Goal: Task Accomplishment & Management: Manage account settings

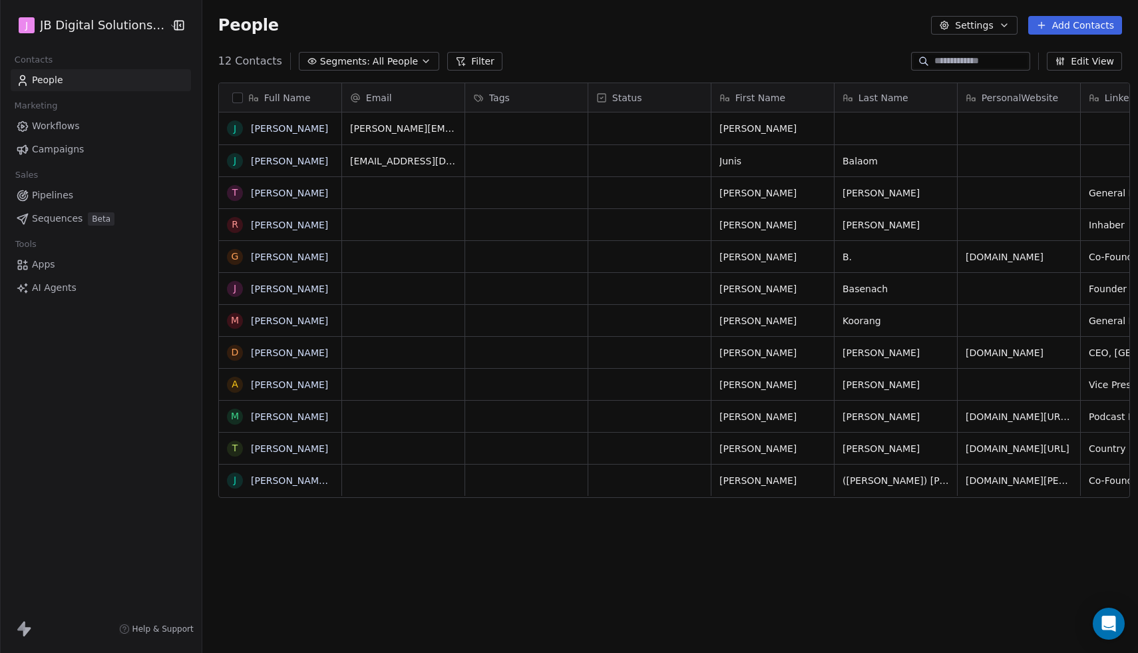
scroll to position [574, 943]
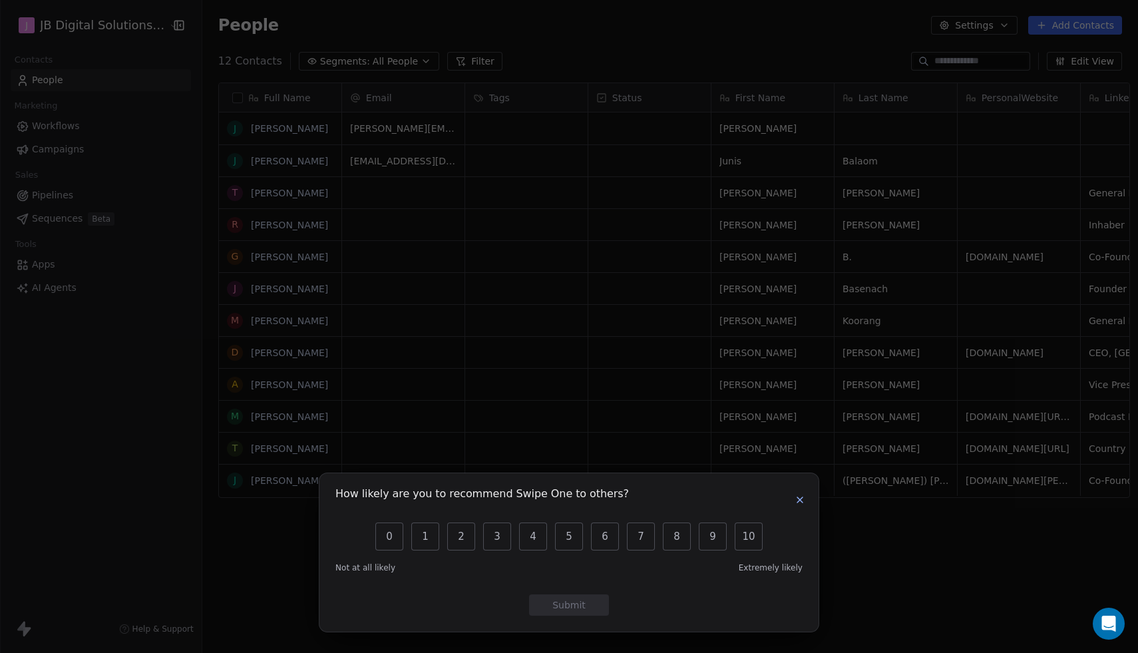
click at [801, 498] on icon "button" at bounding box center [800, 499] width 5 height 5
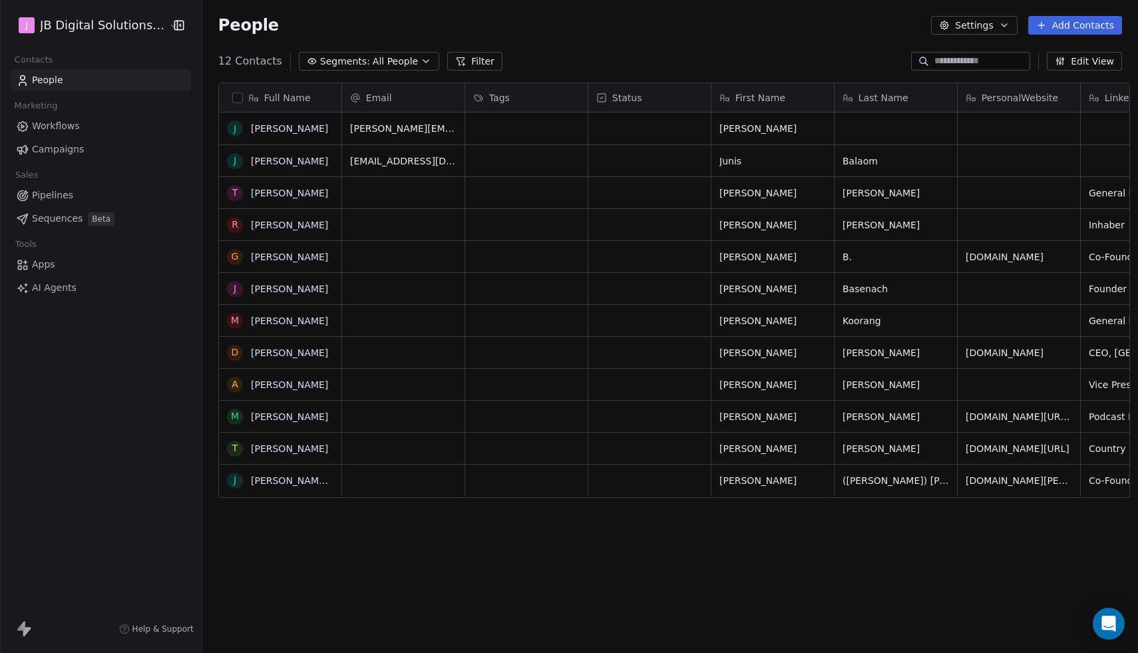
click at [59, 214] on span "Sequences" at bounding box center [57, 219] width 51 height 14
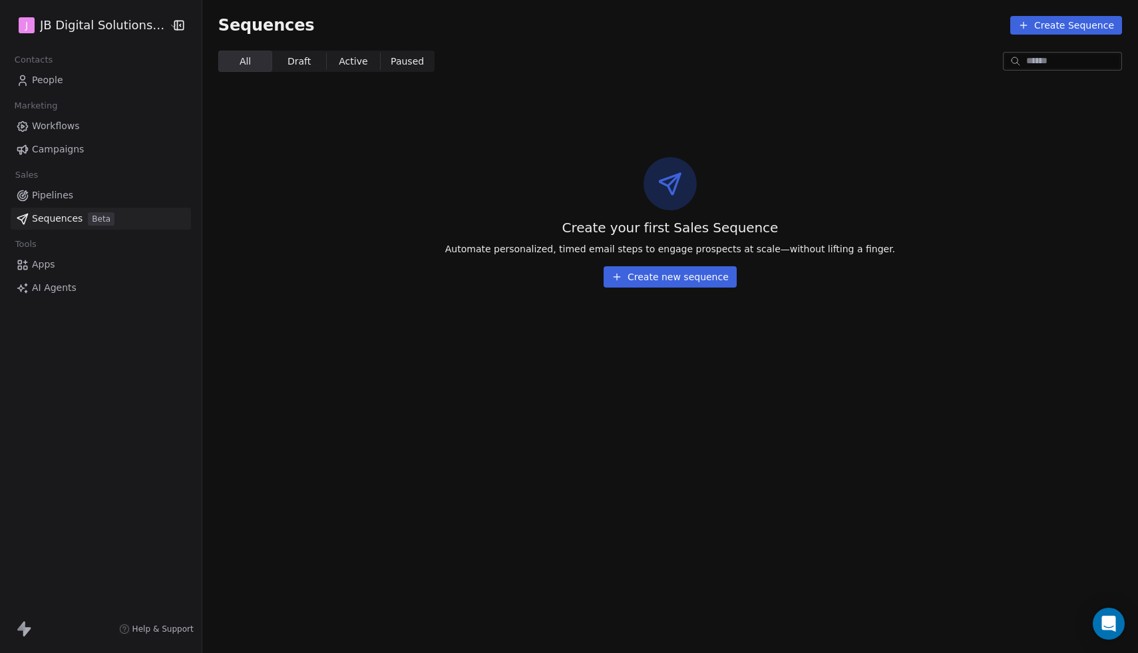
click at [52, 291] on span "AI Agents" at bounding box center [54, 288] width 45 height 14
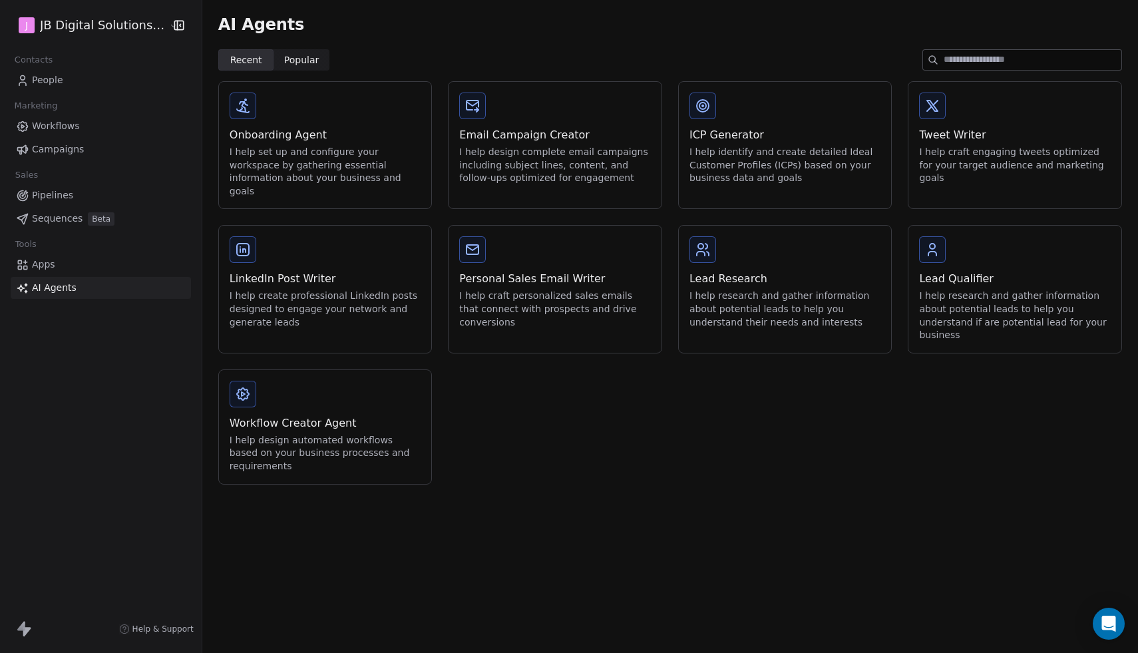
click at [375, 415] on div "Workflow Creator Agent" at bounding box center [326, 423] width 192 height 16
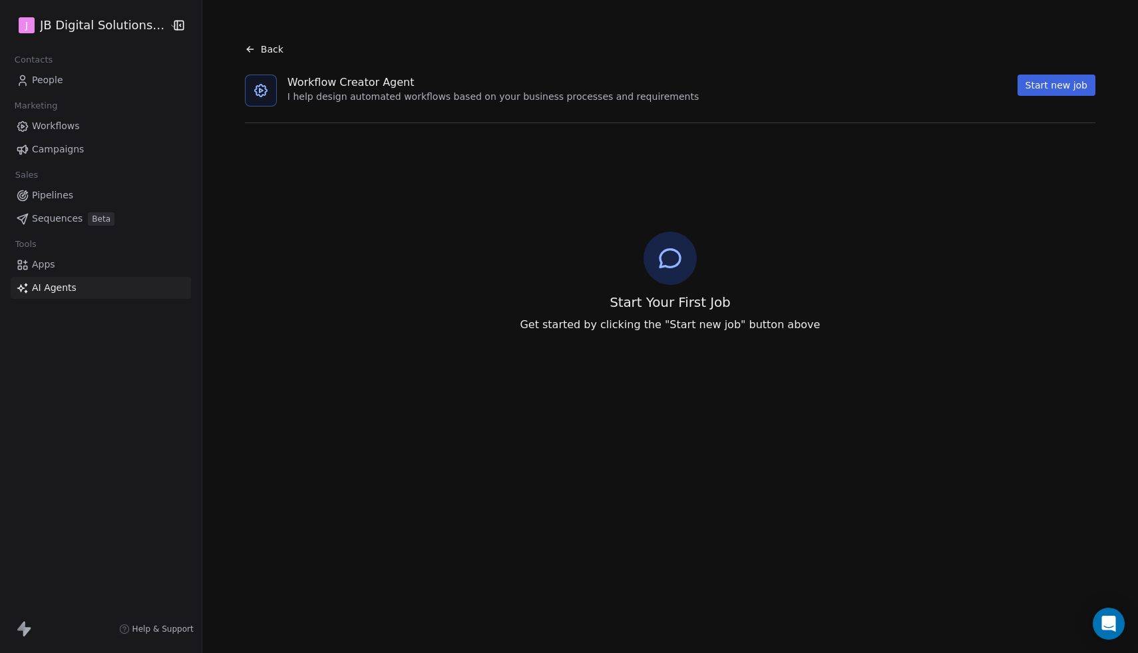
click at [1049, 80] on button "Start new job" at bounding box center [1057, 85] width 78 height 21
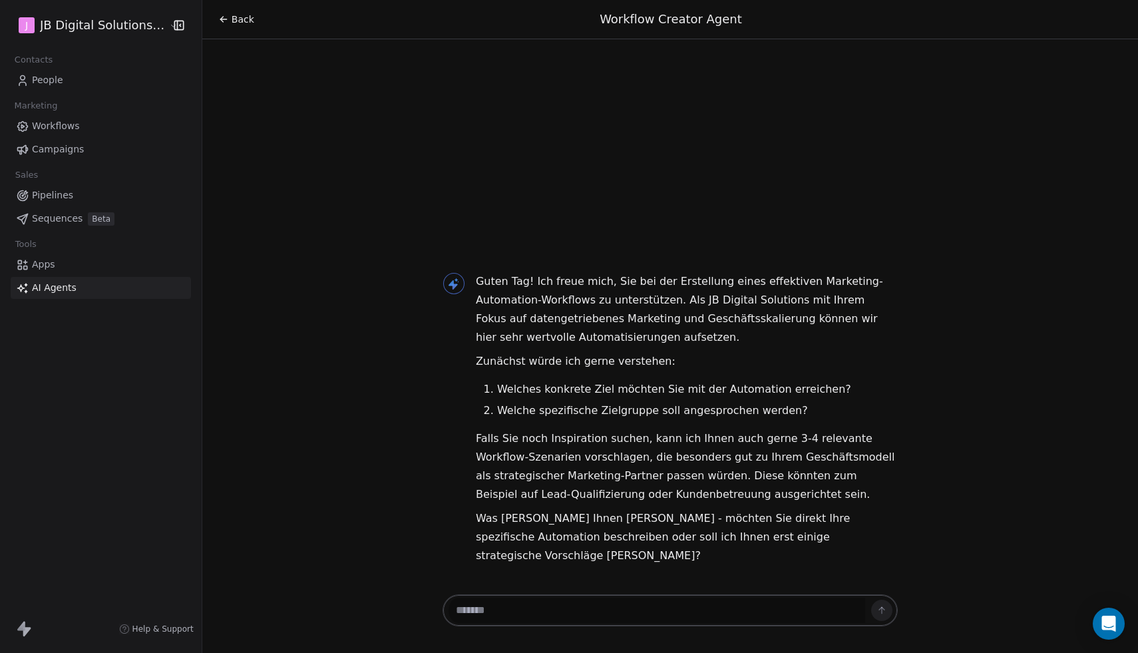
click at [562, 610] on textarea at bounding box center [657, 610] width 417 height 25
type textarea "**********"
click at [43, 79] on span "People" at bounding box center [47, 80] width 31 height 14
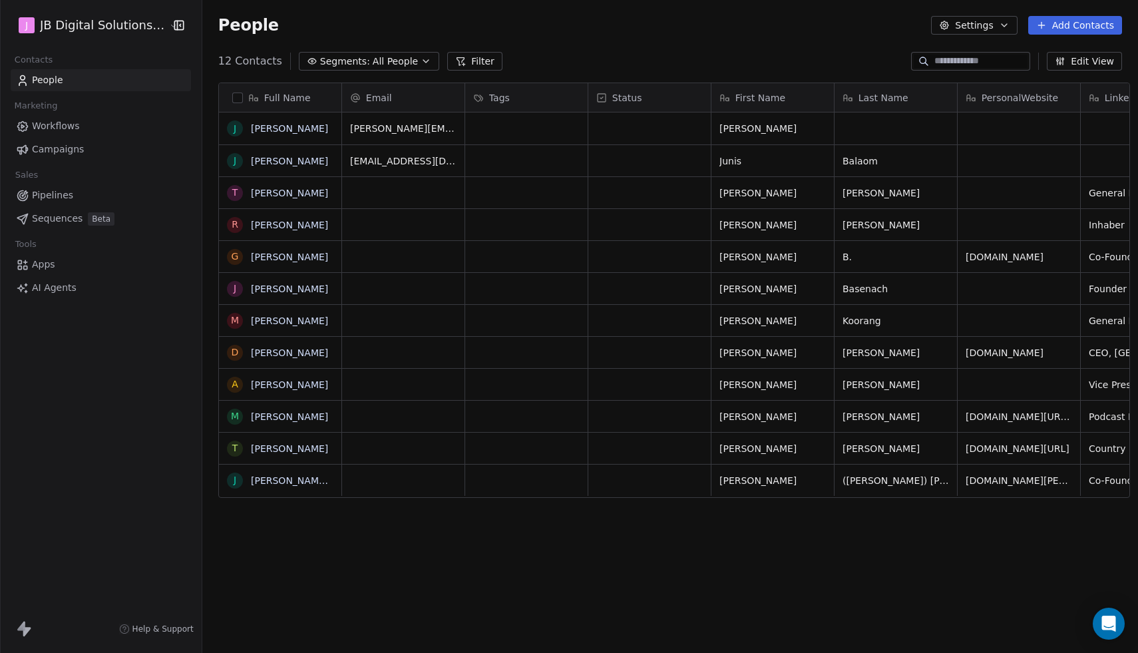
scroll to position [574, 943]
click at [60, 120] on span "Workflows" at bounding box center [56, 126] width 48 height 14
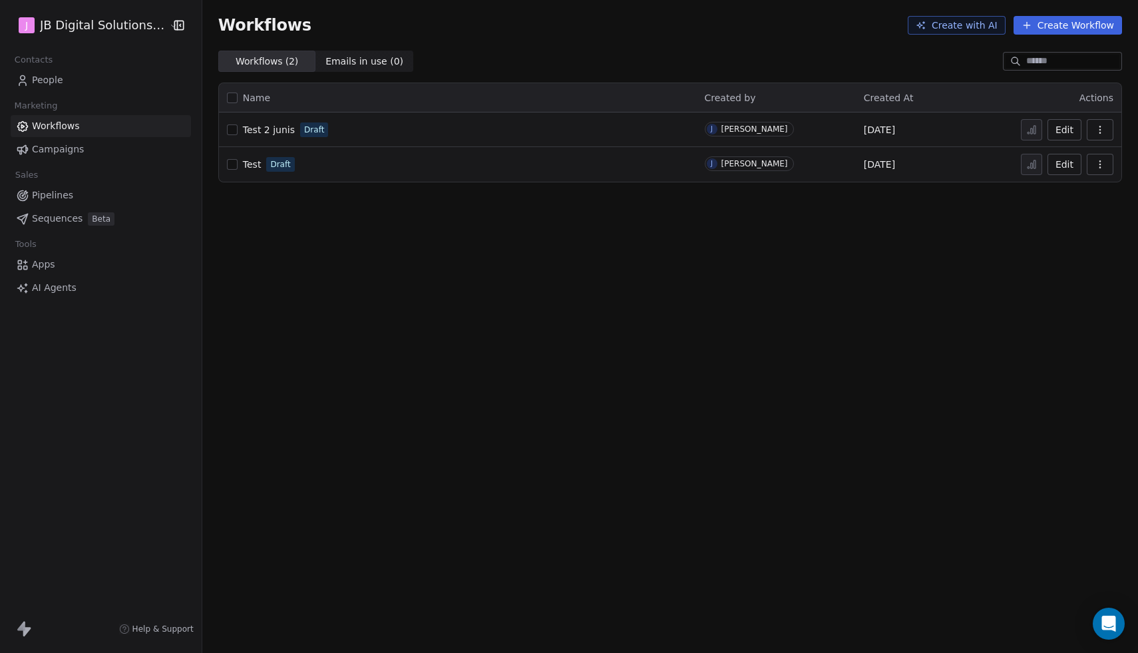
click at [97, 157] on link "Campaigns" at bounding box center [101, 149] width 180 height 22
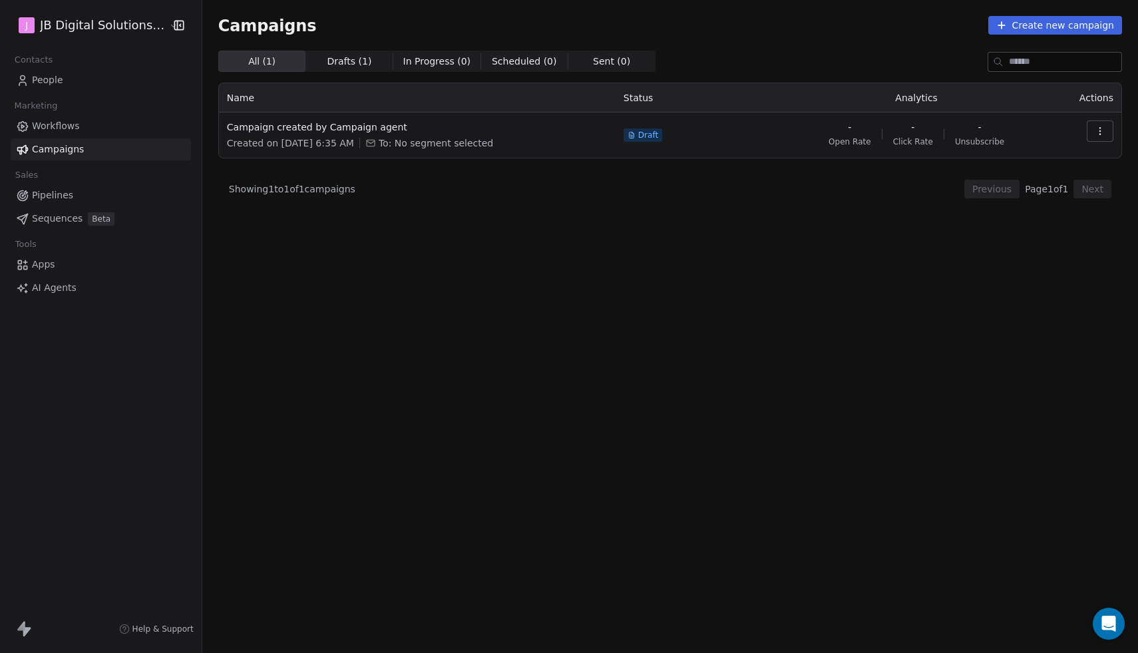
click at [1062, 27] on button "Create new campaign" at bounding box center [1056, 25] width 134 height 19
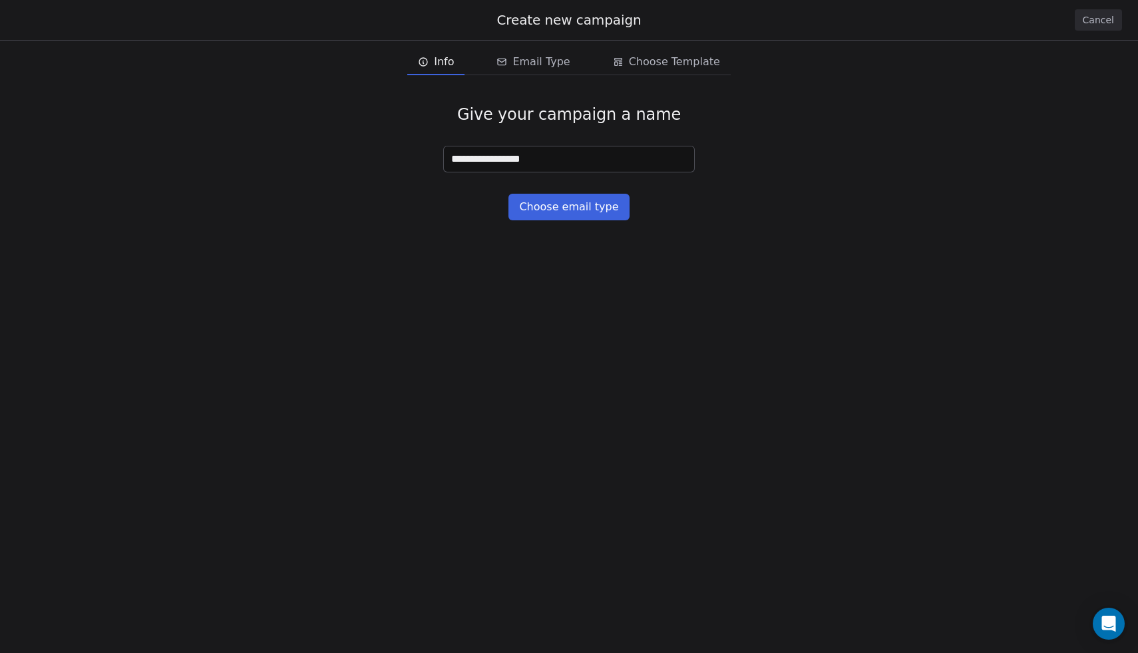
type input "**********"
click at [570, 206] on button "Choose email type" at bounding box center [569, 207] width 120 height 27
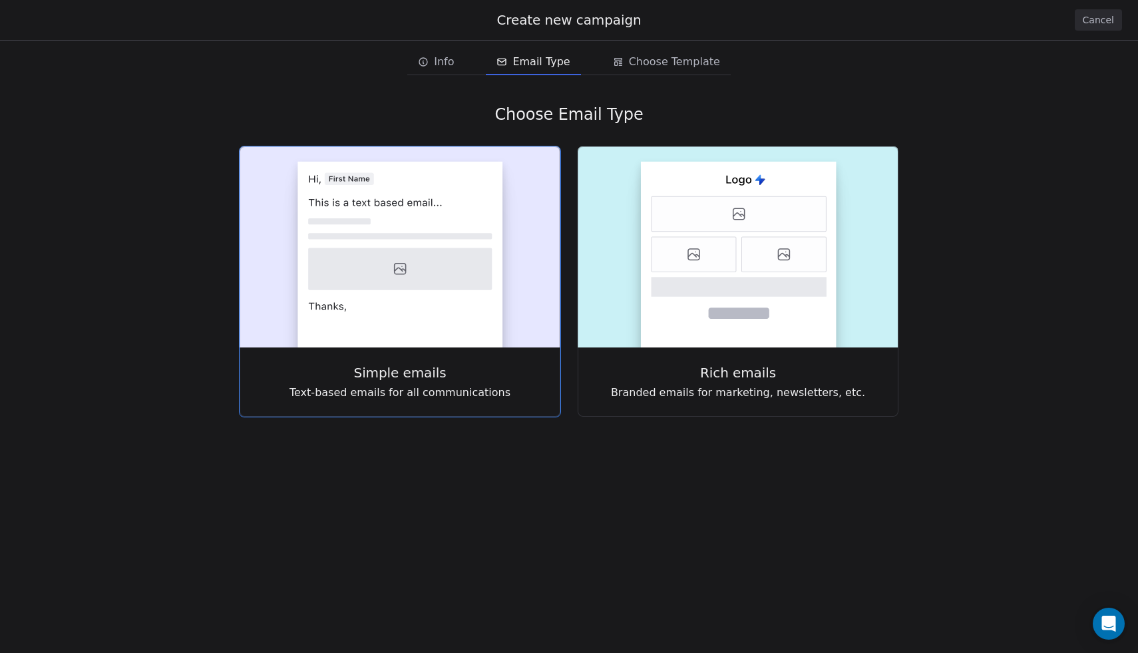
click at [437, 270] on icon at bounding box center [400, 269] width 184 height 42
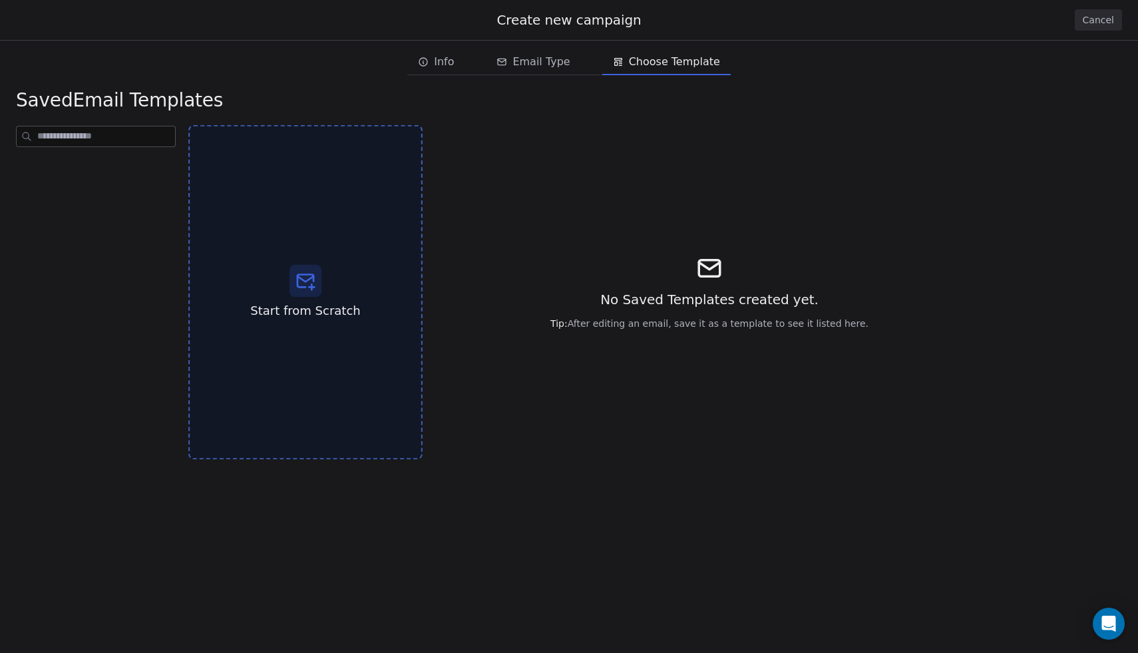
click at [323, 282] on div "Start from Scratch" at bounding box center [305, 292] width 234 height 335
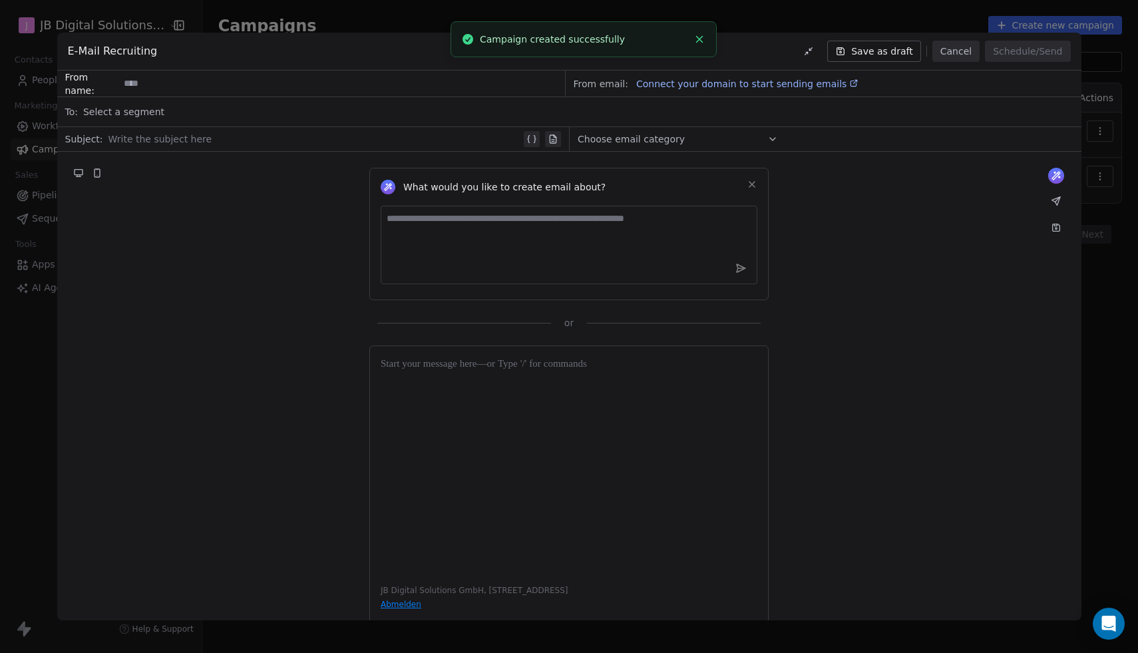
click at [161, 86] on input at bounding box center [341, 83] width 445 height 25
click at [156, 82] on input "****" at bounding box center [341, 83] width 445 height 25
click at [666, 88] on span "Connect your domain to start sending emails" at bounding box center [741, 84] width 210 height 11
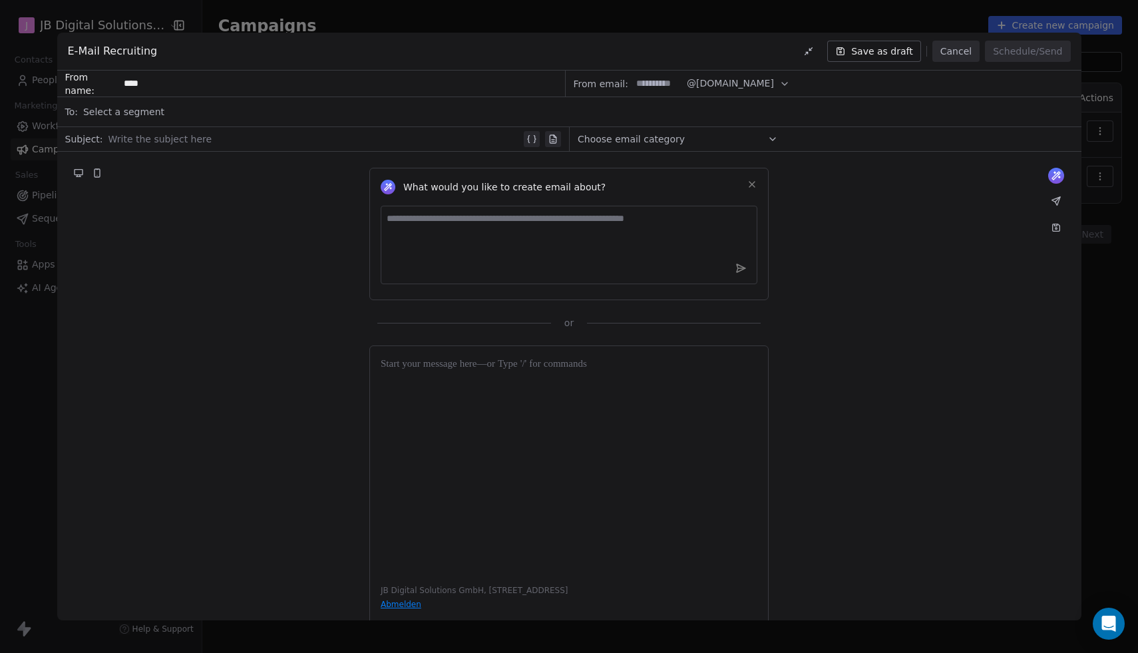
click at [210, 84] on input "****" at bounding box center [341, 83] width 445 height 25
type input "*"
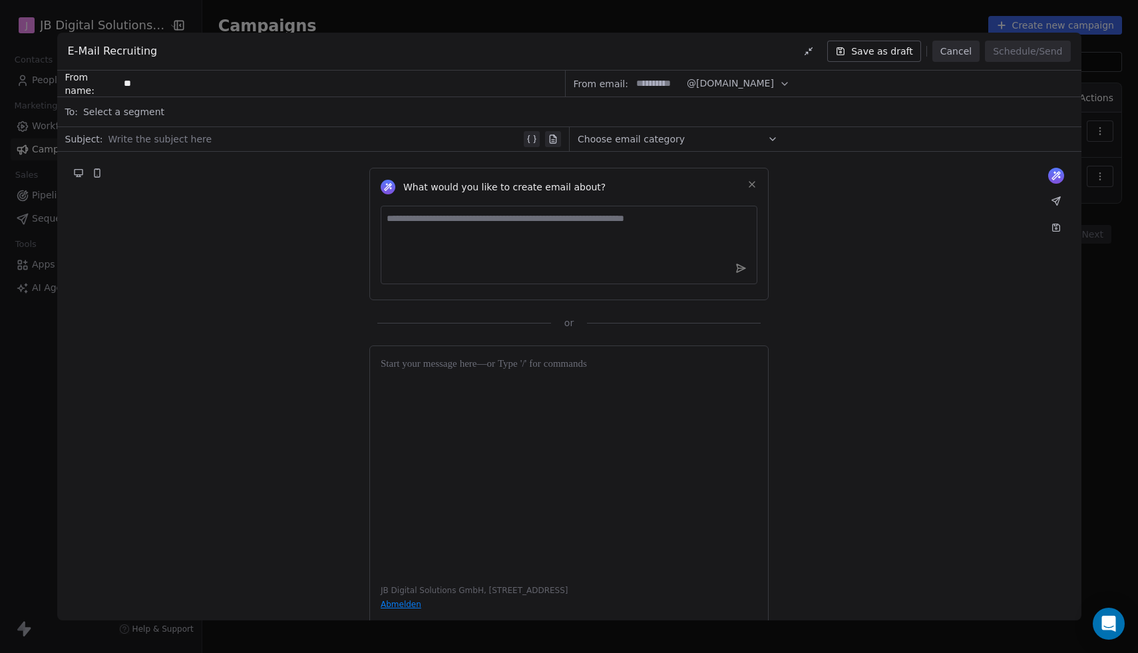
type input "*"
type input "**********"
click at [212, 114] on div "Select a segment" at bounding box center [578, 111] width 991 height 29
click at [172, 312] on div "What would you like to create email about? or" at bounding box center [569, 241] width 1025 height 178
click at [136, 140] on div at bounding box center [315, 139] width 413 height 16
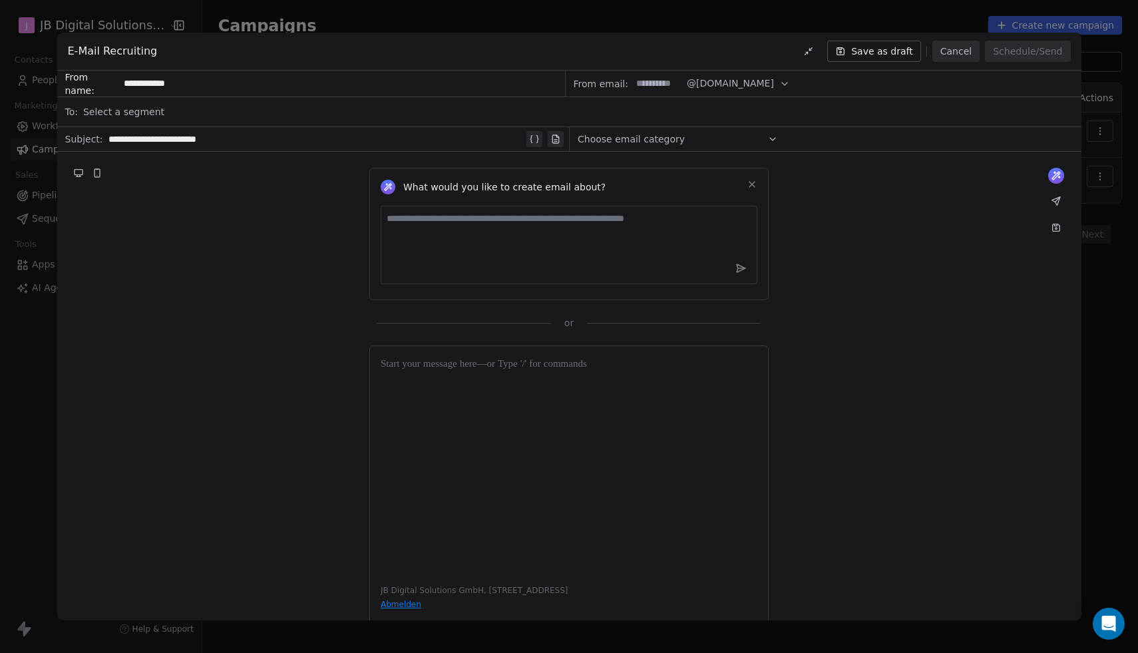
click at [641, 140] on span "Choose email category" at bounding box center [631, 138] width 107 height 13
click at [670, 239] on button "Create new category" at bounding box center [678, 235] width 188 height 19
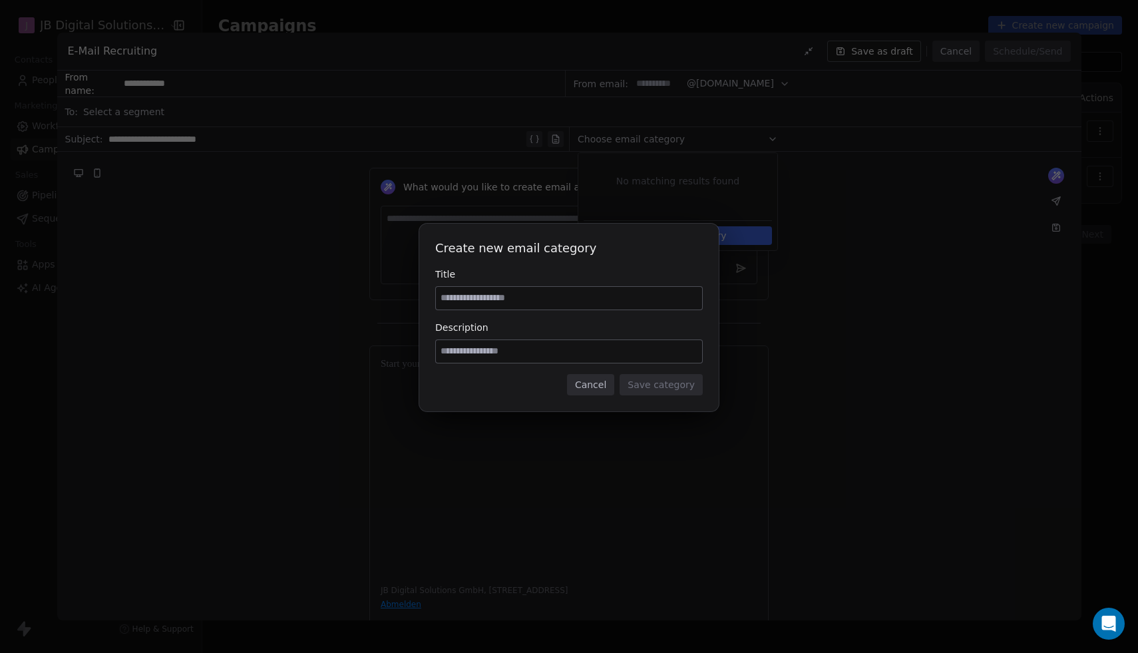
click at [541, 297] on input at bounding box center [569, 298] width 266 height 23
type input "**********"
click at [604, 363] on div "**********" at bounding box center [569, 318] width 300 height 188
click at [602, 353] on input at bounding box center [569, 351] width 266 height 23
type input "**********"
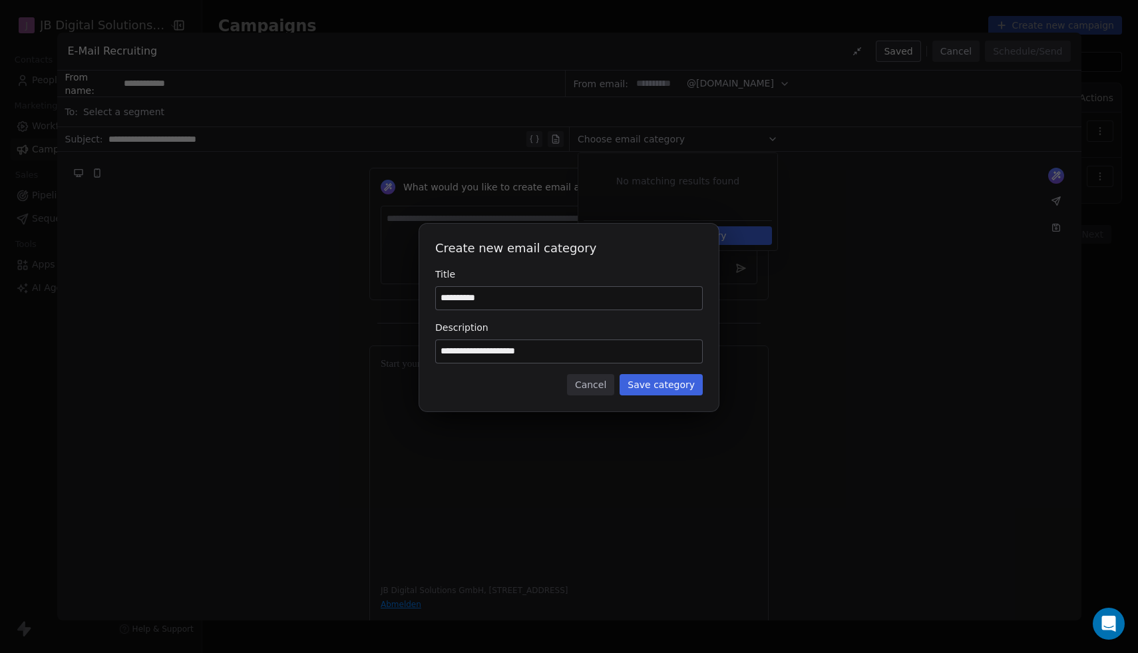
click at [685, 387] on button "Save category" at bounding box center [661, 384] width 83 height 21
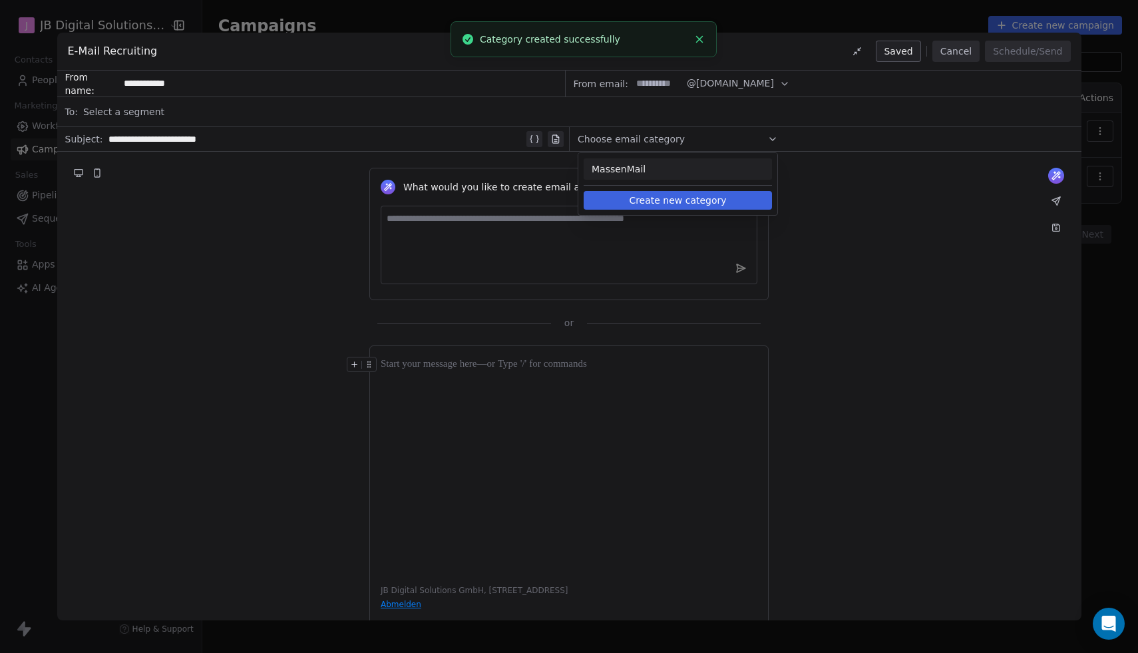
click at [681, 174] on span "MassenMail" at bounding box center [678, 168] width 172 height 13
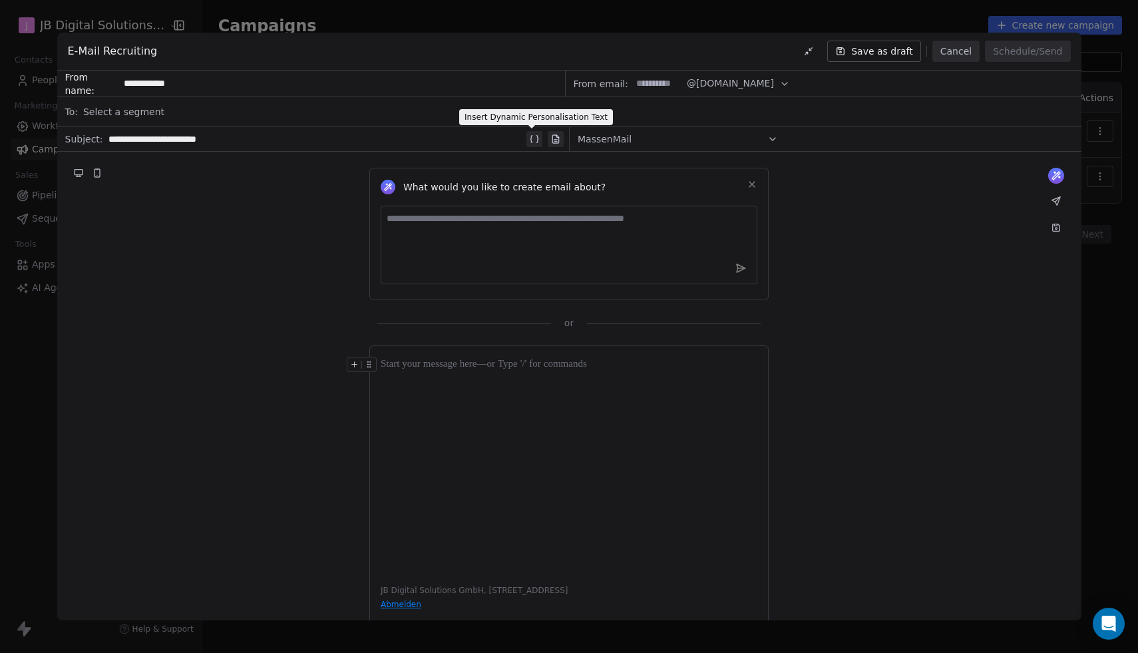
click at [532, 138] on icon at bounding box center [534, 139] width 11 height 11
click at [266, 142] on span "**********" at bounding box center [233, 139] width 65 height 11
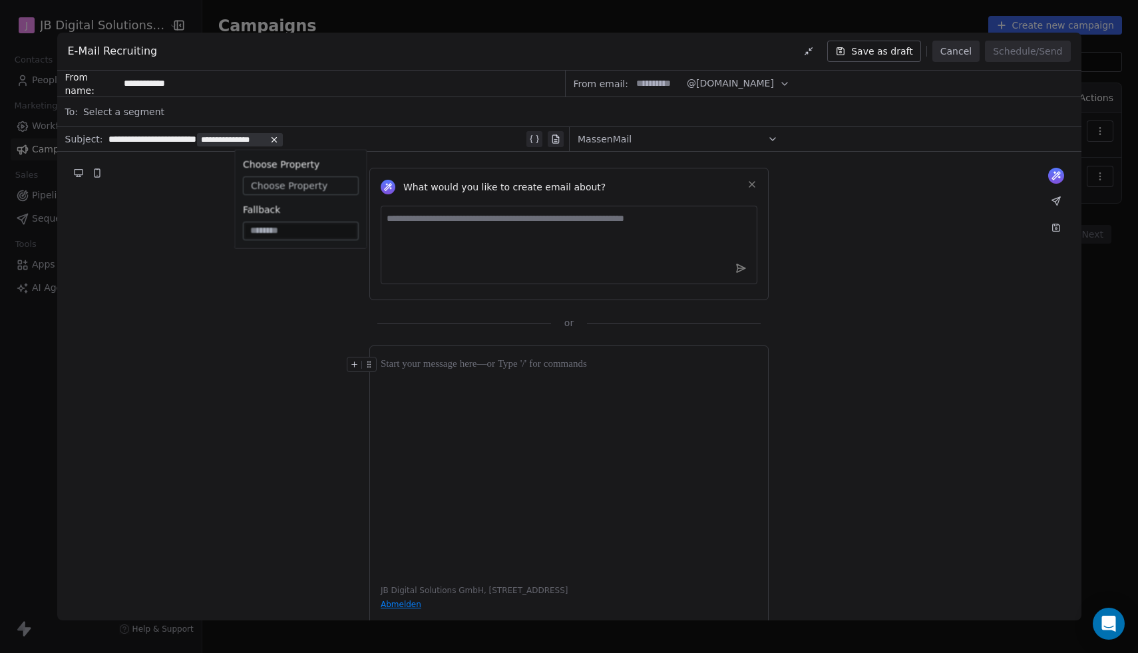
click at [278, 234] on input at bounding box center [301, 230] width 111 height 13
click at [298, 184] on span "Choose Property" at bounding box center [289, 185] width 77 height 13
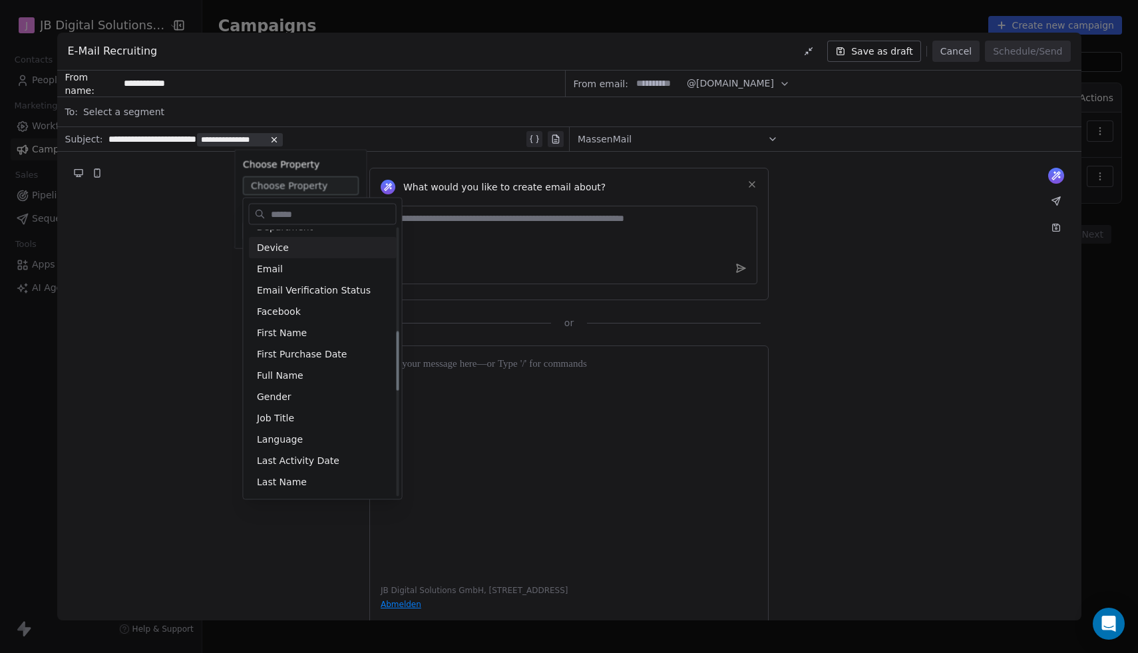
scroll to position [463, 0]
click at [321, 375] on div "Full Name" at bounding box center [323, 374] width 148 height 21
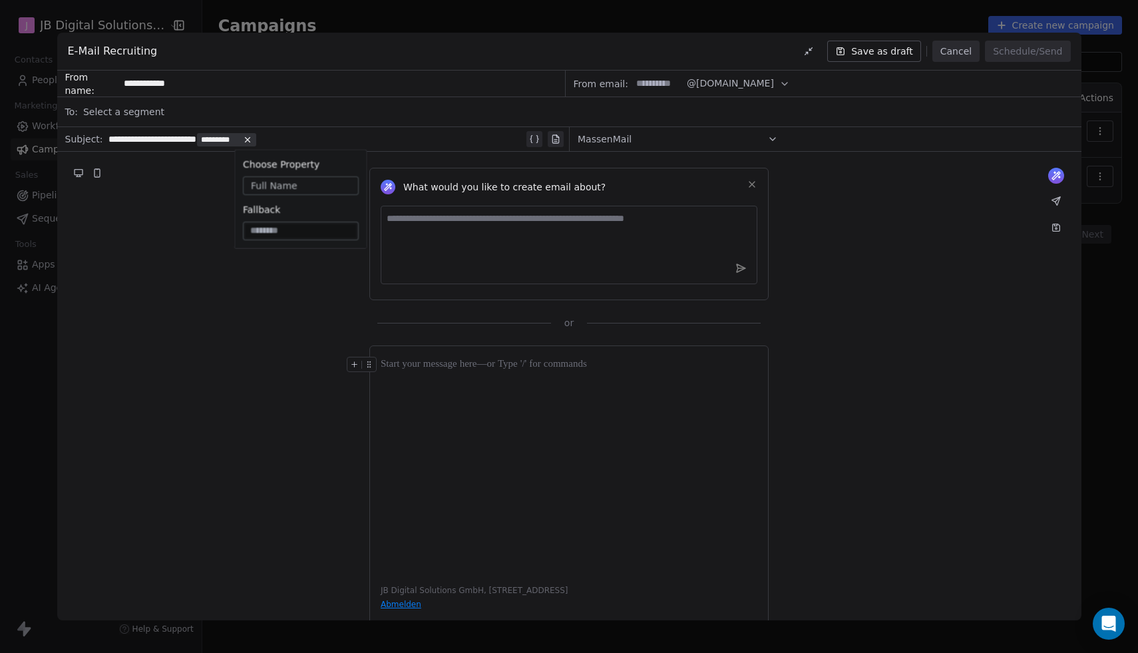
click at [167, 139] on div "**********" at bounding box center [316, 139] width 415 height 16
drag, startPoint x: 274, startPoint y: 135, endPoint x: 221, endPoint y: 135, distance: 53.3
click at [218, 135] on div "**********" at bounding box center [316, 139] width 415 height 16
click at [269, 136] on icon at bounding box center [264, 139] width 9 height 9
click at [182, 137] on div "**********" at bounding box center [316, 139] width 415 height 16
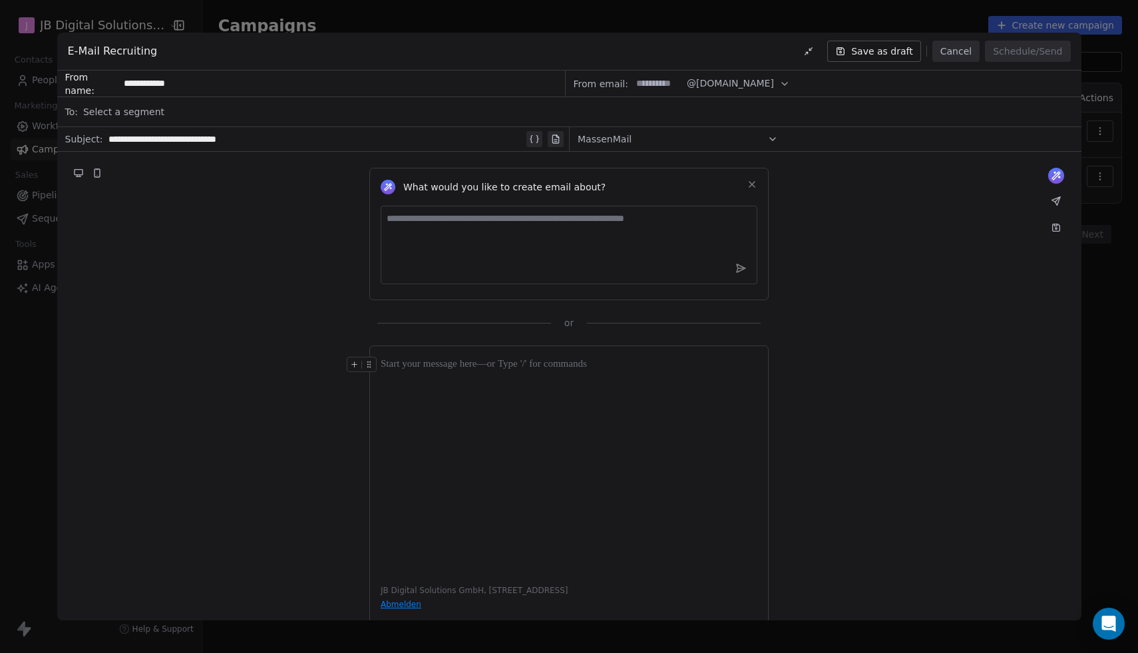
click at [533, 134] on icon at bounding box center [534, 139] width 11 height 11
click at [236, 141] on span "**********" at bounding box center [203, 139] width 65 height 11
click at [248, 186] on span "Choose Property" at bounding box center [241, 185] width 77 height 13
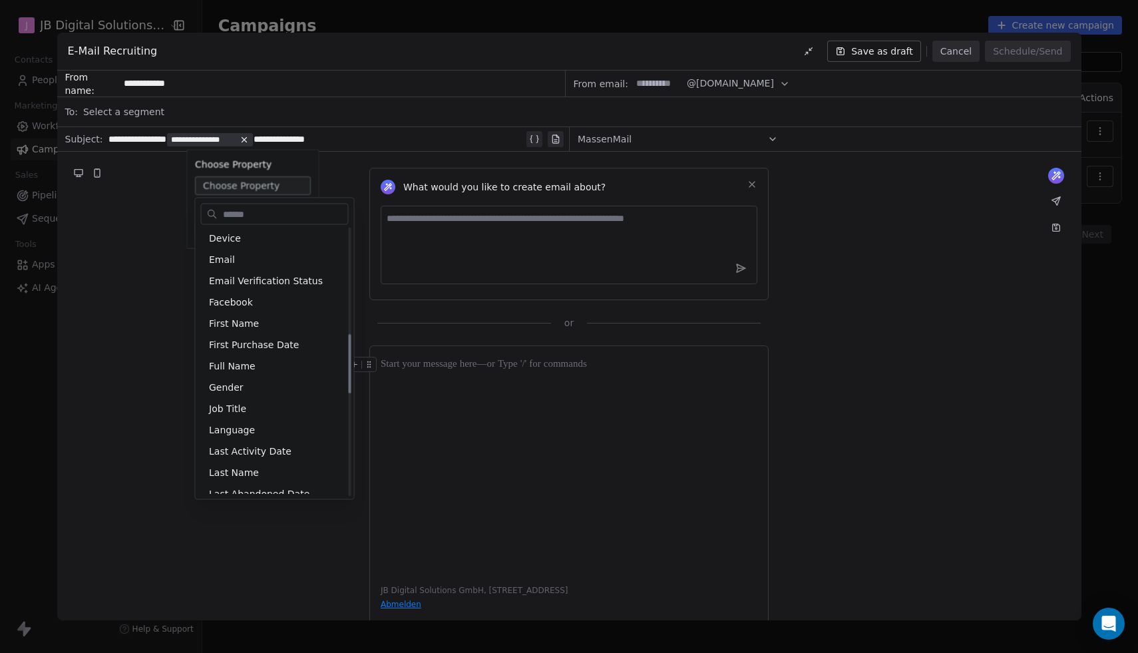
scroll to position [474, 0]
click at [249, 367] on div "Full Name" at bounding box center [275, 363] width 148 height 21
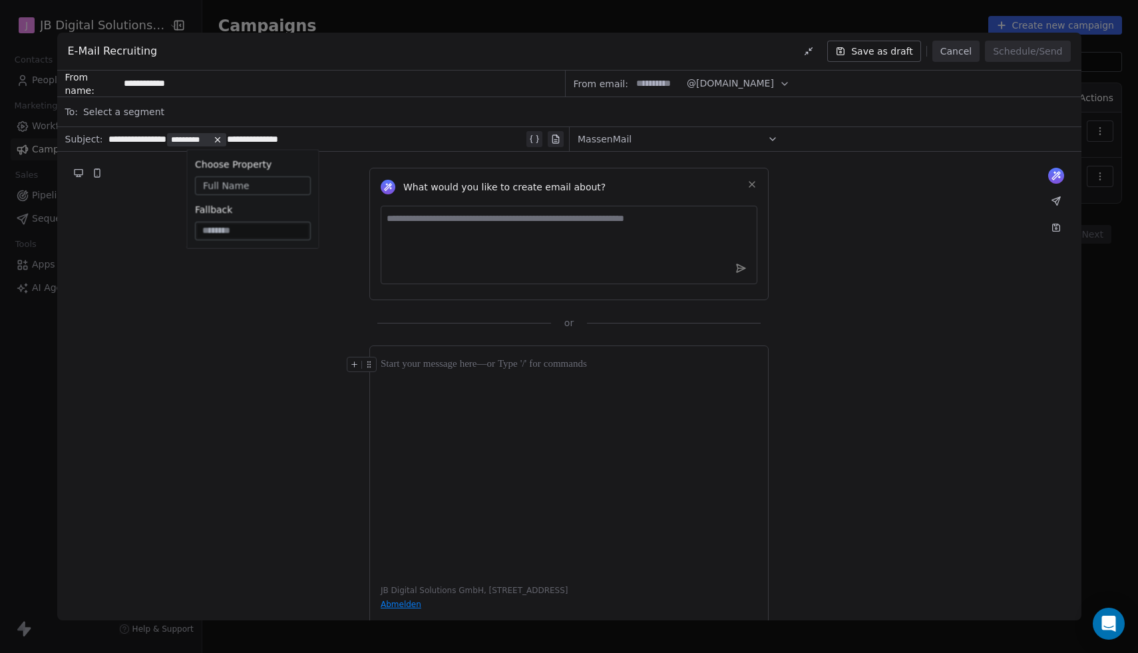
click at [306, 318] on div "What would you like to create email about? or" at bounding box center [569, 241] width 1025 height 178
click at [222, 140] on icon at bounding box center [217, 139] width 9 height 9
click at [266, 230] on div "What would you like to create email about? or" at bounding box center [569, 241] width 1025 height 178
click at [268, 146] on div "**********" at bounding box center [316, 139] width 415 height 16
click at [170, 142] on div "**********" at bounding box center [316, 139] width 415 height 16
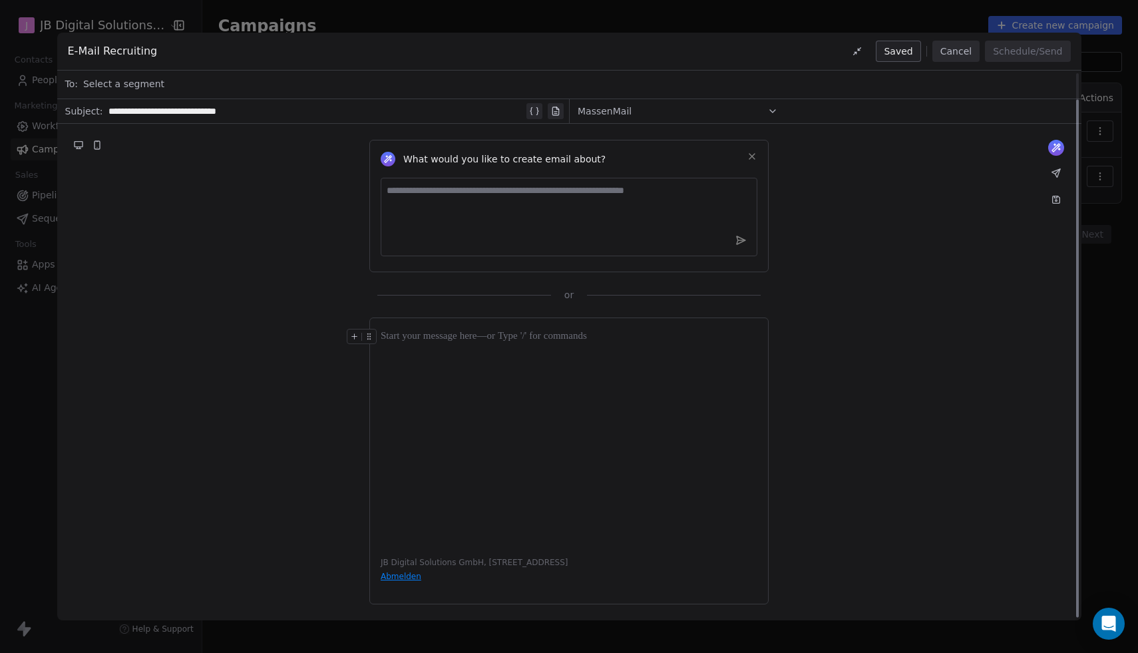
scroll to position [0, 0]
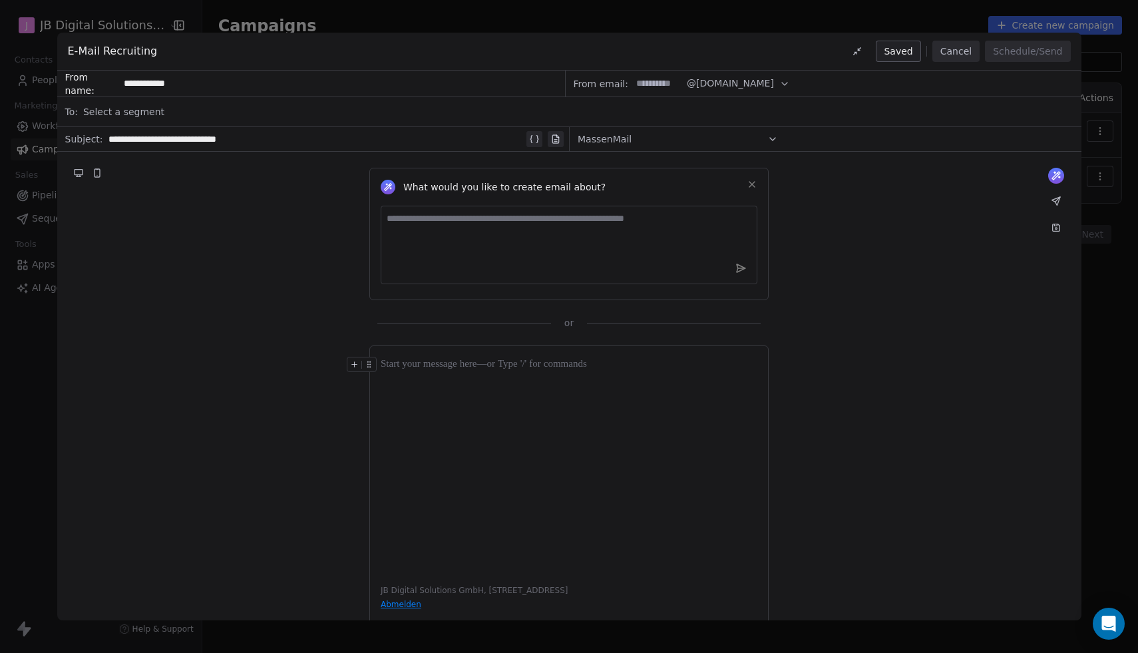
click at [963, 56] on button "Cancel" at bounding box center [956, 51] width 47 height 21
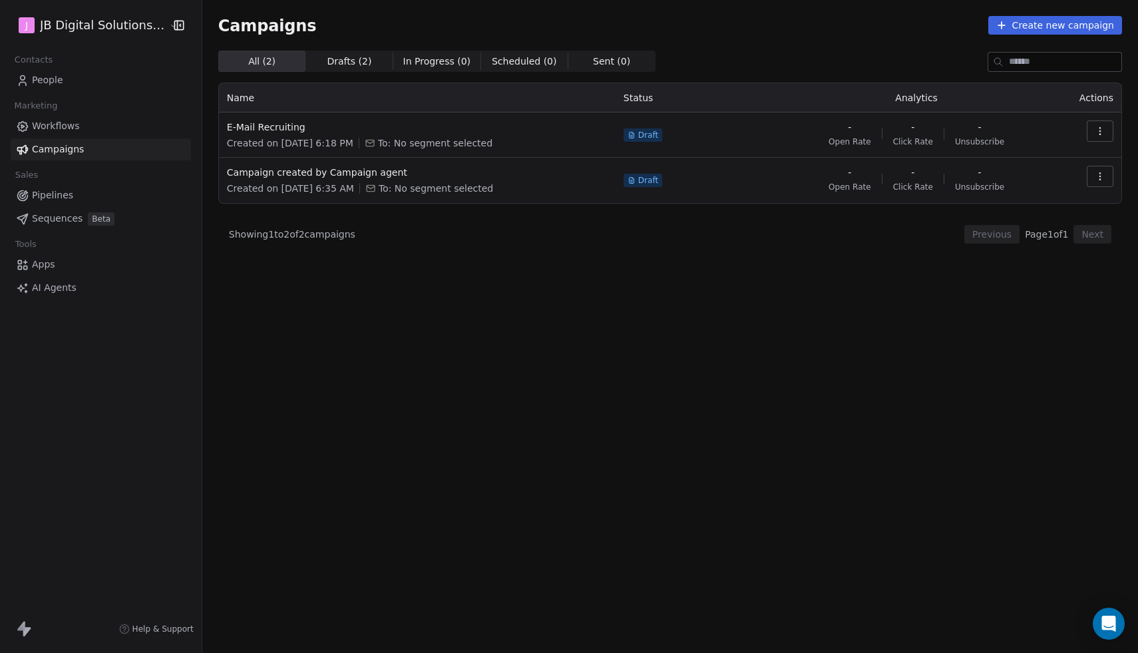
click at [1063, 29] on button "Create new campaign" at bounding box center [1056, 25] width 134 height 19
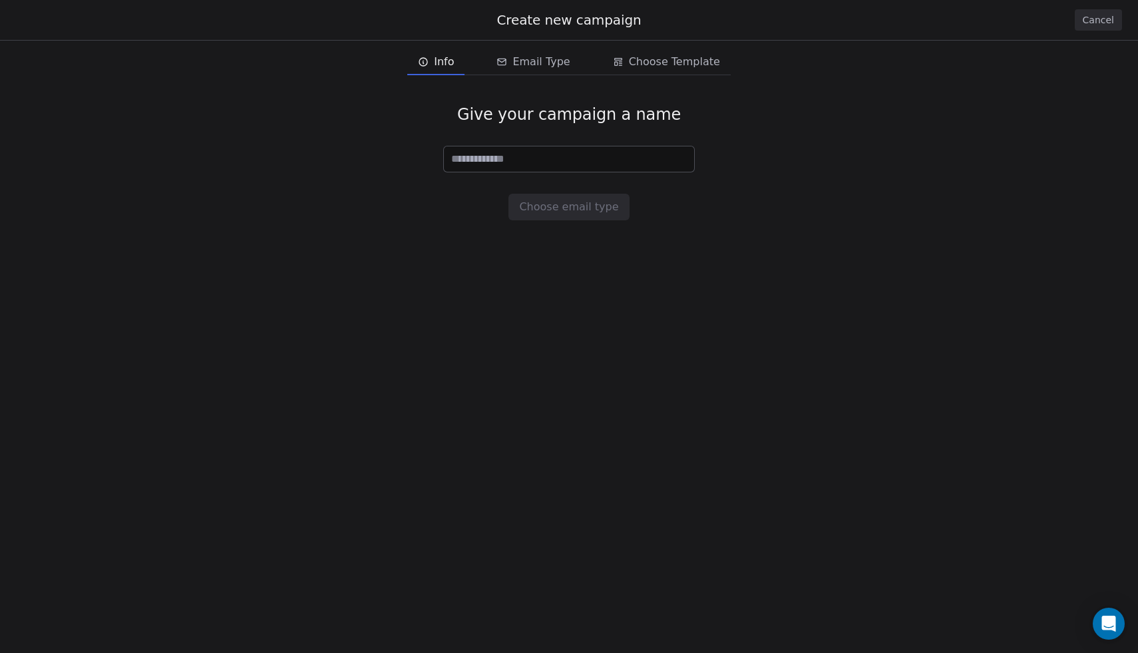
click at [519, 149] on input at bounding box center [569, 158] width 250 height 25
type input "*"
type input "**********"
click at [559, 212] on button "Choose email type" at bounding box center [569, 207] width 120 height 27
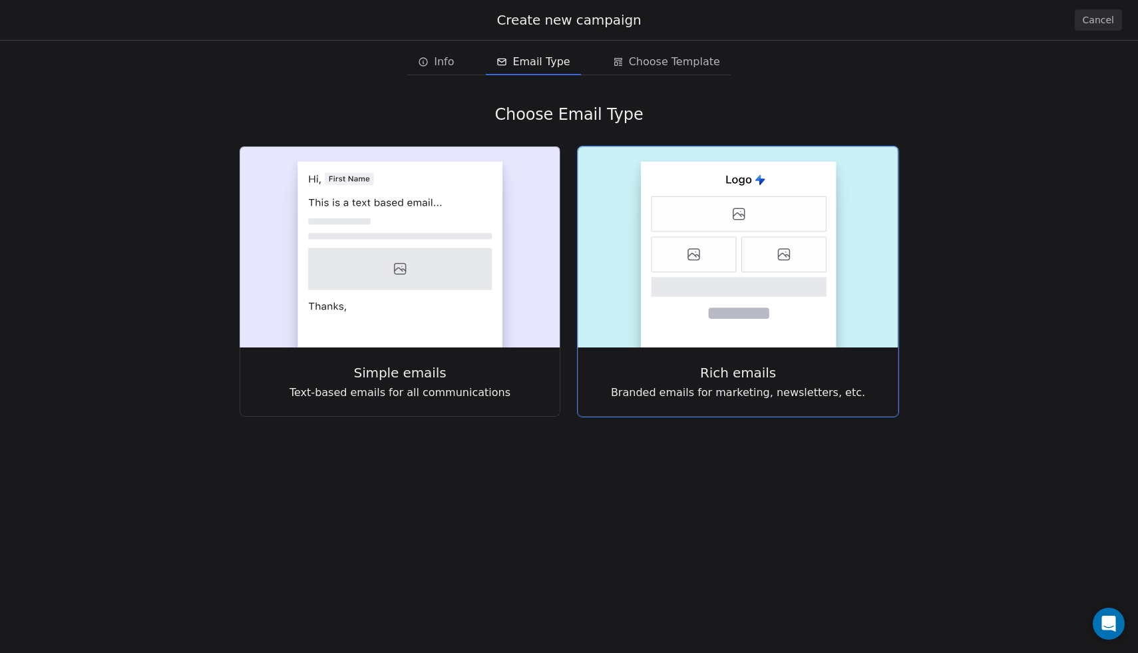
click at [709, 242] on icon at bounding box center [694, 254] width 85 height 35
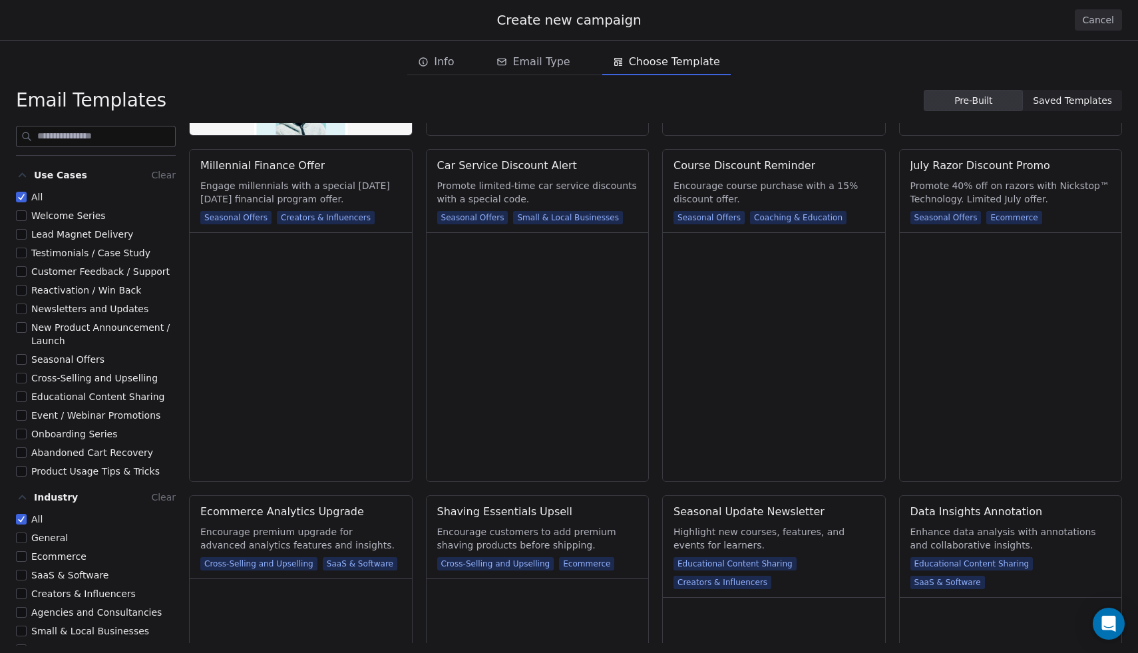
scroll to position [1724, 0]
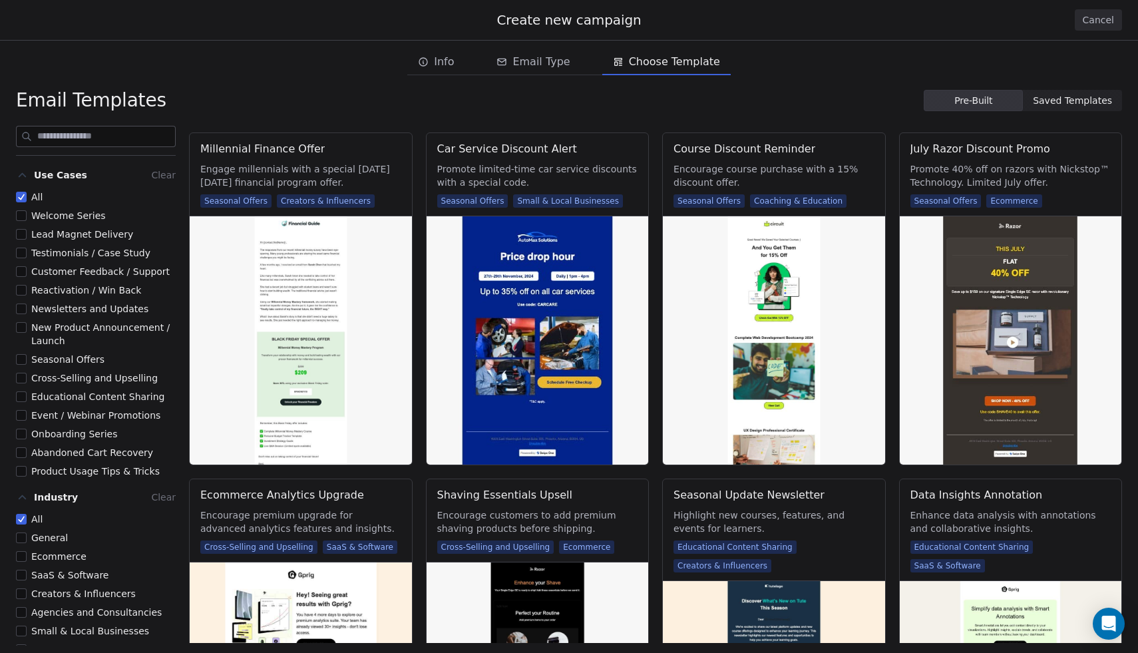
click at [23, 194] on button "All" at bounding box center [21, 196] width 11 height 13
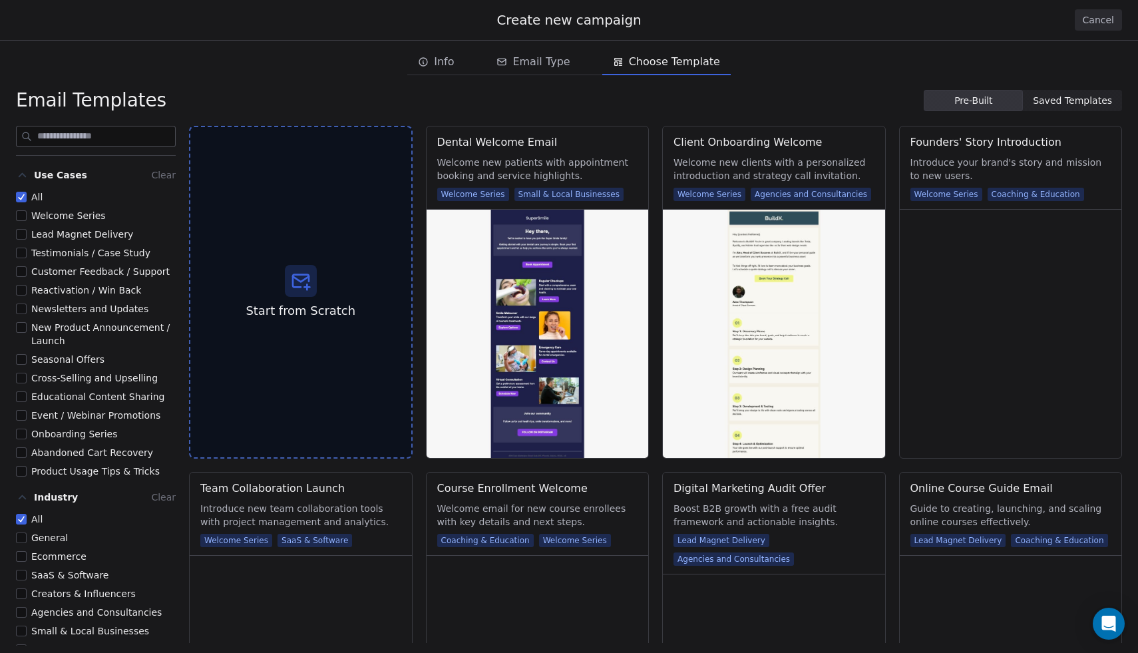
scroll to position [11, 0]
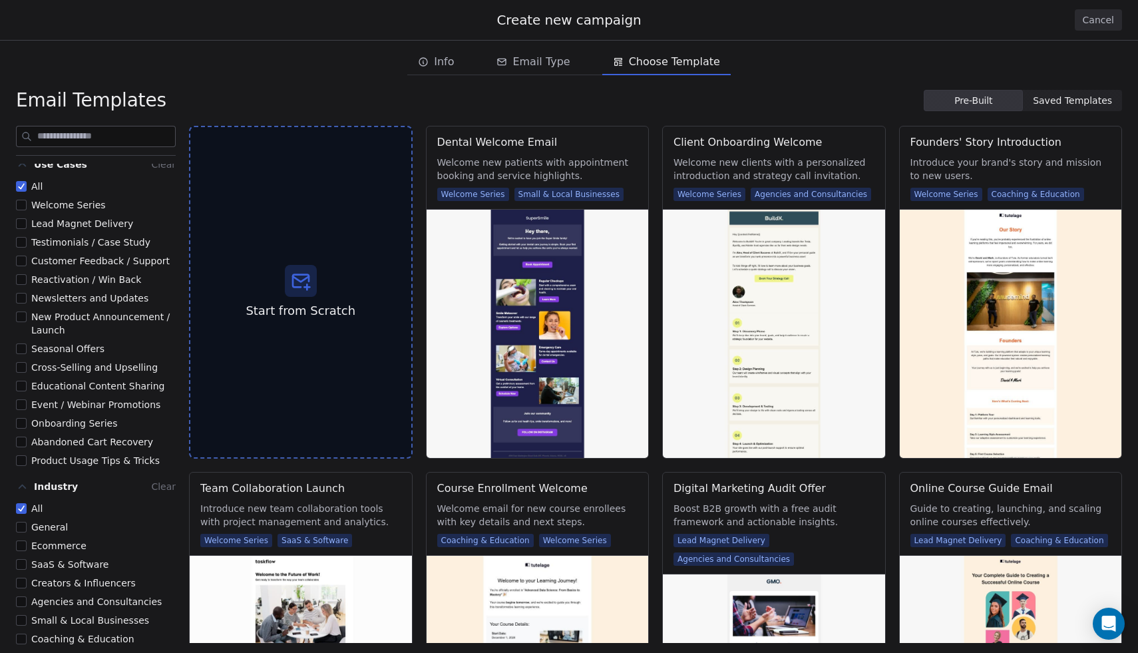
click at [23, 604] on button "Agencies and Consultancies" at bounding box center [21, 601] width 11 height 13
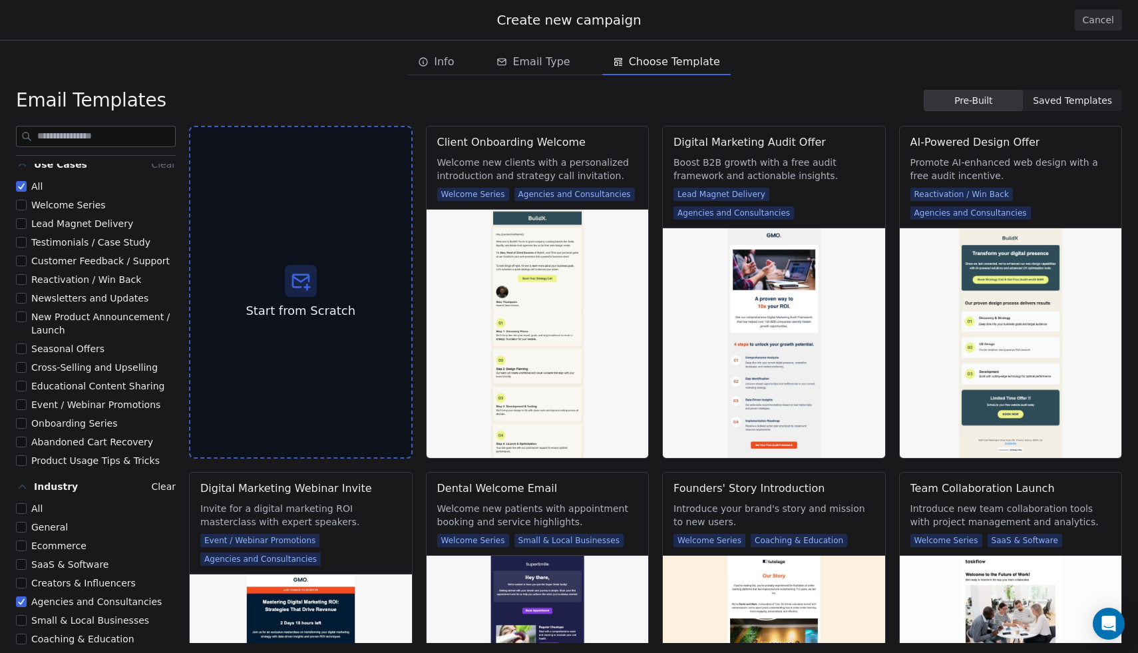
click at [23, 604] on button "Agencies and Consultancies" at bounding box center [21, 601] width 11 height 13
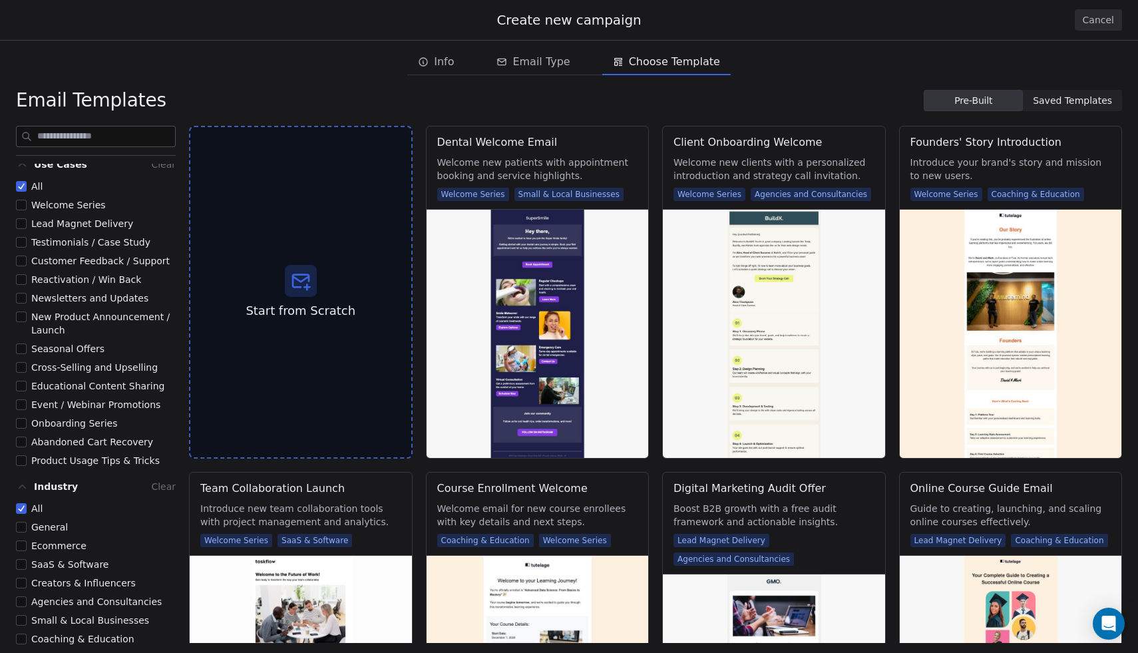
click at [21, 296] on button "Newsletters and Updates" at bounding box center [21, 298] width 11 height 13
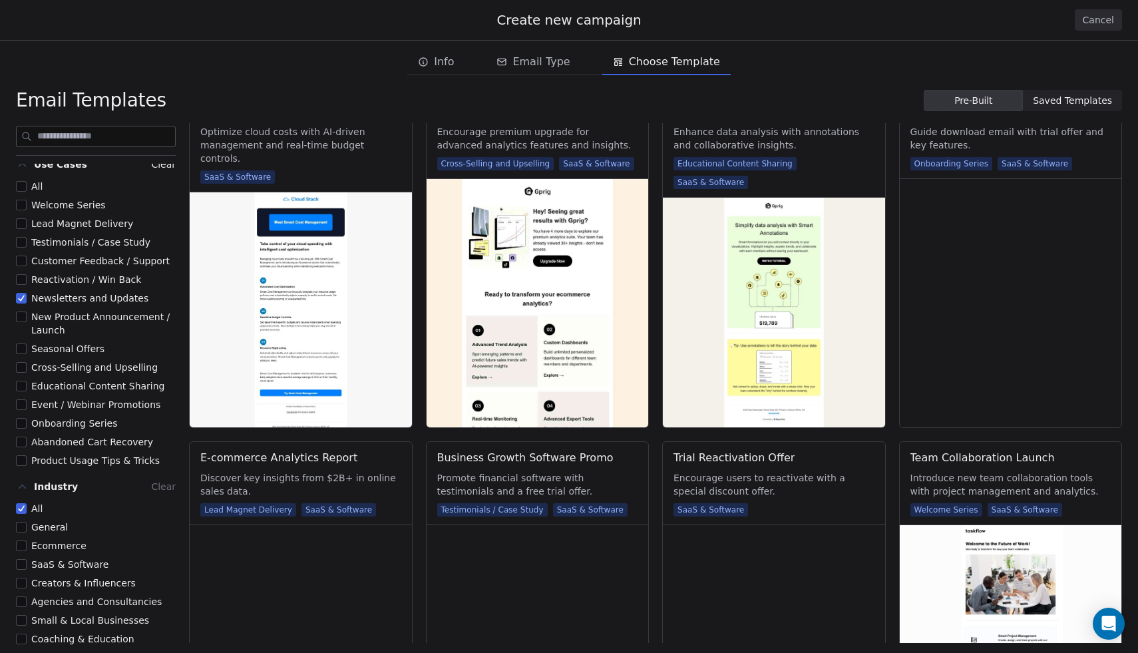
scroll to position [1074, 0]
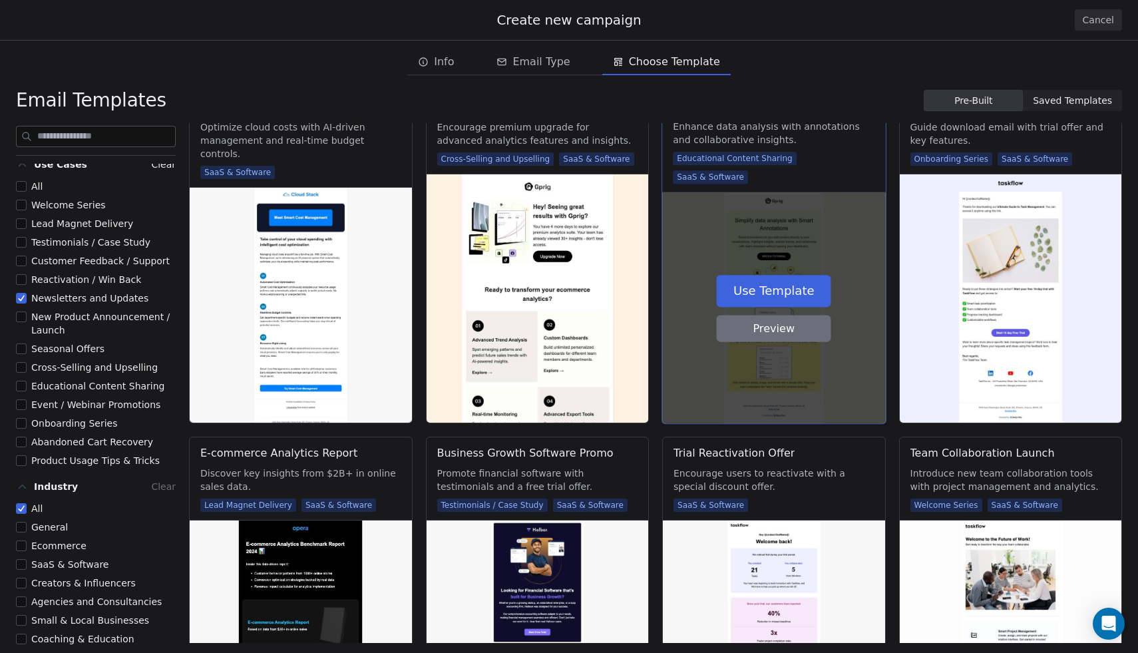
click at [755, 277] on button "Use Template" at bounding box center [774, 291] width 114 height 32
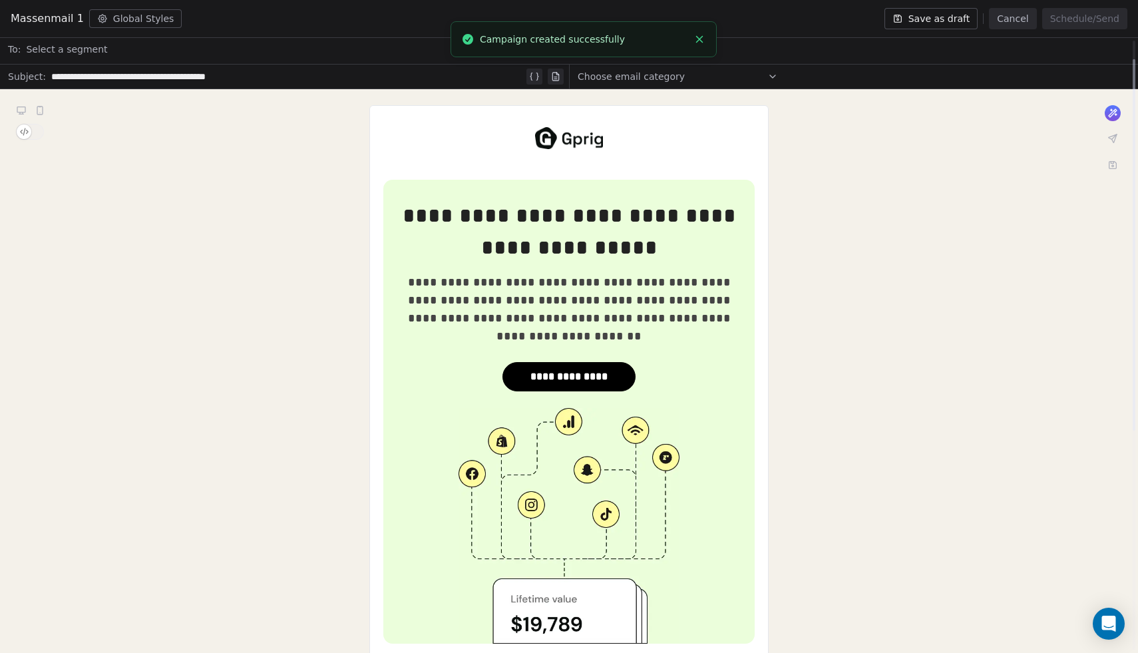
scroll to position [31, 0]
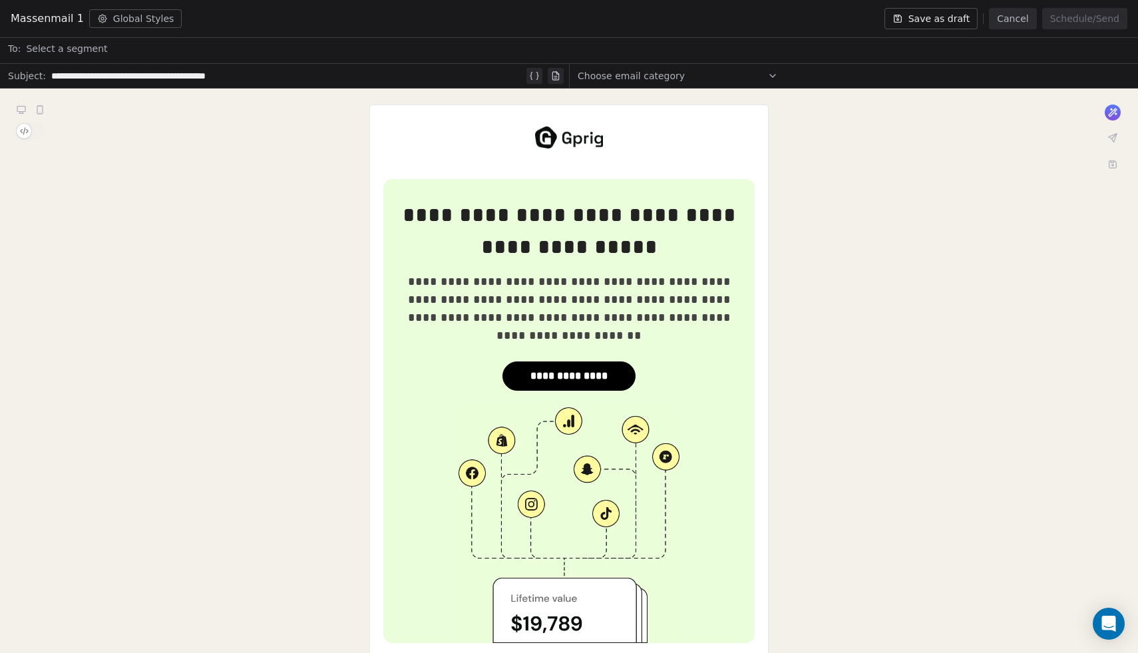
click at [889, 437] on div "**********" at bounding box center [569, 570] width 1138 height 963
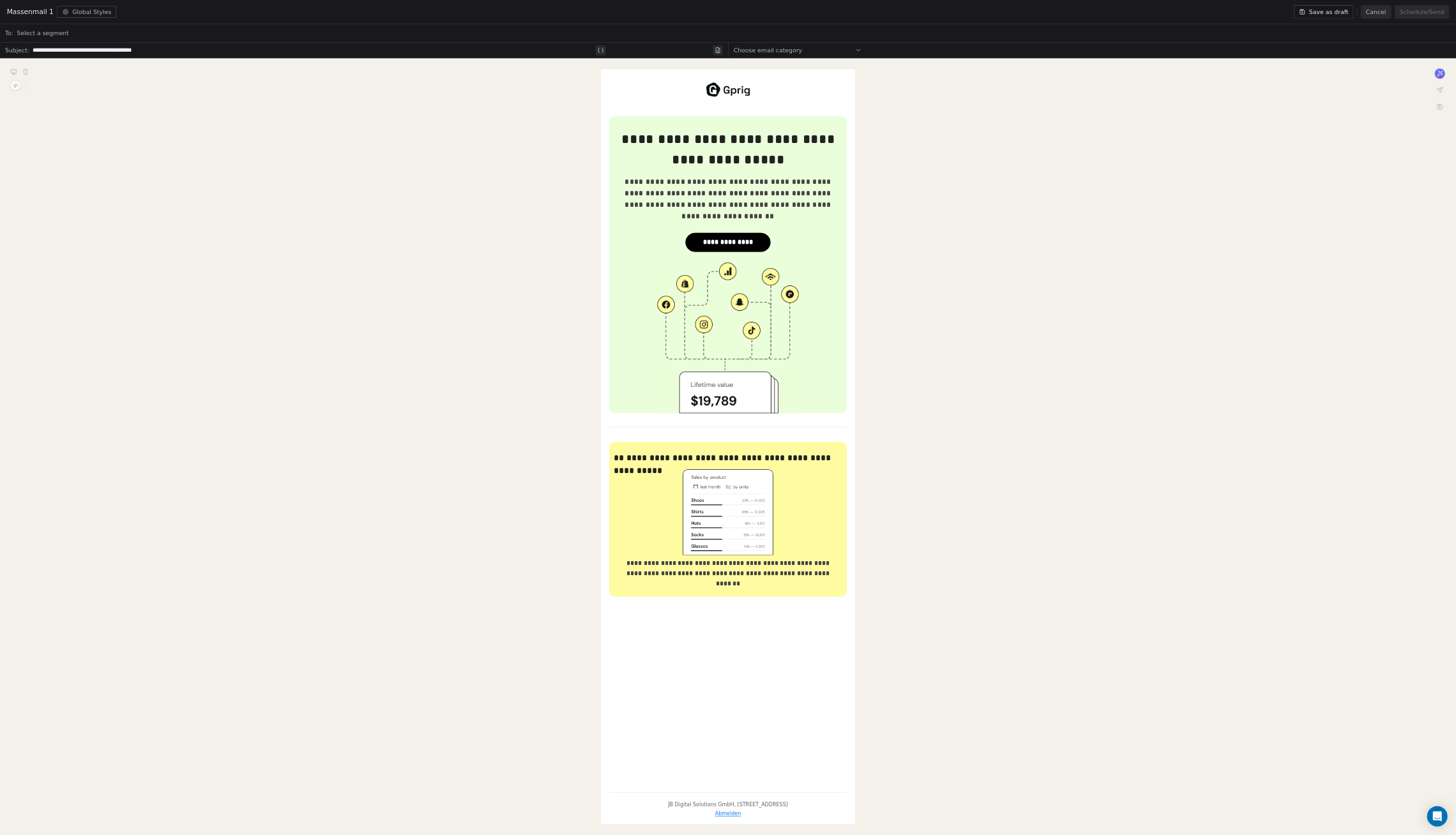
scroll to position [27, 0]
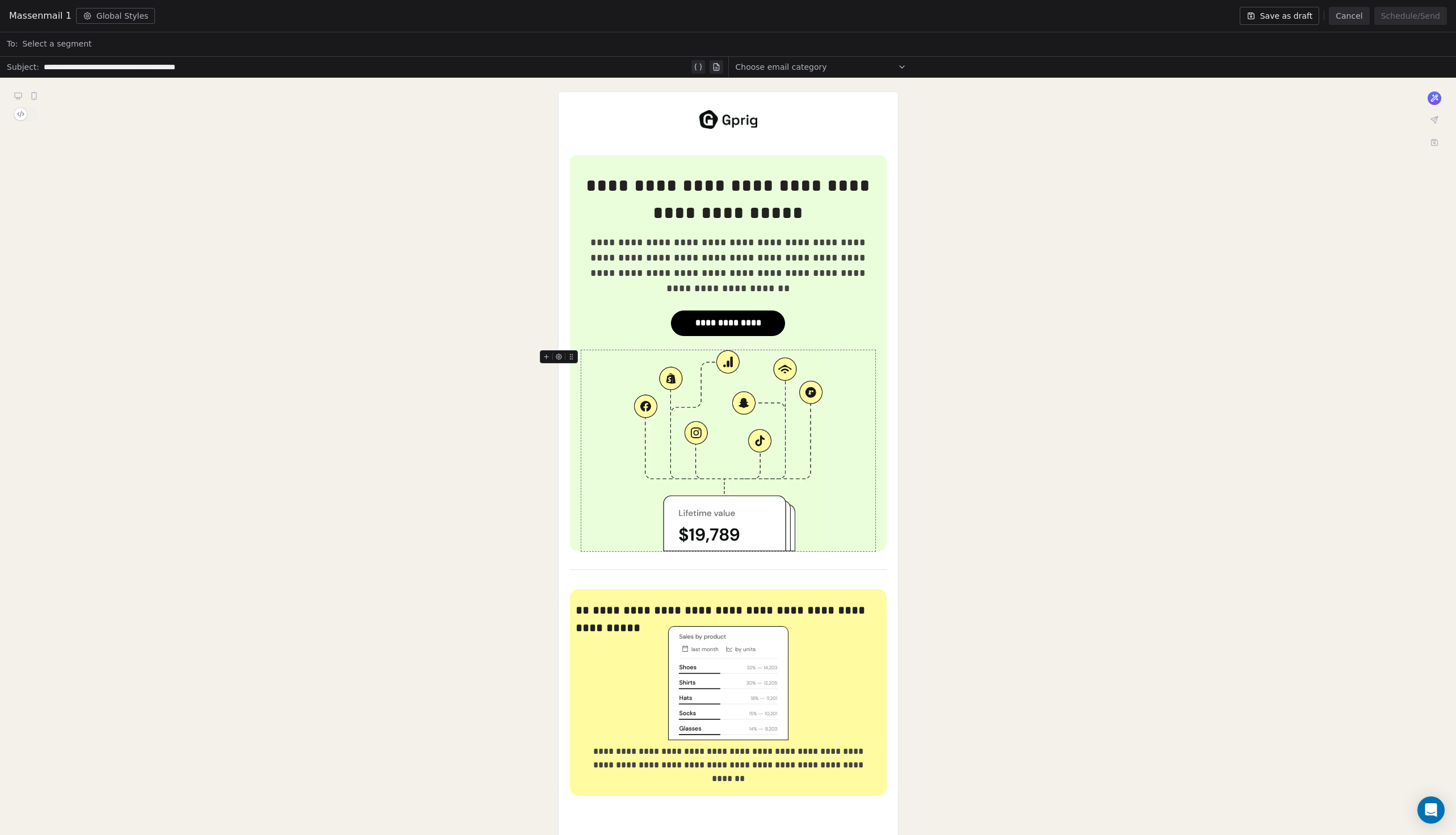
click at [748, 404] on img at bounding box center [728, 451] width 188 height 201
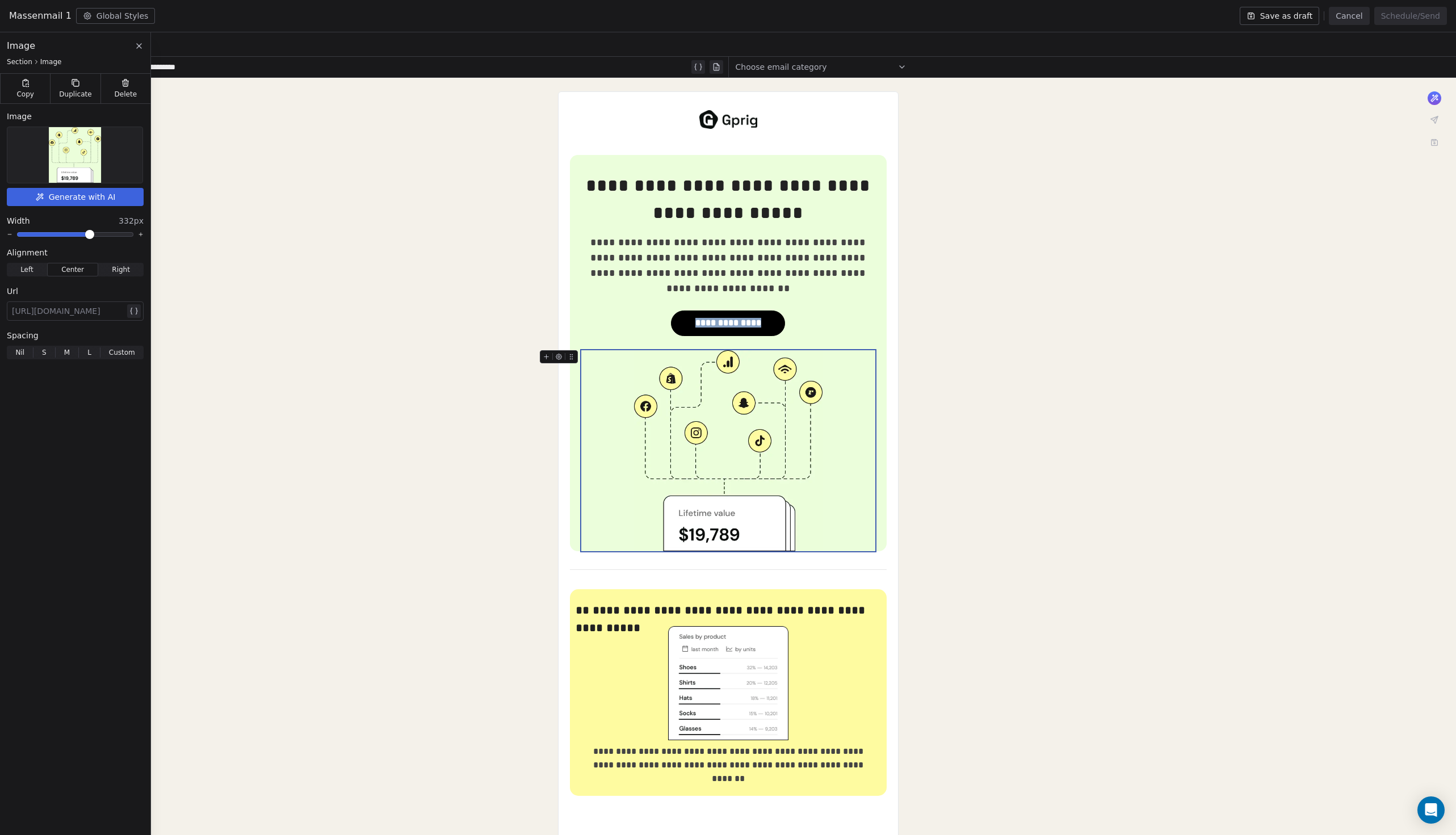
click at [970, 335] on div "**********" at bounding box center [728, 488] width 1456 height 821
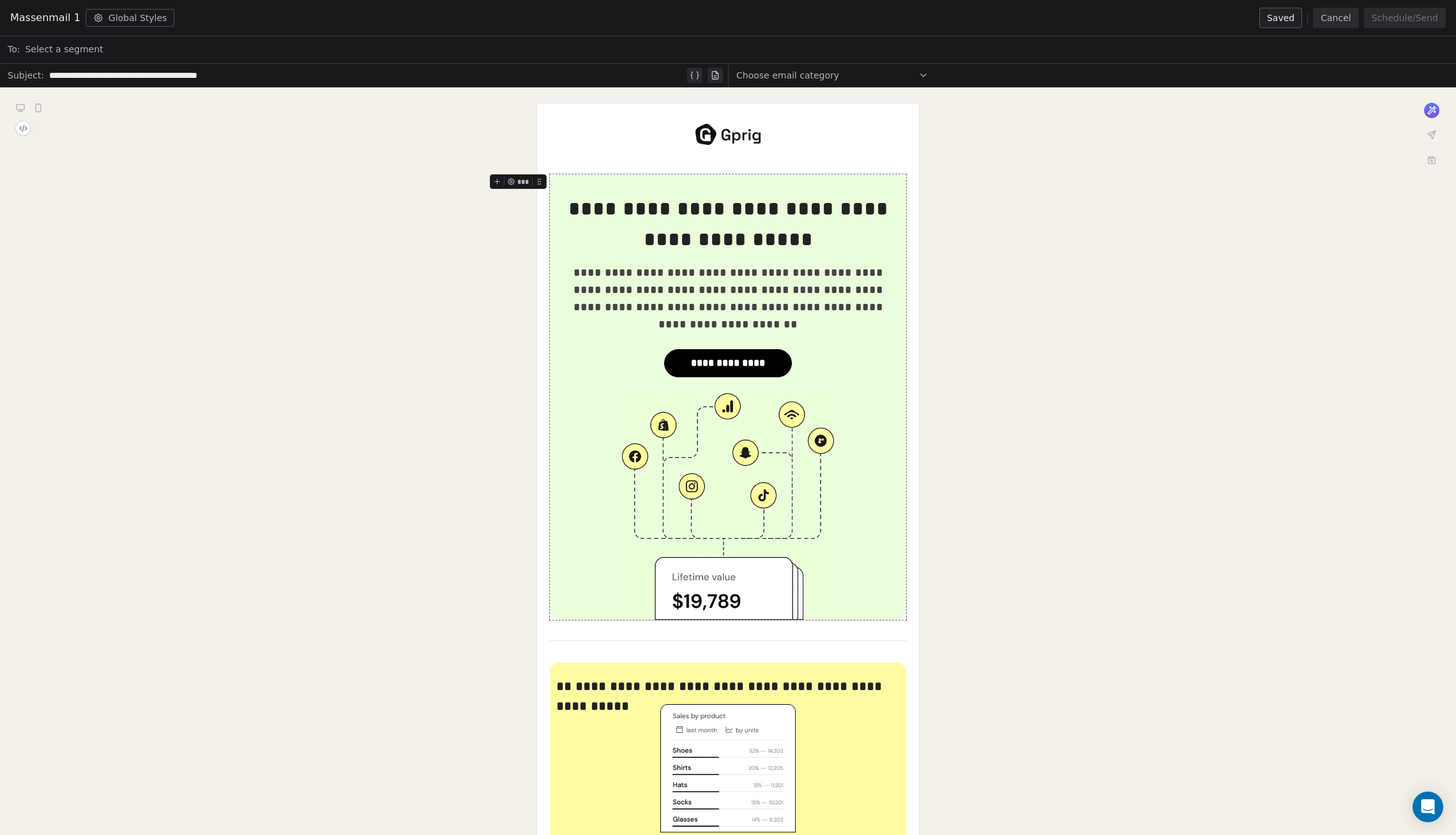
click at [552, 197] on div "**********" at bounding box center [727, 397] width 356 height 446
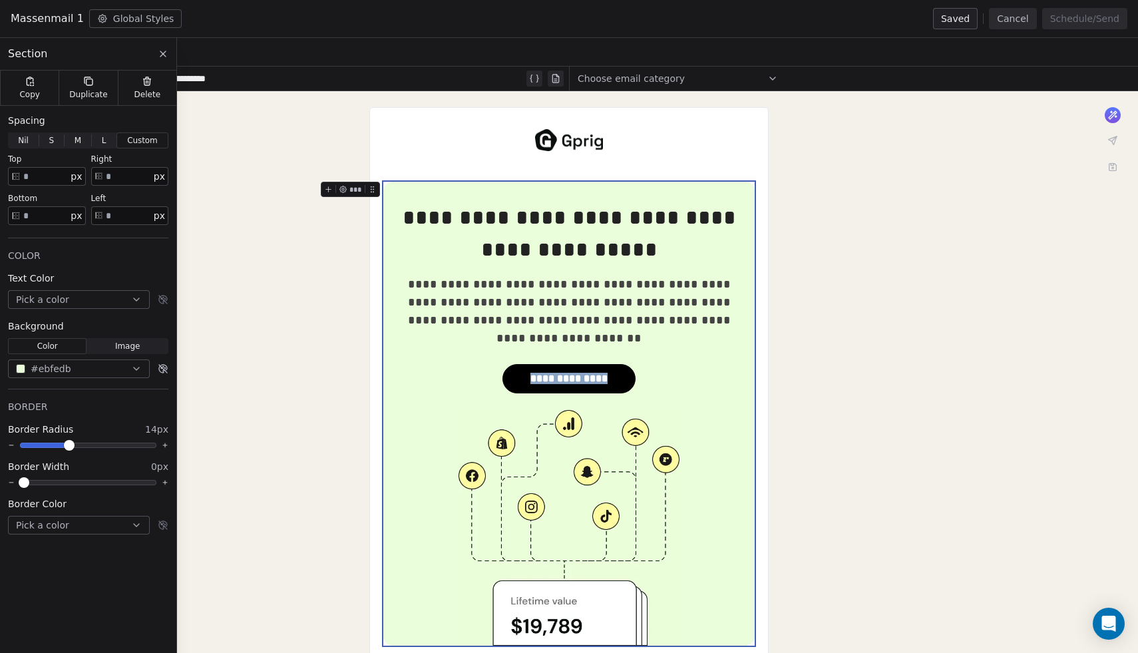
click at [138, 367] on icon "button" at bounding box center [136, 368] width 11 height 11
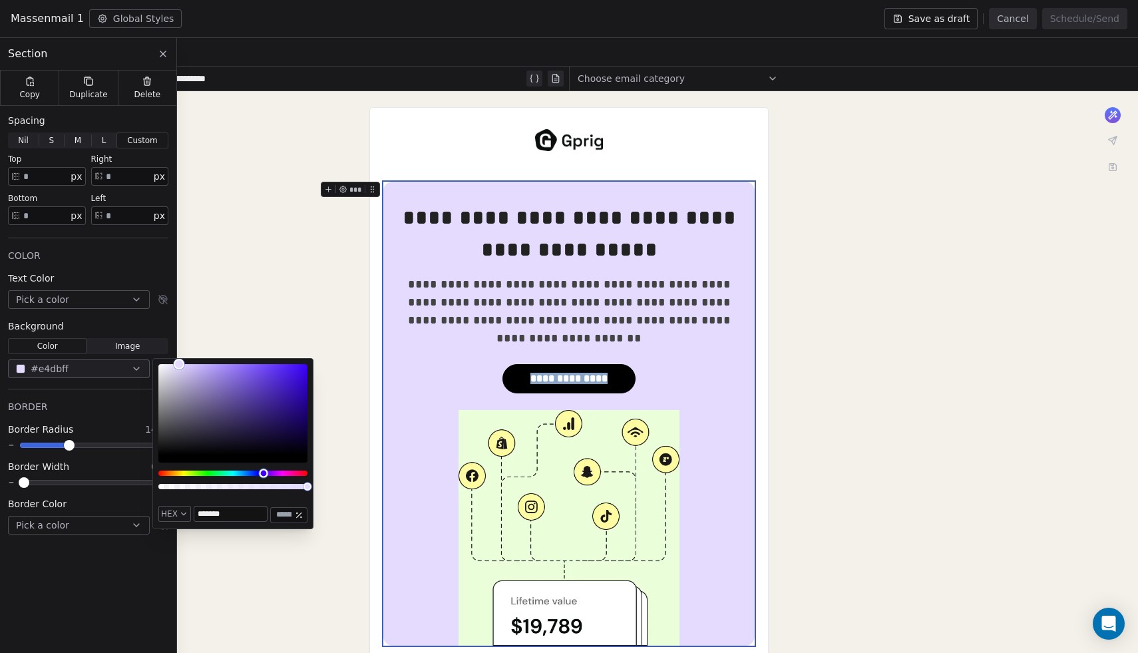
drag, startPoint x: 196, startPoint y: 469, endPoint x: 264, endPoint y: 473, distance: 68.0
click at [264, 473] on div "Hue" at bounding box center [263, 473] width 9 height 9
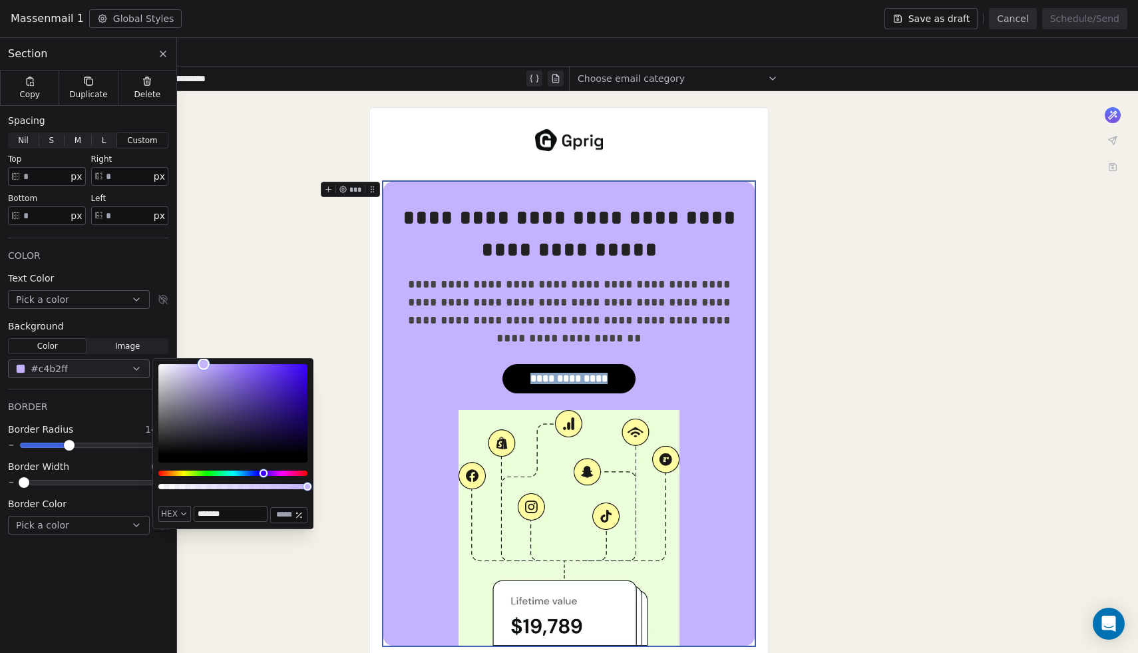
drag, startPoint x: 181, startPoint y: 364, endPoint x: 204, endPoint y: 361, distance: 22.9
click at [204, 361] on div "Color" at bounding box center [204, 364] width 12 height 12
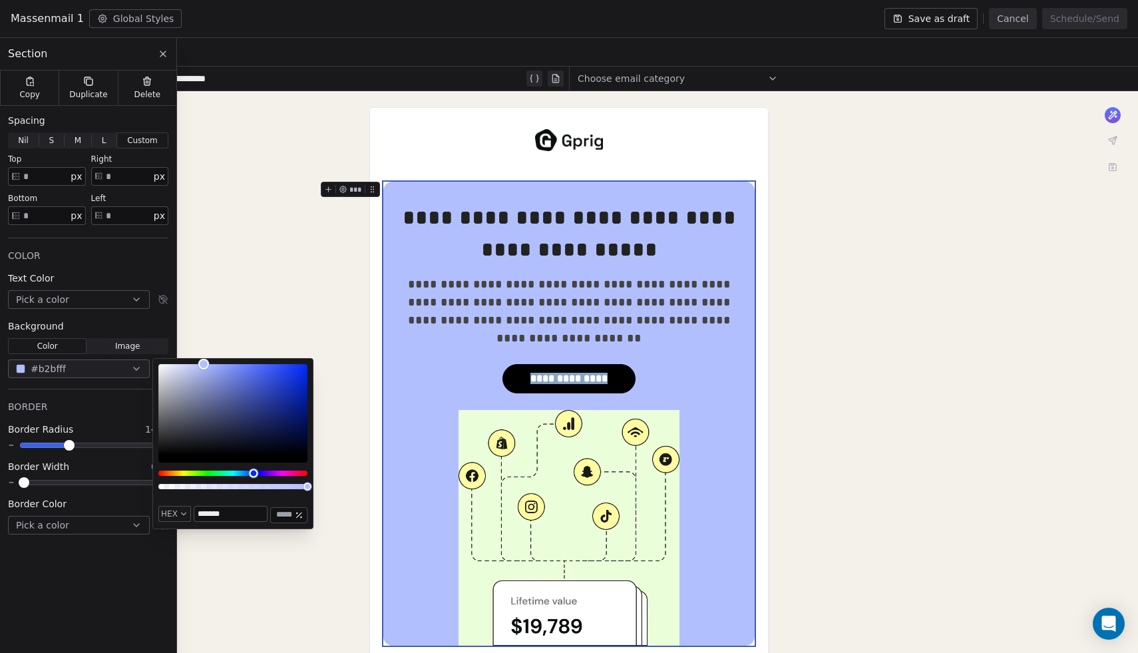
drag, startPoint x: 262, startPoint y: 473, endPoint x: 254, endPoint y: 474, distance: 8.7
click at [254, 474] on div "Hue" at bounding box center [253, 473] width 9 height 9
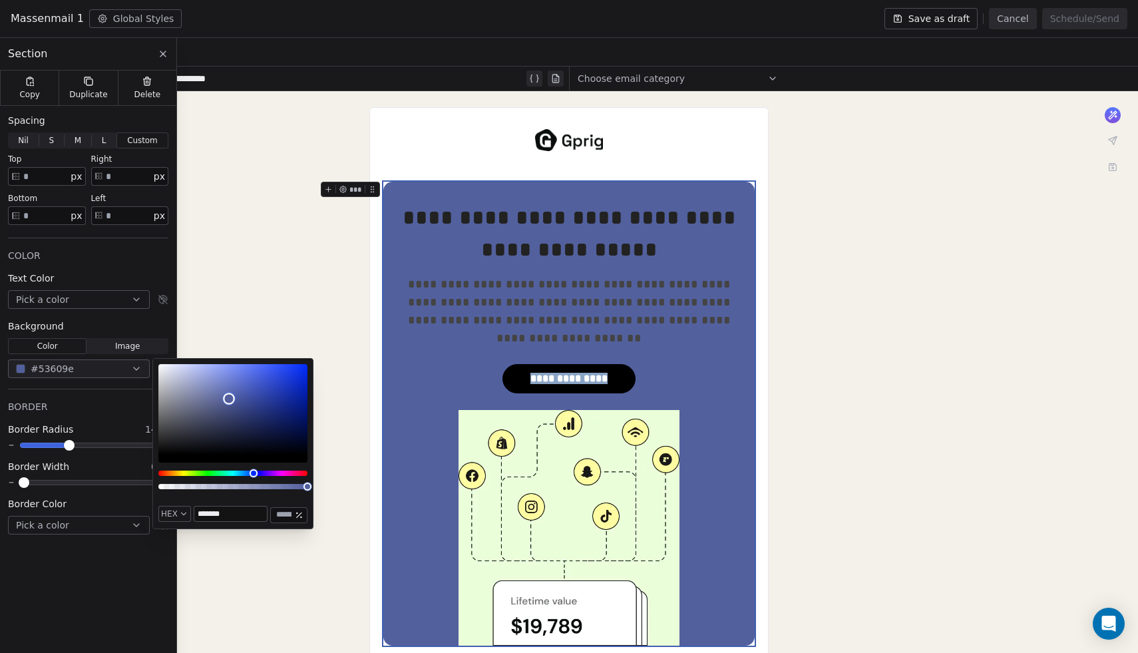
type input "*******"
drag, startPoint x: 204, startPoint y: 365, endPoint x: 230, endPoint y: 399, distance: 42.7
click at [230, 399] on div "Color" at bounding box center [230, 399] width 12 height 12
click at [244, 254] on div "**********" at bounding box center [569, 572] width 1138 height 963
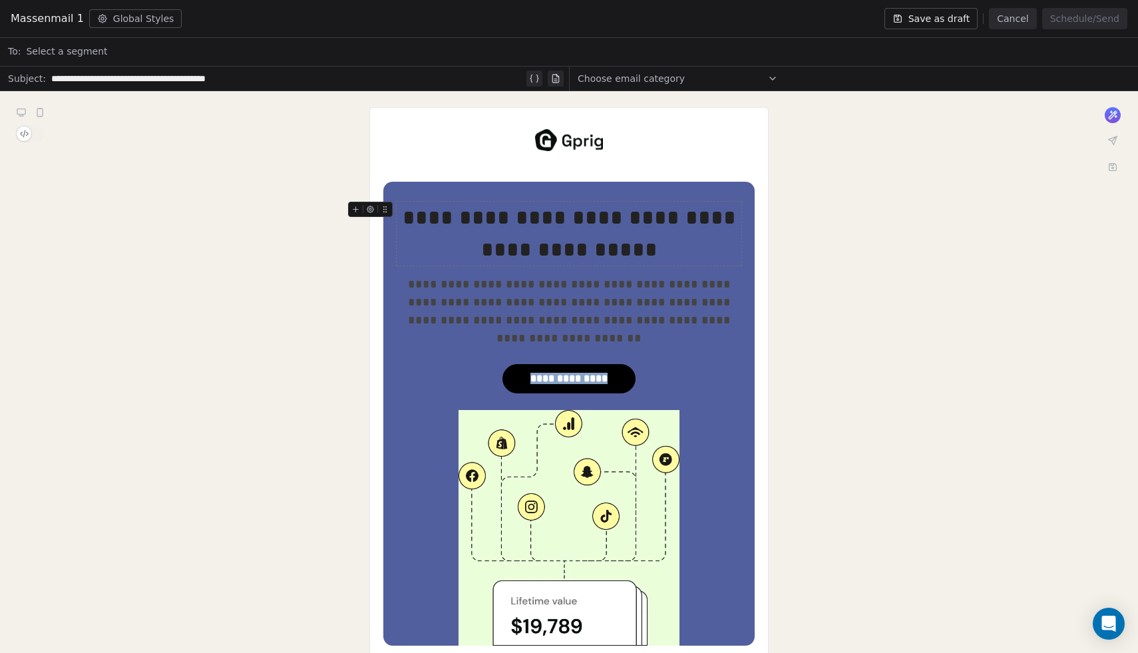
click at [540, 252] on div "**********" at bounding box center [569, 234] width 345 height 64
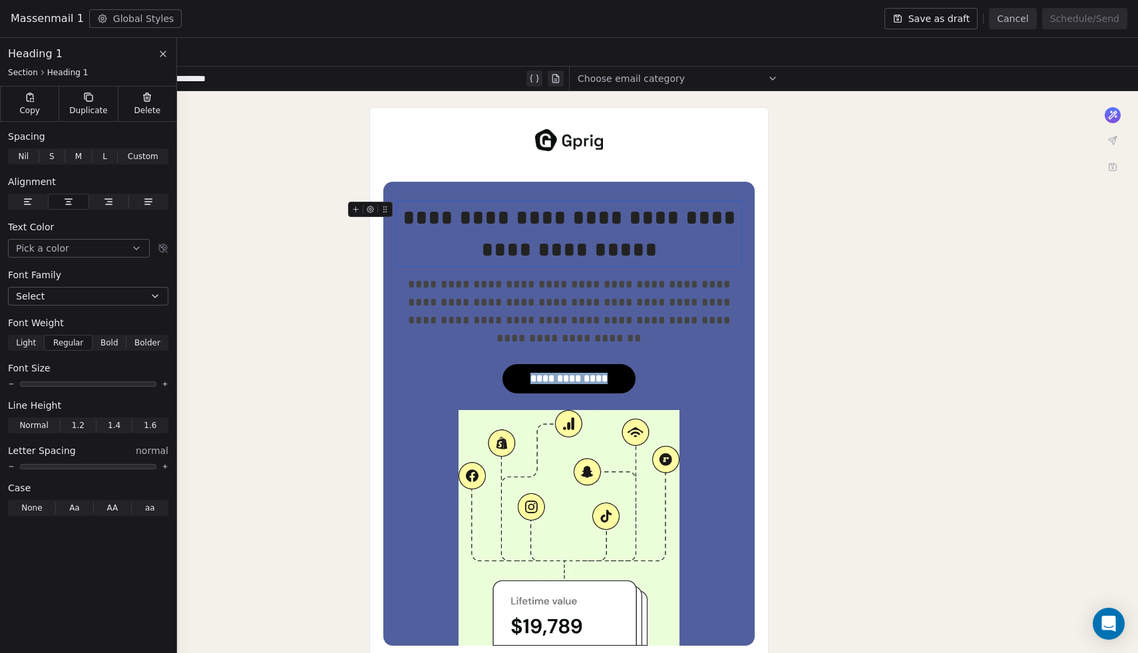
click at [385, 210] on icon at bounding box center [385, 209] width 9 height 9
click at [432, 222] on div "**********" at bounding box center [569, 234] width 345 height 64
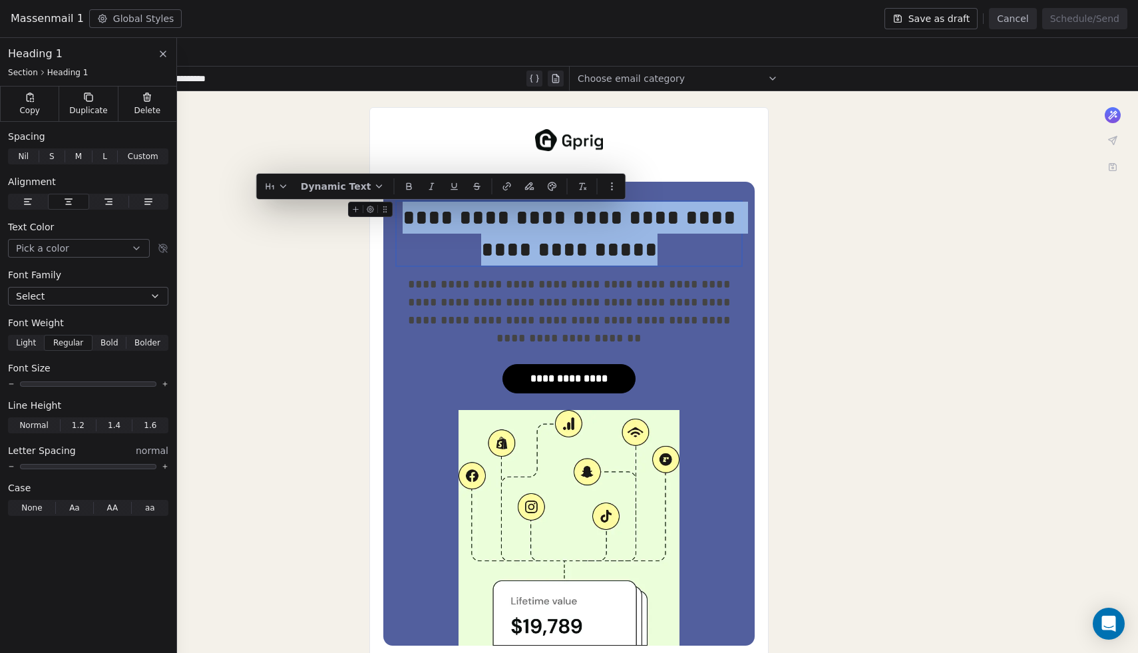
click at [61, 254] on button "Pick a color" at bounding box center [79, 248] width 142 height 19
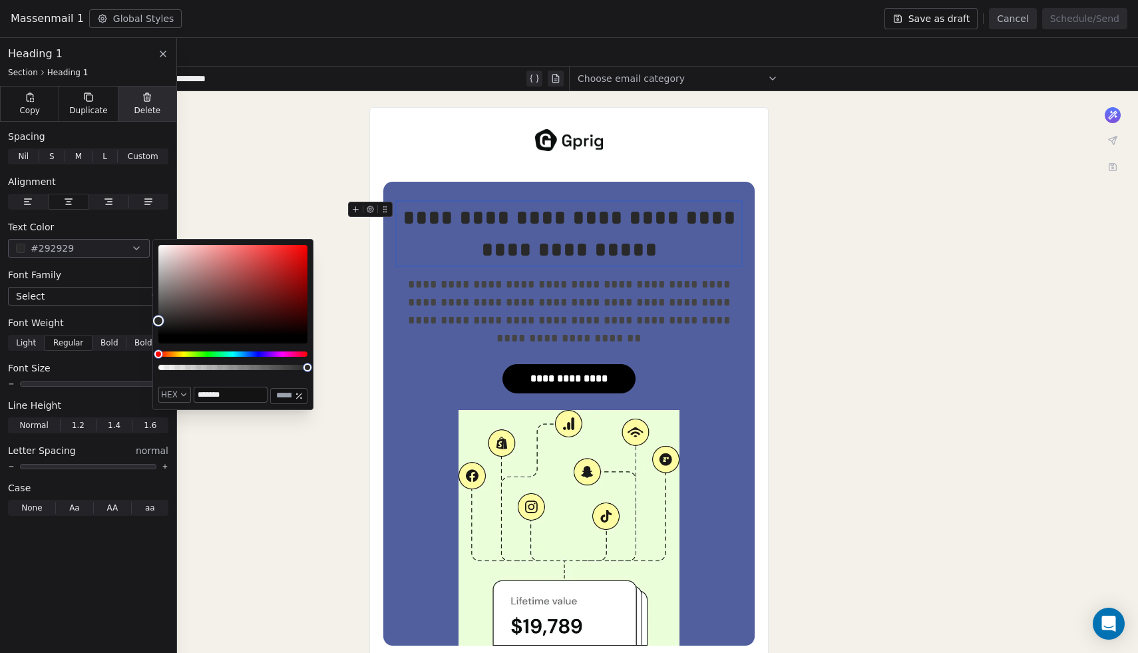
type input "*******"
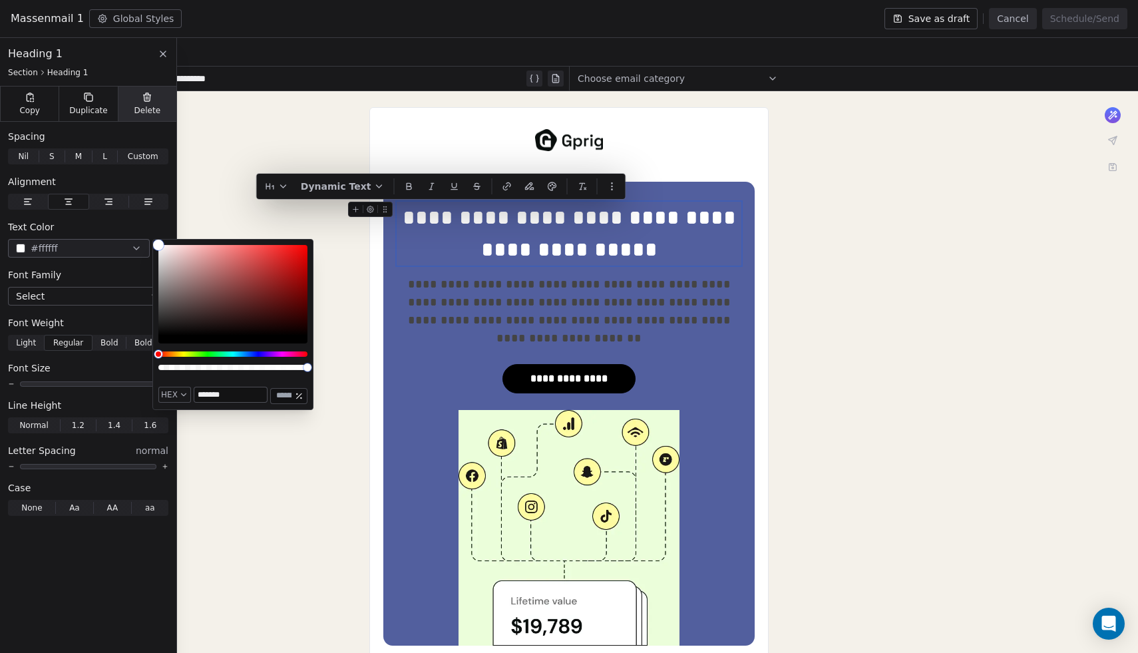
drag, startPoint x: 158, startPoint y: 333, endPoint x: 146, endPoint y: 102, distance: 231.3
click at [146, 102] on body "J JB Digital Solutions GmbH Contacts People Marketing Workflows Campaigns Sales…" at bounding box center [569, 326] width 1138 height 653
click at [493, 307] on span "**********" at bounding box center [571, 311] width 326 height 66
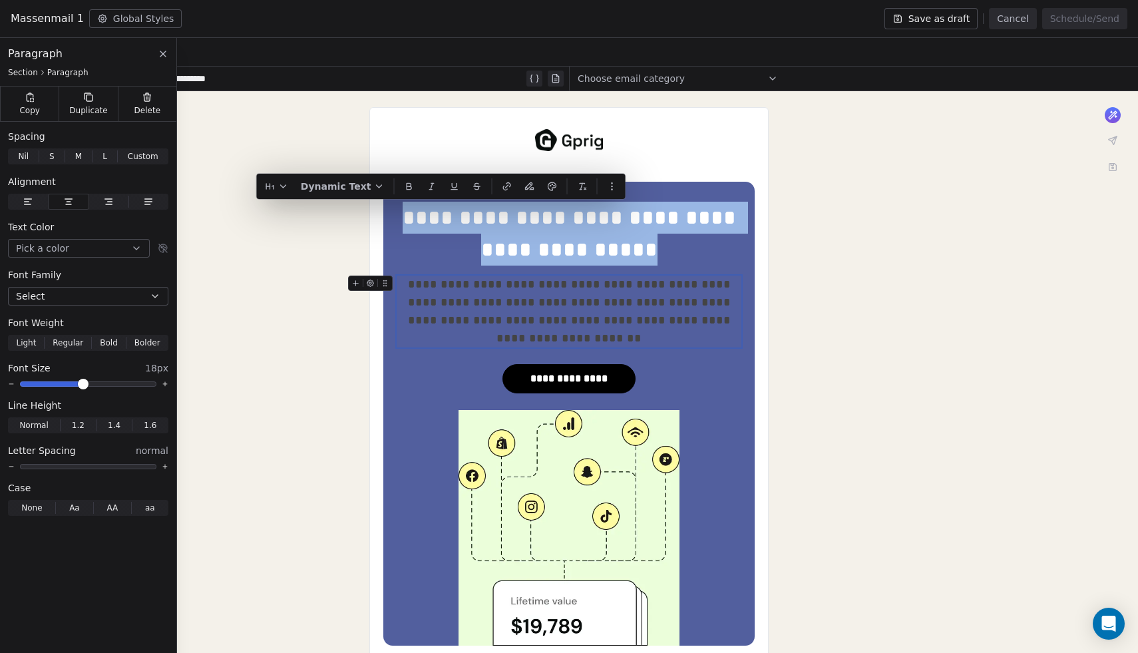
click at [59, 246] on button "Pick a color" at bounding box center [79, 248] width 142 height 19
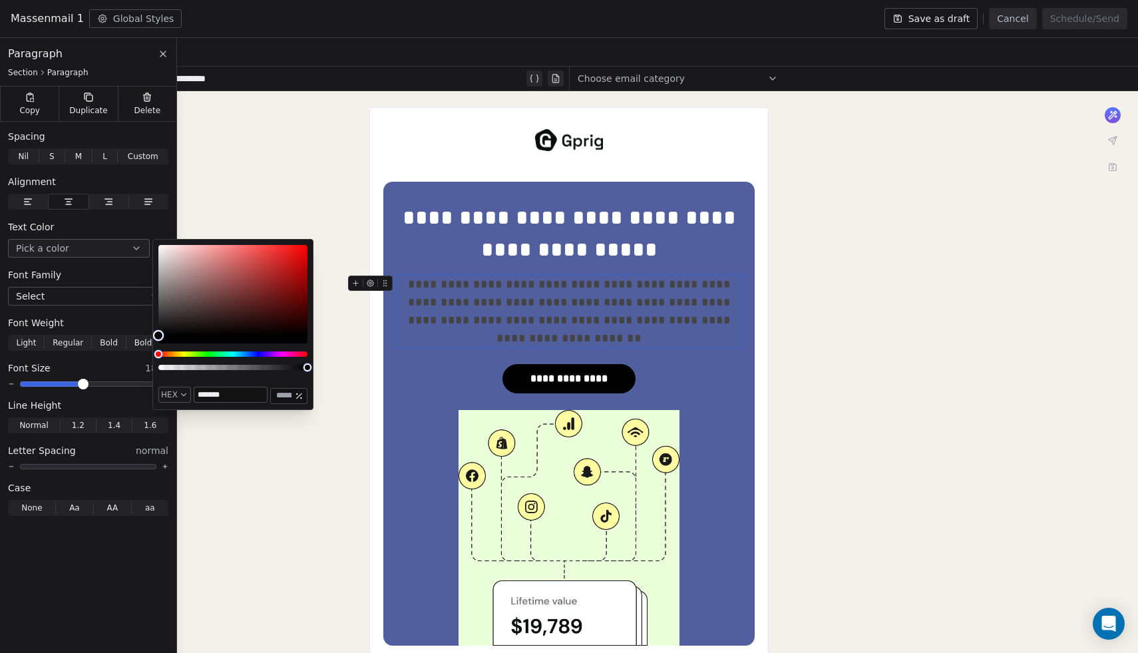
type input "*******"
drag, startPoint x: 184, startPoint y: 272, endPoint x: 127, endPoint y: 200, distance: 91.9
click at [127, 200] on body "J JB Digital Solutions GmbH Contacts People Marketing Workflows Campaigns Sales…" at bounding box center [569, 326] width 1138 height 653
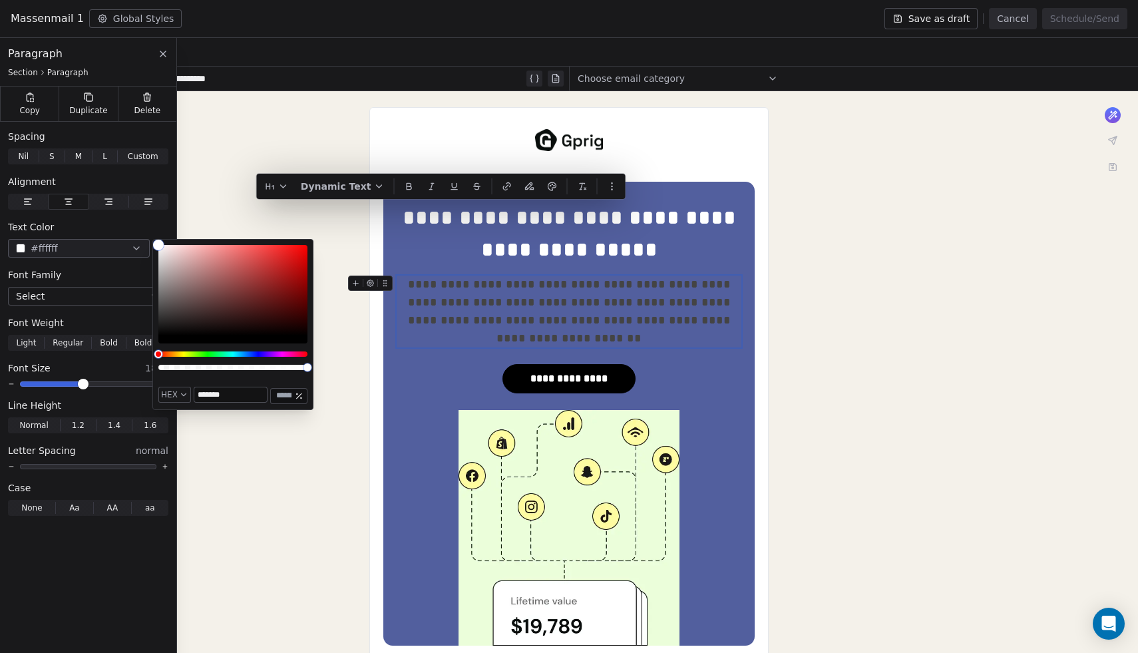
click at [208, 228] on div "**********" at bounding box center [569, 572] width 1138 height 963
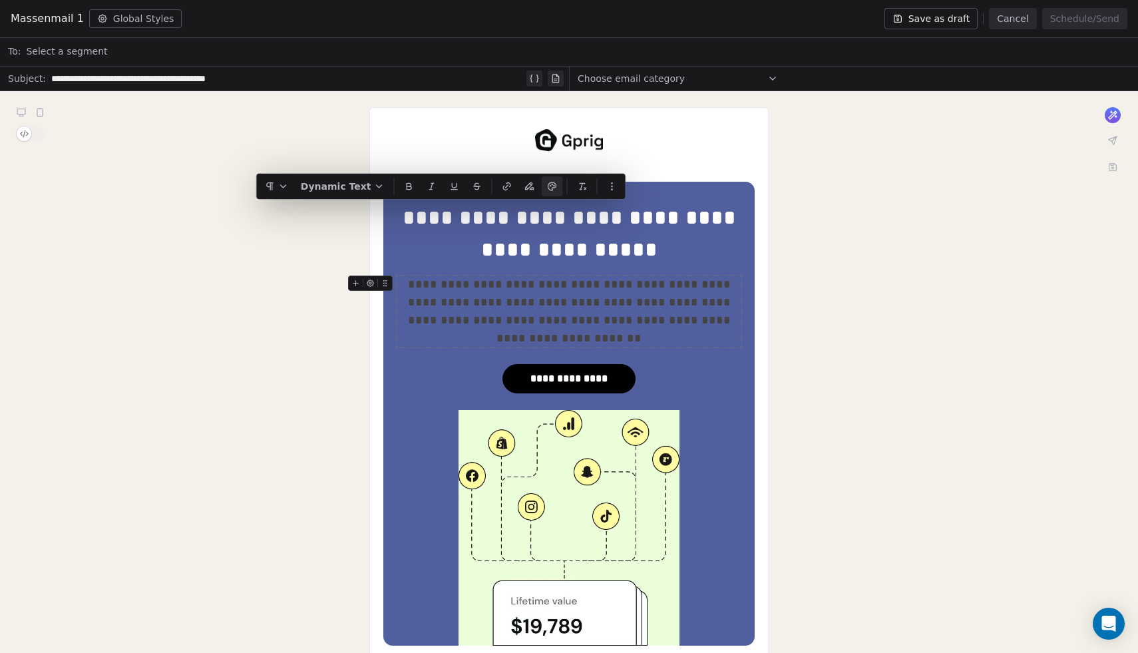
click at [431, 302] on span "**********" at bounding box center [571, 311] width 326 height 66
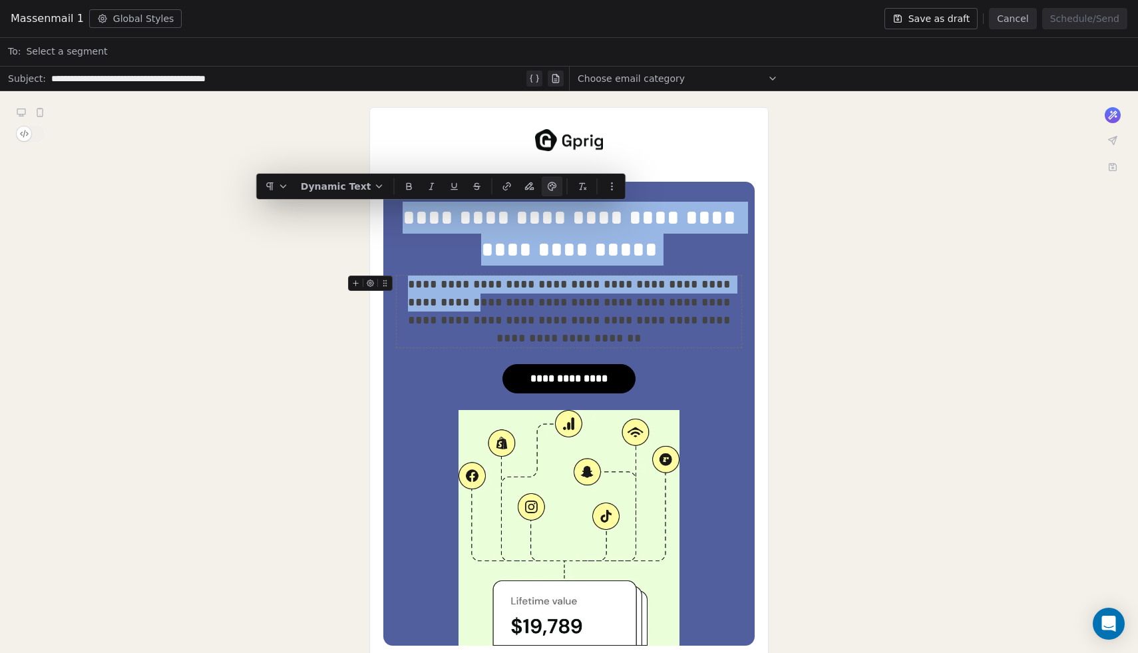
click at [431, 302] on span "**********" at bounding box center [571, 311] width 326 height 66
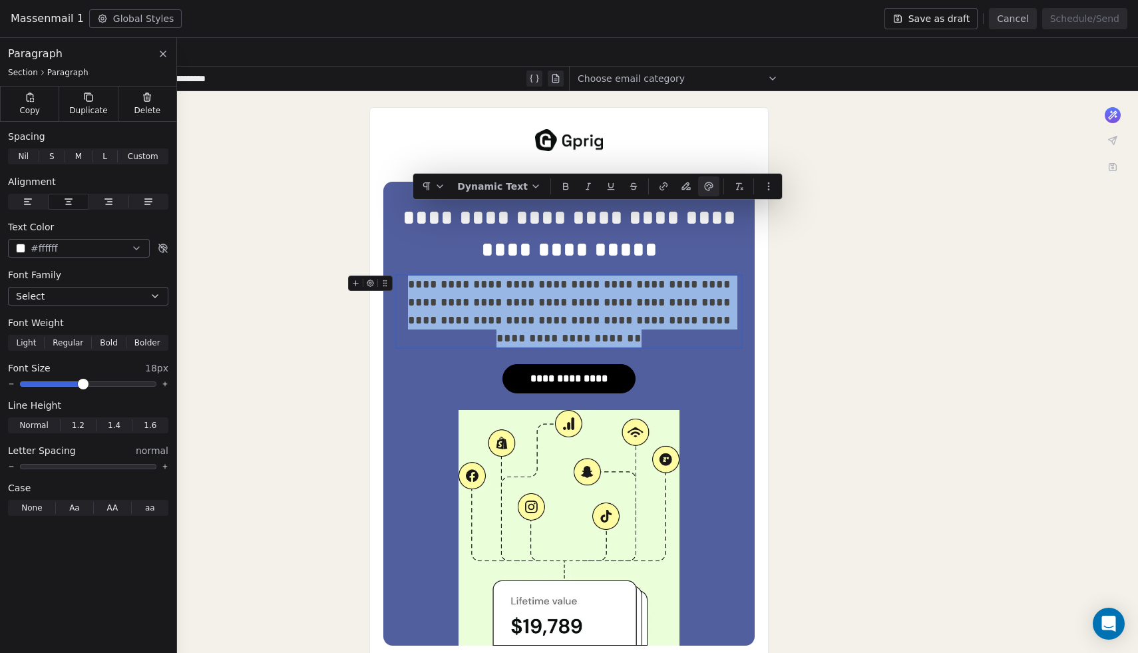
click at [431, 302] on span "**********" at bounding box center [571, 311] width 326 height 66
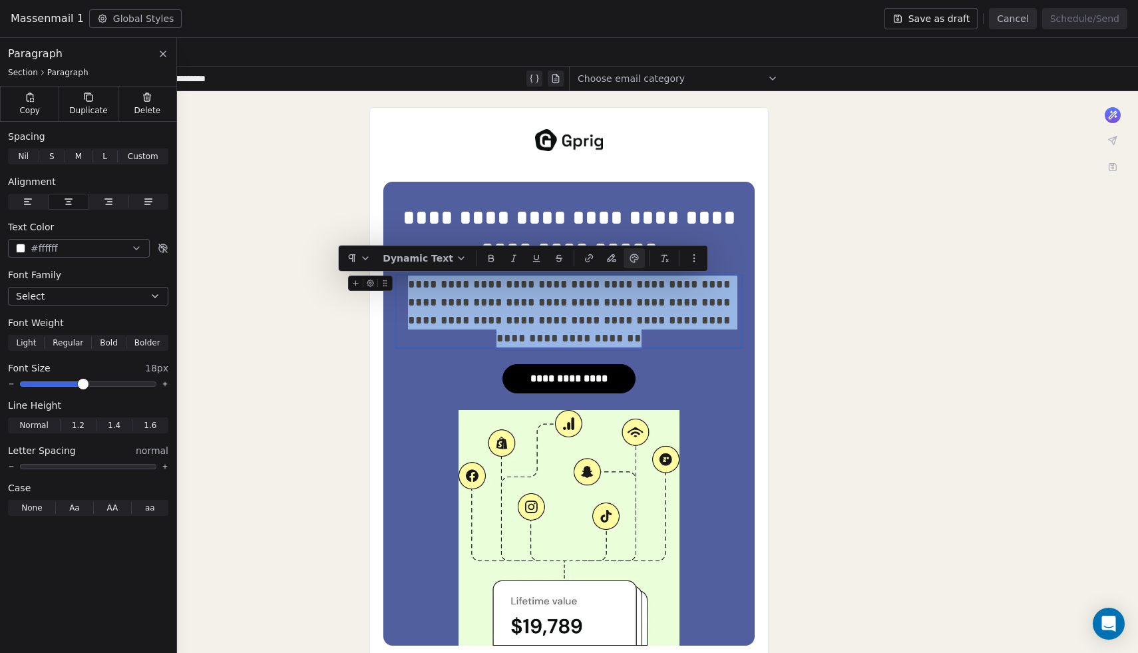
click at [39, 244] on span "#ffffff" at bounding box center [44, 249] width 27 height 14
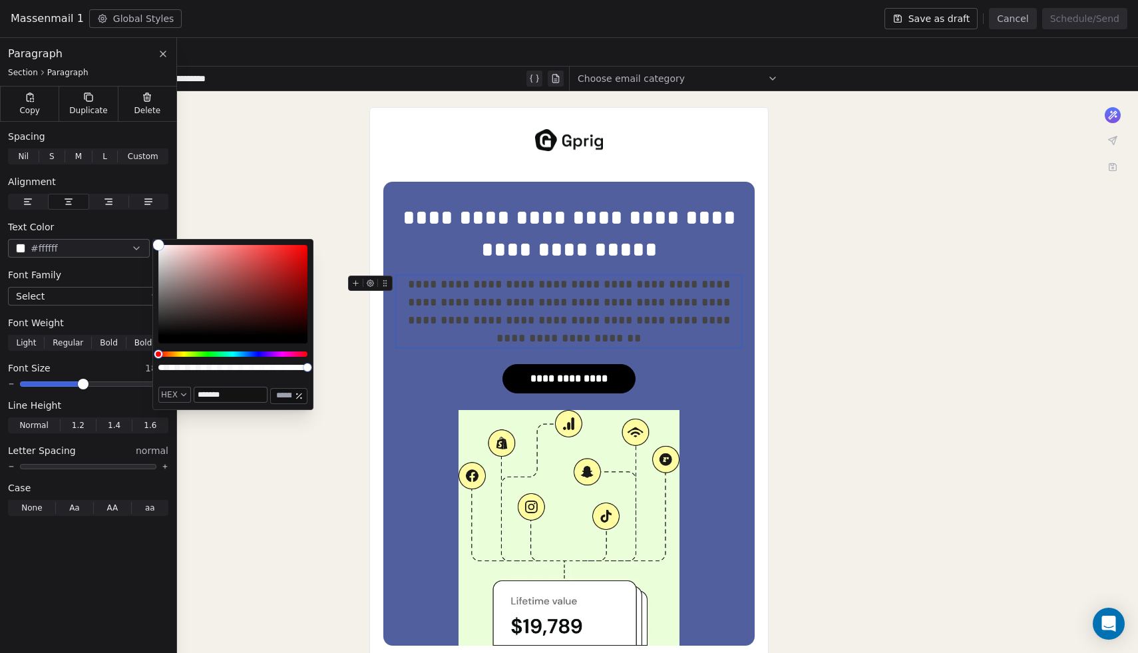
click at [181, 250] on div "Color" at bounding box center [232, 290] width 149 height 91
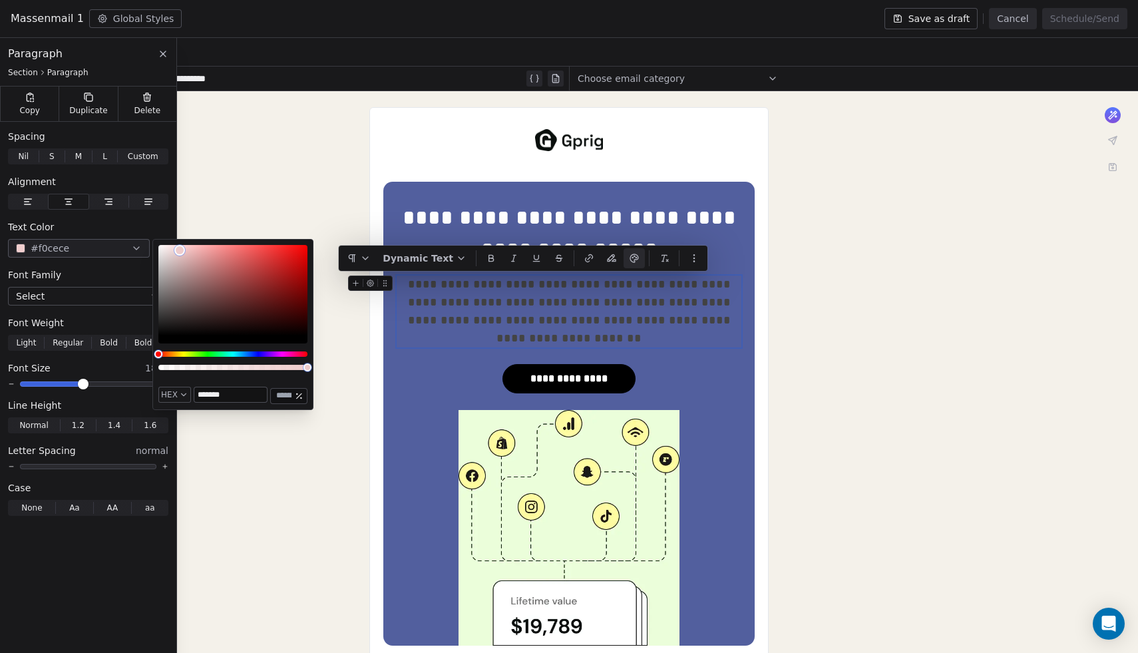
type input "*******"
drag, startPoint x: 180, startPoint y: 250, endPoint x: 124, endPoint y: 210, distance: 69.1
click at [124, 210] on body "J JB Digital Solutions GmbH Contacts People Marketing Workflows Campaigns Sales…" at bounding box center [569, 326] width 1138 height 653
click at [247, 210] on div "**********" at bounding box center [569, 572] width 1138 height 963
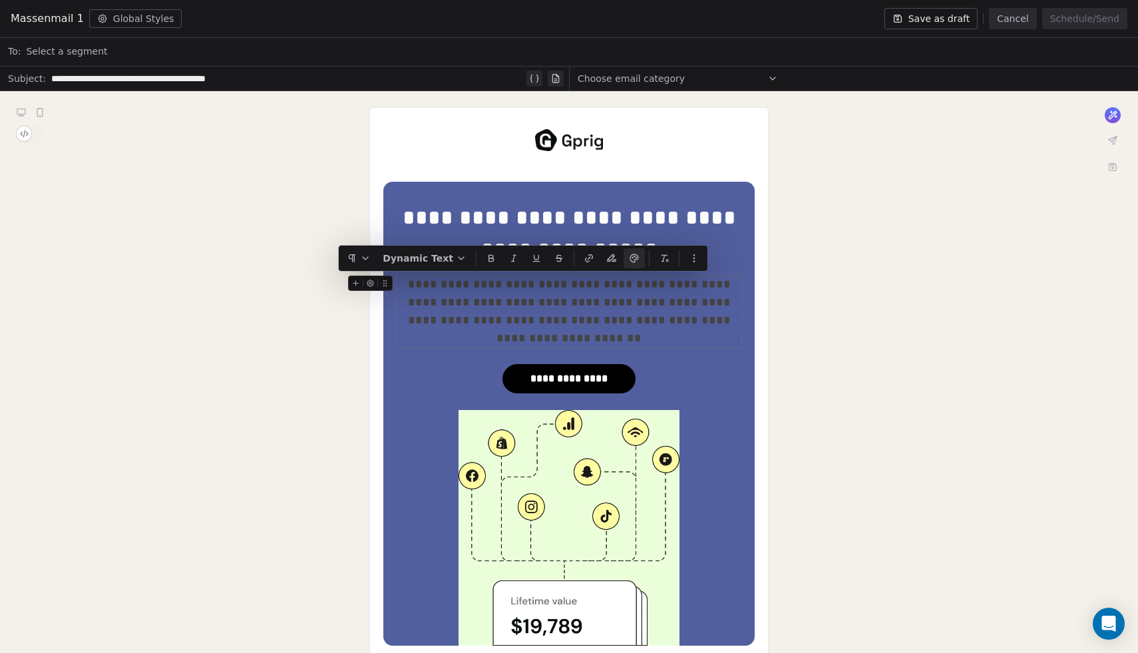
click at [565, 318] on span "**********" at bounding box center [571, 311] width 326 height 66
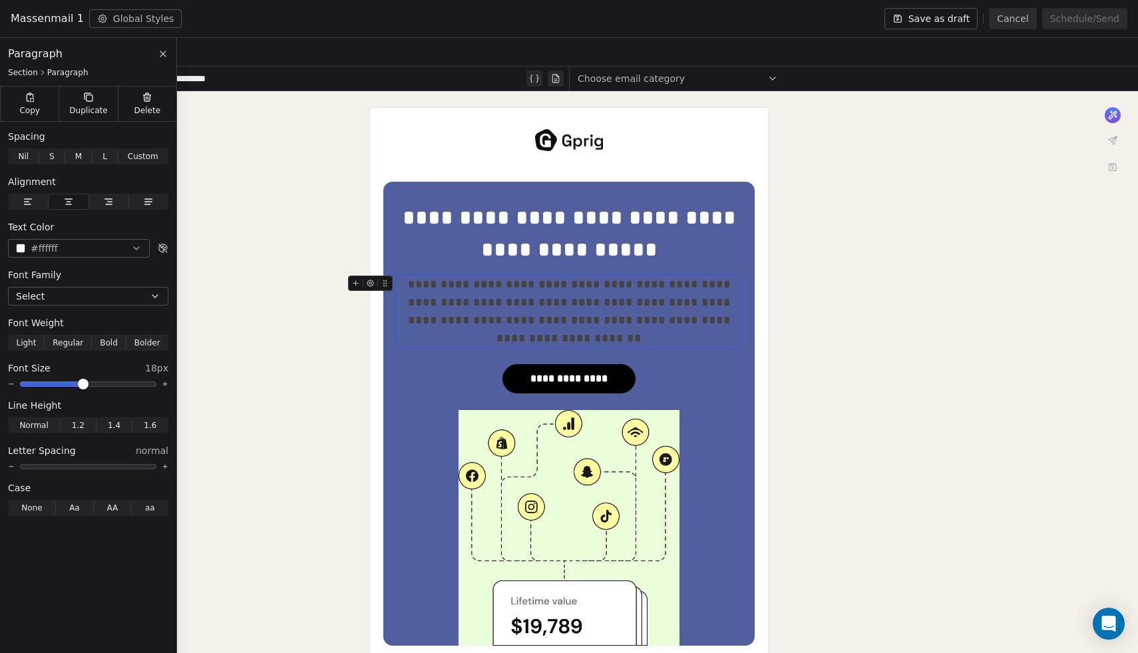
click at [891, 350] on div "**********" at bounding box center [569, 572] width 1138 height 963
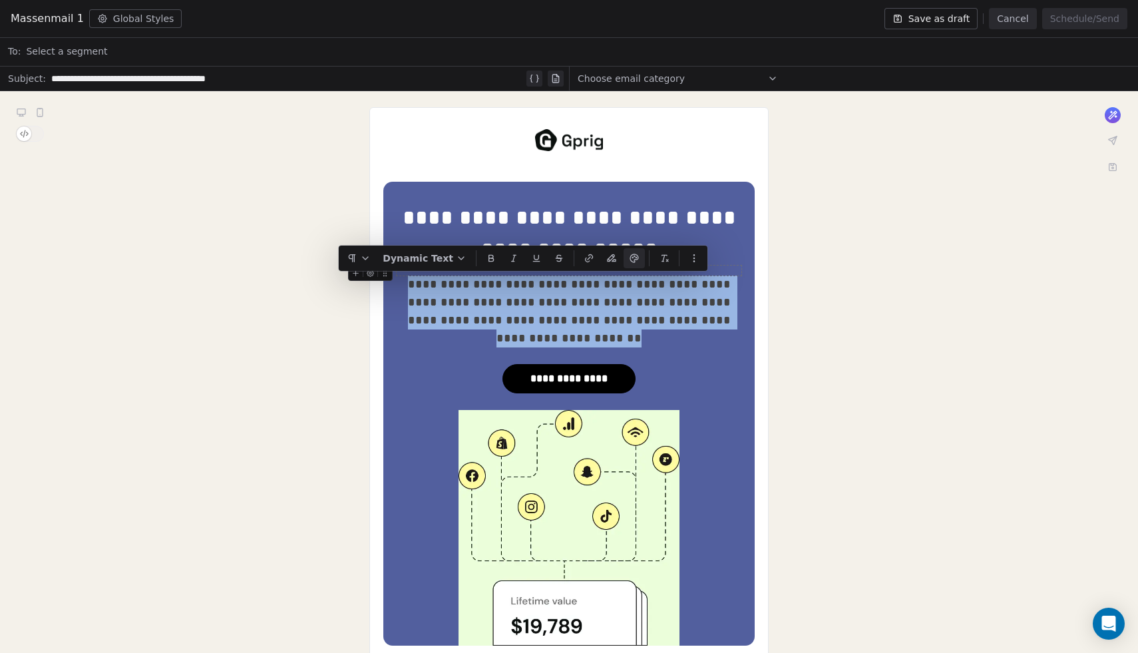
click at [636, 260] on icon "button" at bounding box center [634, 258] width 11 height 11
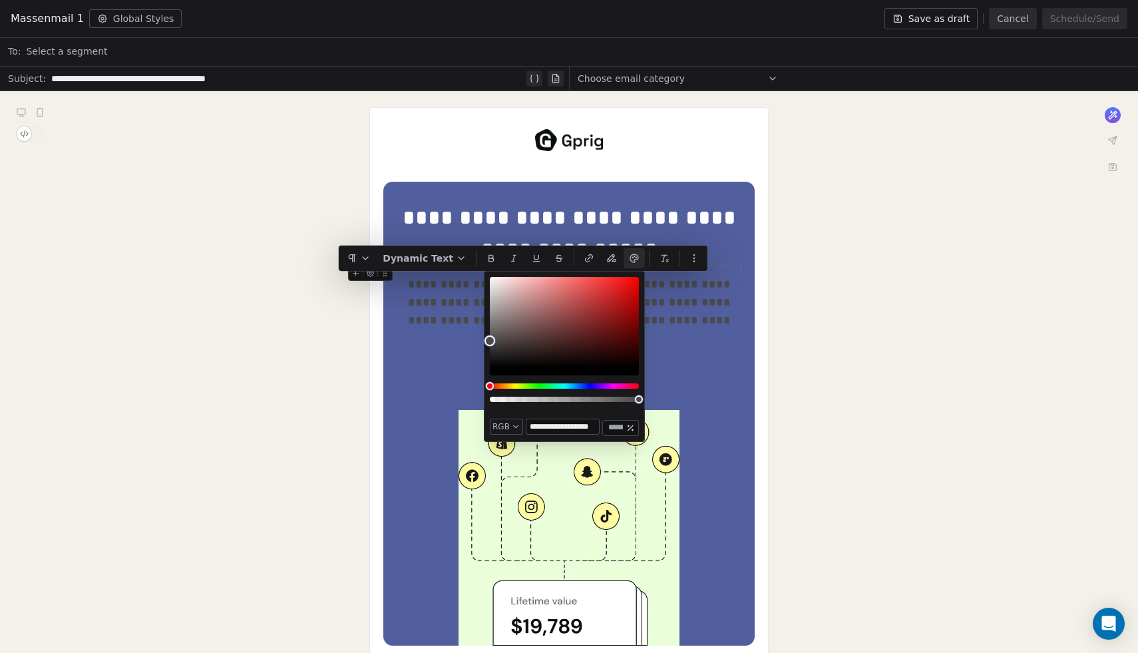
type input "**********"
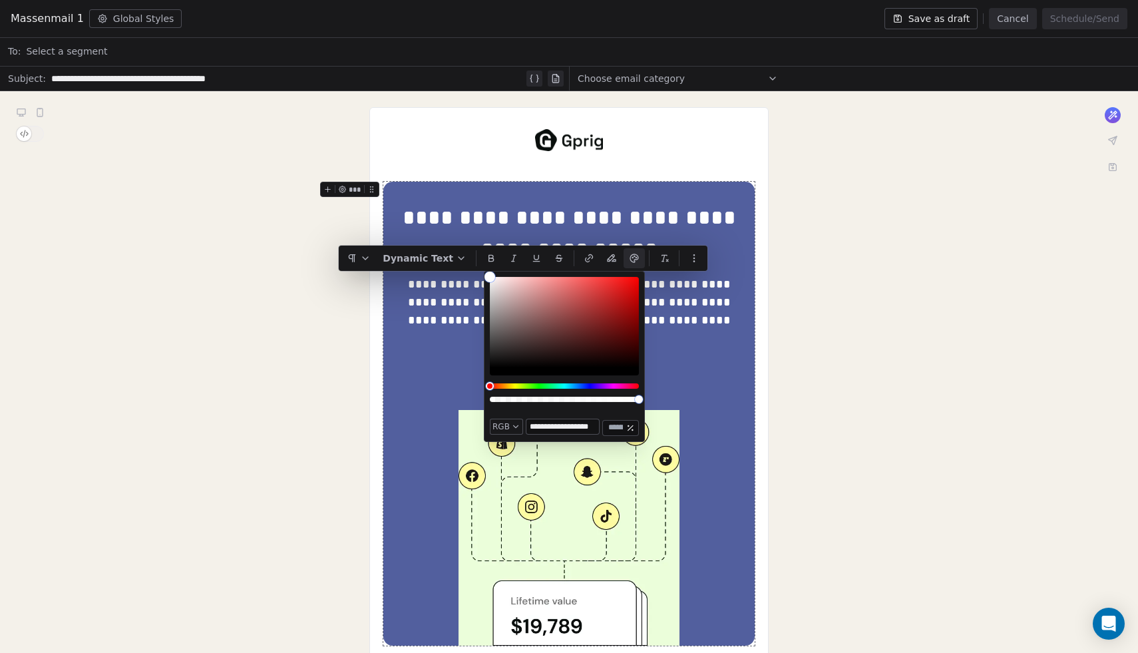
drag, startPoint x: 490, startPoint y: 341, endPoint x: 465, endPoint y: 196, distance: 146.5
click at [465, 196] on body "**********" at bounding box center [569, 326] width 1138 height 653
click at [936, 403] on div "**********" at bounding box center [569, 572] width 1138 height 963
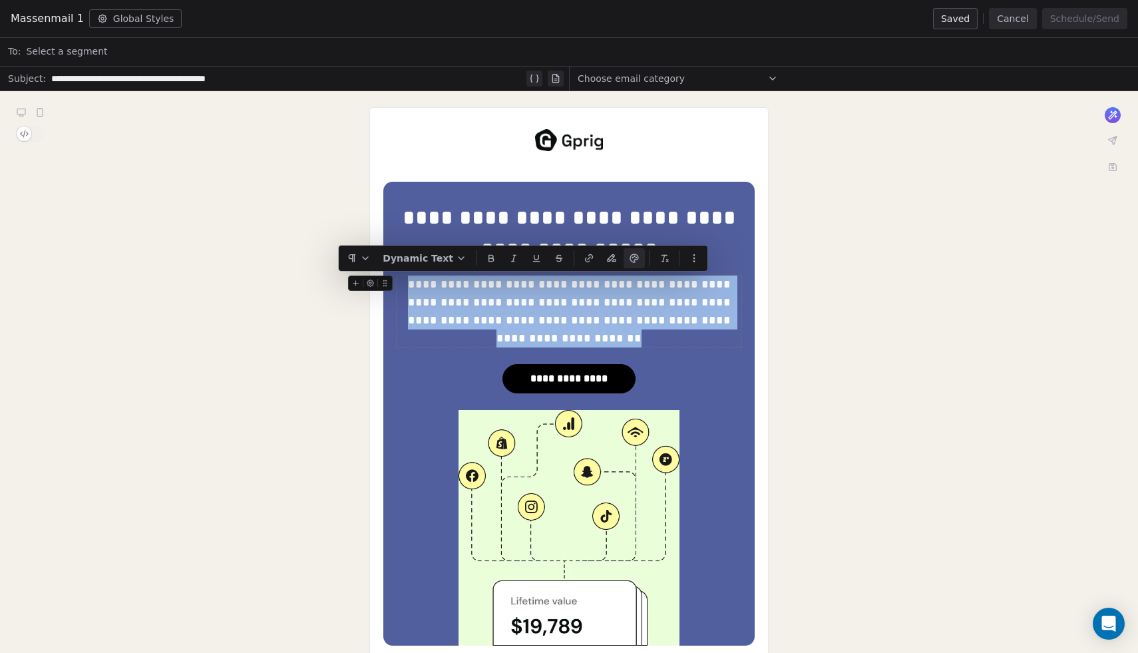
click at [552, 314] on span "**********" at bounding box center [571, 311] width 326 height 66
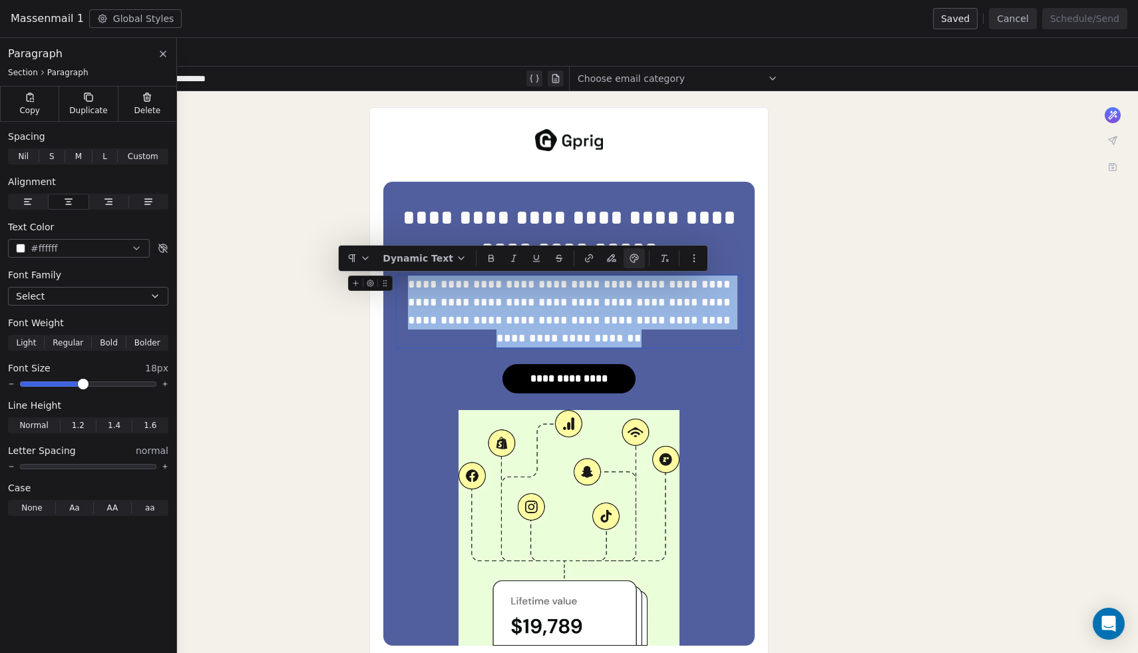
click at [0, 0] on lt-div "******** ********* ***** *********" at bounding box center [0, 0] width 0 height 0
click at [547, 290] on span "**********" at bounding box center [571, 311] width 326 height 66
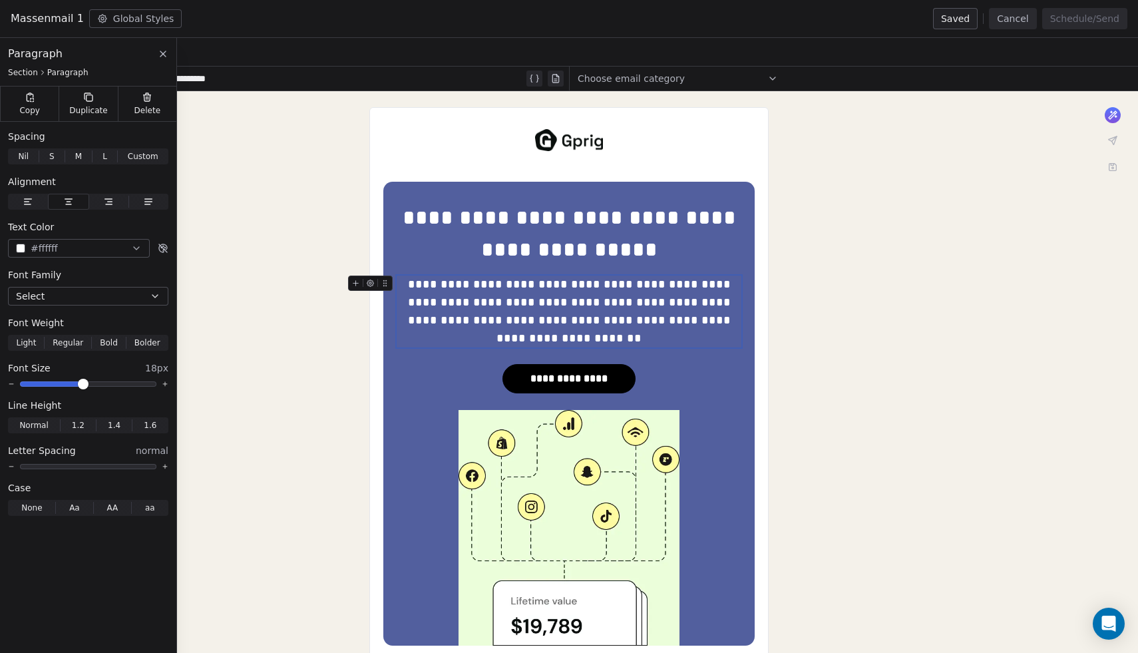
click at [547, 299] on span "**********" at bounding box center [571, 311] width 326 height 66
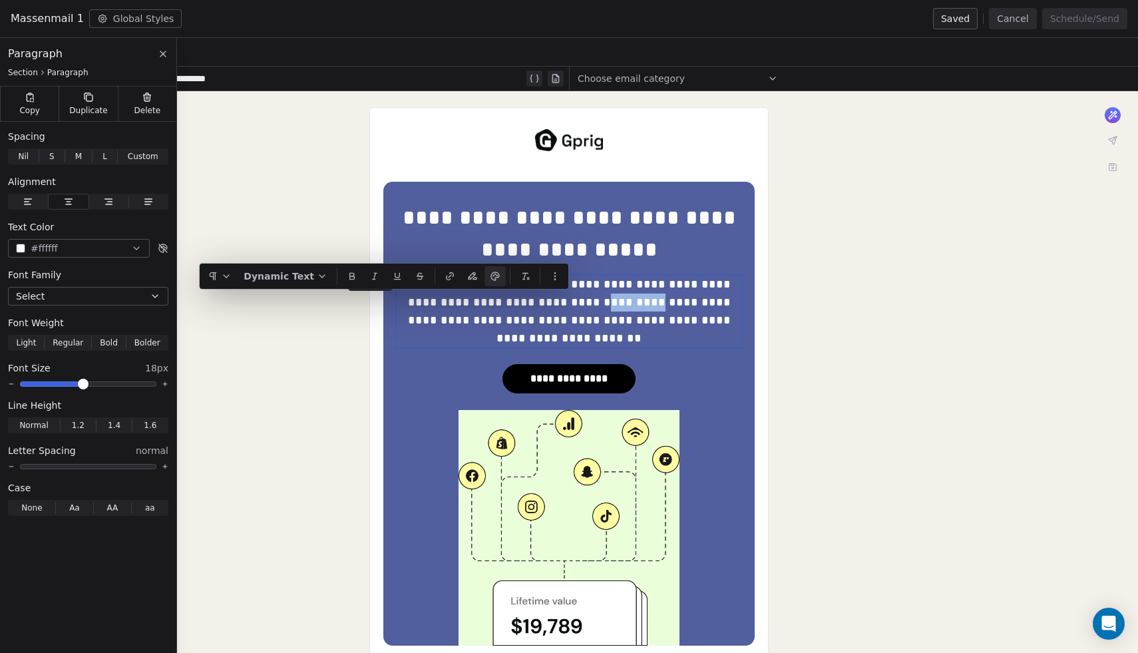
click at [547, 299] on span "**********" at bounding box center [571, 311] width 326 height 66
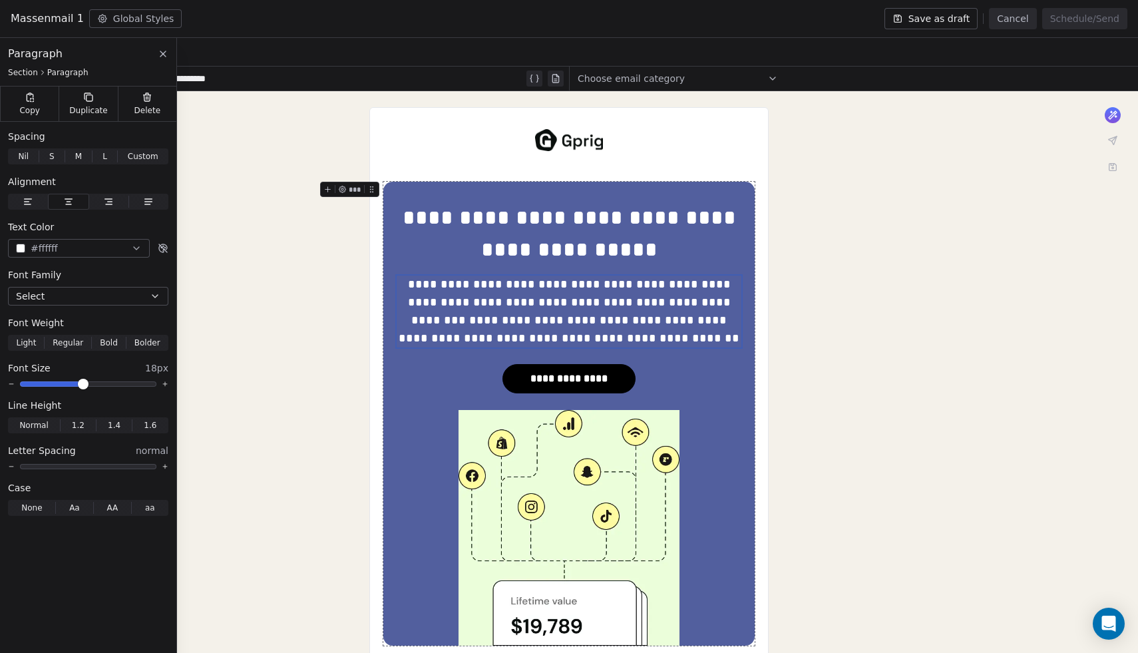
click at [777, 370] on div "**********" at bounding box center [569, 572] width 1138 height 963
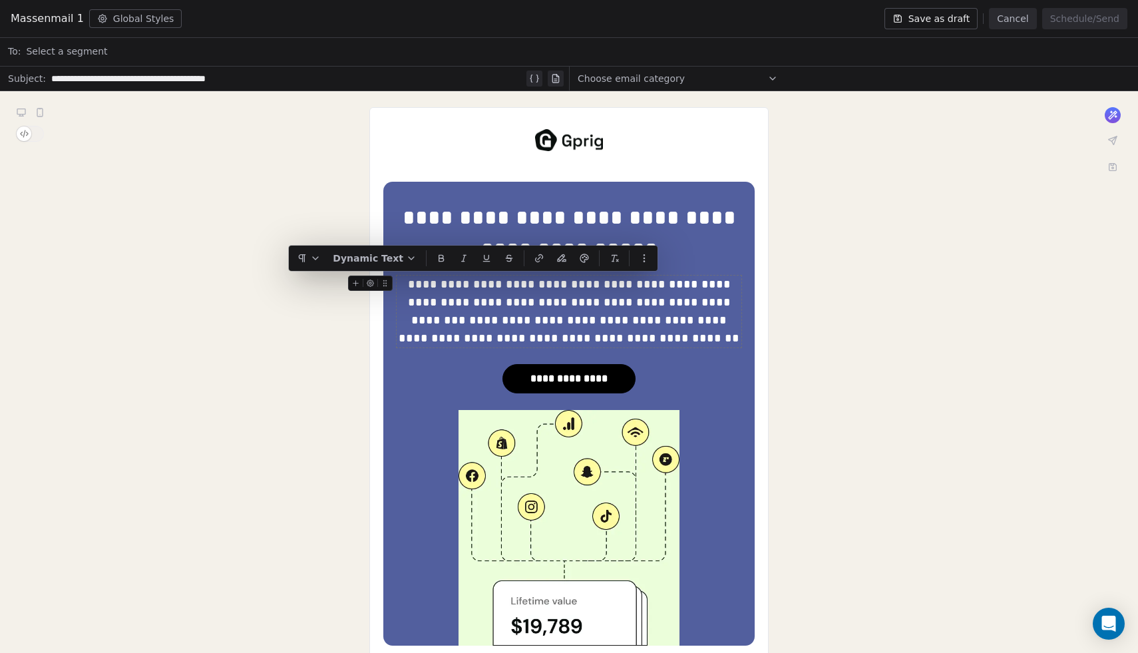
click at [421, 285] on div "**********" at bounding box center [569, 312] width 345 height 72
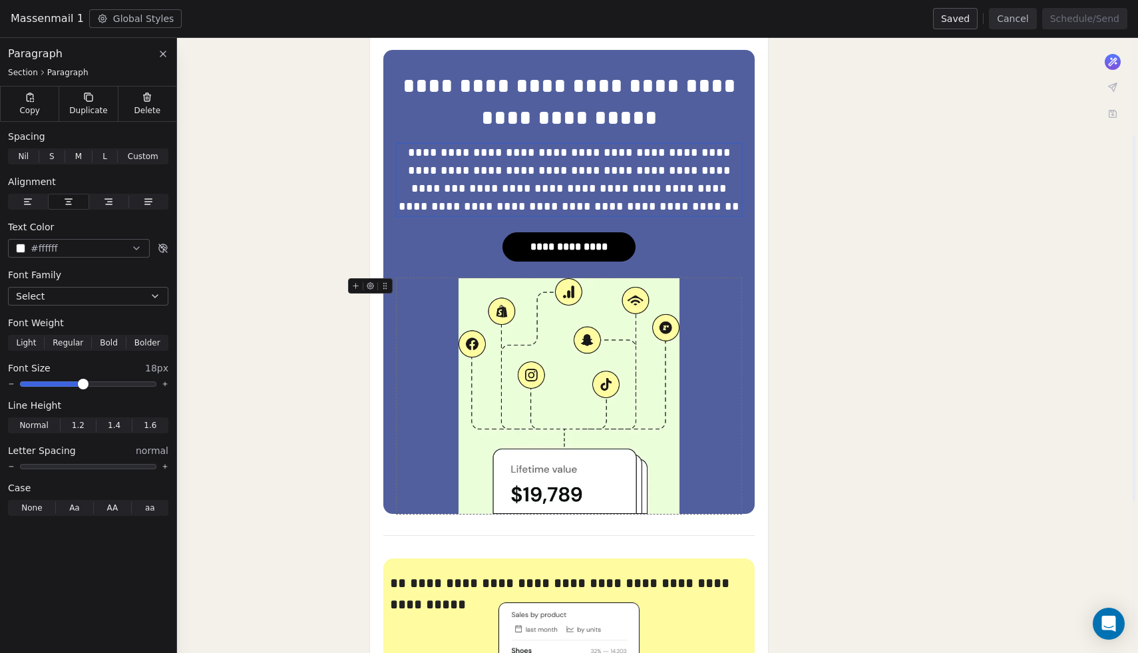
scroll to position [162, 0]
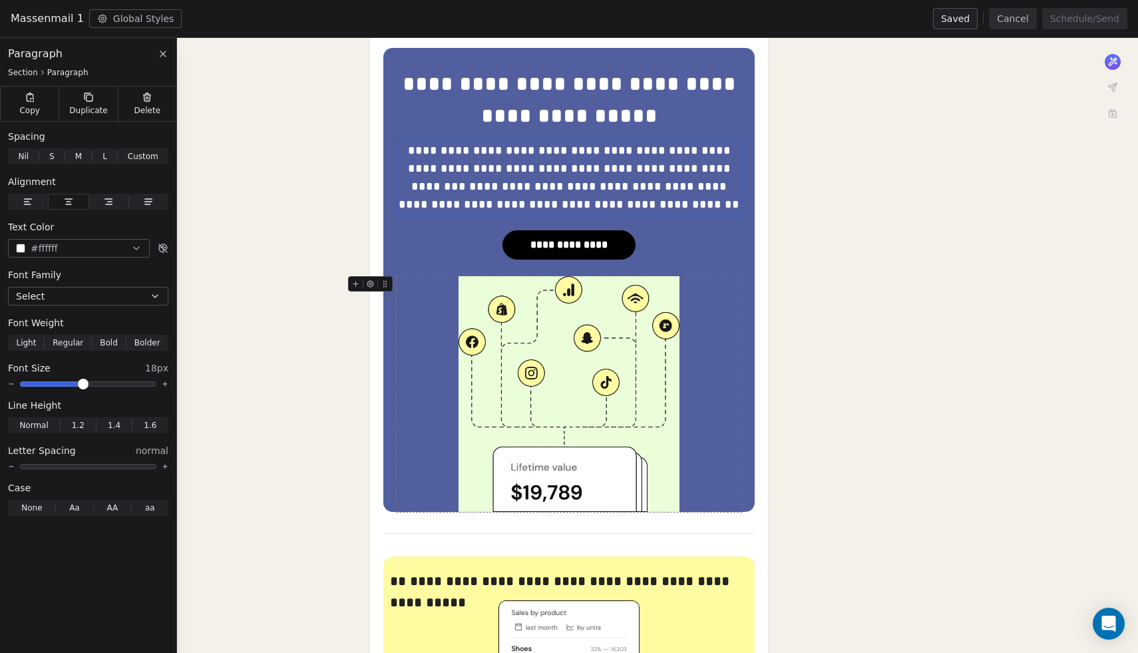
click at [574, 377] on img at bounding box center [569, 394] width 221 height 236
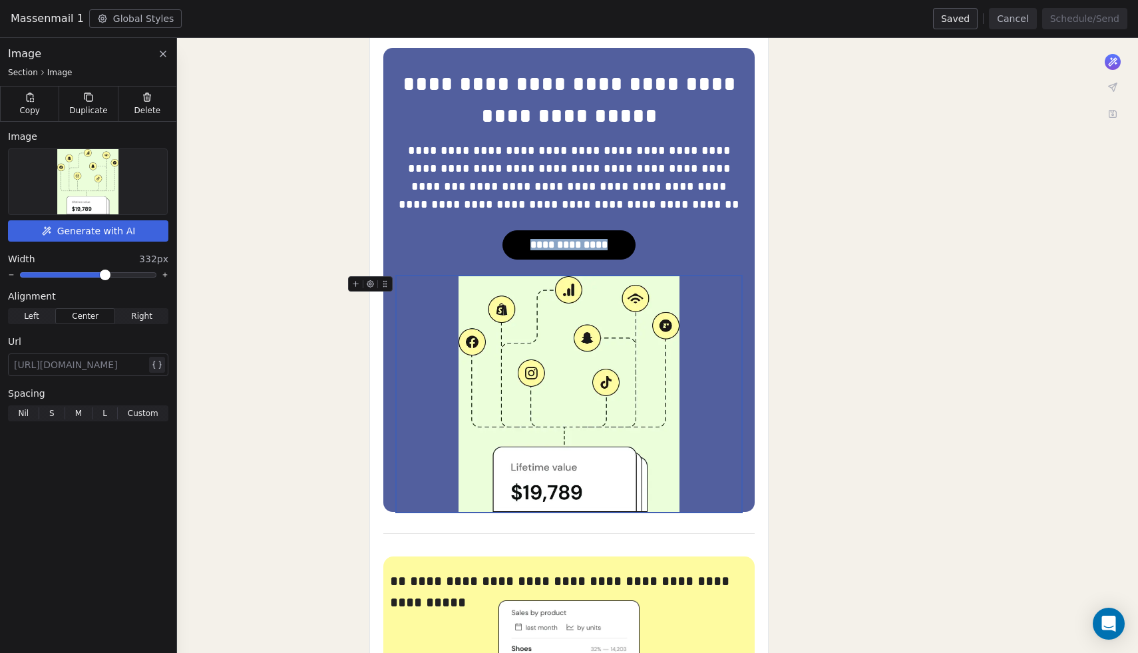
click at [86, 236] on button "Generate with AI" at bounding box center [88, 230] width 160 height 21
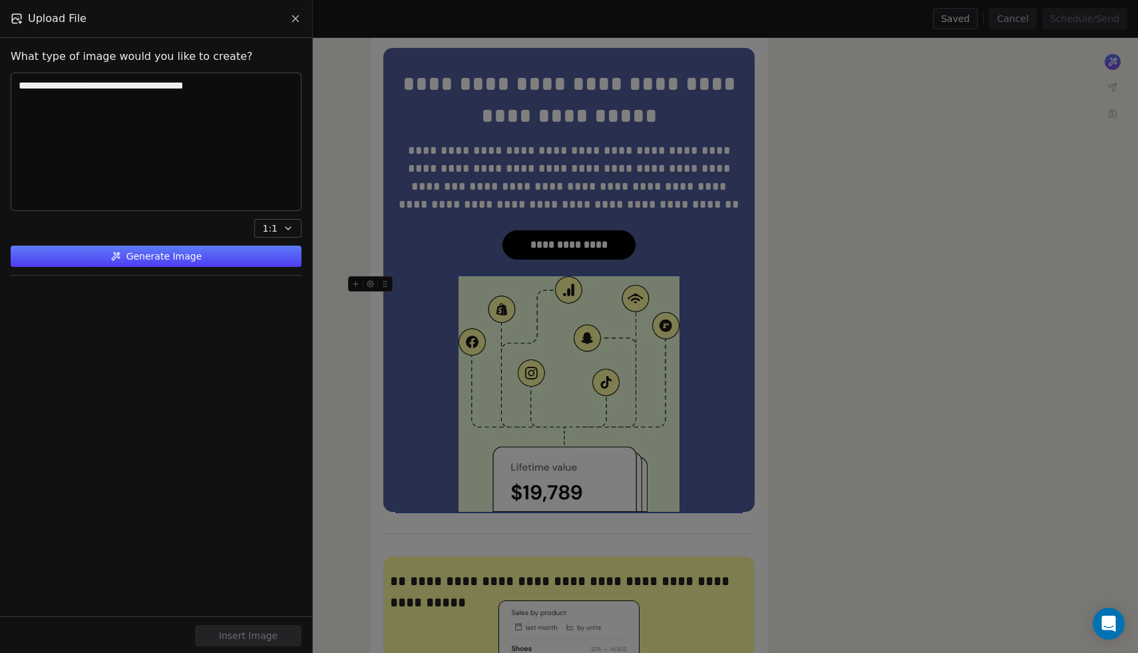
type textarea "**********"
click at [140, 257] on button "Generate Image" at bounding box center [156, 256] width 291 height 21
click at [44, 342] on div at bounding box center [57, 323] width 93 height 79
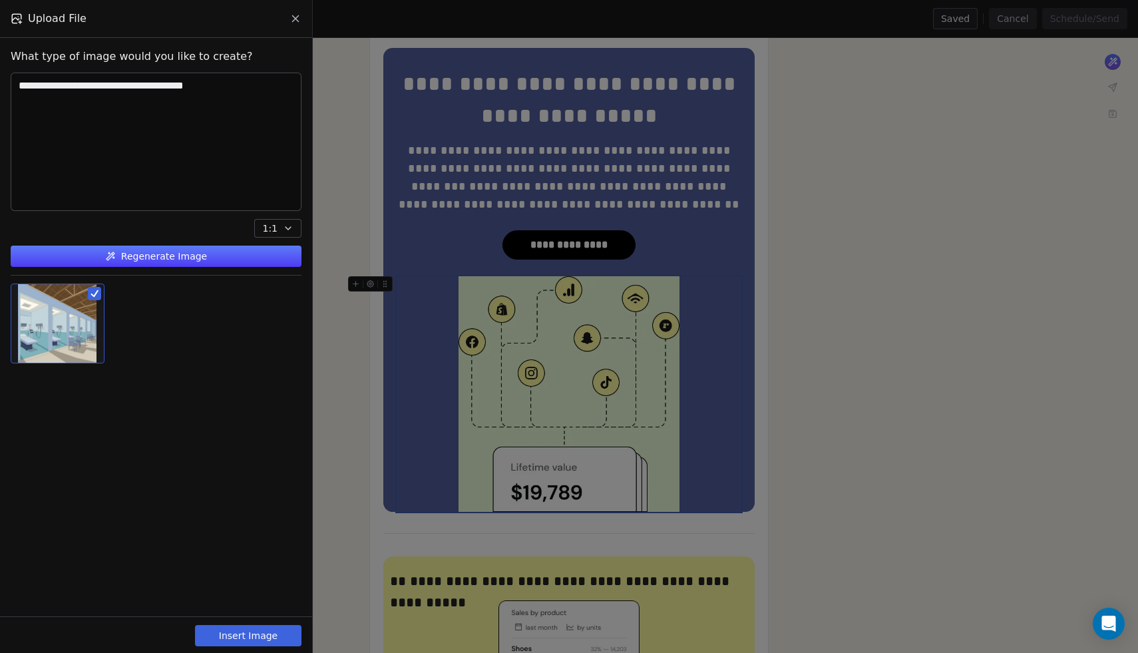
click at [248, 632] on button "Insert Image" at bounding box center [248, 635] width 107 height 21
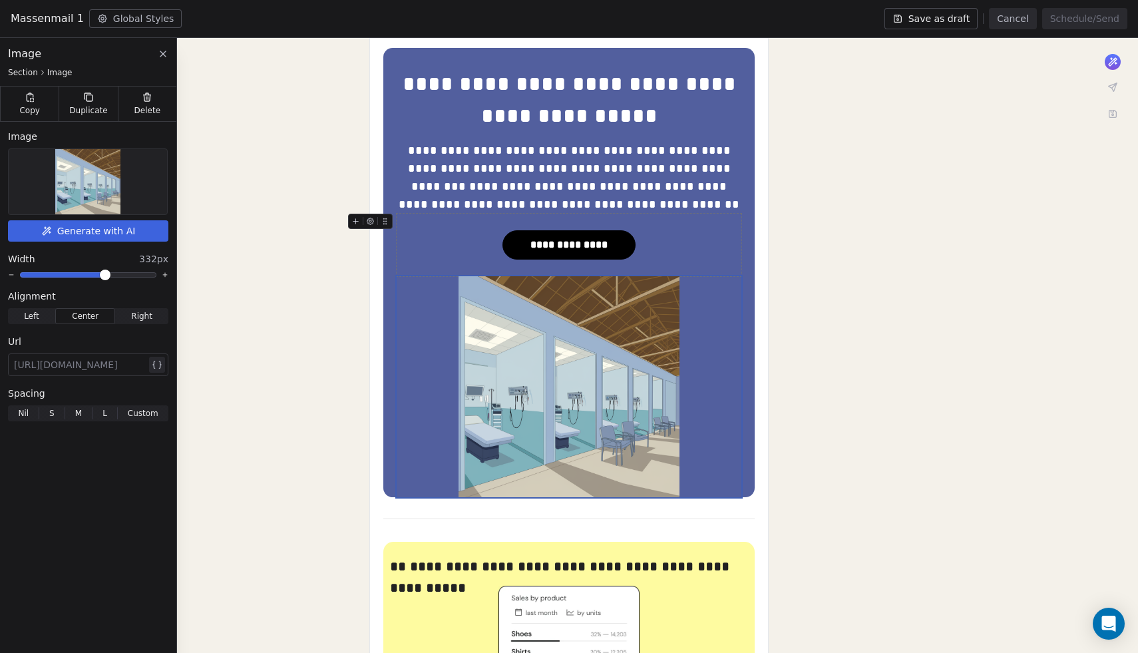
click at [719, 226] on div "**********" at bounding box center [569, 245] width 345 height 63
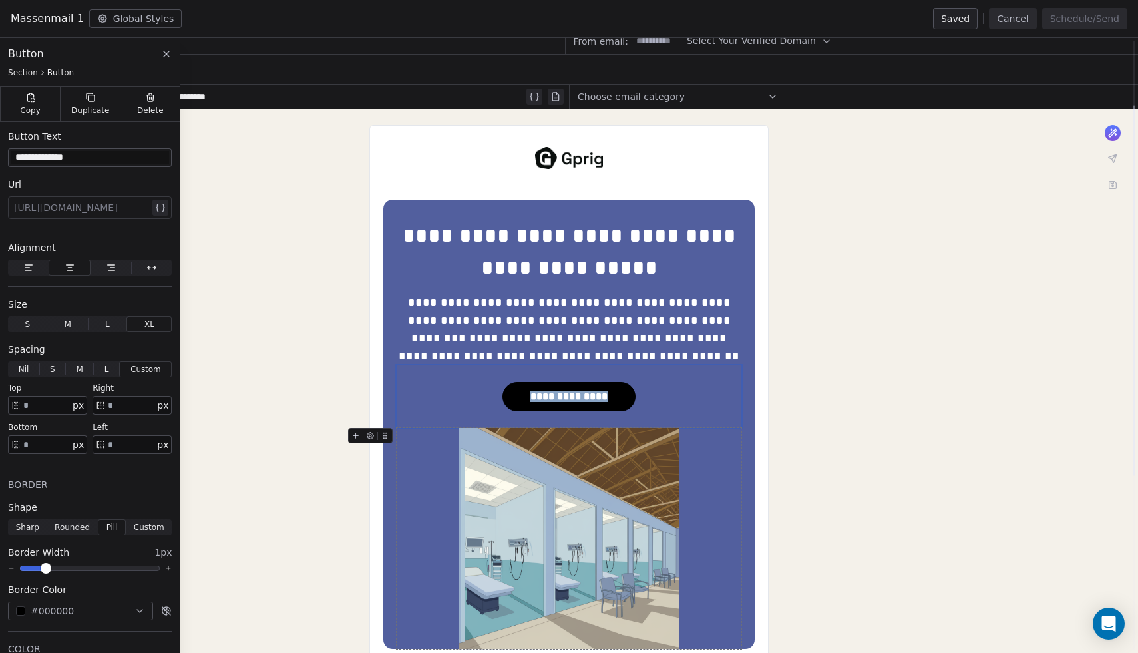
scroll to position [0, 0]
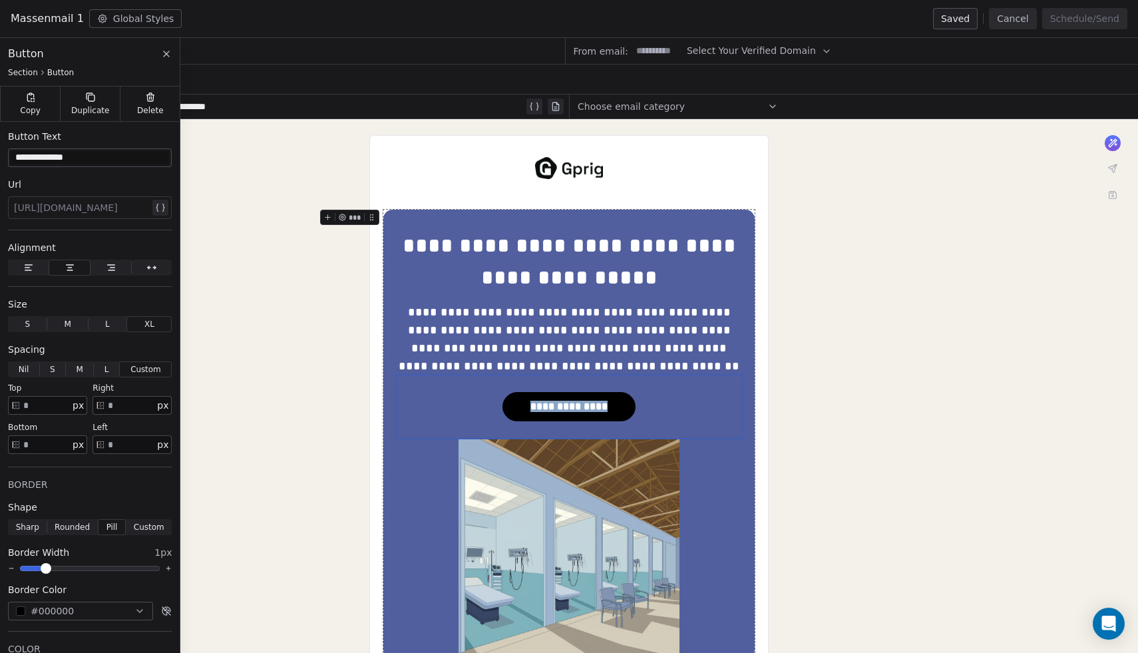
click at [401, 225] on div "**********" at bounding box center [568, 435] width 371 height 450
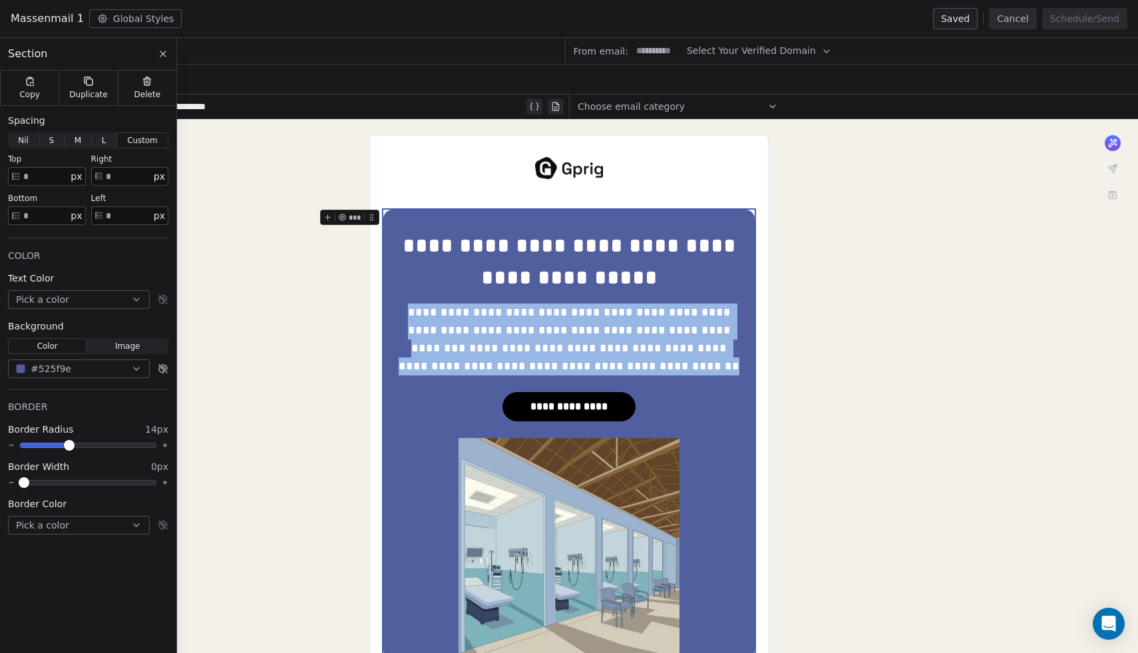
click at [332, 218] on icon at bounding box center [328, 217] width 9 height 9
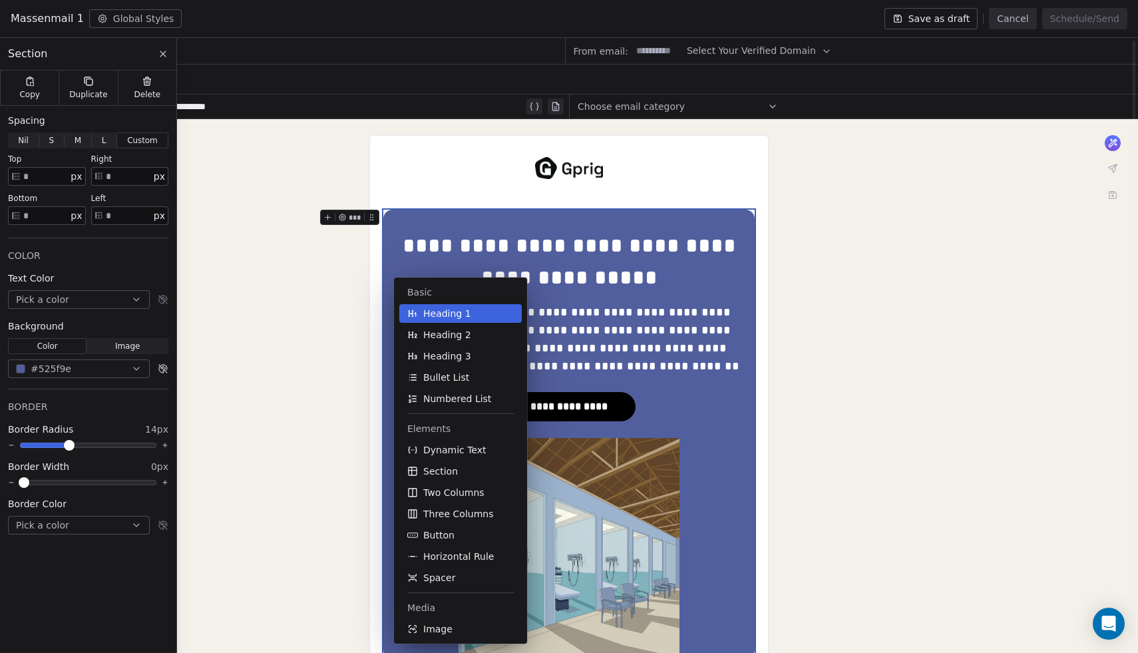
scroll to position [23, 0]
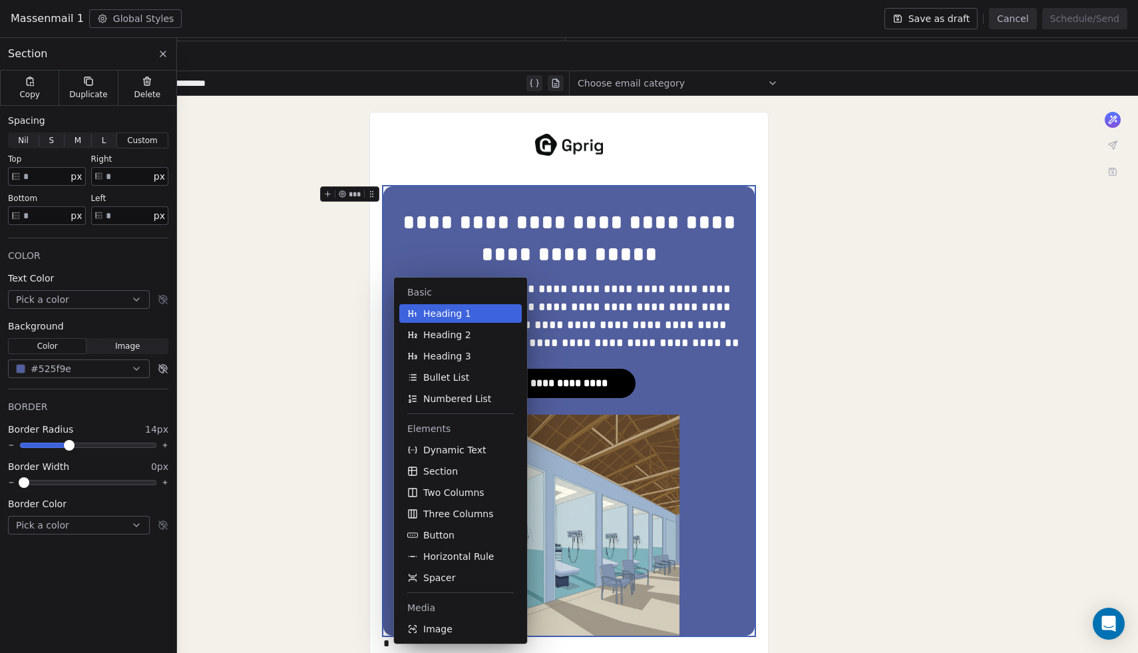
click at [389, 186] on div "**********" at bounding box center [568, 411] width 371 height 450
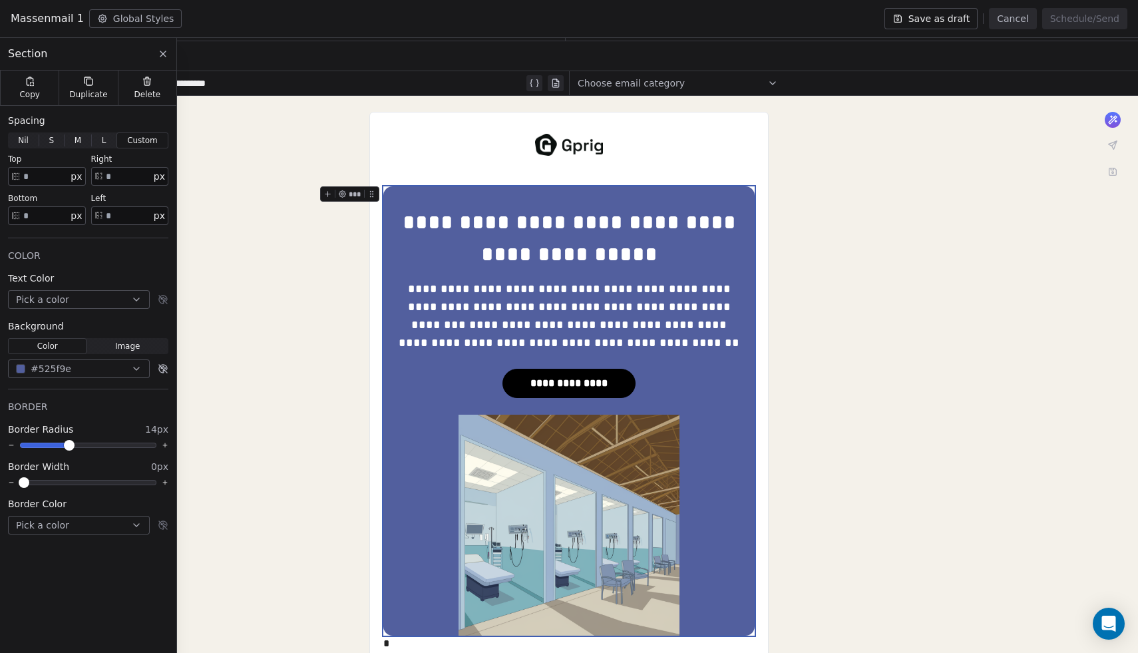
click at [373, 191] on icon at bounding box center [373, 191] width 1 height 1
click at [79, 85] on div "Duplicate" at bounding box center [88, 88] width 59 height 35
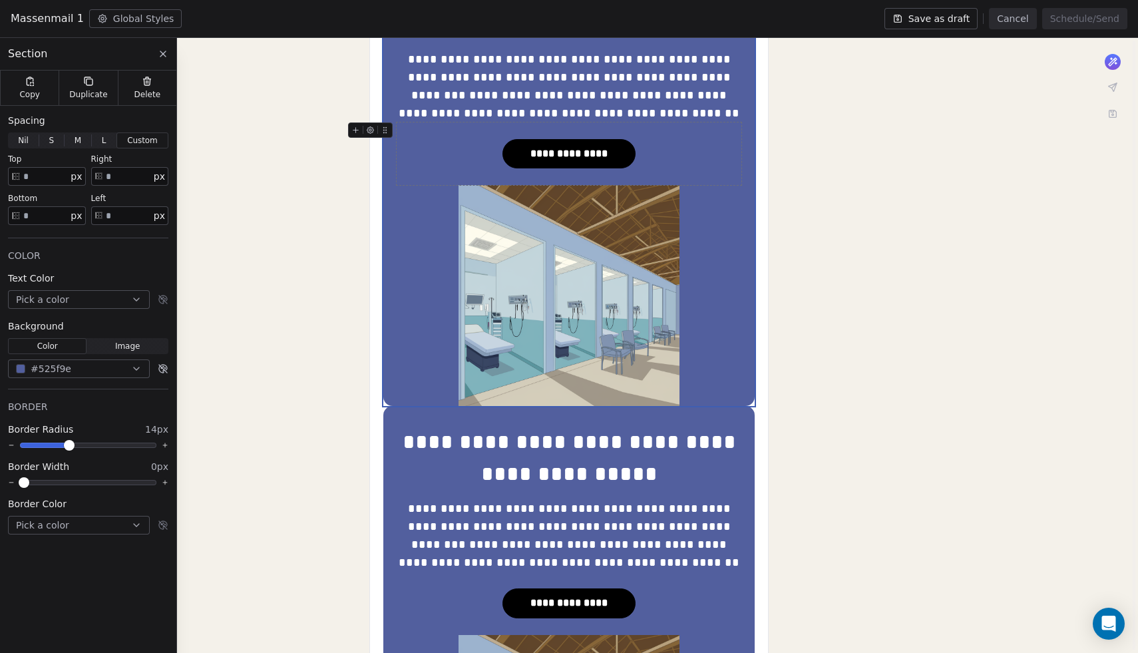
scroll to position [514, 0]
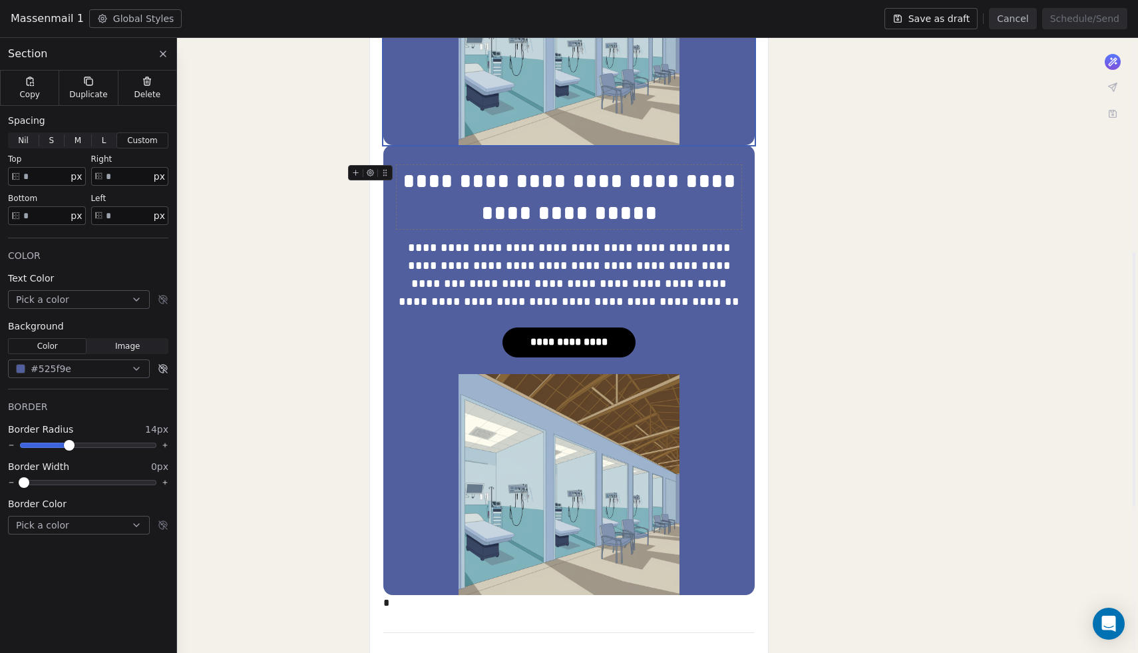
click at [522, 192] on div "**********" at bounding box center [569, 197] width 345 height 64
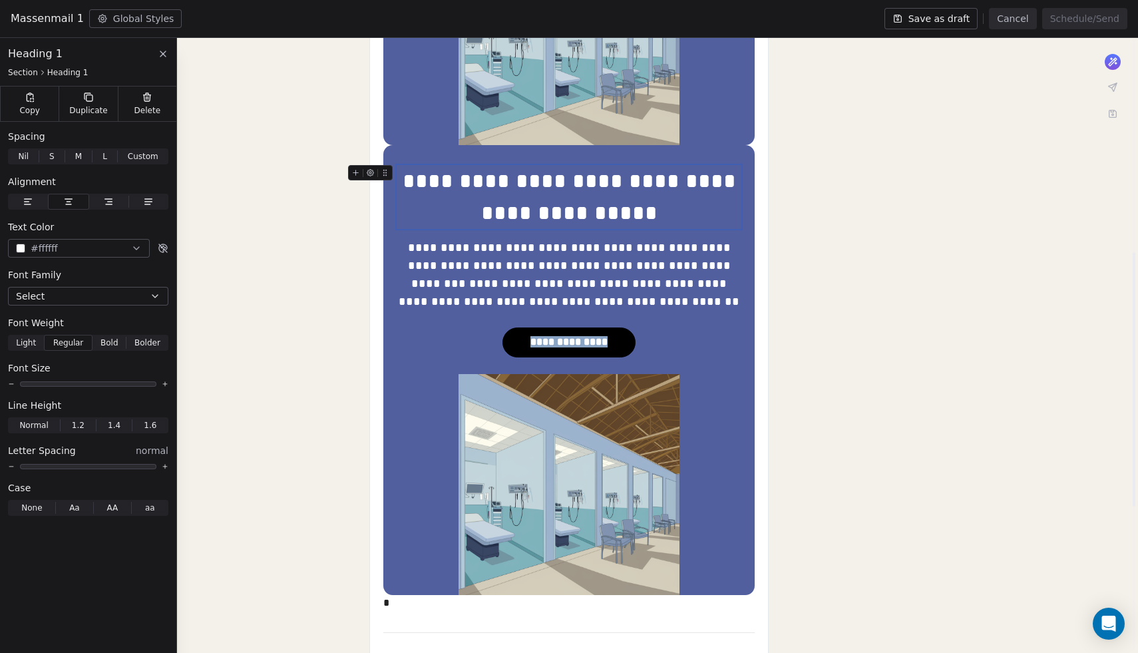
click at [522, 192] on div "**********" at bounding box center [569, 197] width 345 height 64
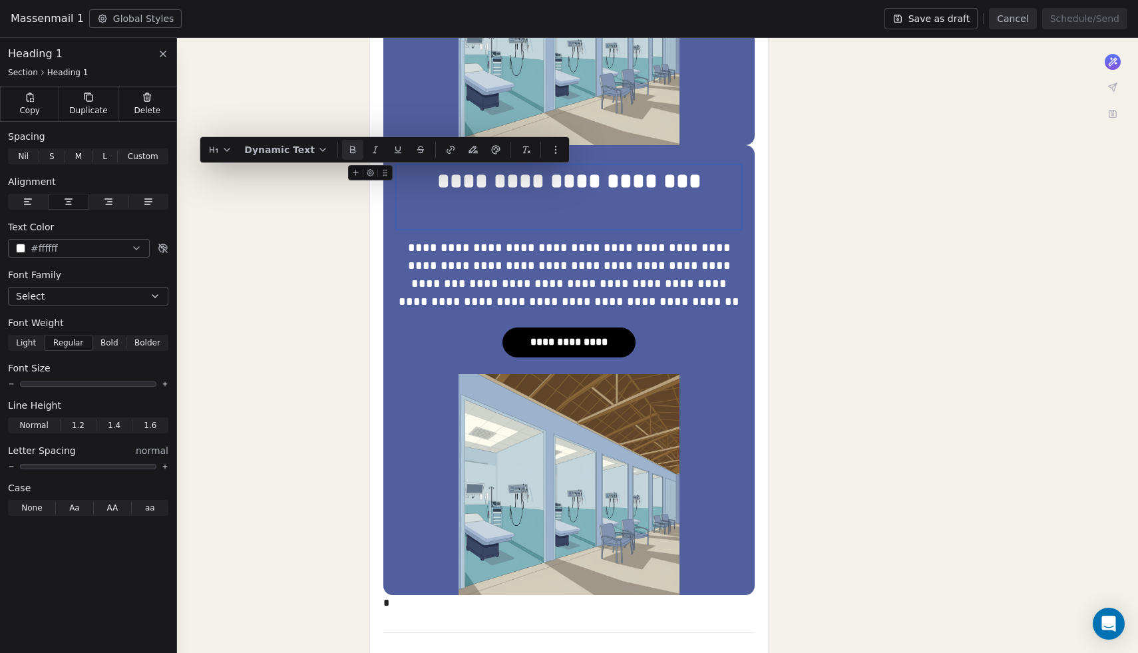
click at [525, 216] on div "**********" at bounding box center [569, 197] width 345 height 64
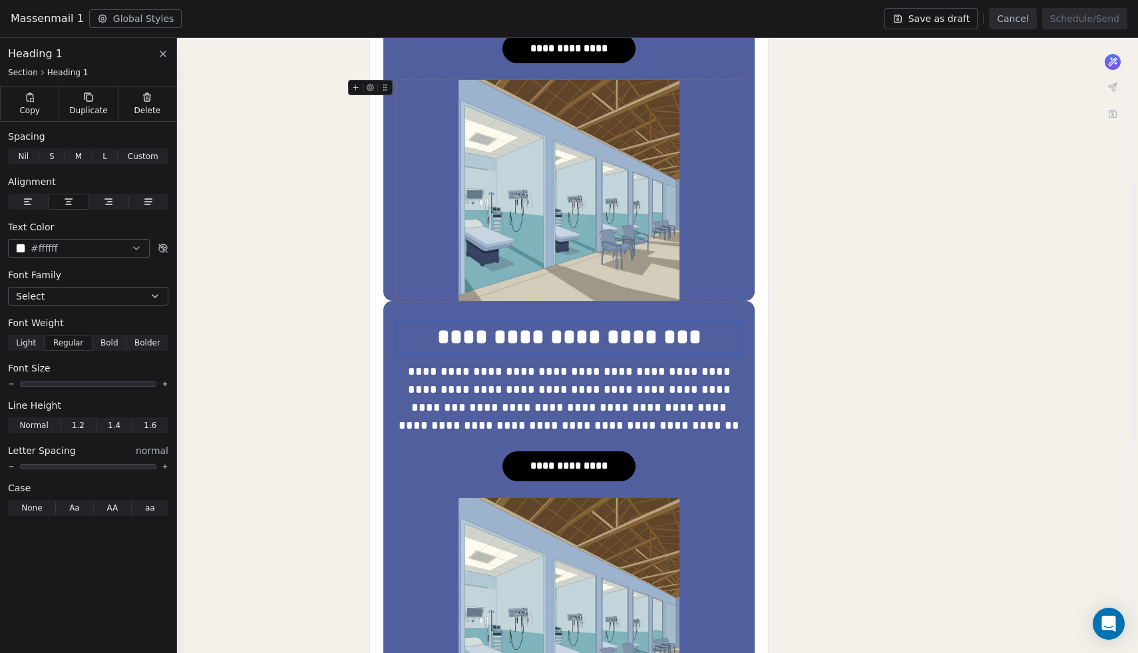
scroll to position [340, 0]
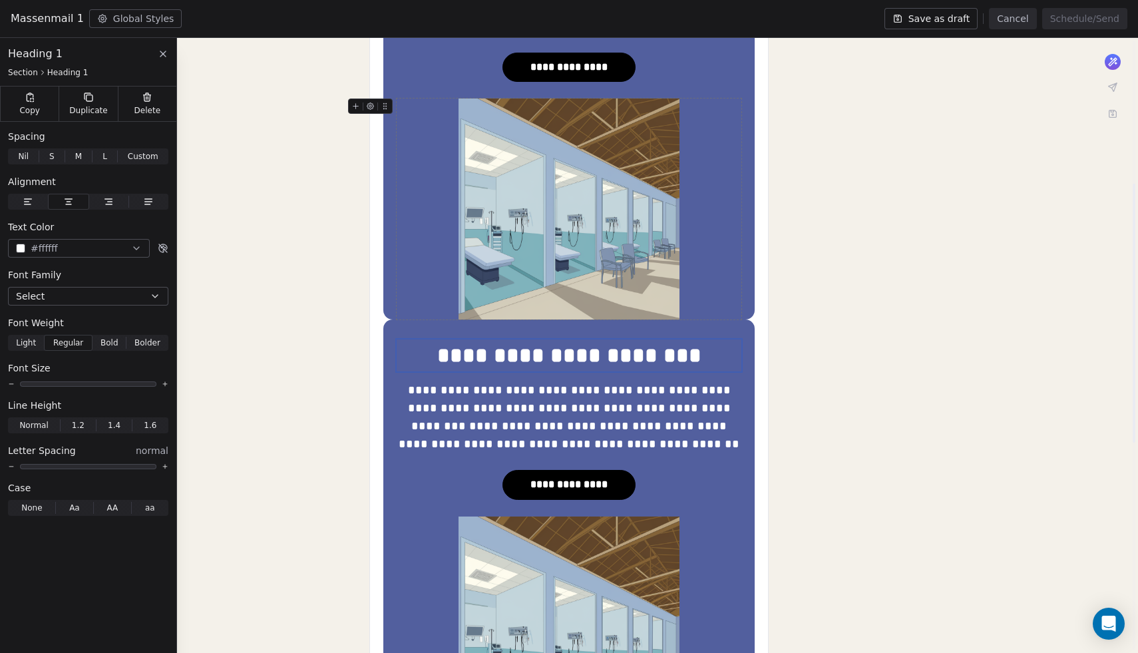
click at [616, 243] on img at bounding box center [569, 209] width 221 height 221
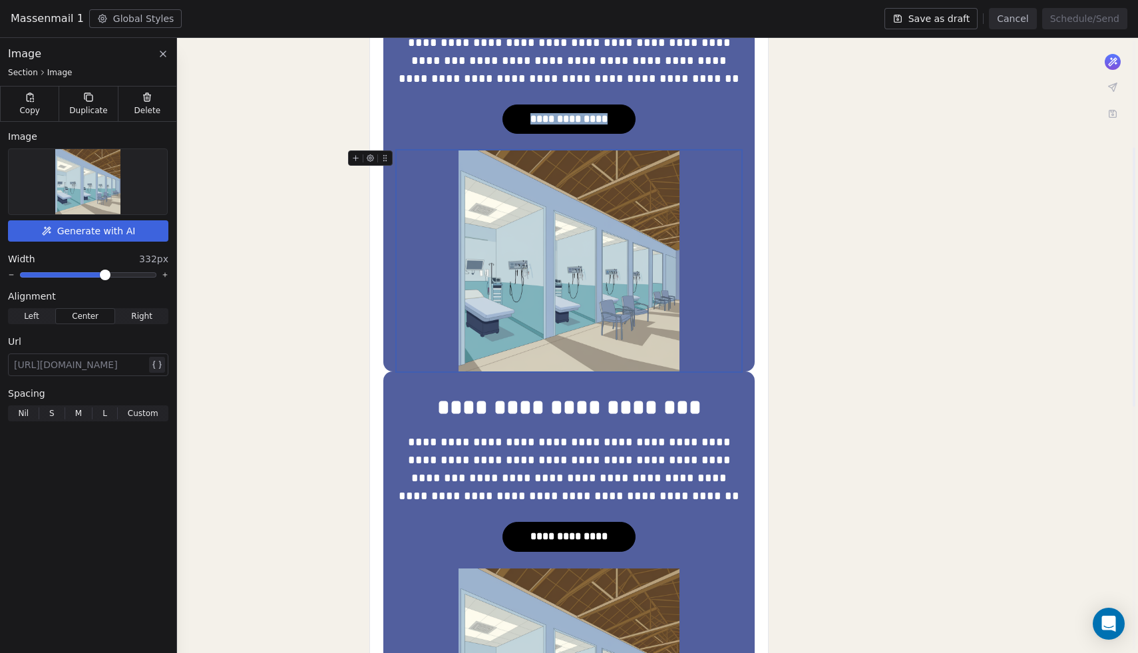
scroll to position [254, 0]
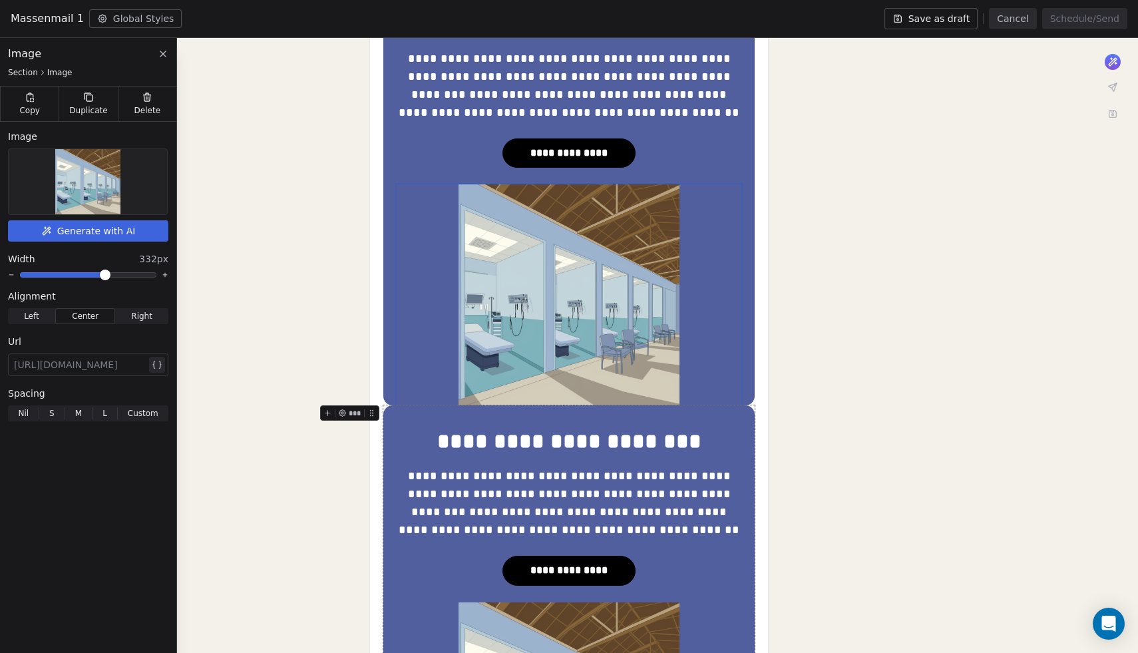
click at [404, 419] on div "**********" at bounding box center [568, 614] width 371 height 418
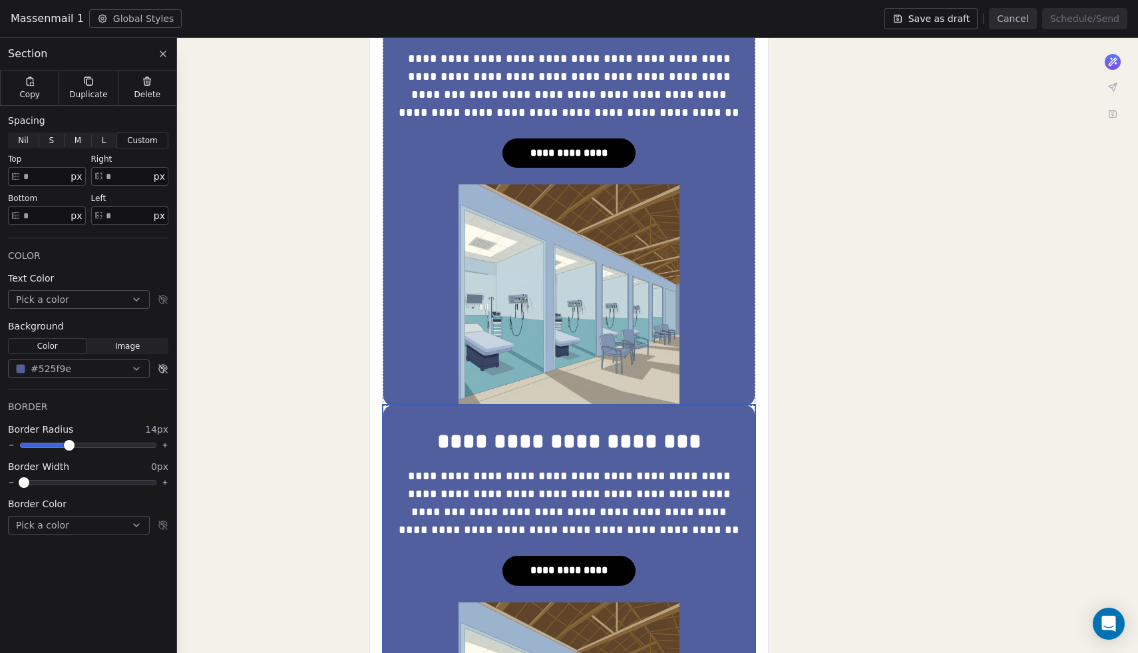
click at [162, 54] on icon at bounding box center [162, 53] width 5 height 5
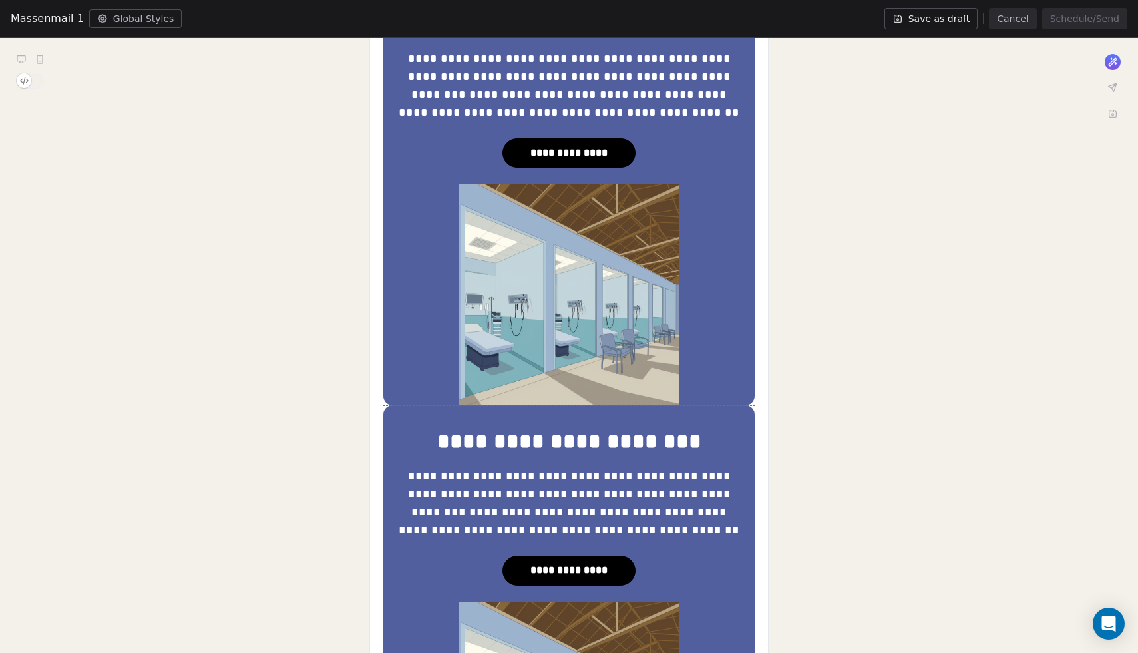
click at [243, 158] on div "**********" at bounding box center [569, 557] width 1138 height 1382
click at [26, 81] on span "button" at bounding box center [24, 80] width 15 height 15
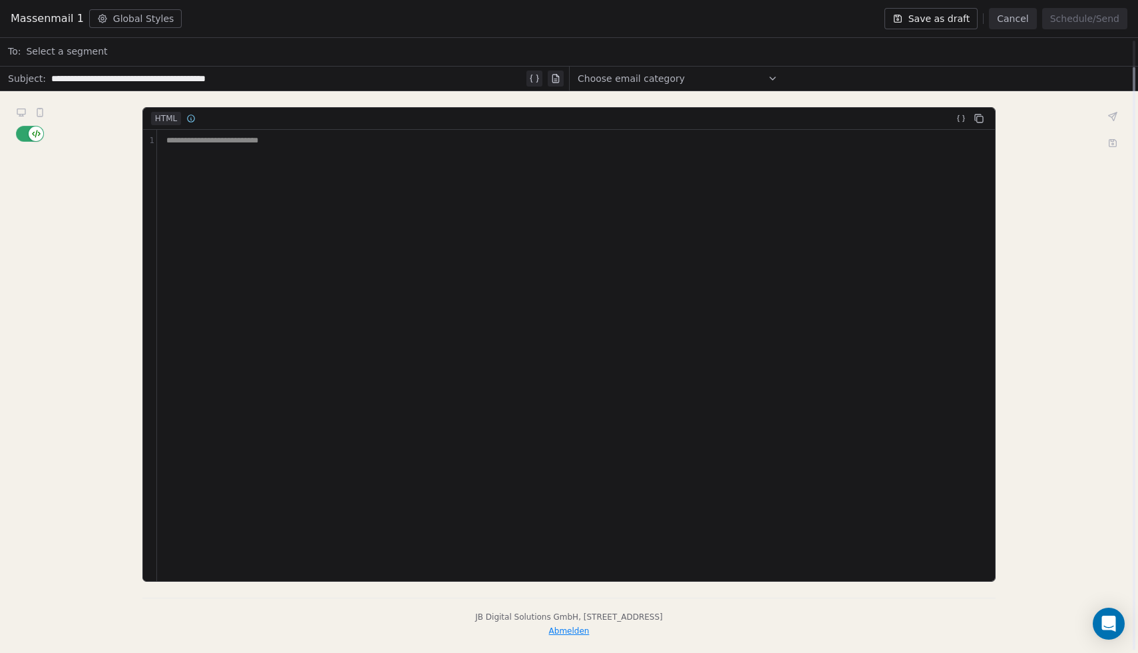
scroll to position [28, 0]
type button "on"
click at [64, 117] on div "**********" at bounding box center [569, 372] width 1138 height 562
click at [24, 111] on icon at bounding box center [21, 111] width 8 height 5
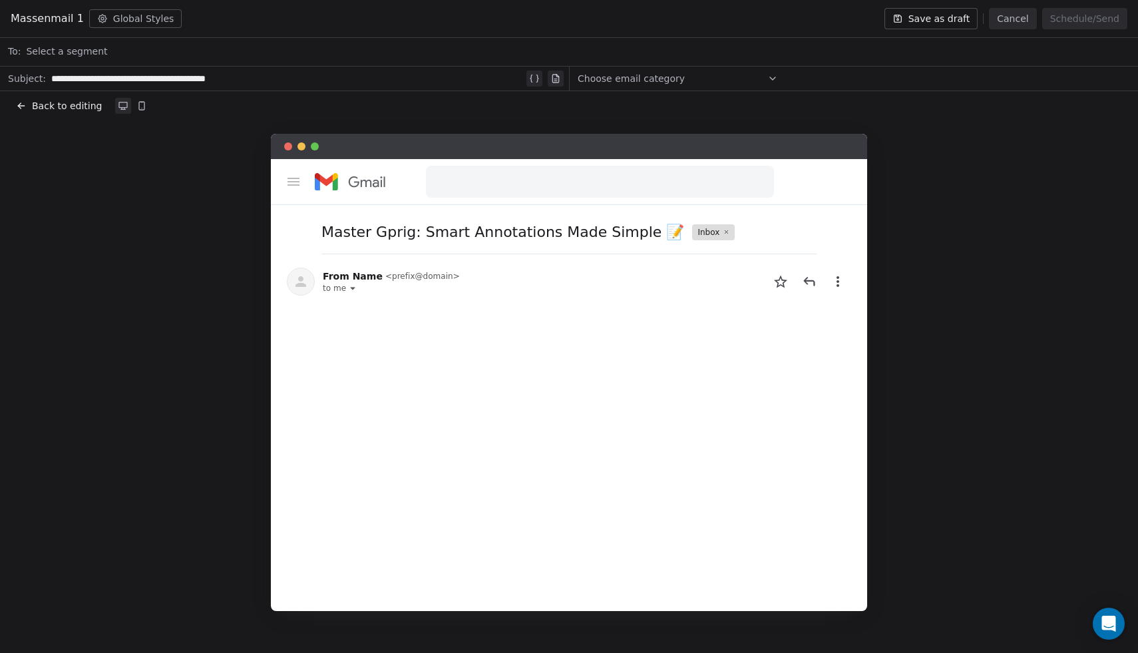
click at [26, 111] on button "Back to editing" at bounding box center [58, 106] width 91 height 19
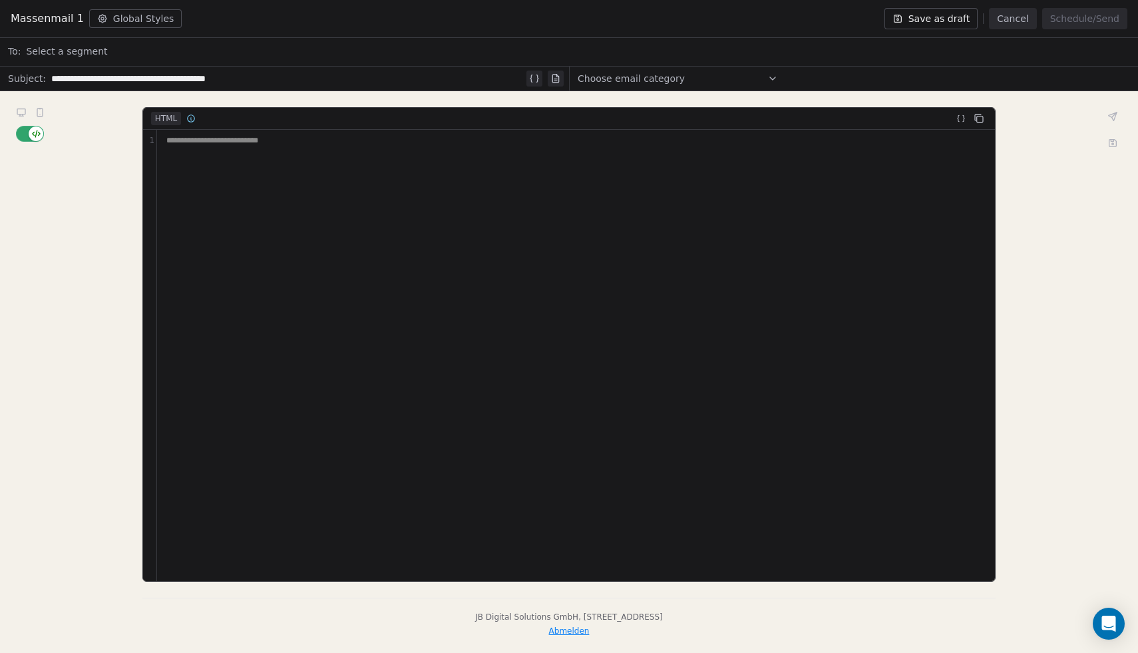
click at [33, 148] on div "**********" at bounding box center [569, 372] width 1138 height 562
click at [33, 136] on span "button" at bounding box center [36, 133] width 15 height 15
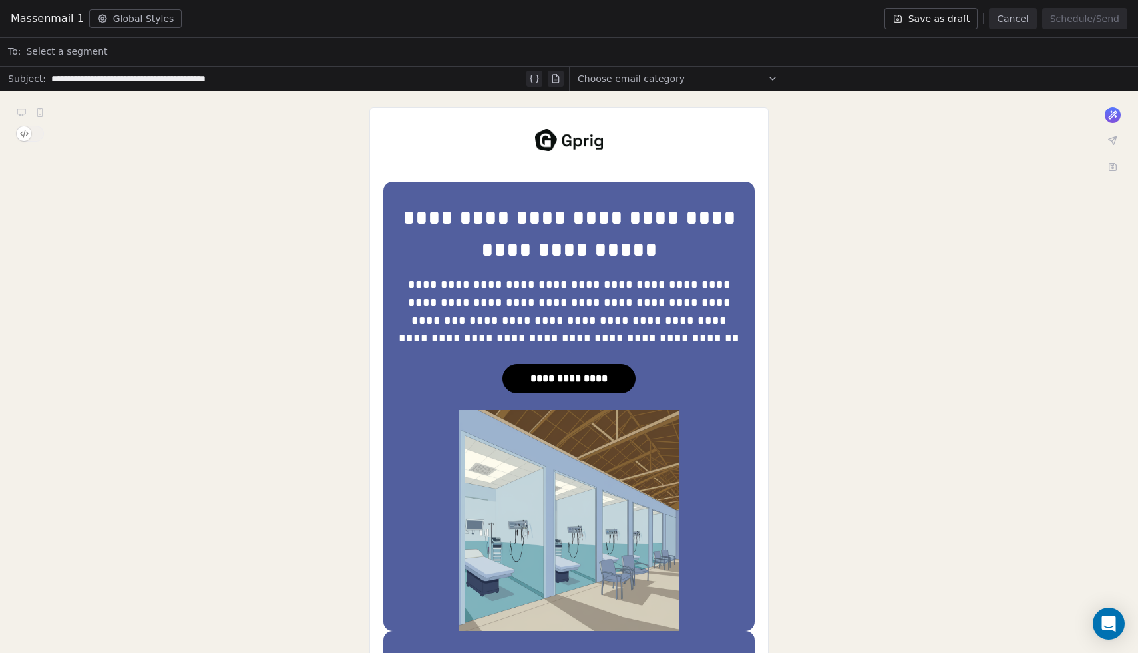
scroll to position [1, 0]
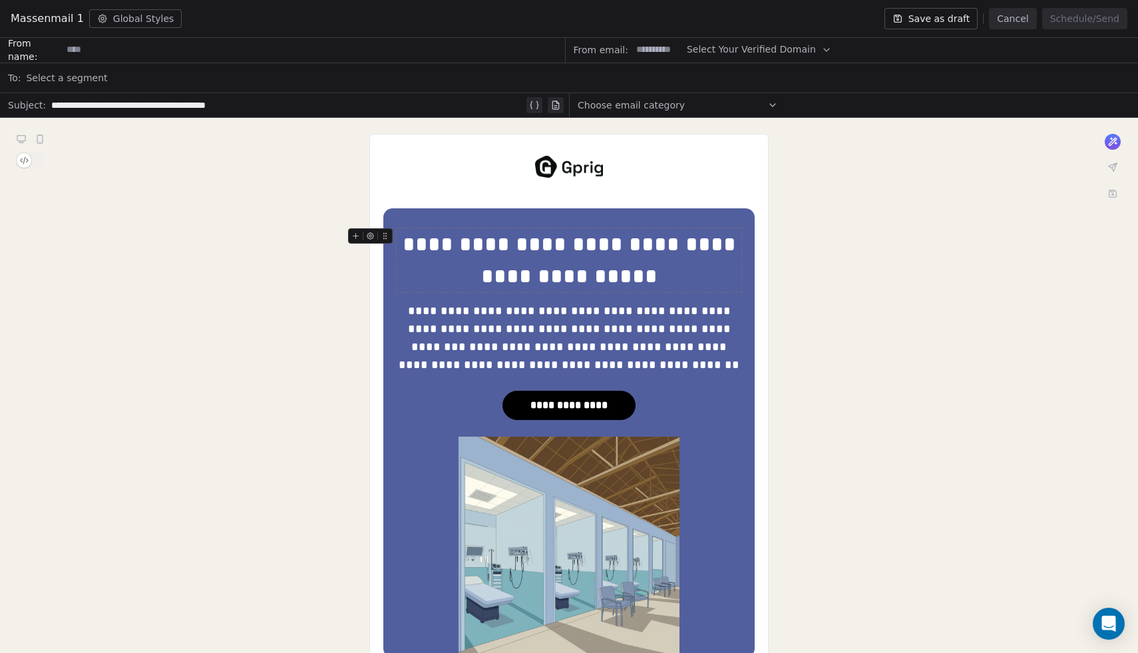
click at [495, 255] on div "**********" at bounding box center [569, 260] width 345 height 64
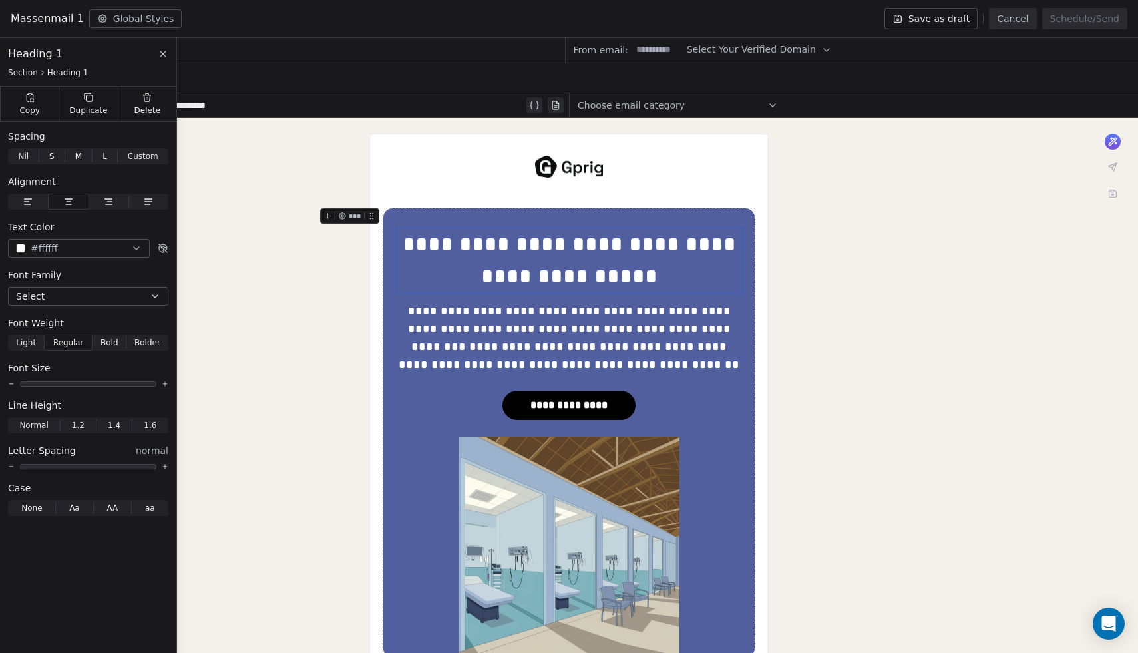
click at [410, 214] on div "**********" at bounding box center [568, 433] width 371 height 450
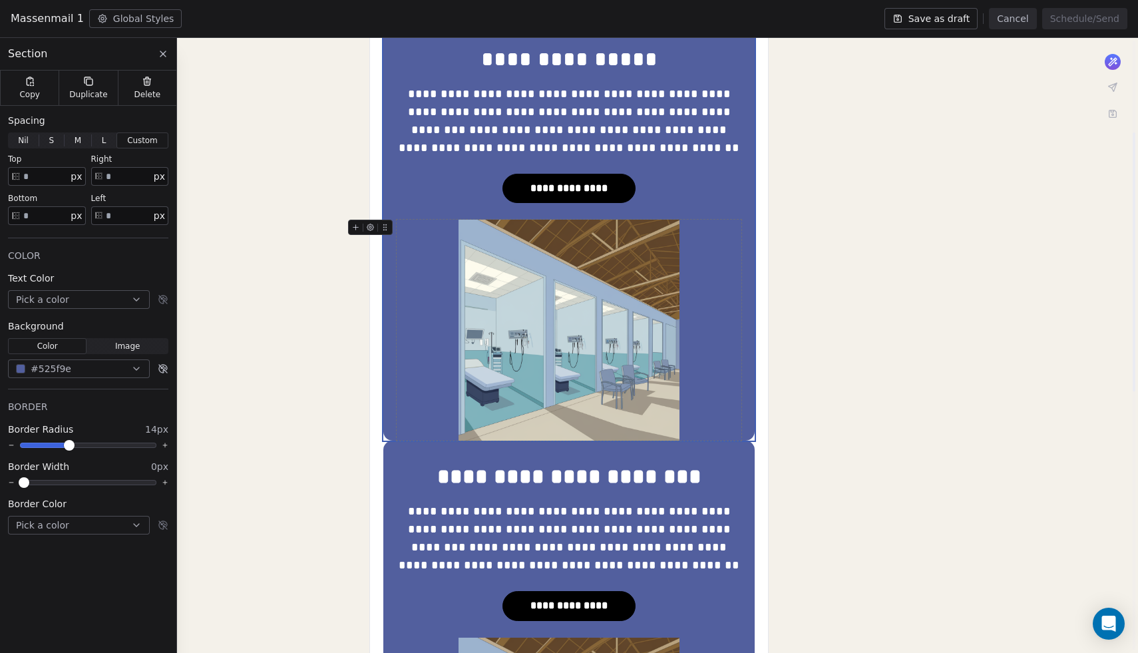
scroll to position [222, 0]
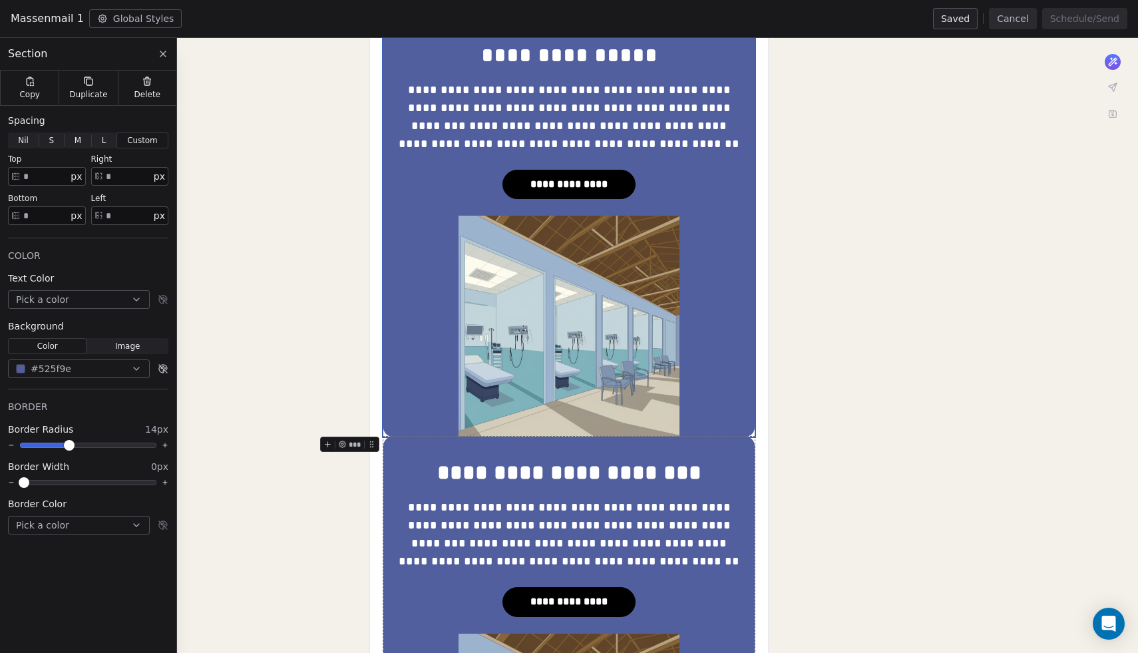
click at [325, 443] on icon at bounding box center [328, 444] width 9 height 9
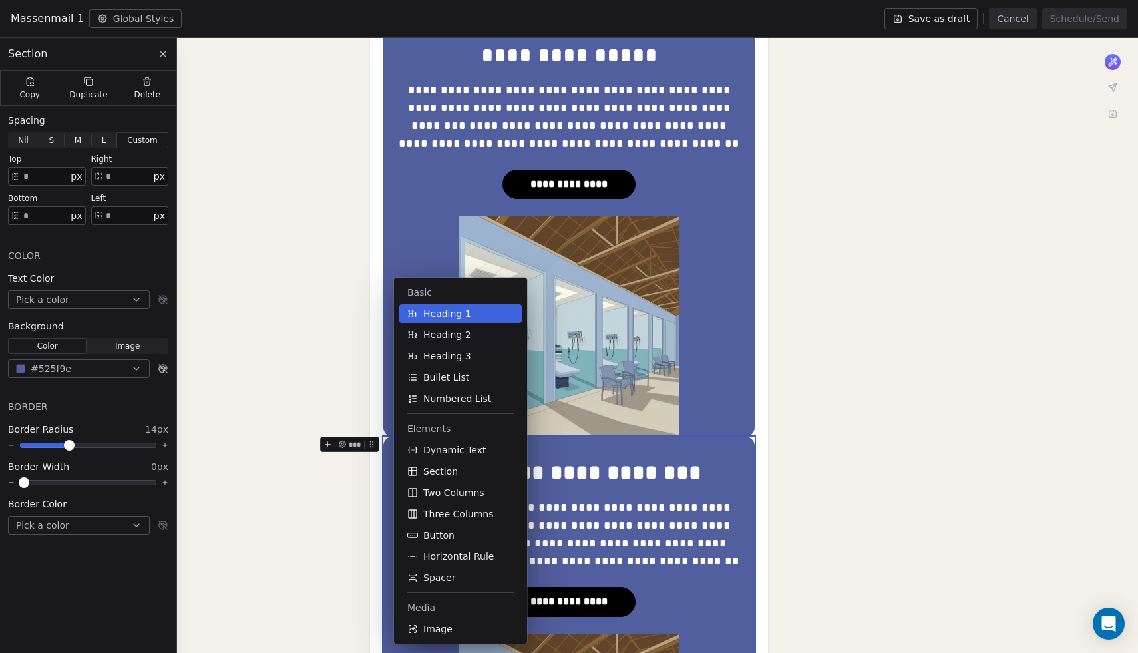
scroll to position [441, 0]
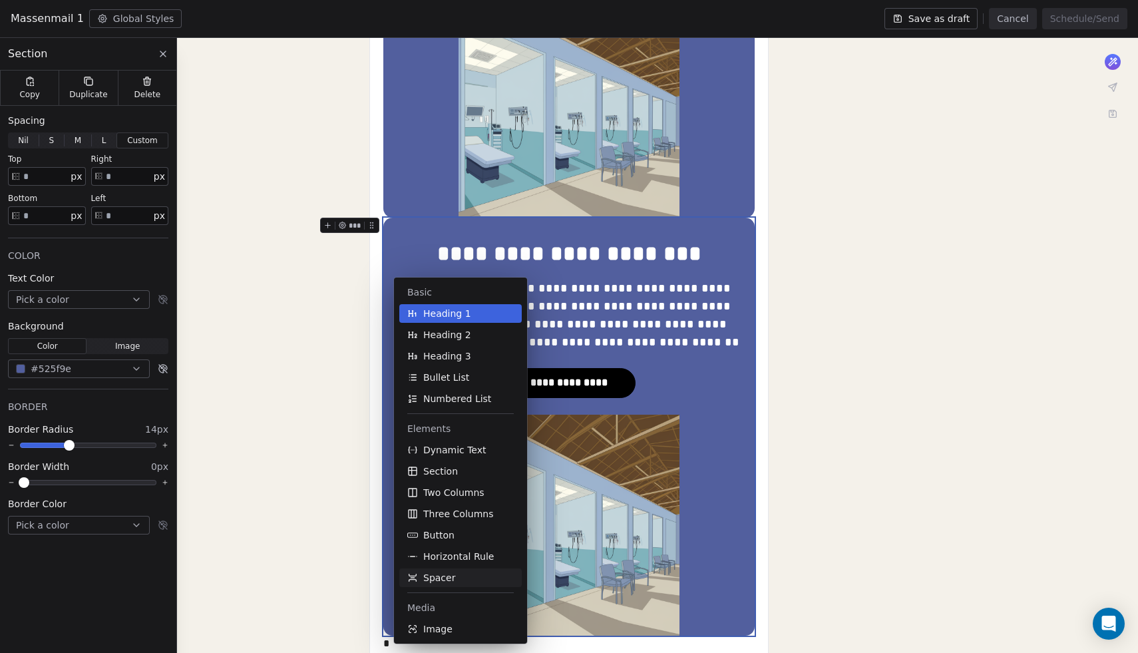
click at [445, 574] on span "Spacer" at bounding box center [439, 577] width 32 height 13
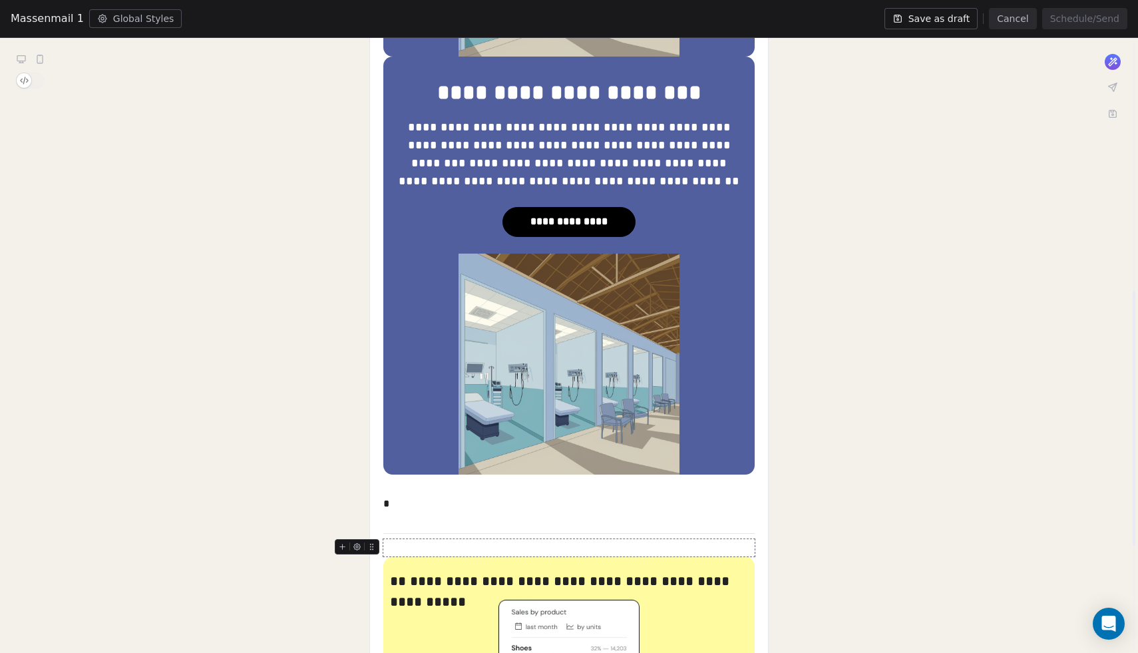
scroll to position [602, 0]
click at [441, 489] on div at bounding box center [568, 485] width 371 height 21
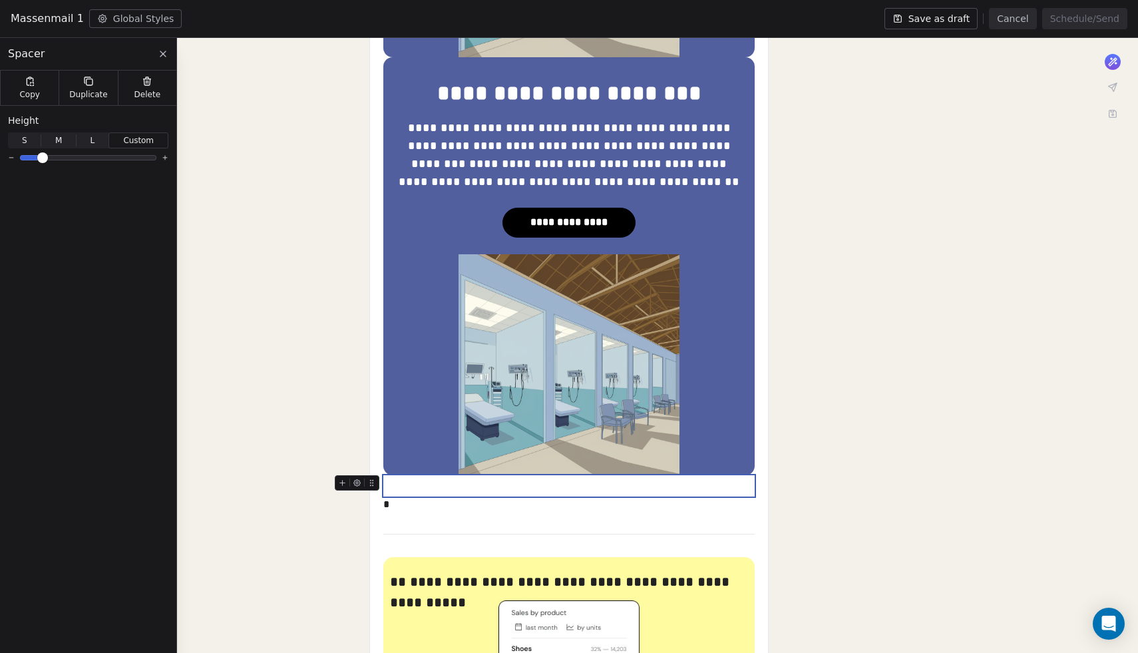
drag, startPoint x: 441, startPoint y: 489, endPoint x: 395, endPoint y: 495, distance: 46.4
click at [395, 495] on div at bounding box center [568, 485] width 371 height 21
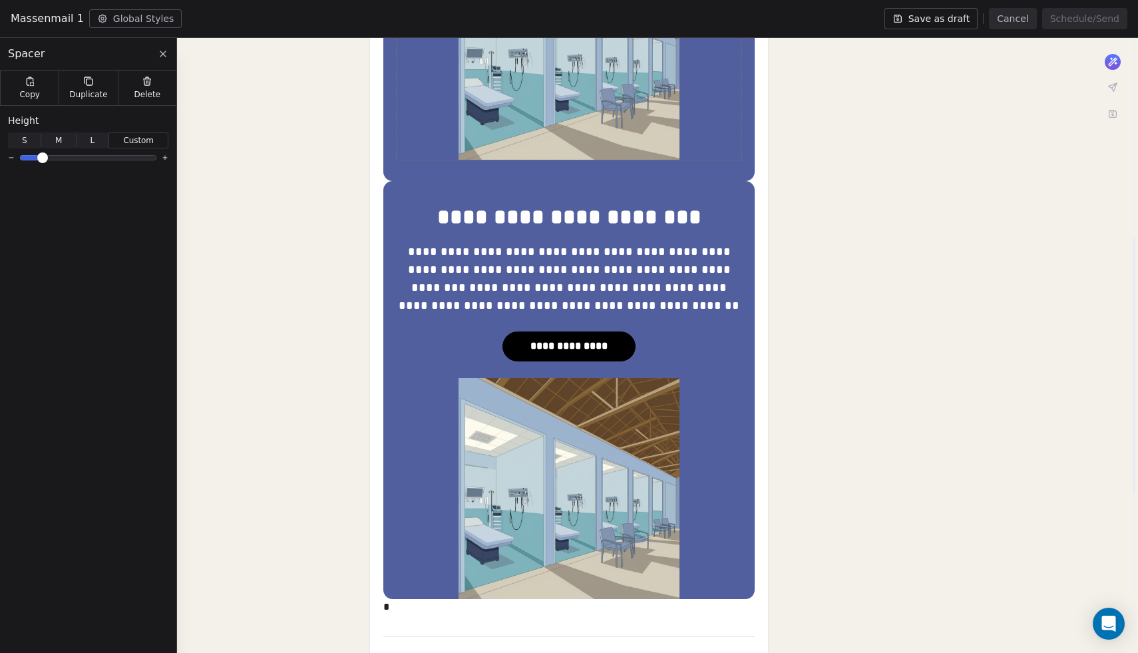
scroll to position [469, 0]
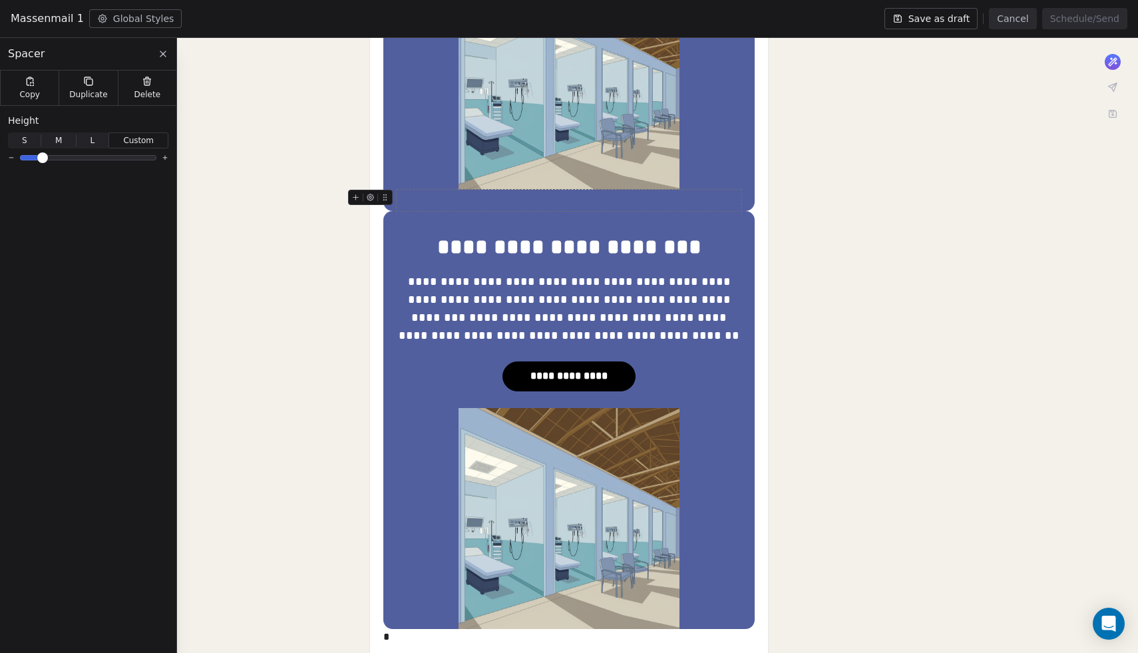
click at [464, 204] on div at bounding box center [569, 200] width 345 height 21
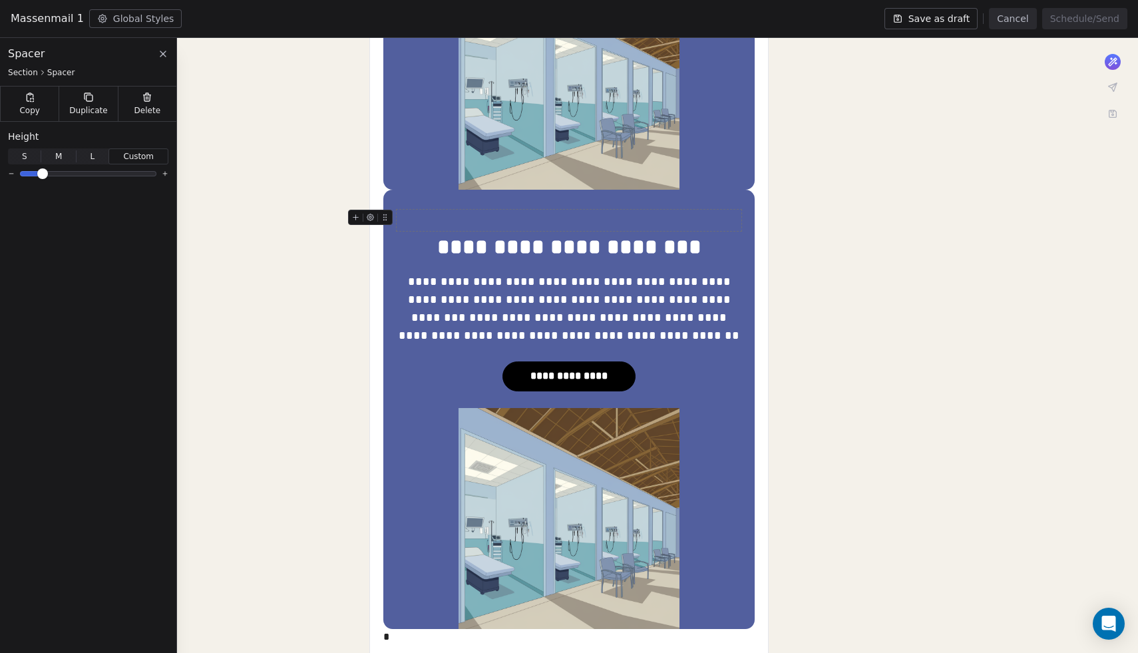
drag, startPoint x: 374, startPoint y: 192, endPoint x: 399, endPoint y: 209, distance: 30.3
click at [399, 209] on div "**********" at bounding box center [568, 409] width 371 height 439
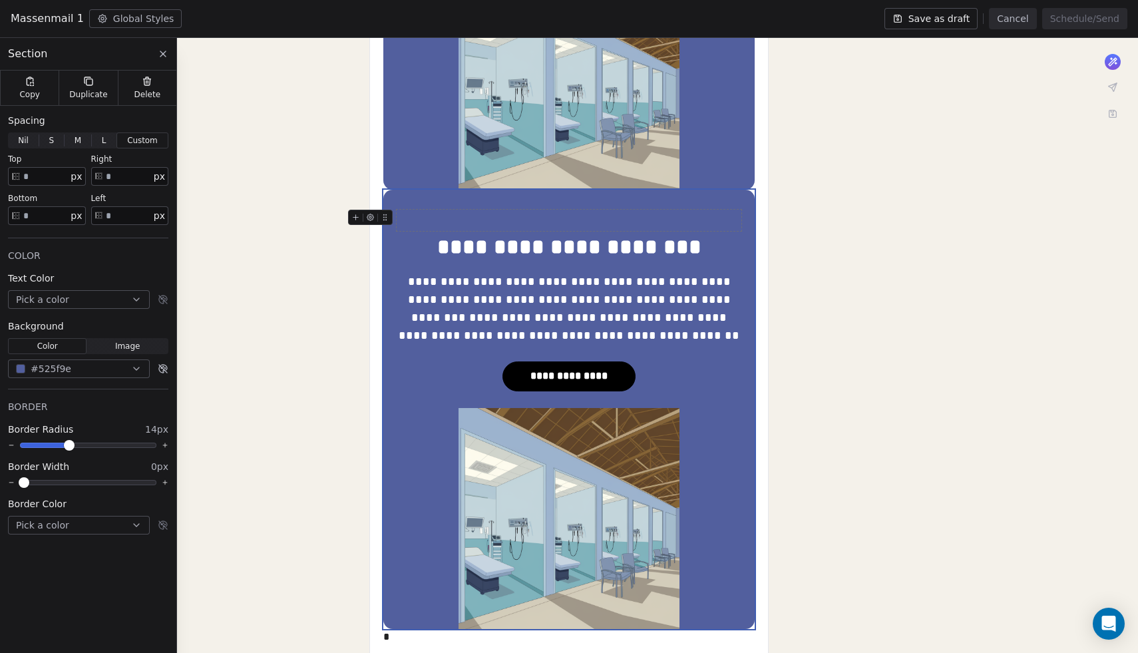
click at [420, 222] on div at bounding box center [569, 220] width 345 height 21
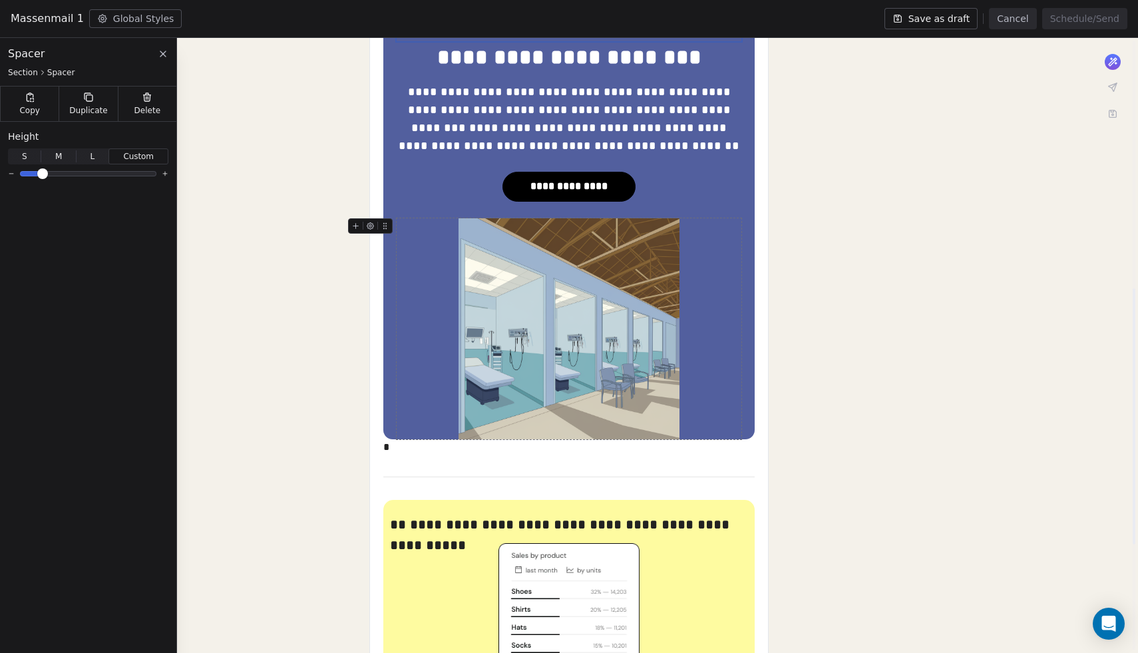
scroll to position [848, 0]
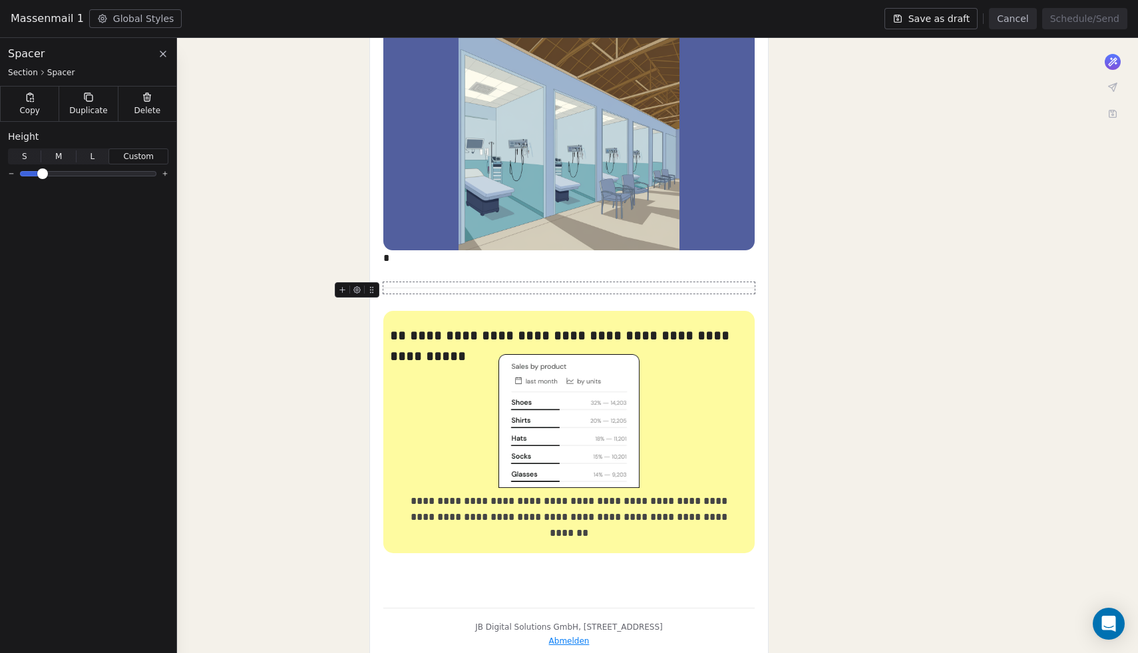
click at [445, 288] on hr at bounding box center [568, 288] width 371 height 1
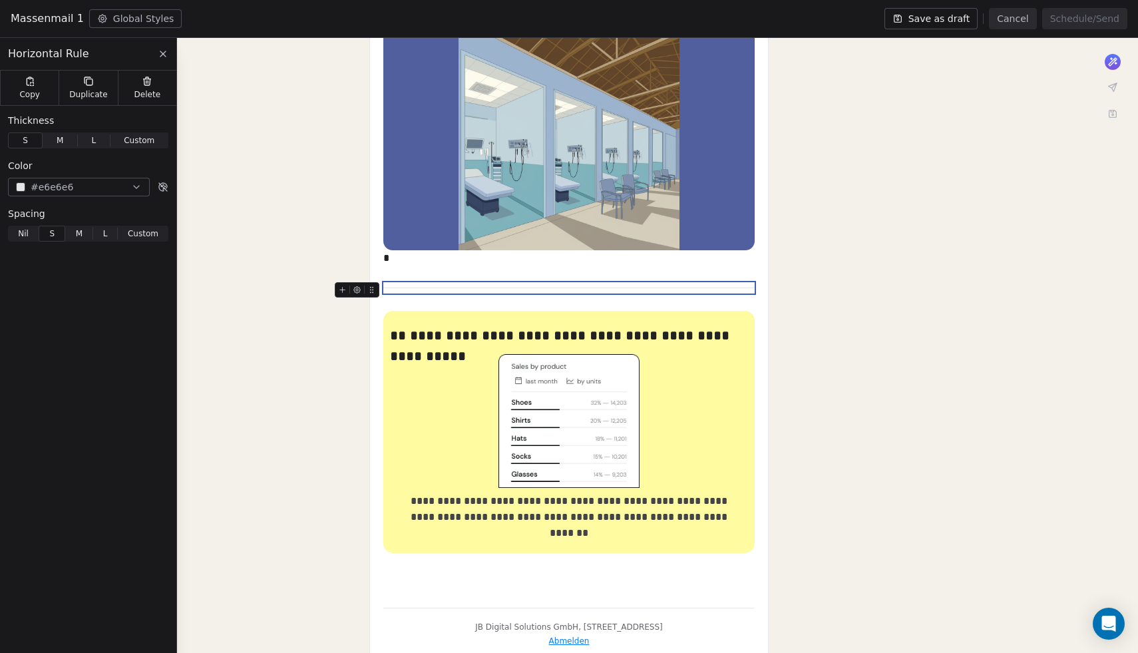
drag, startPoint x: 371, startPoint y: 291, endPoint x: 359, endPoint y: 200, distance: 91.3
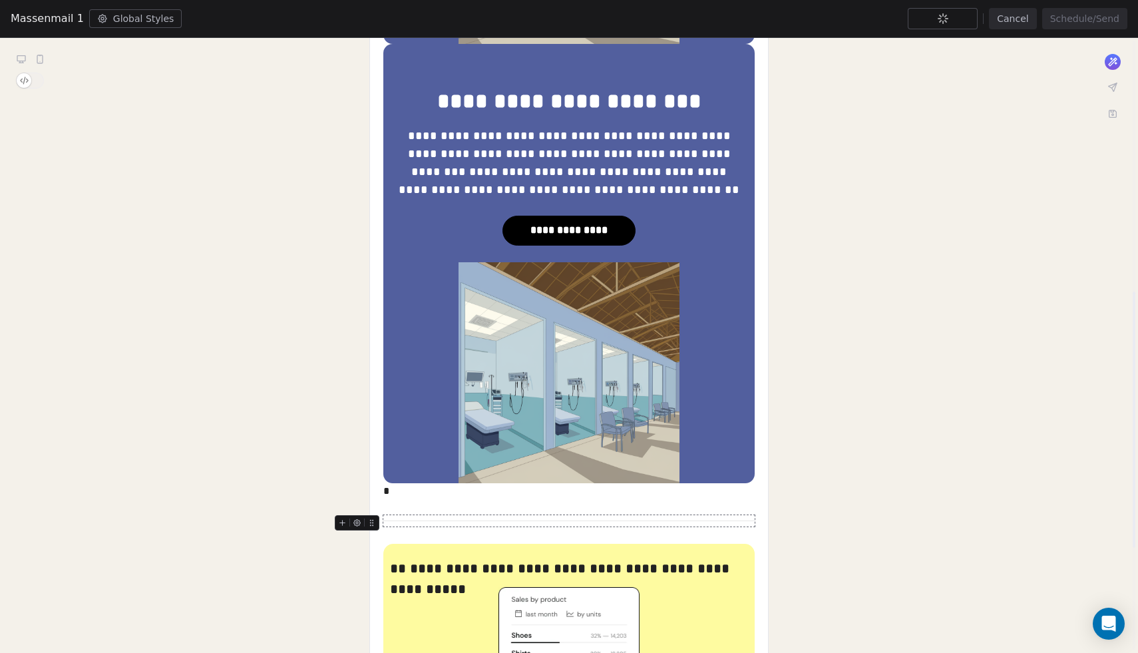
scroll to position [605, 0]
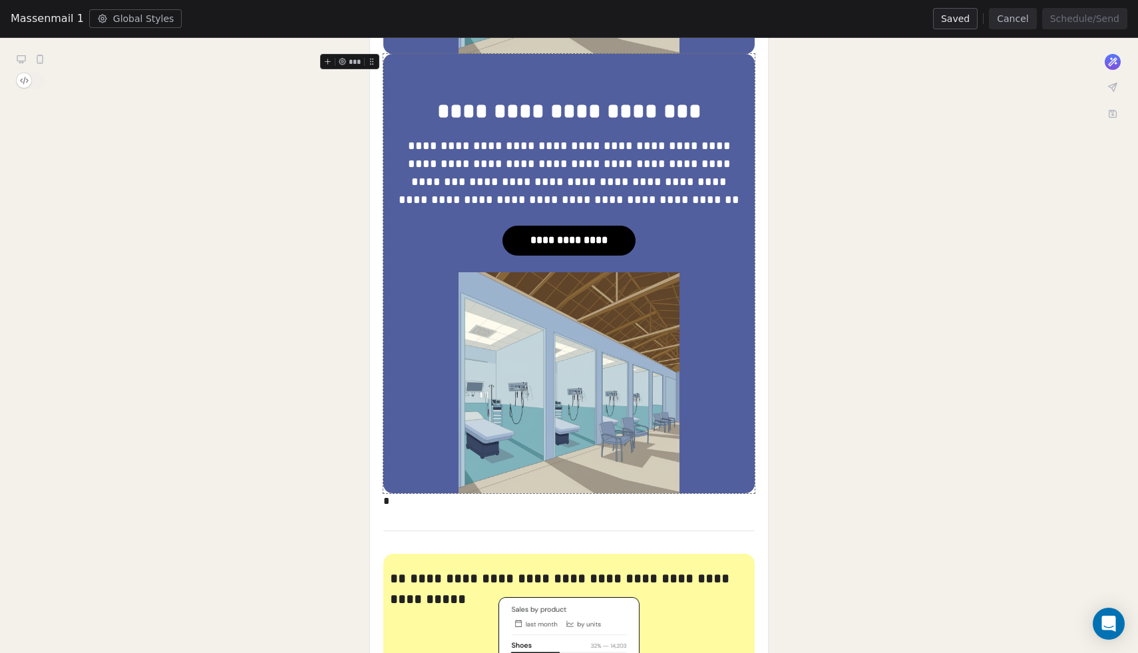
drag, startPoint x: 376, startPoint y: 61, endPoint x: 387, endPoint y: 379, distance: 317.7
click at [387, 379] on div "**********" at bounding box center [568, 273] width 371 height 439
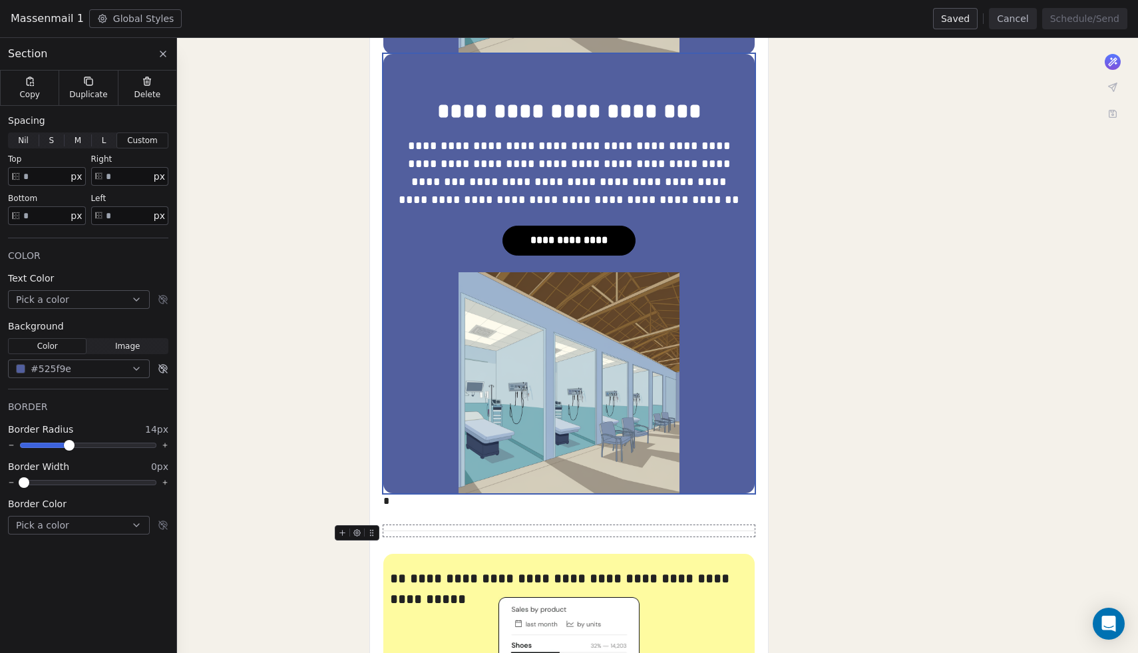
click at [429, 533] on div at bounding box center [568, 530] width 371 height 11
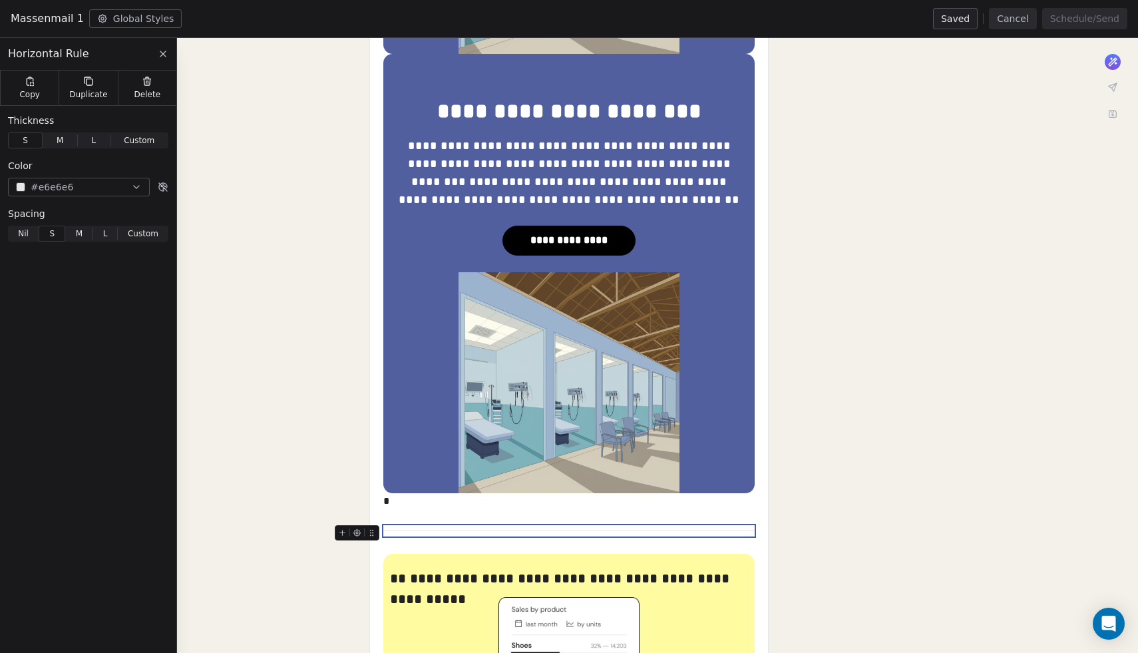
drag, startPoint x: 372, startPoint y: 531, endPoint x: 373, endPoint y: 35, distance: 495.3
click at [373, 35] on div "**********" at bounding box center [569, 326] width 1138 height 653
click at [374, 61] on icon at bounding box center [371, 61] width 9 height 9
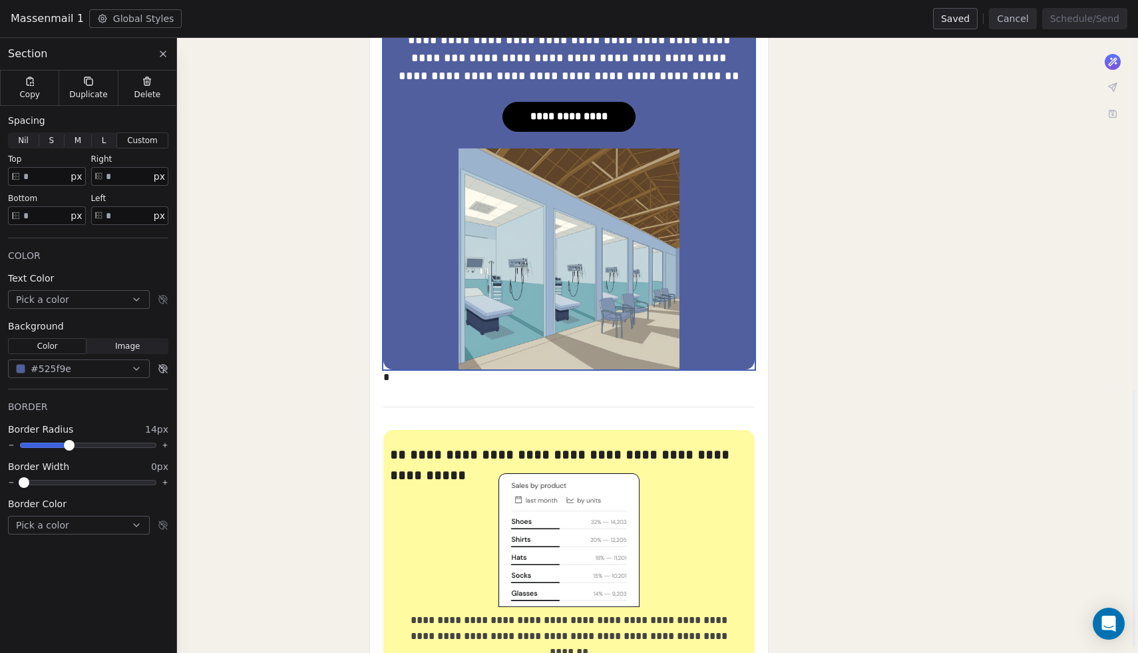
scroll to position [853, 0]
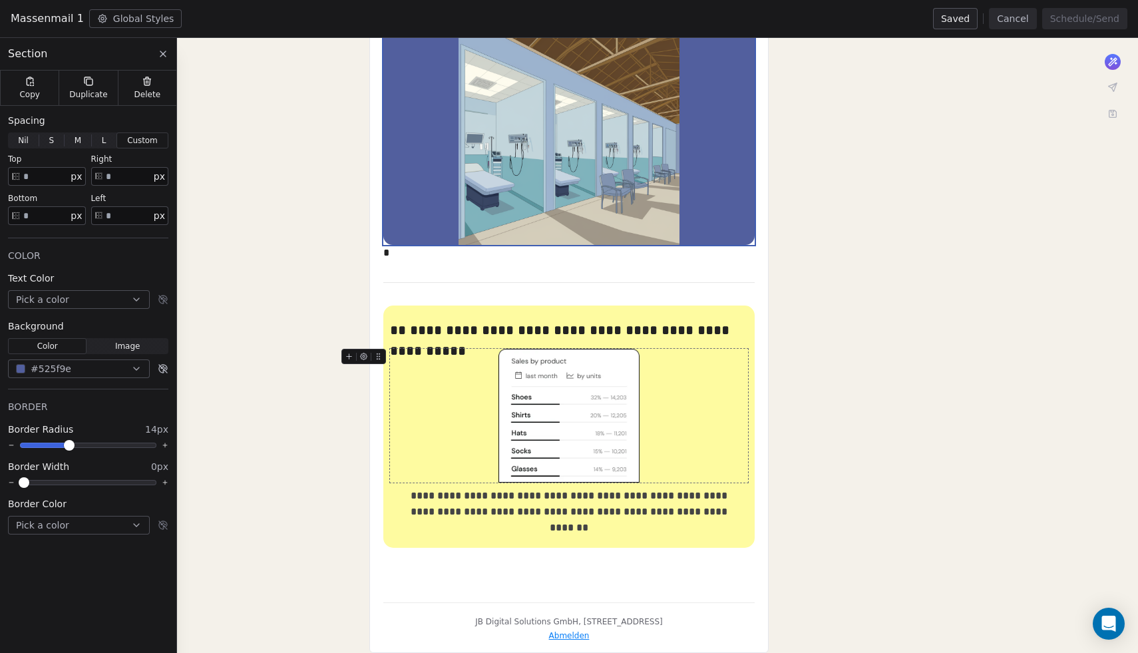
click at [381, 359] on icon at bounding box center [378, 356] width 9 height 9
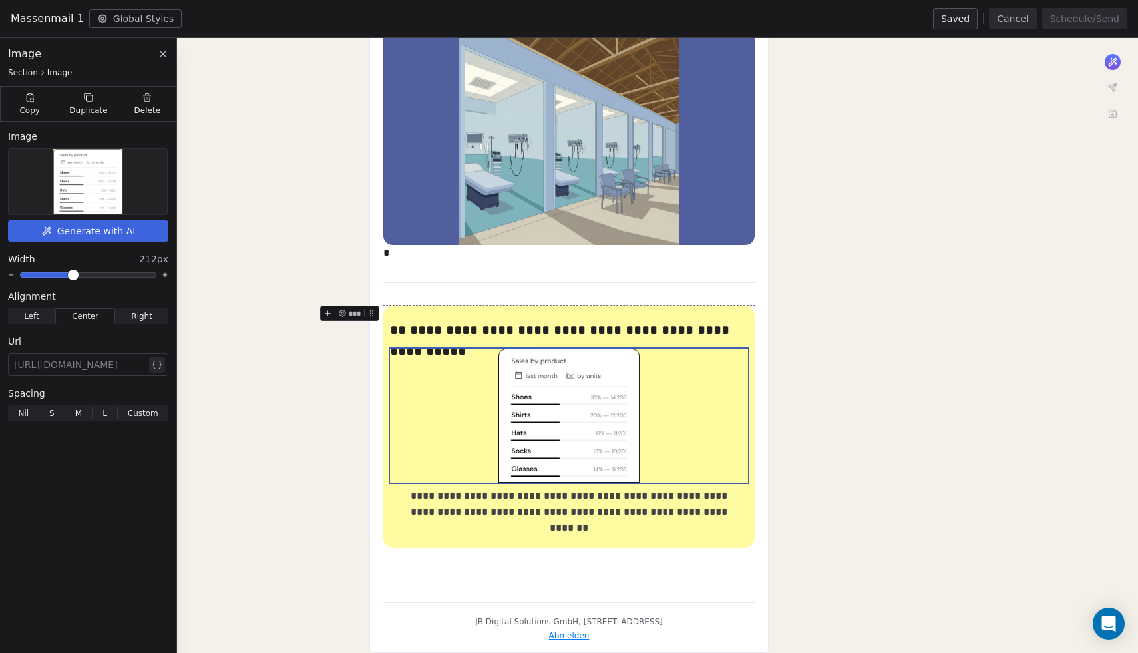
click at [386, 314] on div "**********" at bounding box center [568, 427] width 371 height 242
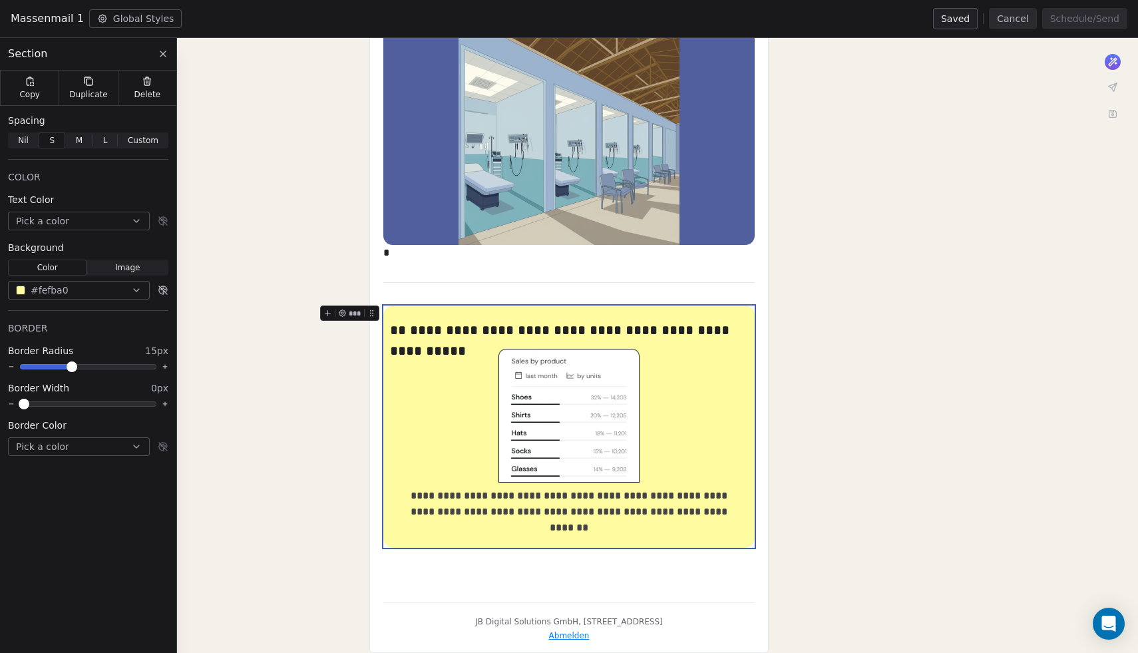
click at [78, 62] on div "Section" at bounding box center [88, 54] width 176 height 33
click at [81, 83] on div "Duplicate" at bounding box center [88, 88] width 59 height 35
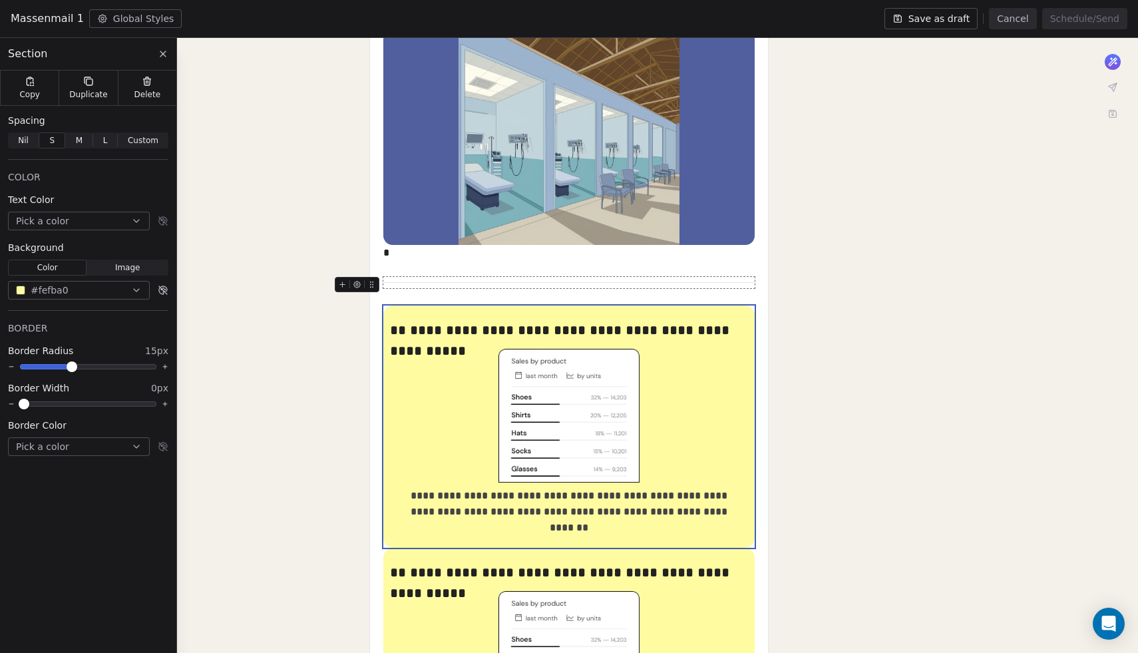
click at [341, 285] on icon at bounding box center [342, 284] width 9 height 9
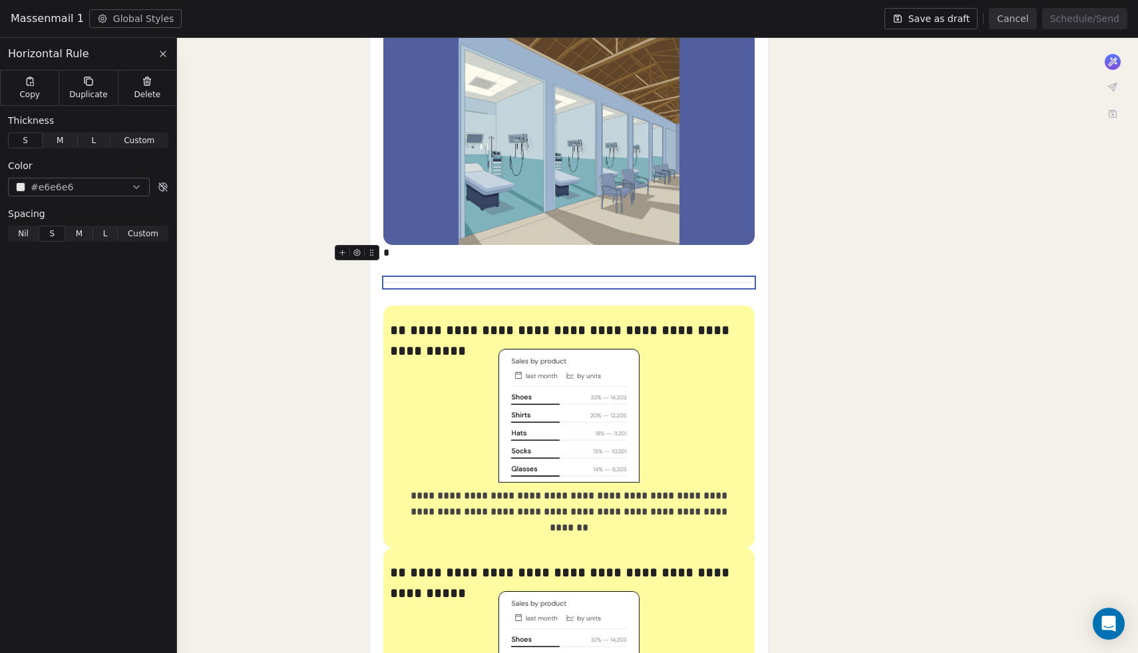
click at [405, 254] on div "*" at bounding box center [568, 253] width 371 height 16
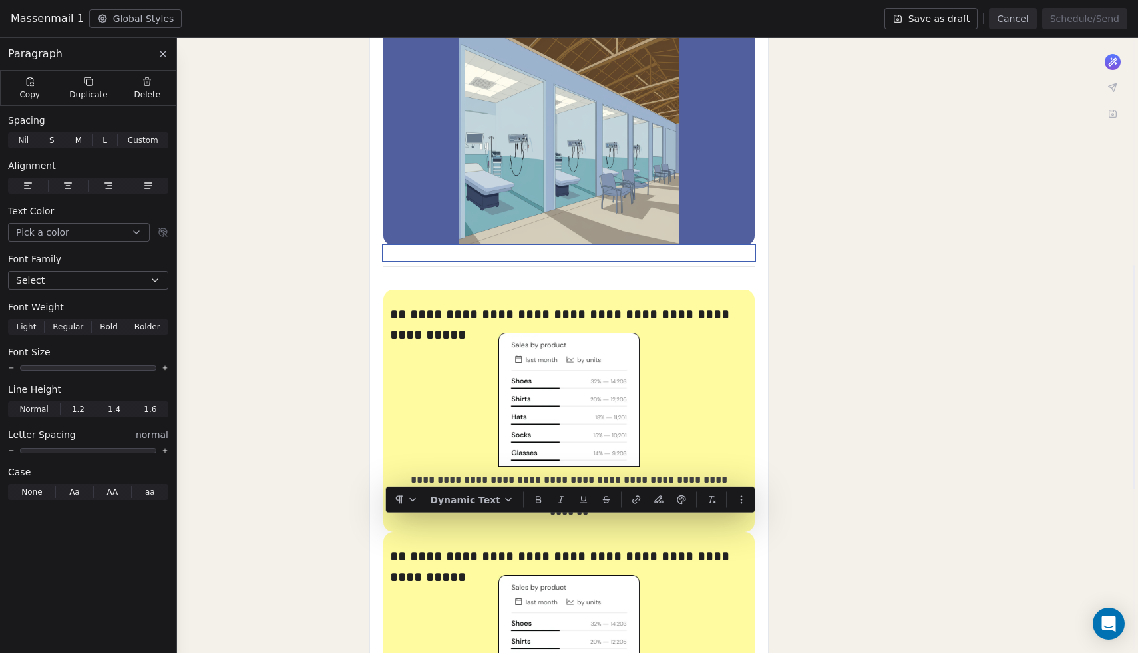
scroll to position [618, 0]
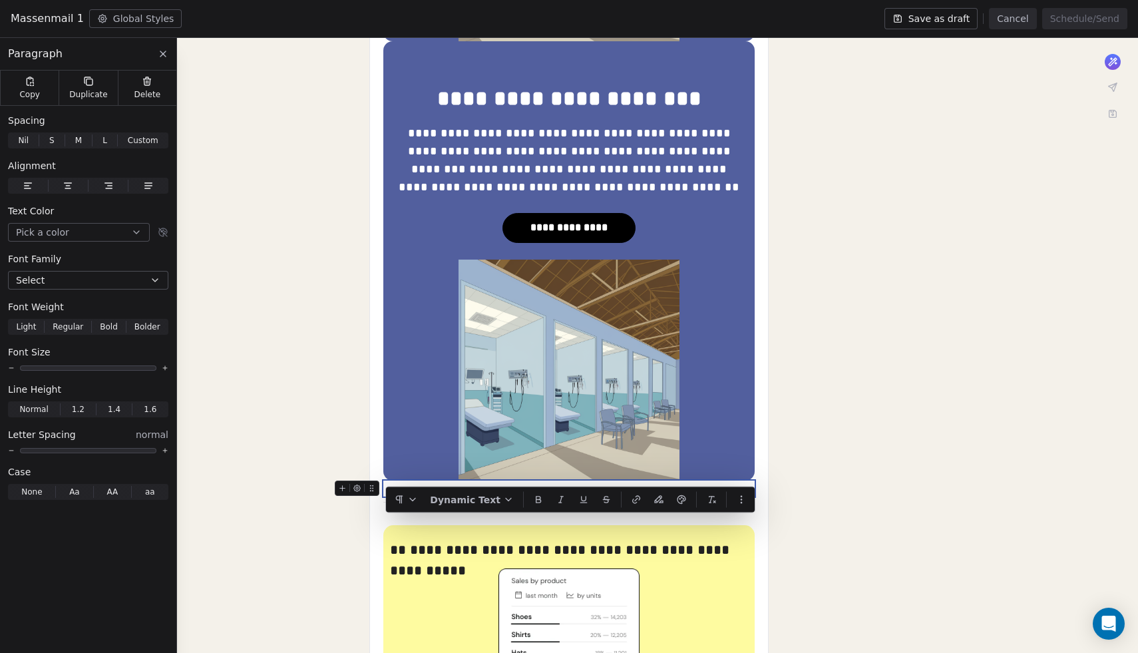
click at [390, 491] on div at bounding box center [568, 489] width 371 height 16
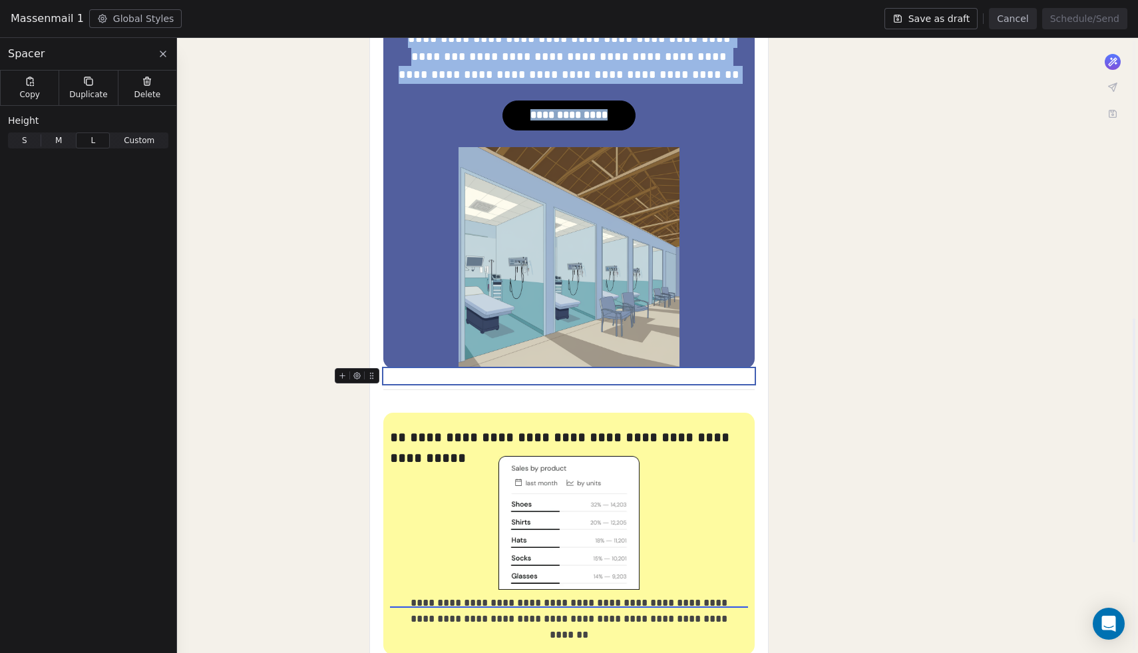
scroll to position [765, 0]
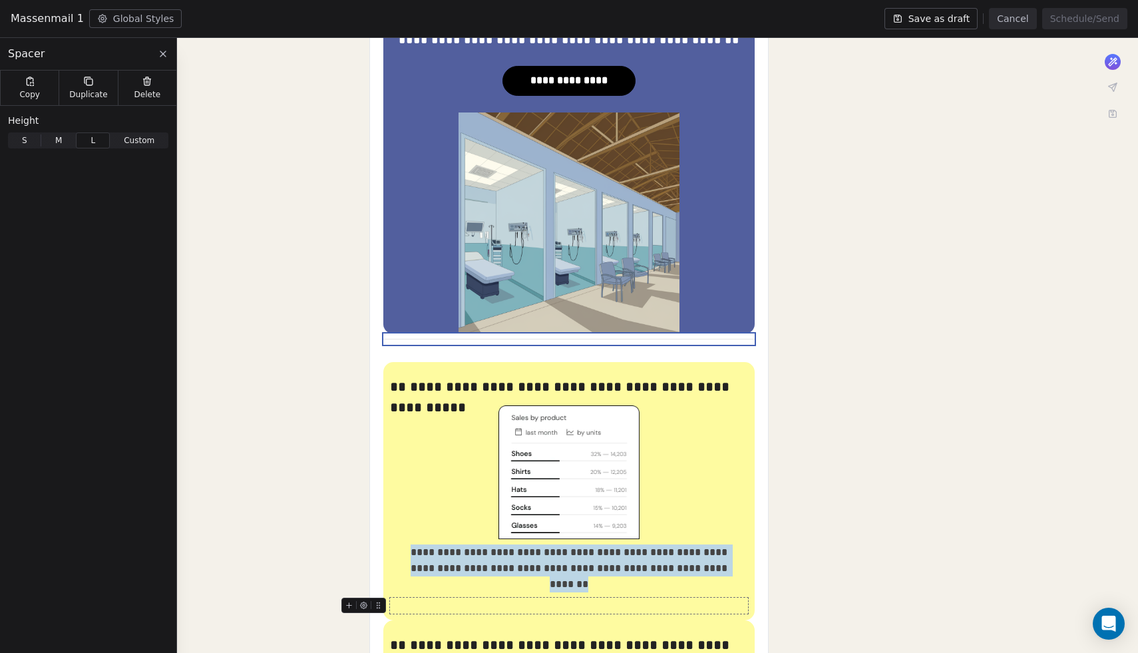
click at [508, 598] on div at bounding box center [569, 606] width 358 height 16
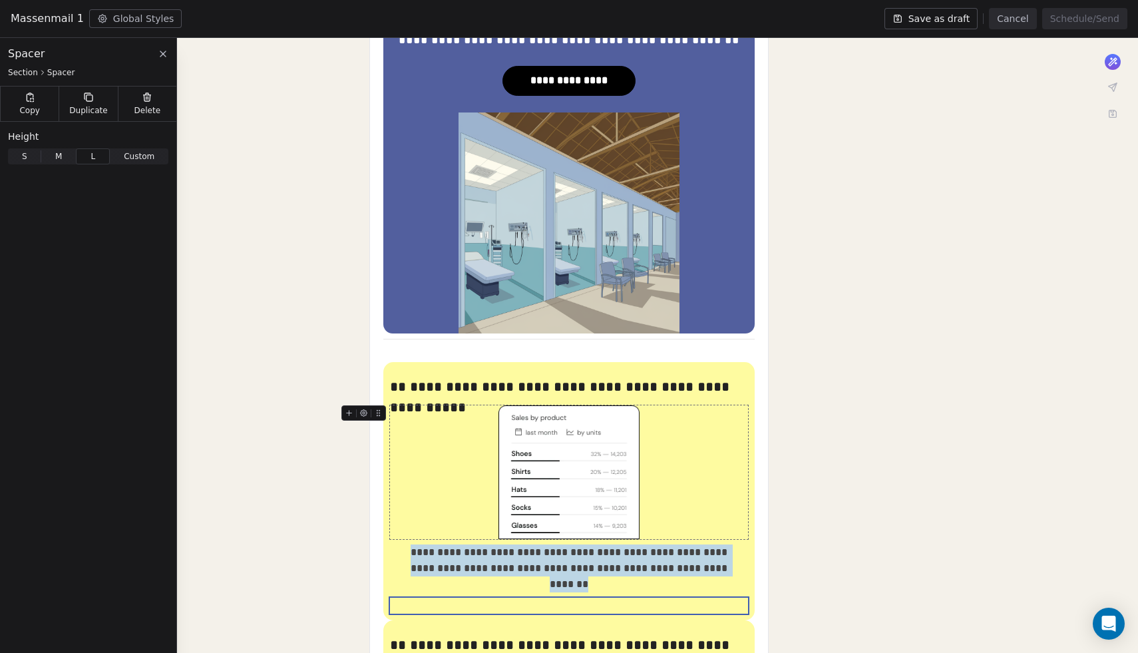
click at [136, 156] on span "Custom" at bounding box center [139, 156] width 31 height 12
click at [95, 157] on span "L" at bounding box center [93, 156] width 5 height 12
click at [136, 164] on span "Custom Custom" at bounding box center [139, 156] width 59 height 16
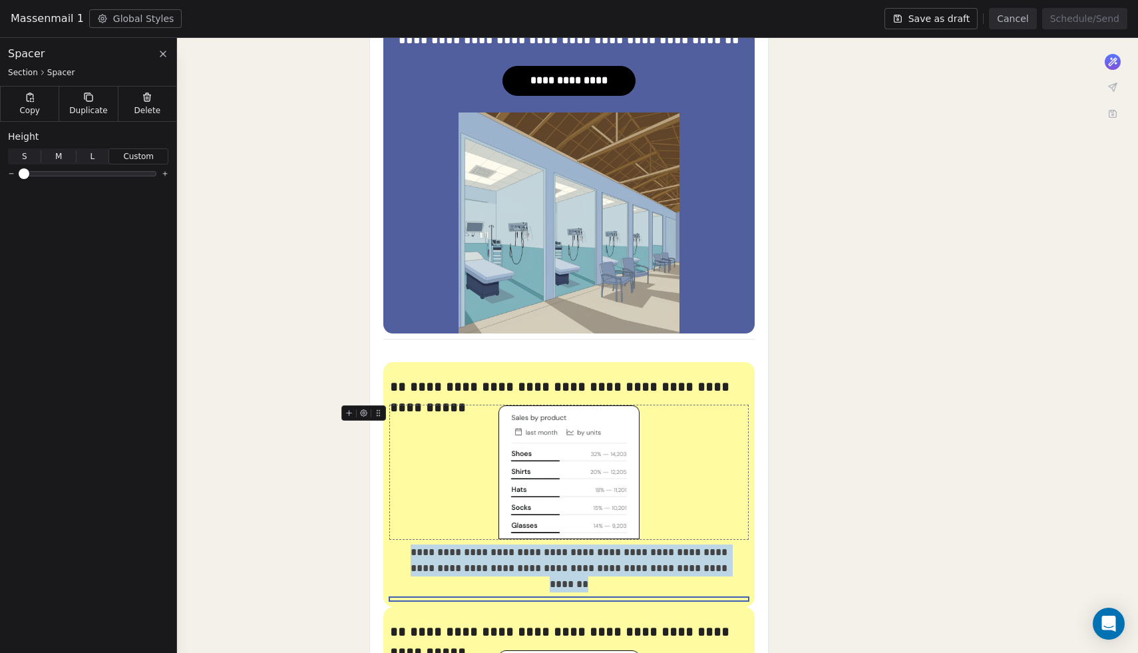
click at [20, 178] on span at bounding box center [24, 174] width 8 height 8
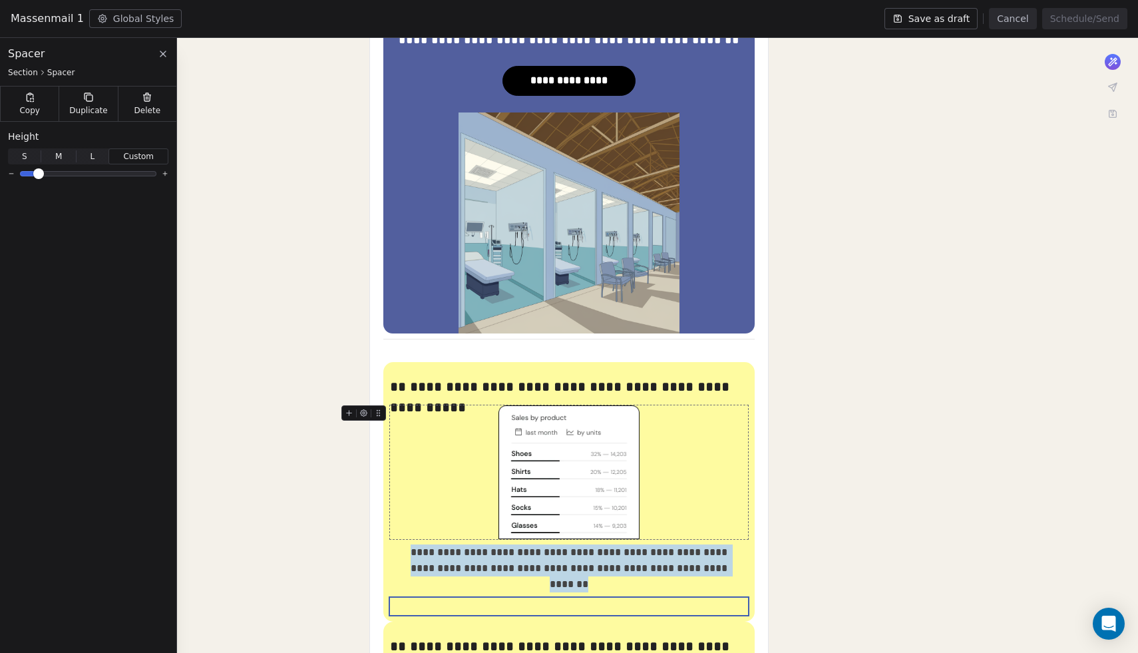
click at [36, 172] on span at bounding box center [39, 174] width 8 height 8
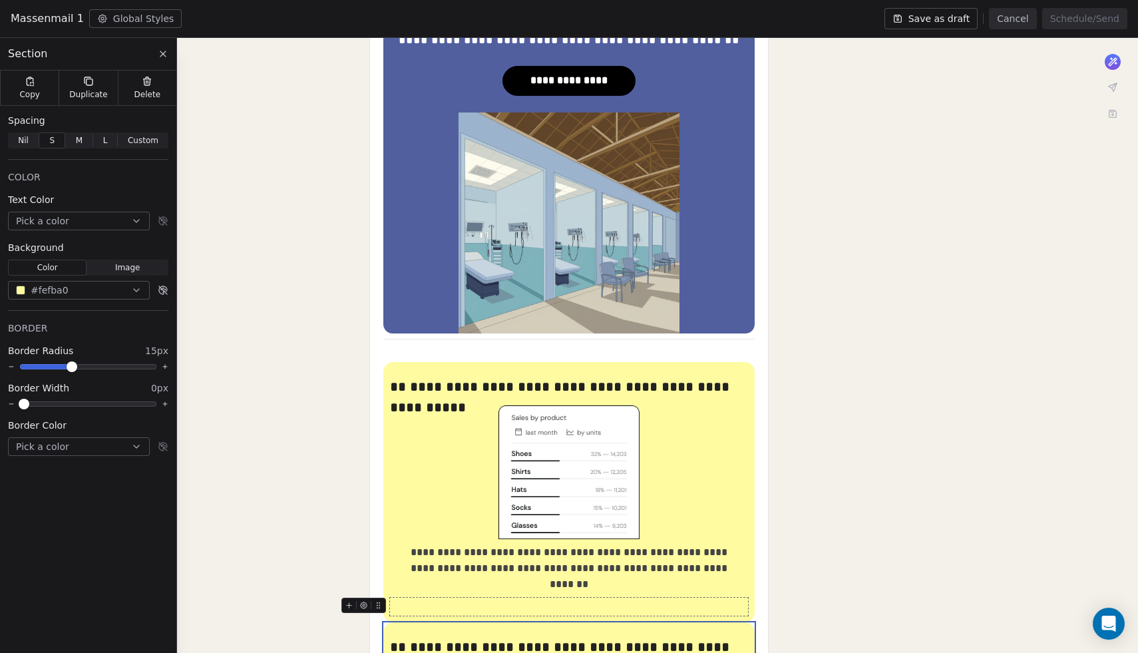
click at [411, 598] on div at bounding box center [569, 607] width 358 height 18
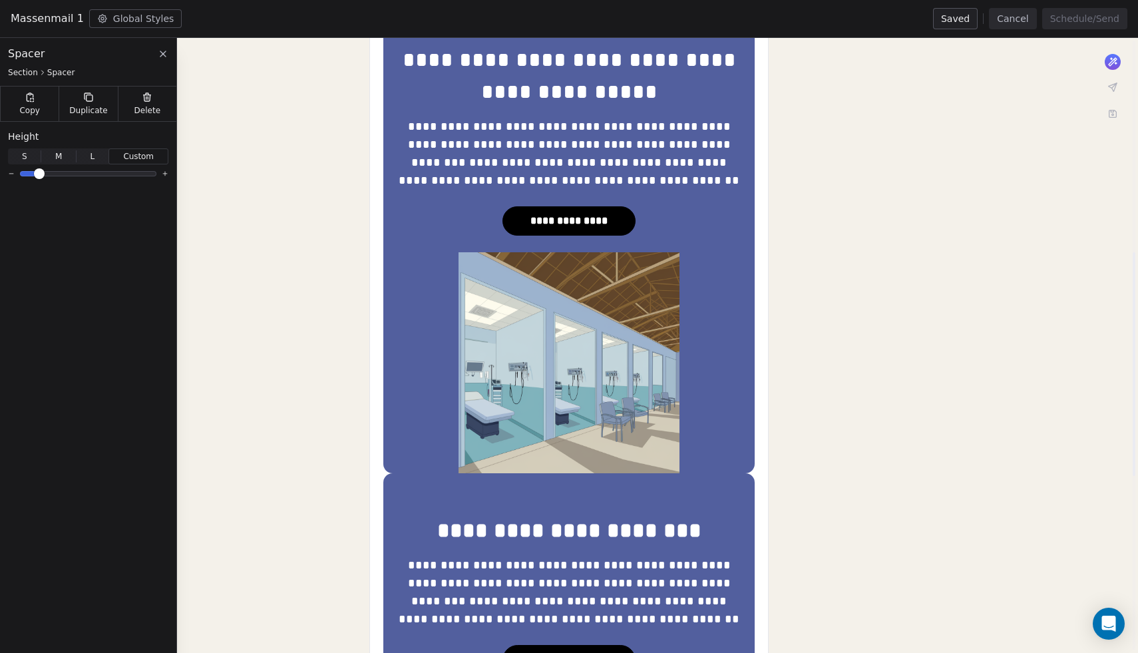
scroll to position [0, 0]
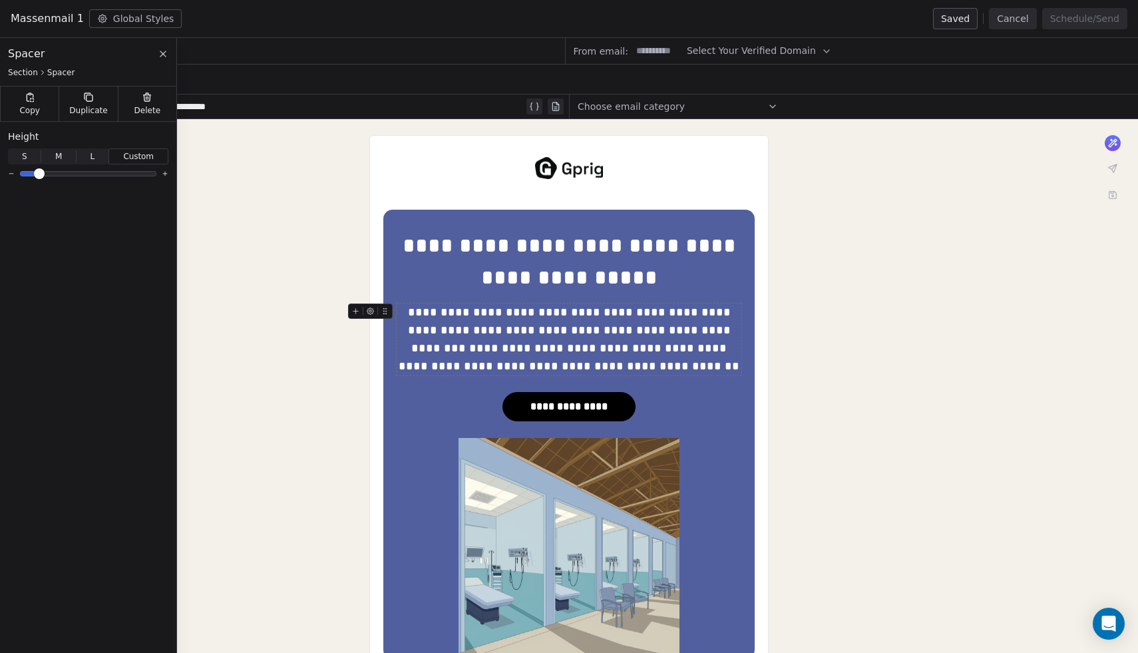
click at [160, 49] on icon at bounding box center [163, 54] width 11 height 11
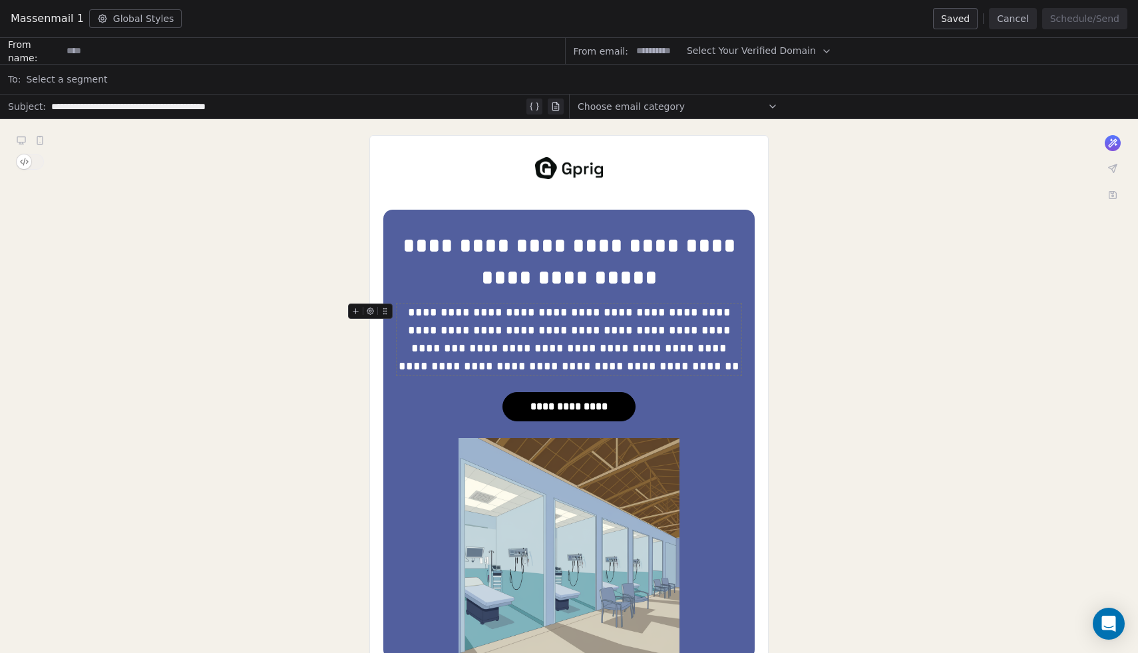
click at [1005, 13] on button "Cancel" at bounding box center [1012, 18] width 47 height 21
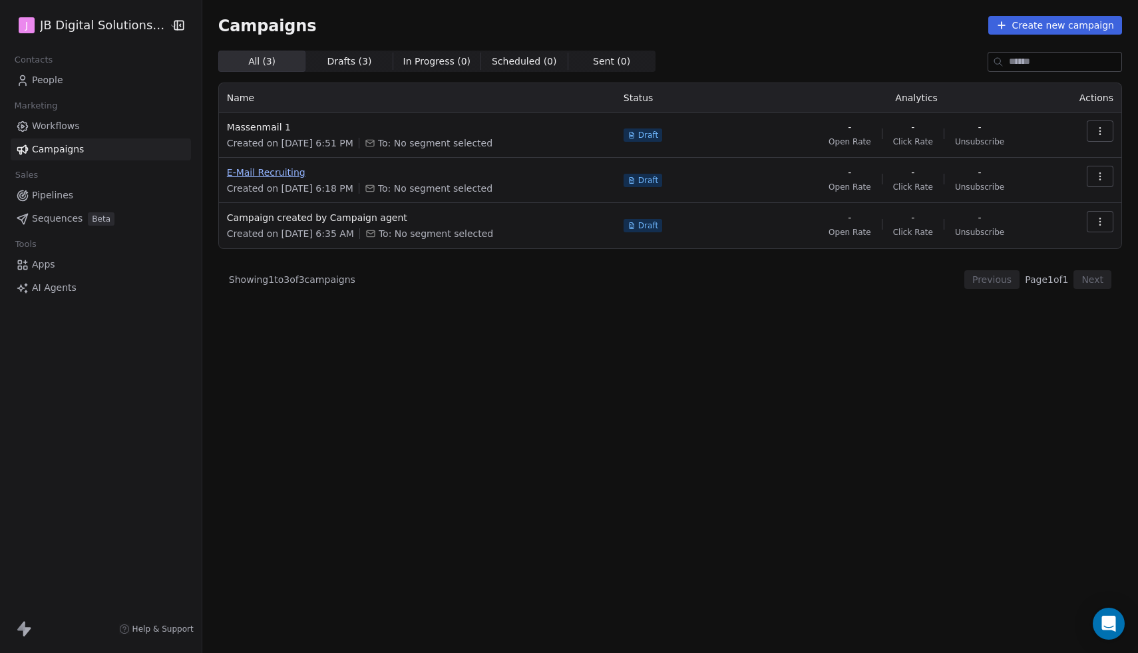
click at [278, 173] on span "E-Mail Recruiting" at bounding box center [417, 172] width 381 height 13
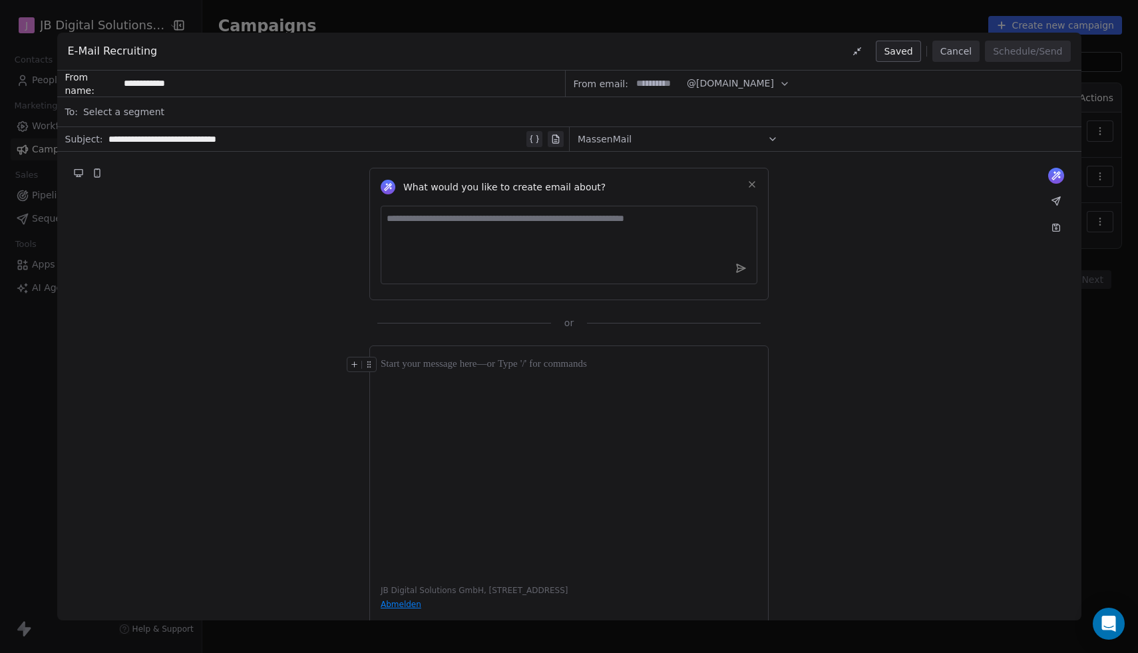
click at [959, 53] on button "Cancel" at bounding box center [956, 51] width 47 height 21
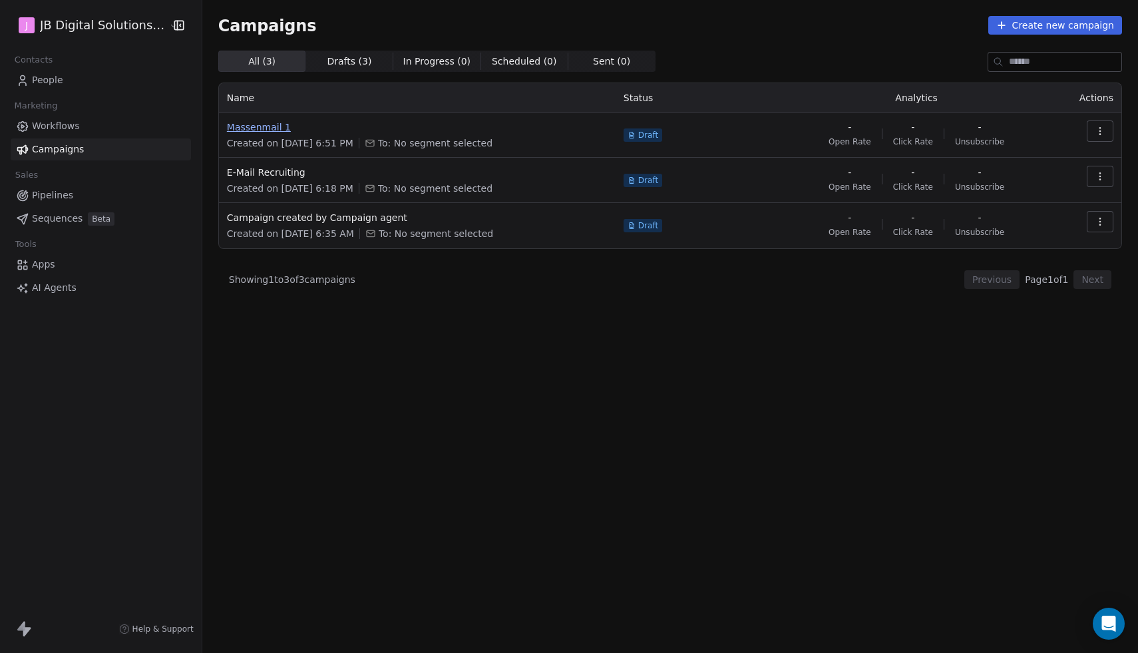
click at [262, 126] on span "Massenmail 1" at bounding box center [417, 126] width 381 height 13
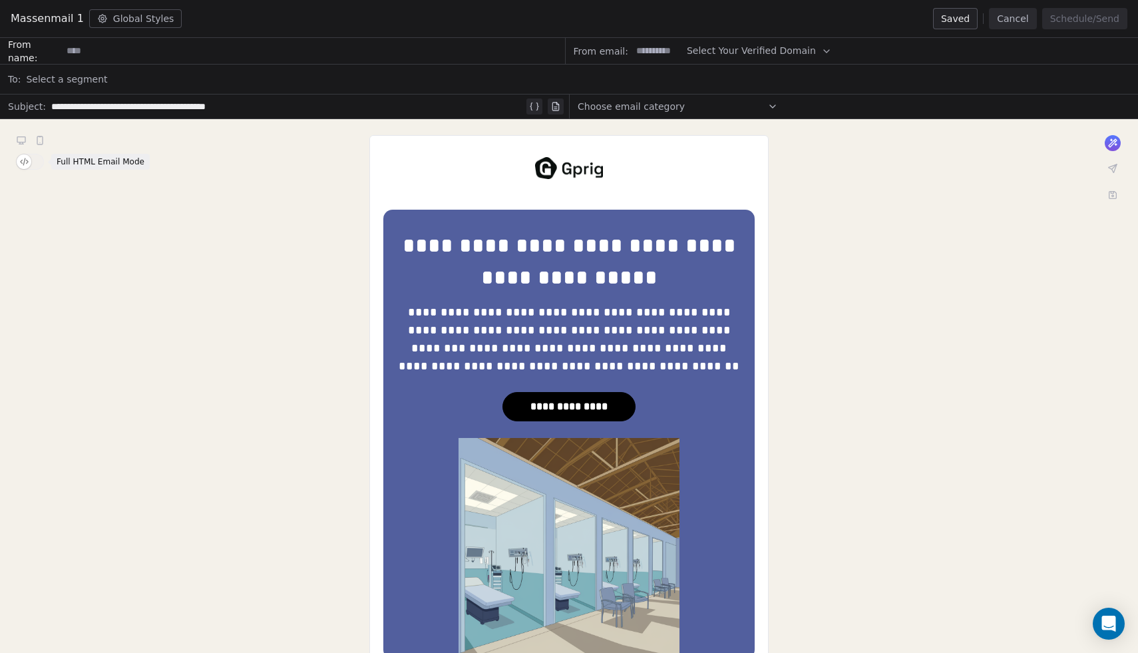
click at [23, 160] on span "button" at bounding box center [24, 161] width 15 height 15
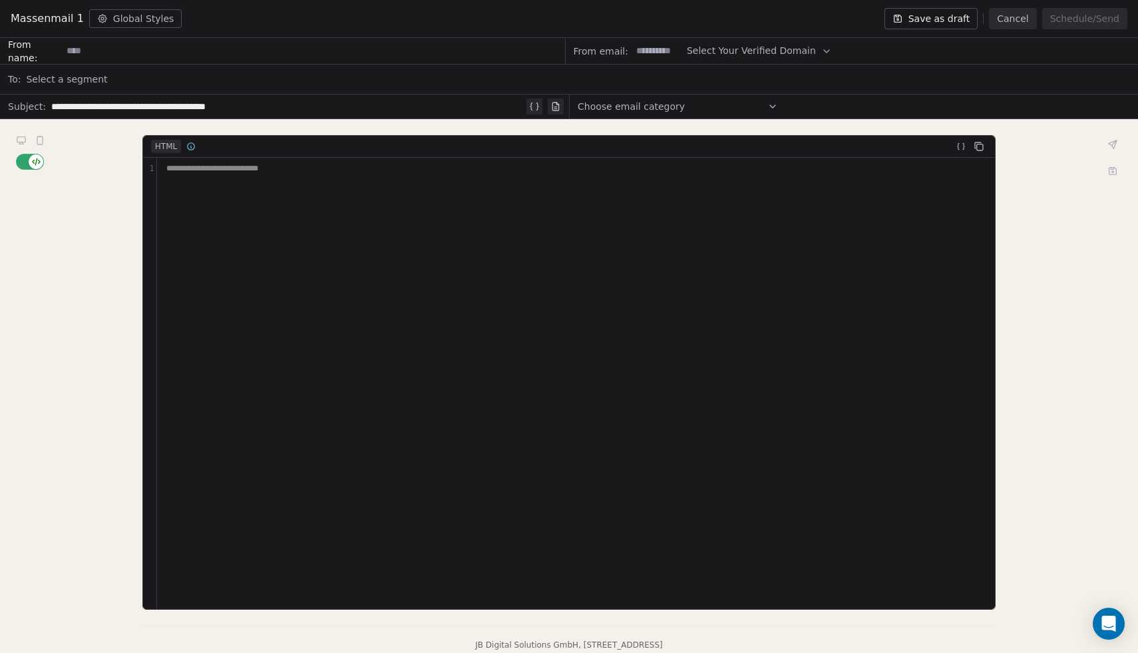
click at [287, 176] on div "**********" at bounding box center [576, 383] width 839 height 451
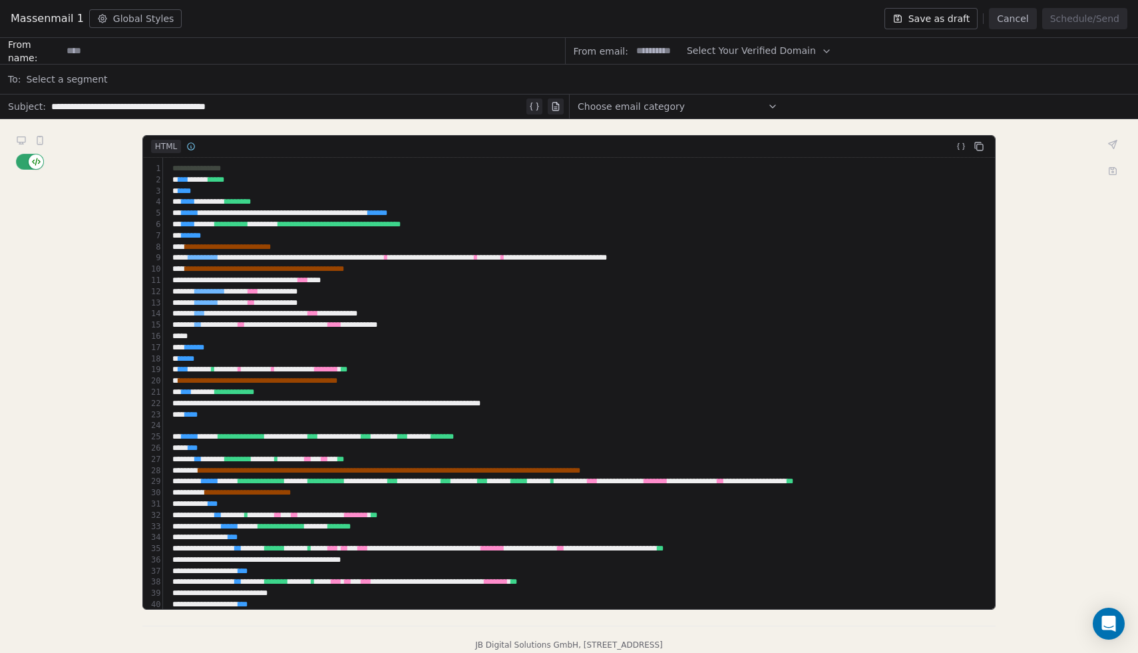
scroll to position [1289, 0]
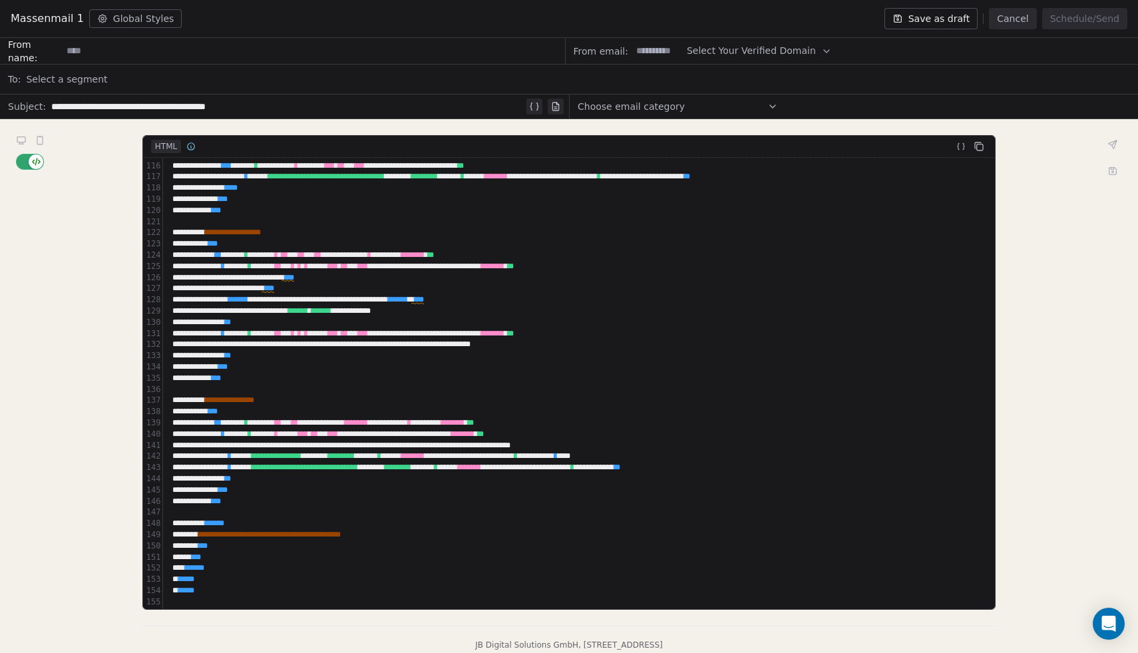
click at [1034, 419] on div "**********" at bounding box center [569, 400] width 1138 height 562
click at [37, 162] on span "button" at bounding box center [36, 161] width 15 height 15
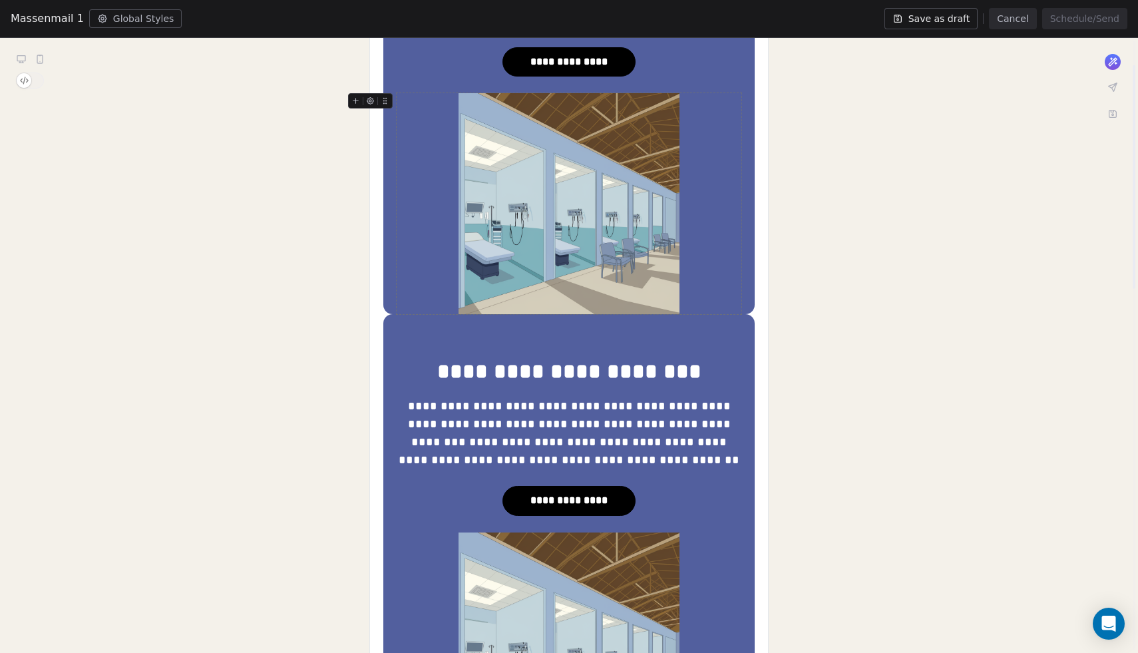
scroll to position [0, 0]
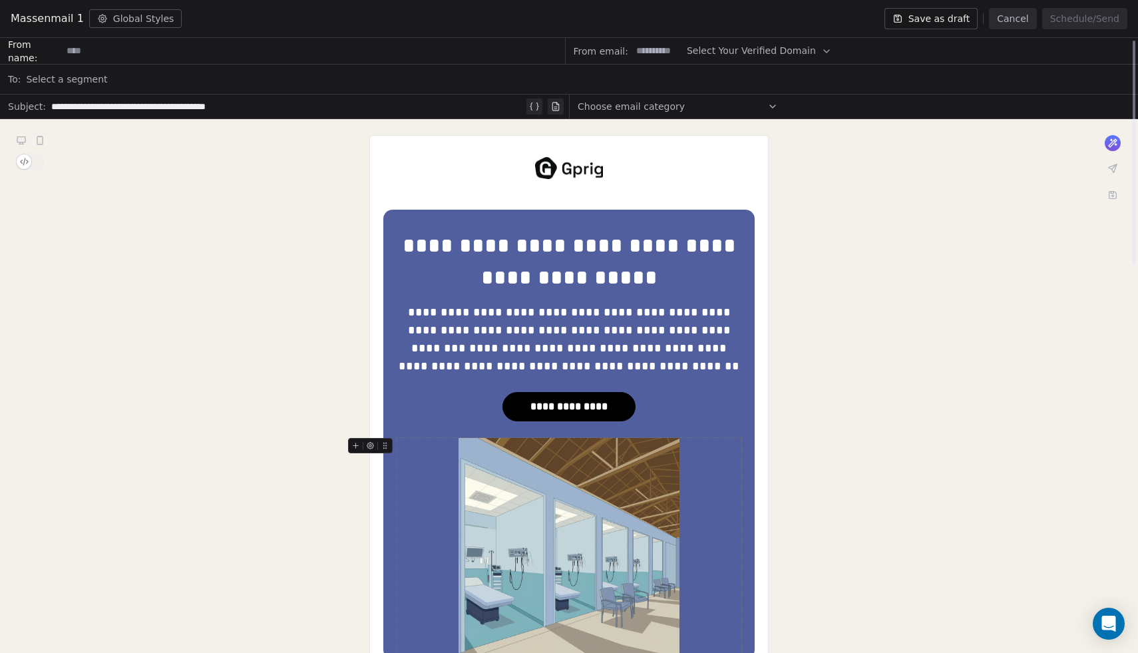
click at [25, 160] on span "button" at bounding box center [24, 161] width 15 height 15
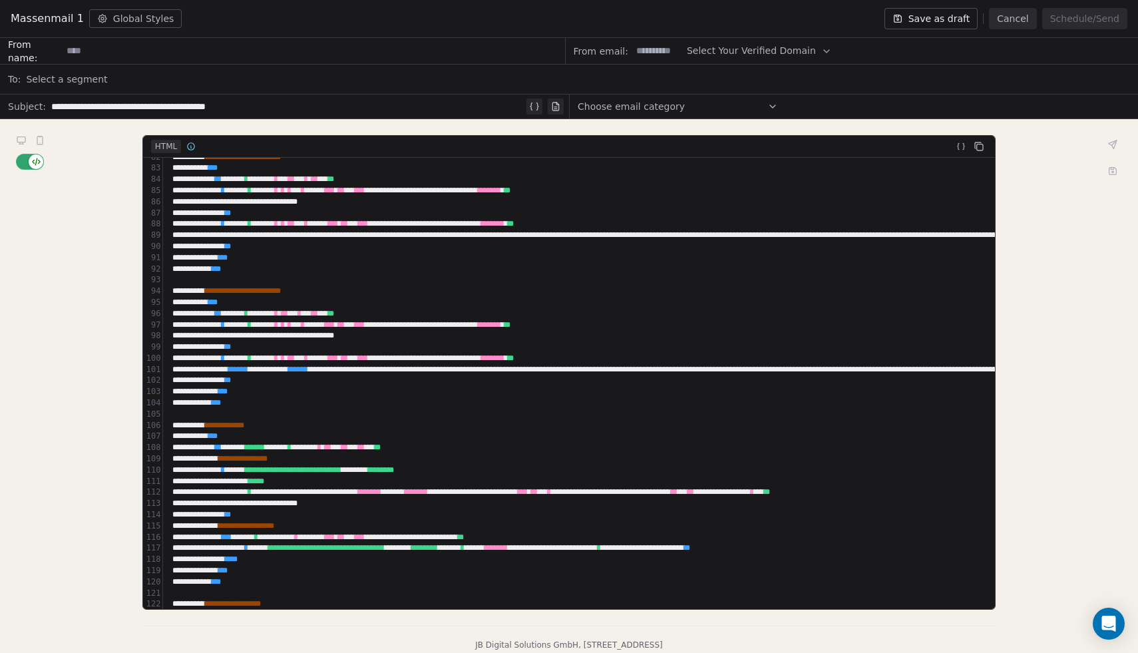
scroll to position [1292, 0]
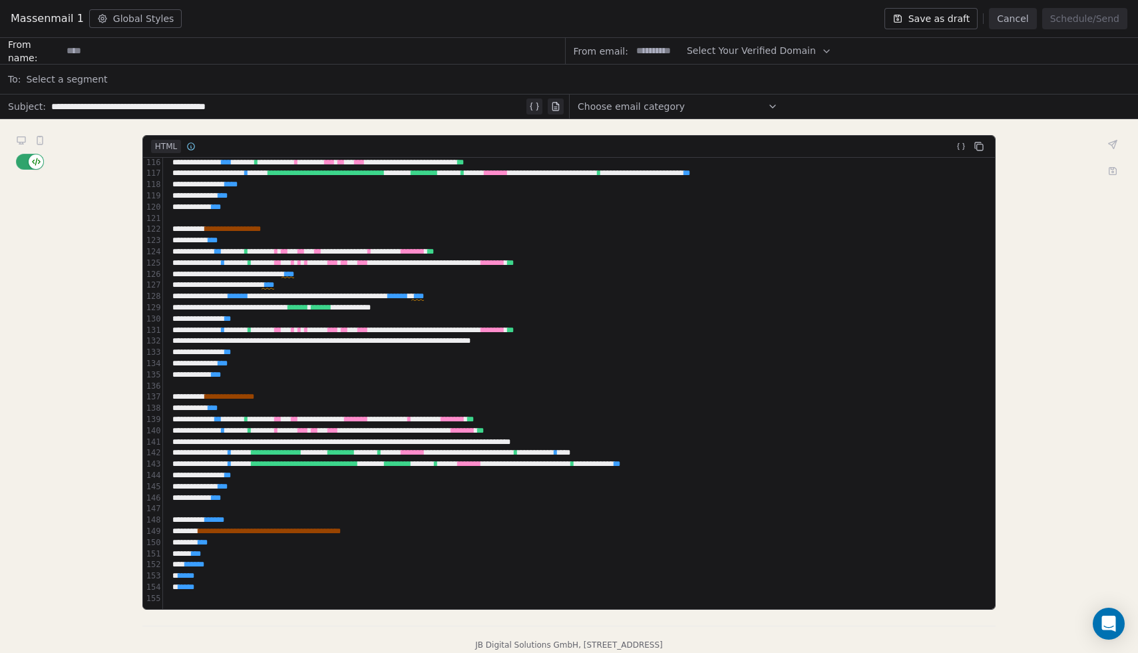
click at [828, 586] on div "** **** *" at bounding box center [1015, 587] width 1694 height 11
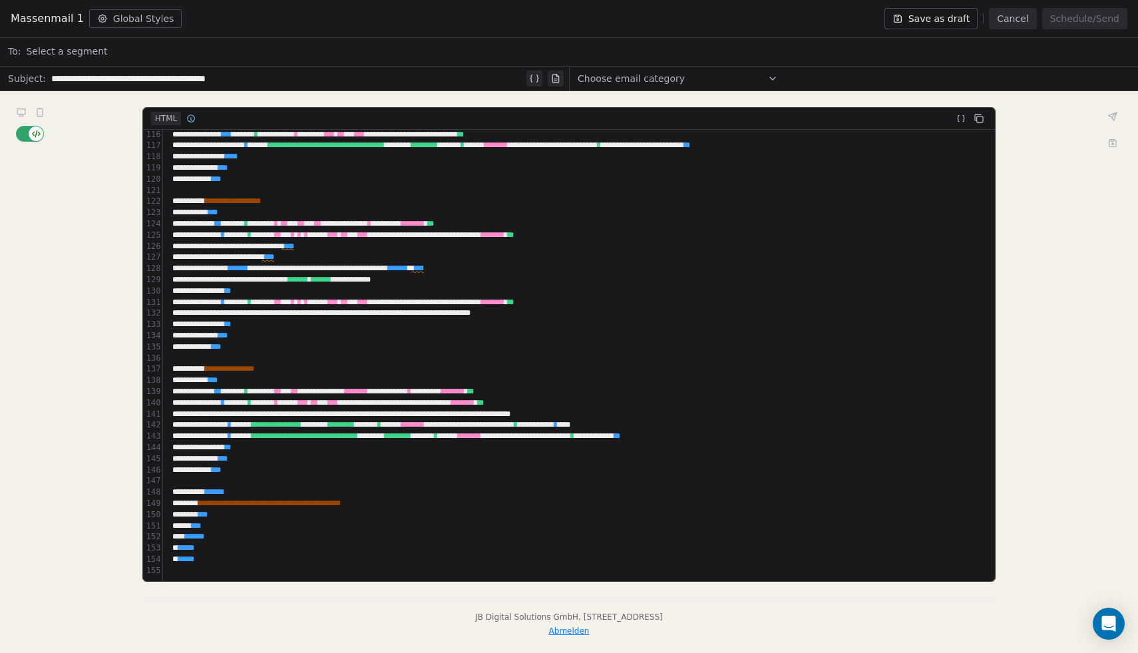
click at [1112, 143] on icon at bounding box center [1113, 144] width 2 height 2
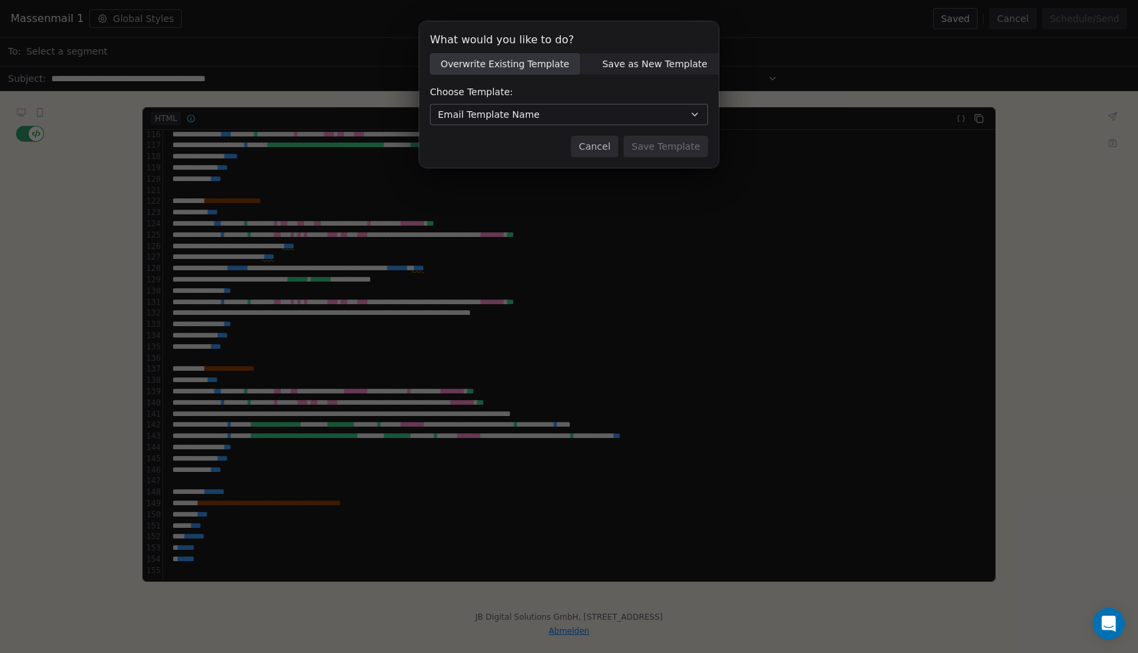
click at [606, 148] on button "Cancel" at bounding box center [594, 146] width 47 height 21
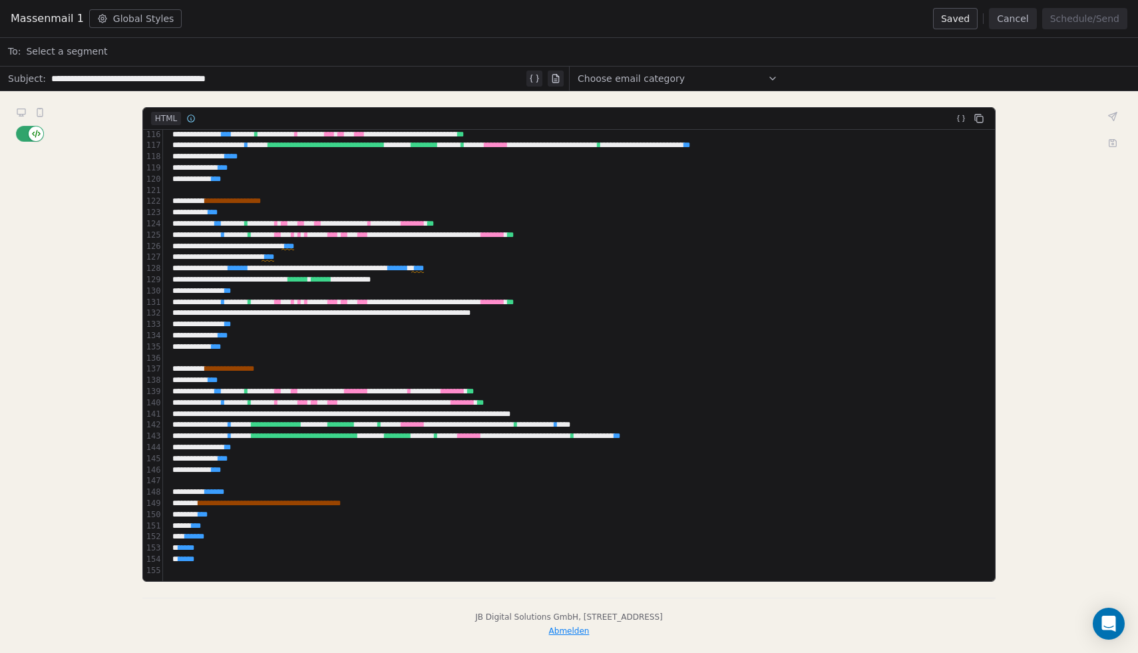
click at [474, 104] on div "**********" at bounding box center [569, 372] width 1138 height 562
click at [965, 120] on icon at bounding box center [961, 118] width 9 height 9
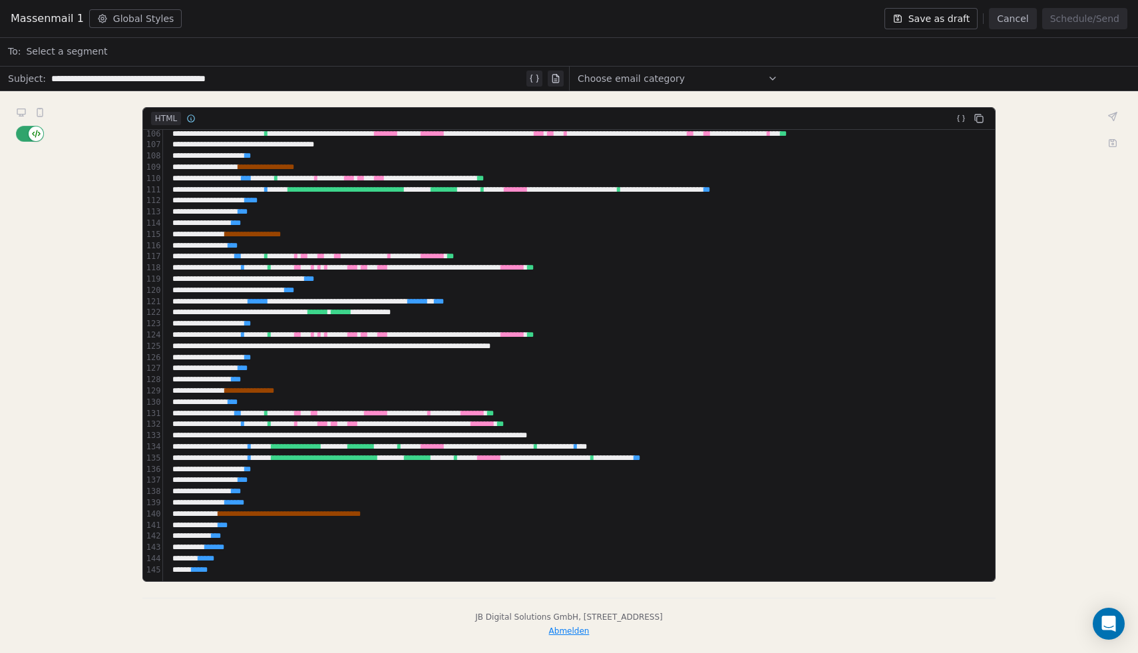
scroll to position [1180, 0]
click at [965, 120] on icon at bounding box center [961, 118] width 9 height 9
click at [965, 122] on icon at bounding box center [961, 118] width 9 height 9
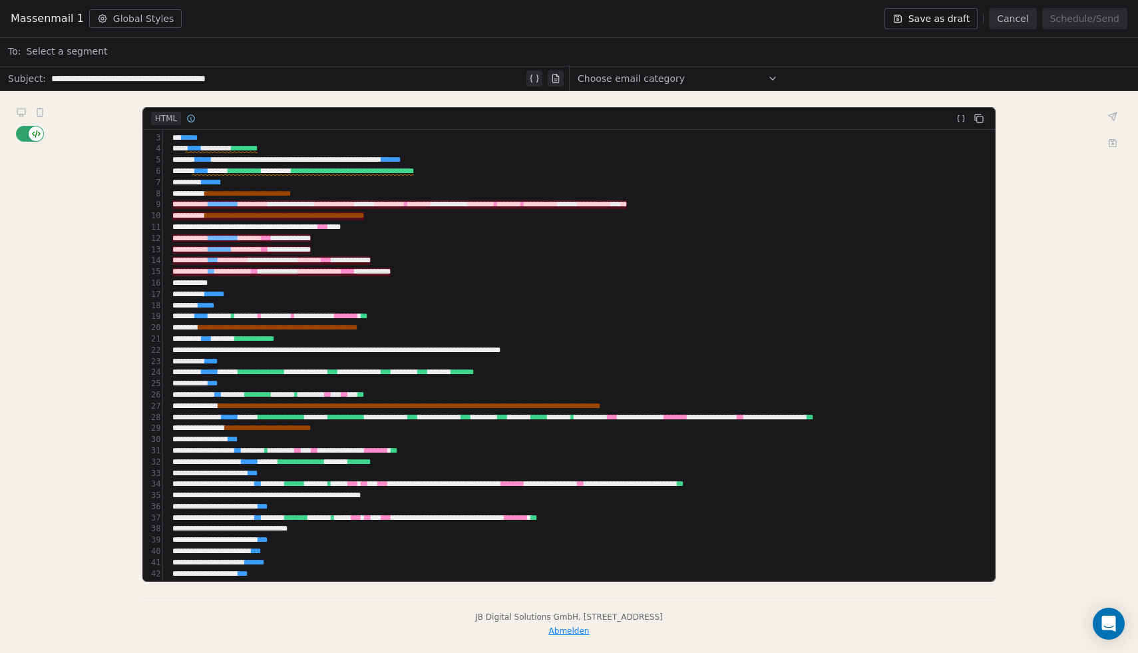
scroll to position [0, 0]
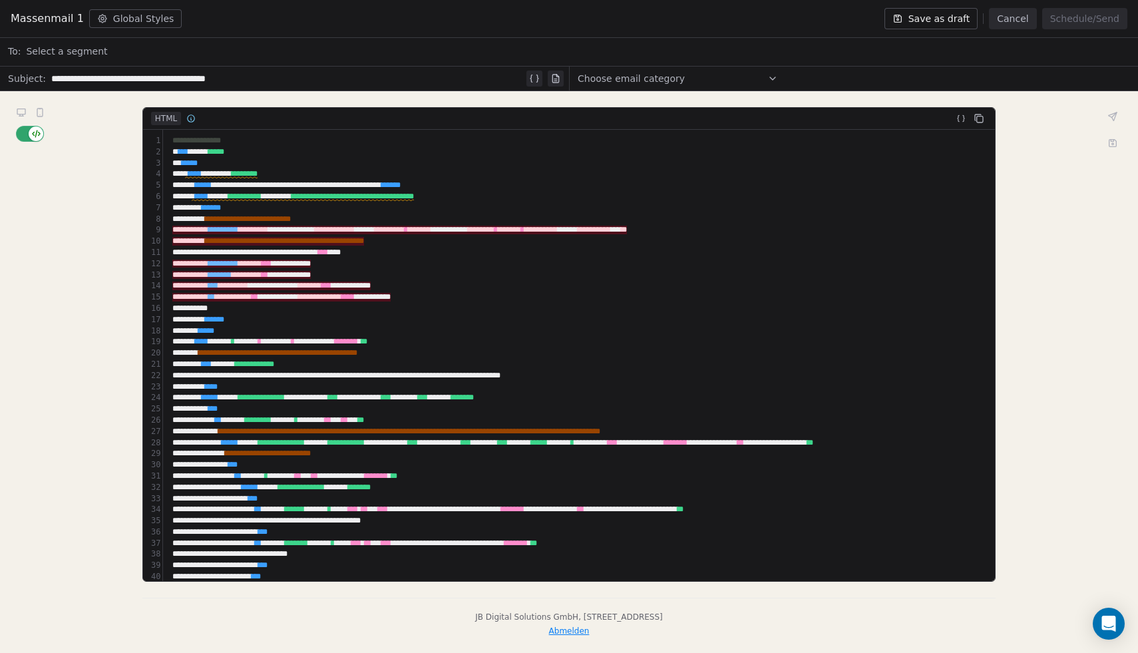
click at [803, 298] on div "**********" at bounding box center [1029, 297] width 1722 height 11
click at [169, 228] on div "**********" at bounding box center [1029, 229] width 1722 height 11
click at [32, 136] on span "button" at bounding box center [36, 133] width 15 height 15
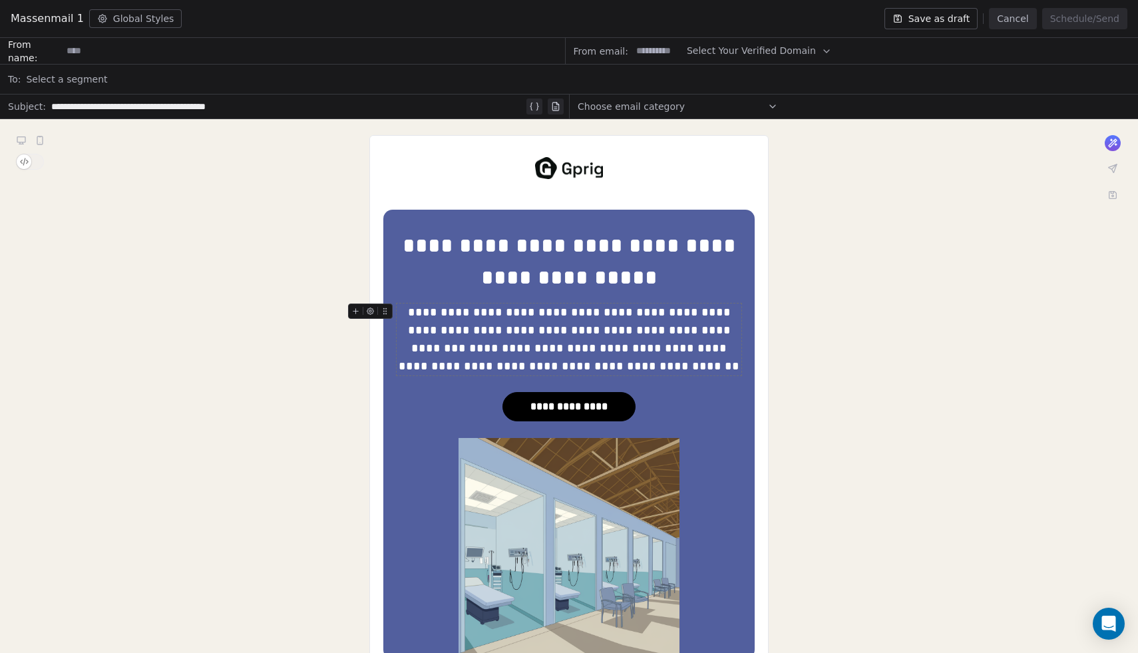
click at [107, 21] on button "Global Styles" at bounding box center [135, 18] width 93 height 19
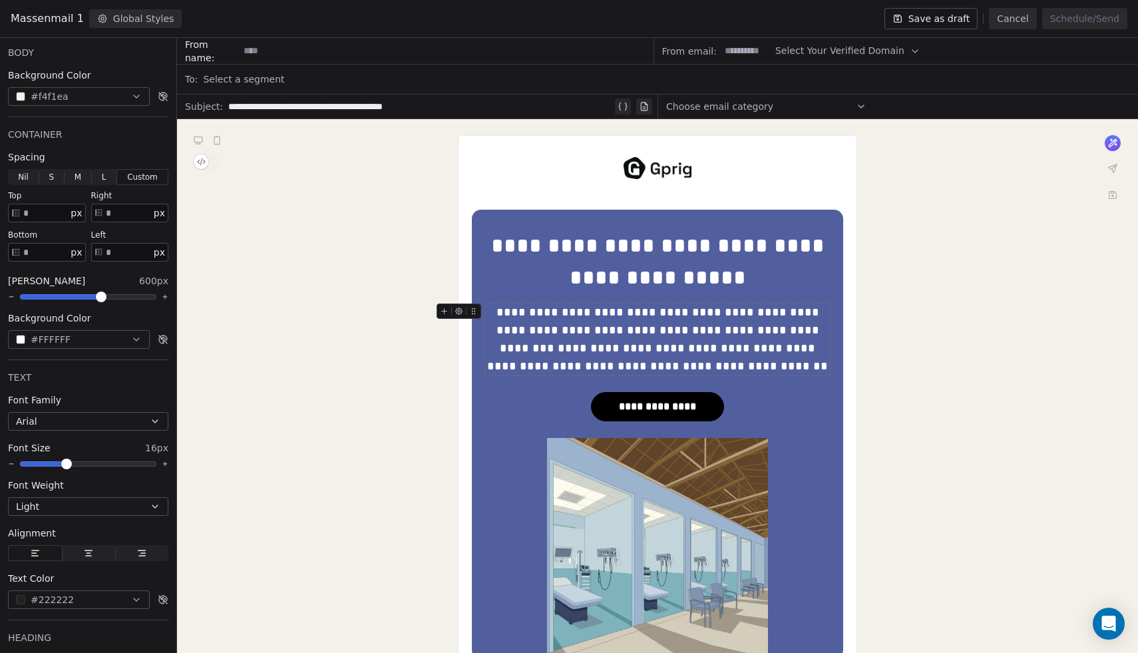
click at [107, 21] on button "Global Styles" at bounding box center [135, 18] width 93 height 19
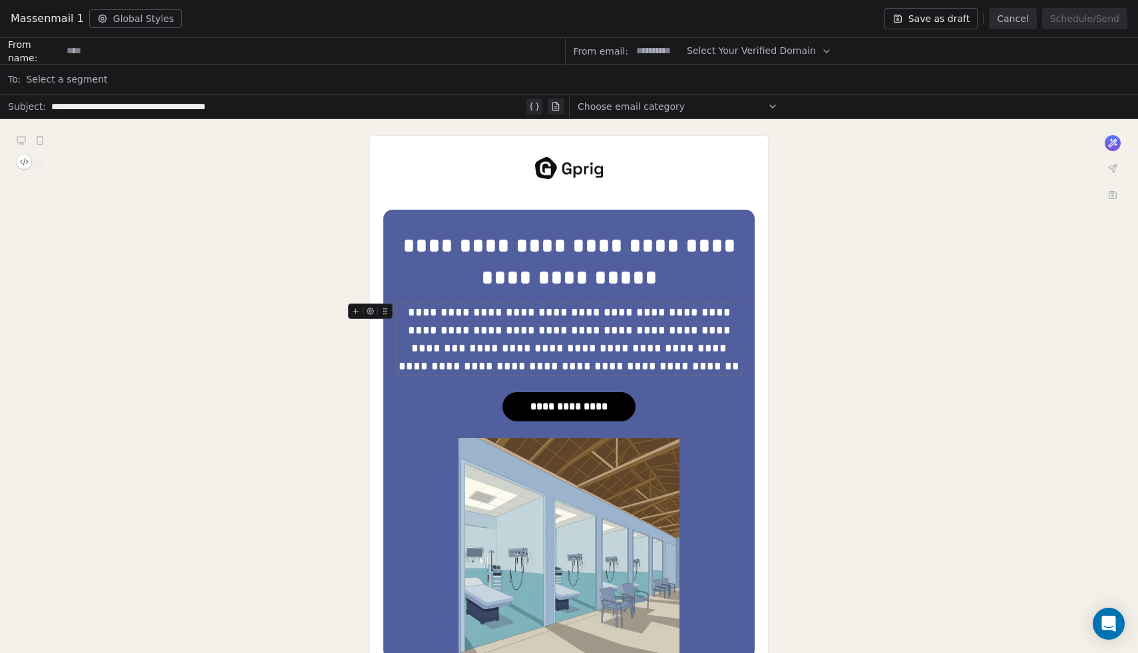
click at [1007, 21] on button "Cancel" at bounding box center [1012, 18] width 47 height 21
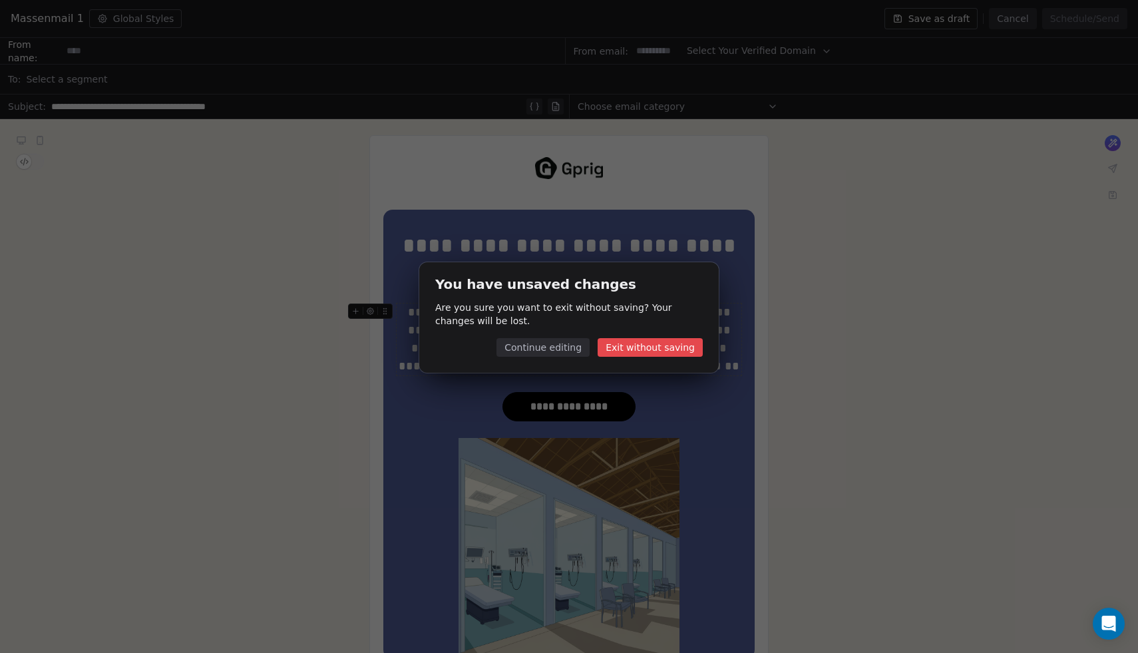
click at [657, 349] on button "Exit without saving" at bounding box center [650, 347] width 105 height 19
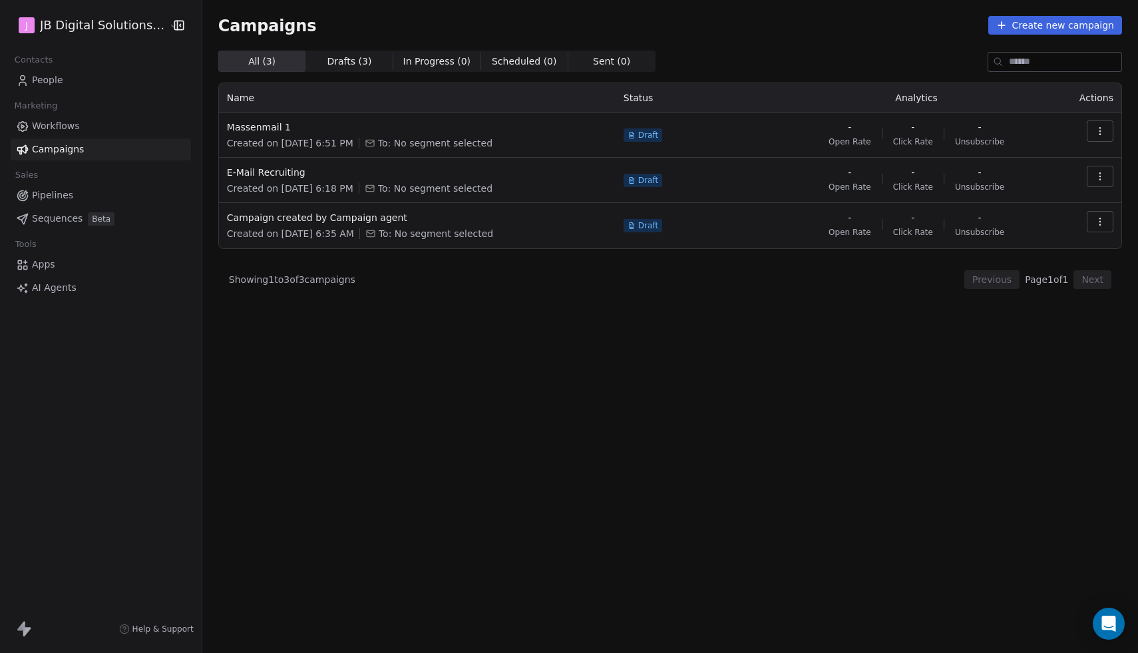
click at [1037, 30] on button "Create new campaign" at bounding box center [1056, 25] width 134 height 19
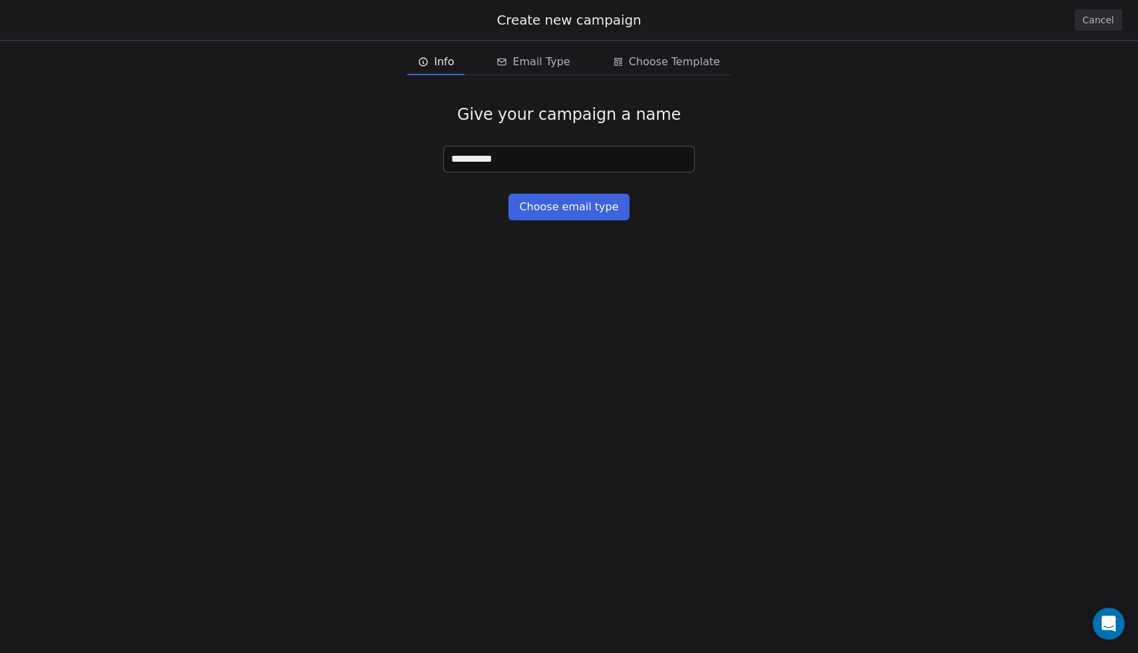
type input "**********"
click at [540, 210] on button "Choose email type" at bounding box center [569, 207] width 120 height 27
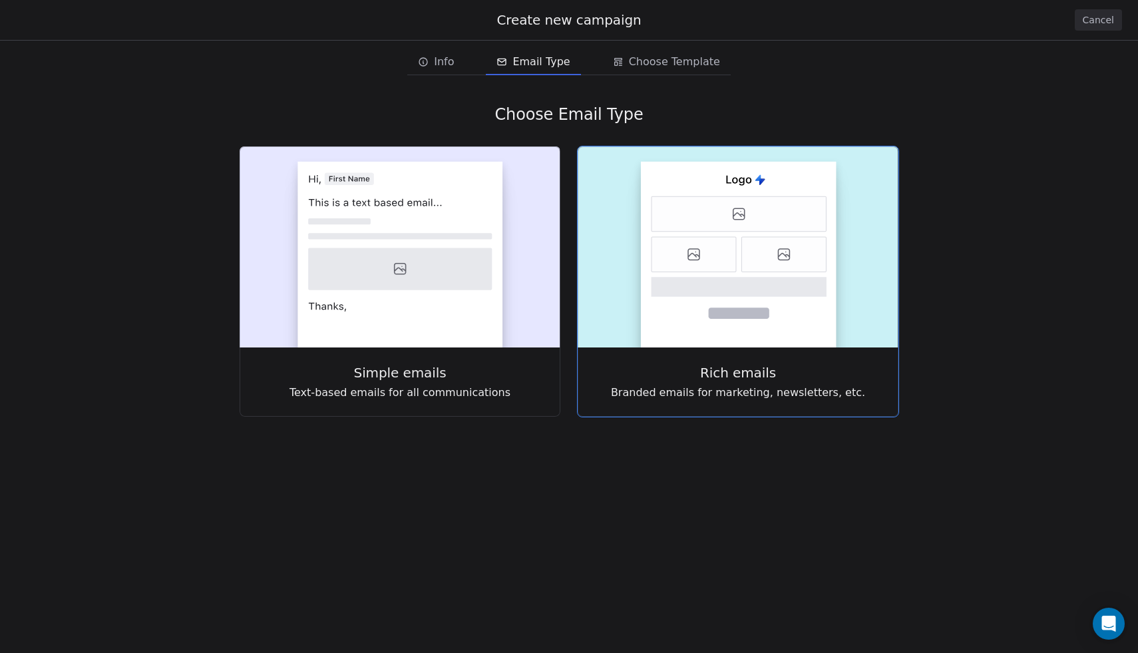
click at [743, 303] on rect at bounding box center [739, 255] width 196 height 186
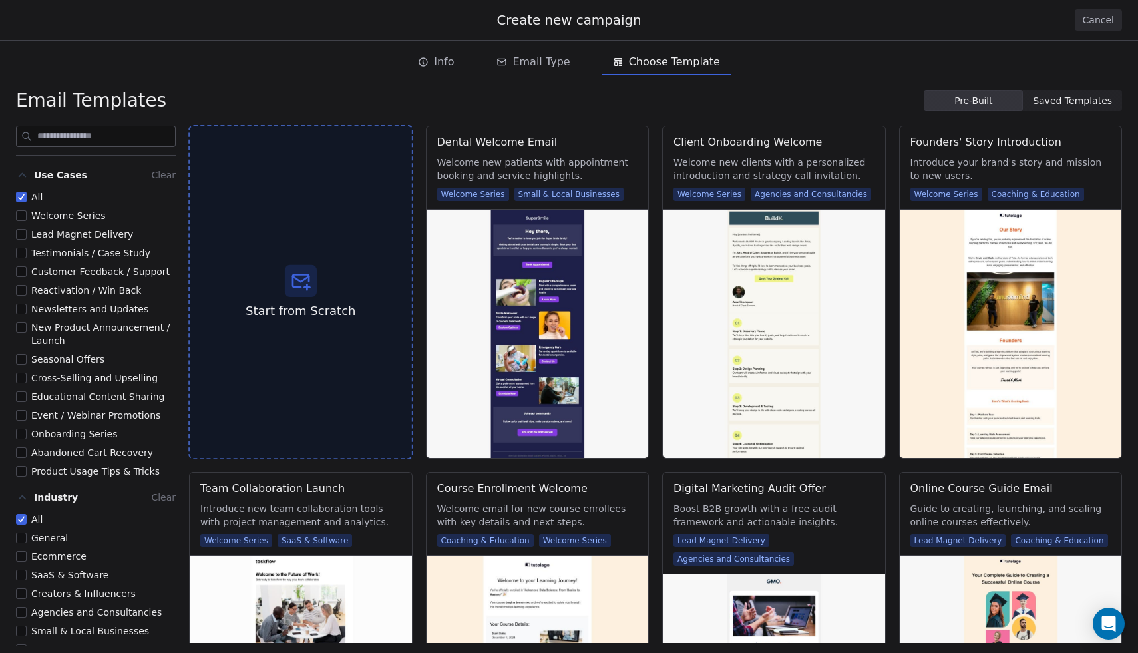
click at [341, 278] on div "Start from Scratch" at bounding box center [300, 292] width 224 height 335
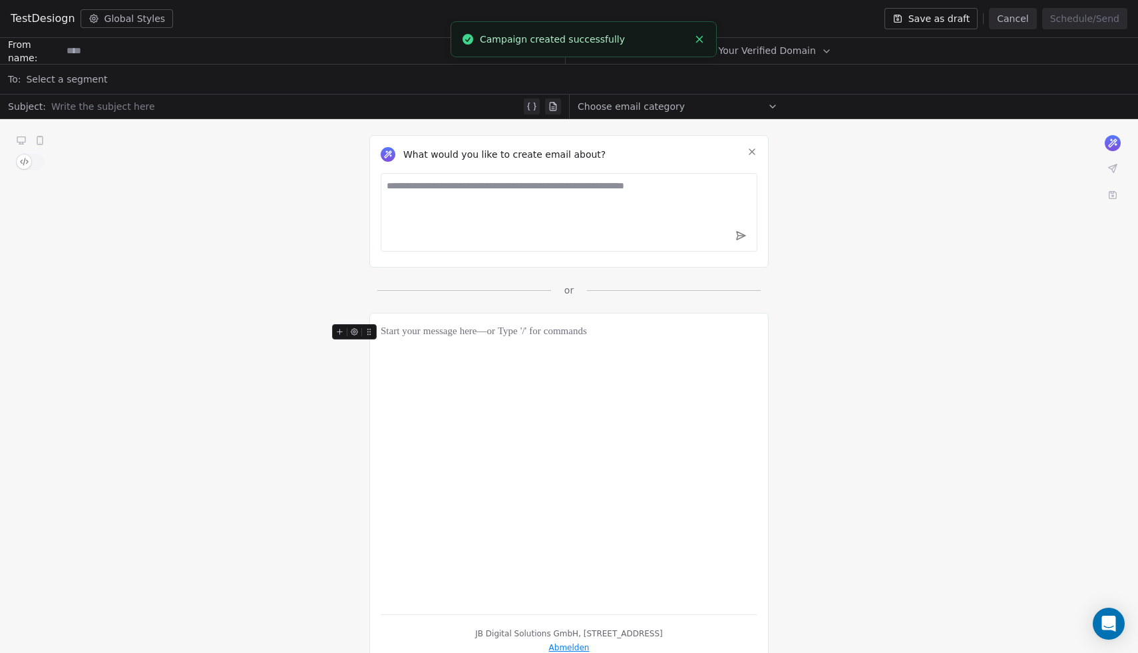
click at [28, 163] on span "button" at bounding box center [24, 161] width 15 height 15
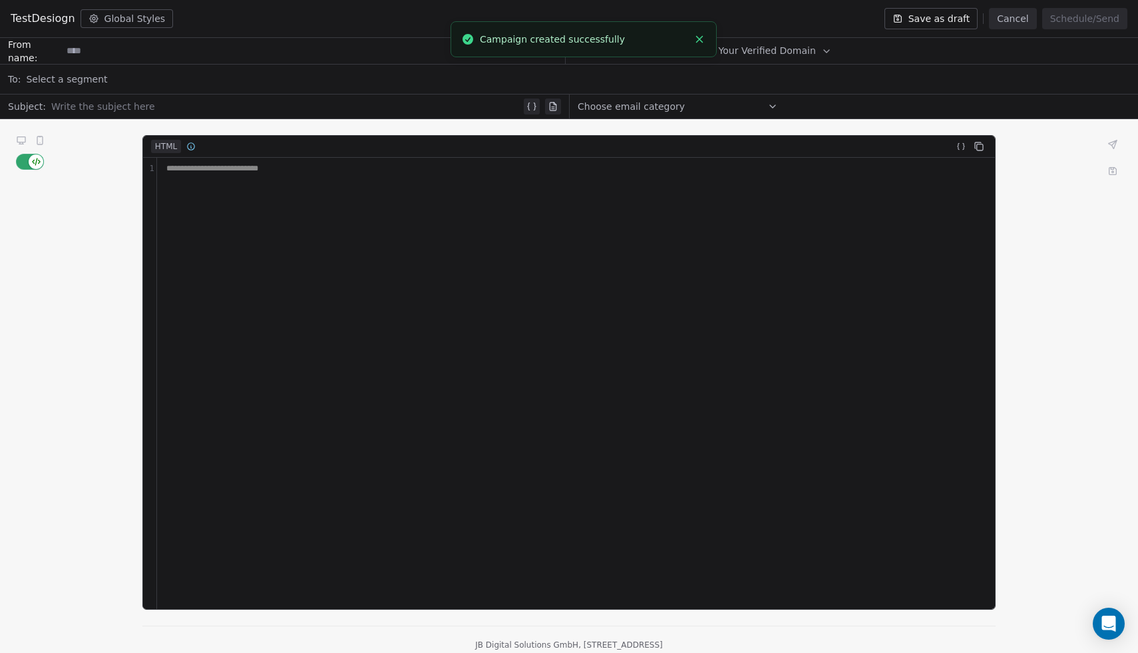
click at [196, 179] on div "**********" at bounding box center [576, 383] width 839 height 451
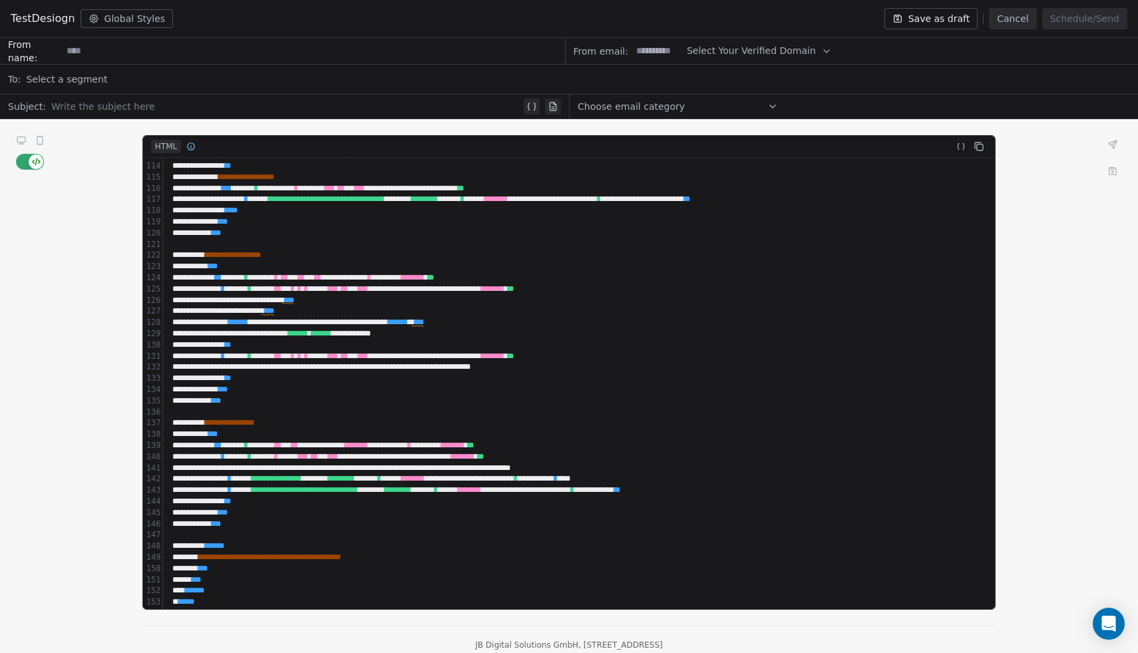
scroll to position [1292, 0]
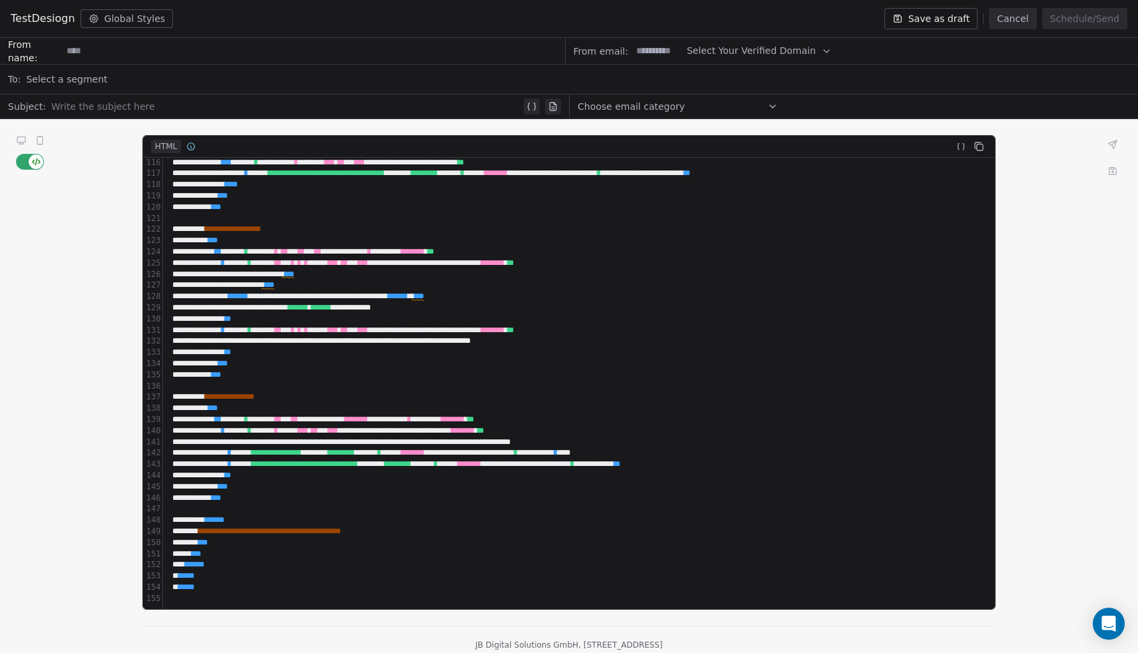
click at [35, 165] on span "button" at bounding box center [36, 161] width 15 height 15
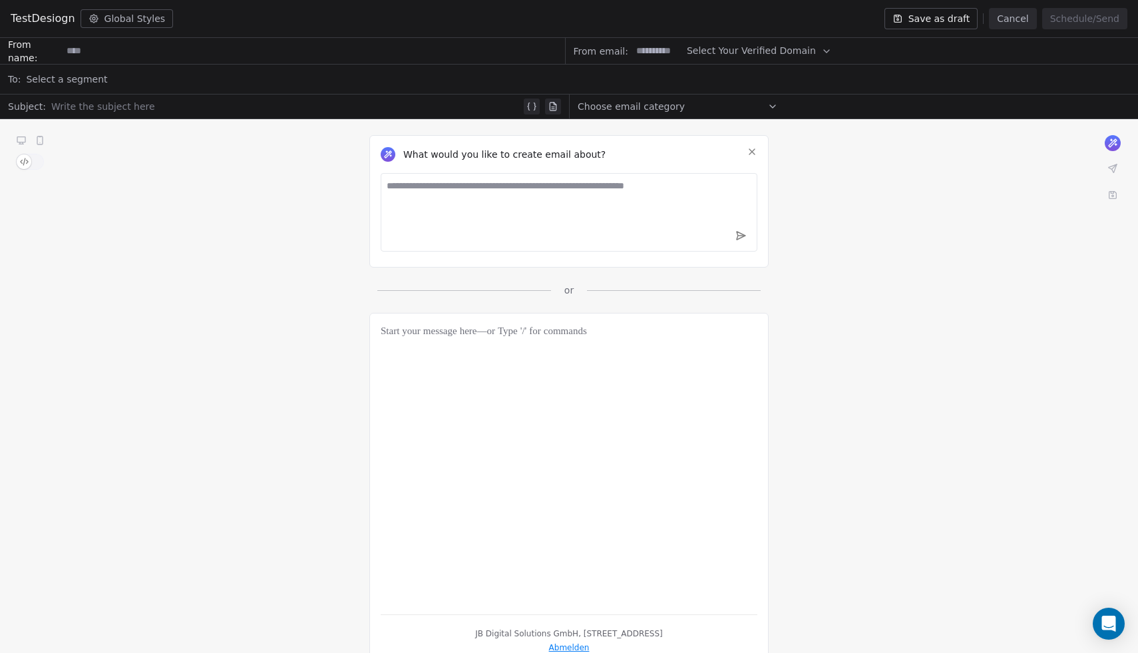
click at [25, 163] on span "button" at bounding box center [24, 161] width 15 height 15
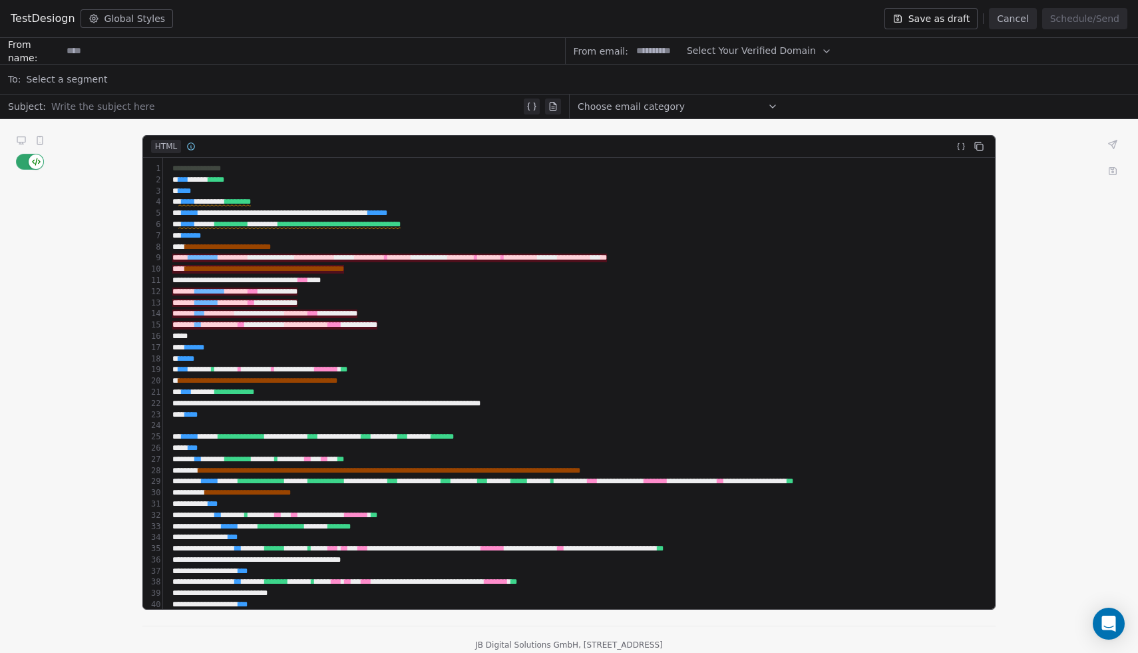
click at [225, 291] on span "*********" at bounding box center [210, 292] width 30 height 8
drag, startPoint x: 274, startPoint y: 275, endPoint x: 480, endPoint y: 274, distance: 205.7
click at [195, 257] on span "**********" at bounding box center [389, 258] width 435 height 9
drag, startPoint x: 184, startPoint y: 271, endPoint x: 474, endPoint y: 270, distance: 290.2
drag, startPoint x: 184, startPoint y: 274, endPoint x: 490, endPoint y: 274, distance: 305.6
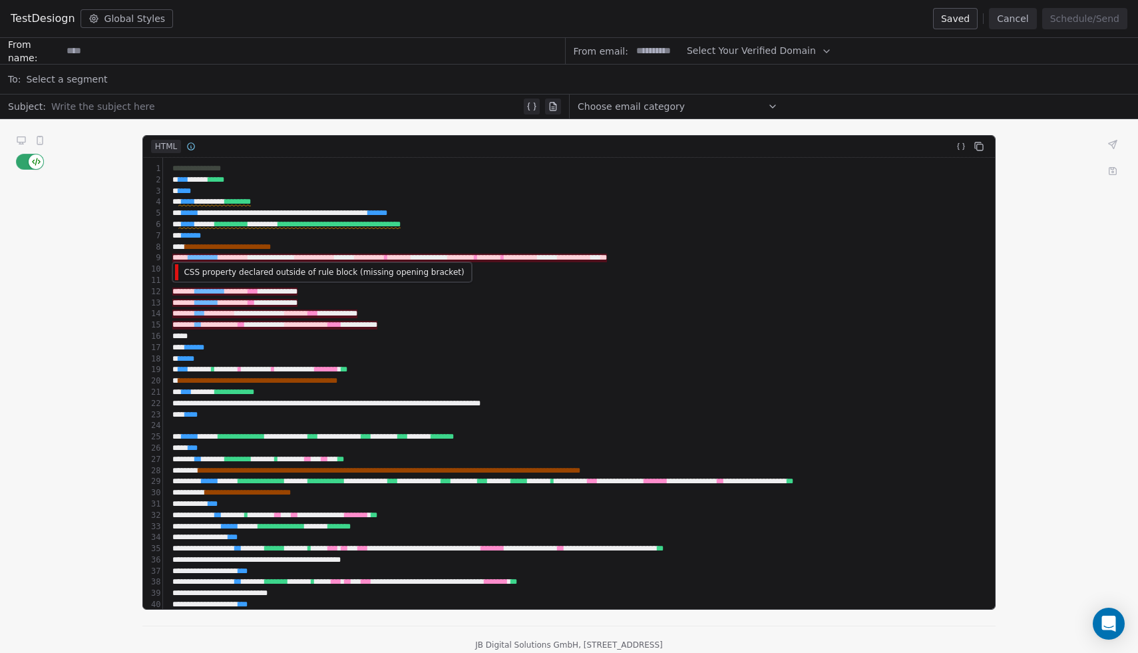
click at [188, 272] on span "CSS property declared outside of rule block (missing opening bracket)" at bounding box center [324, 272] width 280 height 9
copy span "CSS property declared outside of rule block (missing opening bracket)"
click at [805, 288] on div "**********" at bounding box center [733, 291] width 1131 height 11
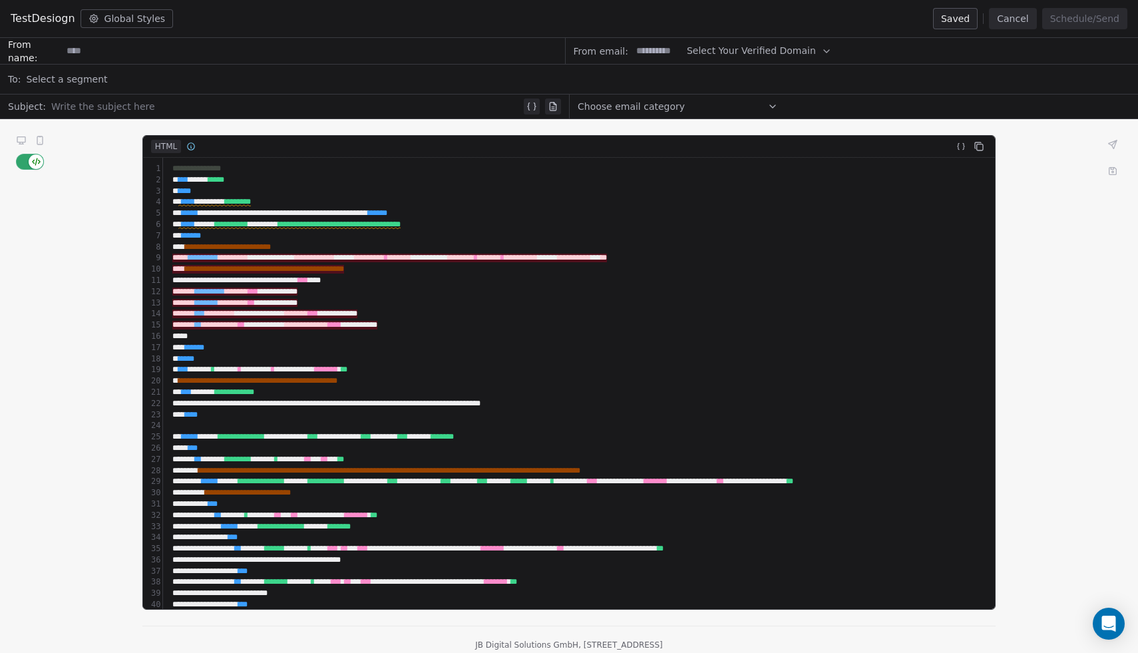
click at [1115, 176] on button at bounding box center [1113, 171] width 19 height 19
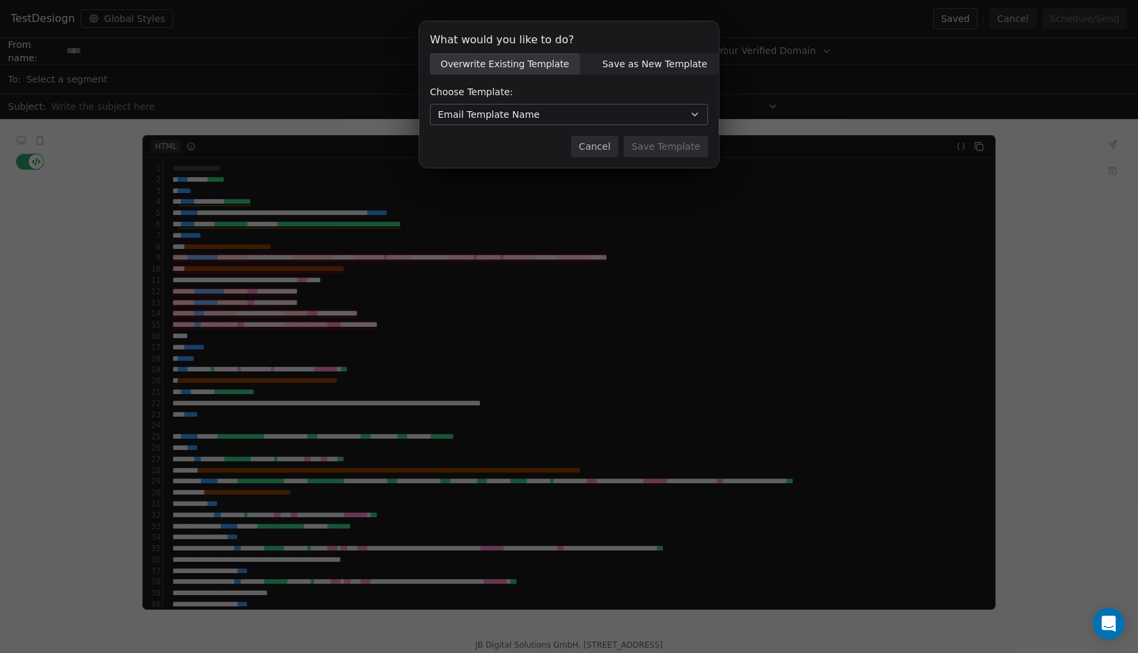
click at [586, 149] on button "Cancel" at bounding box center [594, 146] width 47 height 21
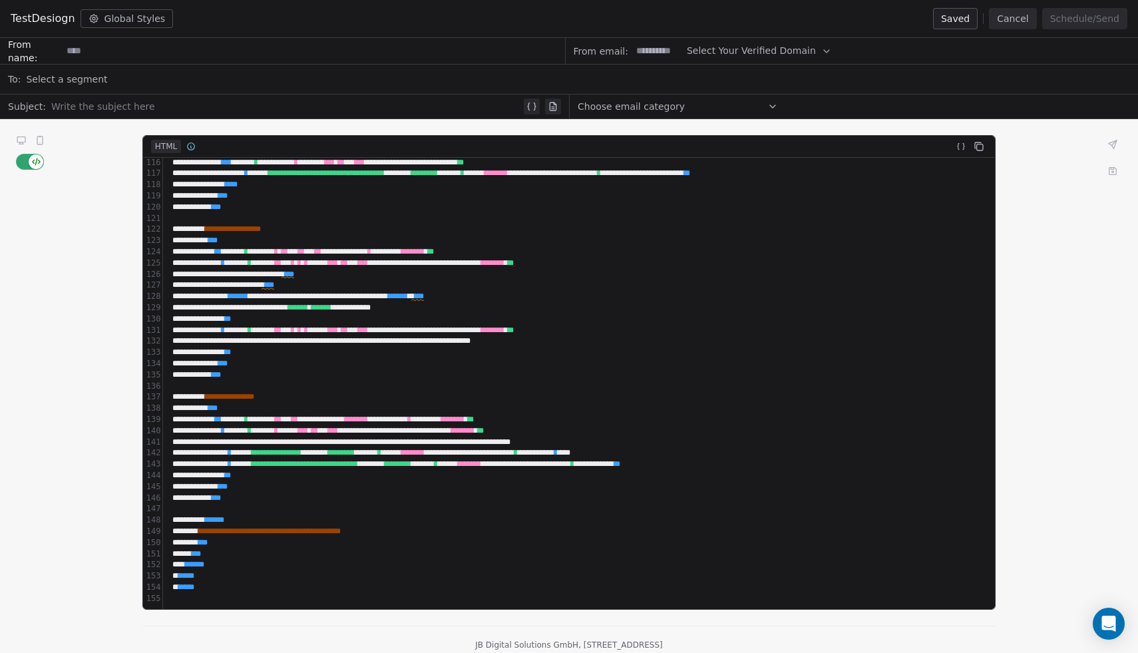
click at [264, 528] on span "**********" at bounding box center [269, 531] width 142 height 8
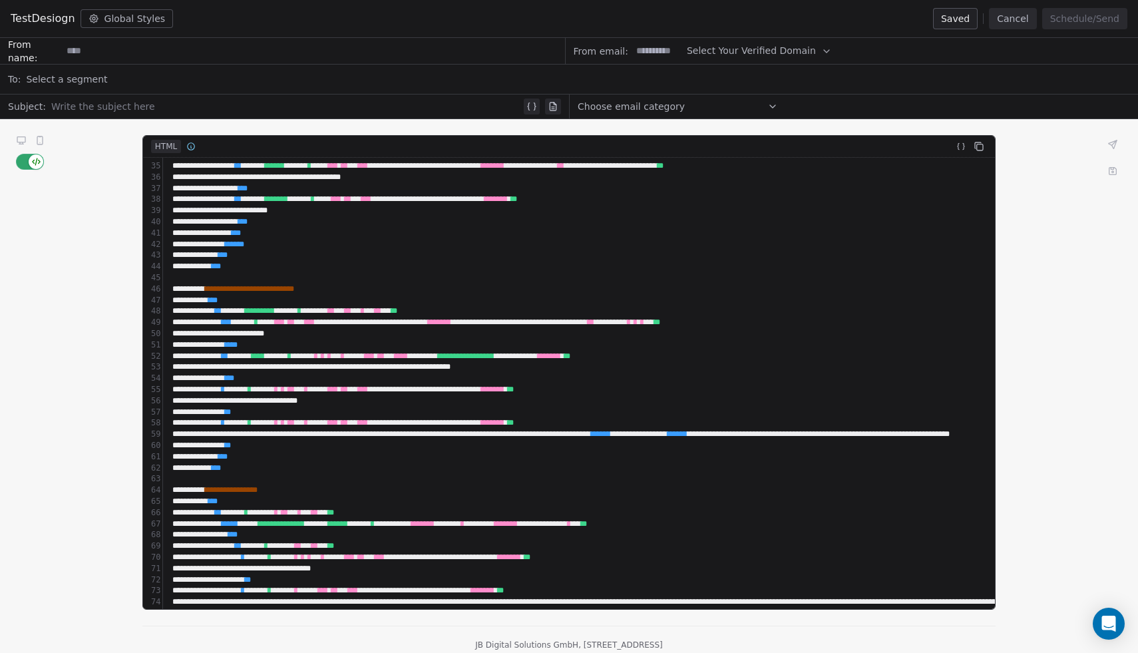
scroll to position [0, 0]
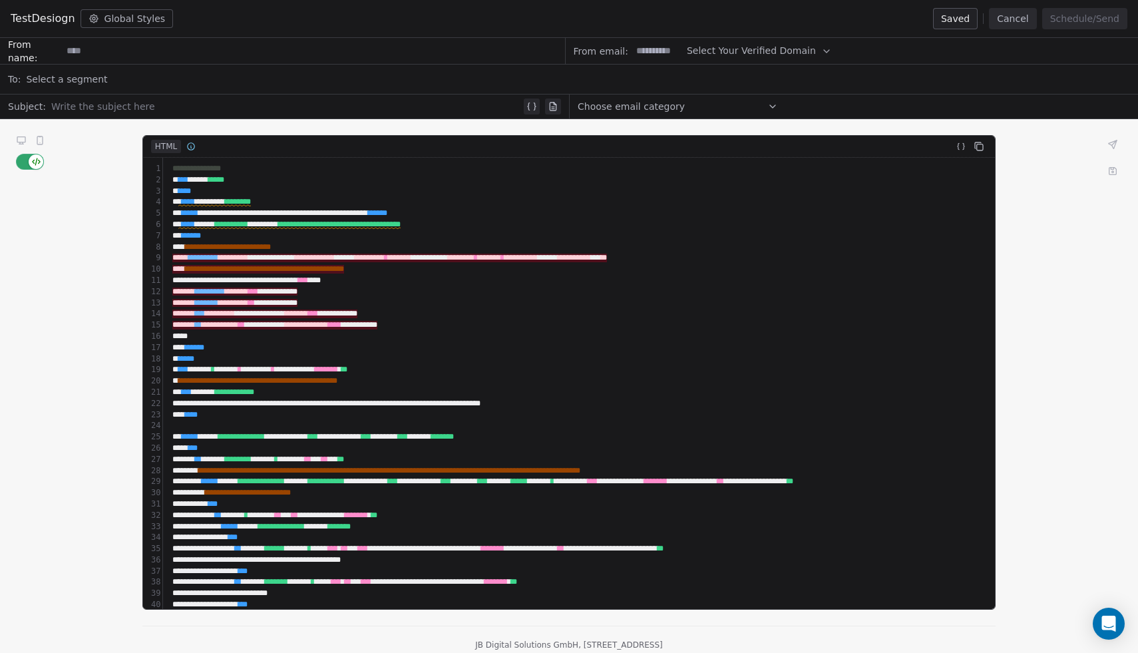
click at [256, 267] on span "**********" at bounding box center [264, 269] width 159 height 8
click at [248, 256] on span "**********" at bounding box center [389, 258] width 435 height 9
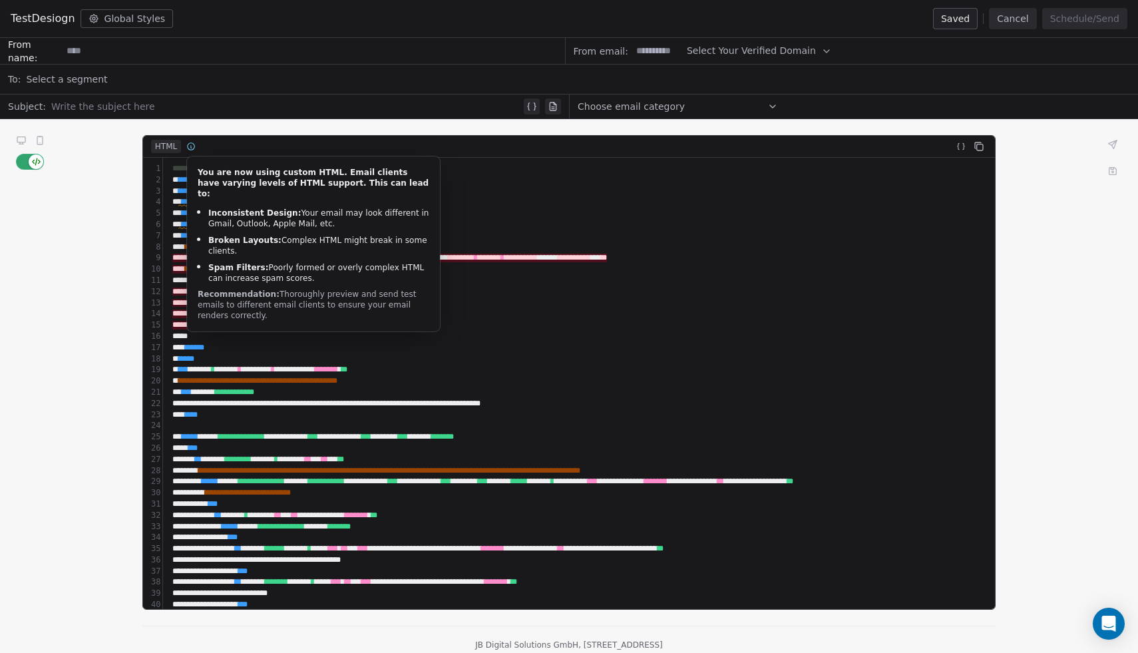
drag, startPoint x: 198, startPoint y: 171, endPoint x: 321, endPoint y: 317, distance: 190.4
click at [321, 317] on div "You are now using custom HTML. Email clients have varying levels of HTML suppor…" at bounding box center [313, 243] width 253 height 175
copy div "You are now using custom HTML. Email clients have varying levels of HTML suppor…"
click at [526, 288] on div "**********" at bounding box center [1015, 291] width 1694 height 11
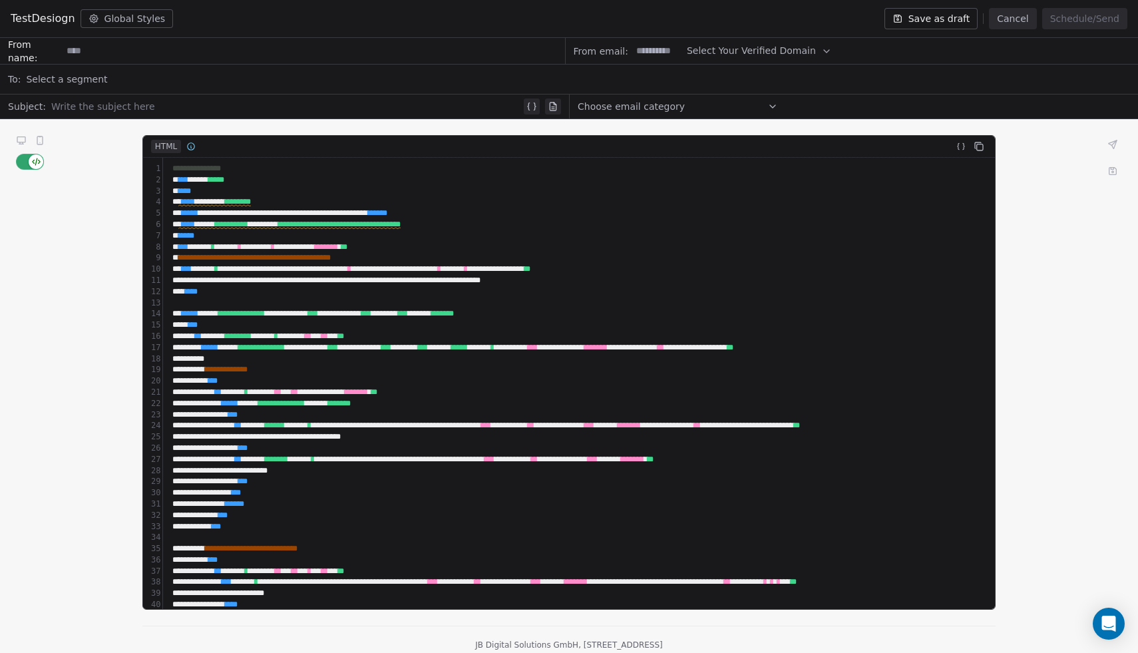
click at [526, 288] on div "** *** *" at bounding box center [1015, 291] width 1694 height 11
click at [532, 375] on div "* ** *" at bounding box center [1015, 380] width 1694 height 11
click at [34, 160] on span "button" at bounding box center [36, 161] width 15 height 15
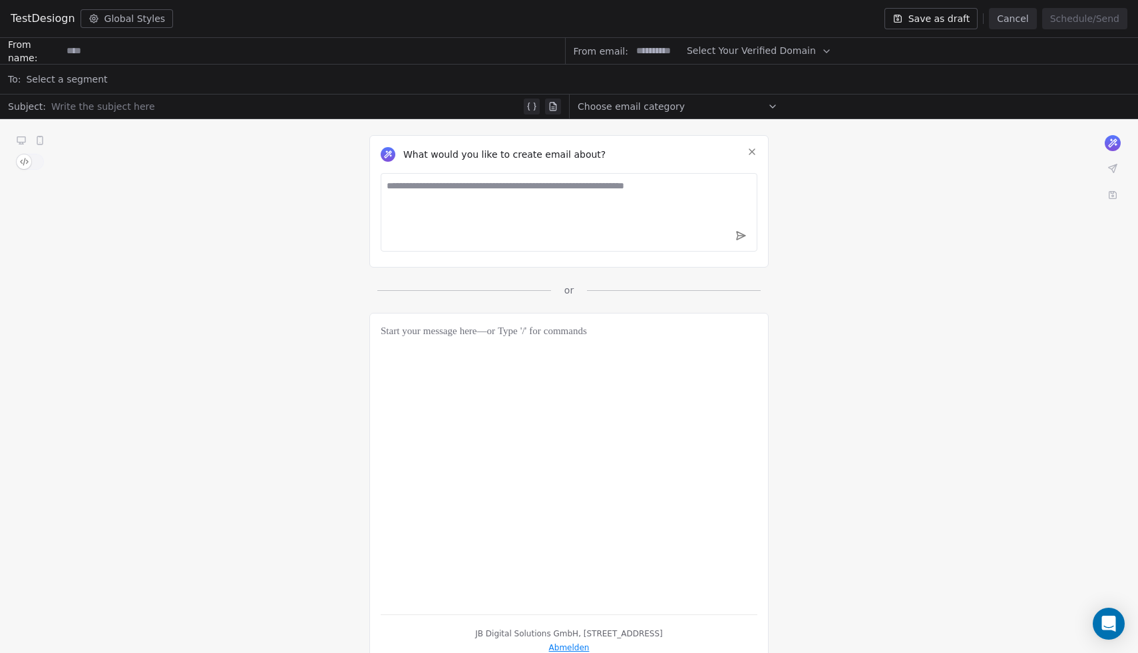
click at [29, 162] on span "button" at bounding box center [24, 161] width 15 height 15
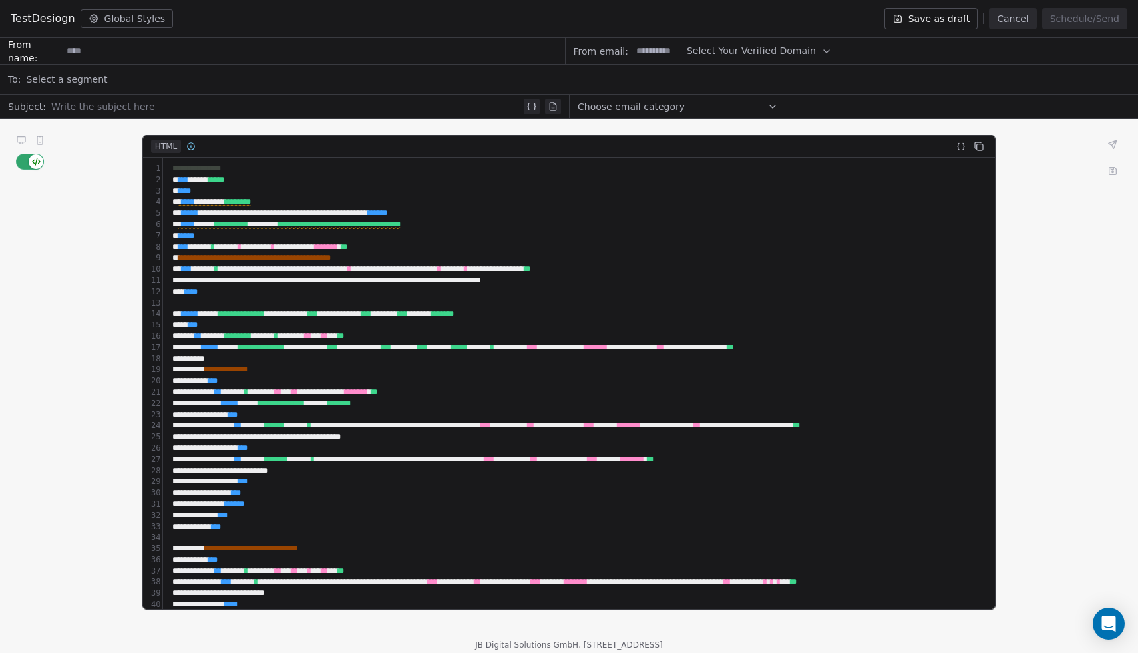
click at [660, 392] on div "**********" at bounding box center [805, 392] width 1275 height 11
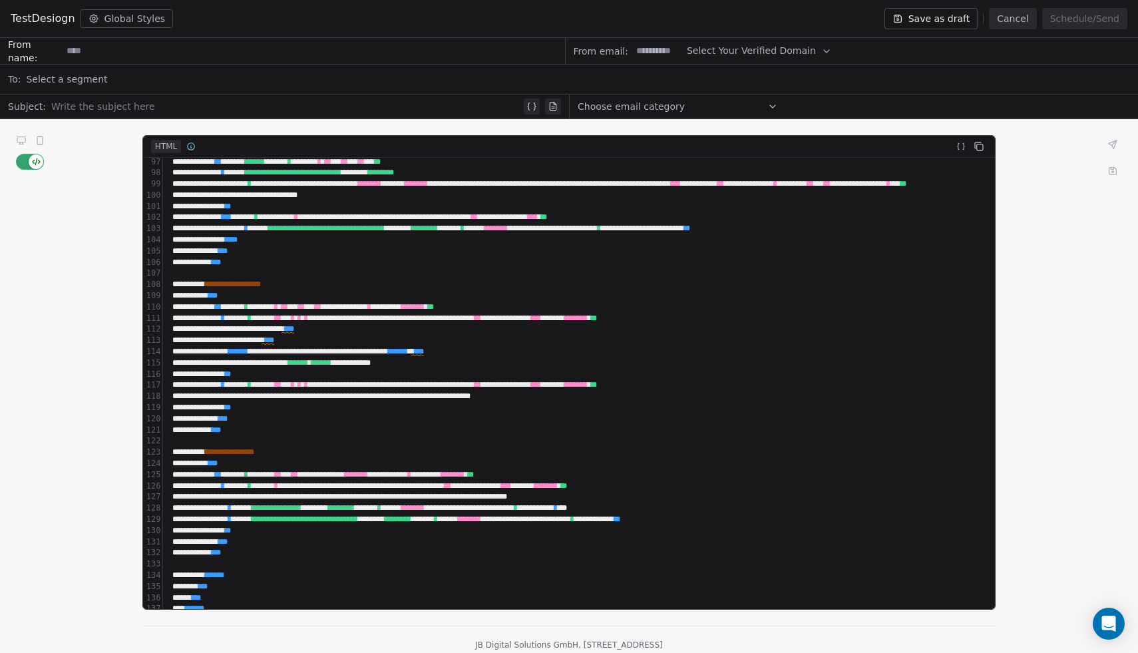
scroll to position [1124, 0]
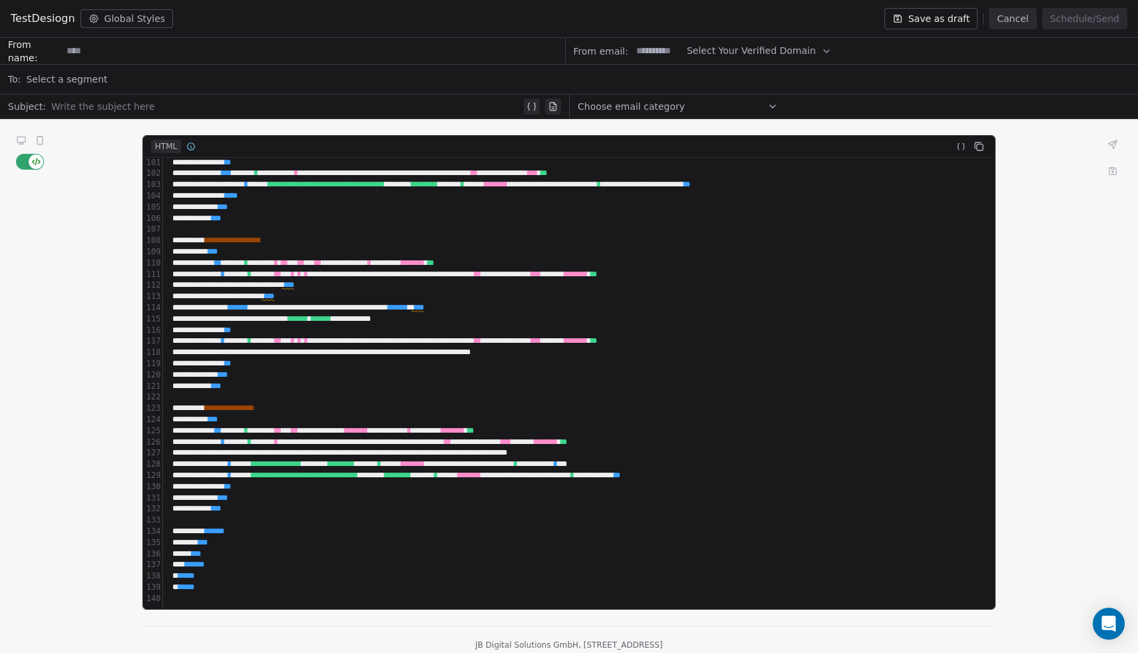
click at [723, 532] on div "** ***** *" at bounding box center [1015, 531] width 1694 height 11
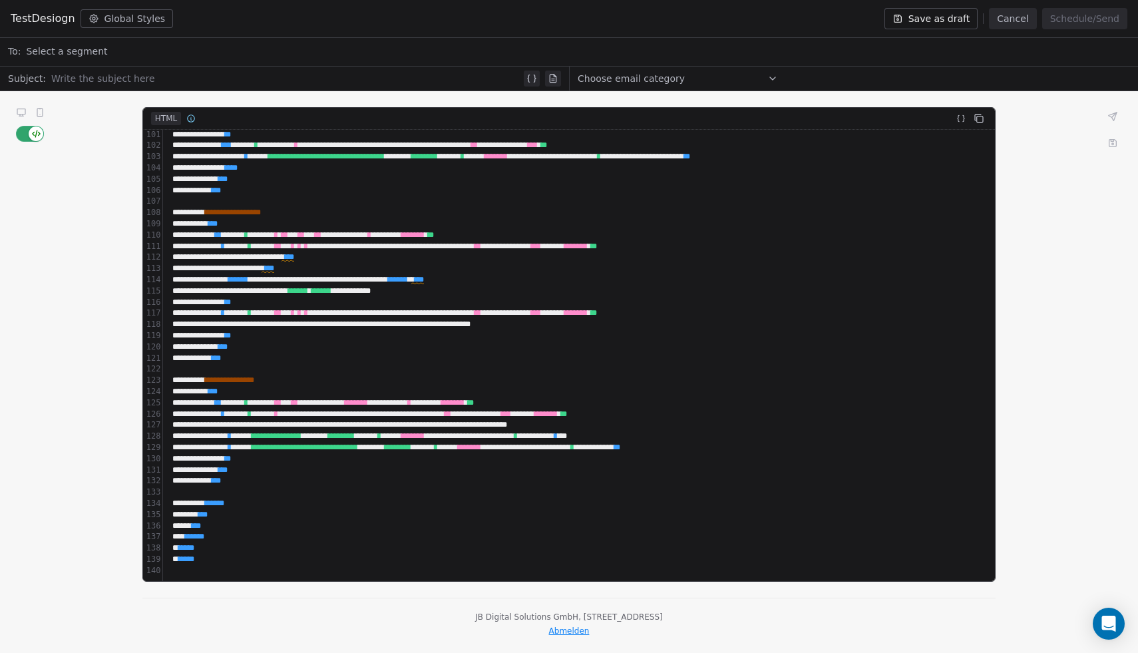
click at [1058, 547] on div "**********" at bounding box center [569, 372] width 1138 height 562
click at [453, 526] on div "** ** *" at bounding box center [1015, 526] width 1694 height 11
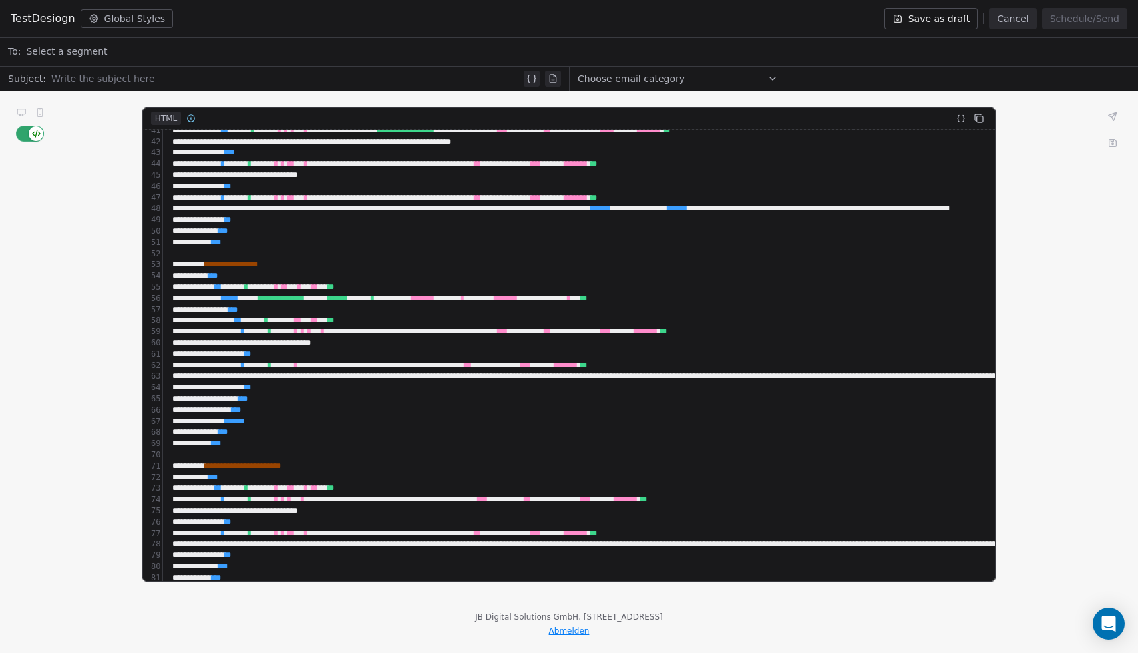
scroll to position [0, 0]
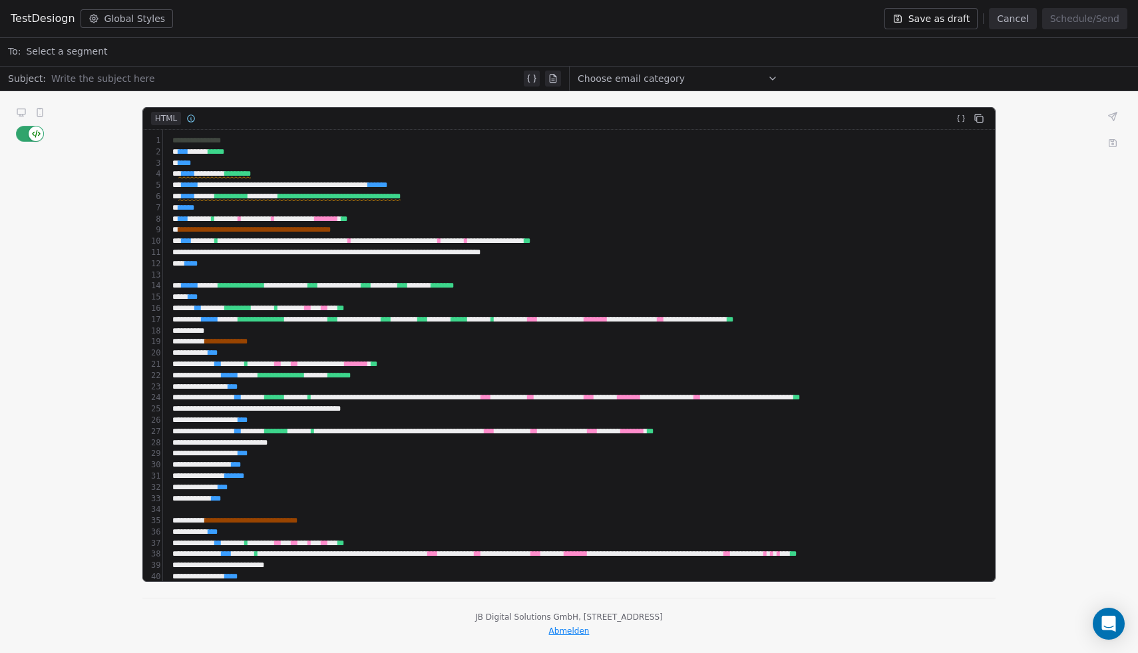
click at [259, 124] on div "HTML" at bounding box center [569, 119] width 853 height 22
click at [37, 111] on icon at bounding box center [39, 113] width 5 height 8
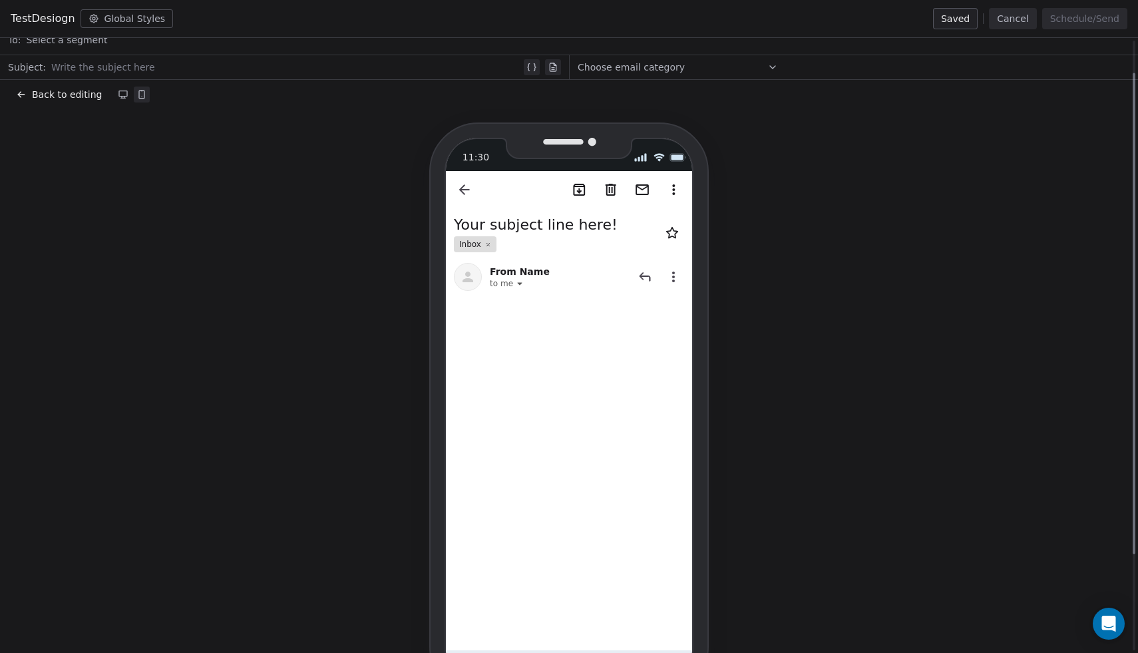
scroll to position [41, 0]
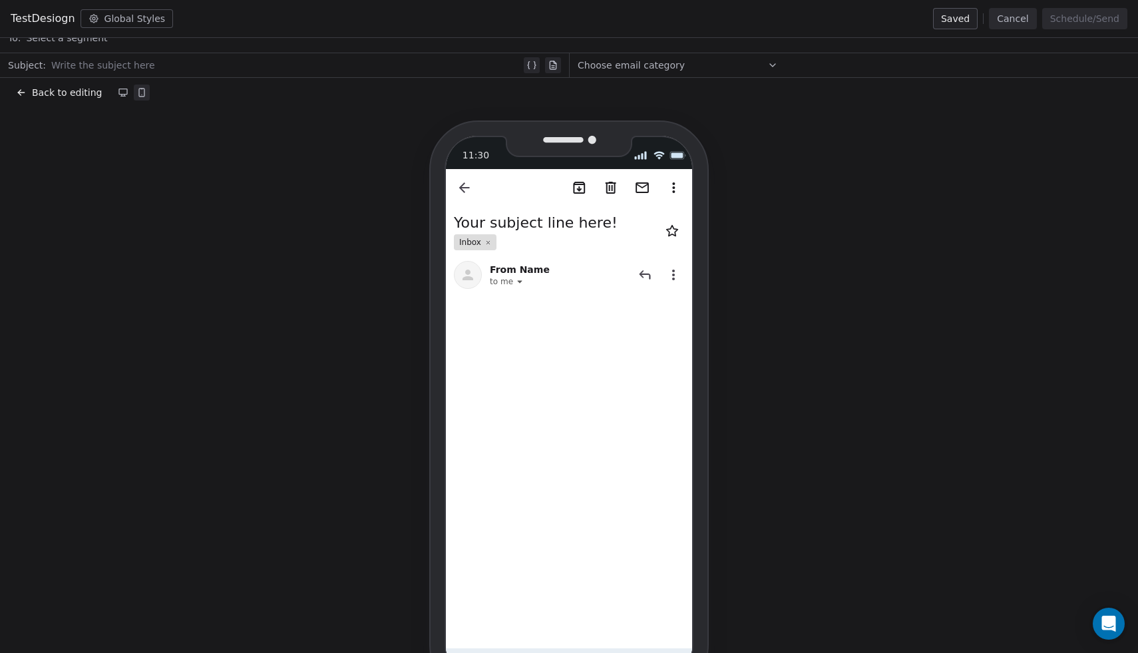
click at [118, 94] on icon at bounding box center [123, 92] width 11 height 11
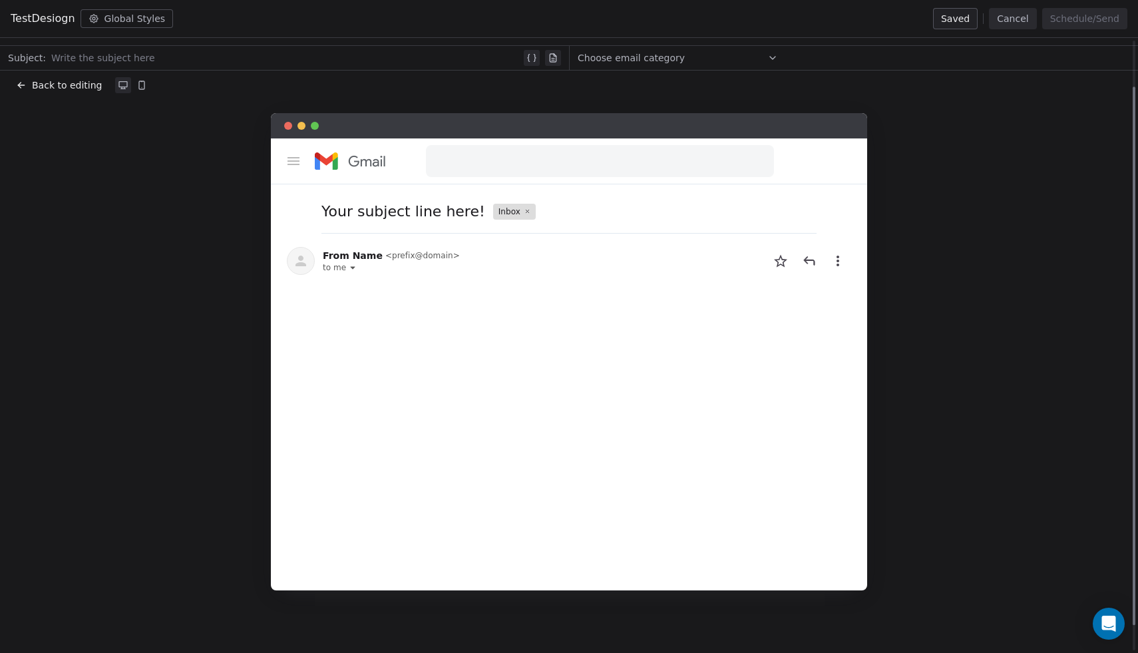
scroll to position [53, 0]
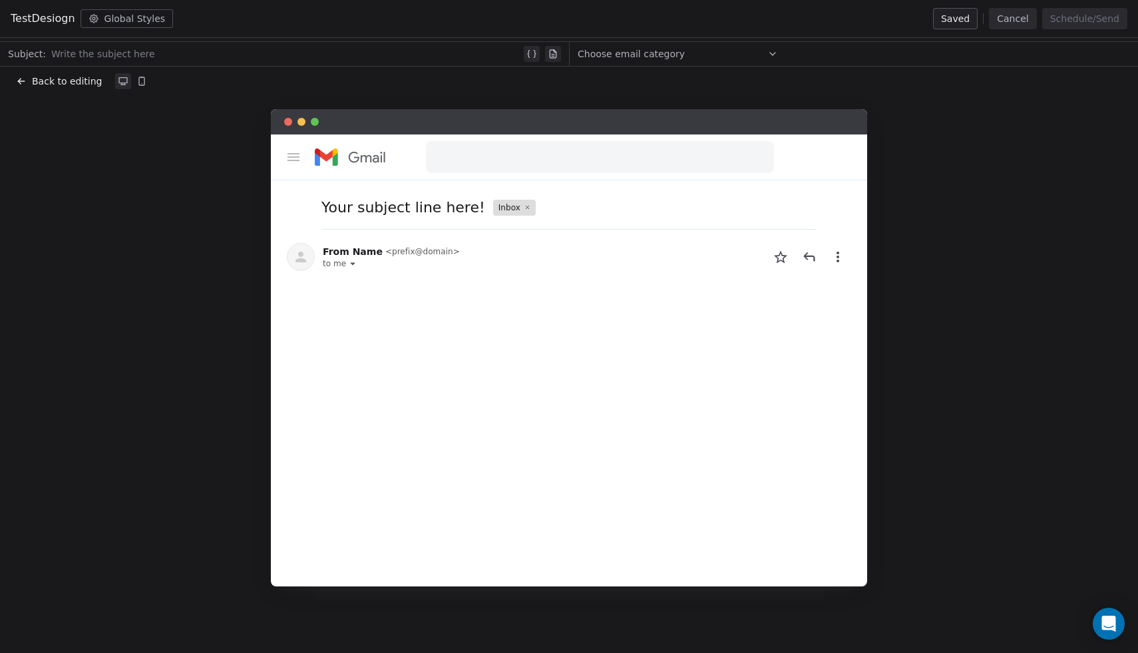
click at [136, 88] on button at bounding box center [142, 81] width 16 height 16
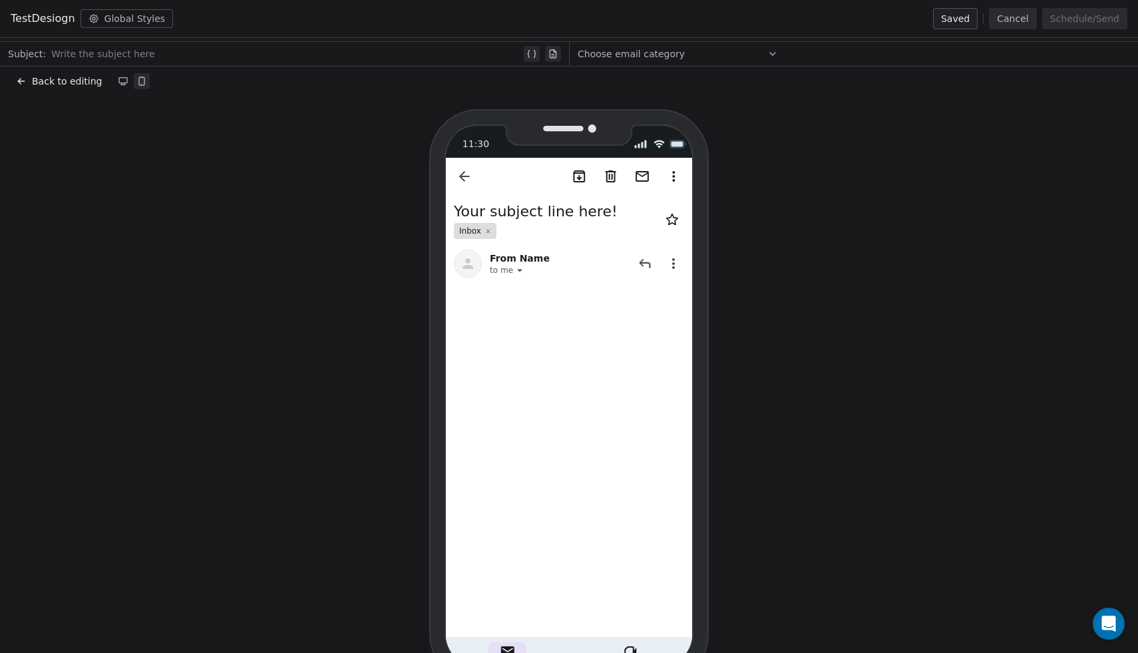
scroll to position [52, 0]
click at [51, 80] on span "Back to editing" at bounding box center [67, 81] width 70 height 13
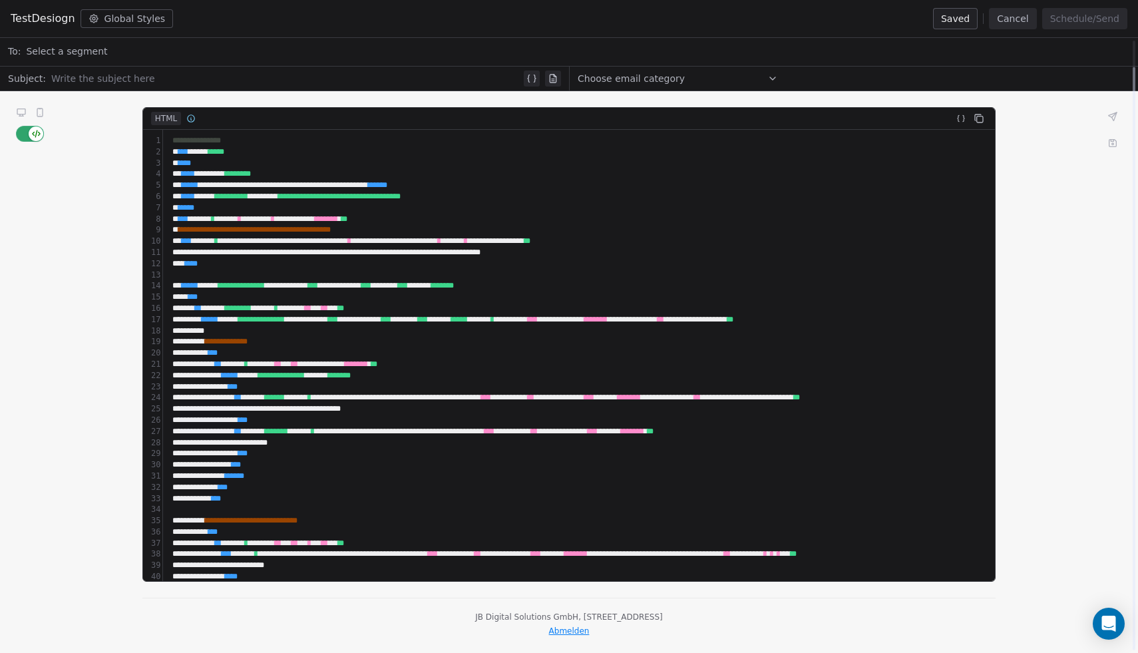
scroll to position [28, 0]
click at [330, 311] on div "* ** ****** ******** ****** * ******** ** ** ** ** * * *" at bounding box center [805, 308] width 1275 height 11
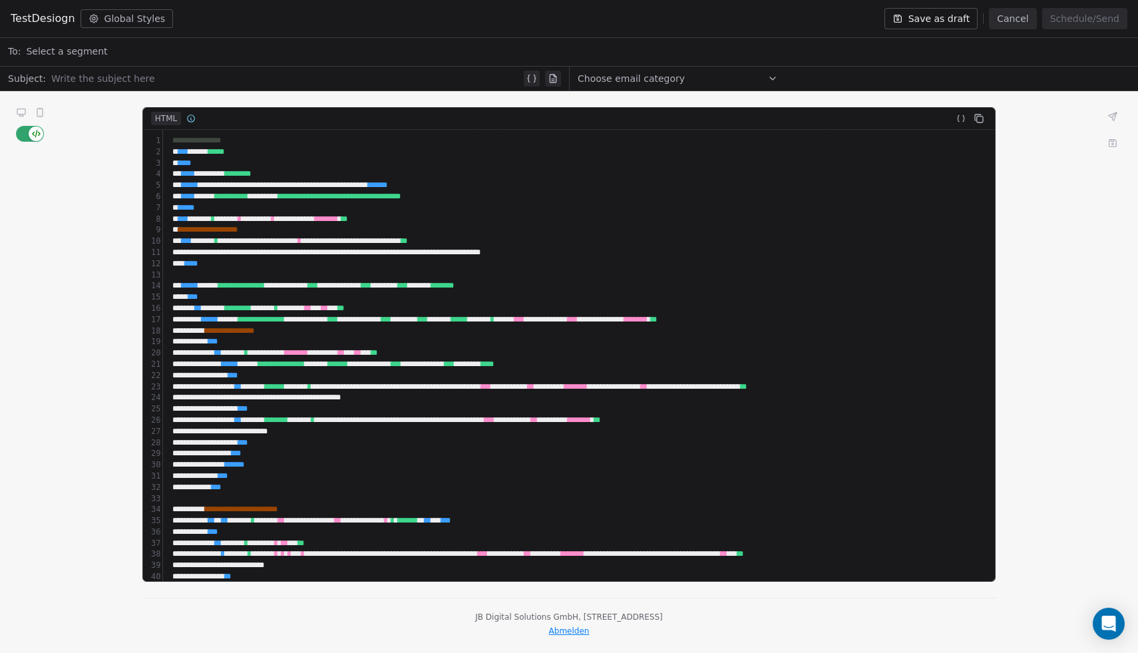
scroll to position [1267, 0]
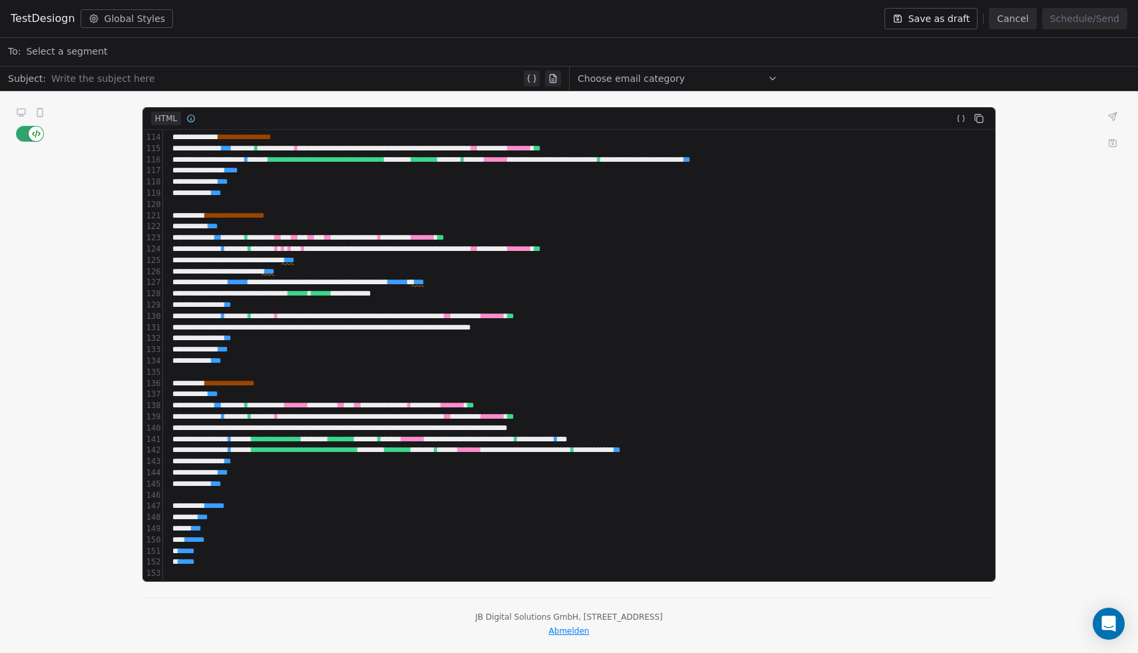
click at [42, 113] on icon at bounding box center [39, 113] width 5 height 8
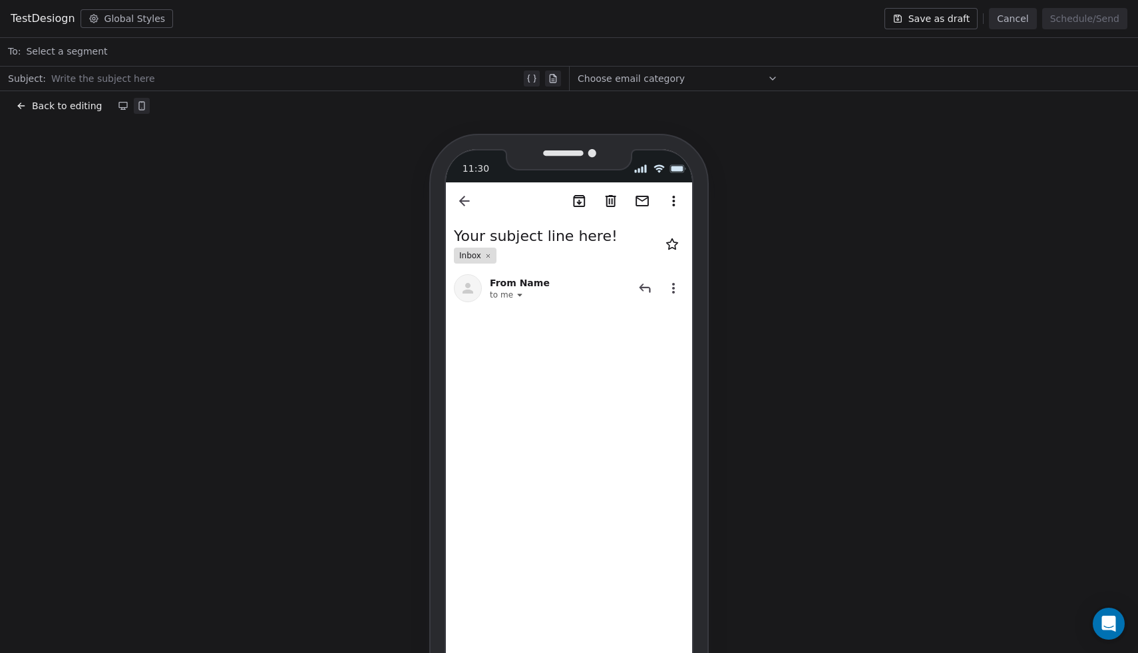
scroll to position [20, 0]
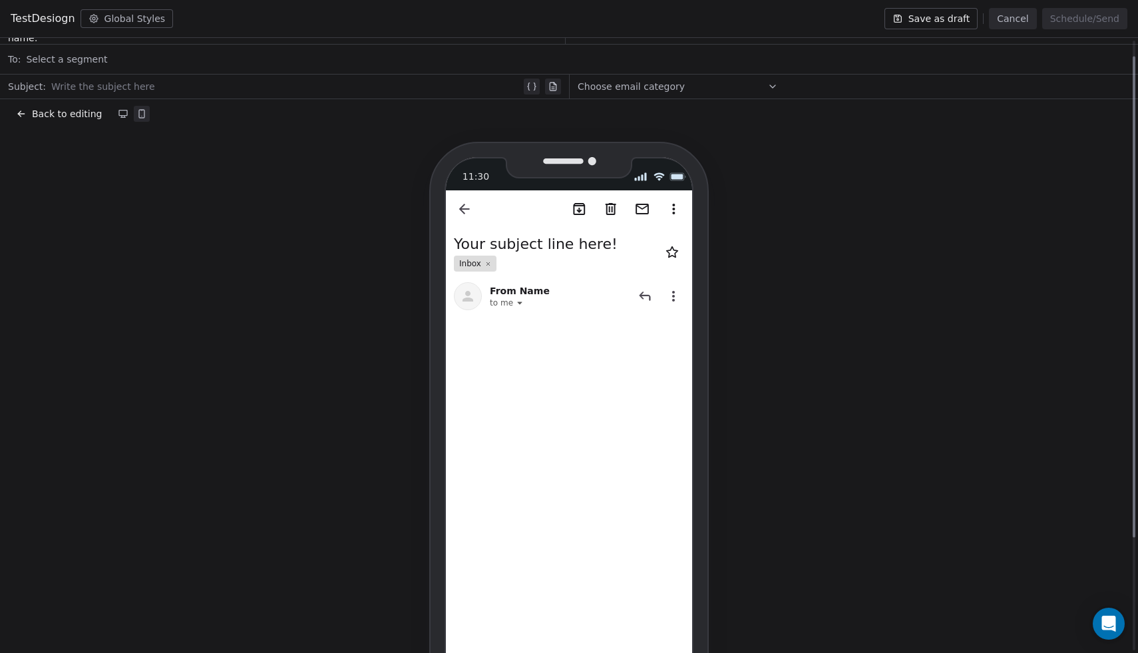
click at [124, 114] on button at bounding box center [123, 114] width 16 height 16
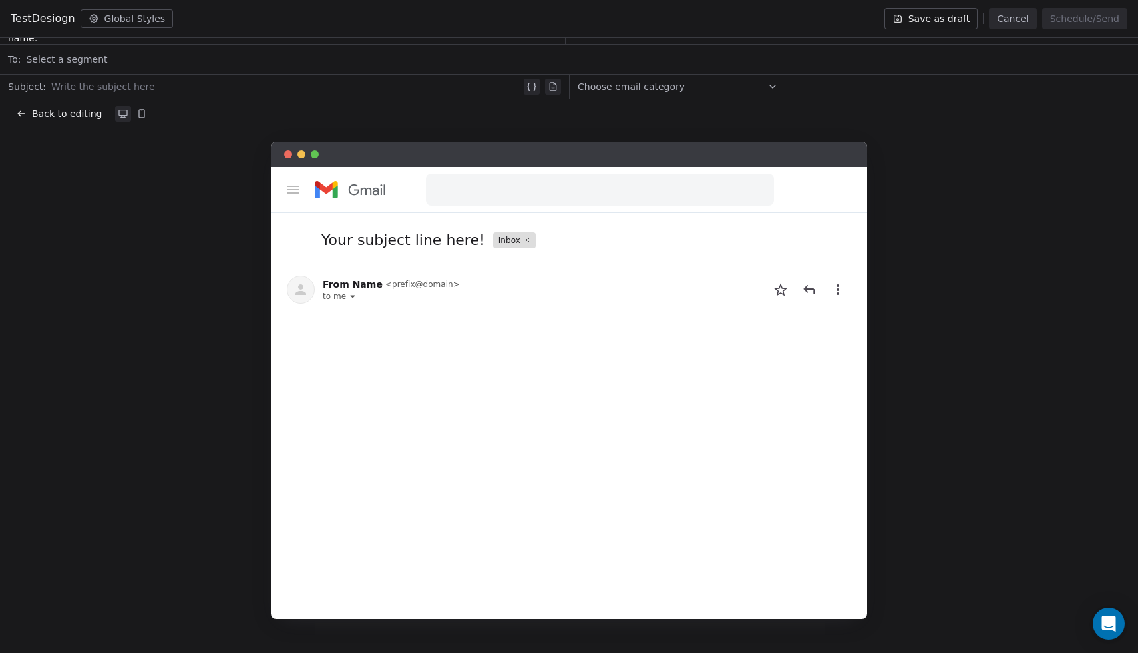
click at [49, 116] on span "Back to editing" at bounding box center [67, 113] width 70 height 13
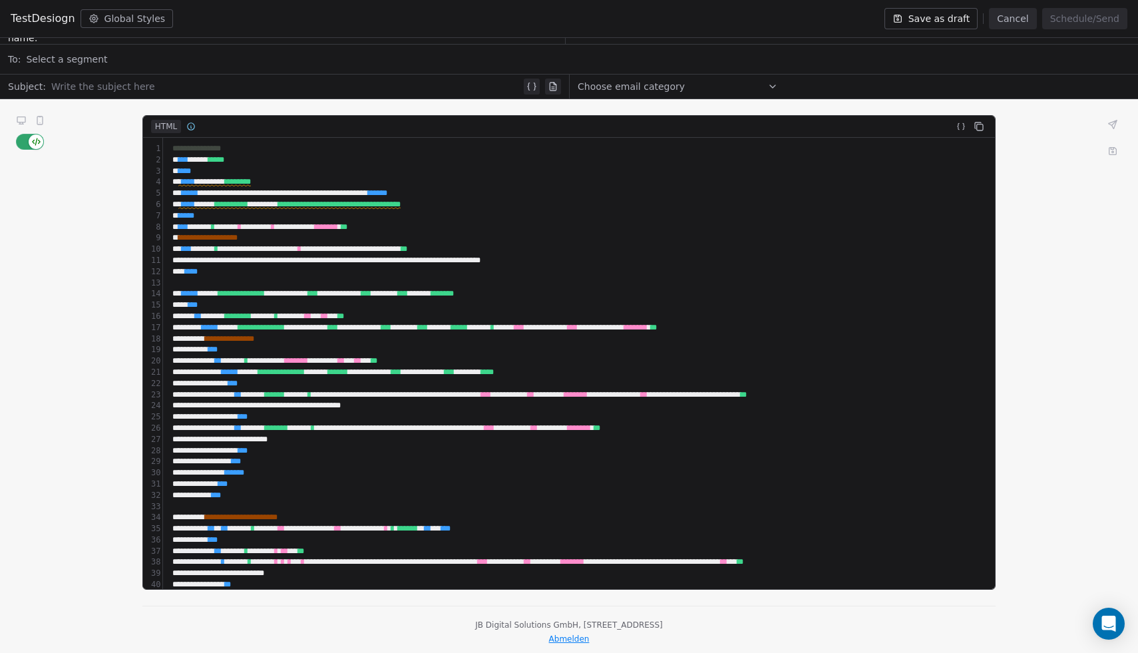
click at [435, 342] on div "**********" at bounding box center [779, 339] width 1222 height 11
click at [20, 120] on icon at bounding box center [21, 119] width 8 height 5
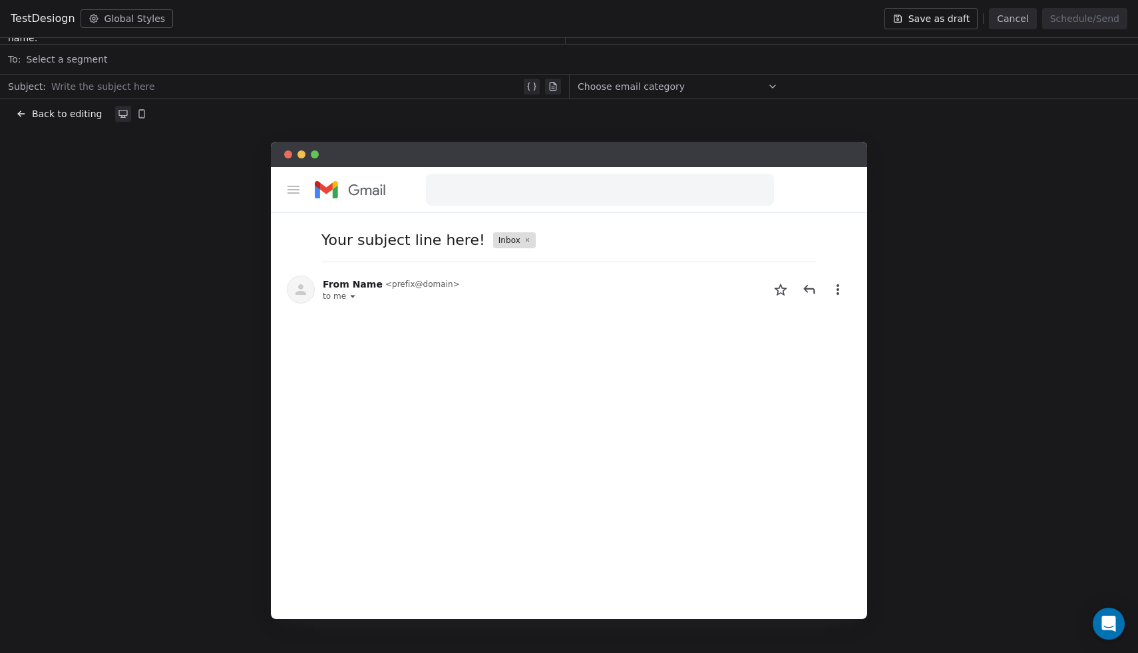
click at [77, 113] on span "Back to editing" at bounding box center [67, 113] width 70 height 13
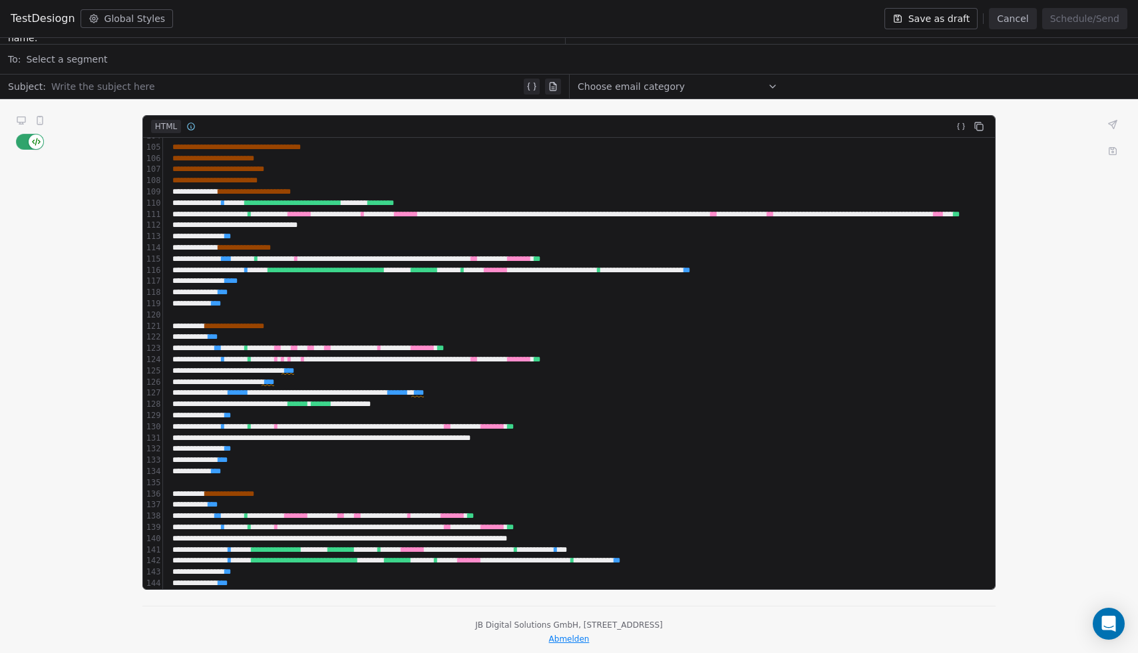
scroll to position [1163, 0]
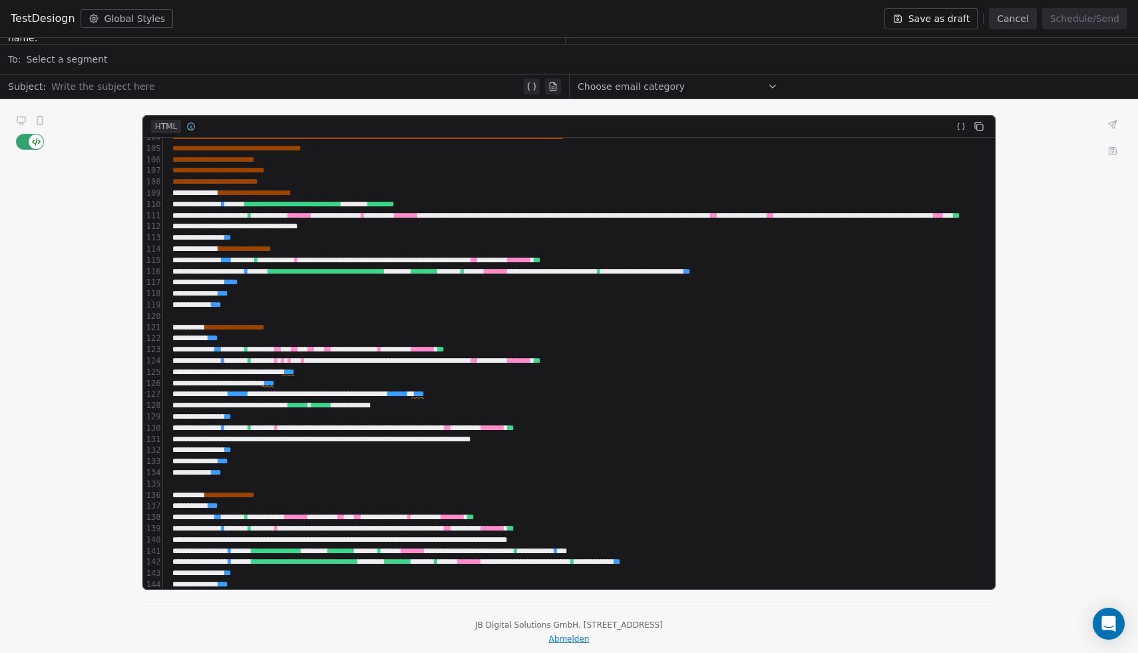
click at [385, 272] on span "**********" at bounding box center [326, 272] width 116 height 8
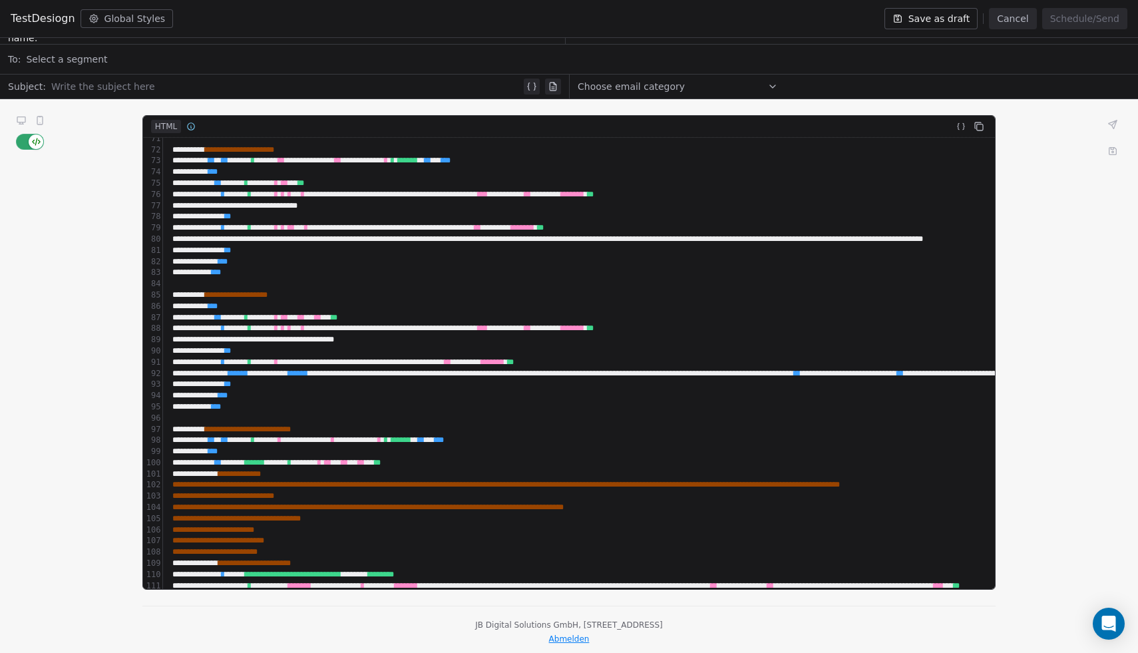
scroll to position [771, 0]
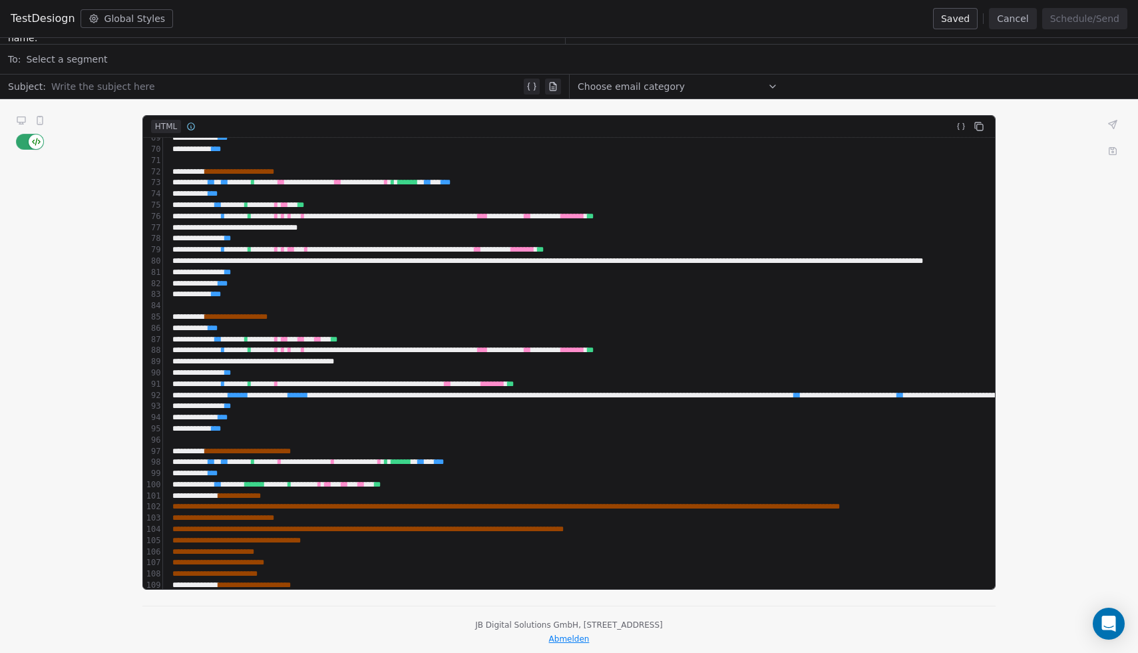
click at [268, 152] on div "** ** *" at bounding box center [786, 149] width 1237 height 11
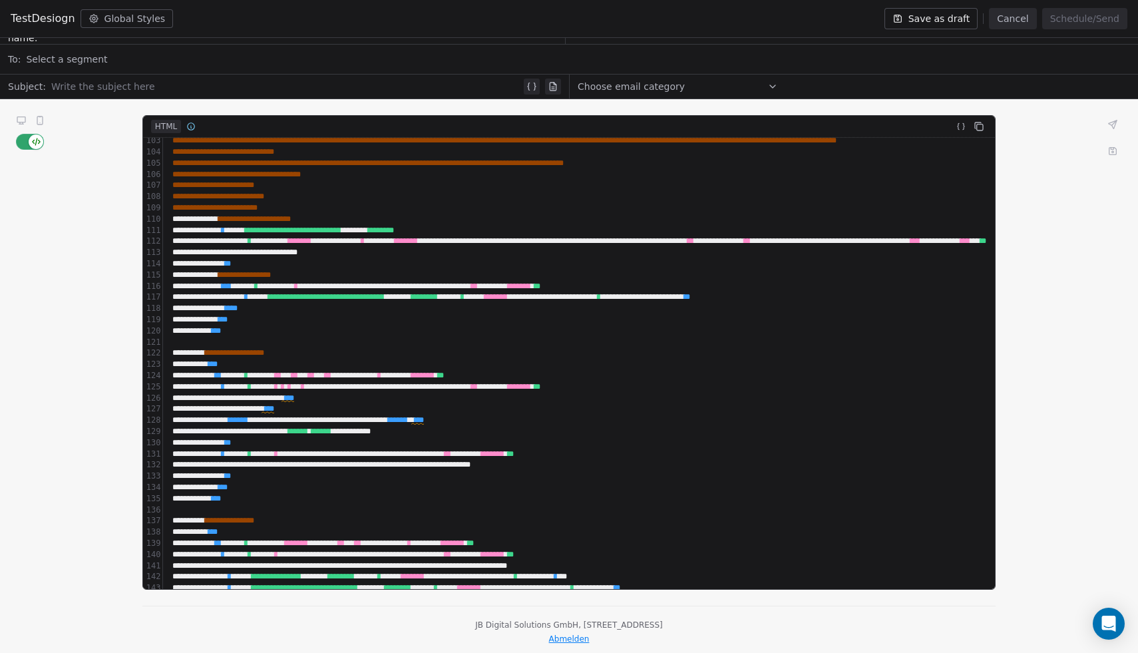
scroll to position [1148, 0]
click at [385, 298] on span "**********" at bounding box center [326, 298] width 116 height 8
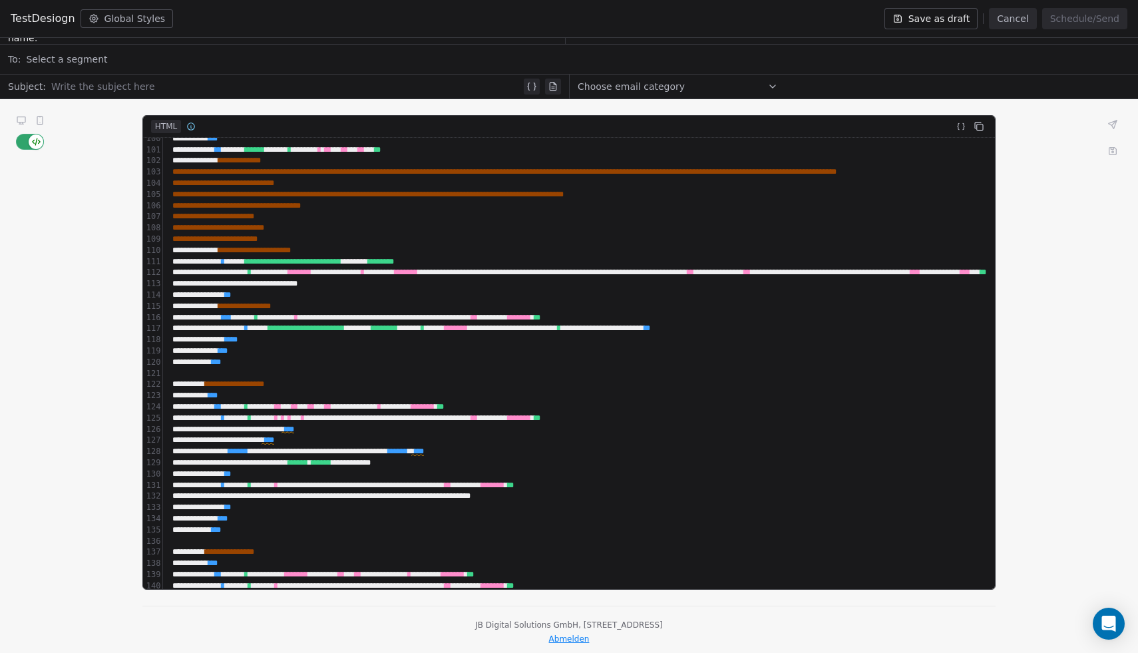
scroll to position [1114, 0]
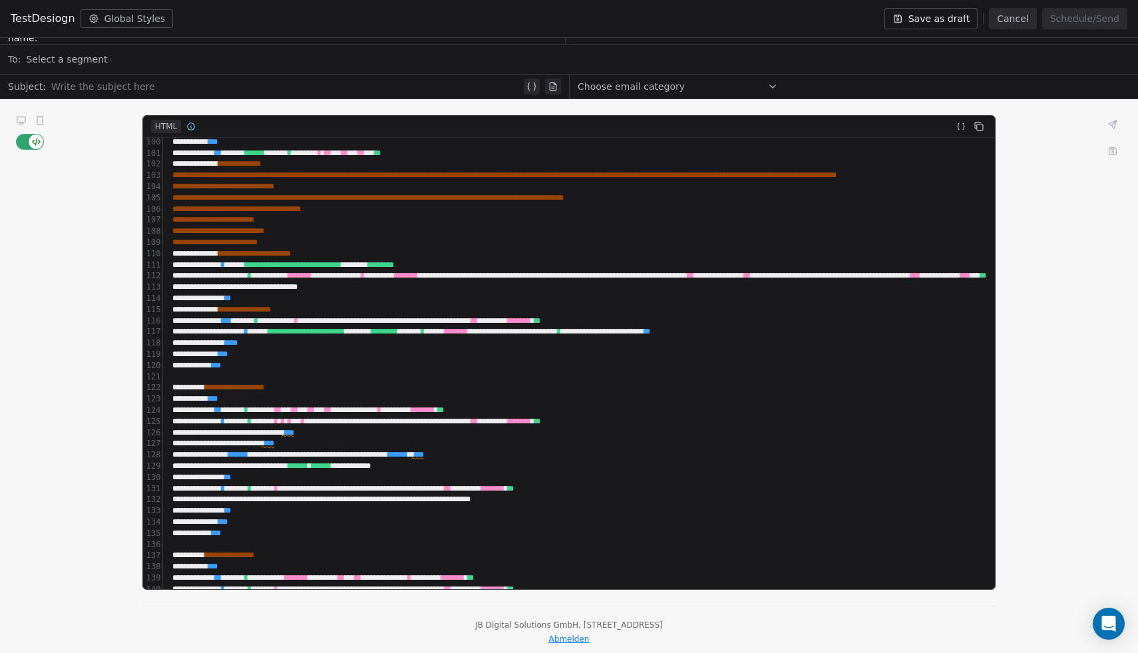
click at [342, 266] on span "**********" at bounding box center [293, 265] width 97 height 8
drag, startPoint x: 410, startPoint y: 264, endPoint x: 284, endPoint y: 264, distance: 126.5
click at [284, 264] on span "**********" at bounding box center [293, 265] width 97 height 8
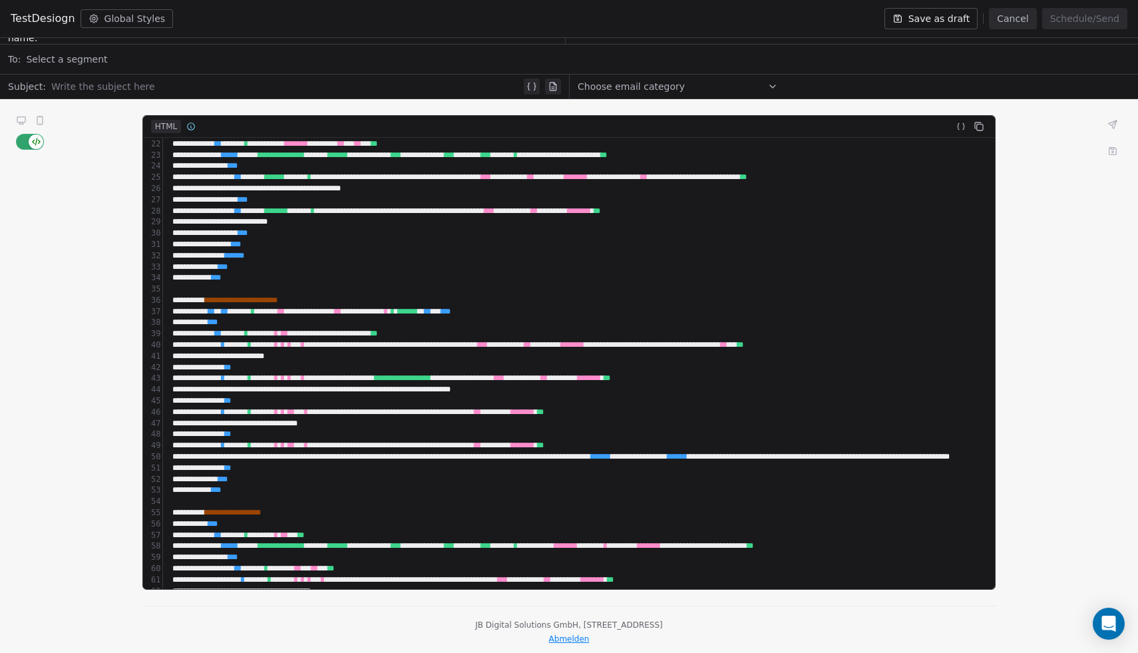
scroll to position [0, 0]
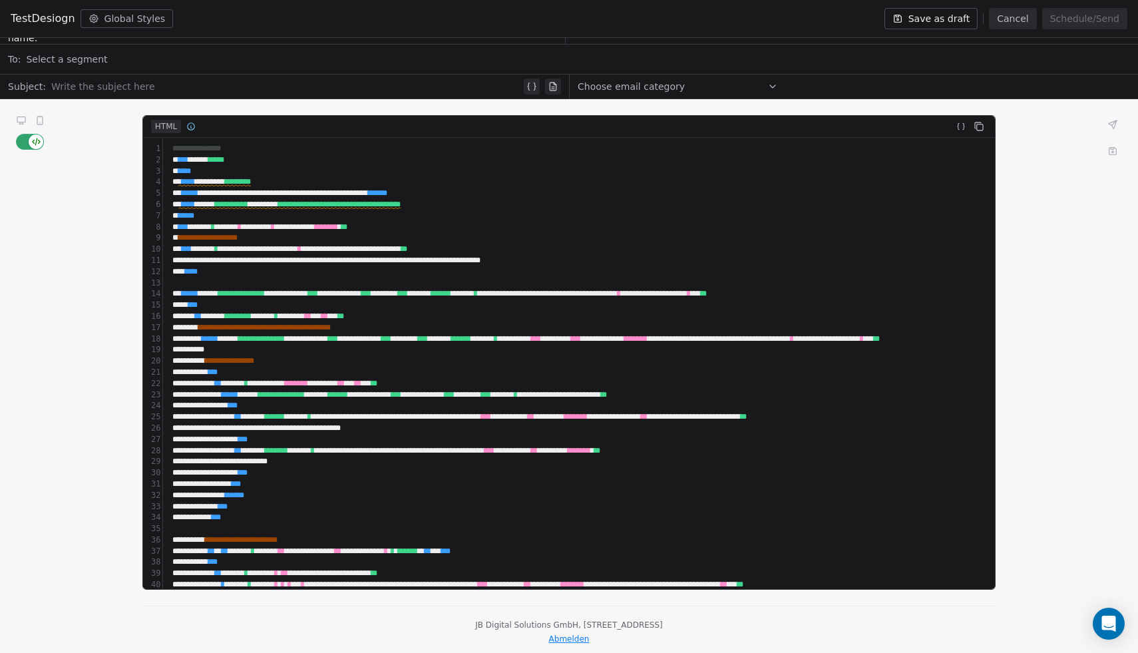
click at [33, 115] on button at bounding box center [40, 121] width 16 height 16
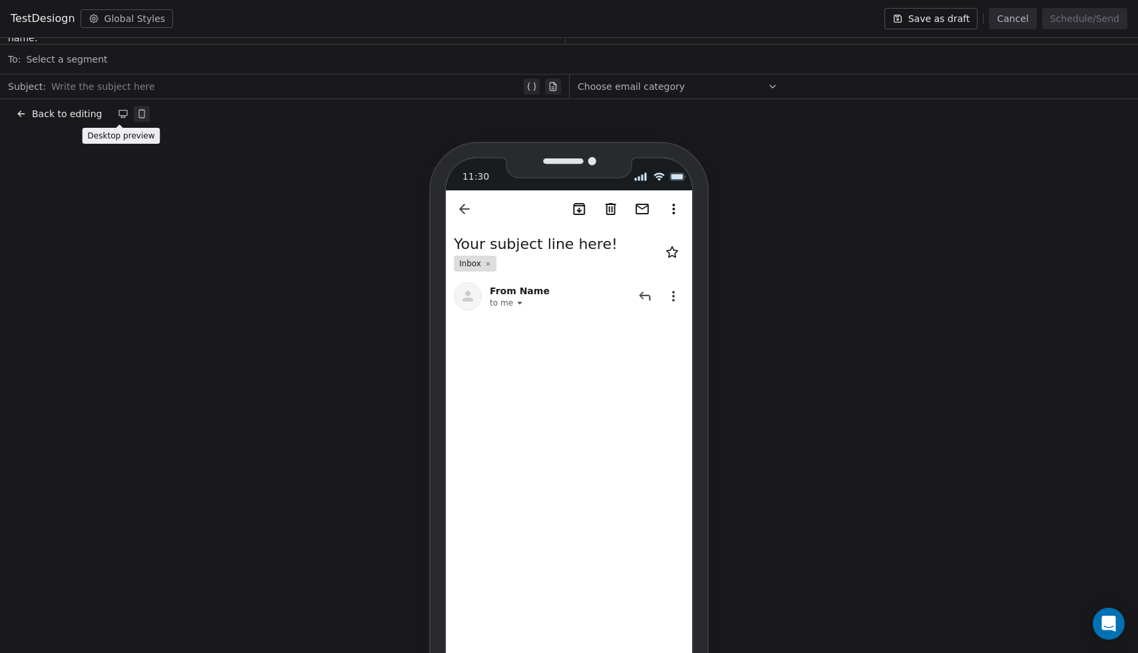
click at [120, 121] on button at bounding box center [123, 114] width 16 height 16
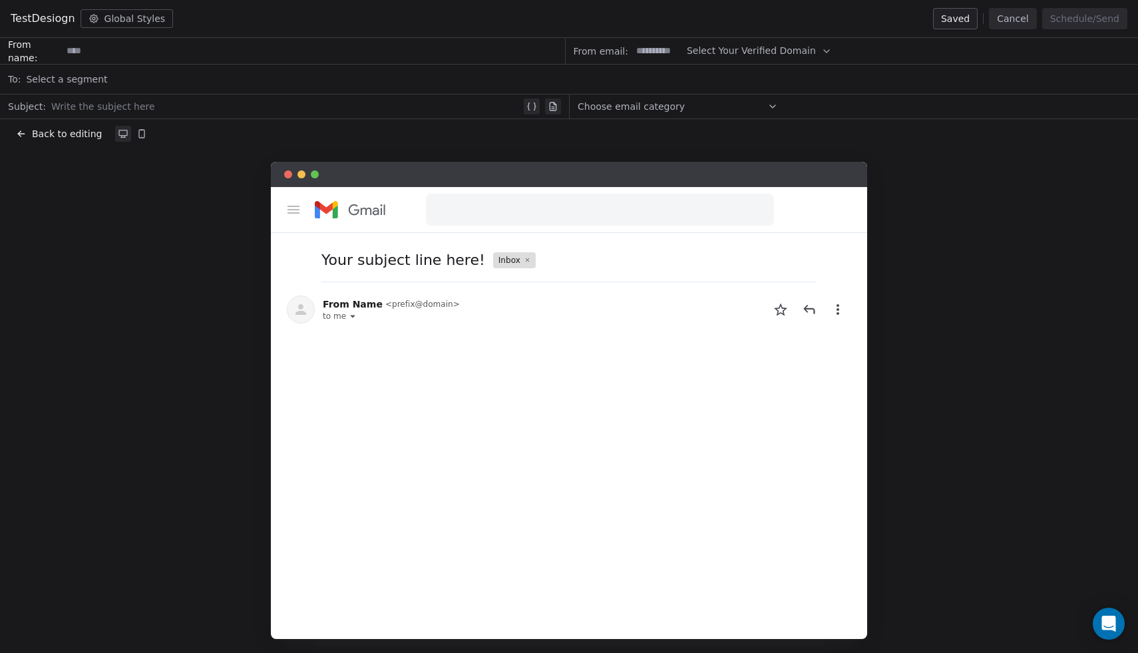
click at [710, 51] on span "Select Your Verified Domain" at bounding box center [751, 51] width 129 height 14
click at [722, 88] on span "@hiremydoc.de" at bounding box center [750, 83] width 108 height 13
click at [253, 54] on input at bounding box center [313, 51] width 503 height 25
type input "*"
click at [253, 54] on input "**********" at bounding box center [313, 51] width 503 height 25
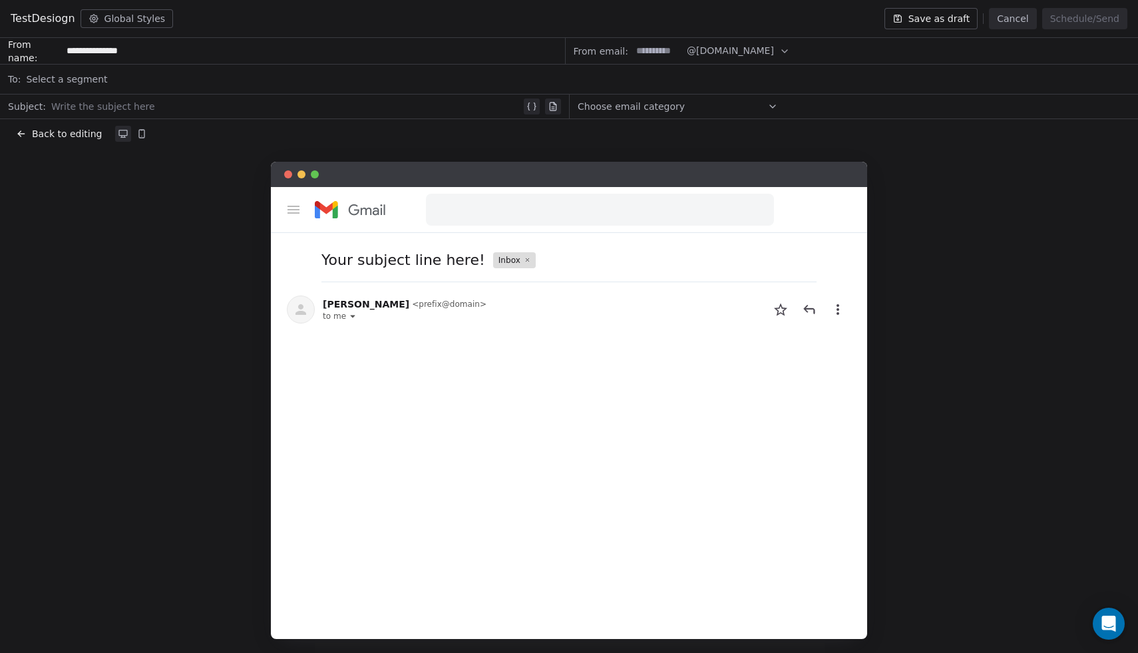
click at [253, 54] on input "**********" at bounding box center [313, 51] width 503 height 25
type input "**********"
click at [217, 81] on div "Select a segment" at bounding box center [578, 79] width 1104 height 29
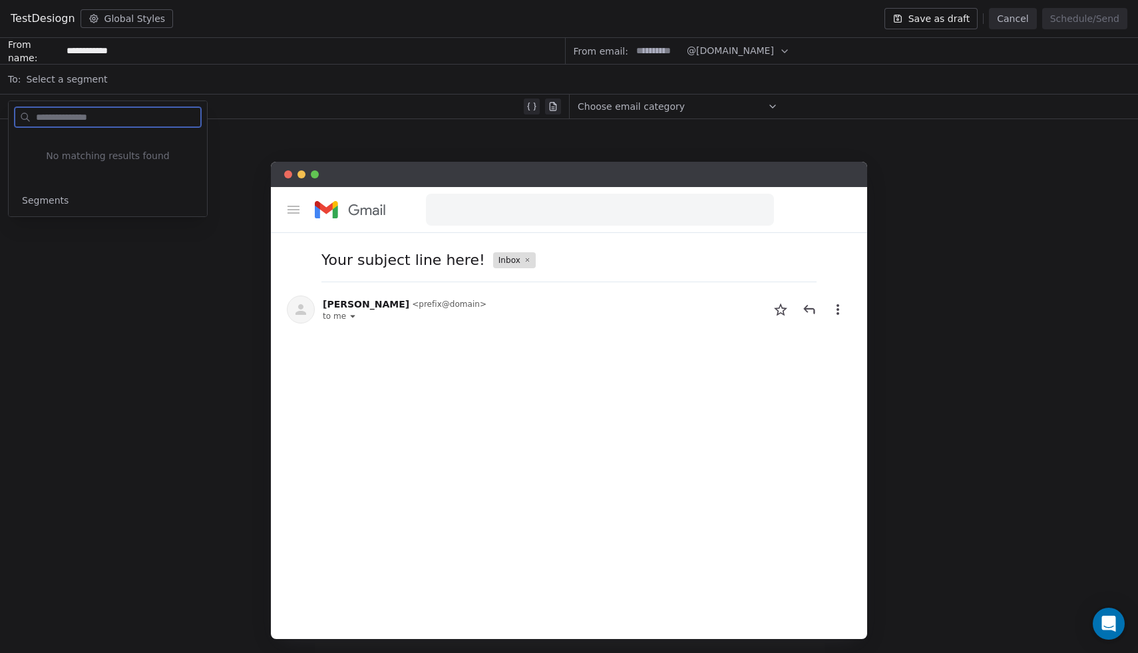
click at [240, 105] on div at bounding box center [286, 107] width 470 height 16
click at [128, 105] on div at bounding box center [286, 107] width 470 height 16
paste div
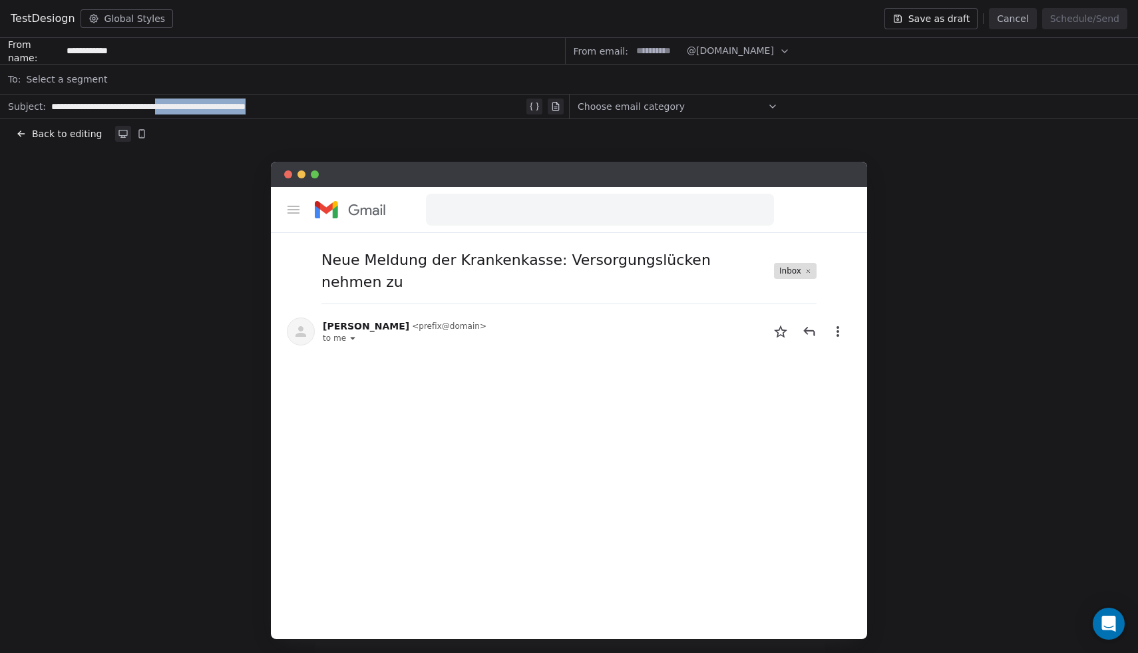
drag, startPoint x: 279, startPoint y: 105, endPoint x: 196, endPoint y: 106, distance: 83.2
click at [196, 106] on div "**********" at bounding box center [287, 107] width 473 height 16
click at [408, 132] on div "Back to editing" at bounding box center [569, 133] width 1106 height 13
click at [148, 50] on input "**********" at bounding box center [313, 51] width 503 height 25
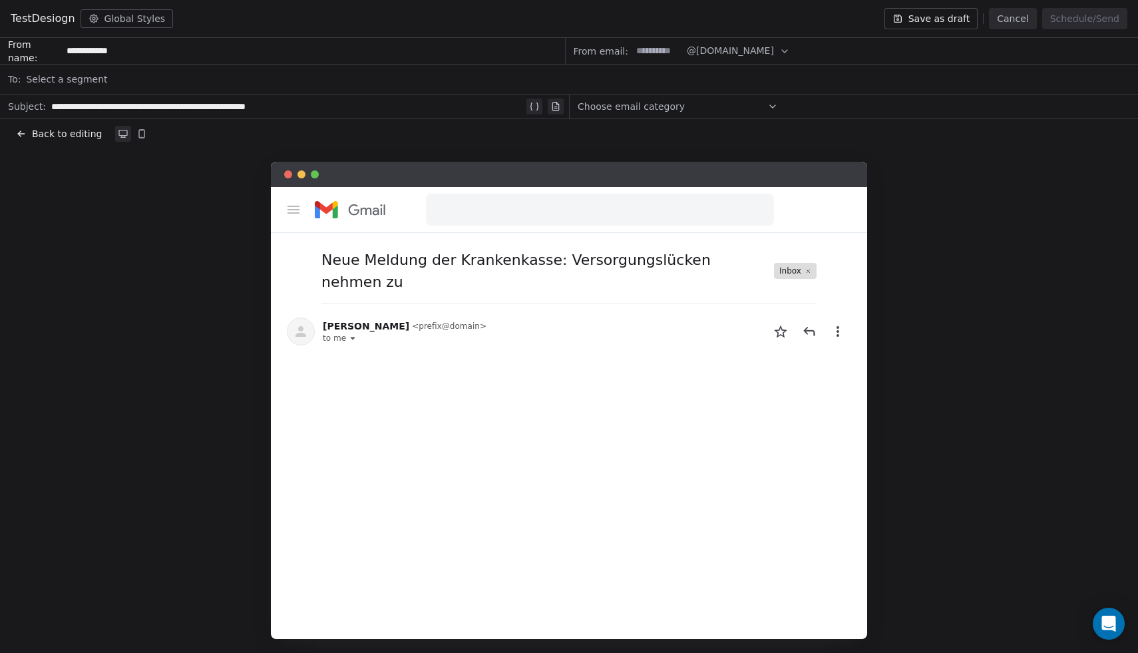
click at [148, 50] on input "**********" at bounding box center [313, 51] width 503 height 25
type input "*********"
click at [315, 74] on div "Select a segment" at bounding box center [578, 79] width 1104 height 29
click at [331, 152] on div "Back to editing Neue Meldung der Krankenkasse: Versorgungslücken nehmen zu Inbo…" at bounding box center [569, 426] width 1138 height 615
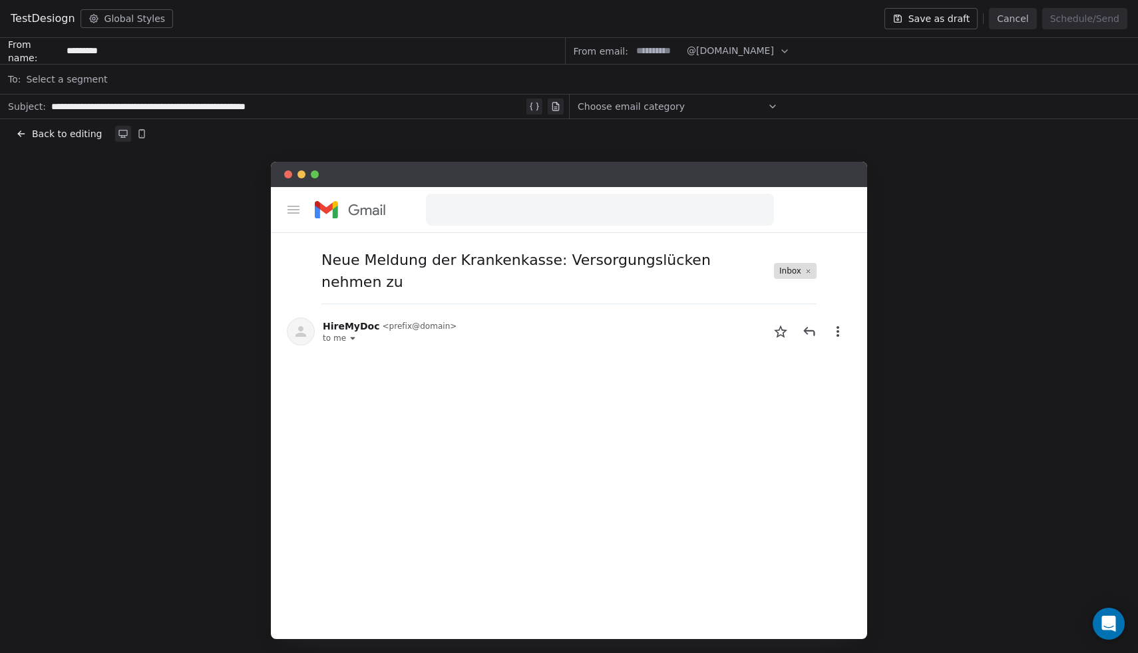
click at [963, 21] on button "Save as draft" at bounding box center [932, 18] width 94 height 21
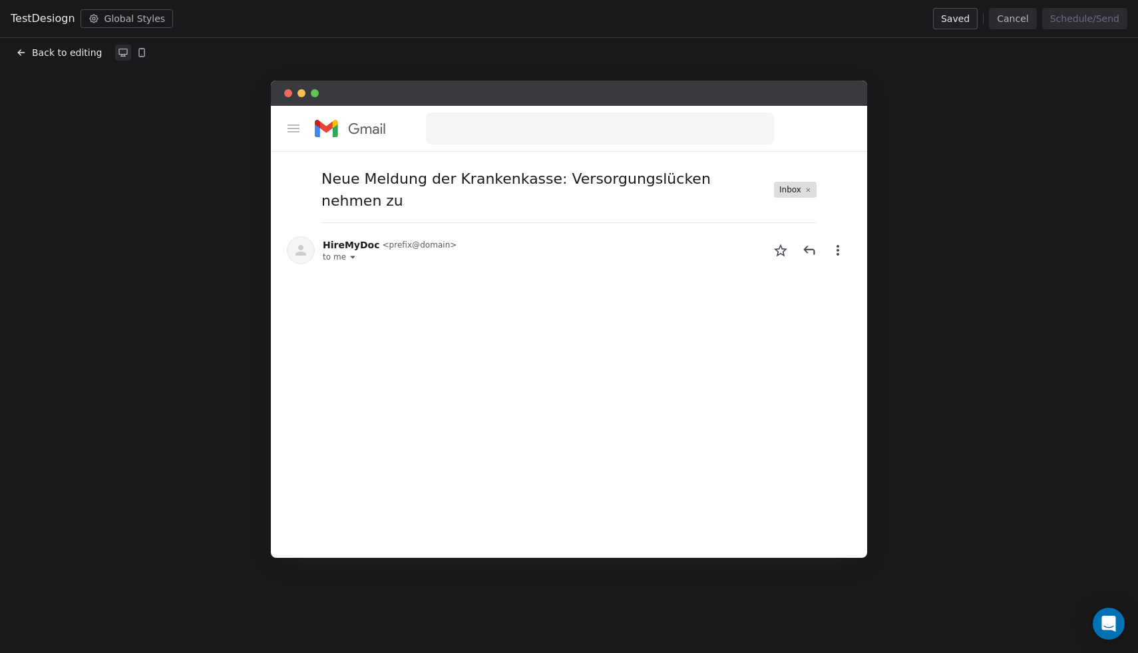
click at [63, 58] on span "Back to editing" at bounding box center [67, 52] width 70 height 13
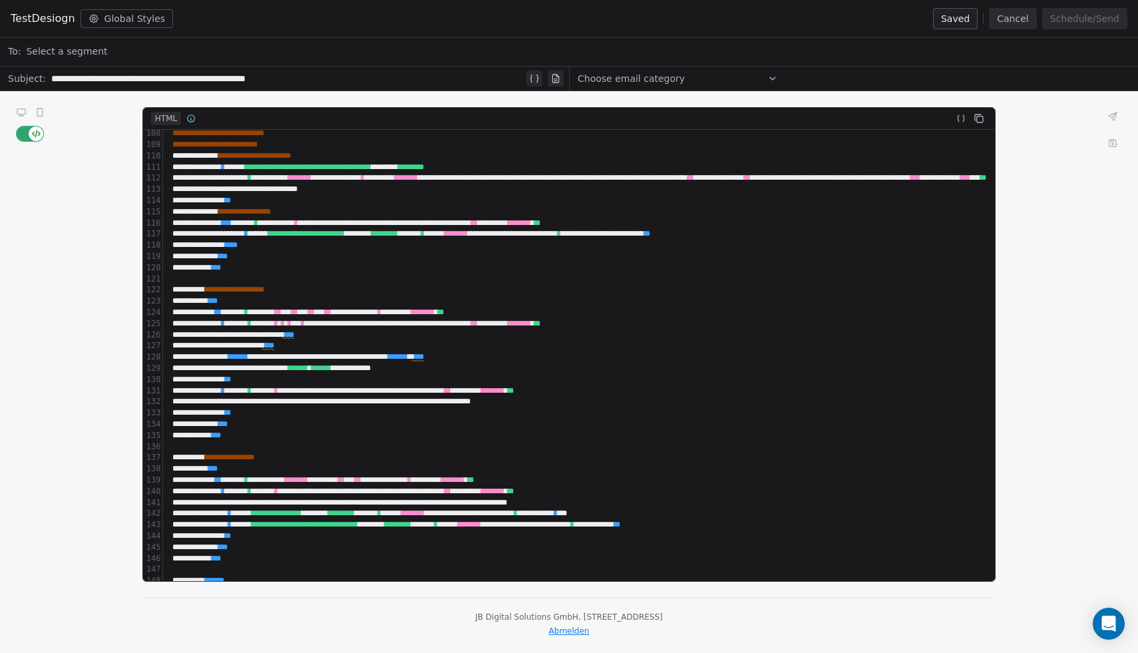
scroll to position [1190, 0]
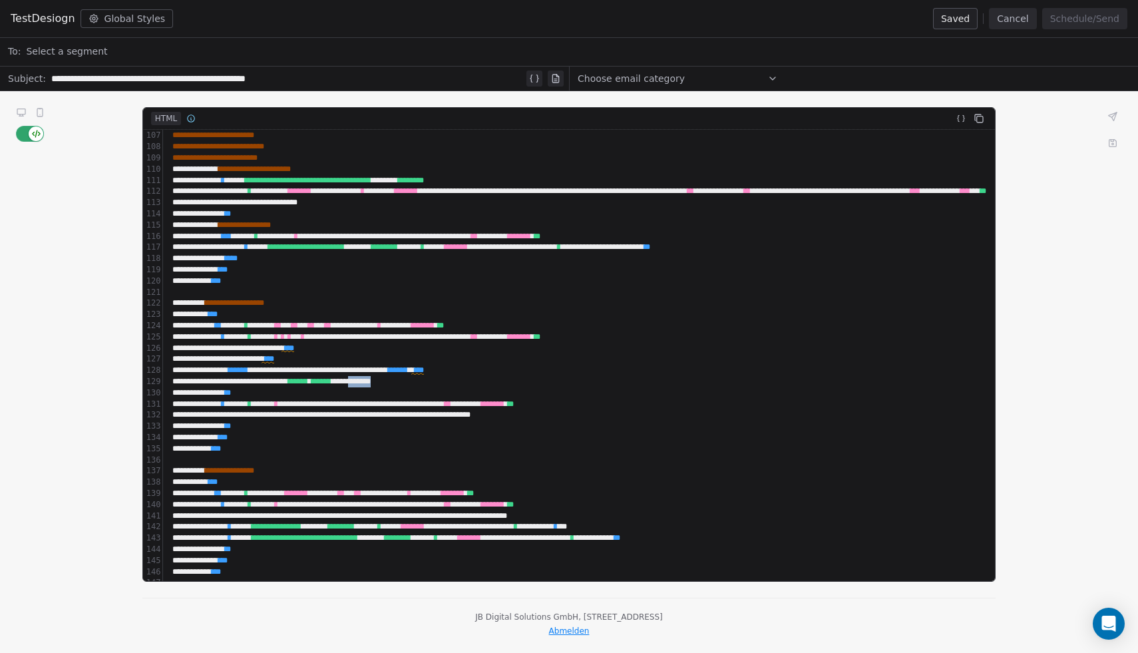
drag, startPoint x: 456, startPoint y: 383, endPoint x: 424, endPoint y: 383, distance: 32.0
click at [424, 383] on div "**********" at bounding box center [786, 381] width 1237 height 11
click at [316, 383] on div "**********" at bounding box center [786, 381] width 1237 height 11
click at [301, 359] on div "**********" at bounding box center [786, 358] width 1237 height 11
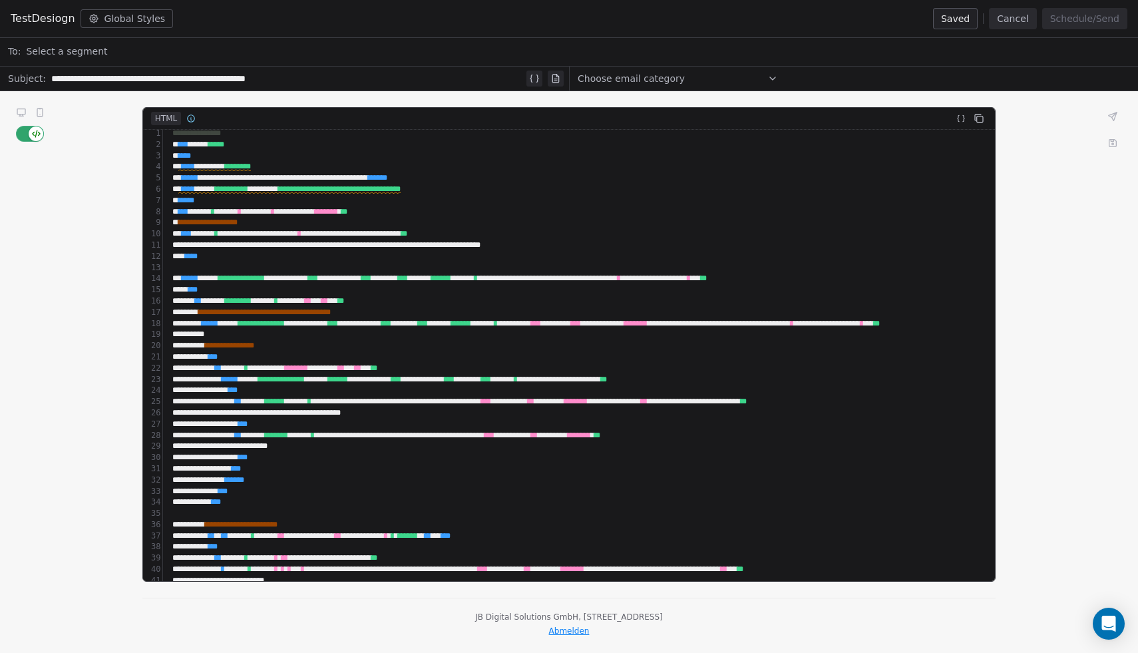
scroll to position [0, 0]
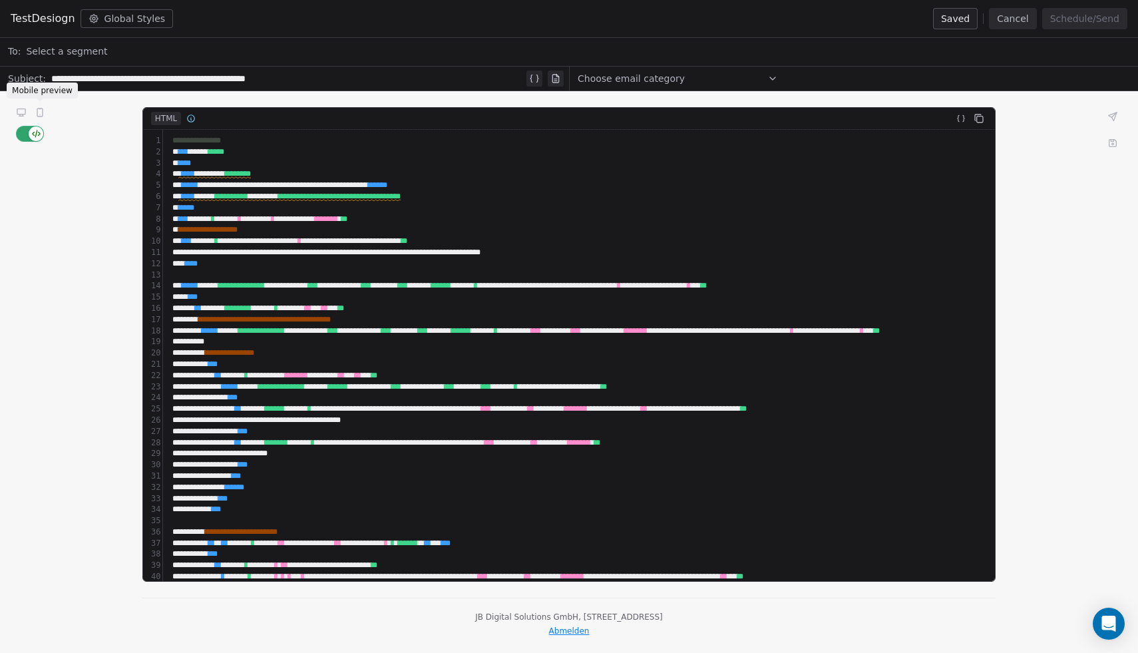
click at [43, 112] on icon at bounding box center [40, 112] width 11 height 11
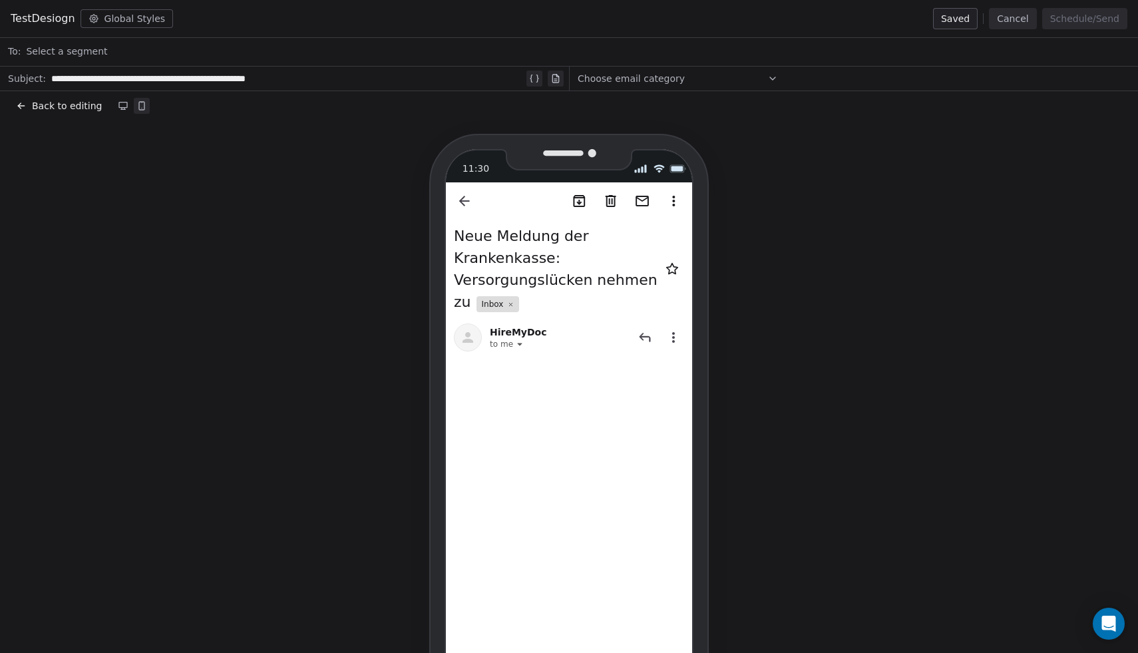
click at [54, 106] on span "Back to editing" at bounding box center [67, 105] width 70 height 13
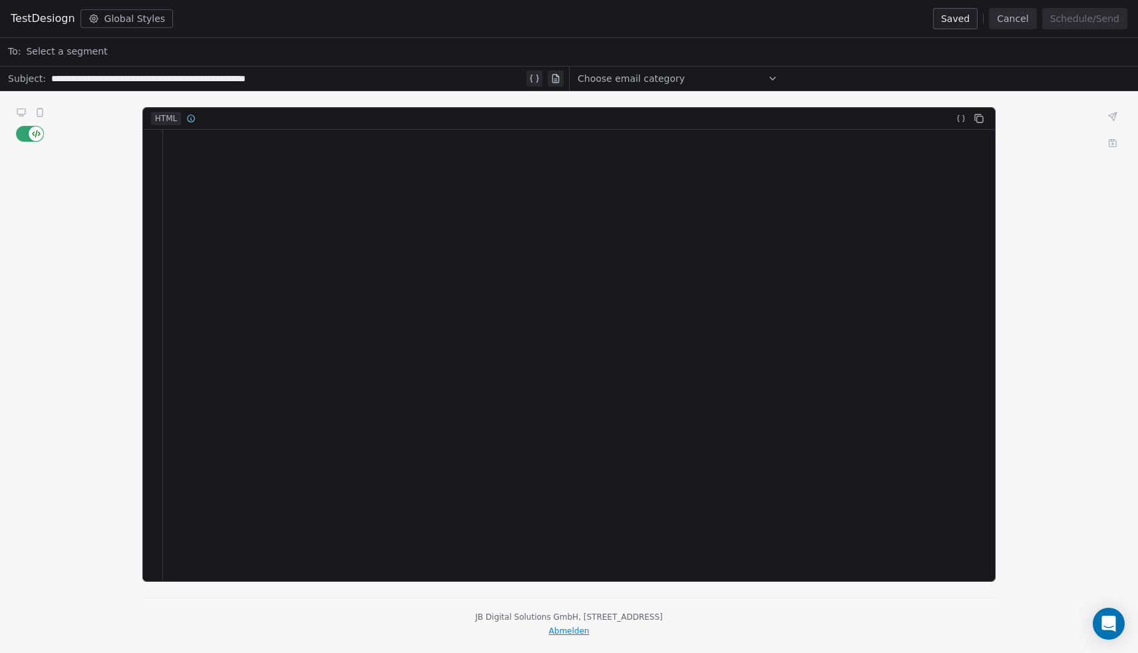
scroll to position [1281, 0]
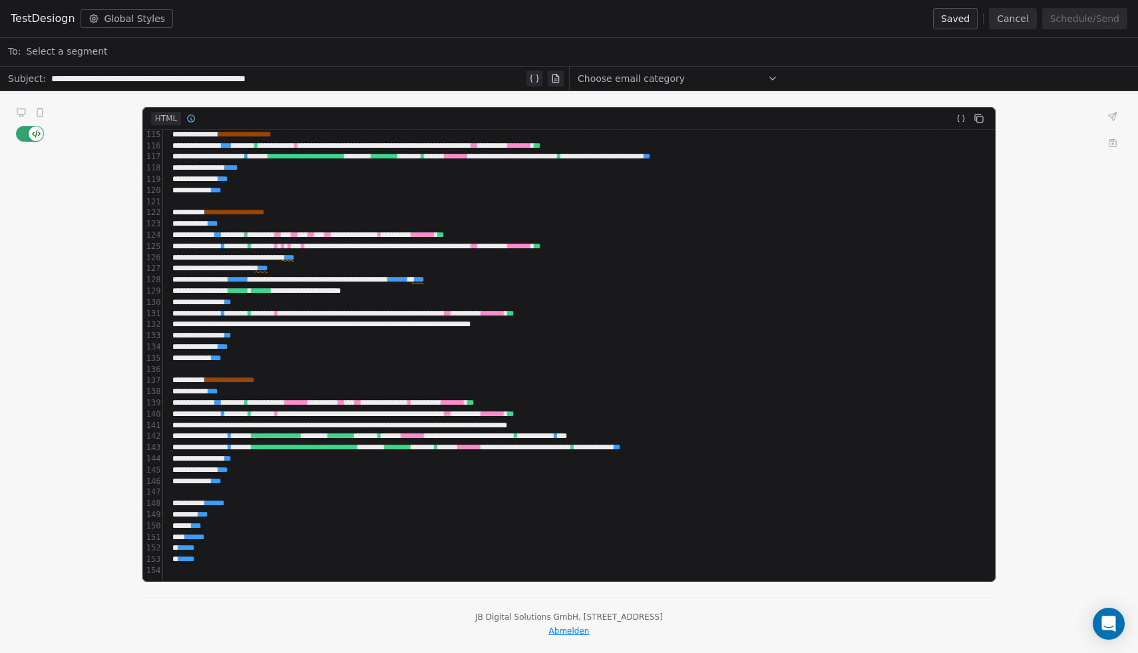
click at [248, 266] on div "********* * ** *" at bounding box center [786, 268] width 1237 height 11
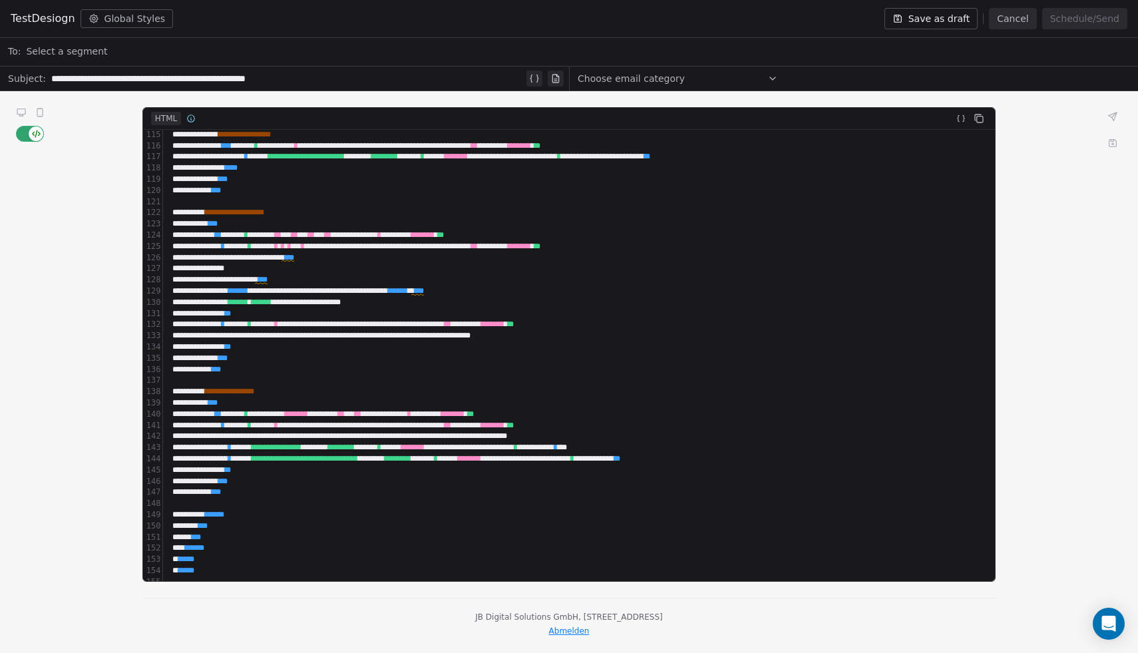
click at [330, 278] on div "********* * ** *" at bounding box center [786, 279] width 1237 height 11
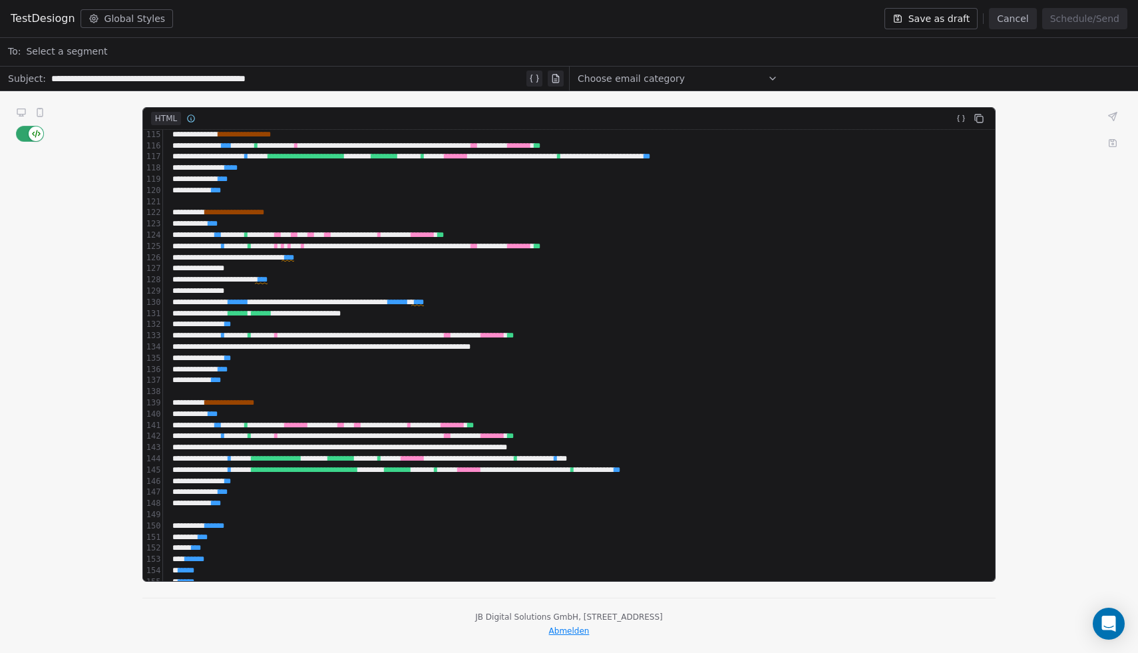
click at [551, 303] on div "**********" at bounding box center [786, 302] width 1237 height 11
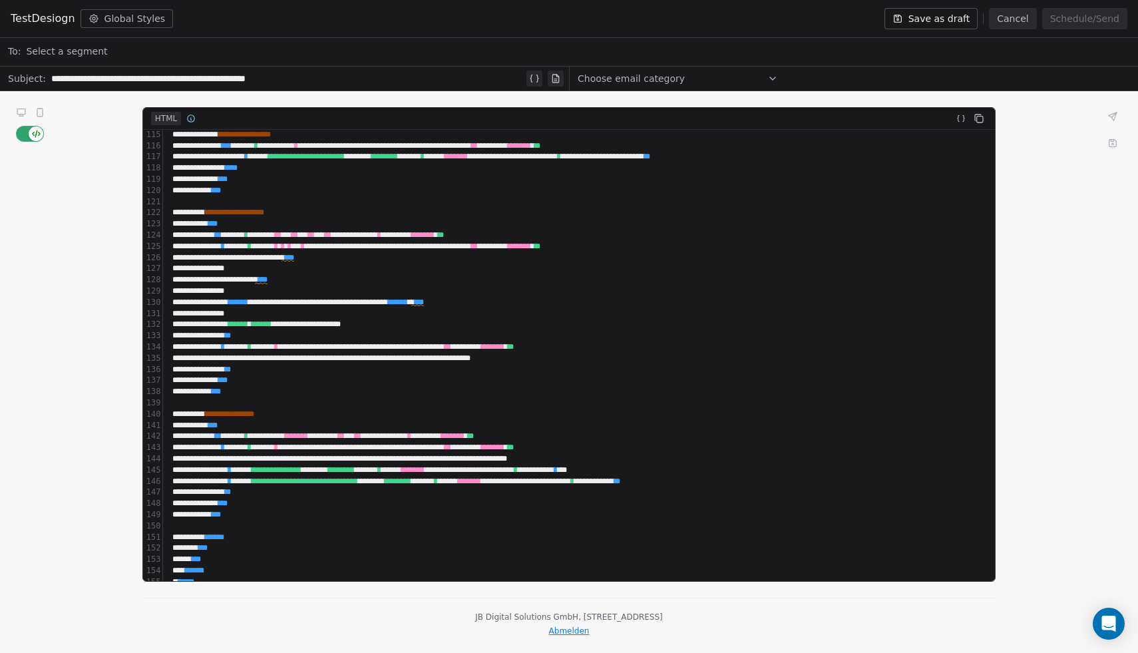
click at [541, 323] on div "**********" at bounding box center [786, 324] width 1237 height 11
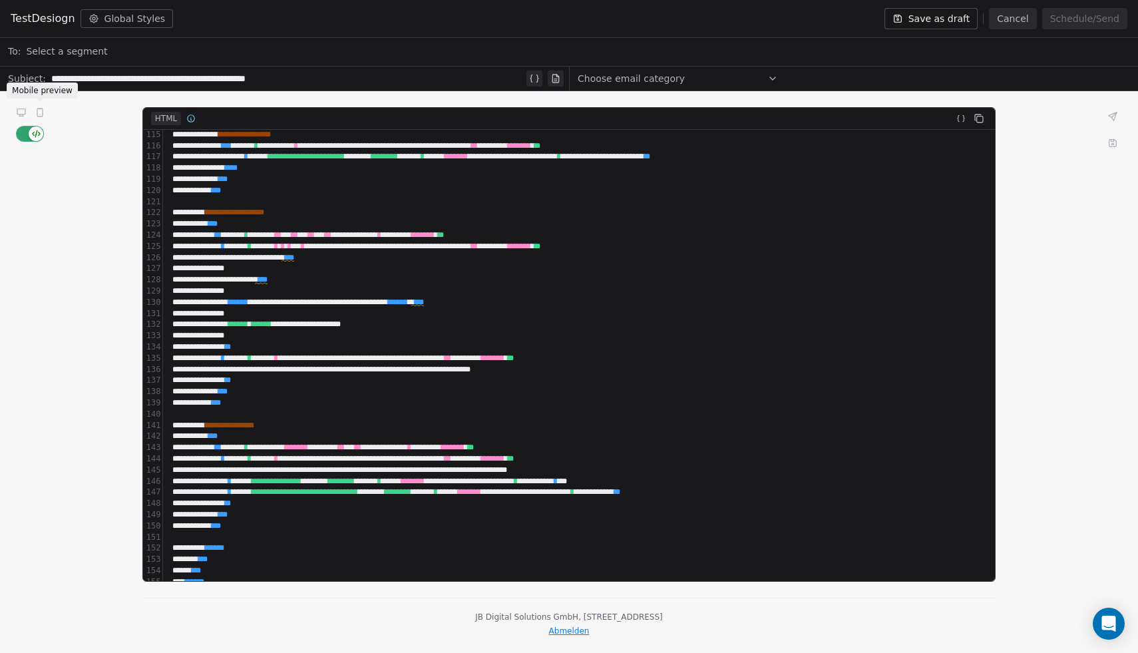
click at [35, 114] on icon at bounding box center [40, 112] width 11 height 11
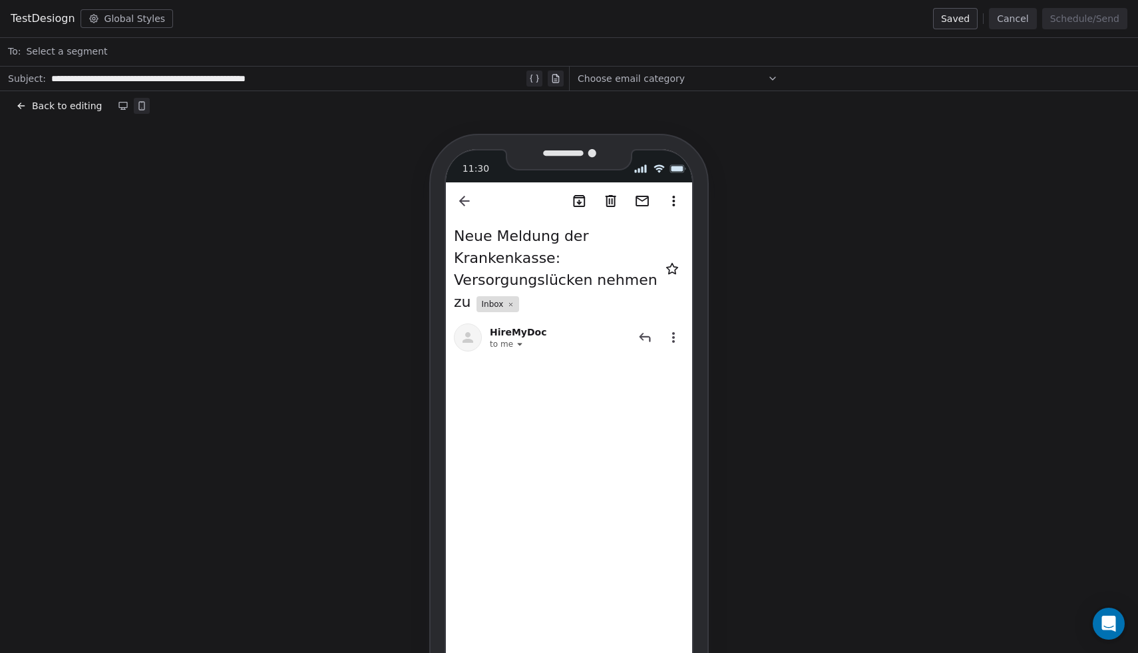
click at [63, 103] on span "Back to editing" at bounding box center [67, 105] width 70 height 13
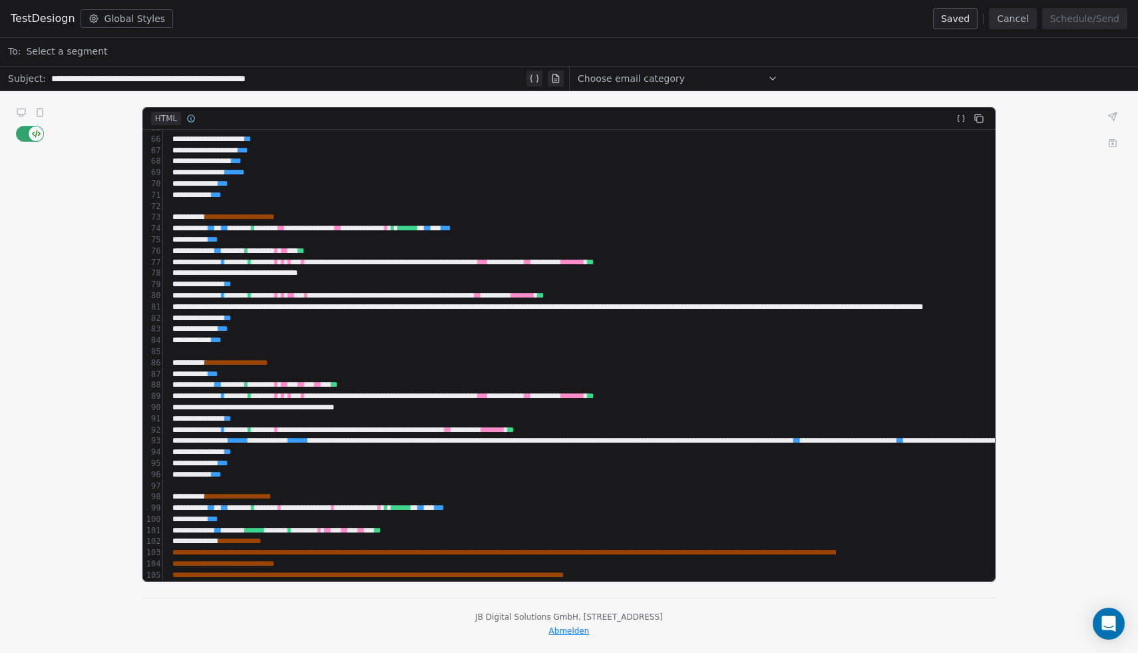
scroll to position [0, 0]
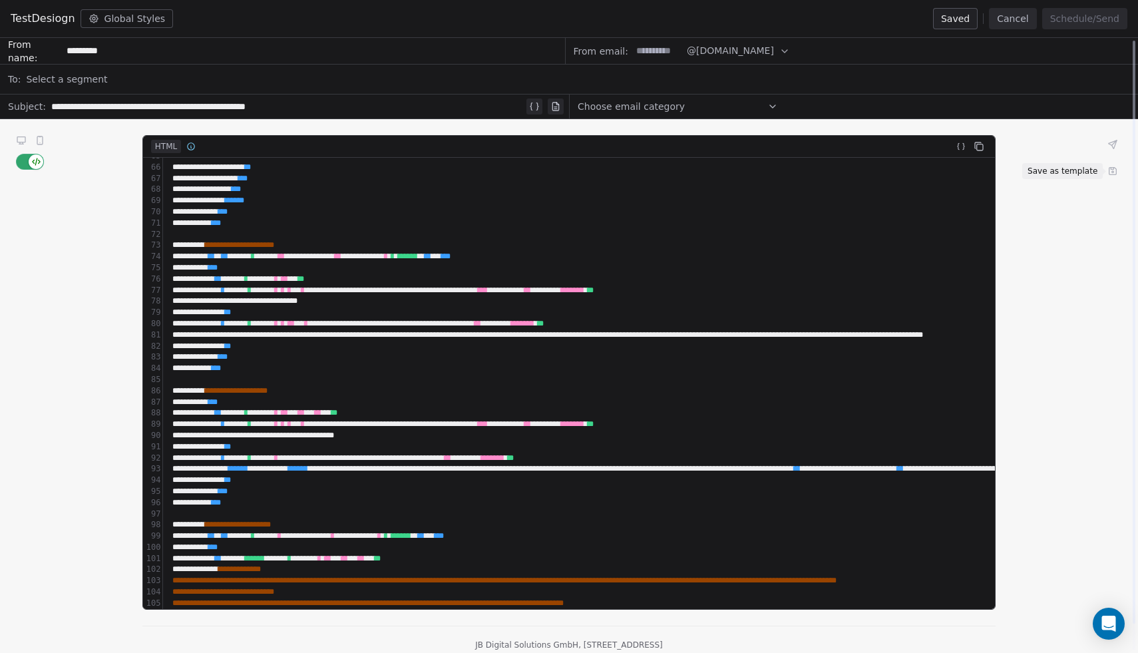
click at [1116, 171] on icon at bounding box center [1113, 171] width 7 height 7
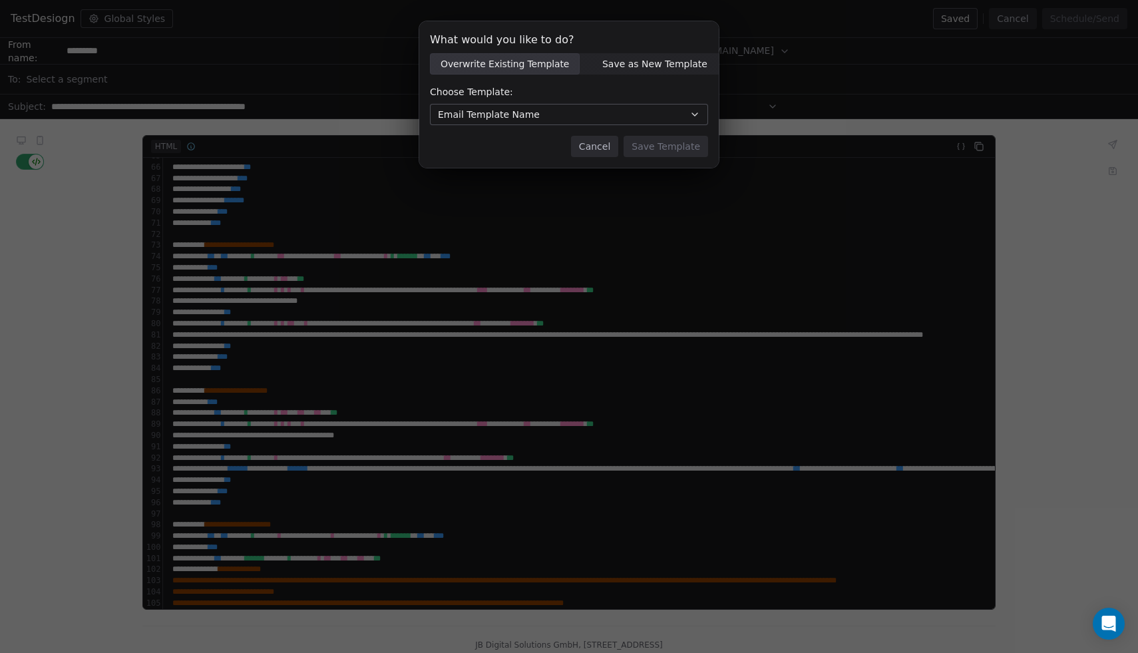
click at [535, 115] on button "Email Template Name" at bounding box center [569, 114] width 278 height 21
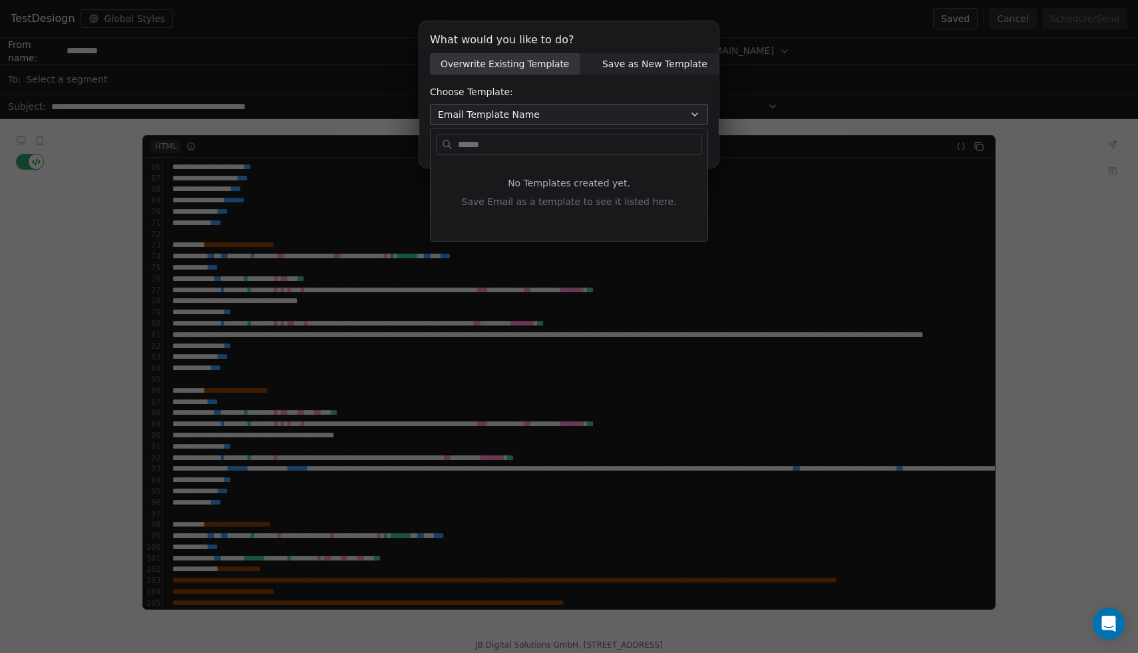
click at [585, 97] on div "What would you like to do? Overwrite Existing Template Overwrite Existing Templ…" at bounding box center [569, 103] width 1138 height 207
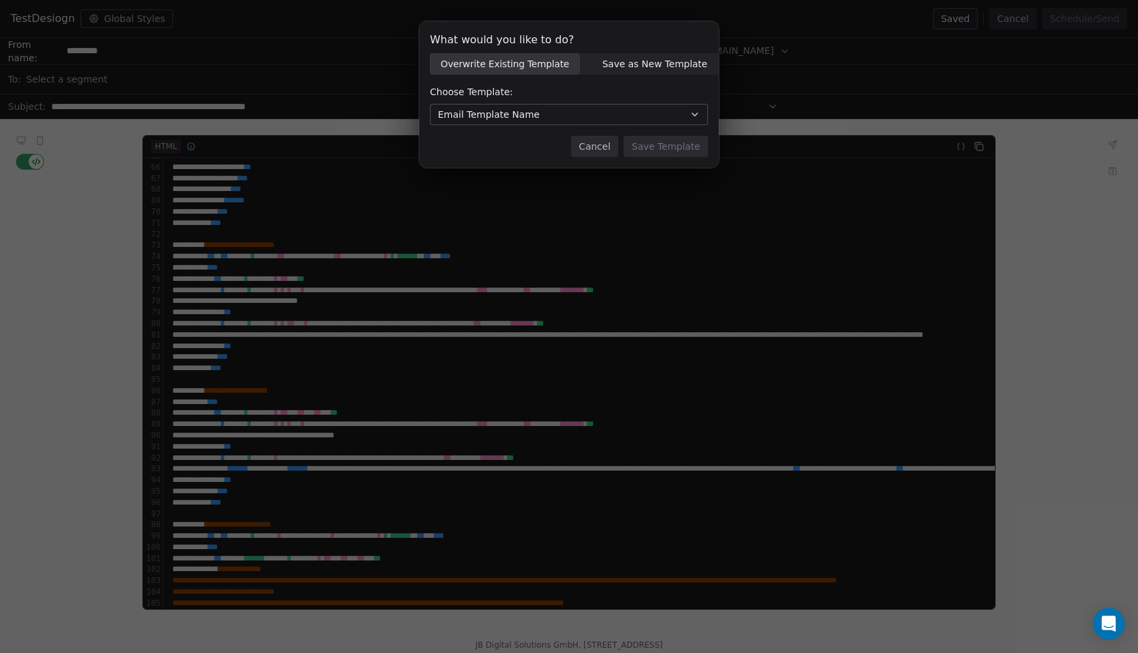
click at [613, 69] on span "Save as New Template" at bounding box center [654, 64] width 105 height 14
click at [559, 105] on input at bounding box center [569, 115] width 277 height 20
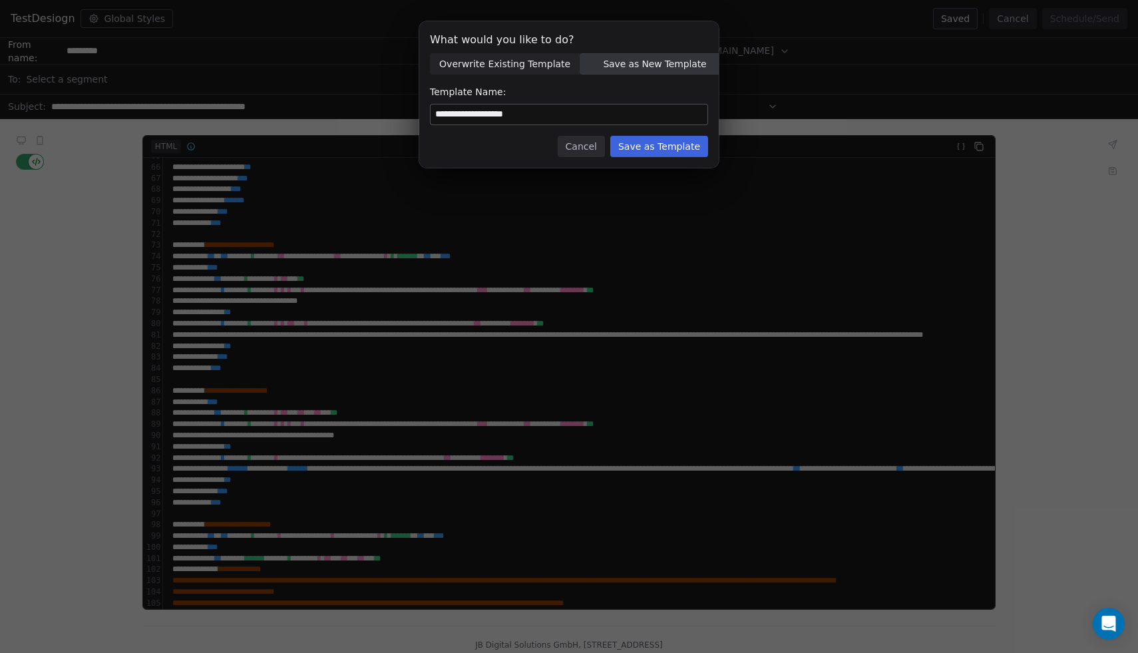
type input "**********"
click at [669, 147] on button "Save as Template" at bounding box center [659, 146] width 98 height 21
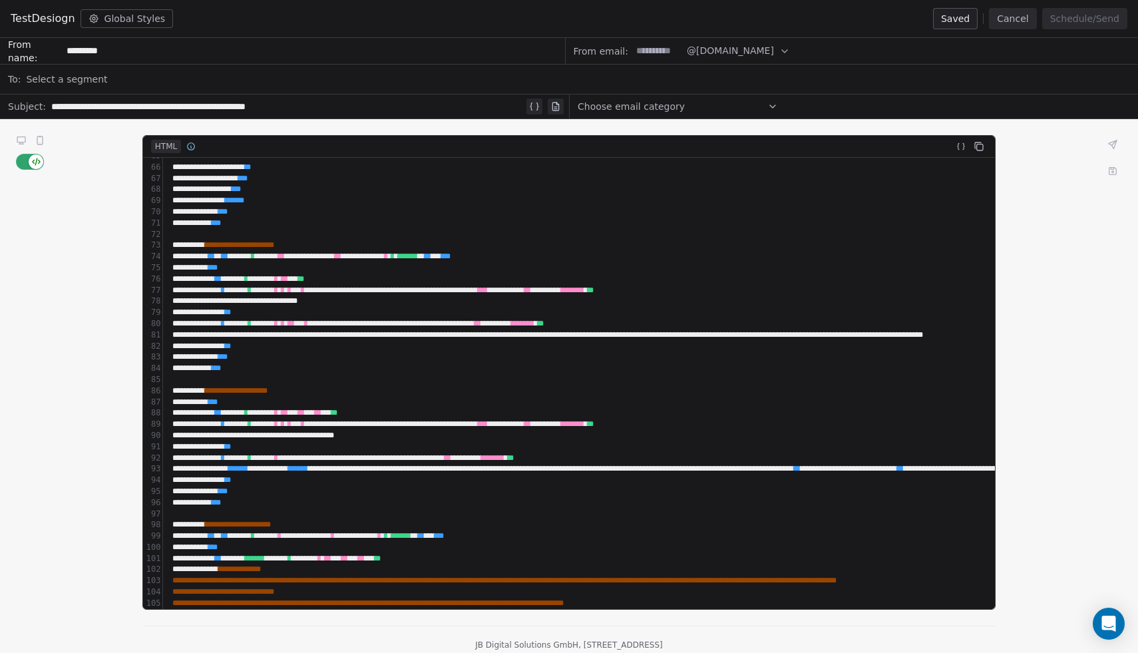
click at [324, 354] on div "** ** *" at bounding box center [786, 356] width 1237 height 11
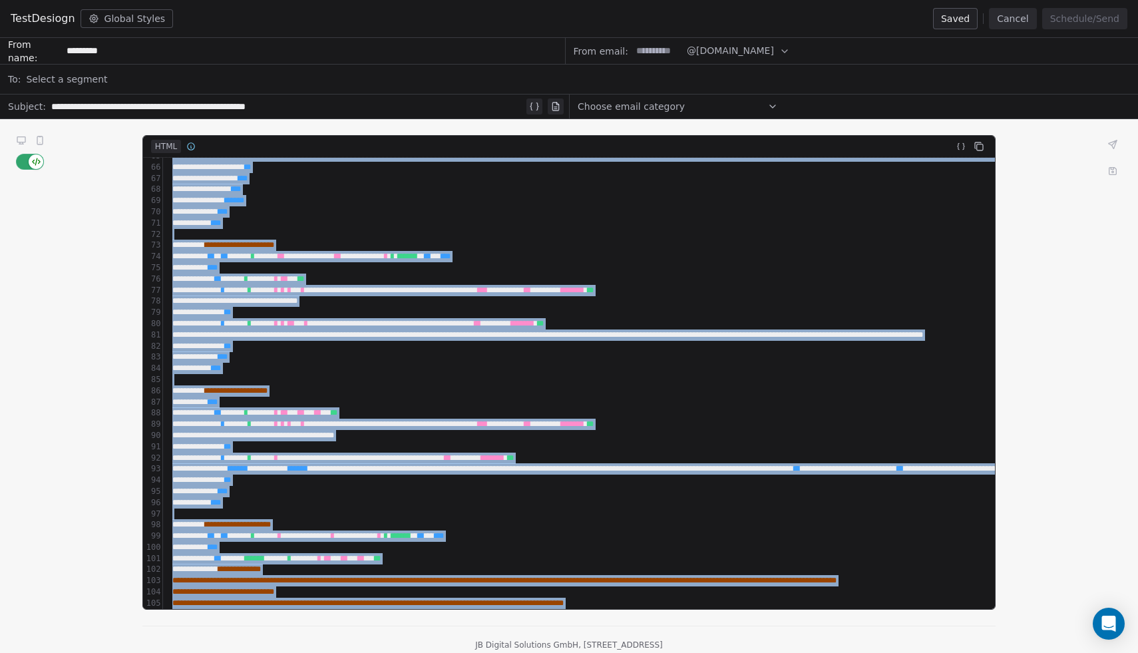
copy div "**********"
click at [1040, 265] on div "**********" at bounding box center [569, 400] width 1138 height 562
click at [1116, 168] on icon at bounding box center [1113, 171] width 7 height 7
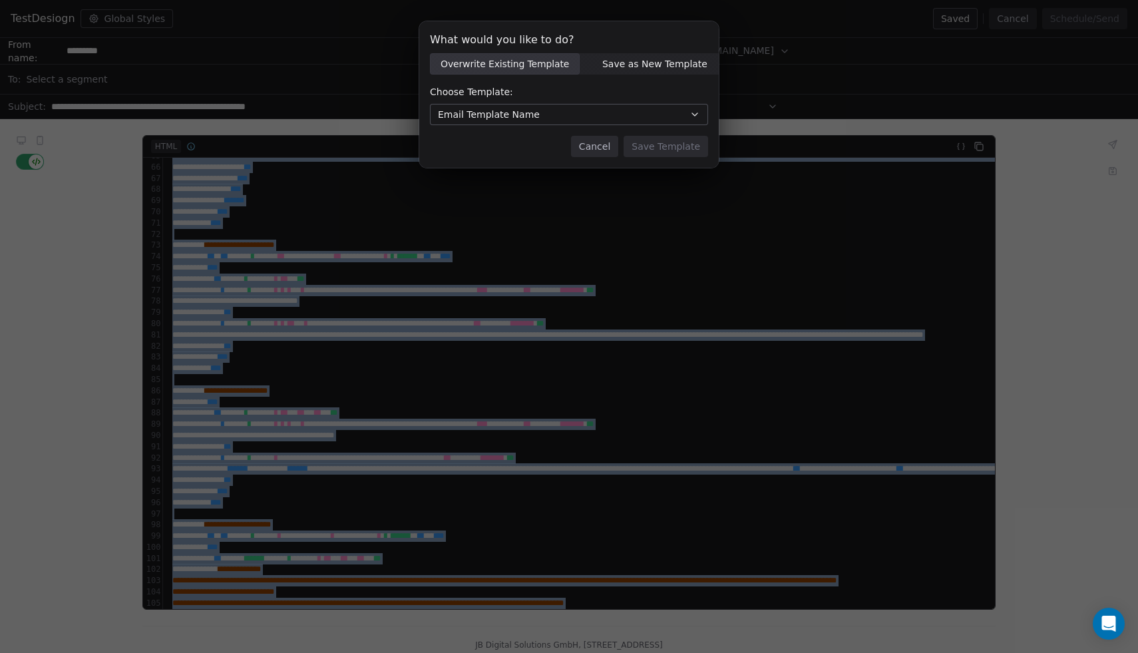
click at [600, 112] on button "Email Template Name" at bounding box center [569, 114] width 278 height 21
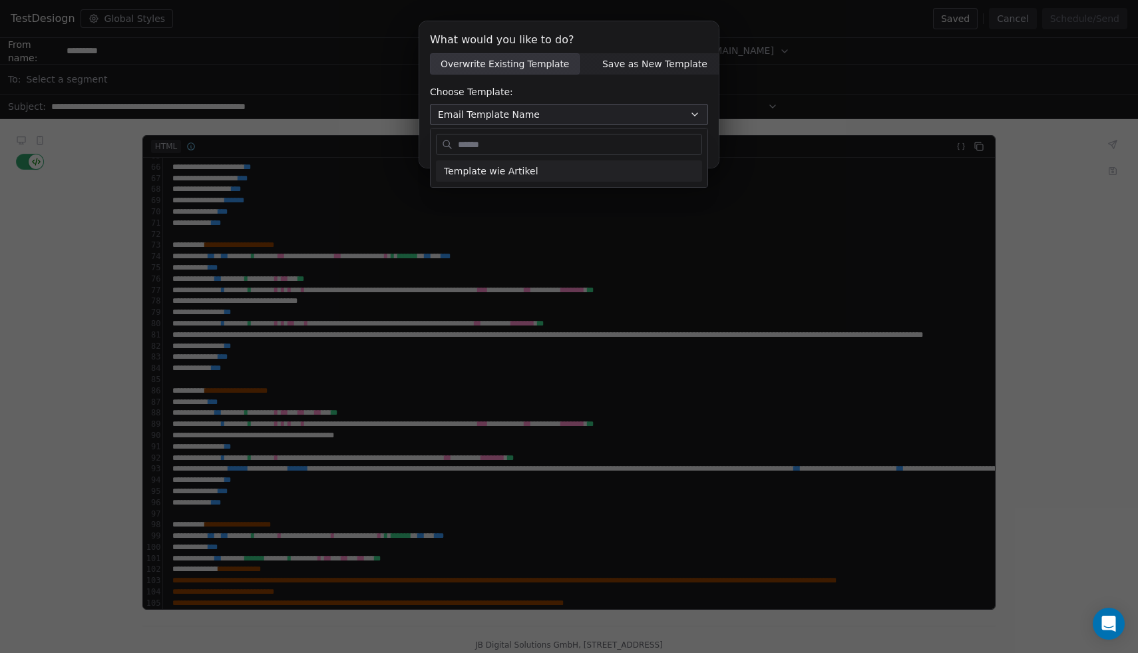
click at [600, 112] on div "What would you like to do? Overwrite Existing Template Overwrite Existing Templ…" at bounding box center [569, 103] width 1138 height 207
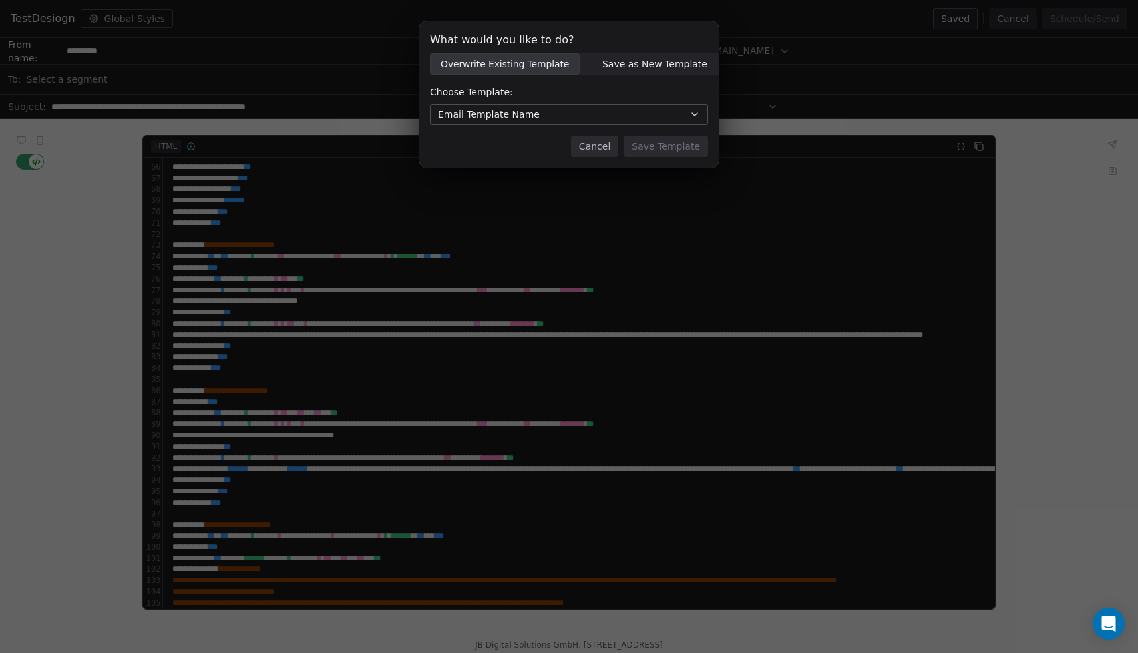
click at [597, 150] on button "Cancel" at bounding box center [594, 146] width 47 height 21
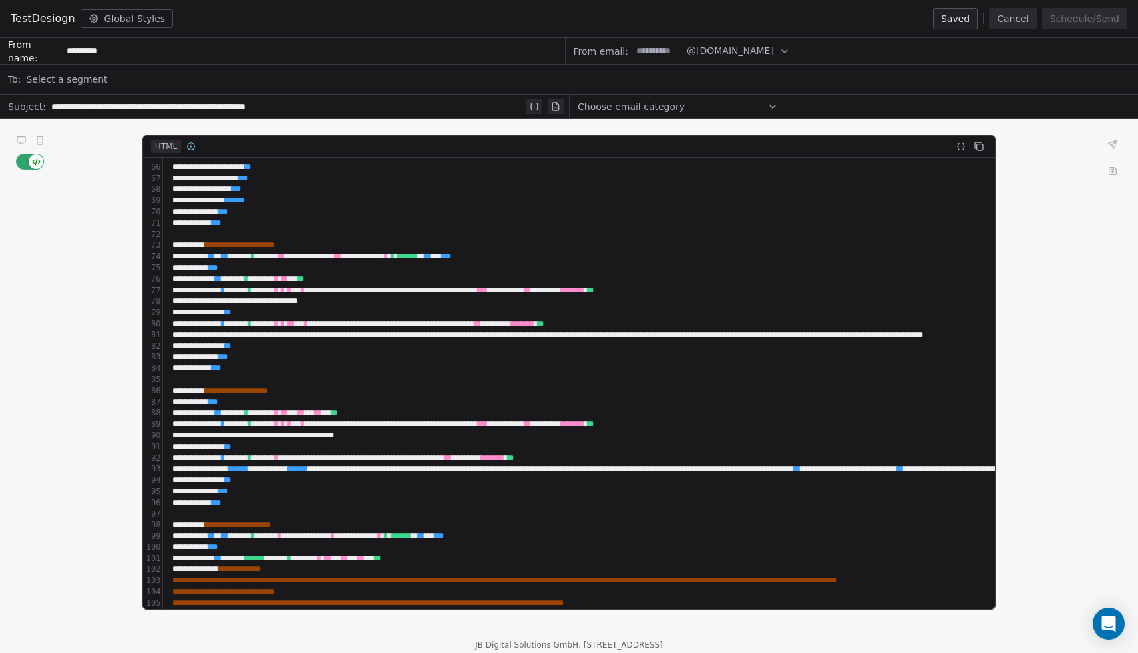
click at [113, 214] on div "**********" at bounding box center [569, 400] width 1138 height 562
click at [1055, 353] on div "**********" at bounding box center [569, 400] width 1138 height 562
click at [22, 142] on icon at bounding box center [21, 139] width 8 height 5
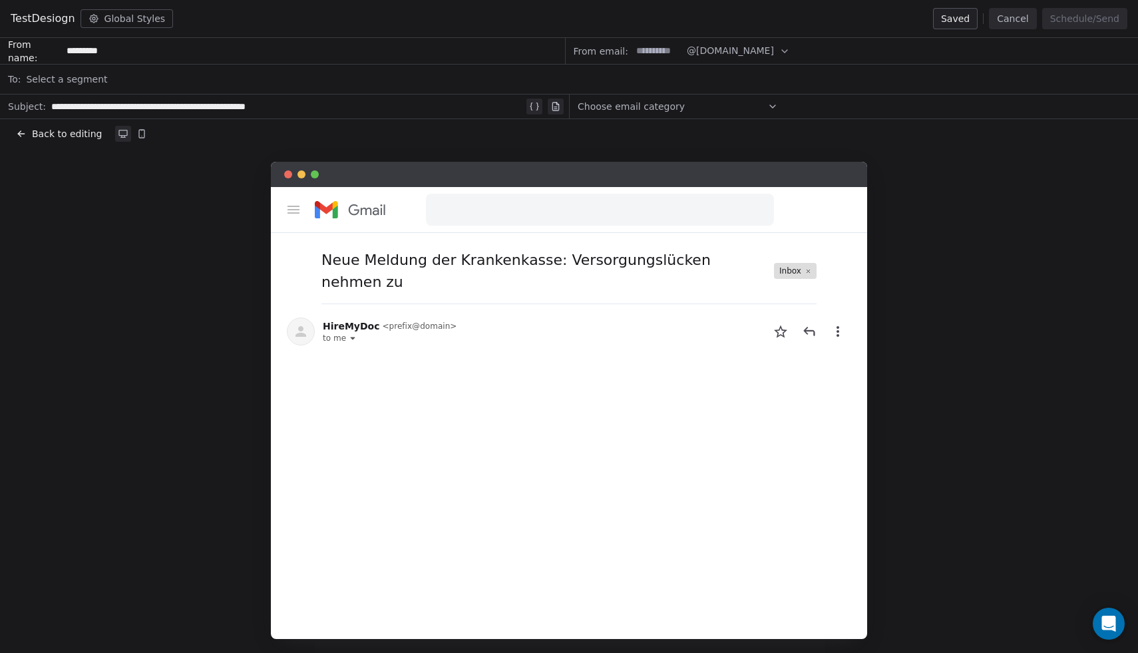
click at [75, 140] on button "Back to editing" at bounding box center [58, 133] width 91 height 19
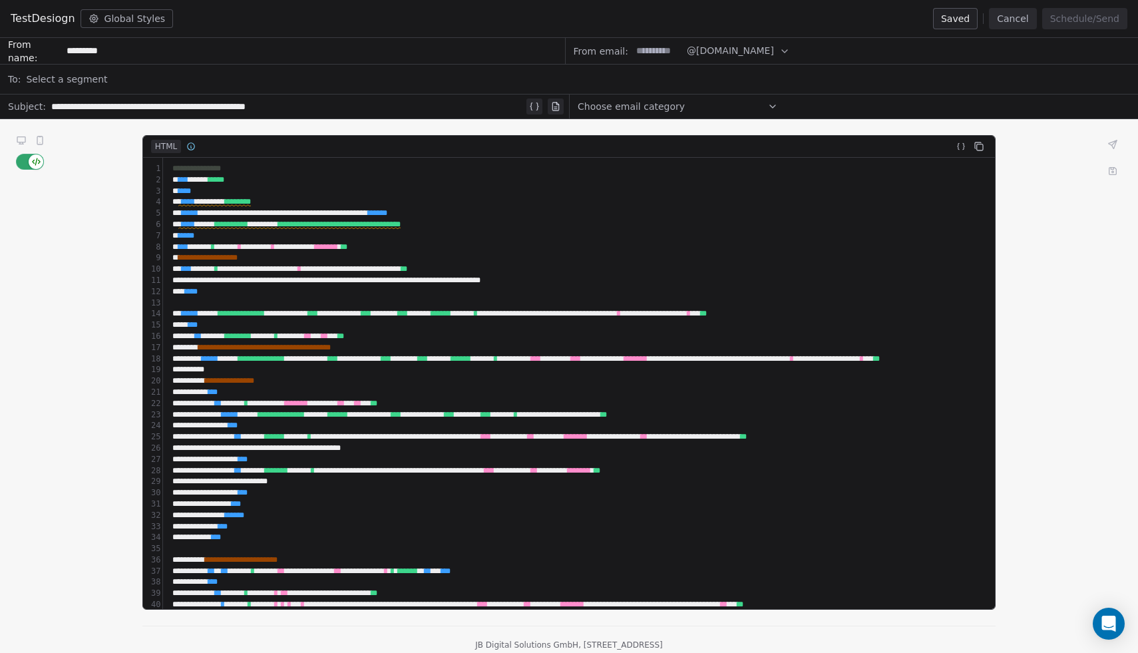
click at [318, 402] on div "**********" at bounding box center [779, 403] width 1222 height 11
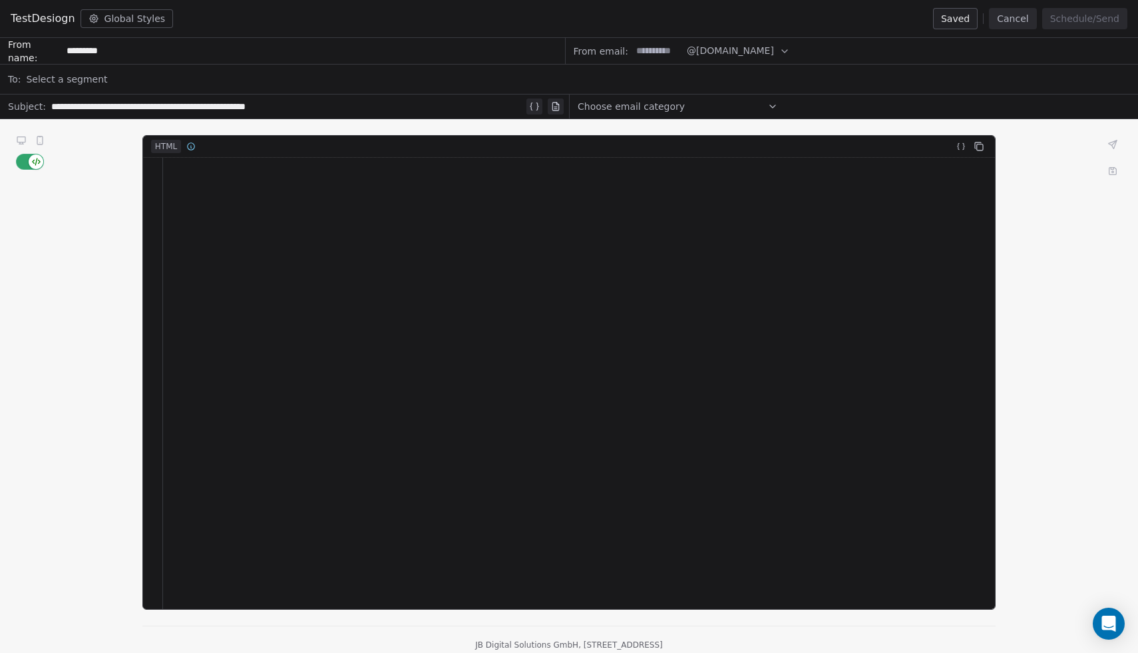
scroll to position [1624, 0]
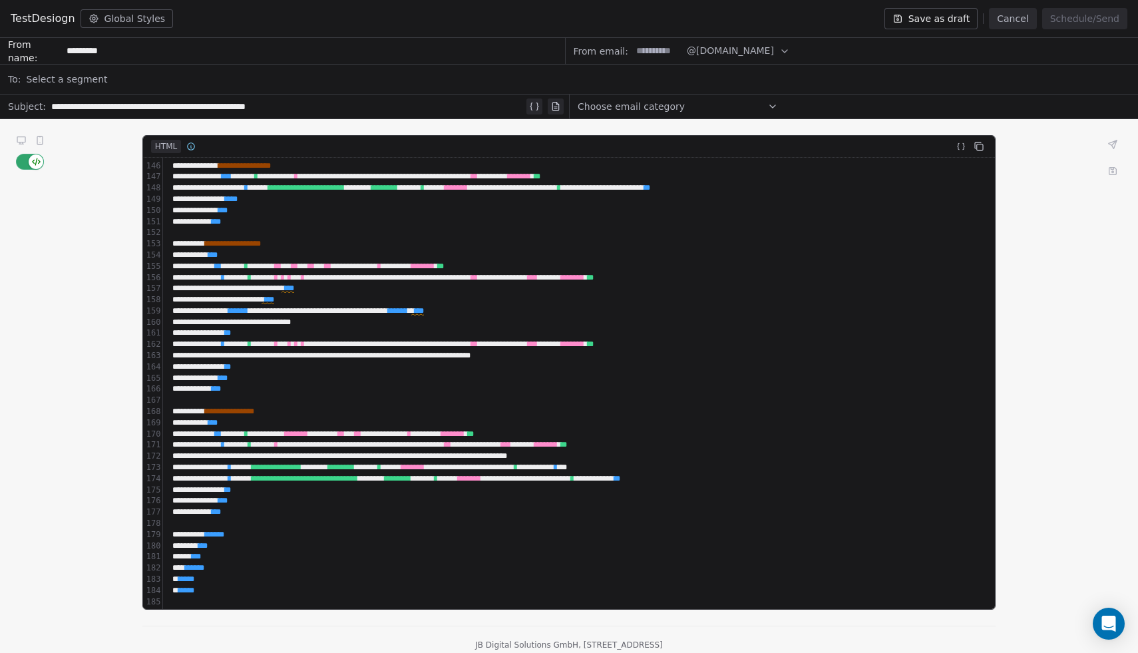
click at [41, 140] on icon at bounding box center [39, 140] width 5 height 8
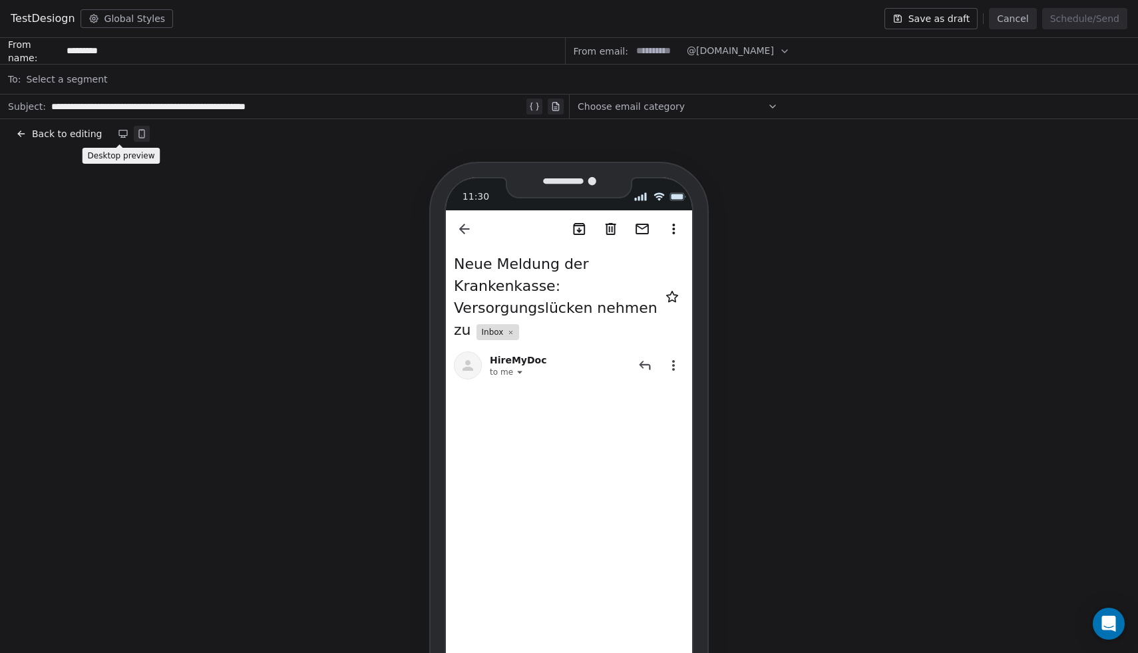
click at [119, 136] on icon at bounding box center [123, 133] width 11 height 11
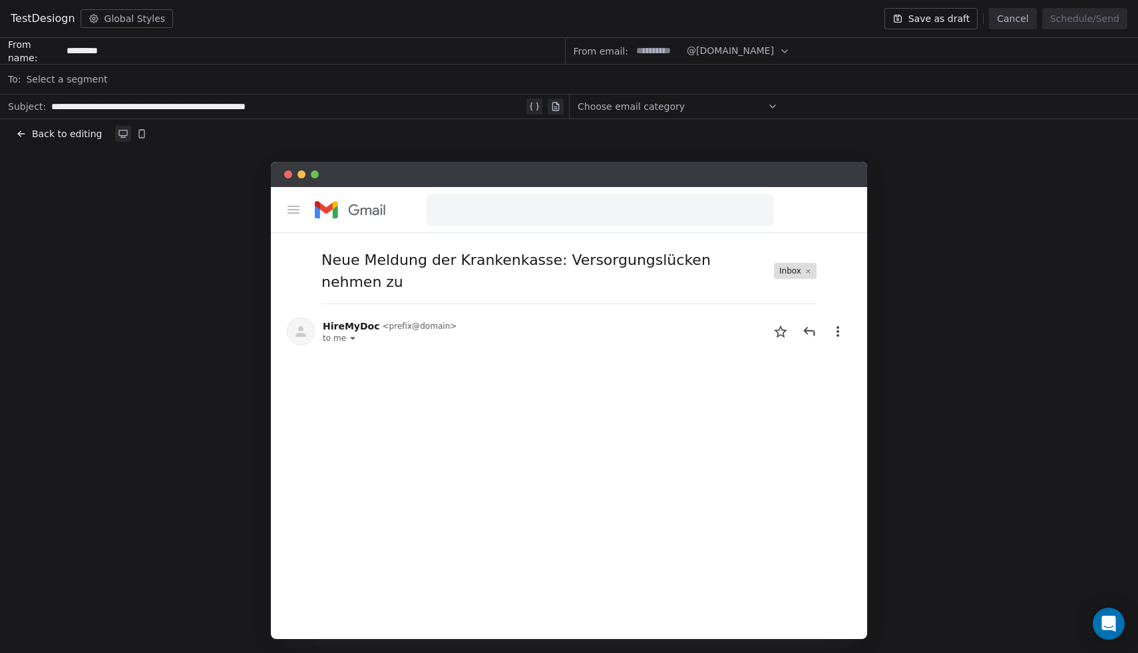
click at [71, 135] on span "Back to editing" at bounding box center [67, 133] width 70 height 13
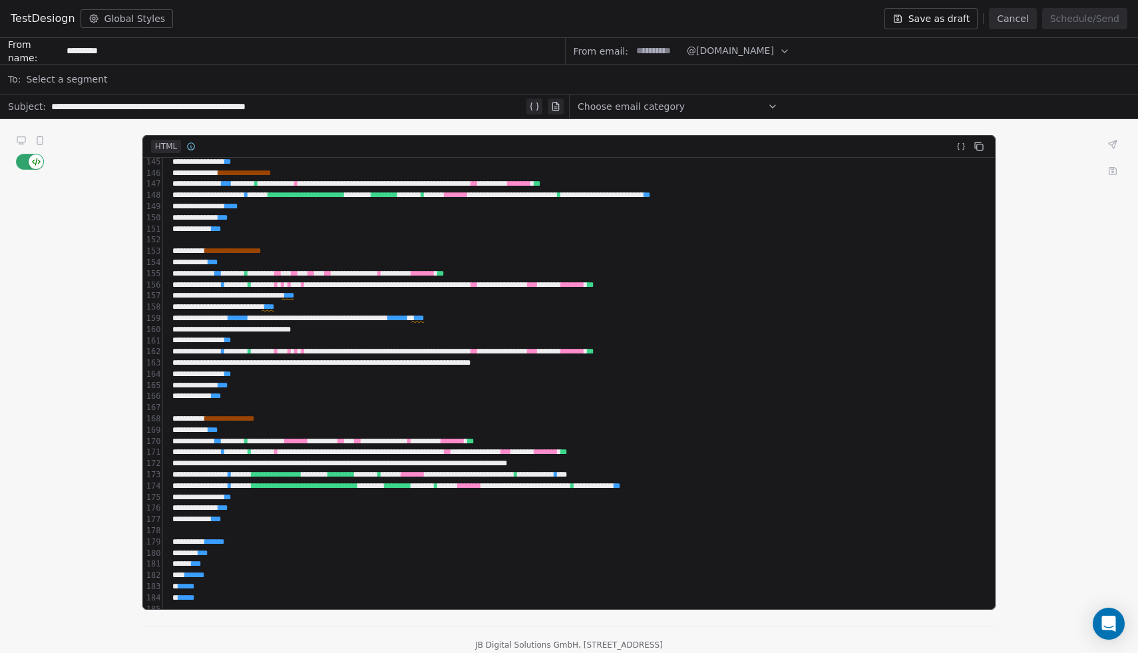
scroll to position [1628, 0]
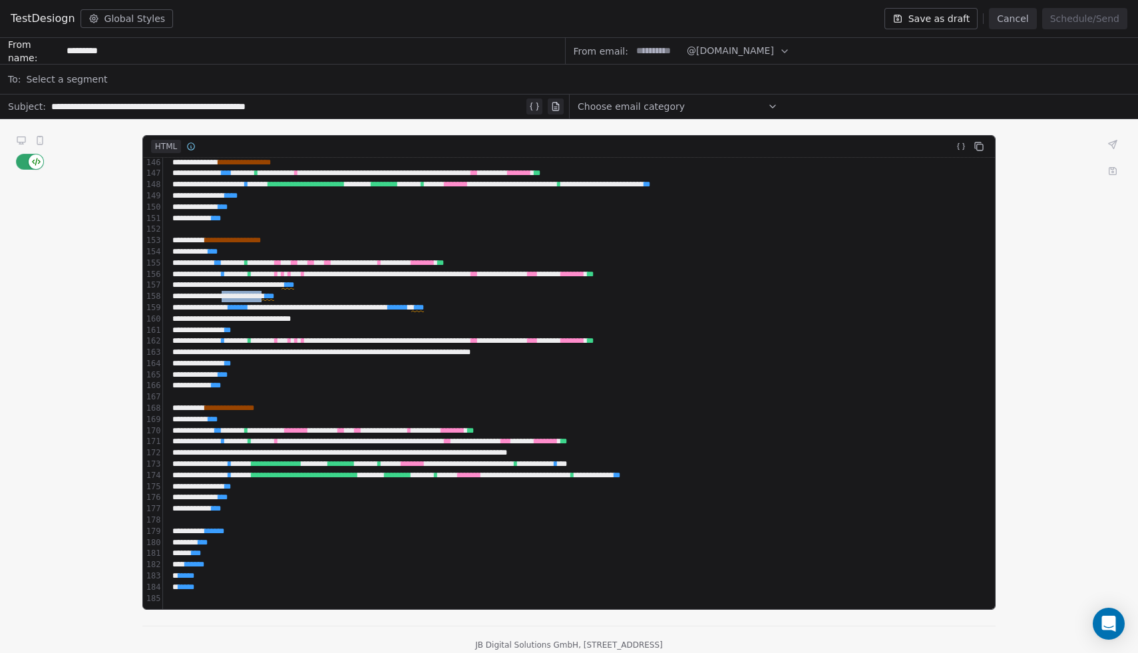
drag, startPoint x: 302, startPoint y: 296, endPoint x: 247, endPoint y: 296, distance: 54.6
click at [247, 296] on div "**********" at bounding box center [1015, 296] width 1694 height 11
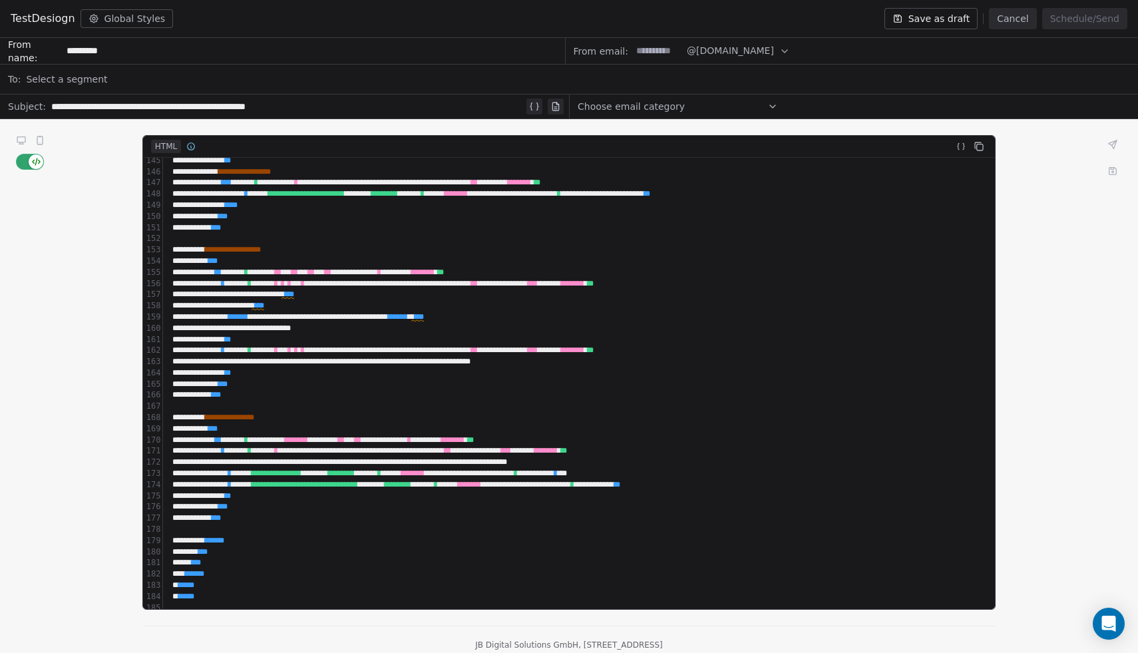
scroll to position [1586, 0]
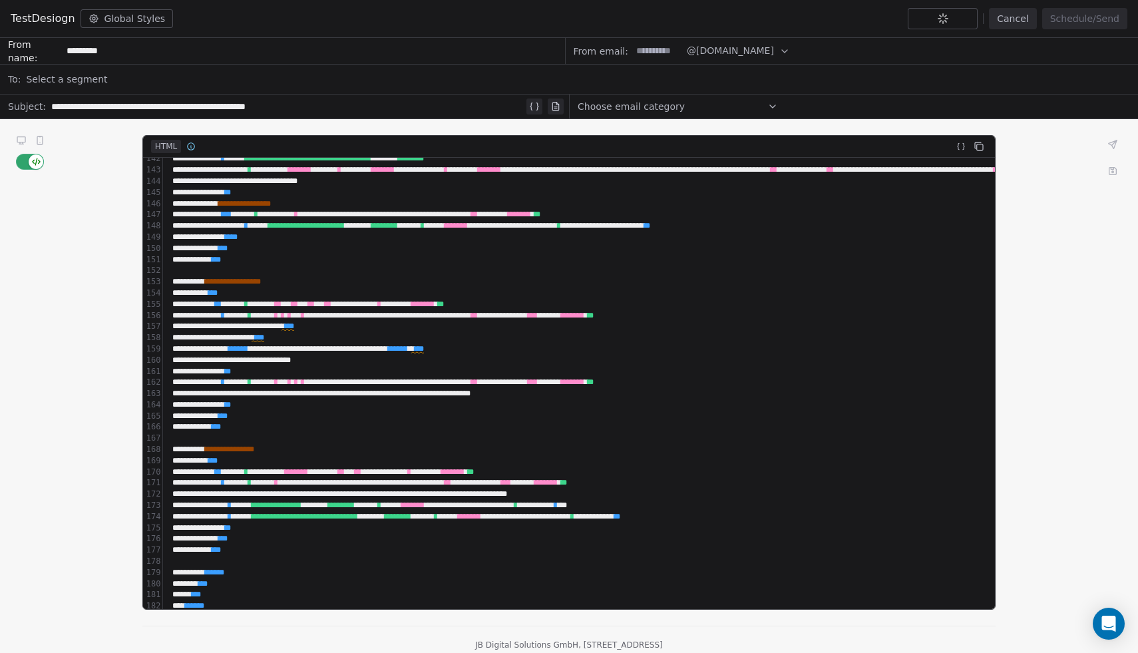
click at [17, 137] on icon at bounding box center [21, 139] width 8 height 5
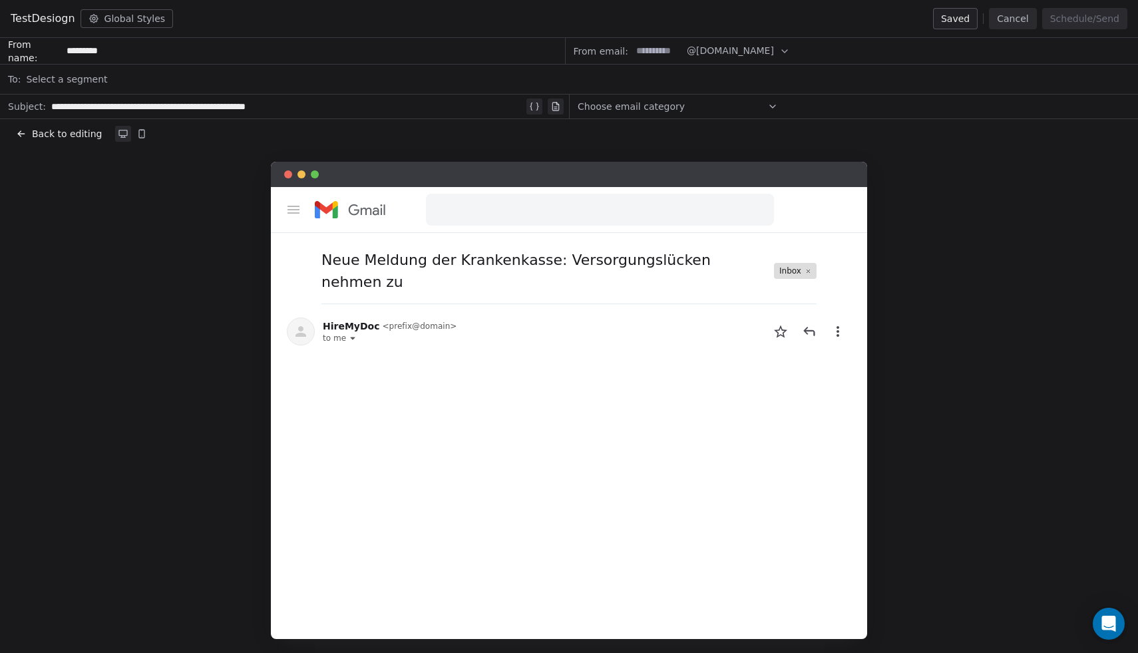
scroll to position [8, 0]
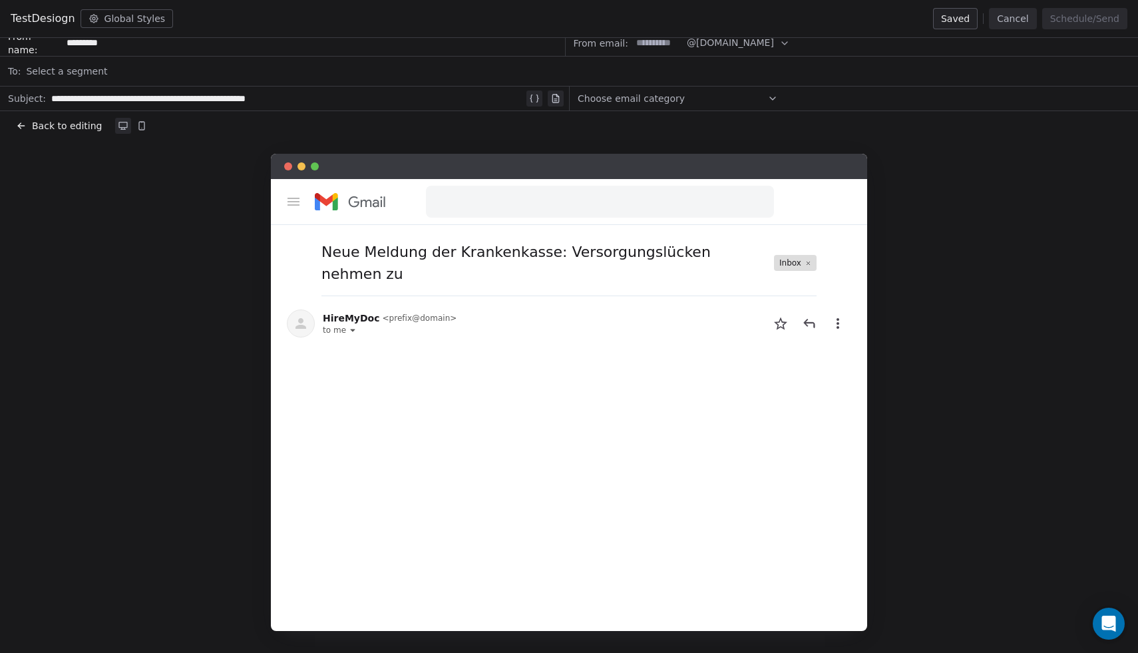
click at [70, 126] on span "Back to editing" at bounding box center [67, 125] width 70 height 13
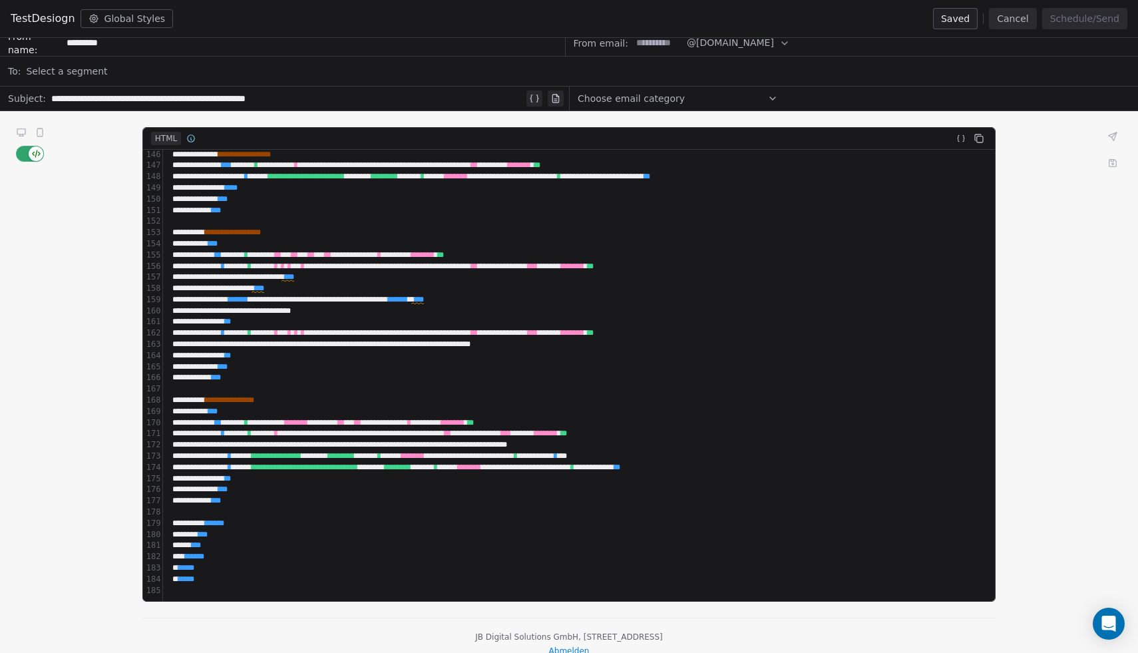
scroll to position [21, 0]
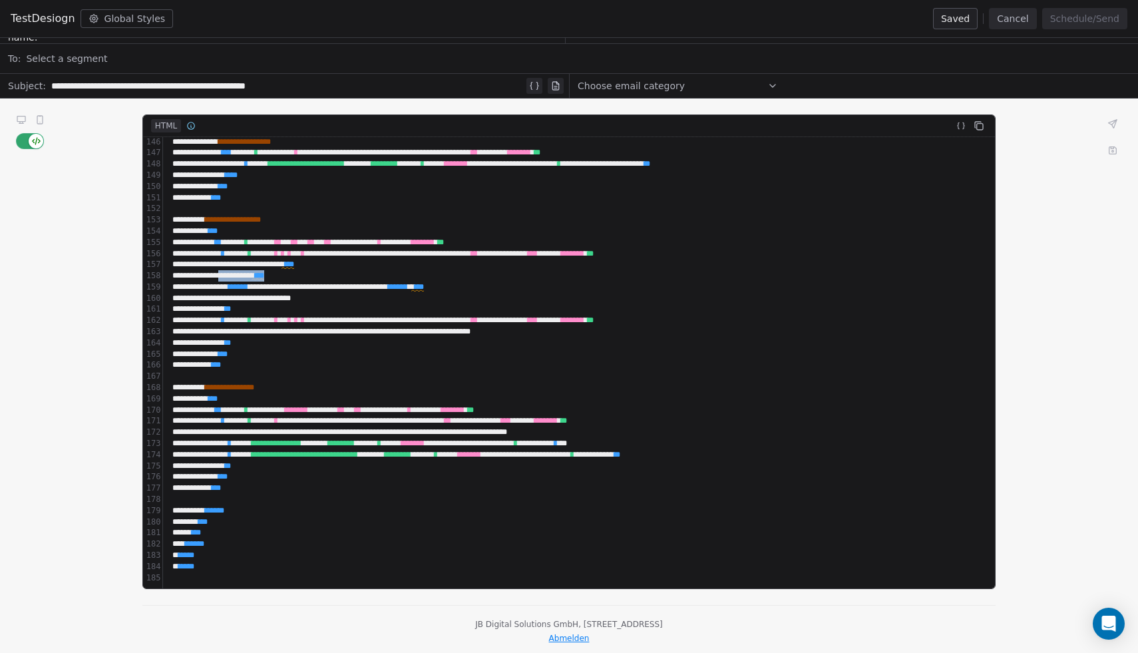
drag, startPoint x: 242, startPoint y: 275, endPoint x: 324, endPoint y: 275, distance: 81.9
click at [324, 275] on div "********* * ** *" at bounding box center [1015, 275] width 1694 height 11
click at [19, 119] on icon at bounding box center [21, 118] width 8 height 5
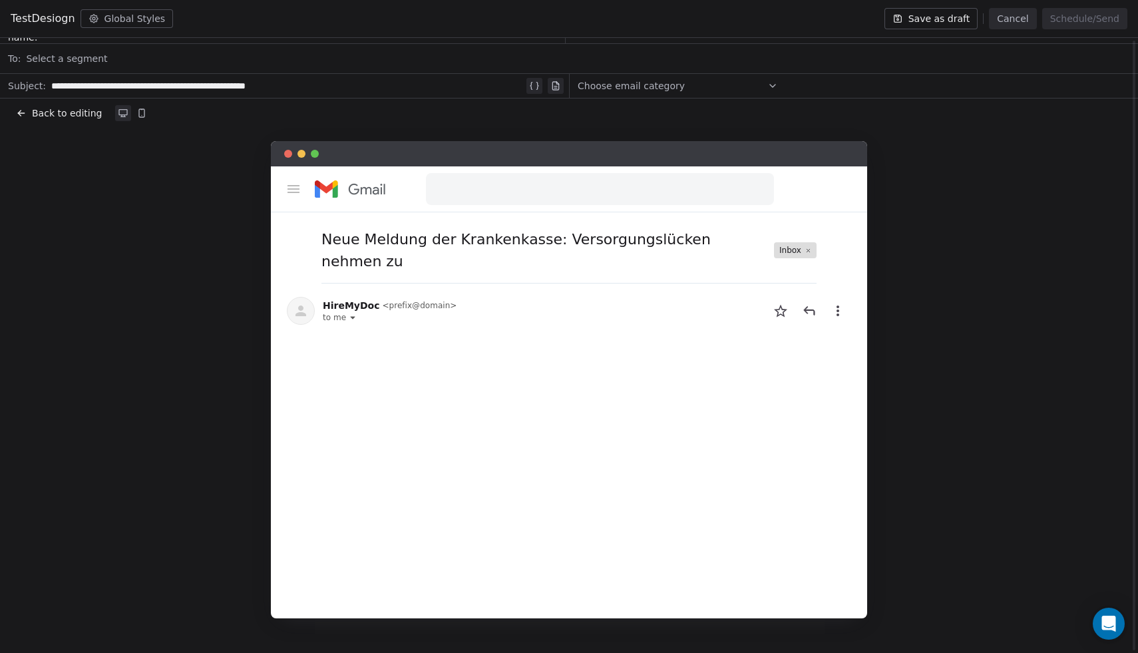
scroll to position [29, 0]
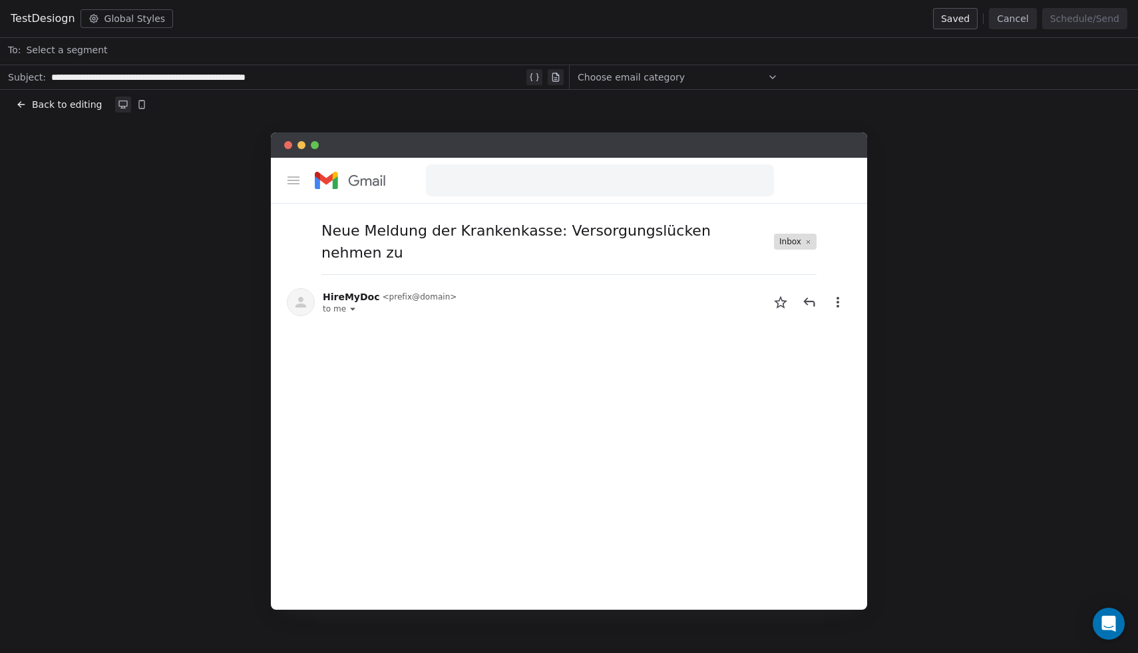
click at [120, 104] on icon at bounding box center [123, 103] width 8 height 5
click at [137, 46] on div "Select a segment" at bounding box center [578, 49] width 1104 height 29
click at [113, 47] on div "Select a segment" at bounding box center [578, 49] width 1104 height 29
click at [51, 168] on span "Segments" at bounding box center [45, 170] width 47 height 13
click at [106, 263] on div "Neue Meldung der Krankenkasse: Versorgungslücken nehmen zu Inbox HireMyDoc < pr…" at bounding box center [569, 370] width 1138 height 477
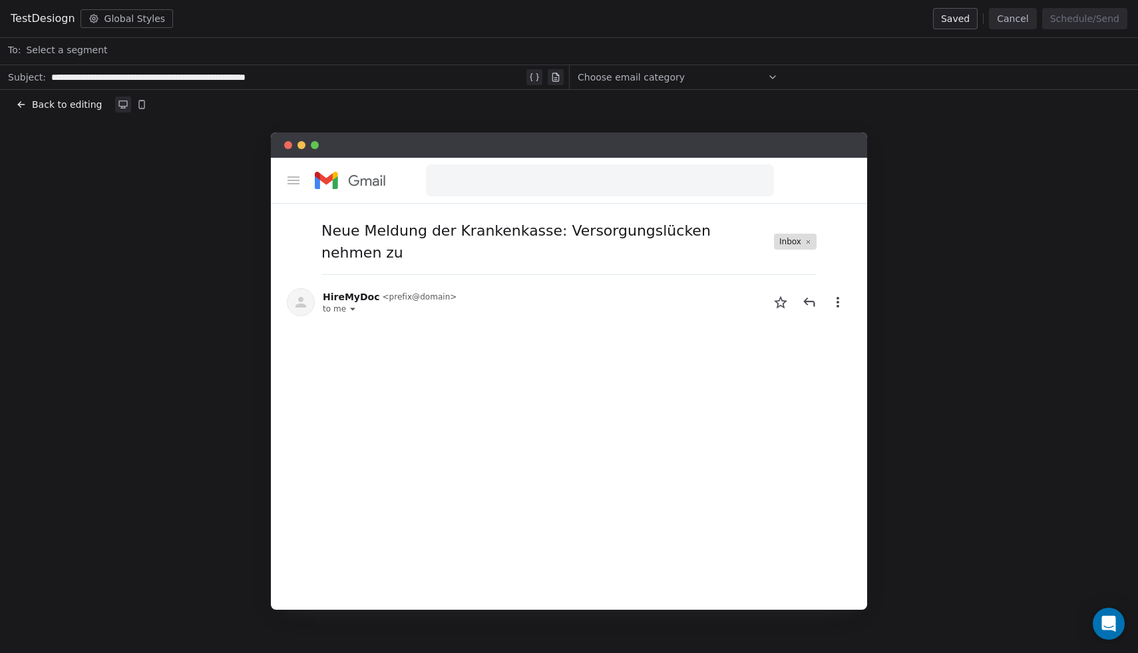
click at [36, 105] on span "Back to editing" at bounding box center [67, 104] width 70 height 13
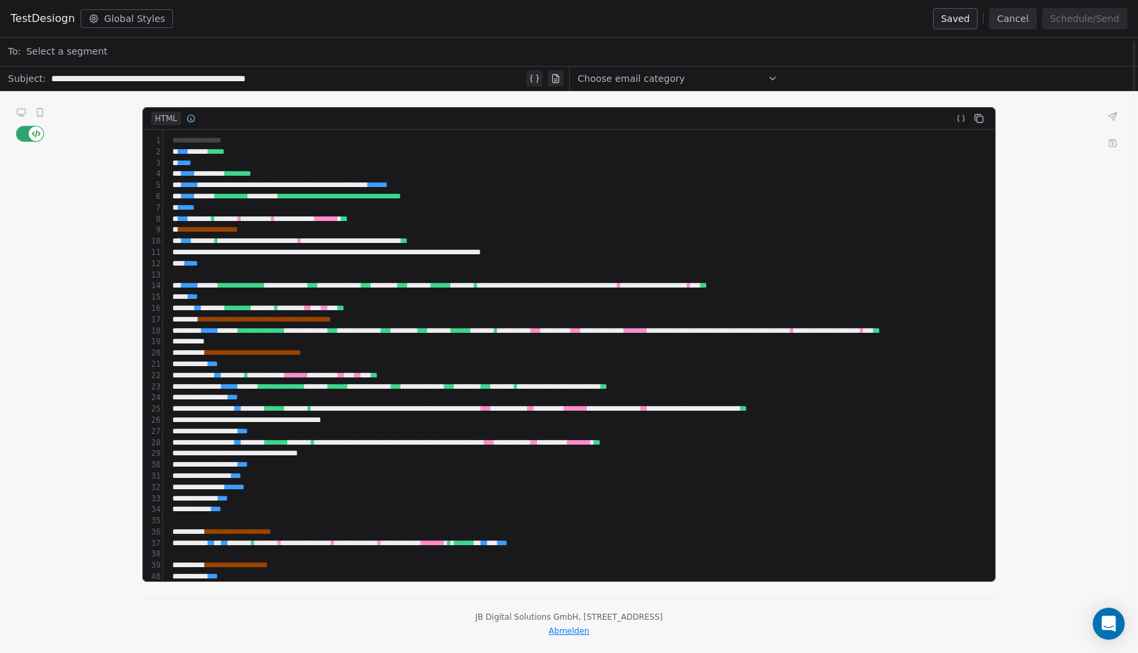
scroll to position [28, 0]
click at [1114, 142] on icon at bounding box center [1113, 143] width 7 height 7
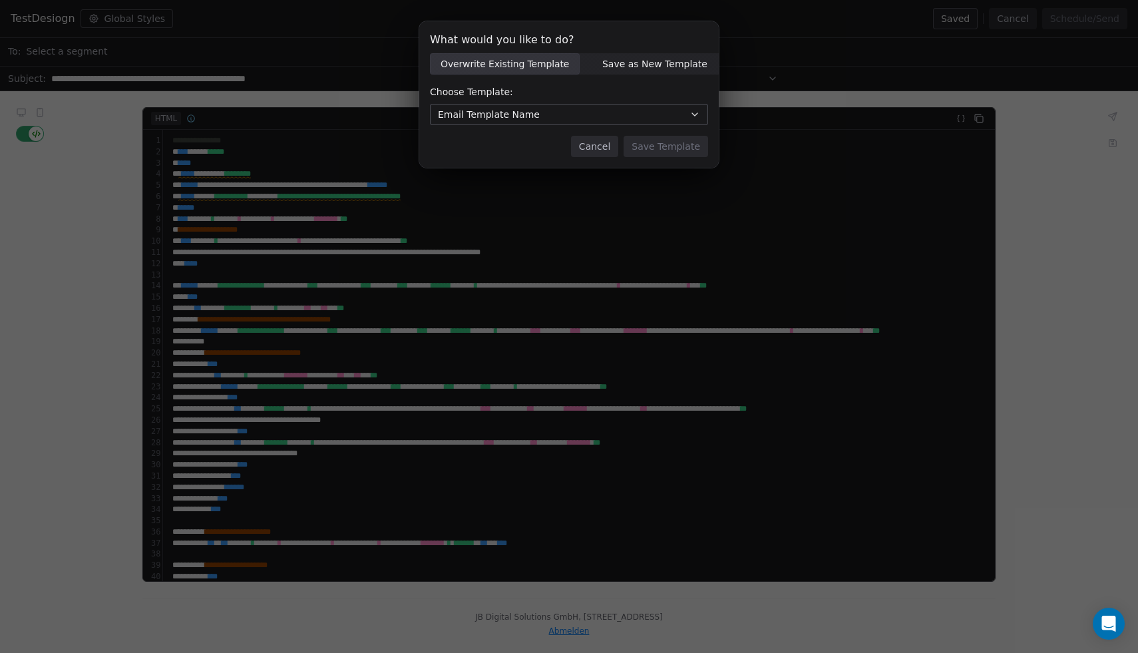
click at [531, 109] on span "Email Template Name" at bounding box center [489, 115] width 102 height 14
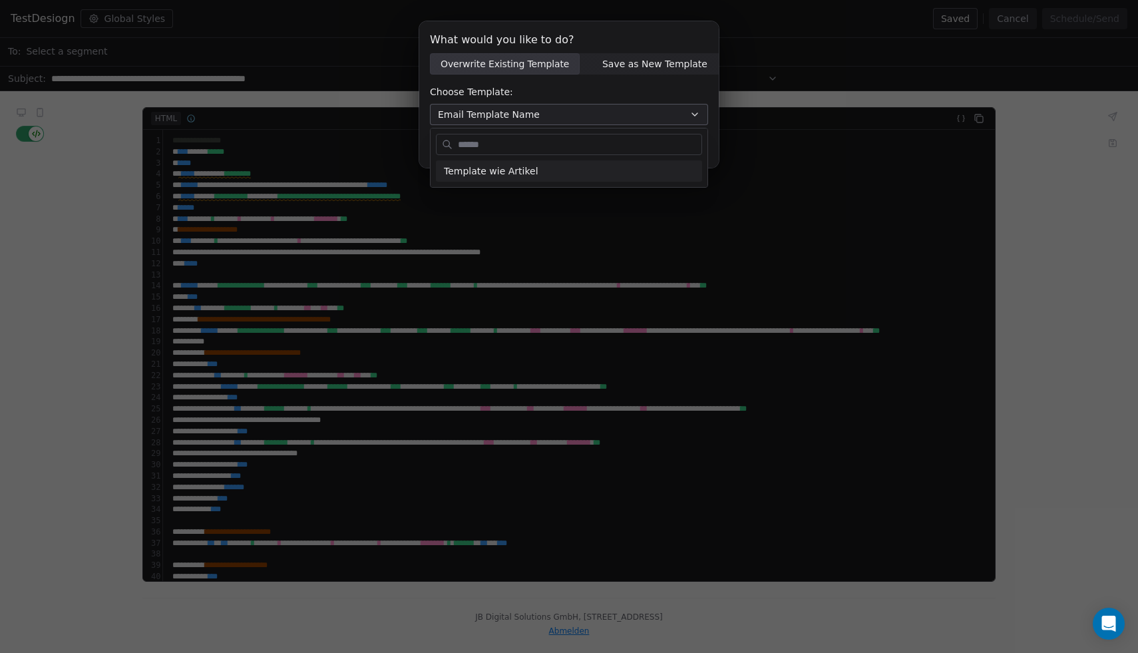
click at [610, 57] on div "What would you like to do? Overwrite Existing Template Overwrite Existing Templ…" at bounding box center [569, 103] width 1138 height 207
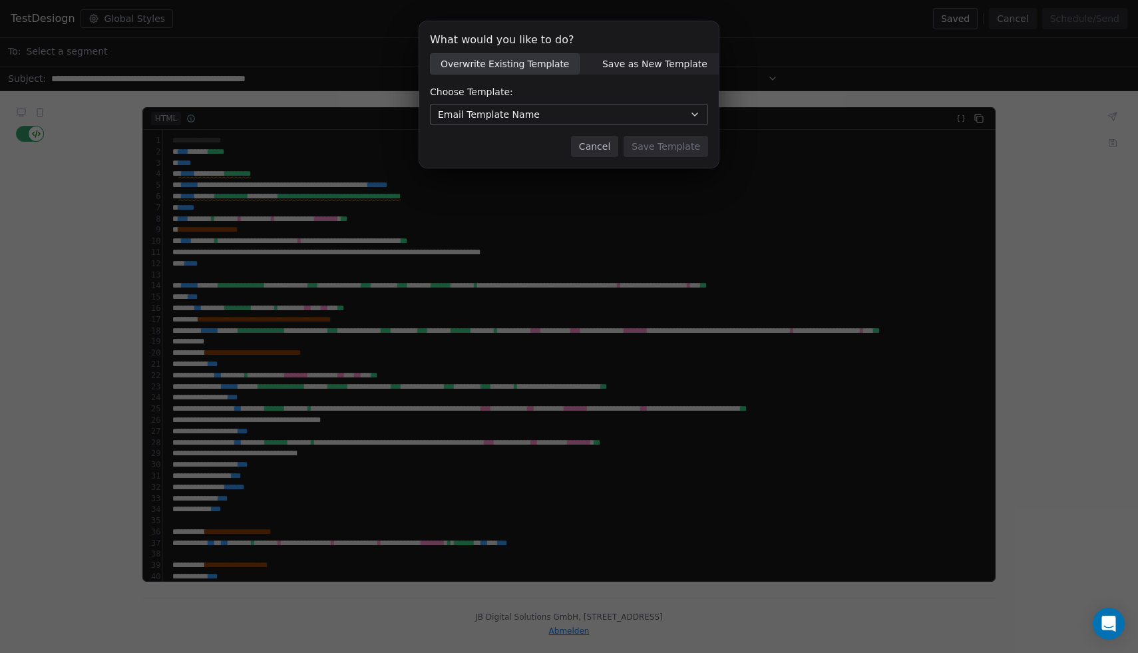
click at [614, 57] on span "Save as New Template" at bounding box center [654, 64] width 105 height 14
click at [547, 116] on input at bounding box center [569, 115] width 277 height 20
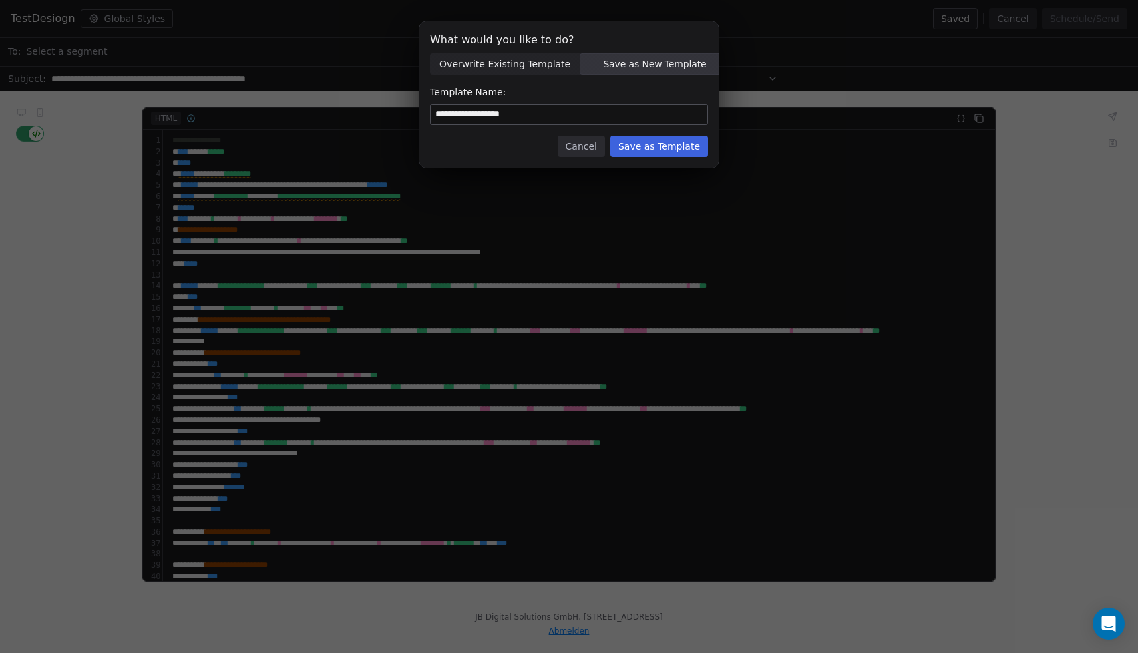
type input "**********"
click at [678, 142] on button "Save as Template" at bounding box center [659, 146] width 98 height 21
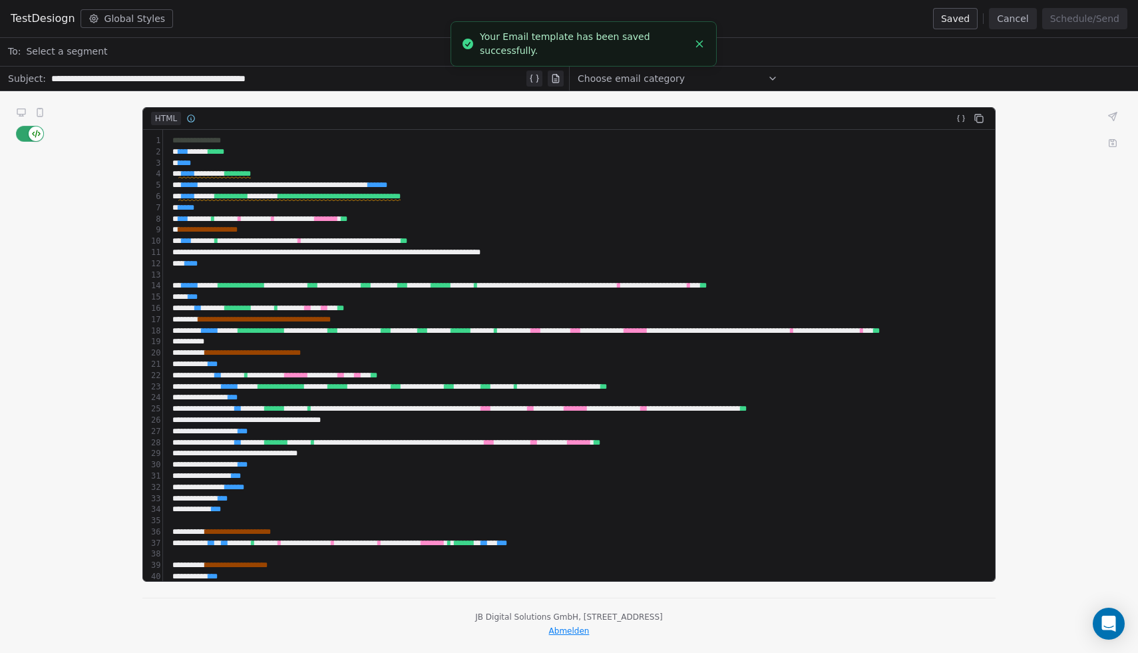
click at [1032, 21] on button "Cancel" at bounding box center [1012, 18] width 47 height 21
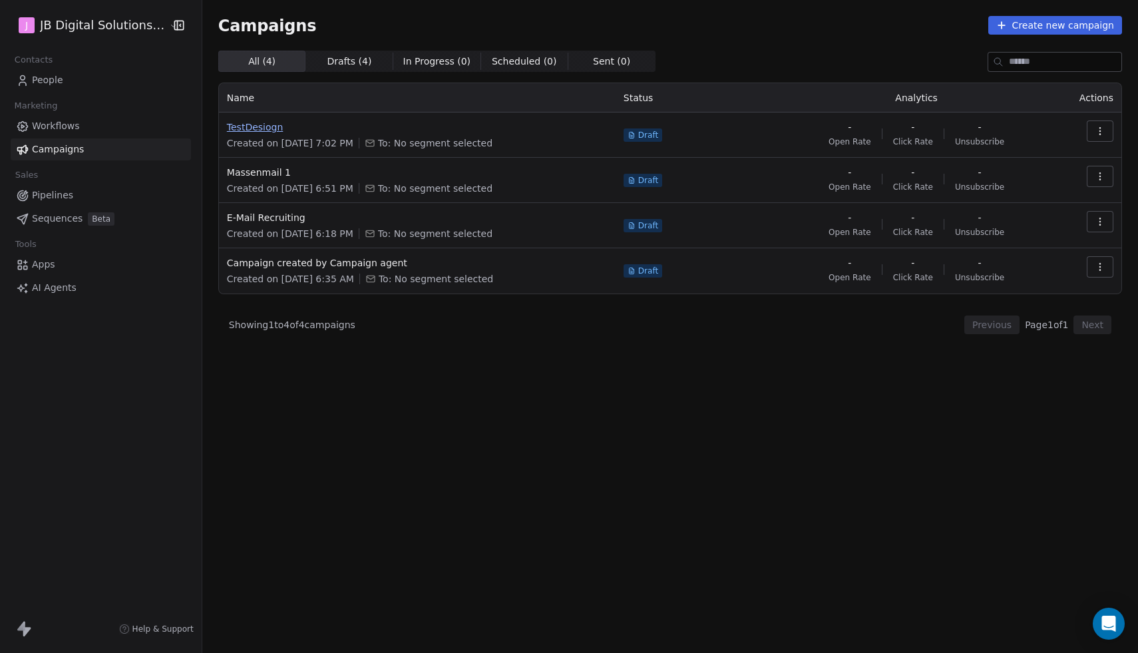
click at [260, 127] on span "TestDesiogn" at bounding box center [417, 126] width 381 height 13
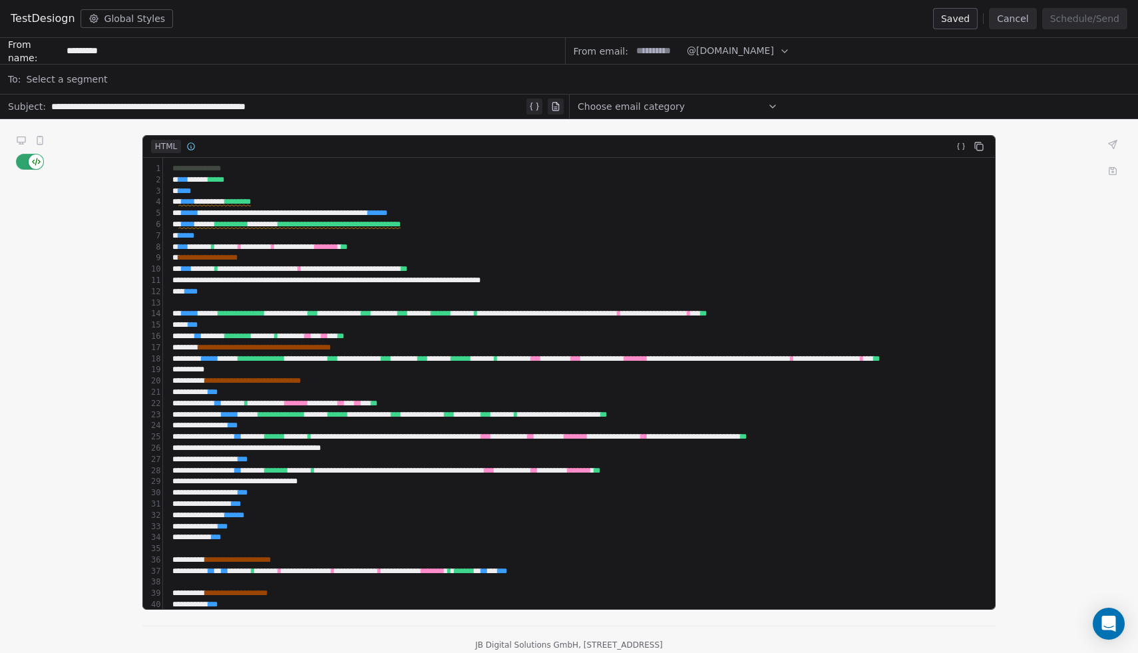
click at [16, 145] on icon at bounding box center [21, 140] width 11 height 11
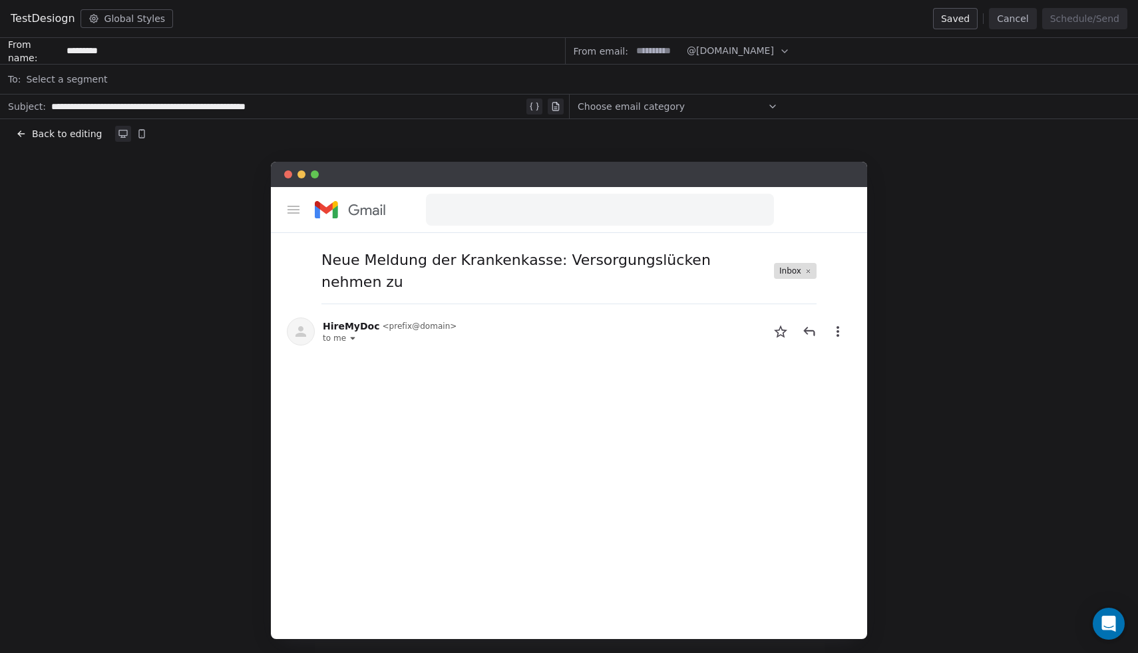
click at [17, 132] on icon at bounding box center [21, 133] width 11 height 11
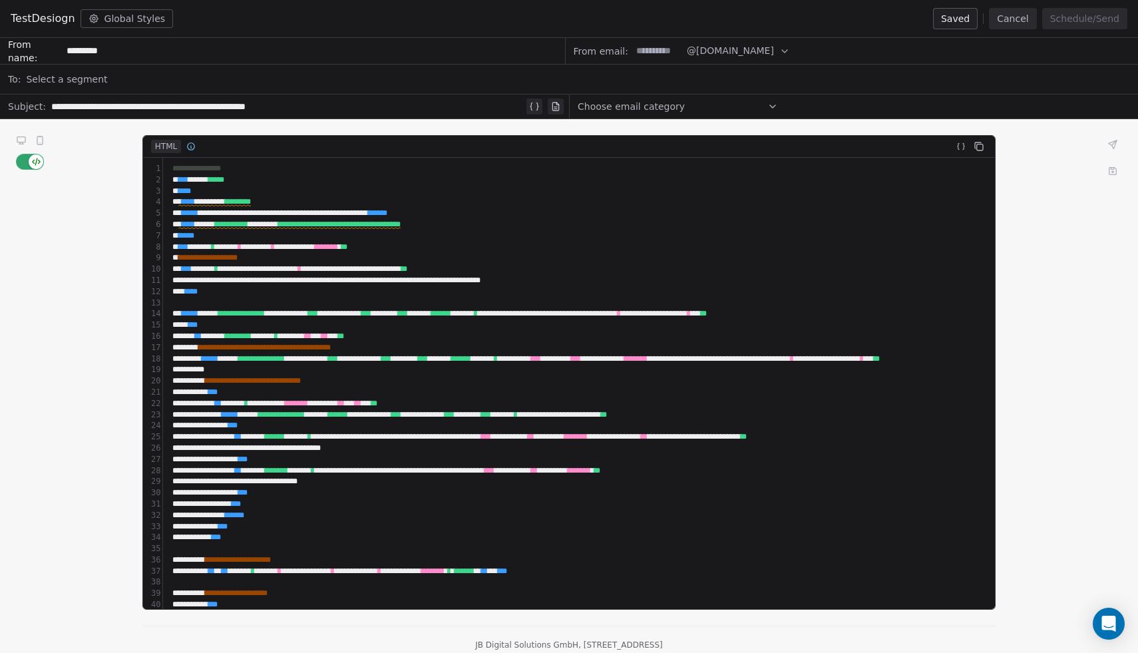
click at [38, 164] on span "button" at bounding box center [36, 161] width 15 height 15
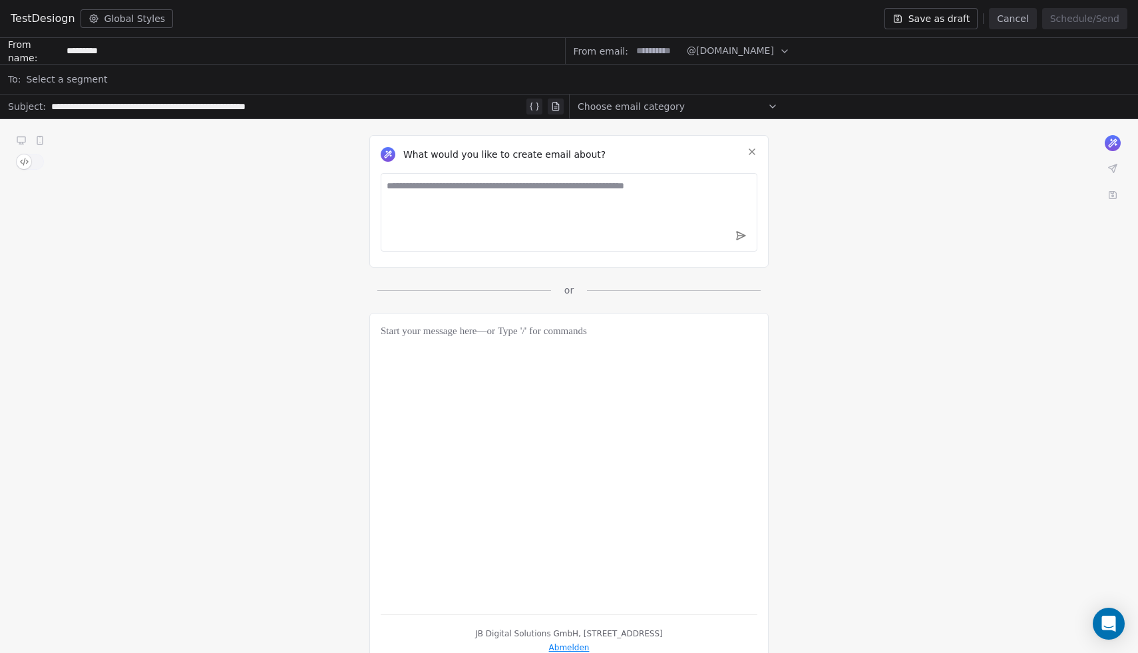
click at [18, 163] on span "button" at bounding box center [24, 161] width 15 height 15
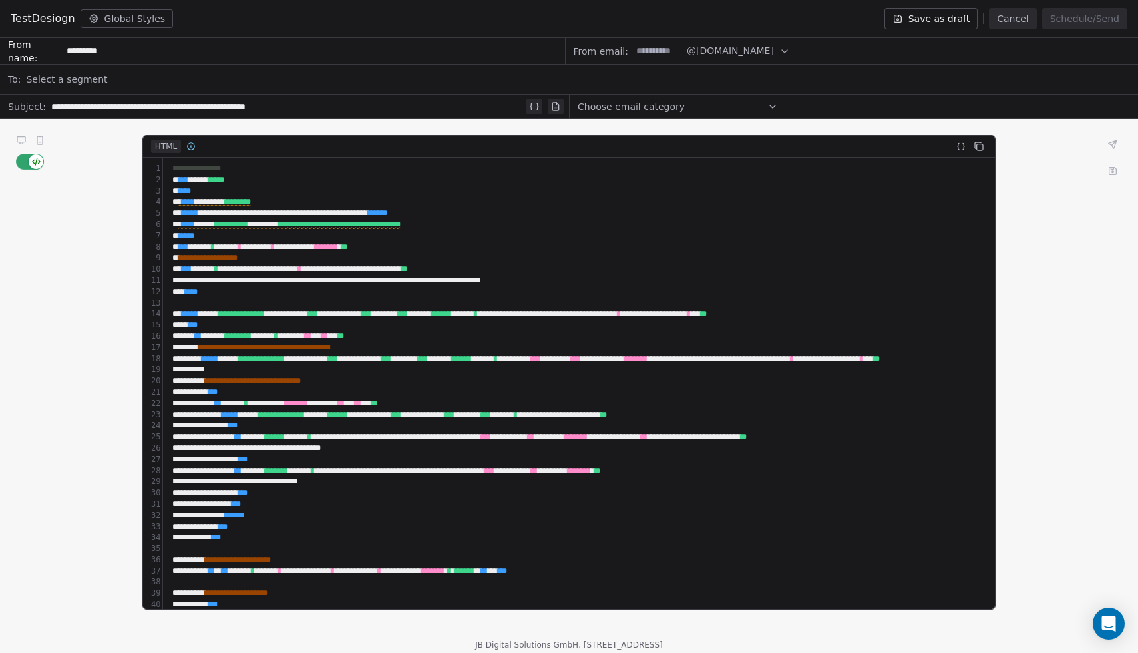
click at [65, 21] on span "TestDesiogn" at bounding box center [43, 19] width 65 height 16
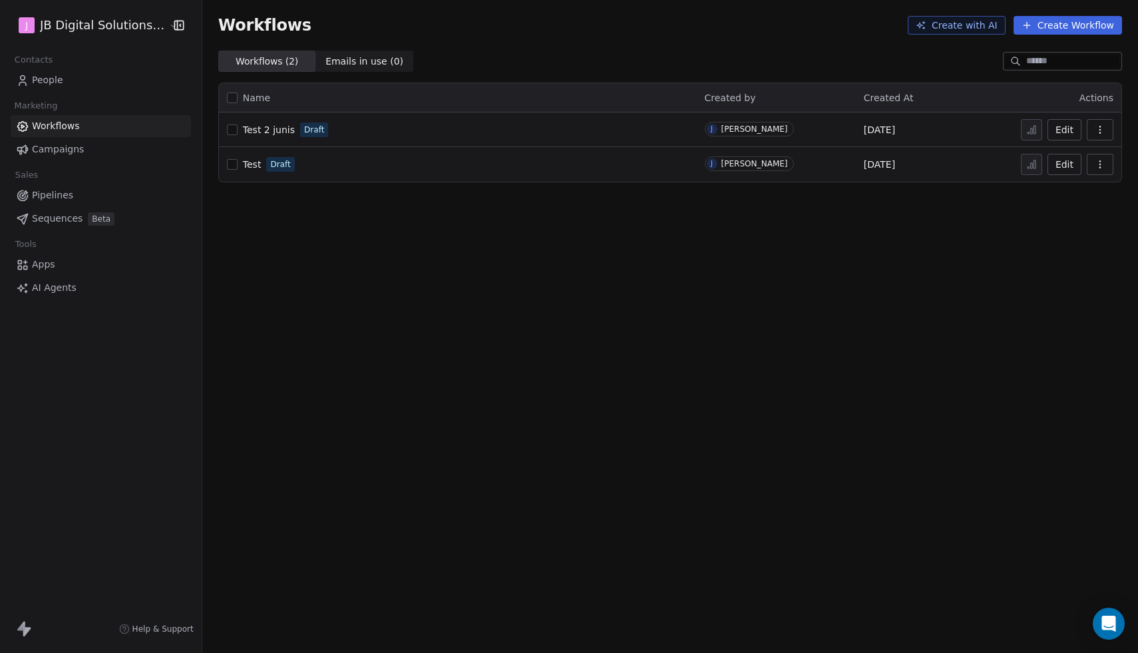
click at [51, 148] on span "Campaigns" at bounding box center [58, 149] width 52 height 14
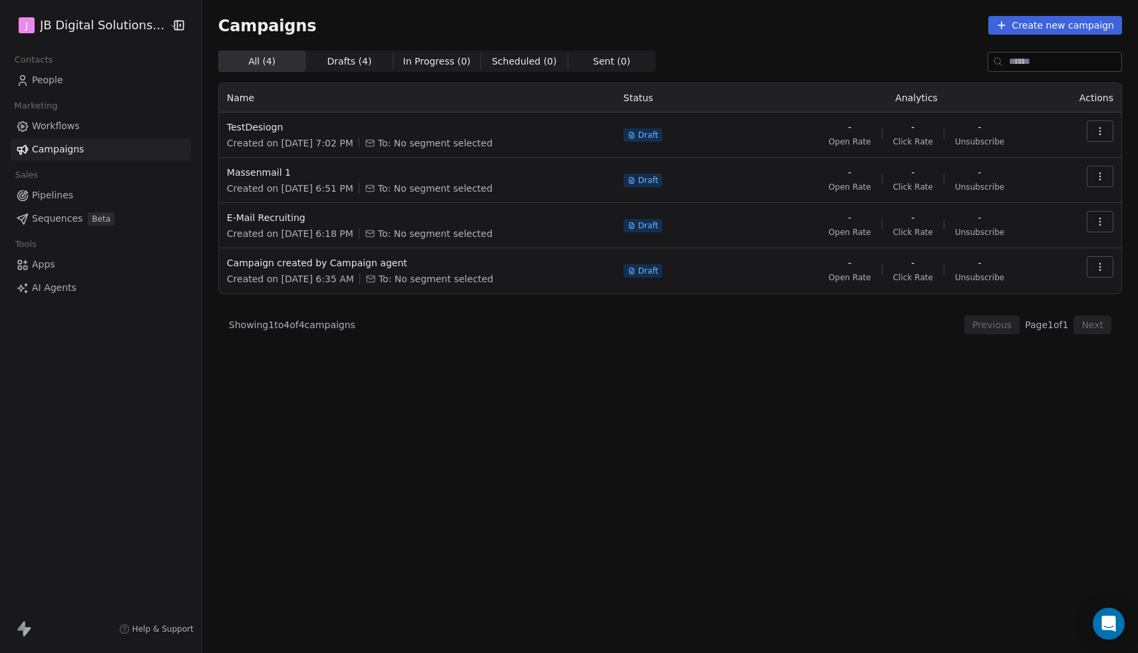
click at [1100, 124] on button "button" at bounding box center [1100, 130] width 27 height 21
click at [1045, 157] on div "Edit" at bounding box center [1040, 160] width 134 height 21
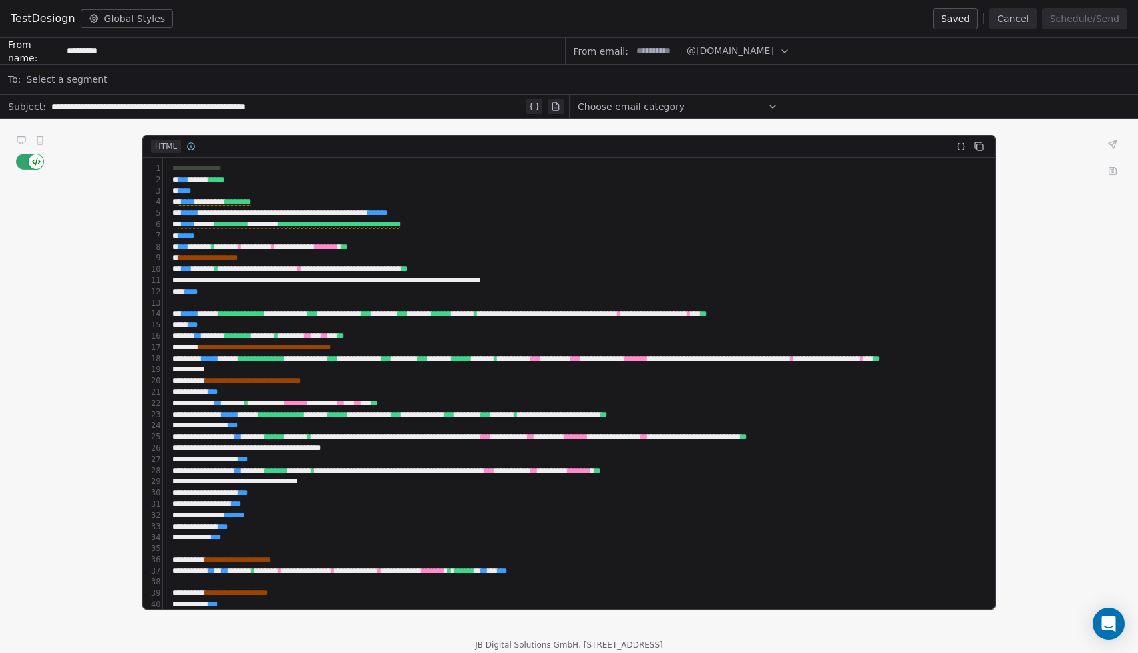
click at [49, 15] on span "TestDesiogn" at bounding box center [43, 19] width 65 height 16
click at [49, 18] on span "TestDesiogn" at bounding box center [43, 19] width 65 height 16
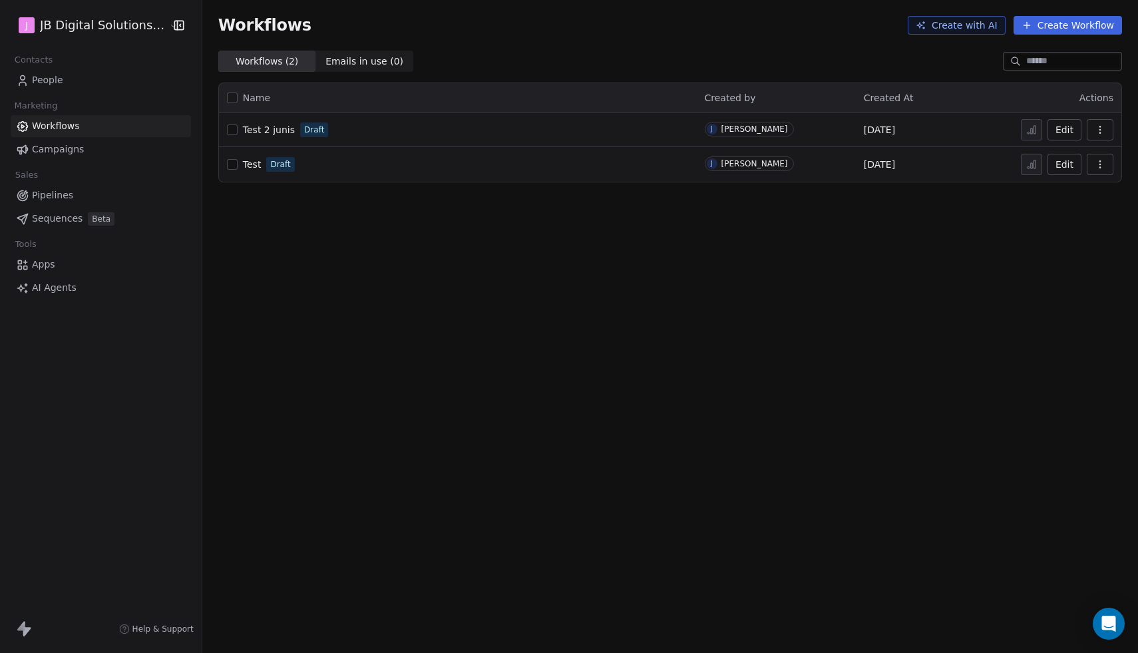
click at [1066, 128] on button "Edit" at bounding box center [1065, 129] width 34 height 21
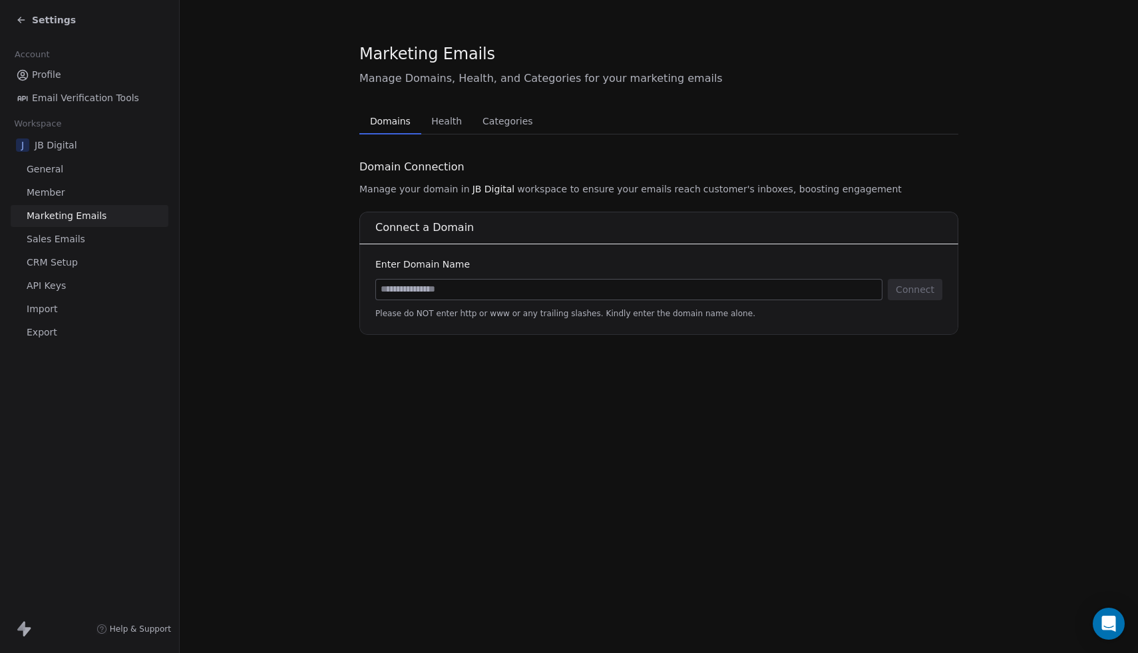
click at [490, 283] on input at bounding box center [629, 290] width 506 height 20
type input "*"
type input "**********"
click at [917, 297] on button "Connect" at bounding box center [915, 289] width 55 height 21
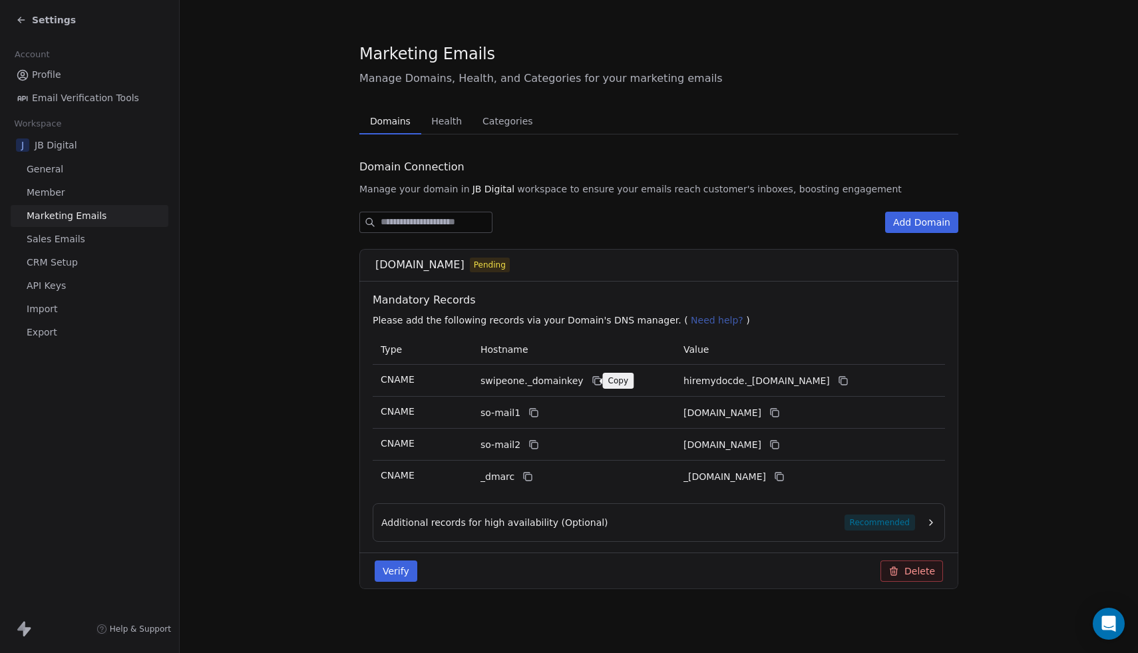
click at [594, 379] on icon at bounding box center [597, 382] width 6 height 6
click at [849, 380] on icon at bounding box center [843, 380] width 11 height 11
click at [532, 415] on icon at bounding box center [534, 412] width 11 height 11
click at [779, 411] on icon at bounding box center [776, 414] width 6 height 6
click at [530, 445] on icon at bounding box center [534, 444] width 11 height 11
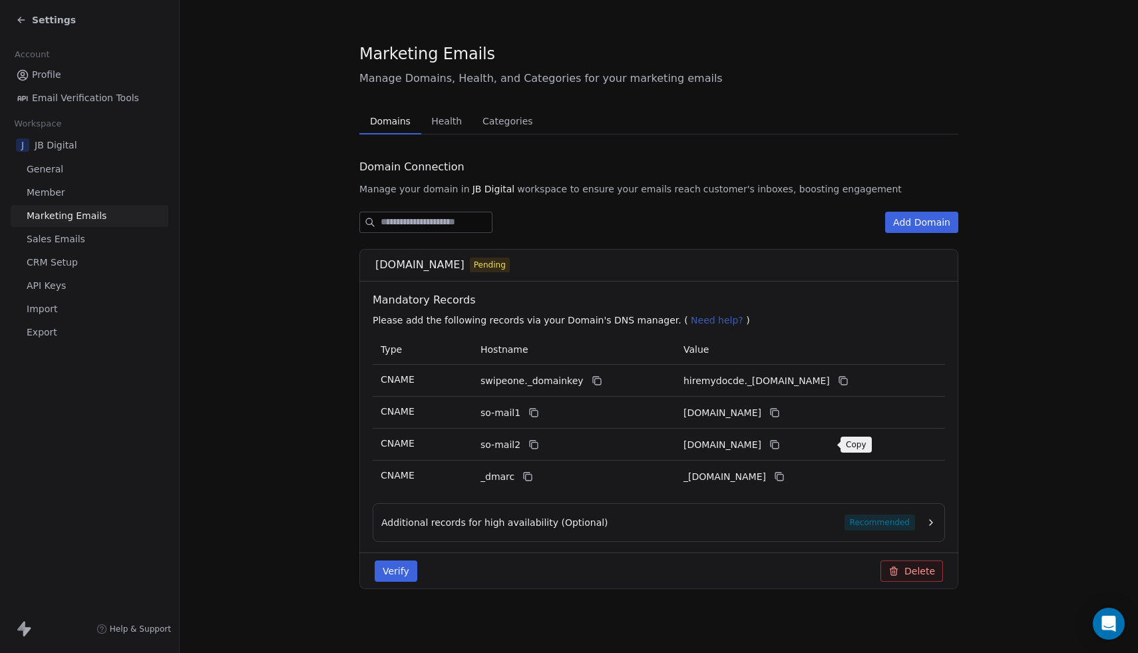
click at [780, 444] on icon at bounding box center [775, 444] width 11 height 11
click at [636, 523] on div "Additional records for high availability (Optional) Recommended" at bounding box center [648, 523] width 534 height 16
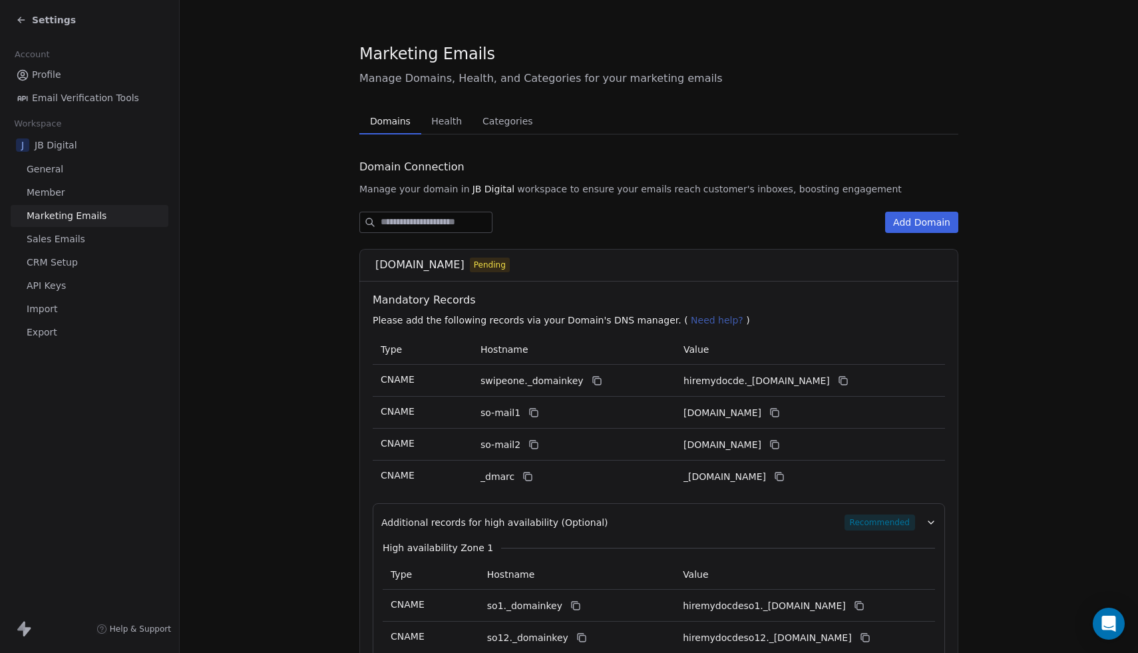
scroll to position [155, 0]
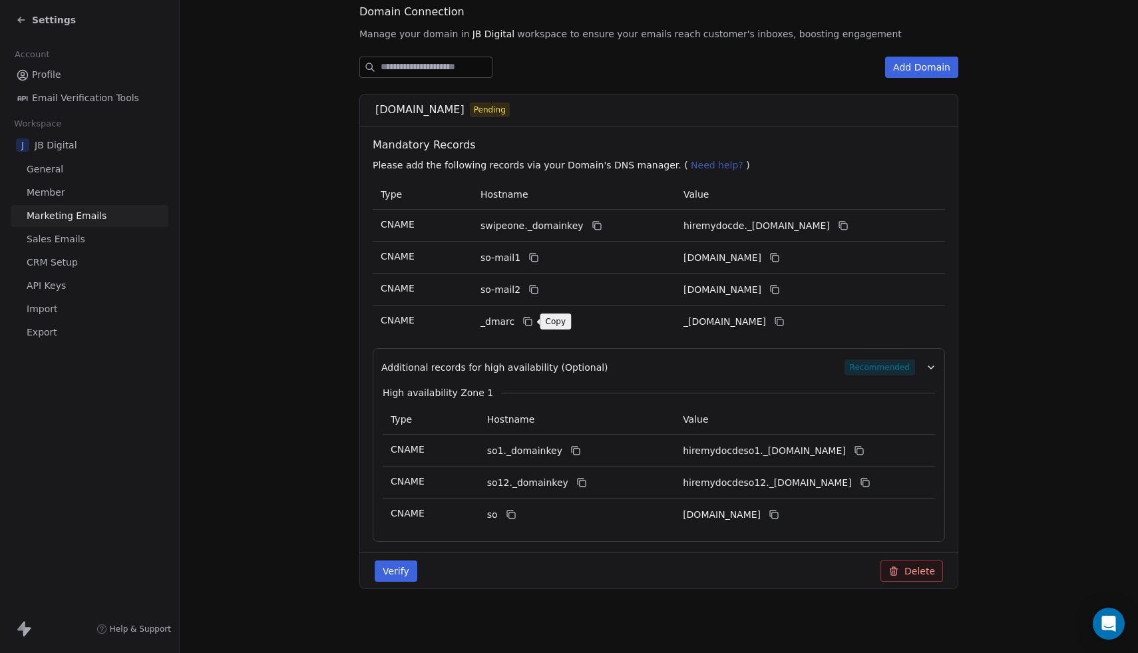
click at [531, 324] on icon at bounding box center [528, 321] width 11 height 11
click at [785, 320] on icon at bounding box center [779, 321] width 11 height 11
click at [407, 578] on button "Verify" at bounding box center [396, 571] width 43 height 21
click at [395, 571] on button "Verify" at bounding box center [396, 571] width 43 height 21
click at [571, 451] on icon at bounding box center [576, 450] width 11 height 11
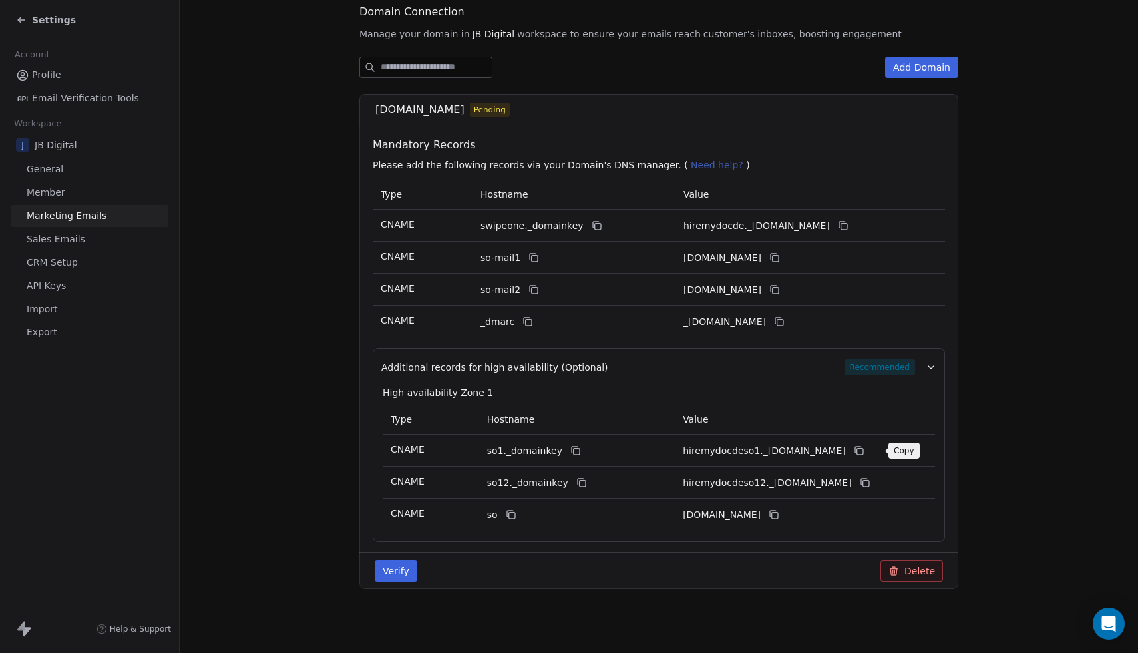
click at [865, 450] on icon at bounding box center [859, 450] width 11 height 11
click at [578, 483] on icon at bounding box center [581, 482] width 6 height 6
click at [873, 485] on button at bounding box center [865, 483] width 16 height 16
click at [507, 514] on icon at bounding box center [511, 514] width 11 height 11
click at [780, 515] on icon at bounding box center [774, 514] width 11 height 11
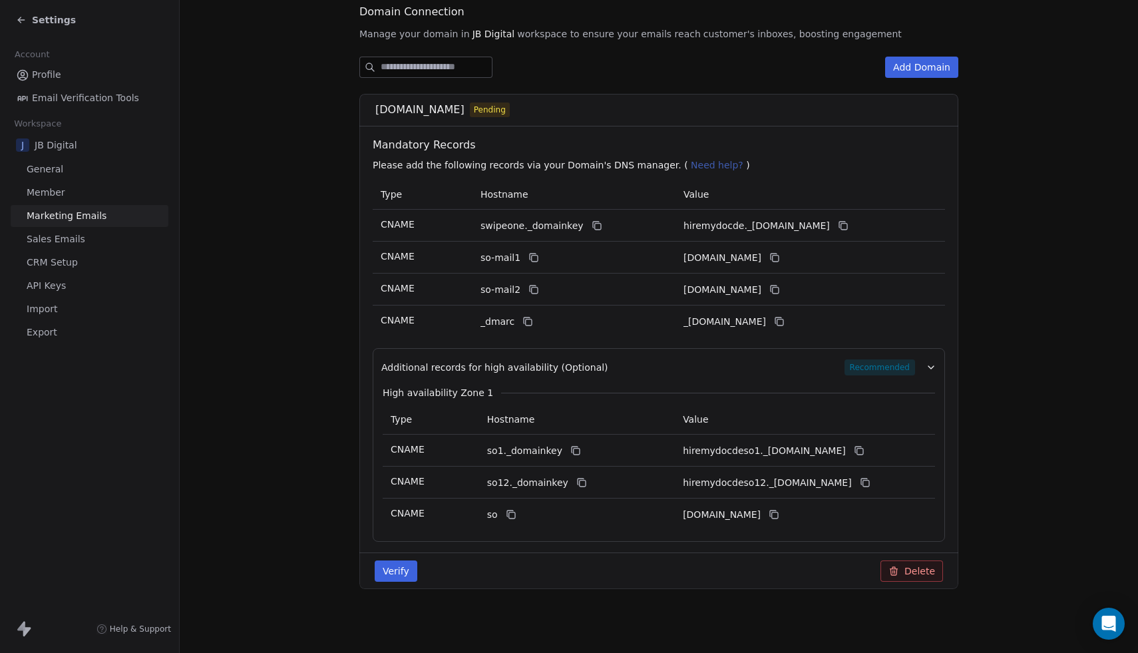
click at [397, 567] on button "Verify" at bounding box center [396, 571] width 43 height 21
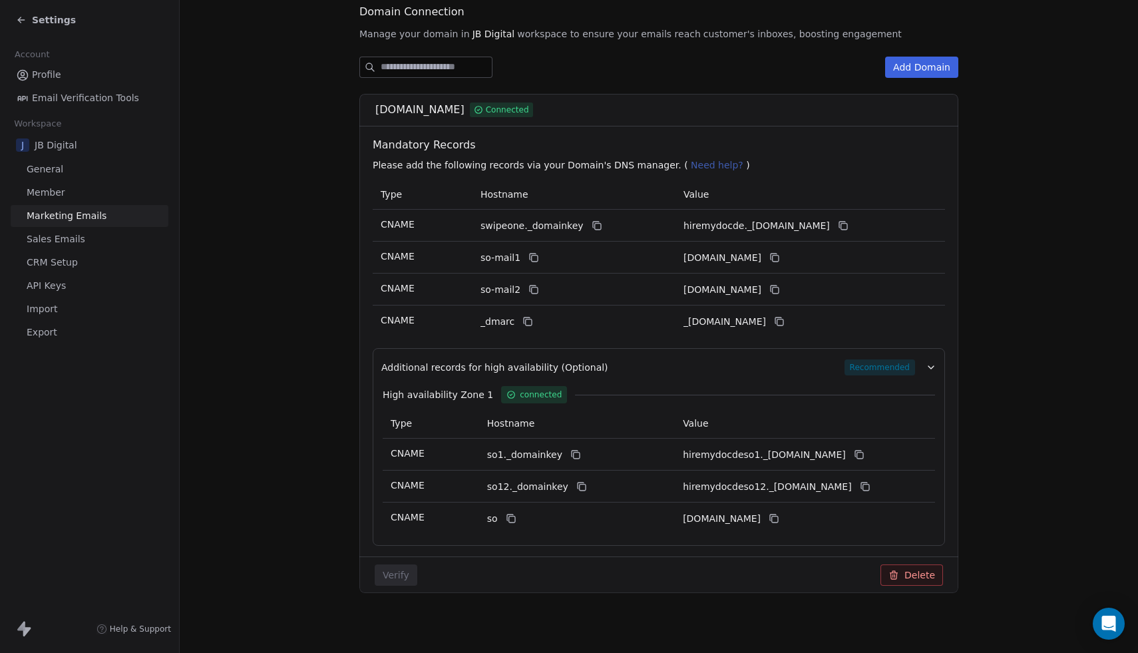
scroll to position [0, 0]
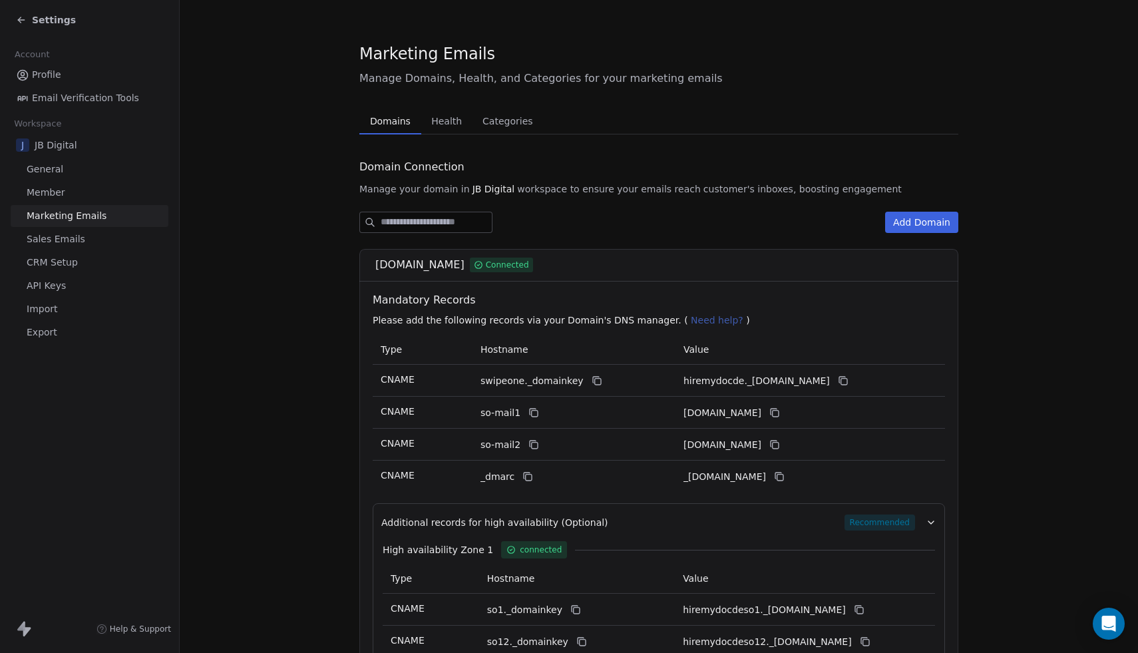
click at [454, 120] on span "Health" at bounding box center [446, 121] width 41 height 19
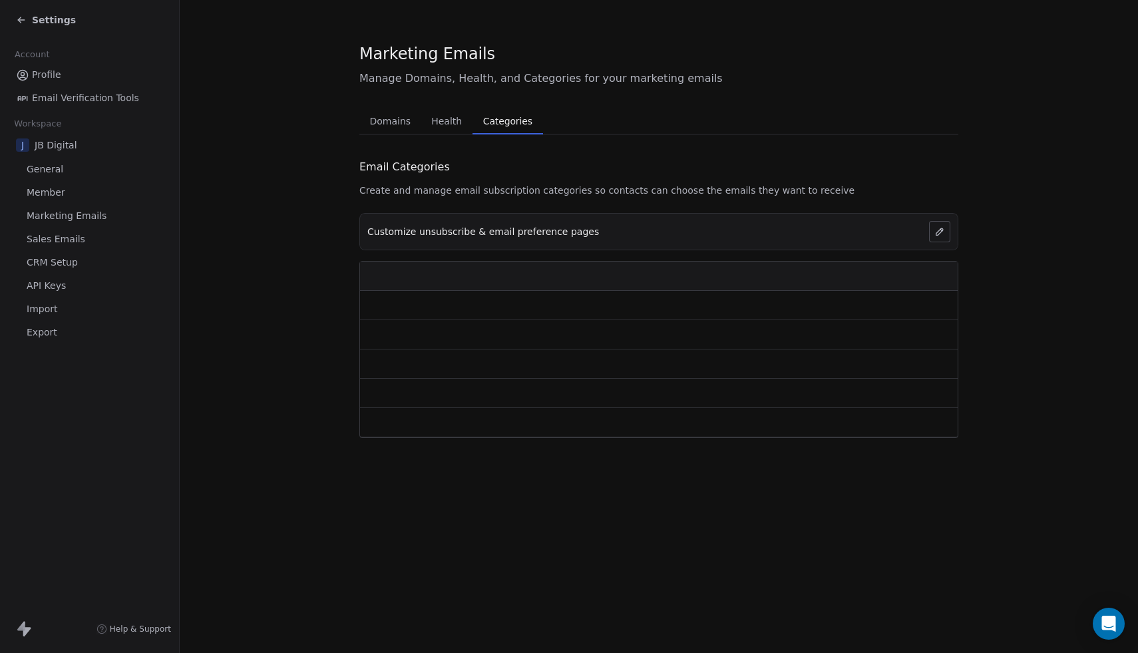
click at [509, 114] on span "Categories" at bounding box center [508, 121] width 60 height 19
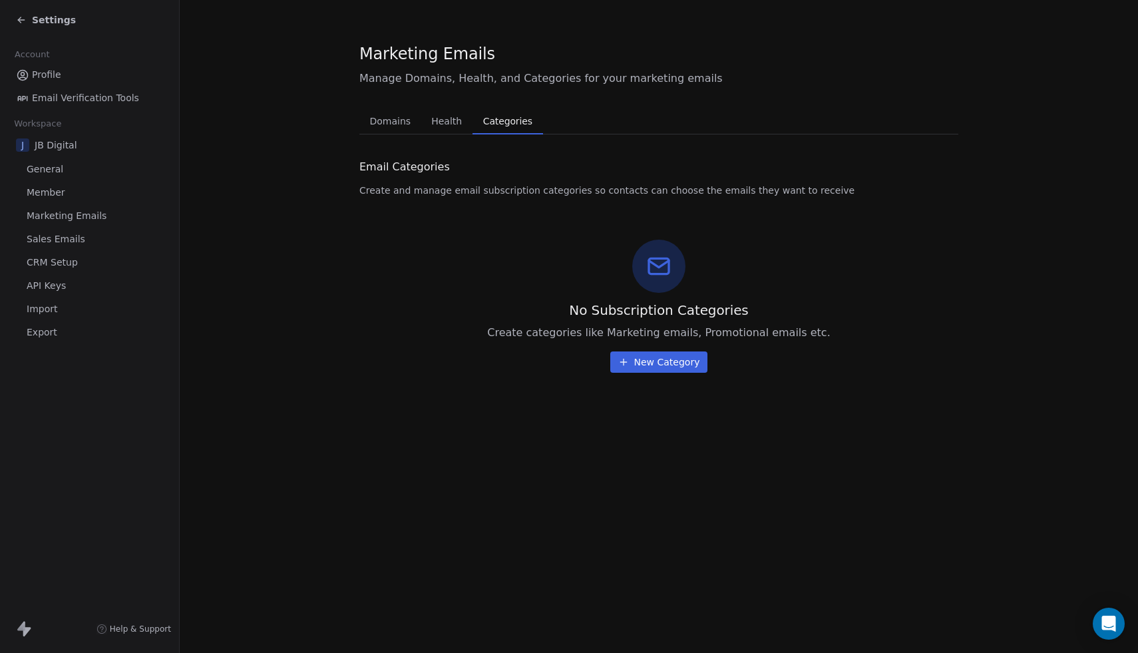
click at [450, 131] on button "Health Health" at bounding box center [446, 121] width 51 height 27
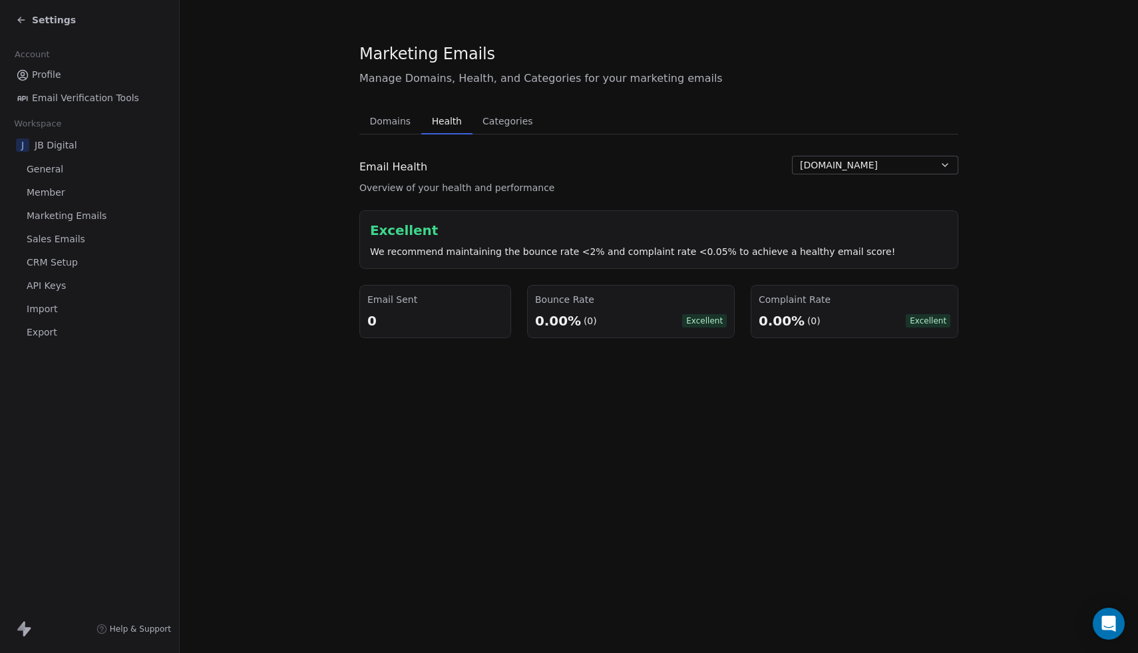
click at [486, 126] on span "Categories" at bounding box center [507, 121] width 61 height 19
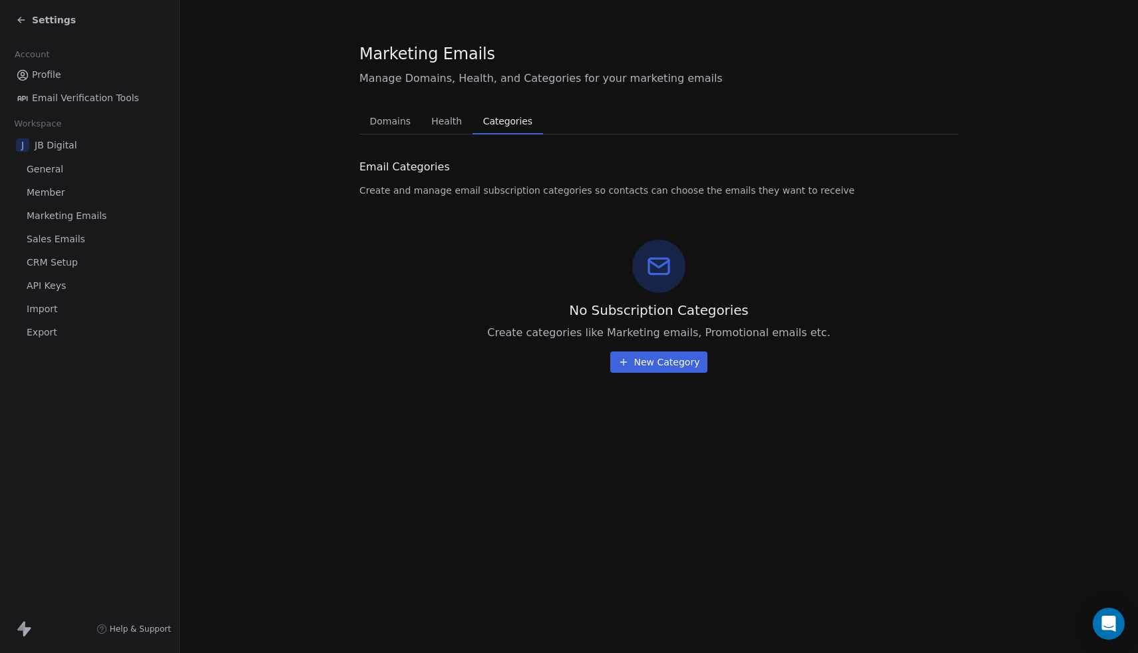
click at [20, 20] on icon at bounding box center [21, 20] width 6 height 0
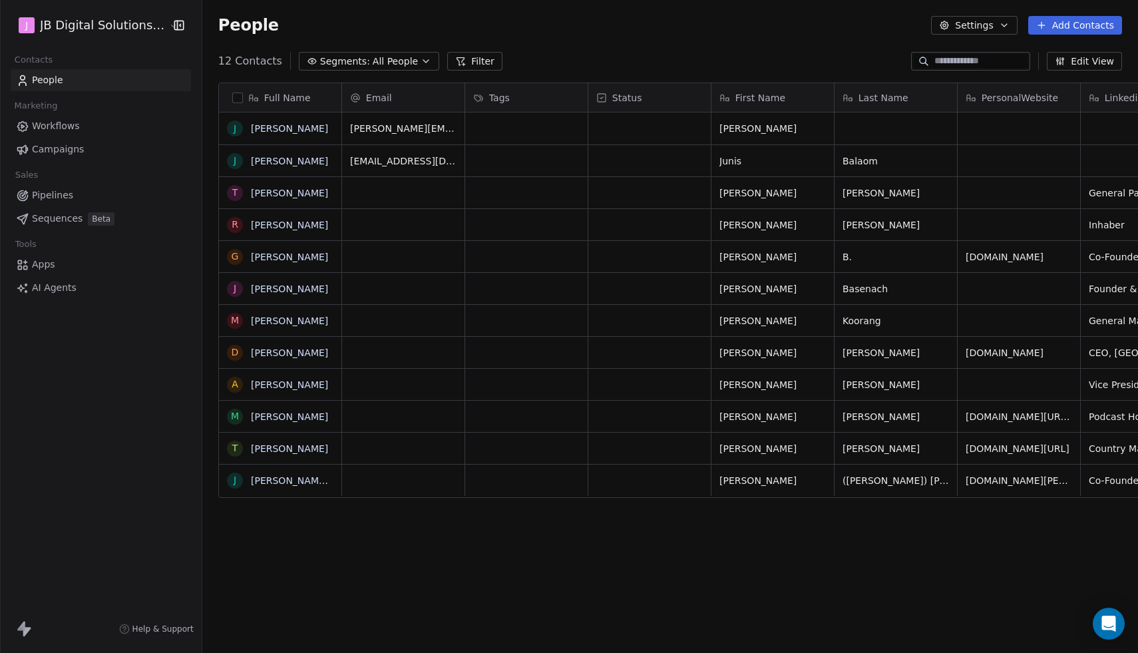
scroll to position [574, 943]
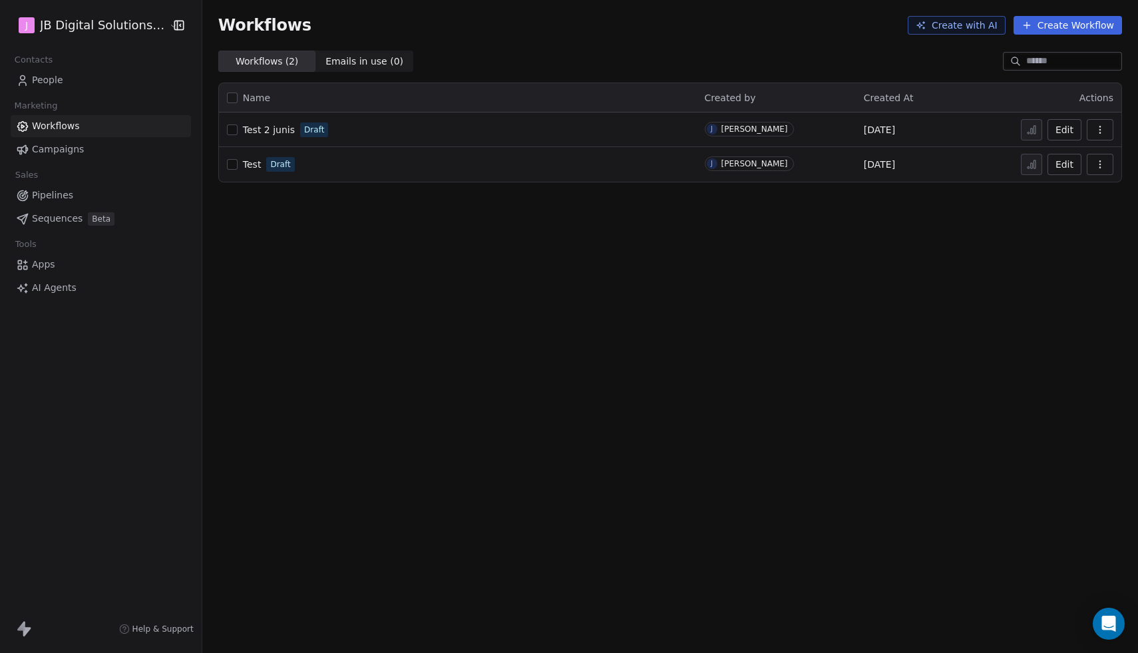
click at [53, 148] on span "Campaigns" at bounding box center [58, 149] width 52 height 14
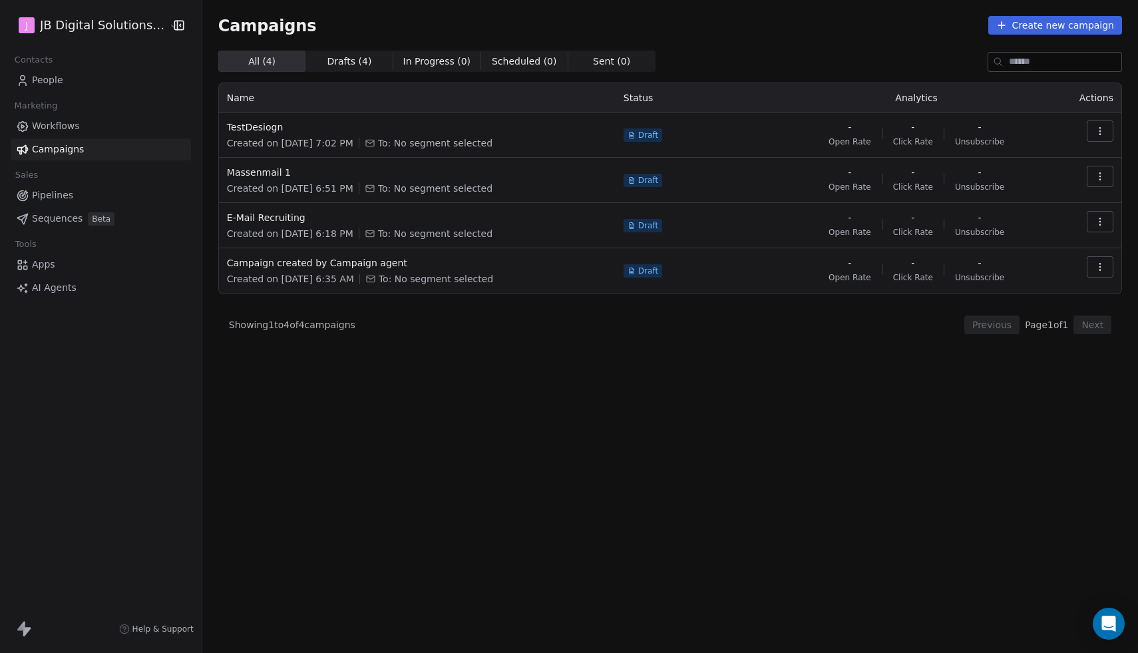
click at [1101, 138] on button "button" at bounding box center [1100, 130] width 27 height 21
click at [1043, 193] on div "Duplicate" at bounding box center [1013, 203] width 80 height 21
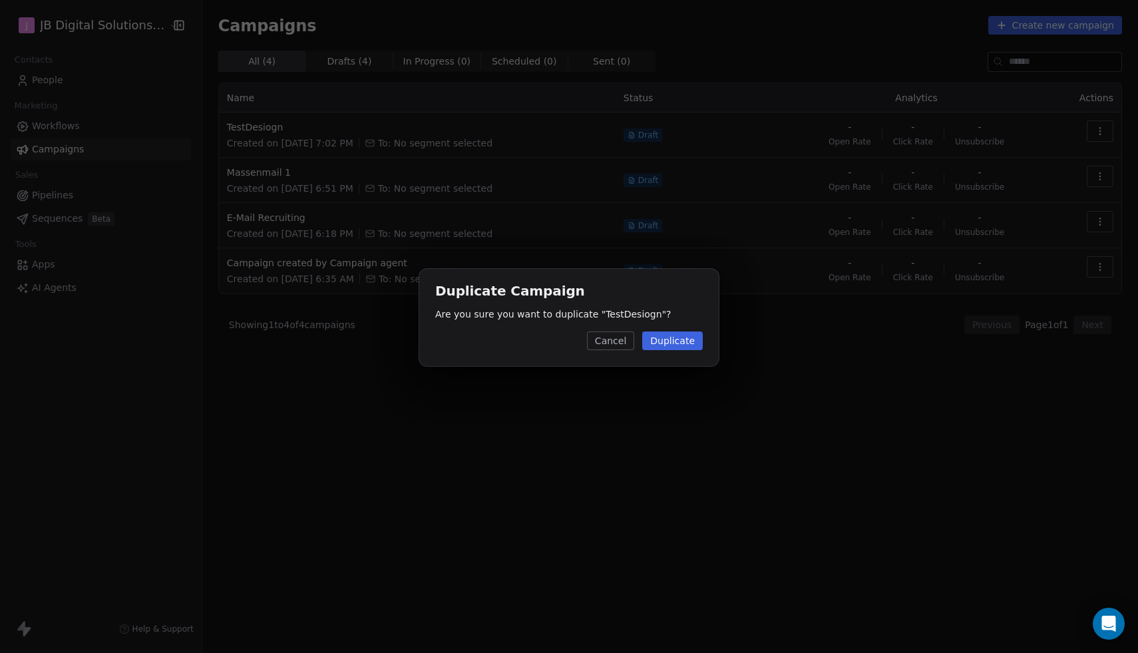
click at [622, 342] on button "Cancel" at bounding box center [610, 341] width 47 height 19
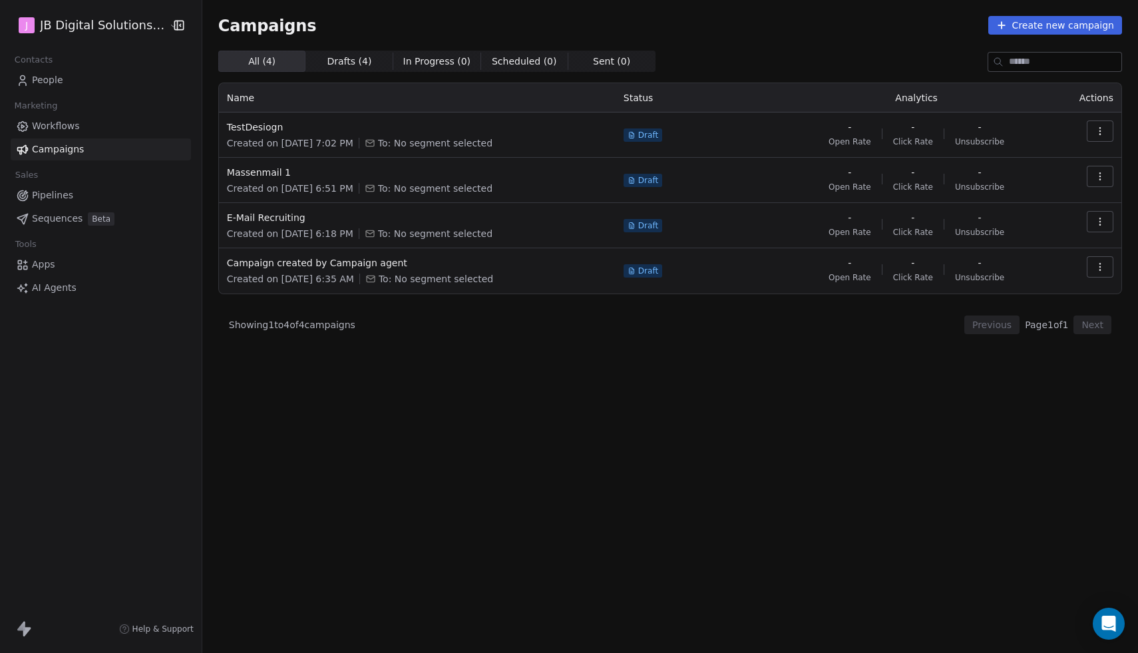
click at [1094, 127] on button "button" at bounding box center [1100, 130] width 27 height 21
click at [1053, 177] on div "Rename" at bounding box center [1040, 182] width 134 height 21
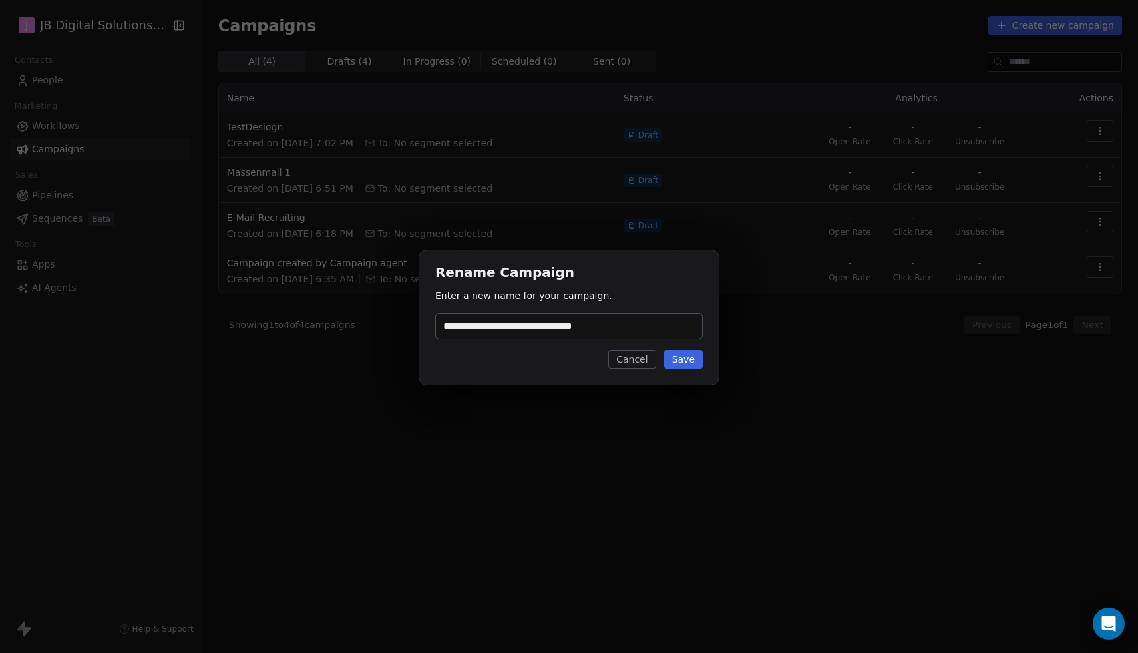
type input "**********"
click at [686, 362] on button "Save" at bounding box center [683, 359] width 39 height 19
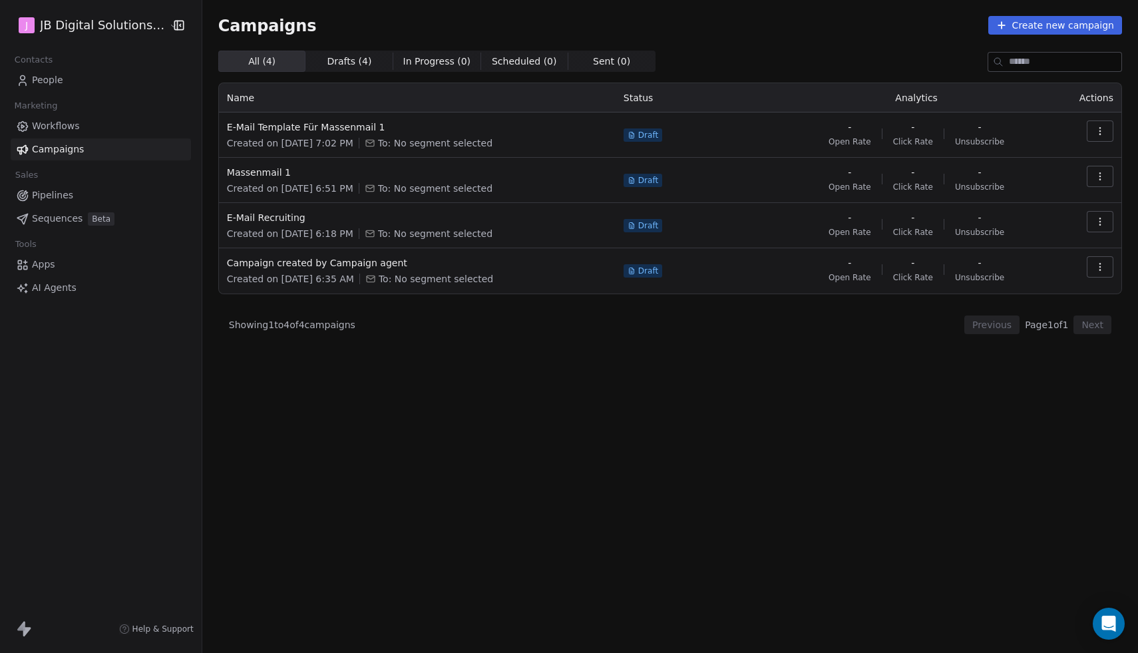
click at [1102, 131] on icon "button" at bounding box center [1100, 131] width 11 height 11
click at [689, 122] on html "J JB Digital Solutions GmbH Contacts People Marketing Workflows Campaigns Sales…" at bounding box center [569, 326] width 1138 height 653
click at [272, 125] on span "E-Mail Template Für Massenmail 1" at bounding box center [417, 126] width 381 height 13
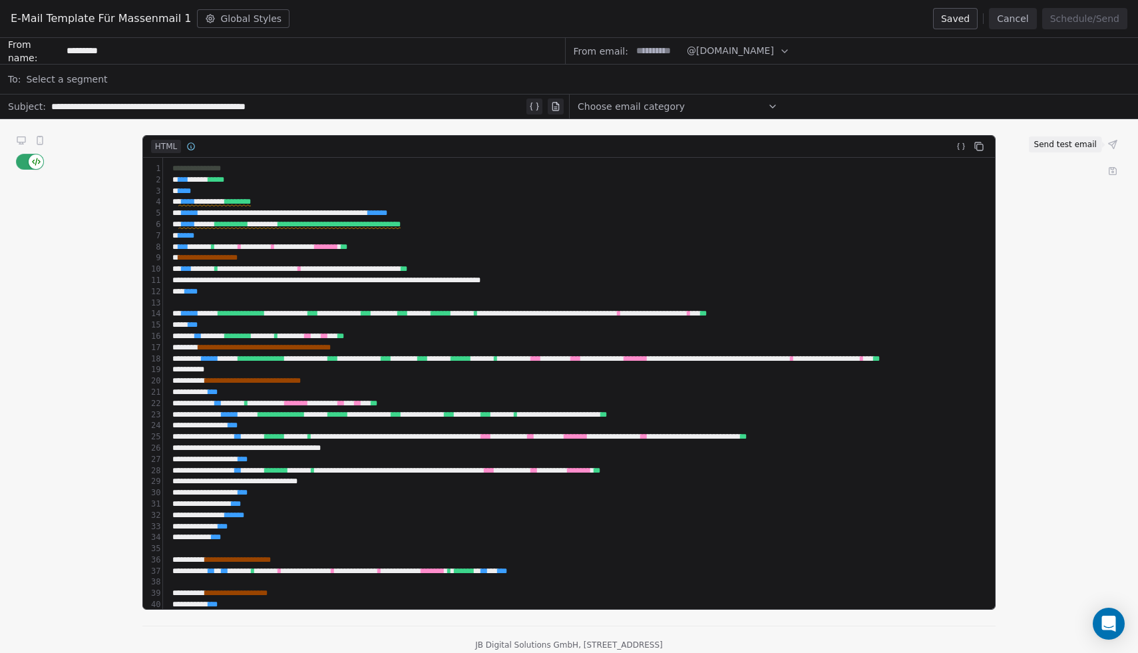
click at [1114, 143] on icon at bounding box center [1113, 144] width 8 height 8
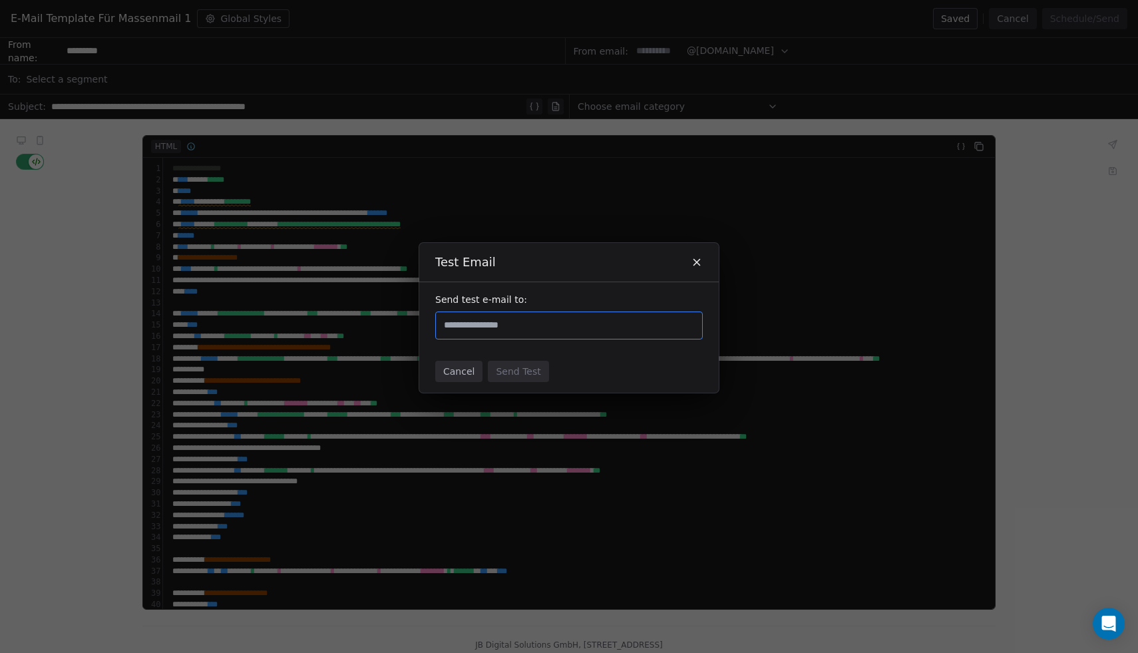
click at [496, 326] on input "text" at bounding box center [569, 326] width 256 height 16
type input "**********"
click at [524, 371] on button "Send Test" at bounding box center [518, 371] width 61 height 21
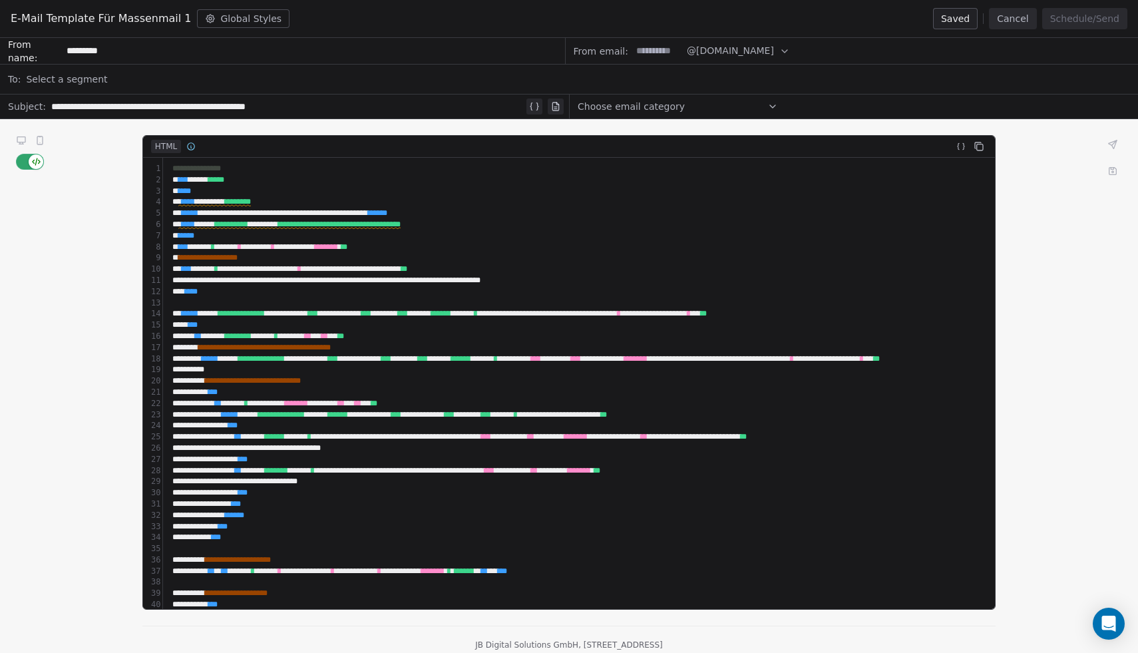
click at [104, 77] on div "Select a segment" at bounding box center [578, 79] width 1104 height 29
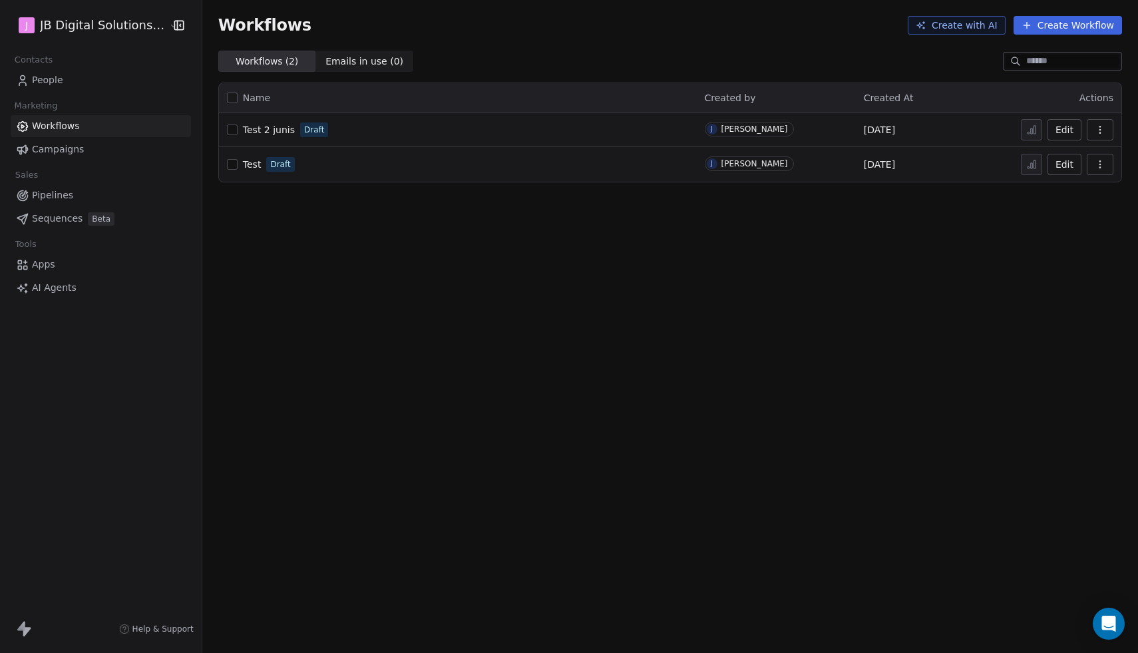
click at [51, 79] on span "People" at bounding box center [47, 80] width 31 height 14
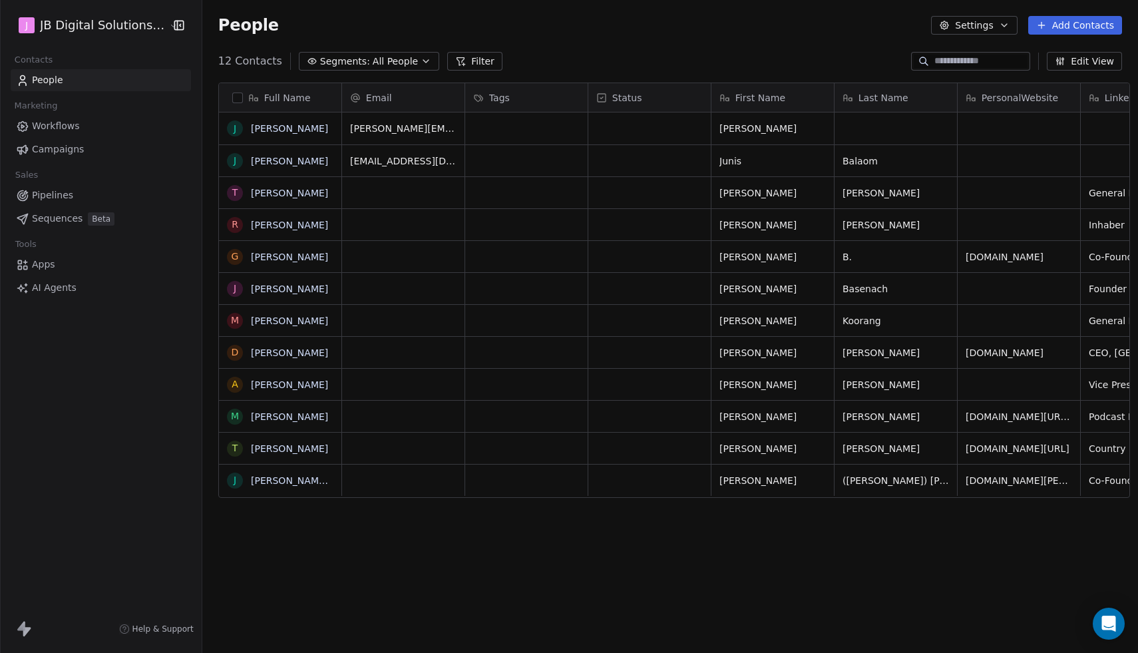
scroll to position [574, 943]
click at [282, 161] on link "[PERSON_NAME]" at bounding box center [289, 161] width 77 height 11
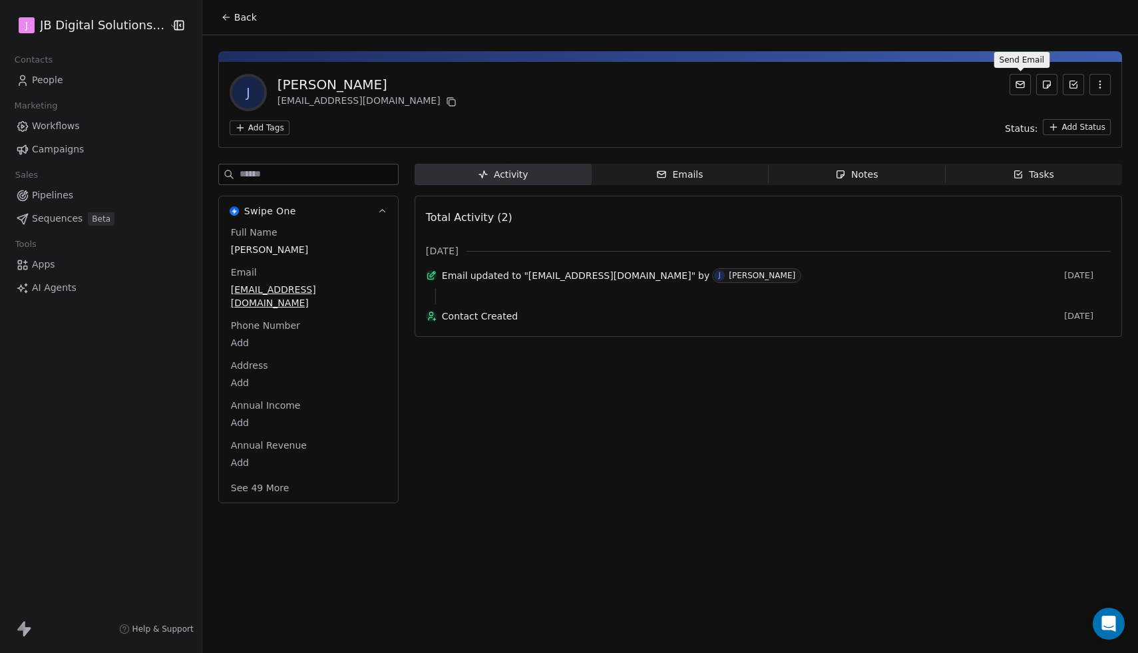
click at [1023, 82] on icon at bounding box center [1020, 84] width 11 height 11
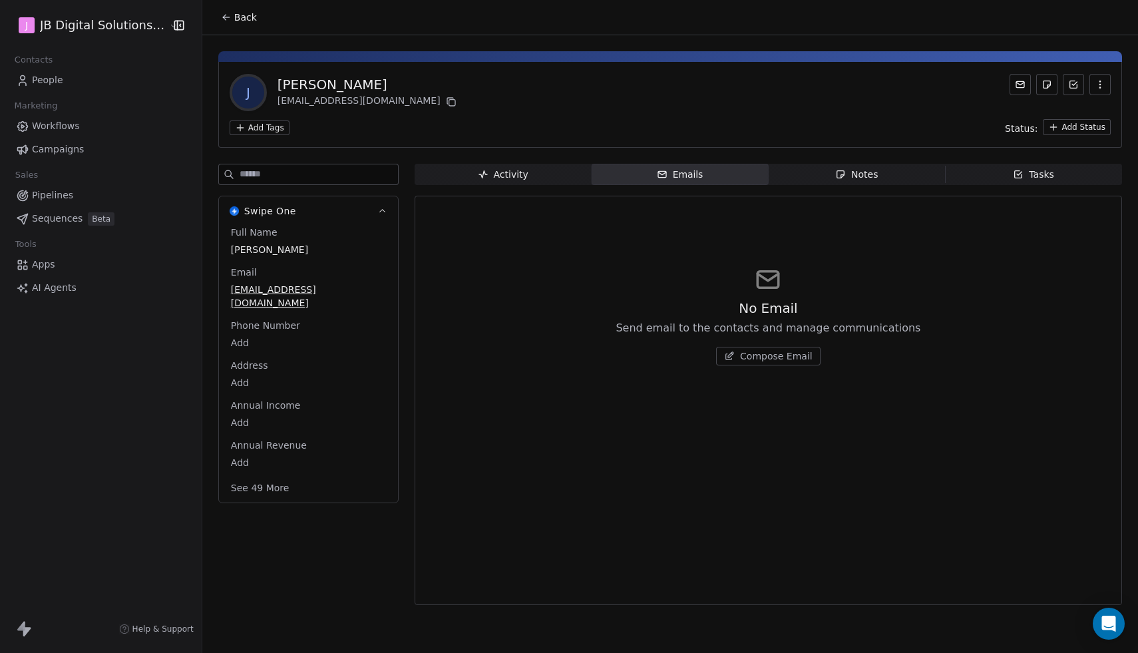
click at [766, 357] on span "Compose Email" at bounding box center [776, 355] width 73 height 13
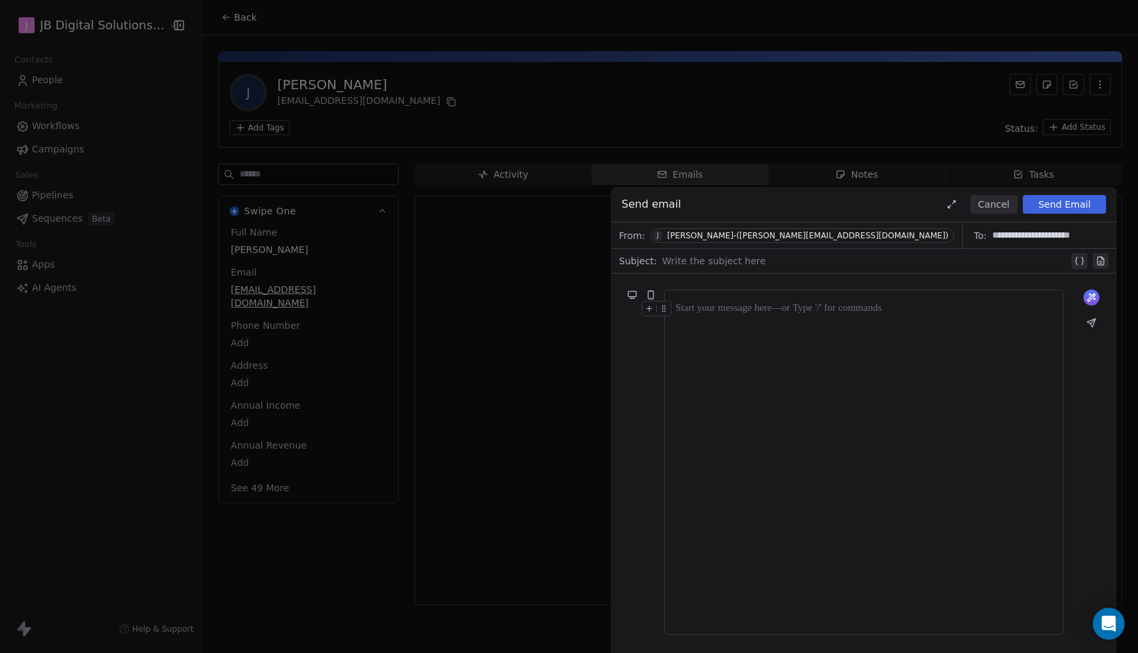
click at [991, 203] on button "Cancel" at bounding box center [994, 204] width 47 height 19
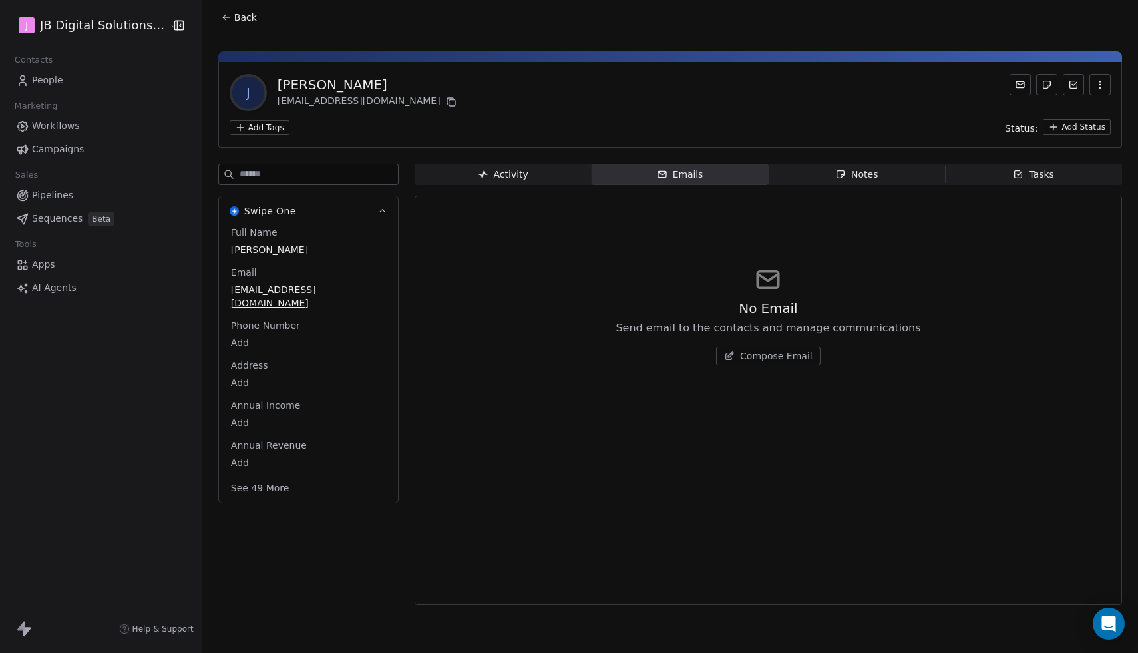
click at [53, 81] on span "People" at bounding box center [47, 80] width 31 height 14
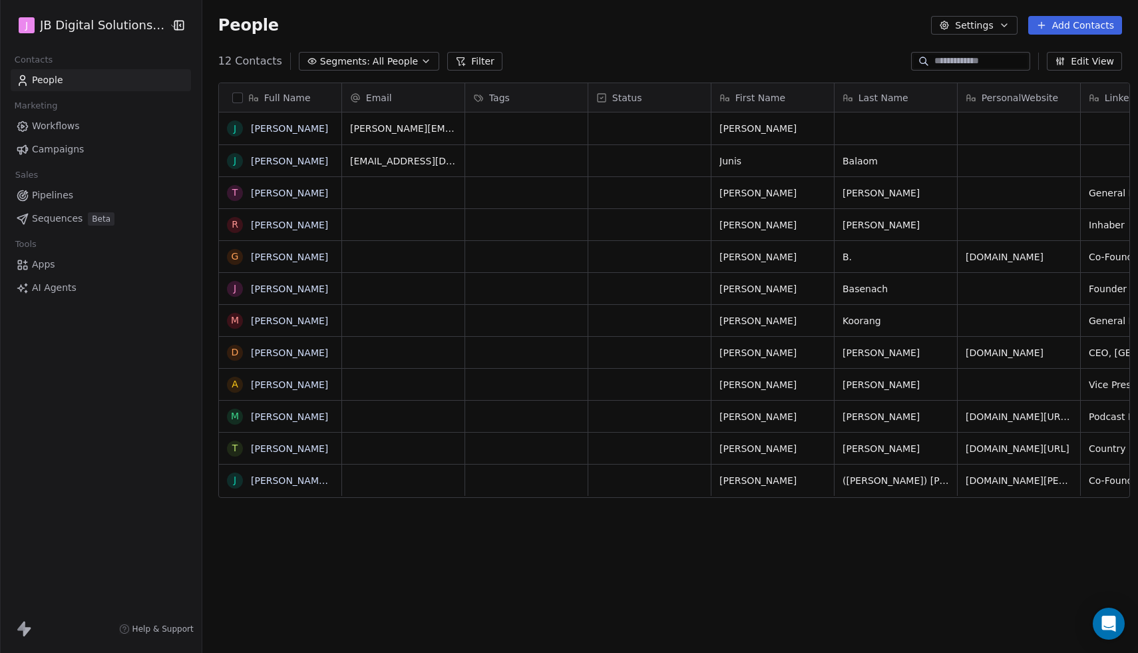
scroll to position [574, 943]
click at [373, 57] on span "All People" at bounding box center [395, 62] width 45 height 14
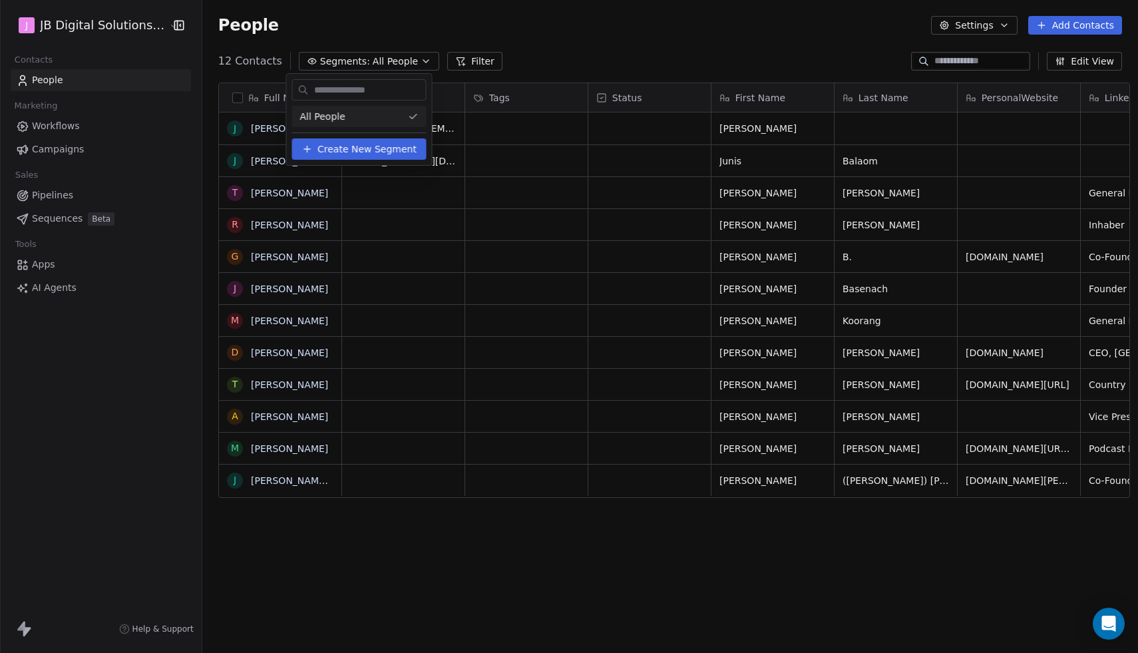
click at [389, 63] on html "J JB Digital Solutions GmbH Contacts People Marketing Workflows Campaigns Sales…" at bounding box center [569, 326] width 1138 height 653
click at [983, 26] on button "Settings" at bounding box center [974, 25] width 86 height 19
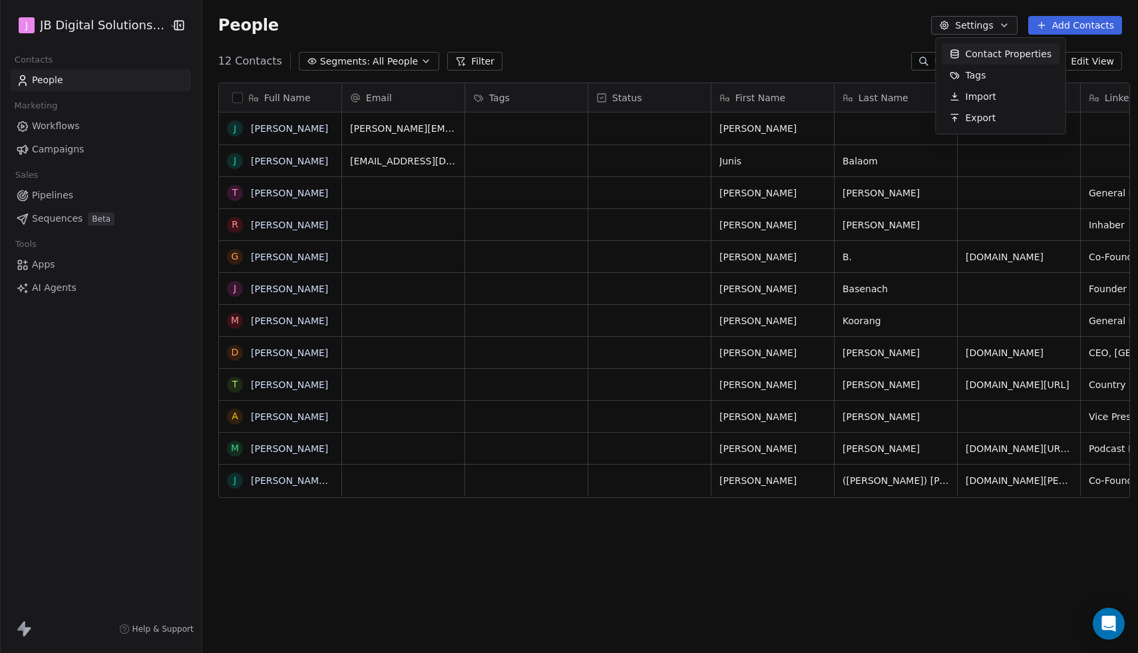
click at [859, 33] on html "J JB Digital Solutions GmbH Contacts People Marketing Workflows Campaigns Sales…" at bounding box center [569, 326] width 1138 height 653
click at [281, 162] on link "[PERSON_NAME]" at bounding box center [289, 161] width 77 height 11
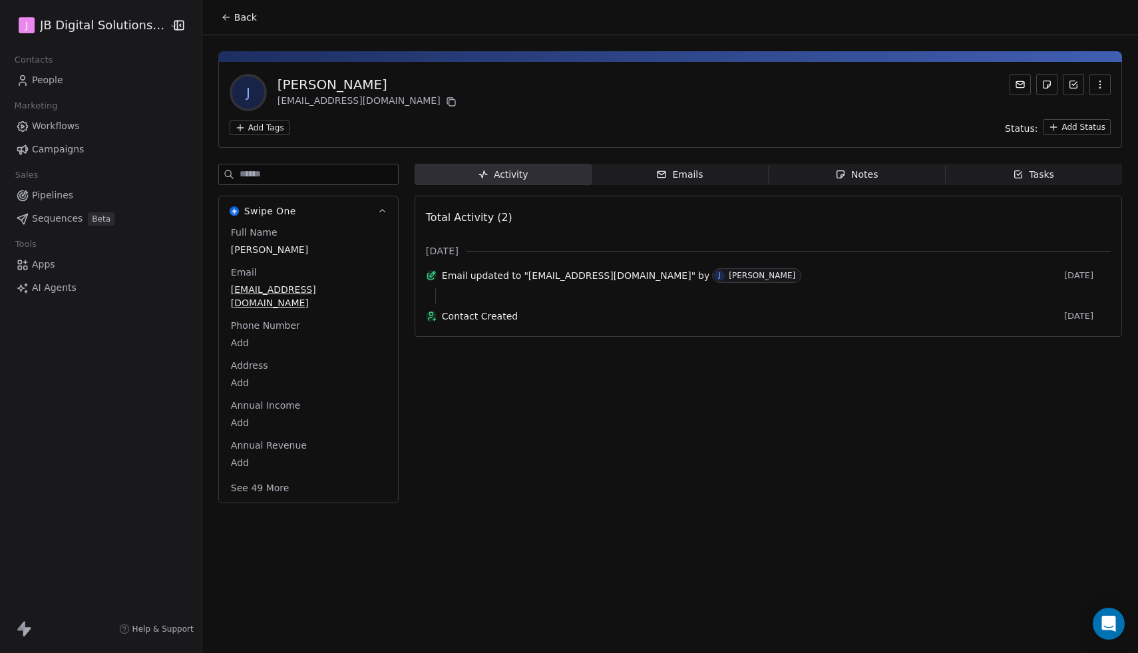
click at [1079, 124] on html "J JB Digital Solutions GmbH Contacts People Marketing Workflows Campaigns Sales…" at bounding box center [569, 326] width 1138 height 653
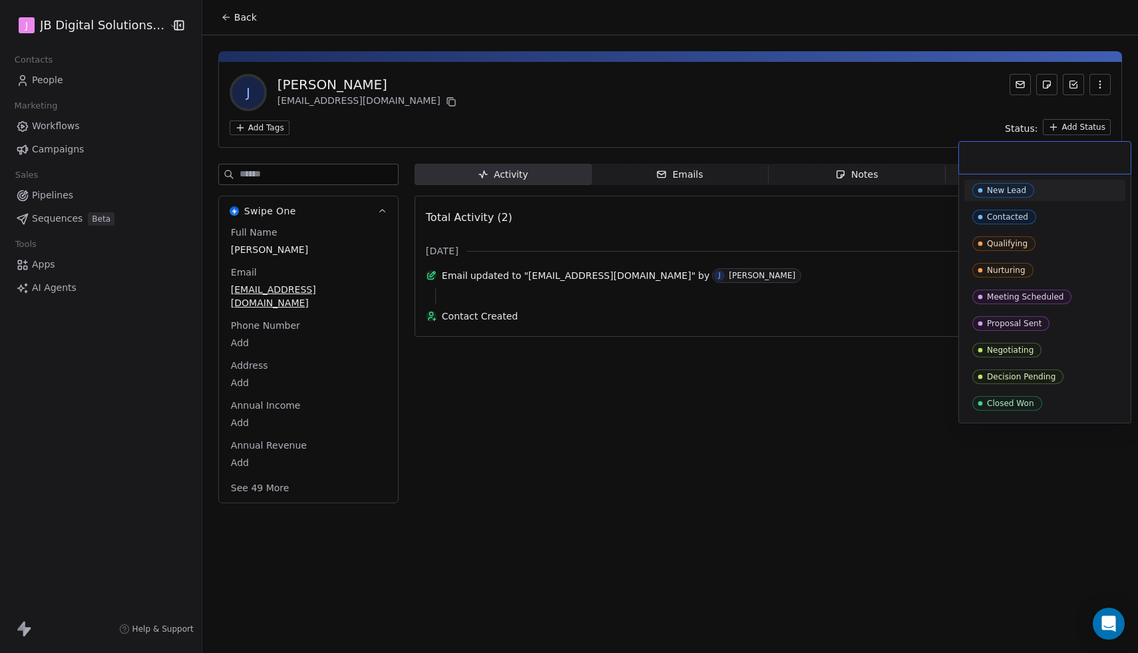
click at [1077, 124] on html "J JB Digital Solutions GmbH Contacts People Marketing Workflows Campaigns Sales…" at bounding box center [569, 326] width 1138 height 653
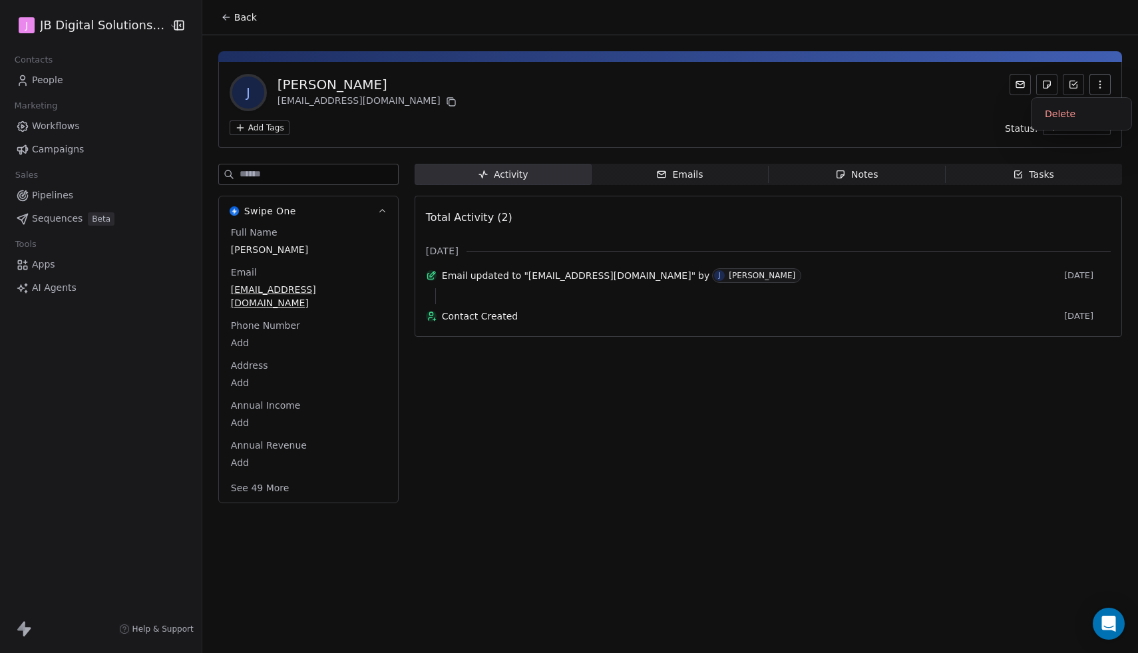
click at [1108, 93] on button "button" at bounding box center [1100, 84] width 21 height 21
click at [1106, 88] on button "button" at bounding box center [1100, 84] width 21 height 21
click at [70, 150] on span "Campaigns" at bounding box center [58, 149] width 52 height 14
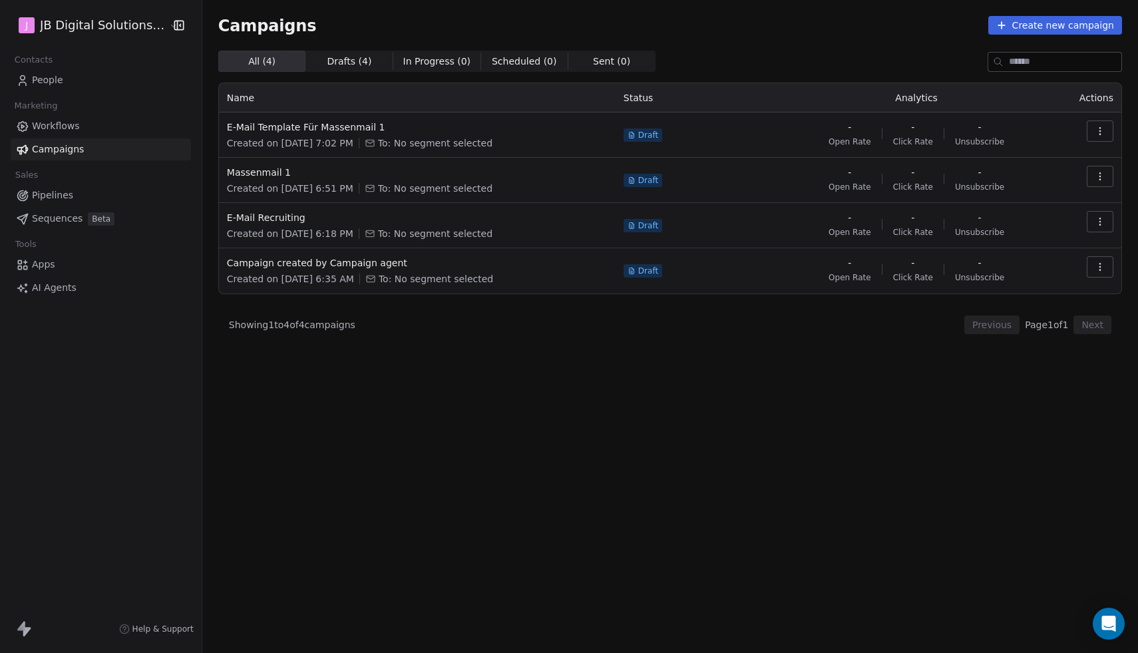
click at [1090, 124] on button "button" at bounding box center [1100, 130] width 27 height 21
click at [1040, 126] on html "J JB Digital Solutions GmbH Contacts People Marketing Workflows Campaigns Sales…" at bounding box center [569, 326] width 1138 height 653
click at [338, 130] on span "E-Mail Template Für Massenmail 1" at bounding box center [417, 126] width 381 height 13
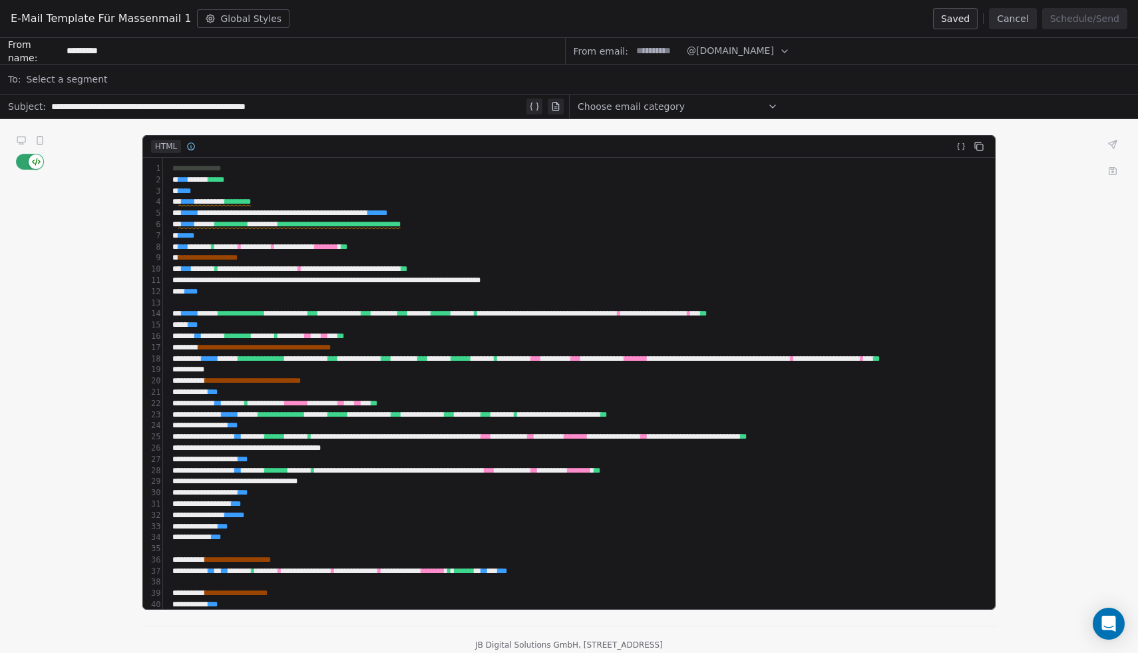
click at [99, 74] on span "Select a segment" at bounding box center [66, 79] width 81 height 13
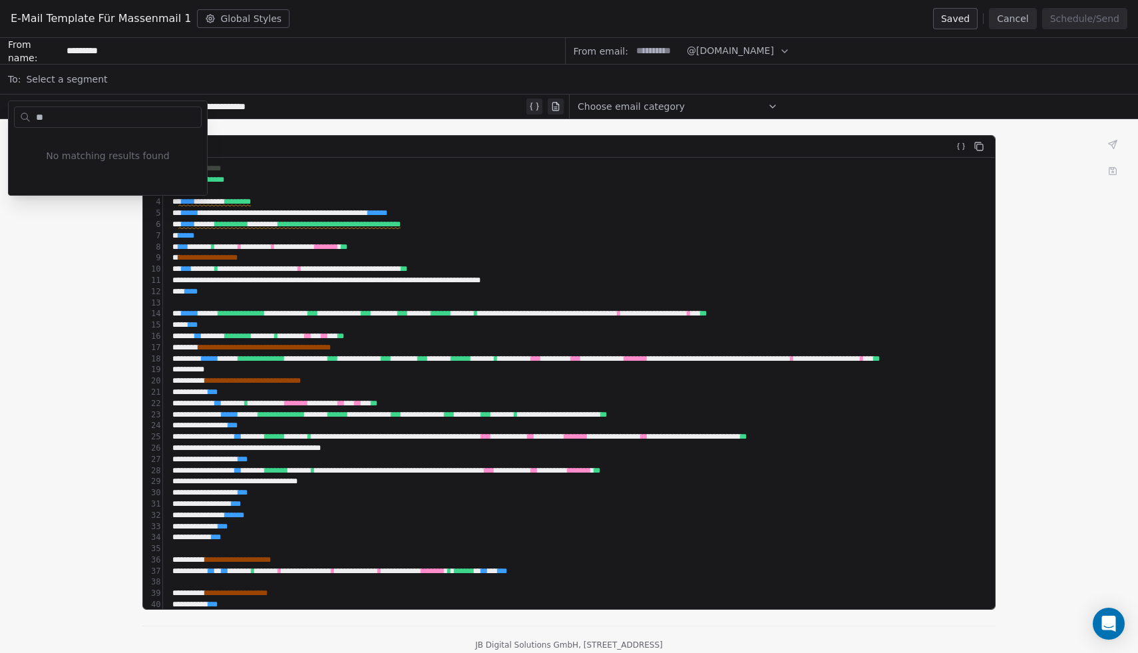
type input "*"
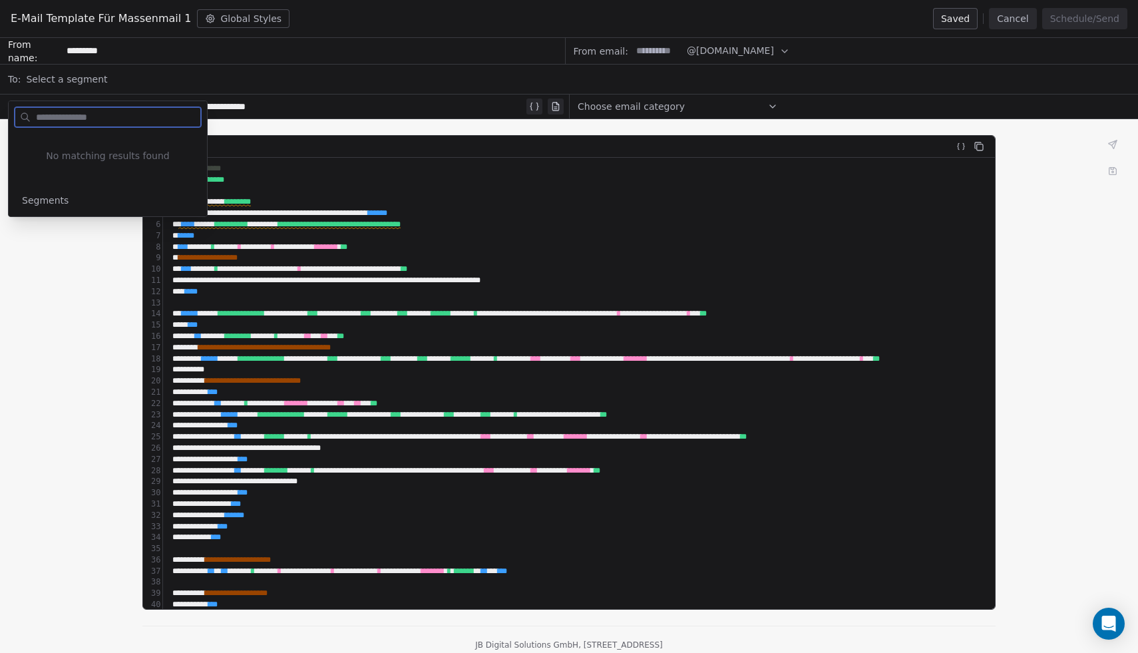
click at [45, 201] on span "Segments" at bounding box center [45, 200] width 47 height 13
click at [56, 267] on div "**********" at bounding box center [569, 400] width 1138 height 562
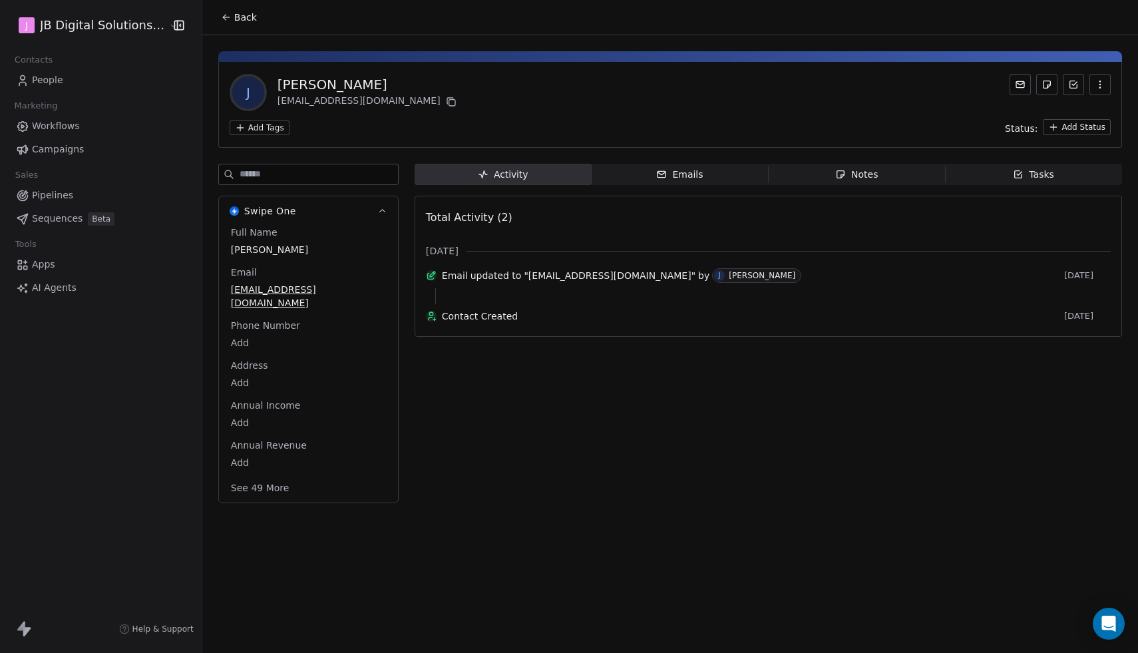
click at [63, 122] on span "Workflows" at bounding box center [56, 126] width 48 height 14
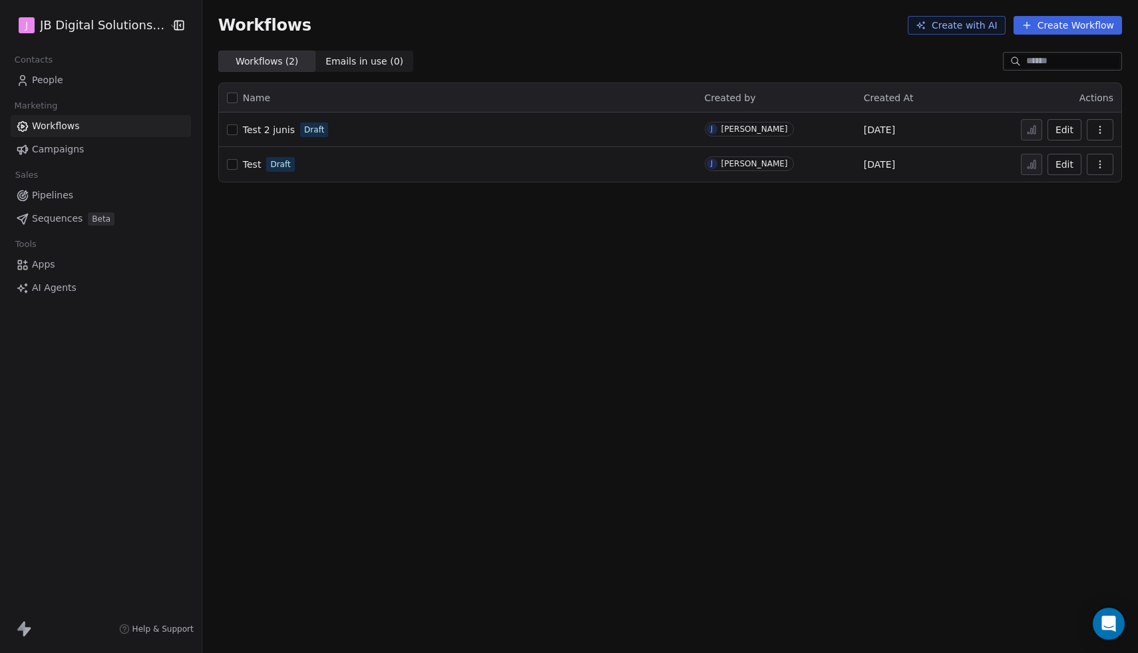
click at [58, 79] on span "People" at bounding box center [47, 80] width 31 height 14
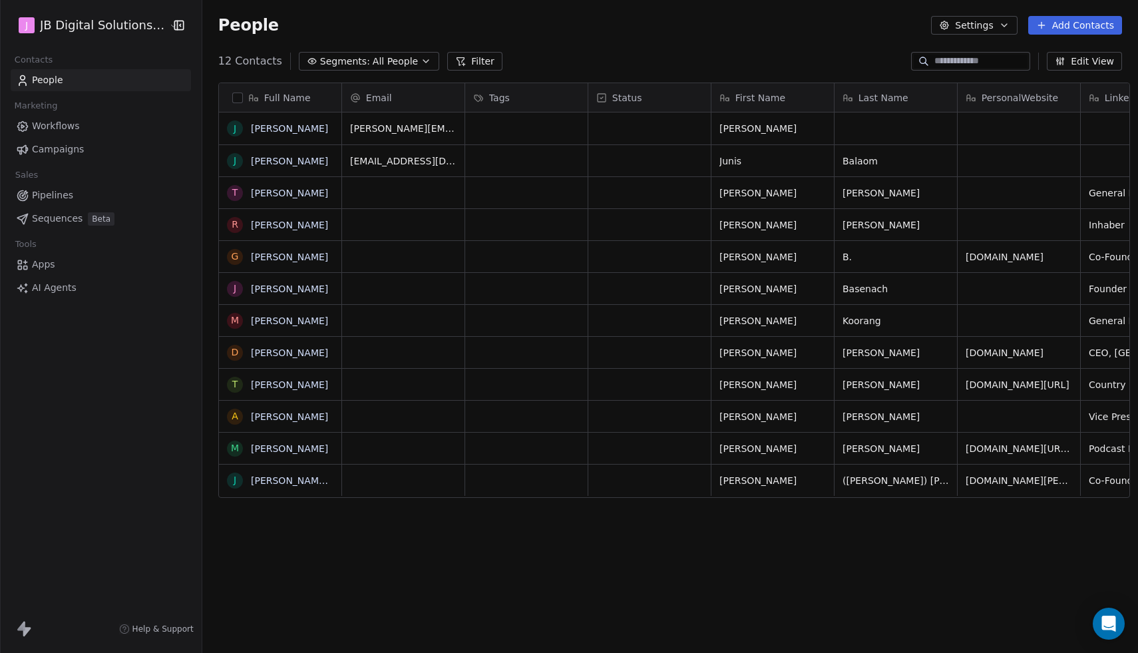
scroll to position [574, 943]
click at [398, 64] on span "All People" at bounding box center [395, 62] width 45 height 14
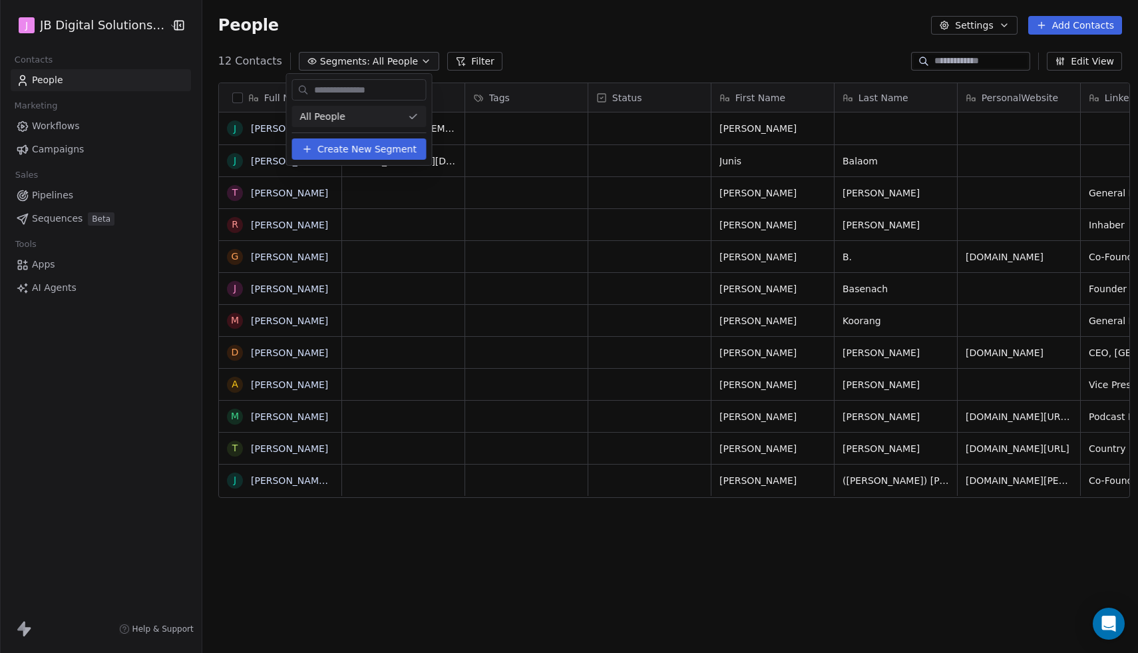
click at [375, 156] on button "Create New Segment" at bounding box center [359, 148] width 134 height 21
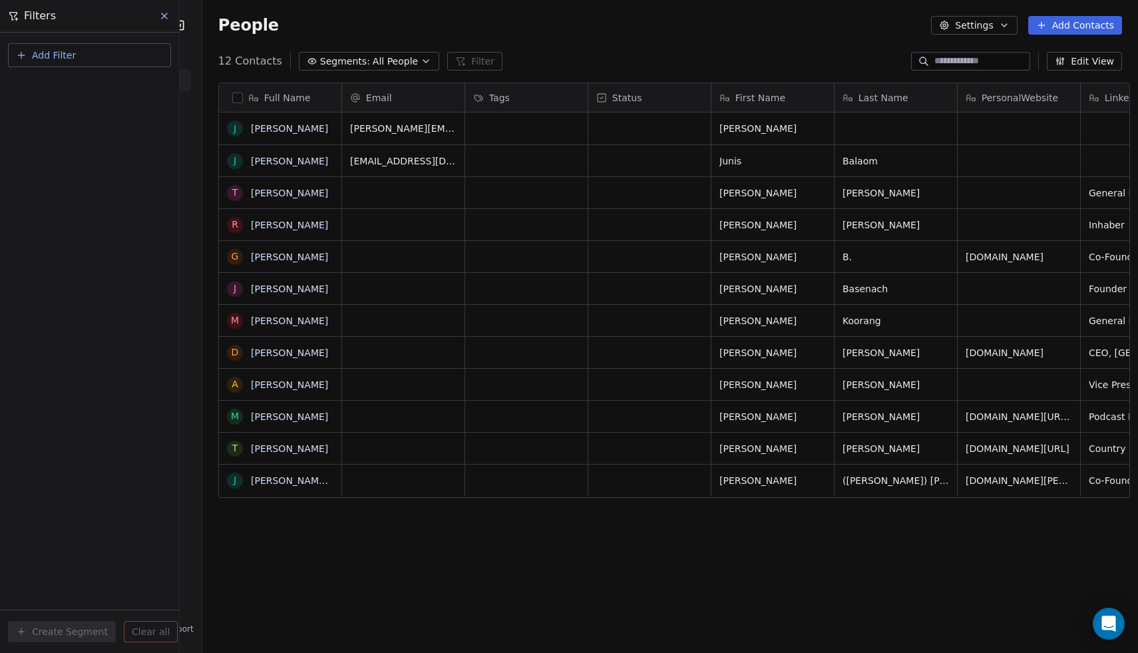
click at [32, 63] on button "Add Filter" at bounding box center [89, 55] width 163 height 24
click at [93, 87] on span "Contact properties" at bounding box center [65, 87] width 87 height 14
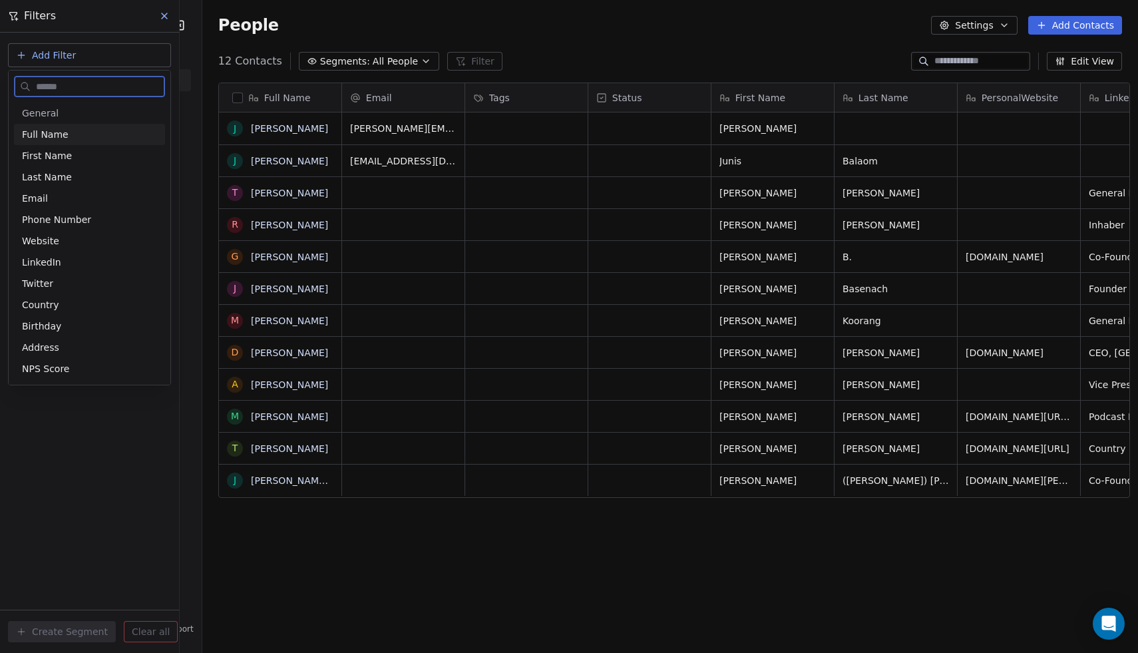
click at [64, 134] on span "Full Name" at bounding box center [45, 134] width 47 height 13
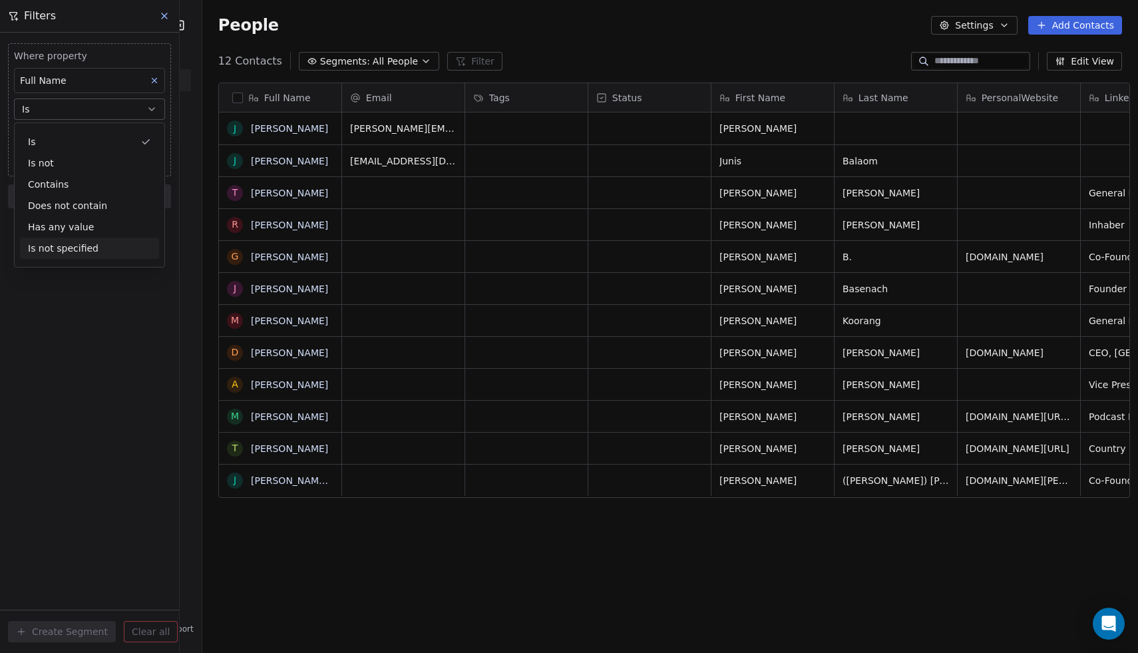
click at [105, 348] on div "Where property Full Name Is Add filter to this group Add another filter Create …" at bounding box center [89, 343] width 179 height 620
click at [80, 139] on input at bounding box center [90, 136] width 150 height 20
type input "**********"
click at [103, 251] on div "**********" at bounding box center [89, 343] width 179 height 620
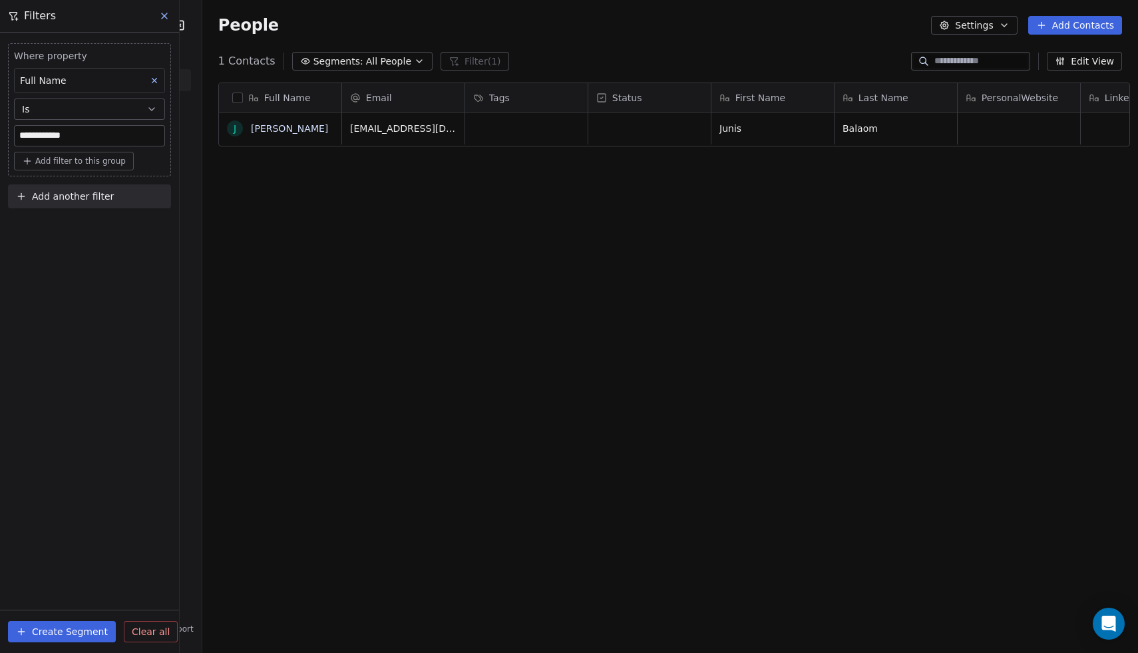
click at [73, 634] on button "Create Segment" at bounding box center [62, 631] width 108 height 21
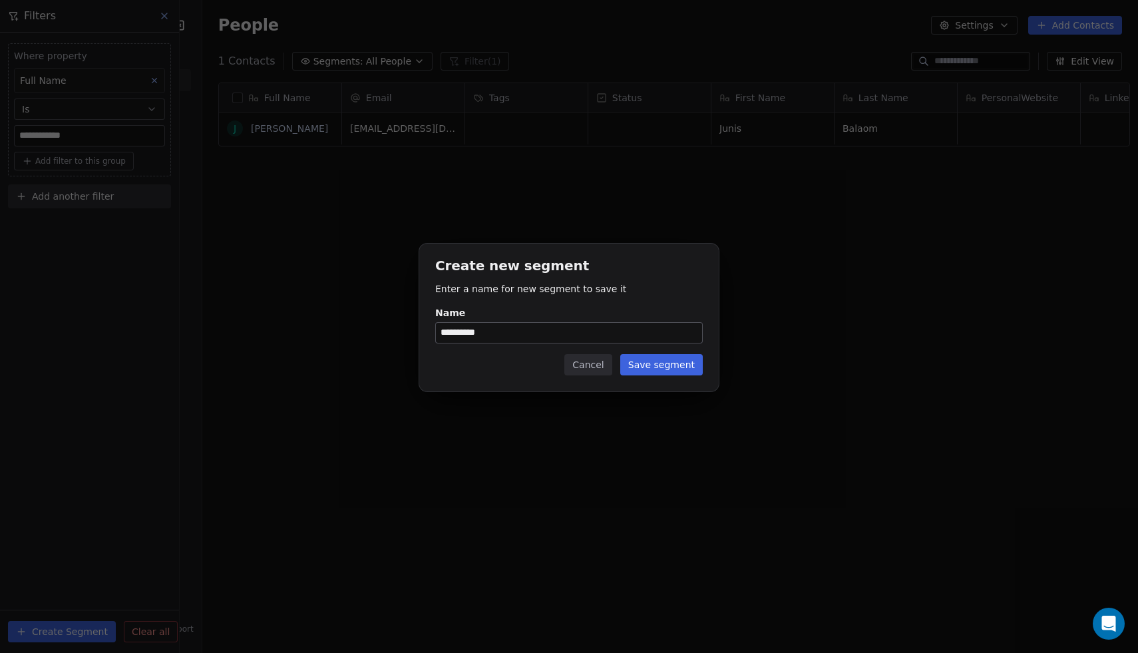
type input "**********"
click at [653, 369] on button "Save segment" at bounding box center [661, 364] width 83 height 21
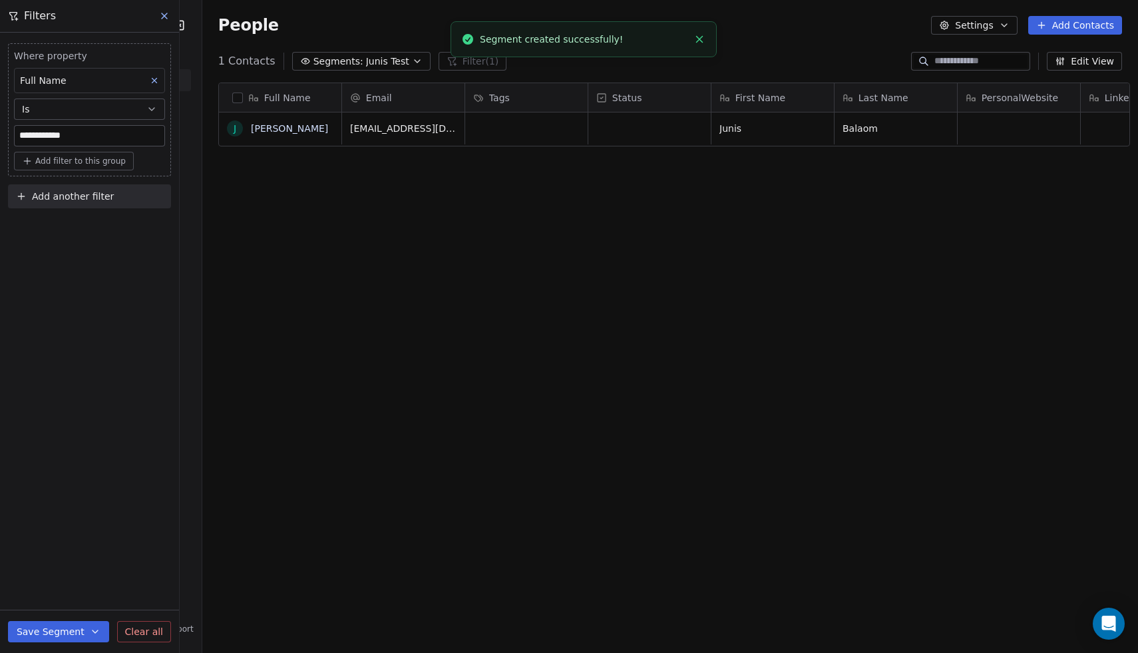
click at [164, 20] on icon at bounding box center [164, 16] width 11 height 11
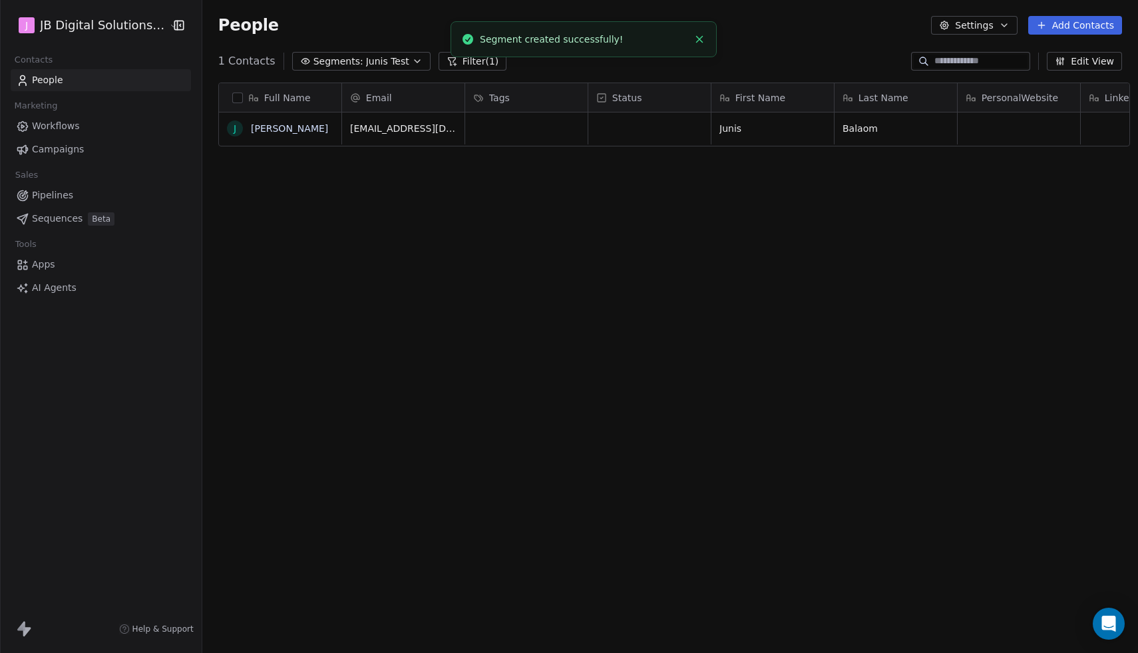
click at [63, 156] on link "Campaigns" at bounding box center [101, 149] width 180 height 22
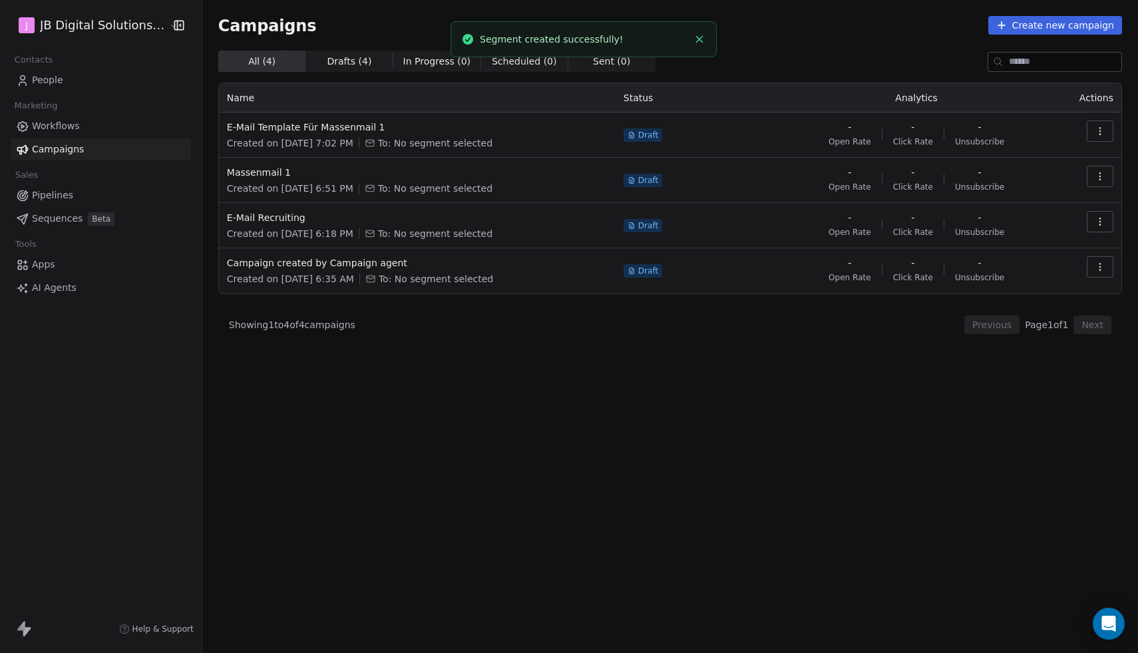
click at [1104, 140] on button "button" at bounding box center [1100, 130] width 27 height 21
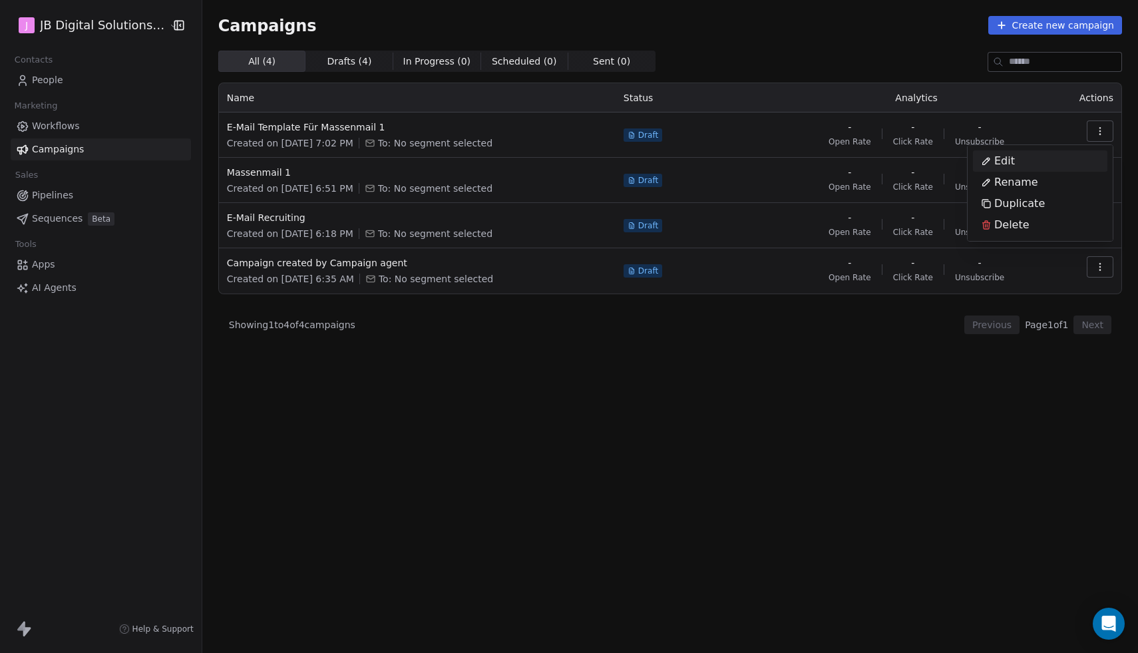
click at [282, 118] on html "J JB Digital Solutions GmbH Contacts People Marketing Workflows Campaigns Sales…" at bounding box center [569, 326] width 1138 height 653
click at [282, 125] on span "E-Mail Template Für Massenmail 1" at bounding box center [417, 126] width 381 height 13
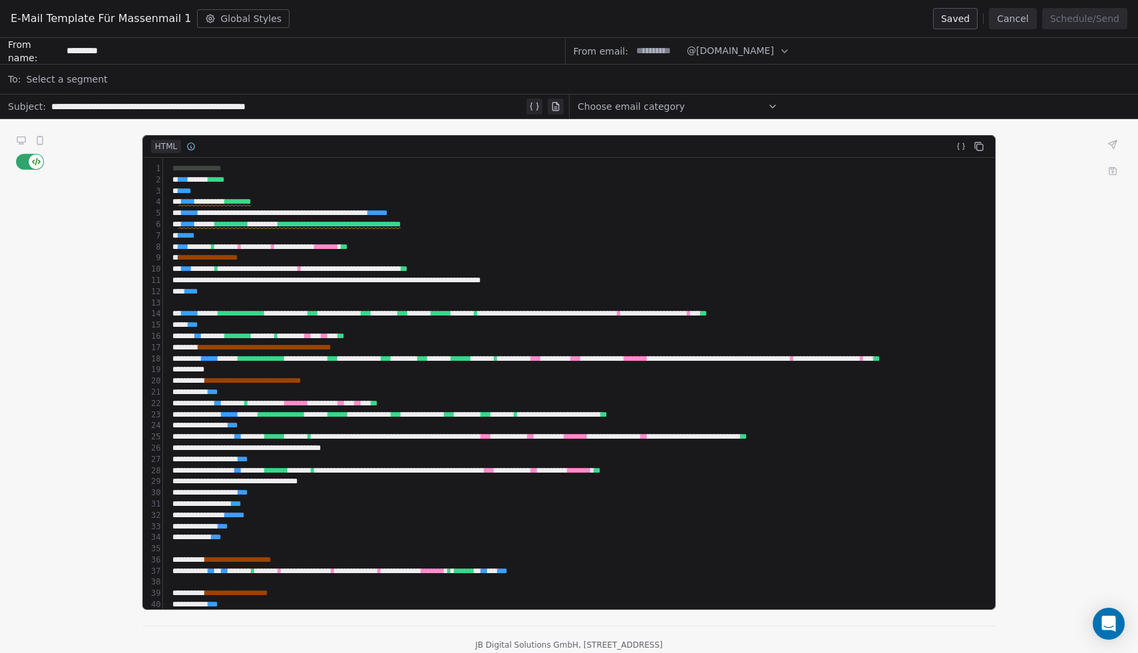
click at [140, 79] on div "Select a segment" at bounding box center [578, 79] width 1104 height 29
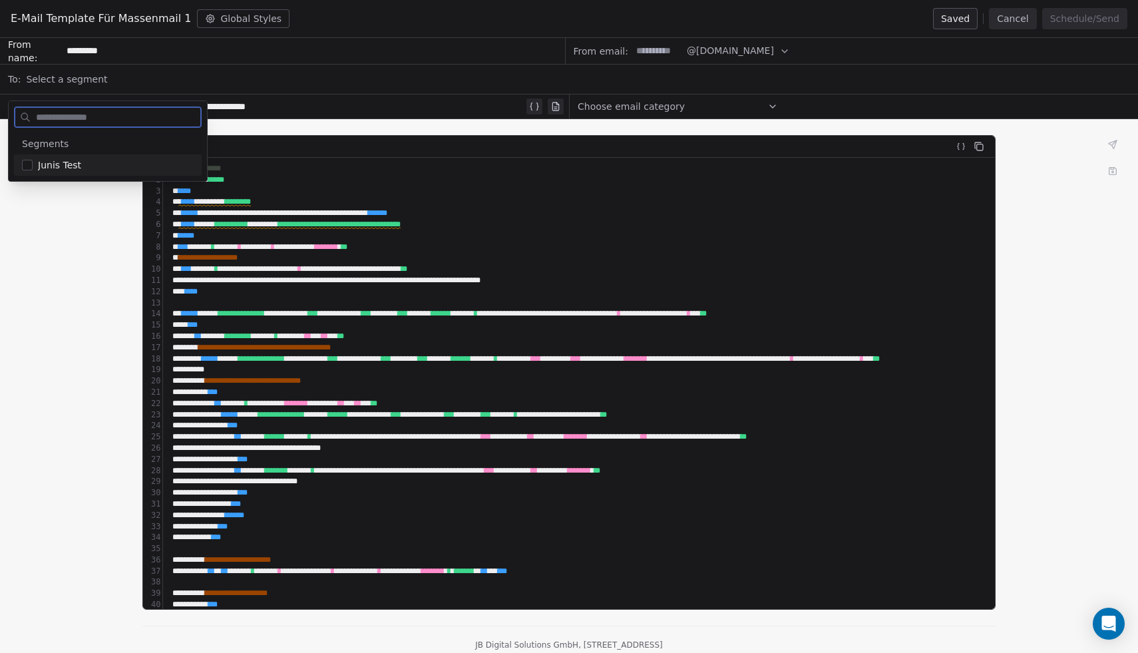
click at [65, 168] on span "Junis Test" at bounding box center [59, 164] width 43 height 13
click at [75, 219] on div "**********" at bounding box center [569, 400] width 1138 height 562
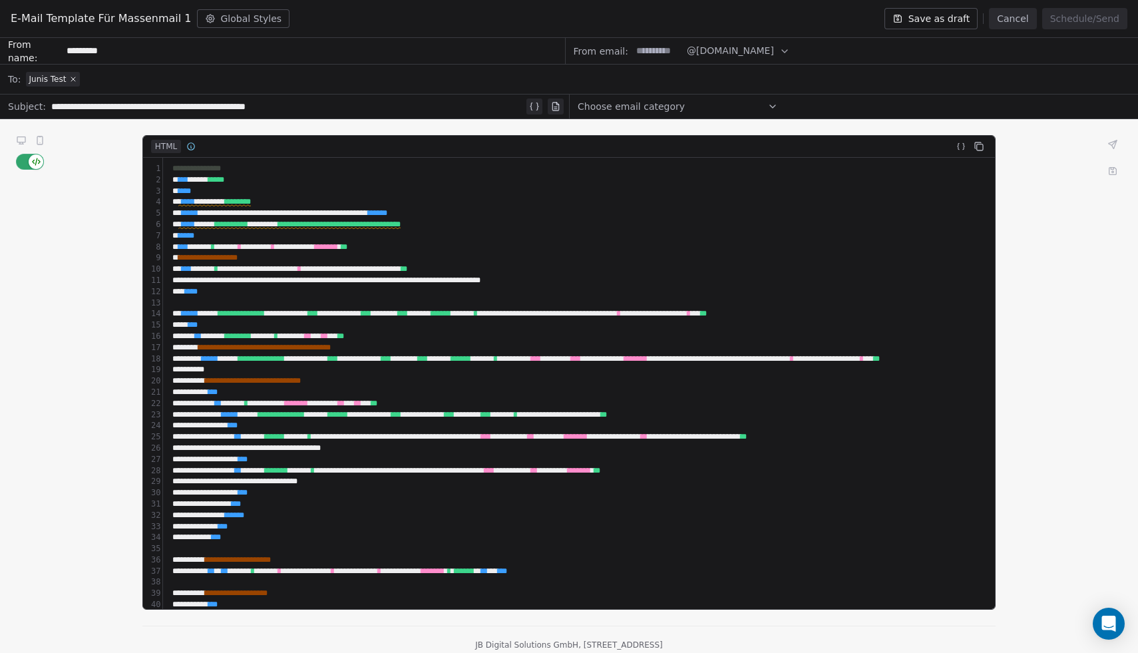
click at [640, 107] on span "Choose email category" at bounding box center [631, 106] width 107 height 13
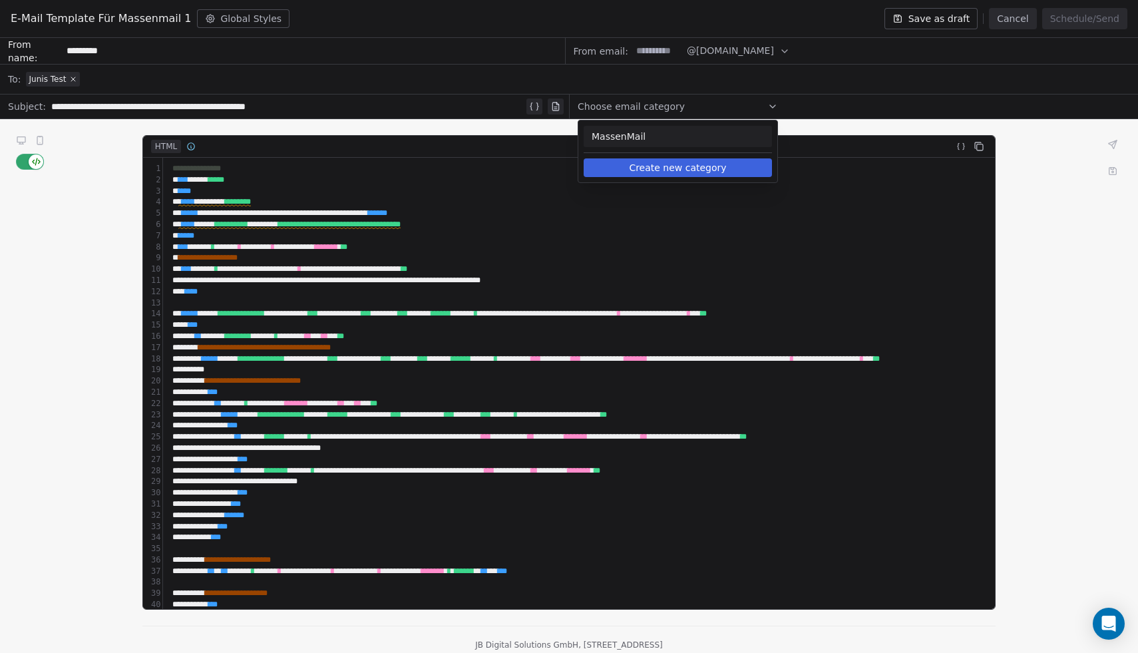
click at [640, 134] on span "MassenMail" at bounding box center [678, 136] width 172 height 13
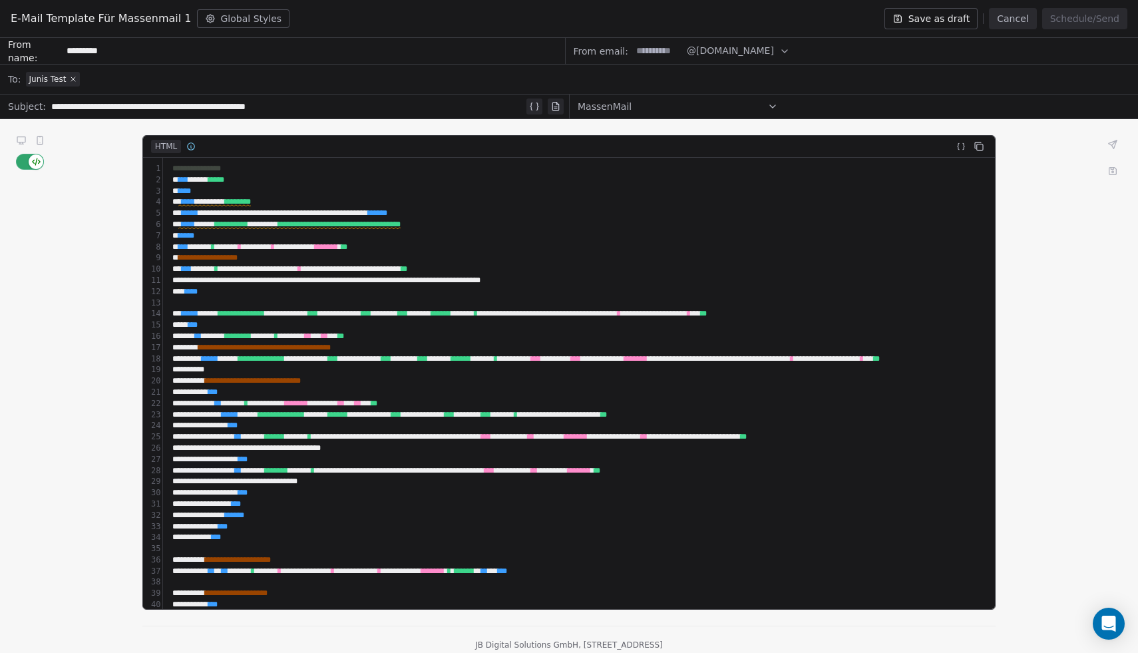
click at [709, 83] on div "Junis Test" at bounding box center [578, 79] width 1104 height 29
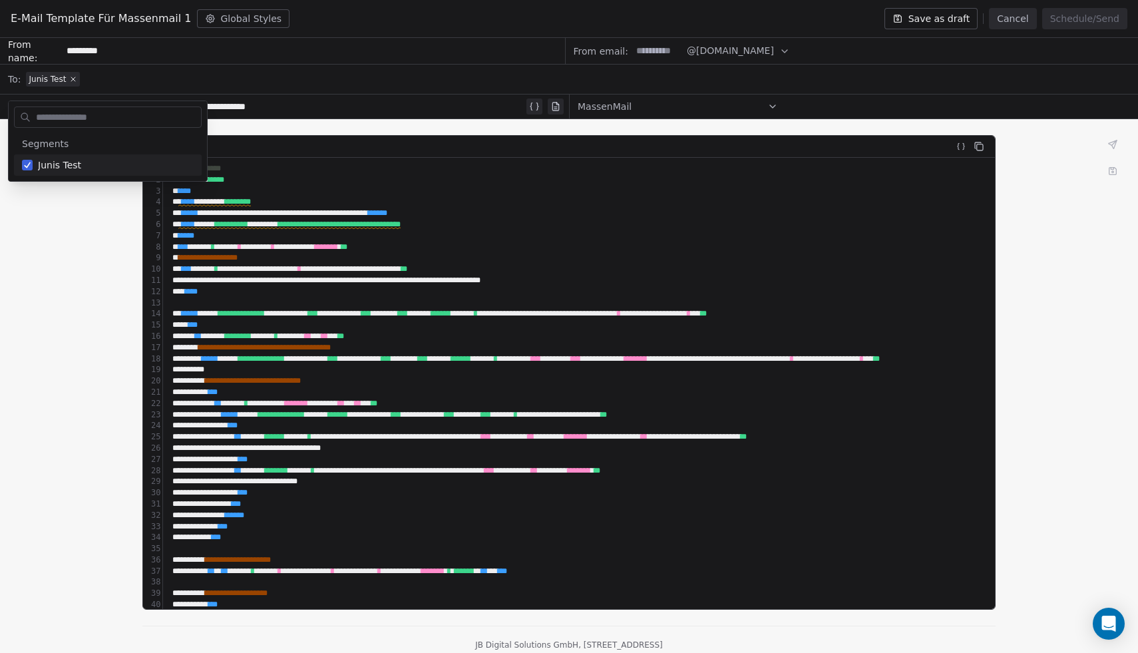
click at [709, 83] on div "Junis Test" at bounding box center [578, 79] width 1104 height 29
click at [1008, 131] on div "**********" at bounding box center [569, 400] width 1138 height 562
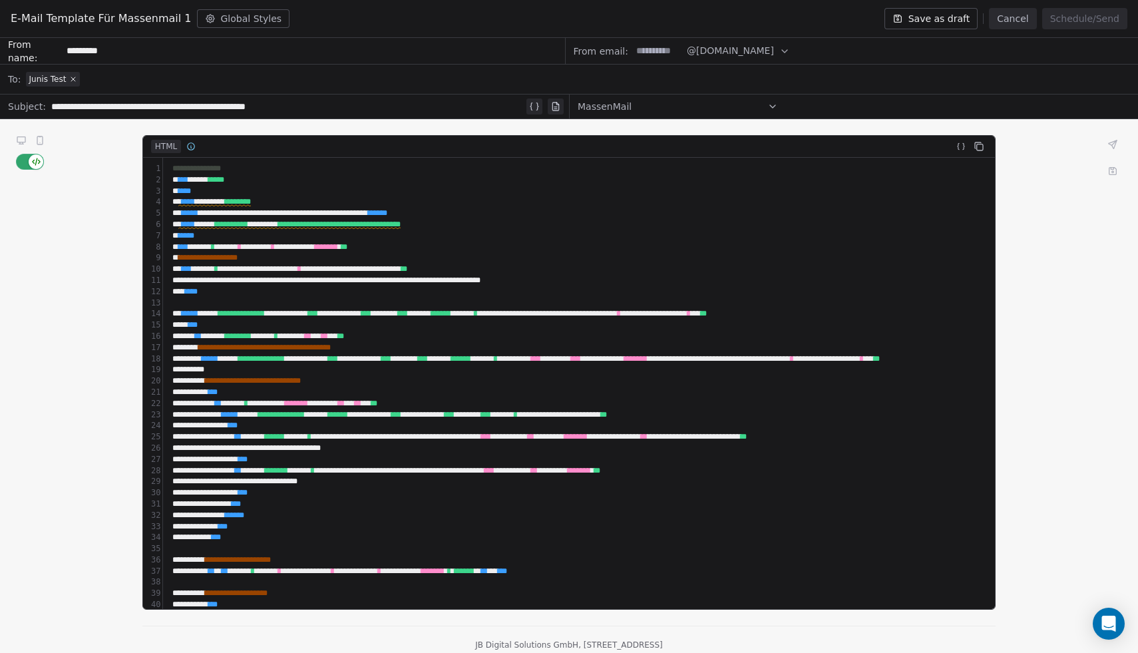
click at [21, 137] on icon at bounding box center [21, 139] width 8 height 5
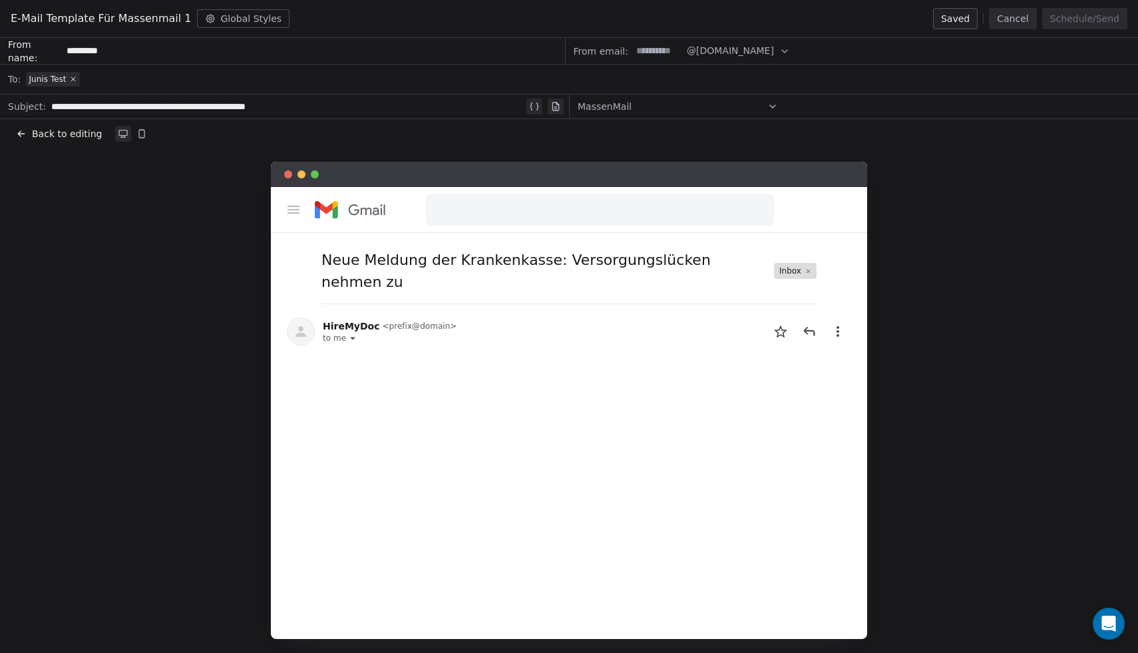
click at [699, 45] on span "@[DOMAIN_NAME]" at bounding box center [730, 51] width 87 height 14
click at [730, 85] on span "@[DOMAIN_NAME]" at bounding box center [739, 83] width 87 height 13
click at [644, 51] on input at bounding box center [658, 51] width 52 height 25
click at [691, 53] on span "@[DOMAIN_NAME]" at bounding box center [730, 51] width 87 height 14
click at [657, 51] on input at bounding box center [658, 51] width 52 height 25
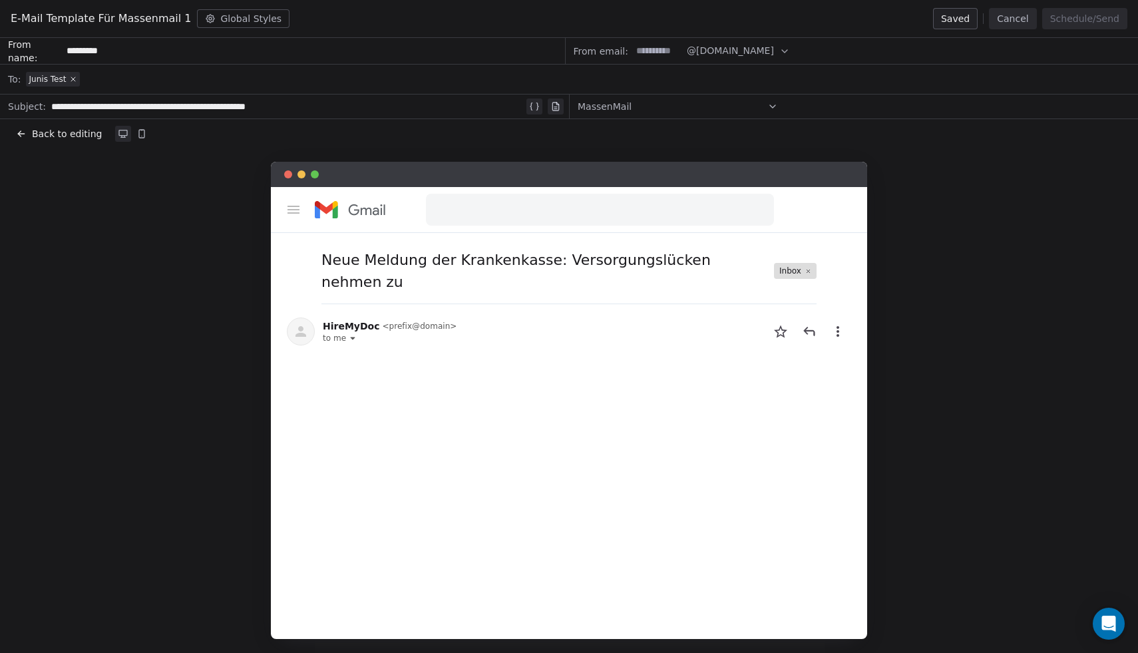
click at [658, 51] on input at bounding box center [658, 51] width 52 height 25
type input "****"
click at [682, 74] on div "Junis Test" at bounding box center [578, 79] width 1104 height 29
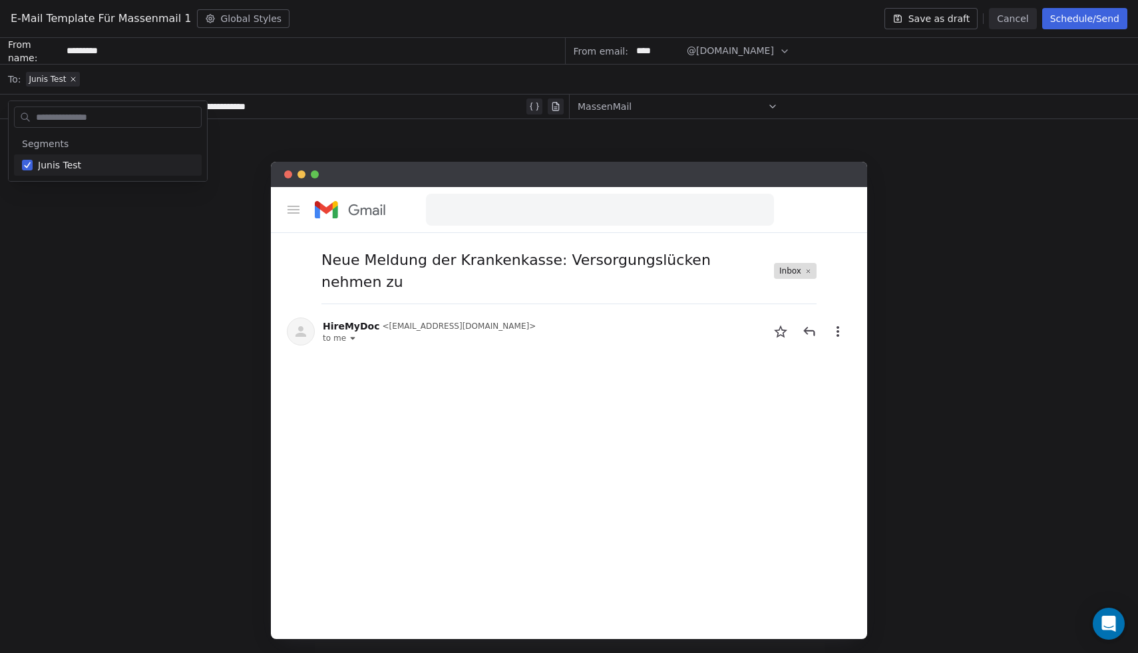
click at [431, 66] on div "Junis Test" at bounding box center [578, 79] width 1104 height 29
click at [1081, 18] on button "Schedule/Send" at bounding box center [1084, 18] width 85 height 21
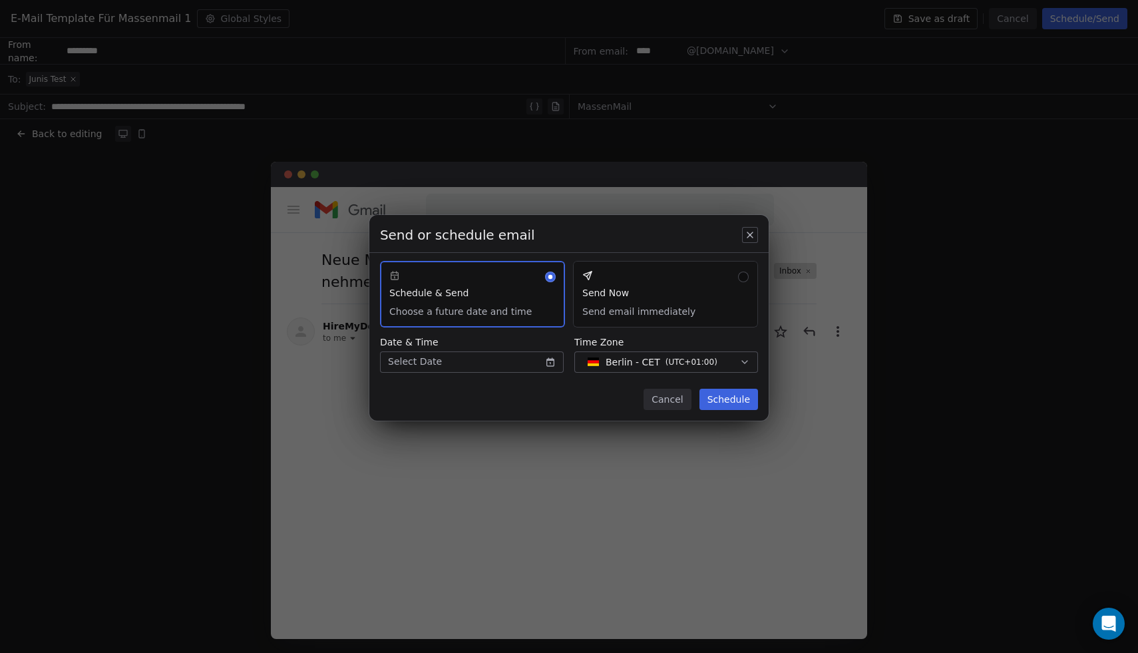
click at [628, 290] on button "Send Now Send email immediately" at bounding box center [665, 294] width 185 height 67
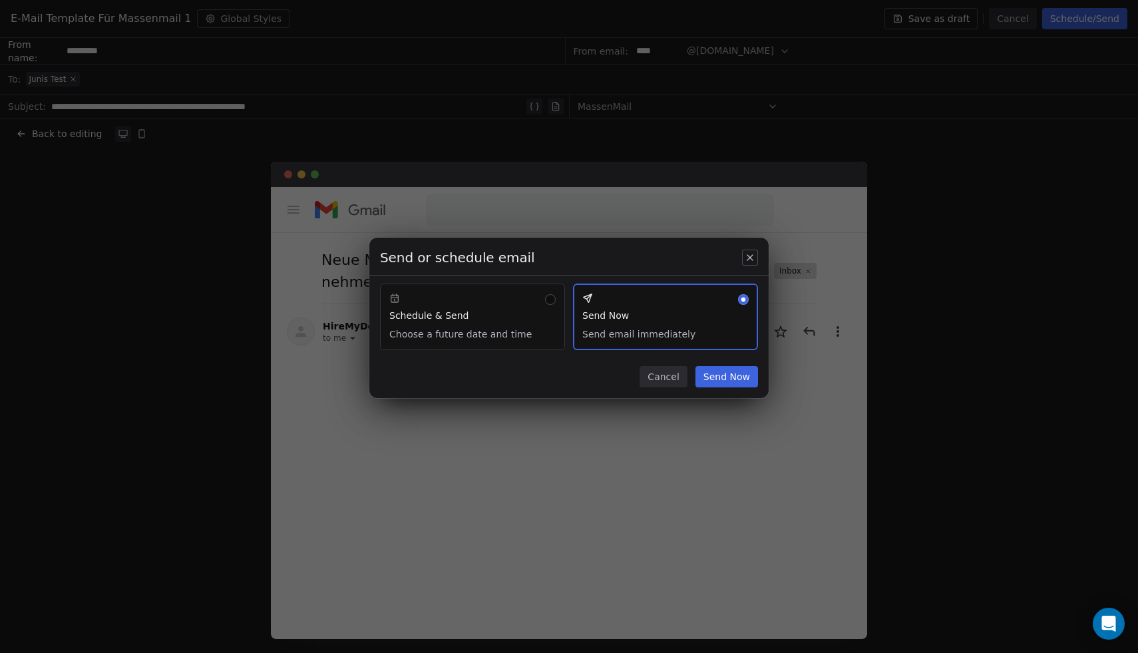
click at [737, 384] on button "Send Now" at bounding box center [727, 376] width 63 height 21
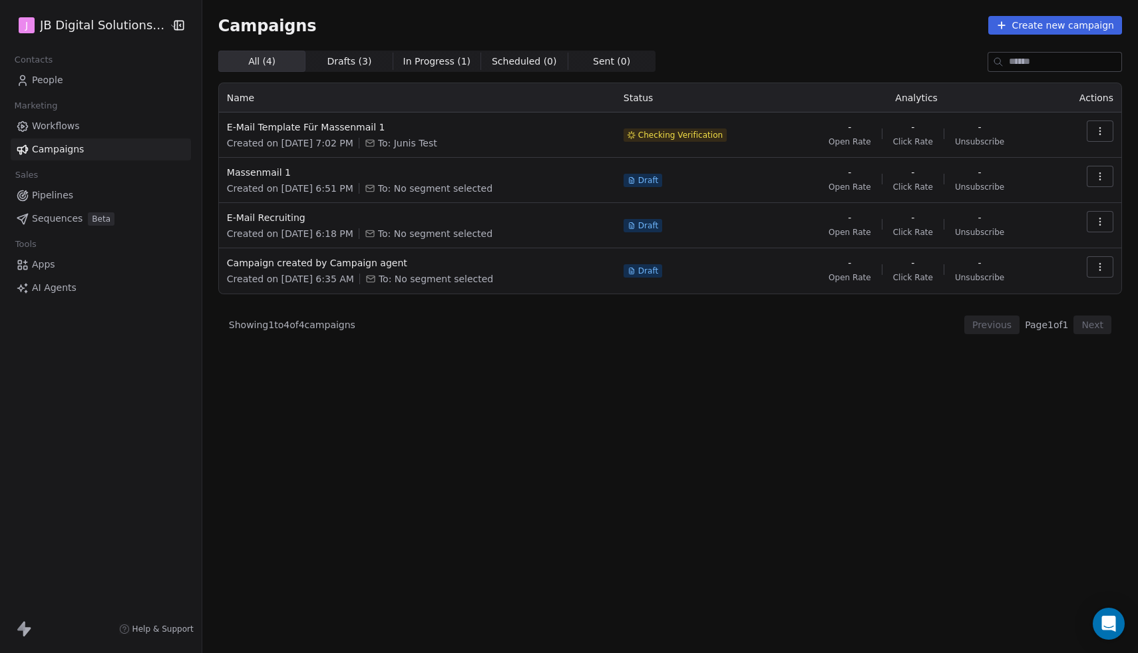
click at [418, 63] on span "In Progress ( 1 )" at bounding box center [437, 62] width 68 height 14
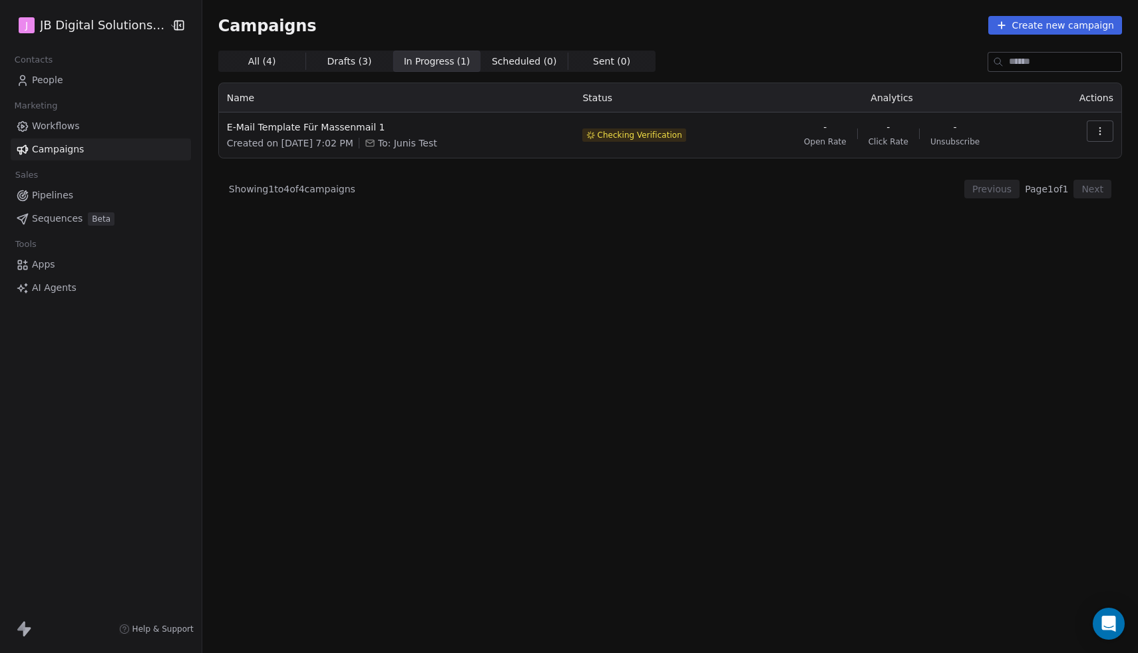
click at [856, 365] on div "All ( 4 ) All ( 4 ) Drafts ( 3 ) Drafts ( 3 ) In Progress ( 1 ) In Progress ( 1…" at bounding box center [670, 293] width 904 height 485
click at [813, 328] on div "All ( 4 ) All ( 4 ) Drafts ( 3 ) Drafts ( 3 ) In Progress ( 1 ) In Progress ( 1…" at bounding box center [670, 293] width 904 height 485
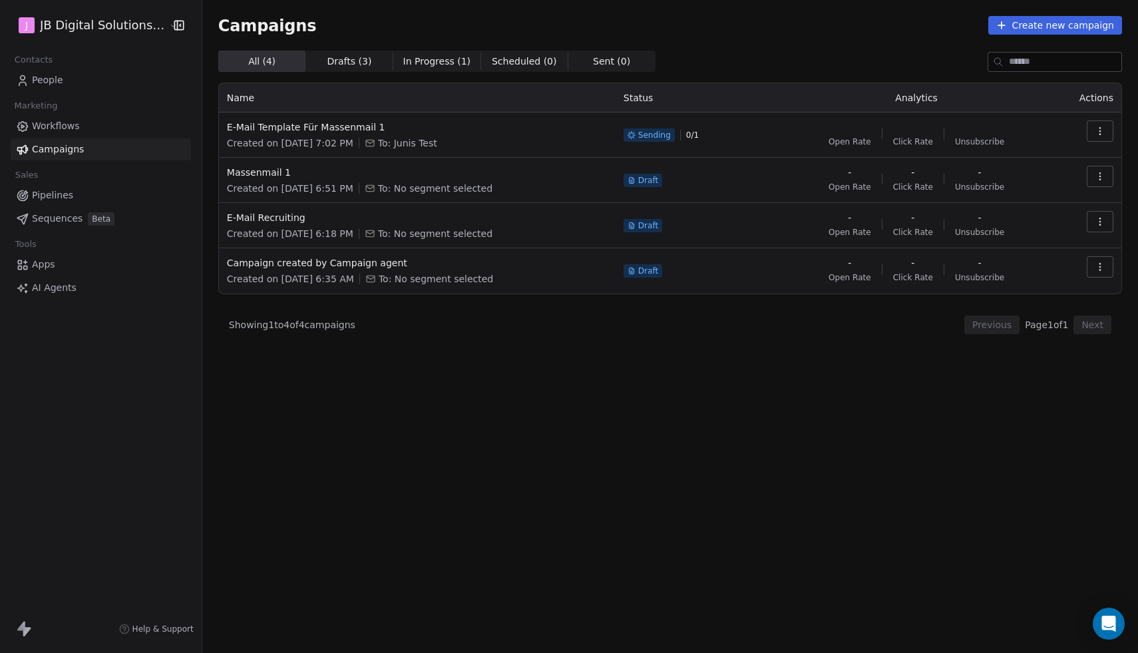
click at [427, 71] on span "In Progress ( 1 ) In Progress ( 1 )" at bounding box center [436, 61] width 87 height 21
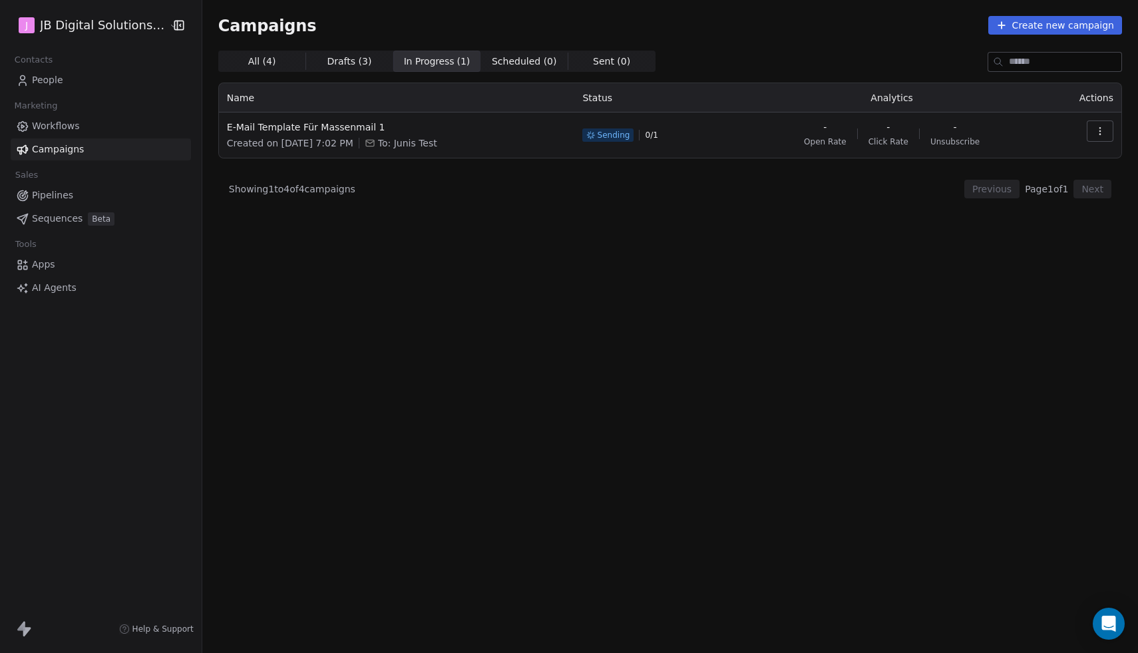
click at [616, 137] on span "Sending" at bounding box center [613, 135] width 33 height 11
click at [778, 399] on div "All ( 4 ) All ( 4 ) Drafts ( 3 ) Drafts ( 3 ) In Progress ( 1 ) In Progress ( 1…" at bounding box center [670, 293] width 904 height 485
click at [85, 201] on link "Pipelines" at bounding box center [101, 195] width 180 height 22
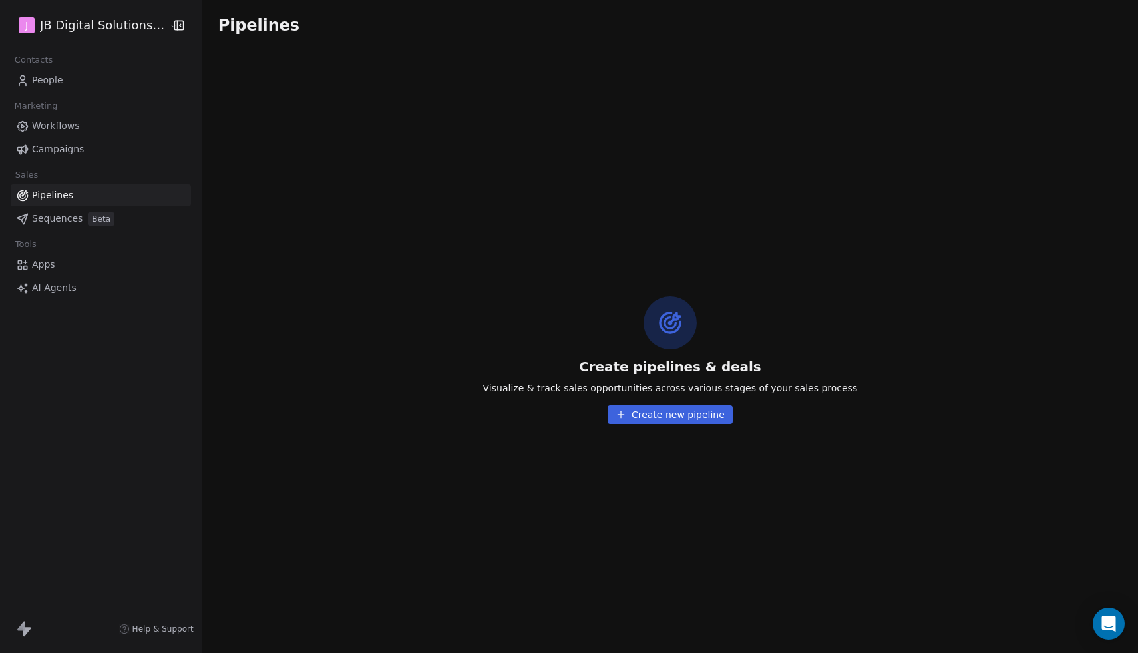
click at [61, 122] on span "Workflows" at bounding box center [56, 126] width 48 height 14
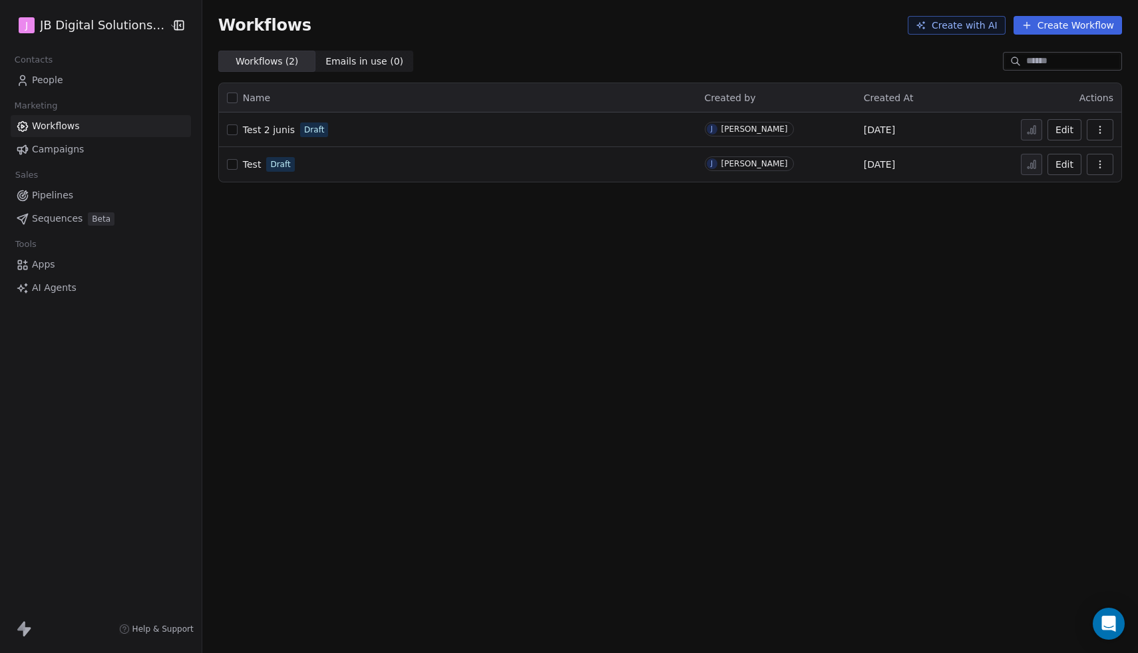
click at [1060, 27] on button "Create Workflow" at bounding box center [1068, 25] width 109 height 19
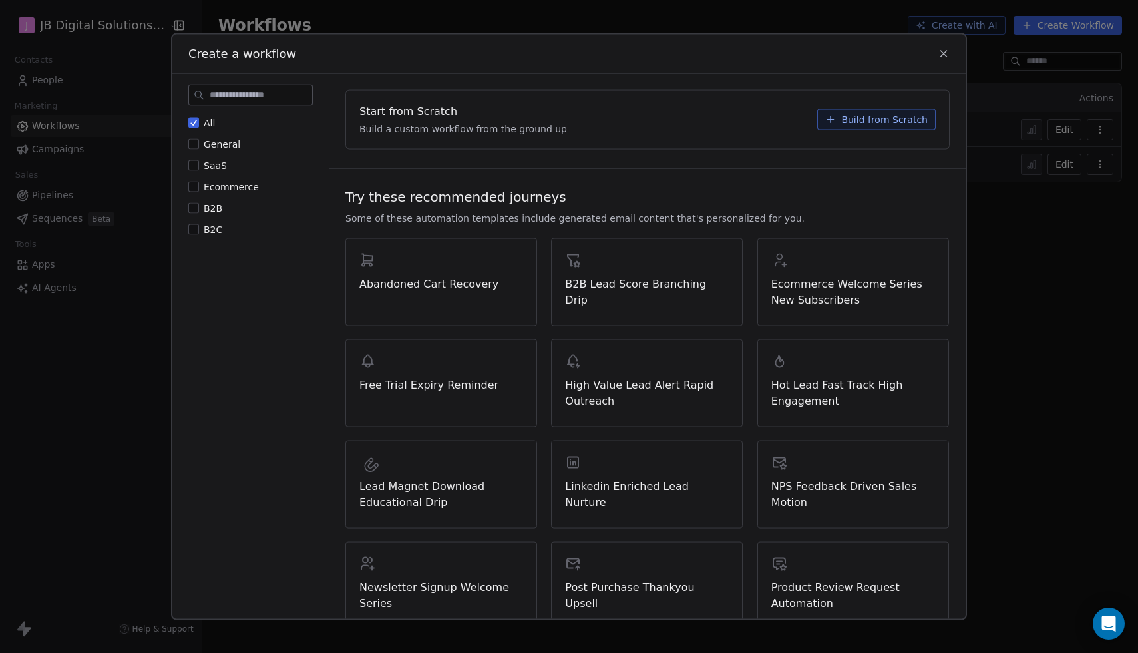
click at [213, 205] on span "B2B" at bounding box center [213, 207] width 19 height 11
click at [199, 205] on button "B2B" at bounding box center [193, 207] width 11 height 13
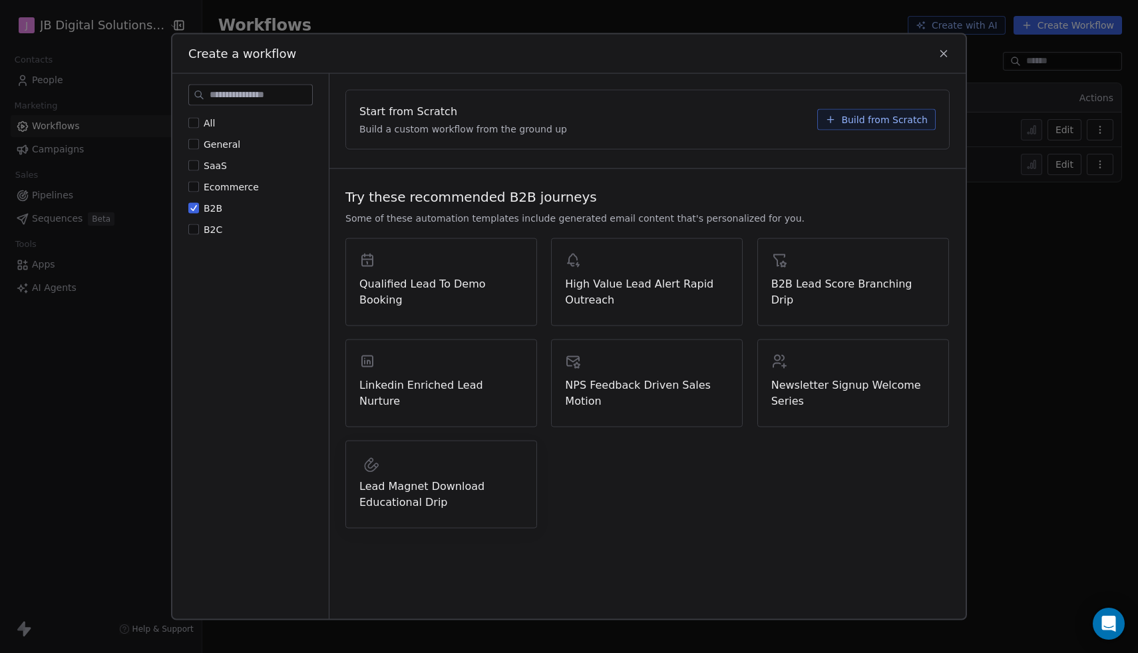
click at [411, 484] on span "Lead Magnet Download Educational Drip" at bounding box center [441, 494] width 164 height 32
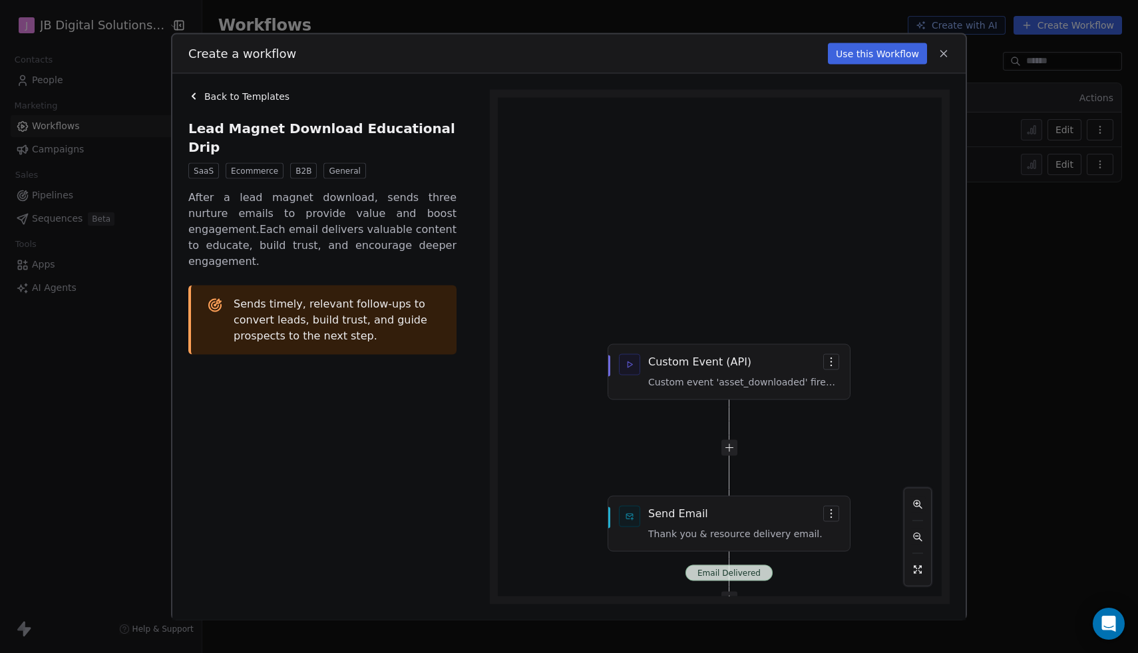
click at [256, 93] on span "Back to Templates" at bounding box center [246, 95] width 85 height 13
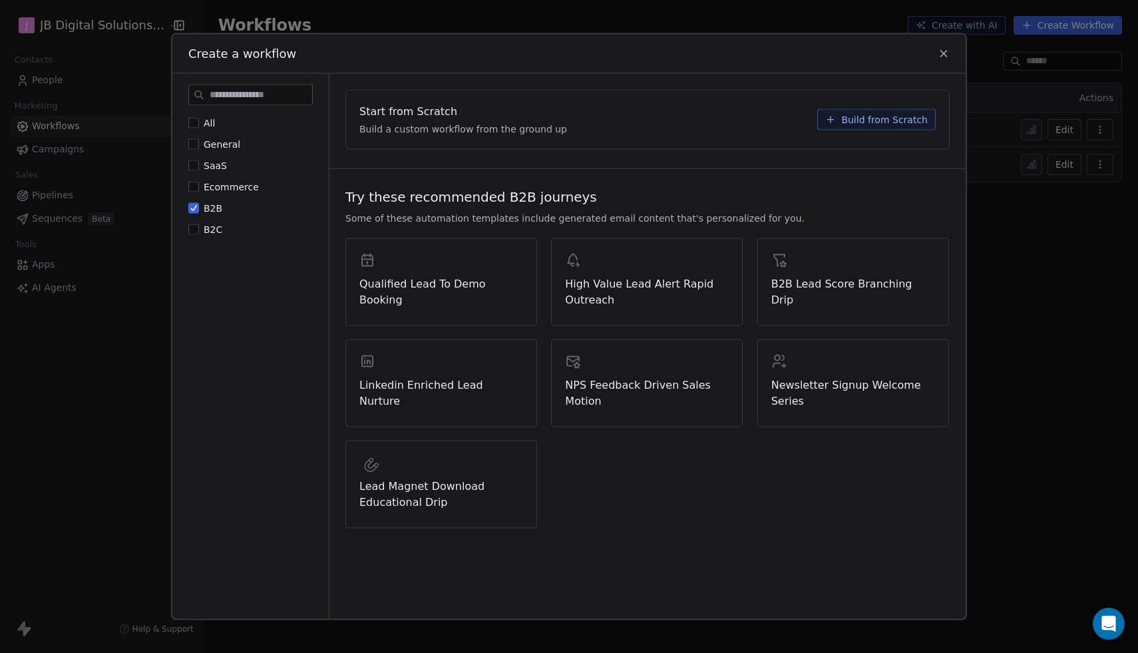
click at [189, 209] on button "B2B" at bounding box center [193, 207] width 11 height 13
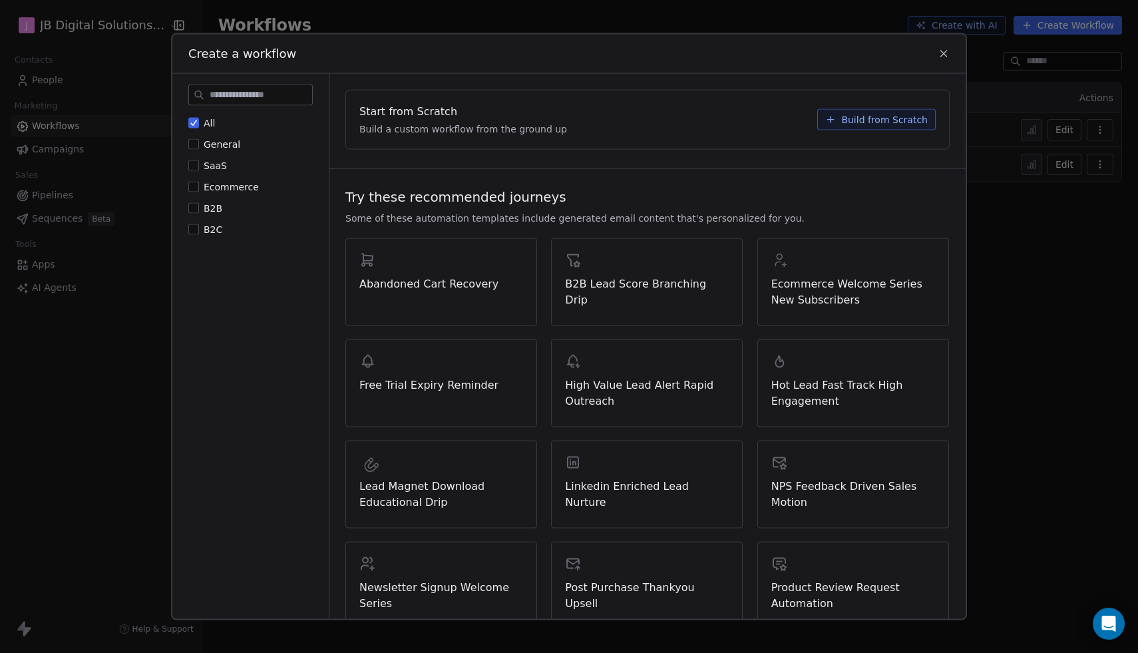
click at [228, 144] on span "General" at bounding box center [222, 143] width 37 height 11
click at [199, 144] on button "General" at bounding box center [193, 143] width 11 height 13
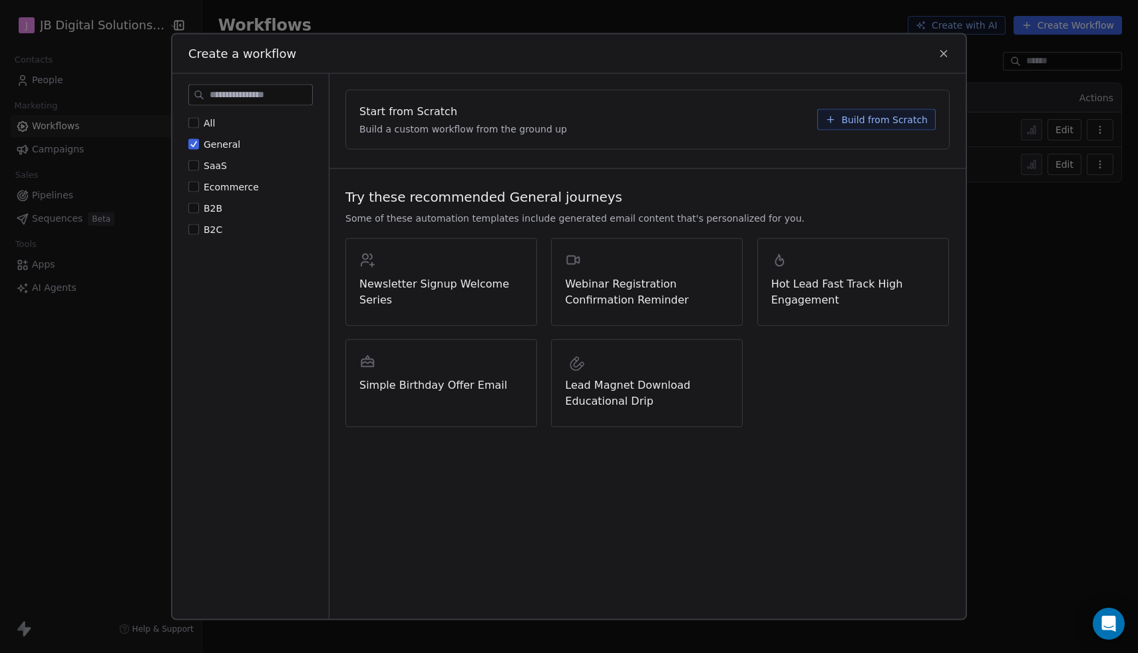
click at [228, 144] on span "General" at bounding box center [222, 143] width 37 height 11
click at [199, 144] on button "General" at bounding box center [193, 143] width 11 height 13
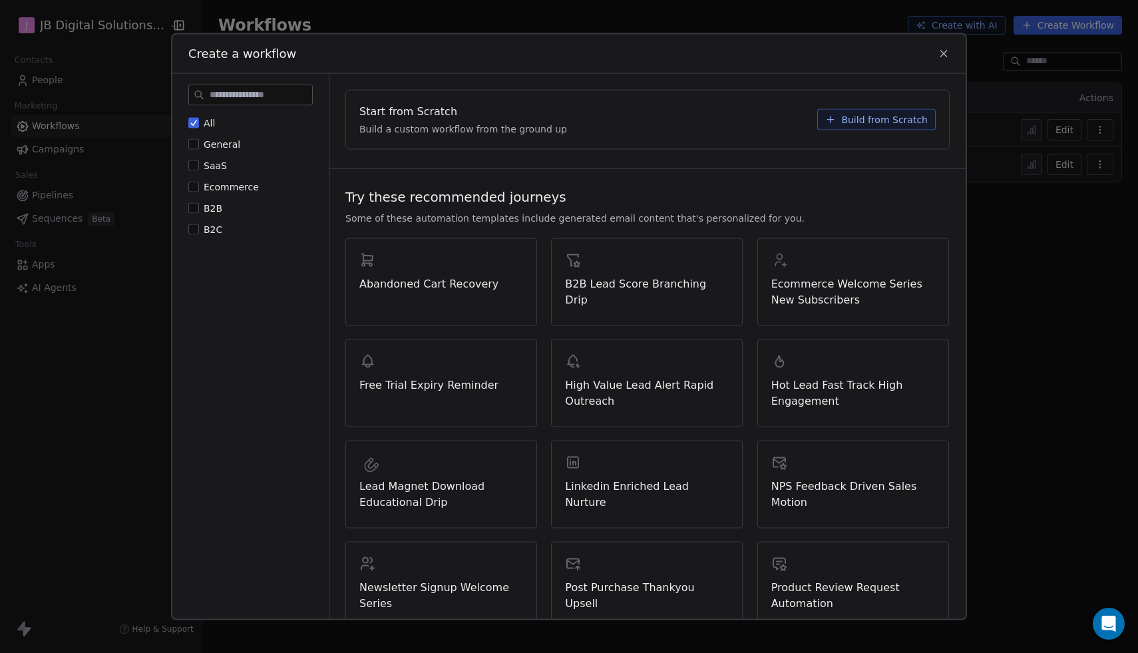
click at [874, 119] on span "Build from Scratch" at bounding box center [884, 119] width 87 height 13
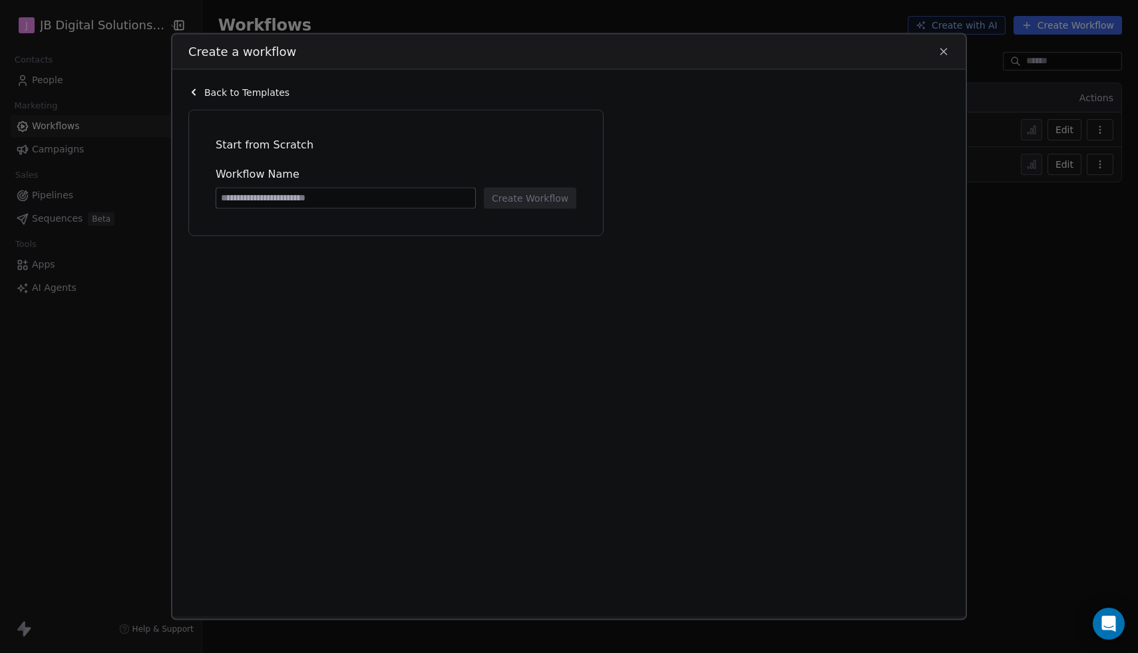
click at [336, 196] on input at bounding box center [345, 198] width 259 height 20
type input "**********"
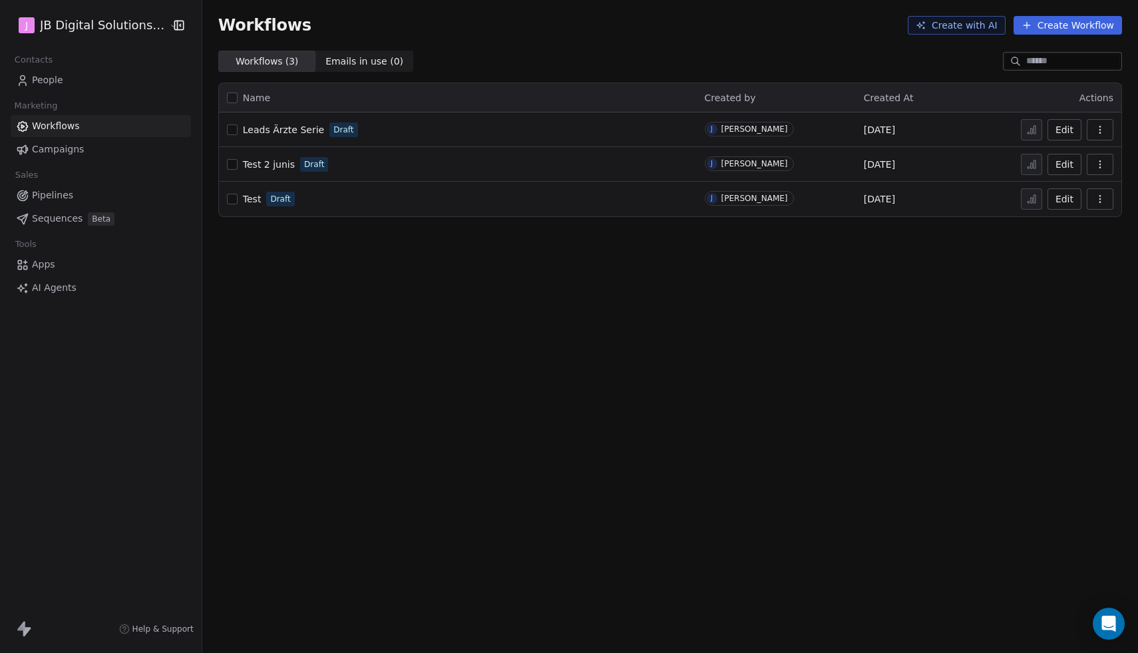
click at [57, 220] on span "Sequences" at bounding box center [57, 219] width 51 height 14
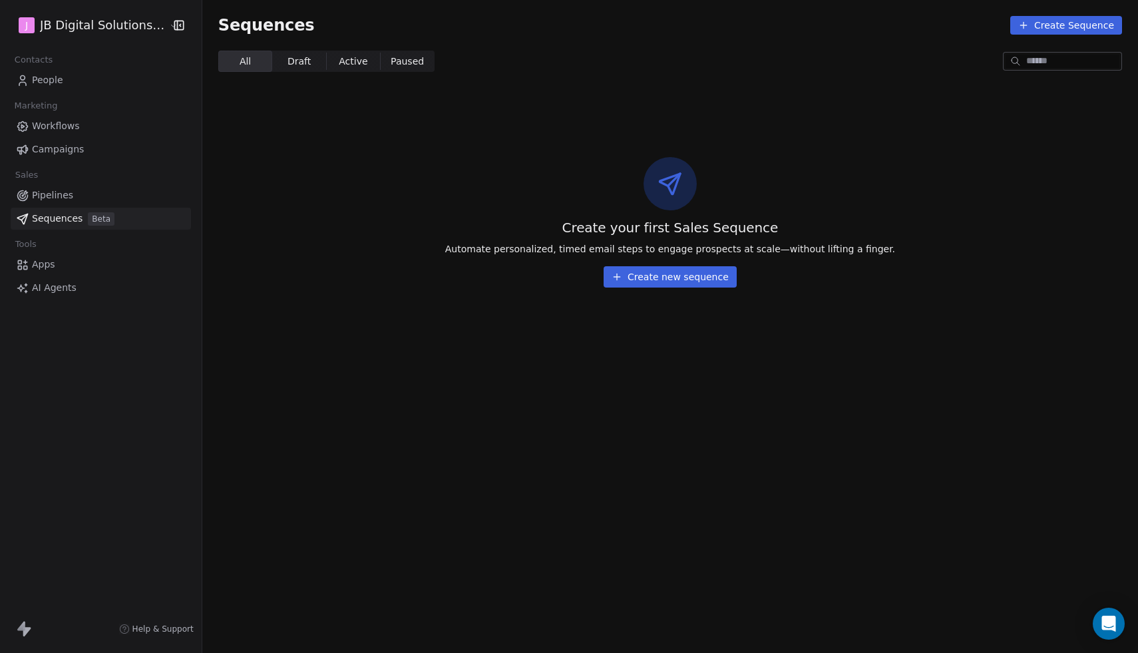
click at [53, 274] on link "Apps" at bounding box center [101, 265] width 180 height 22
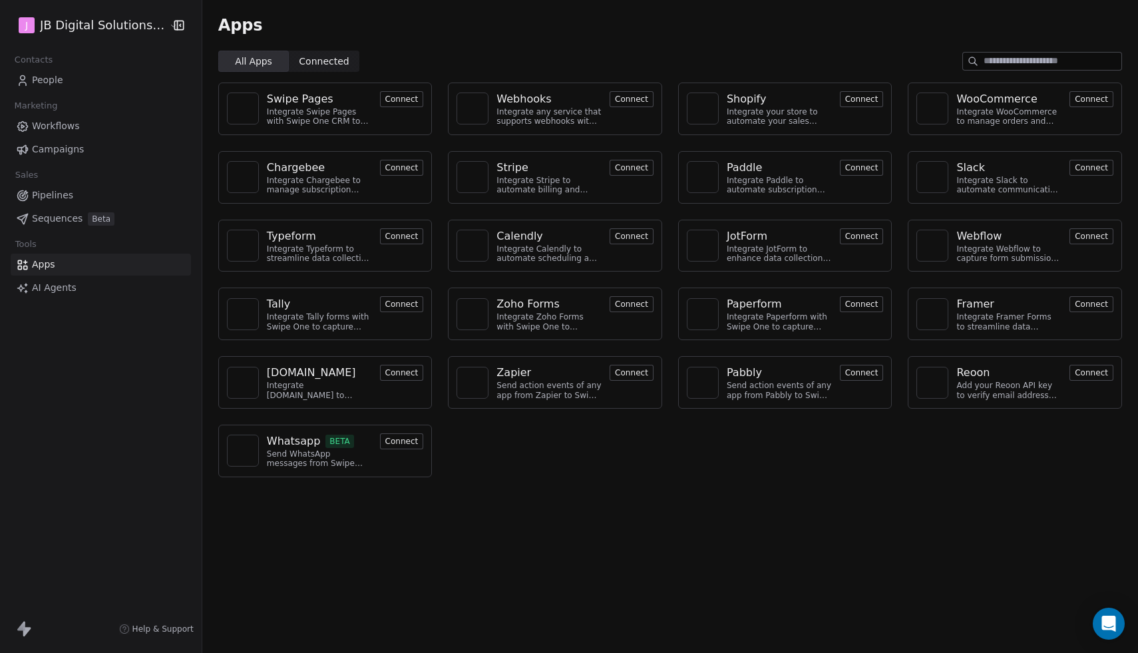
click at [54, 296] on link "AI Agents" at bounding box center [101, 288] width 180 height 22
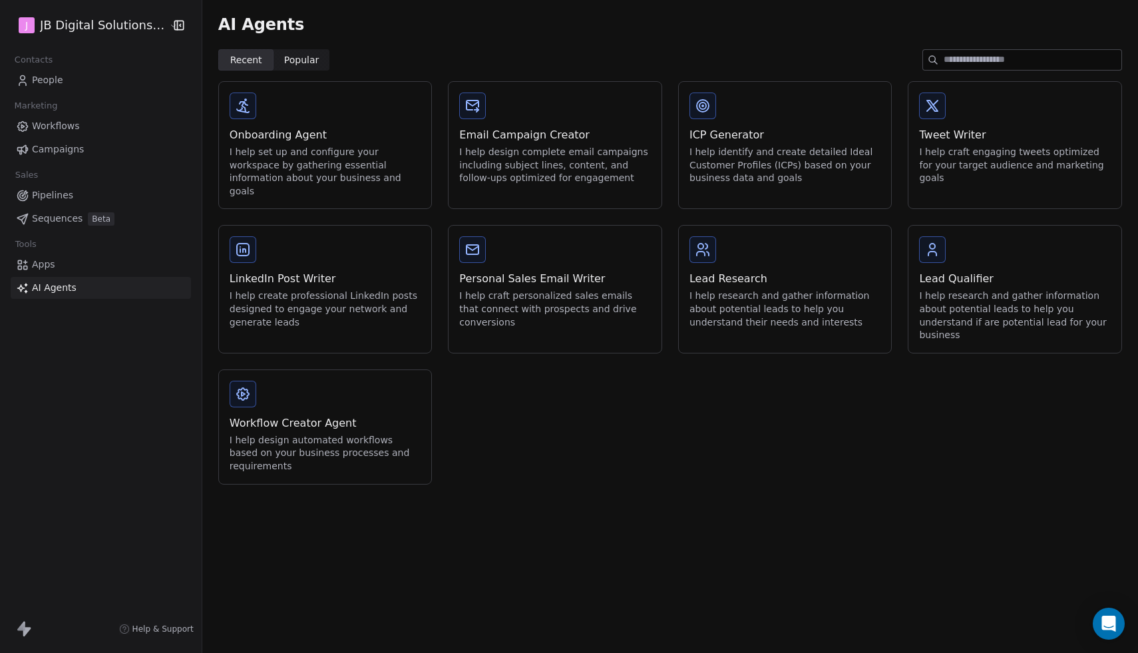
click at [72, 154] on span "Campaigns" at bounding box center [58, 149] width 52 height 14
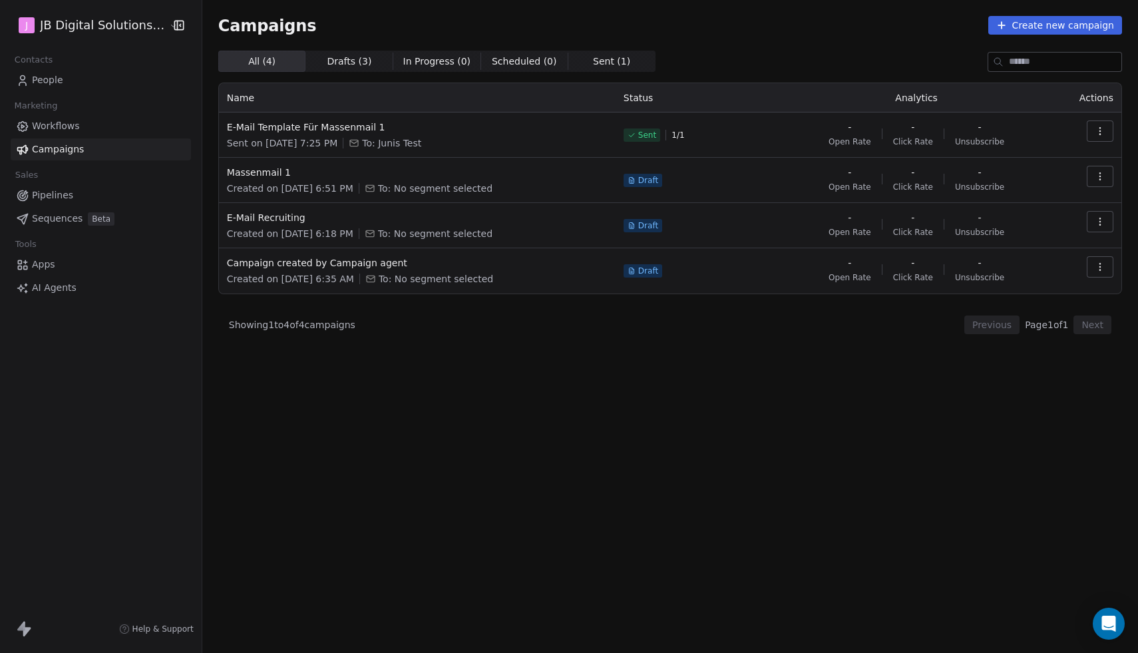
click at [1108, 132] on button "button" at bounding box center [1100, 130] width 27 height 21
click at [301, 132] on html "J JB Digital Solutions GmbH Contacts People Marketing Workflows Campaigns Sales…" at bounding box center [569, 326] width 1138 height 653
click at [284, 125] on span "E-Mail Template Für Massenmail 1" at bounding box center [417, 126] width 381 height 13
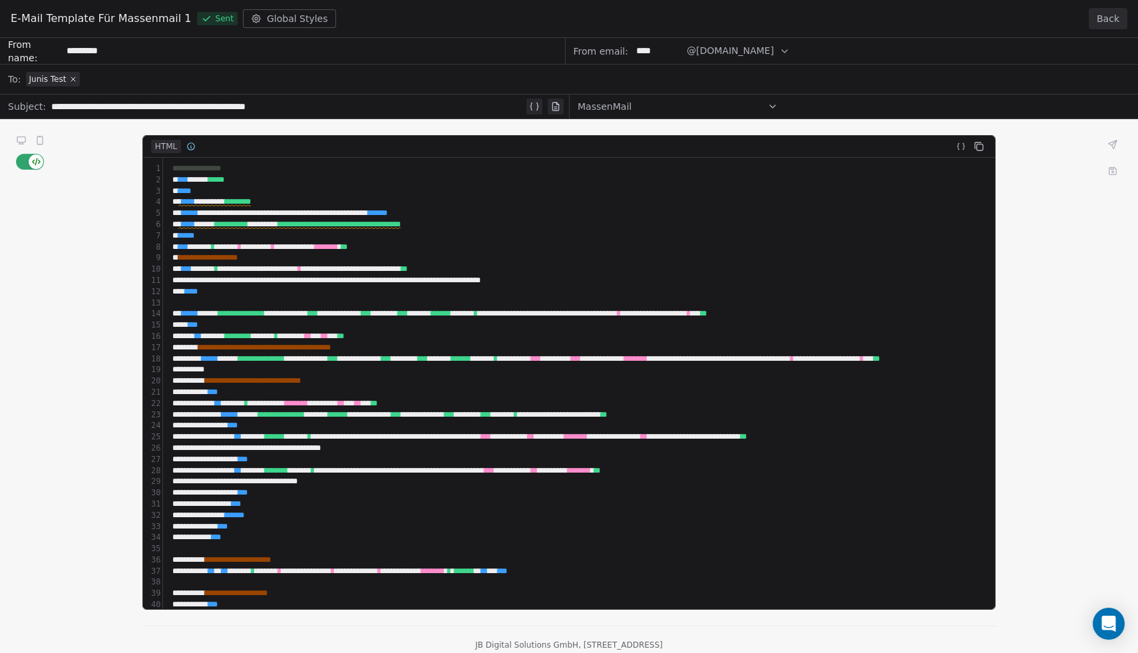
scroll to position [28, 0]
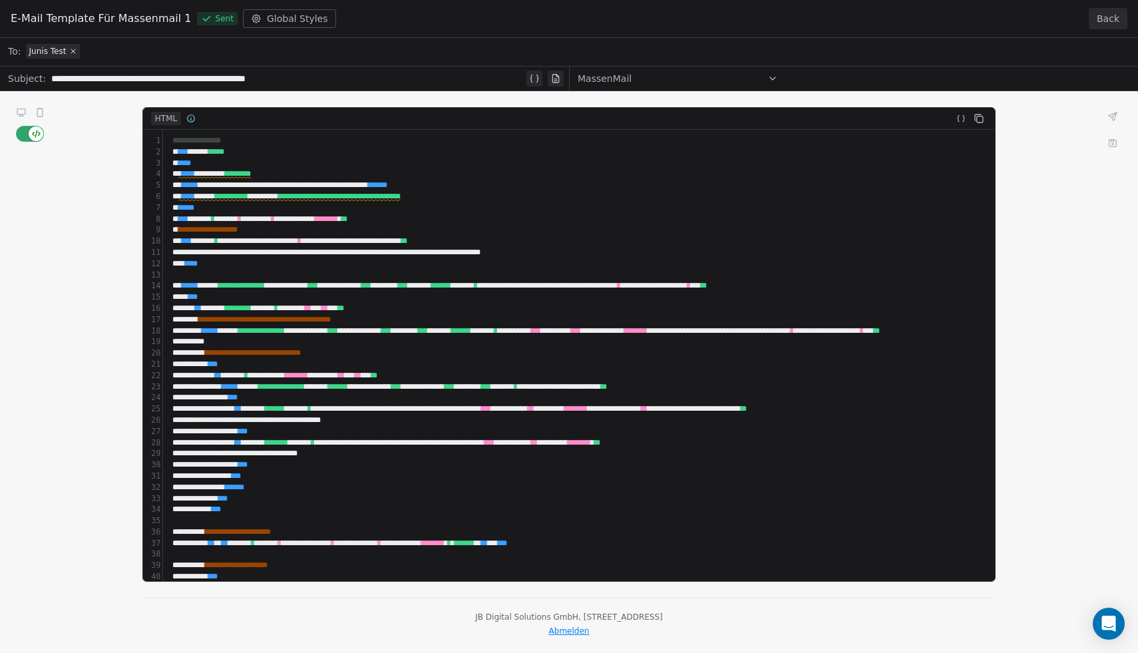
click at [369, 462] on div "**********" at bounding box center [569, 317] width 1138 height 615
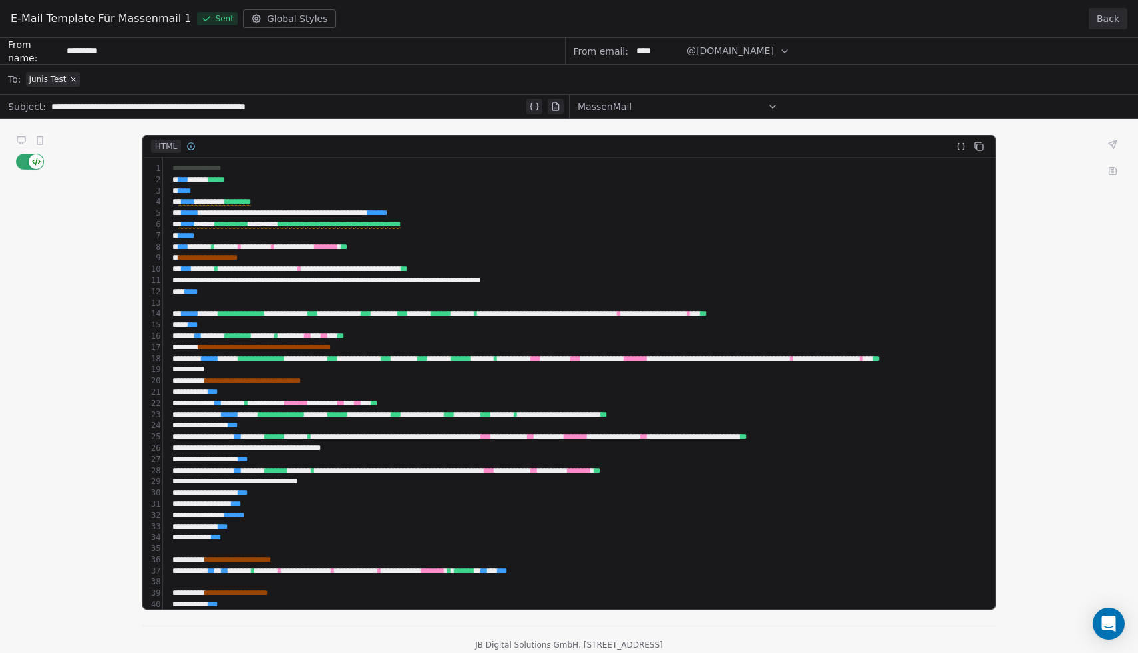
click at [429, 336] on div "**********" at bounding box center [569, 345] width 1138 height 615
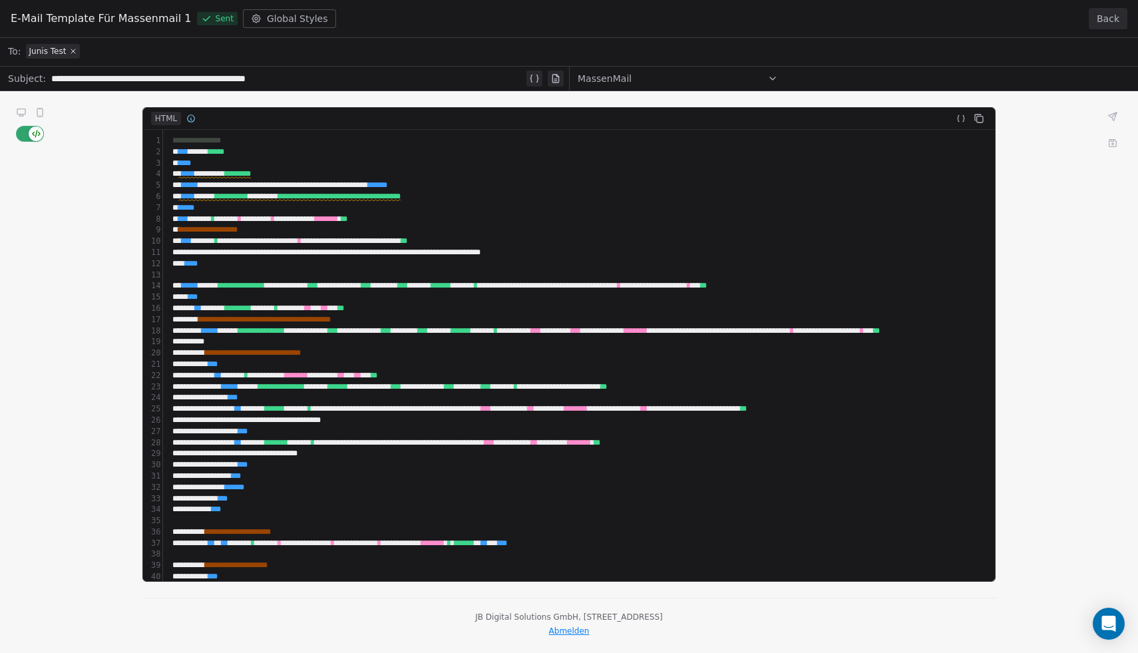
click at [20, 111] on div "**********" at bounding box center [569, 317] width 1138 height 615
click at [46, 112] on div "**********" at bounding box center [569, 317] width 1138 height 615
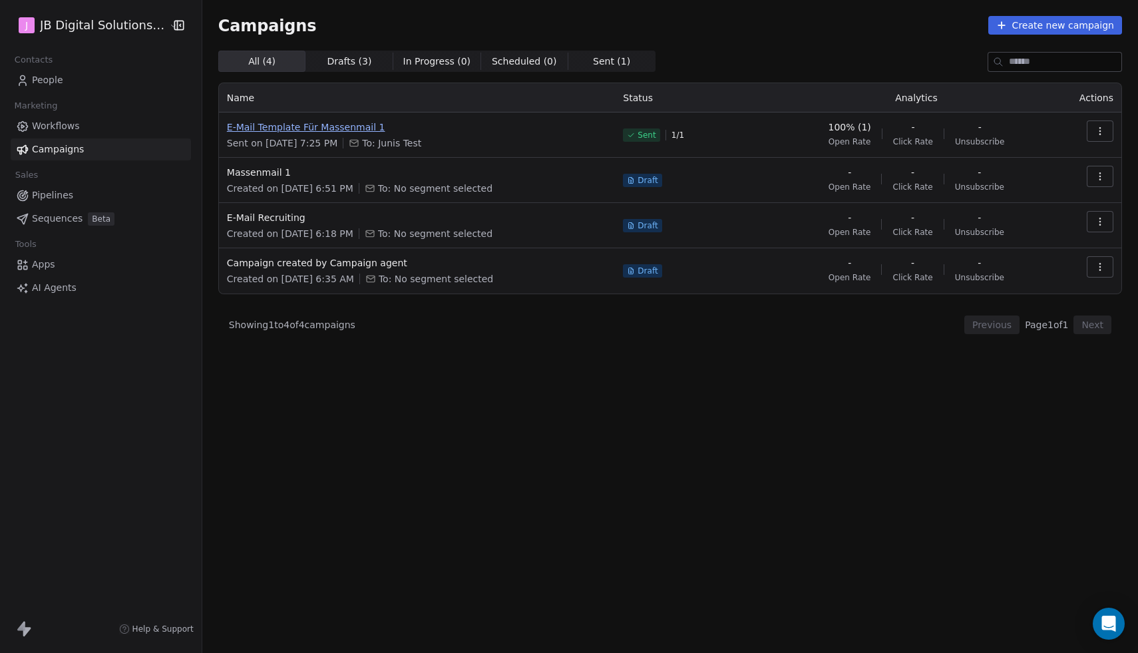
click at [284, 126] on span "E-Mail Template Für Massenmail 1" at bounding box center [417, 126] width 381 height 13
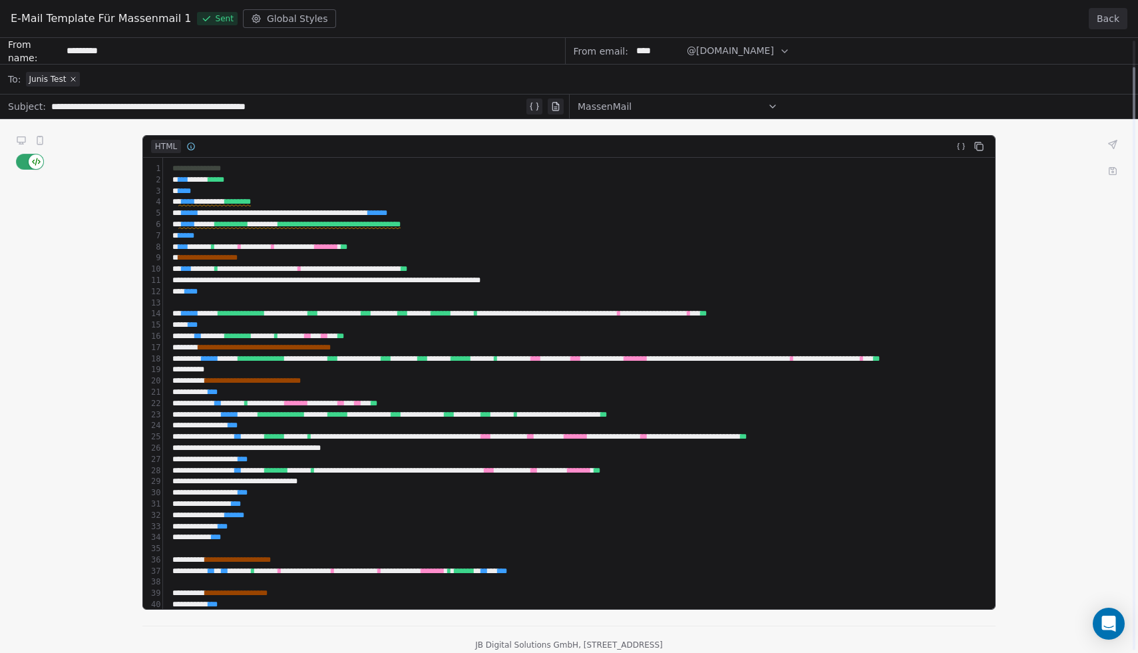
scroll to position [28, 0]
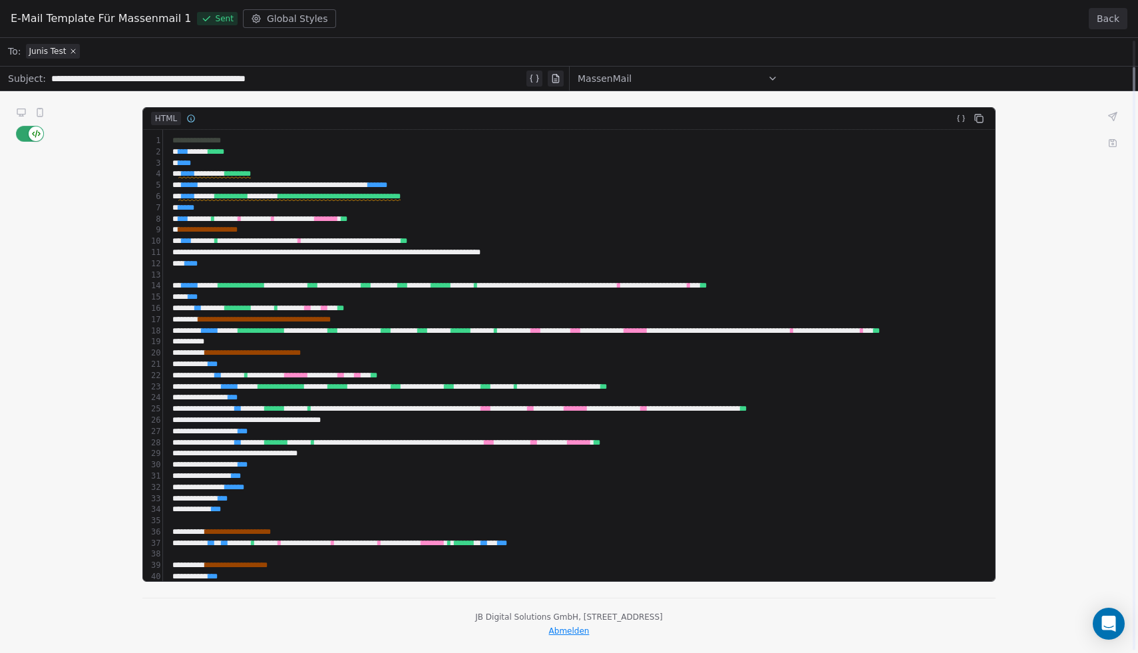
click at [419, 426] on div "**********" at bounding box center [569, 317] width 1138 height 615
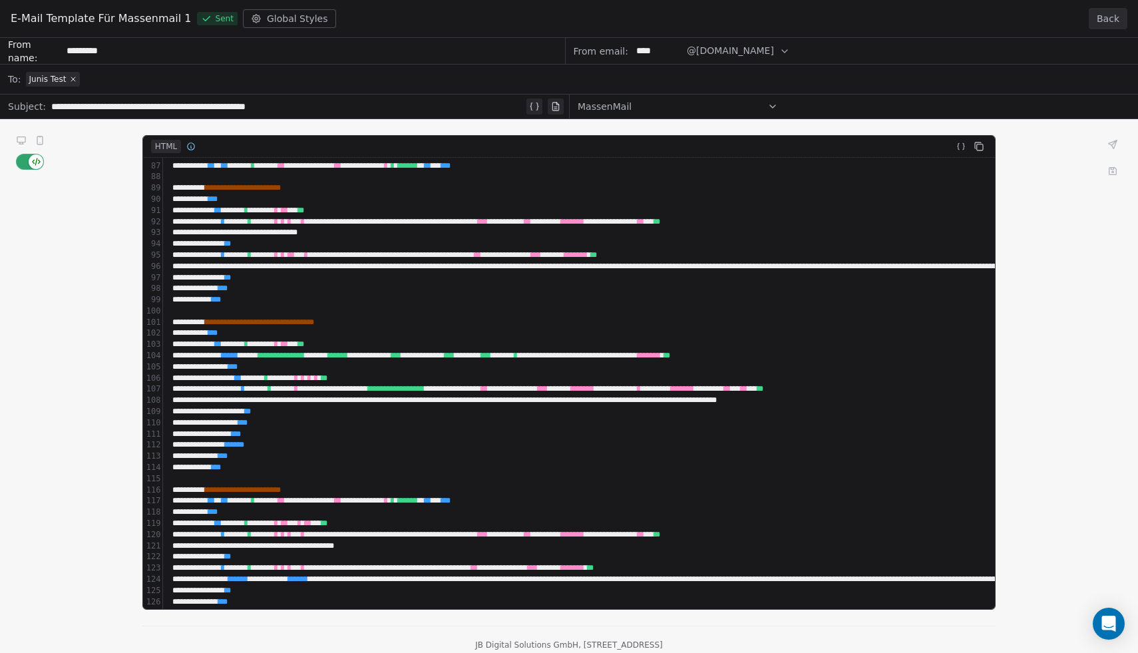
scroll to position [987, 0]
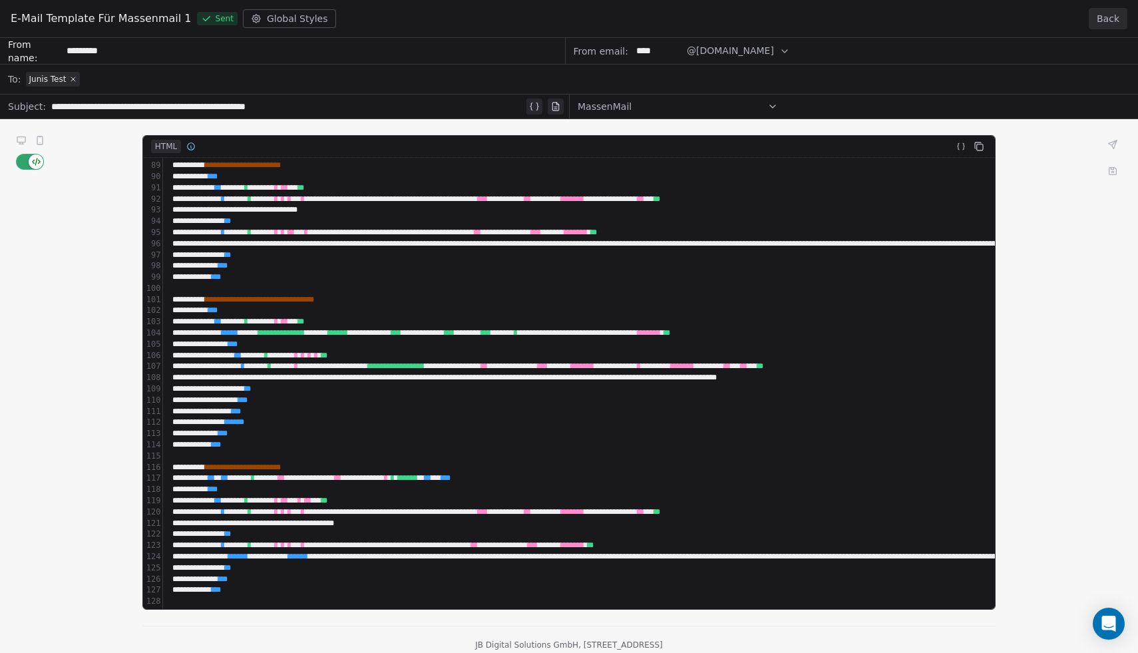
click at [557, 433] on div "**********" at bounding box center [569, 345] width 1138 height 615
drag, startPoint x: 507, startPoint y: 416, endPoint x: 533, endPoint y: 168, distance: 248.9
click at [533, 168] on div "**********" at bounding box center [569, 345] width 1138 height 615
drag, startPoint x: 532, startPoint y: 164, endPoint x: 533, endPoint y: 132, distance: 32.0
click at [533, 132] on div "**********" at bounding box center [569, 345] width 1138 height 615
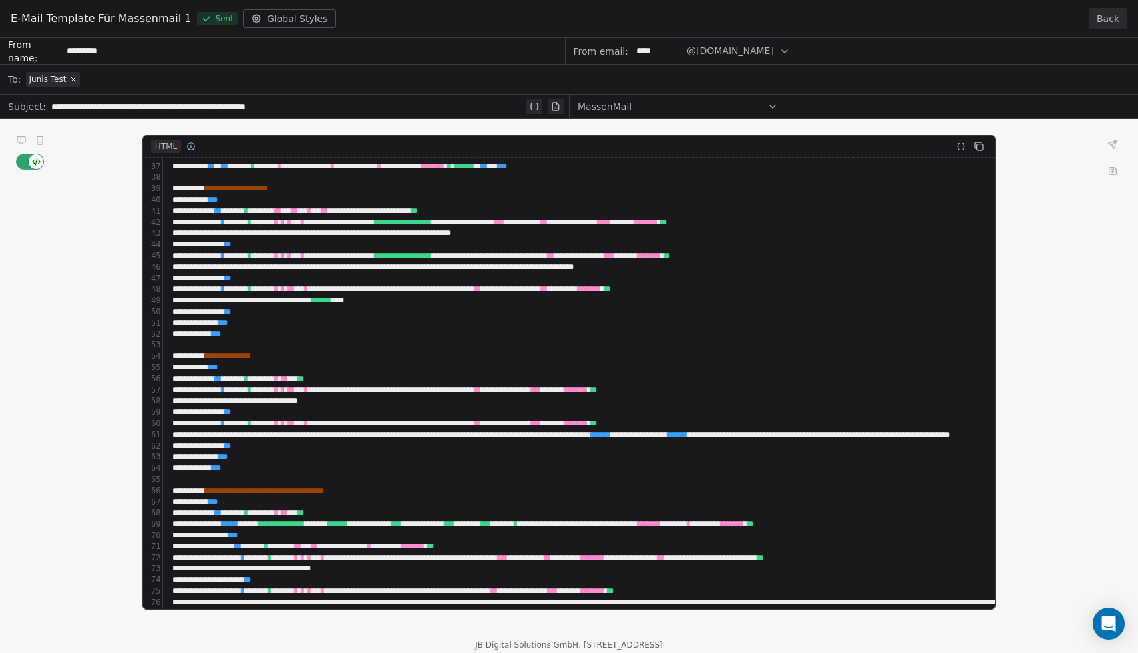
scroll to position [394, 0]
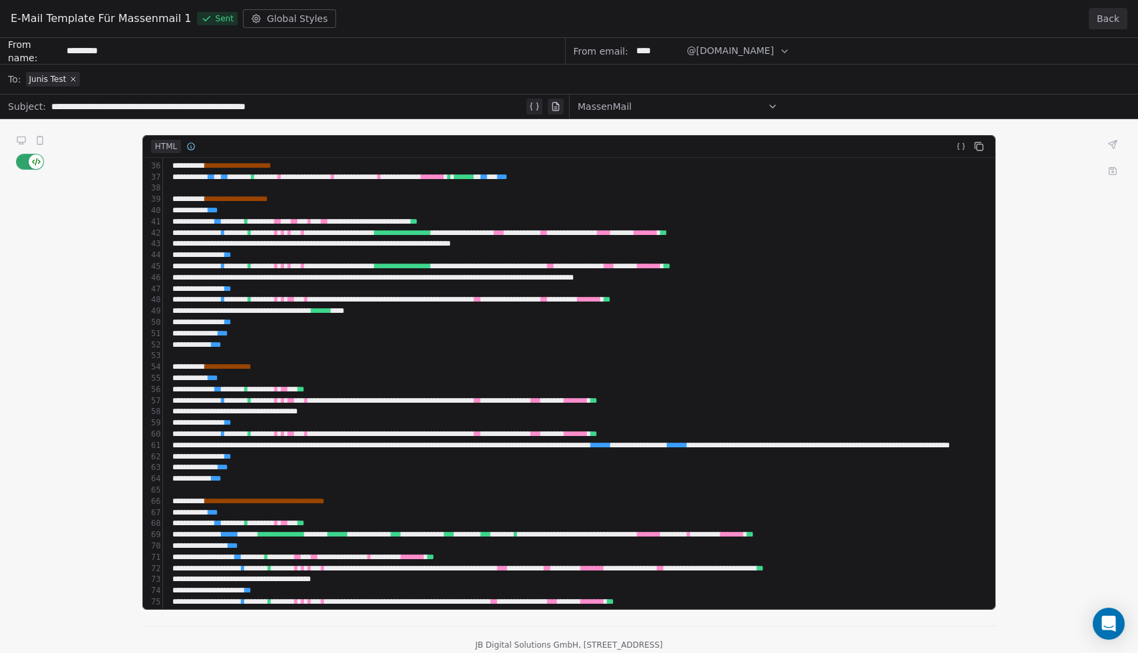
click at [349, 411] on div "**********" at bounding box center [569, 345] width 1138 height 615
click at [36, 146] on div "**********" at bounding box center [569, 345] width 1138 height 615
click at [38, 142] on div "**********" at bounding box center [569, 345] width 1138 height 615
click at [20, 142] on div "**********" at bounding box center [569, 345] width 1138 height 615
click at [15, 140] on div "**********" at bounding box center [569, 345] width 1138 height 615
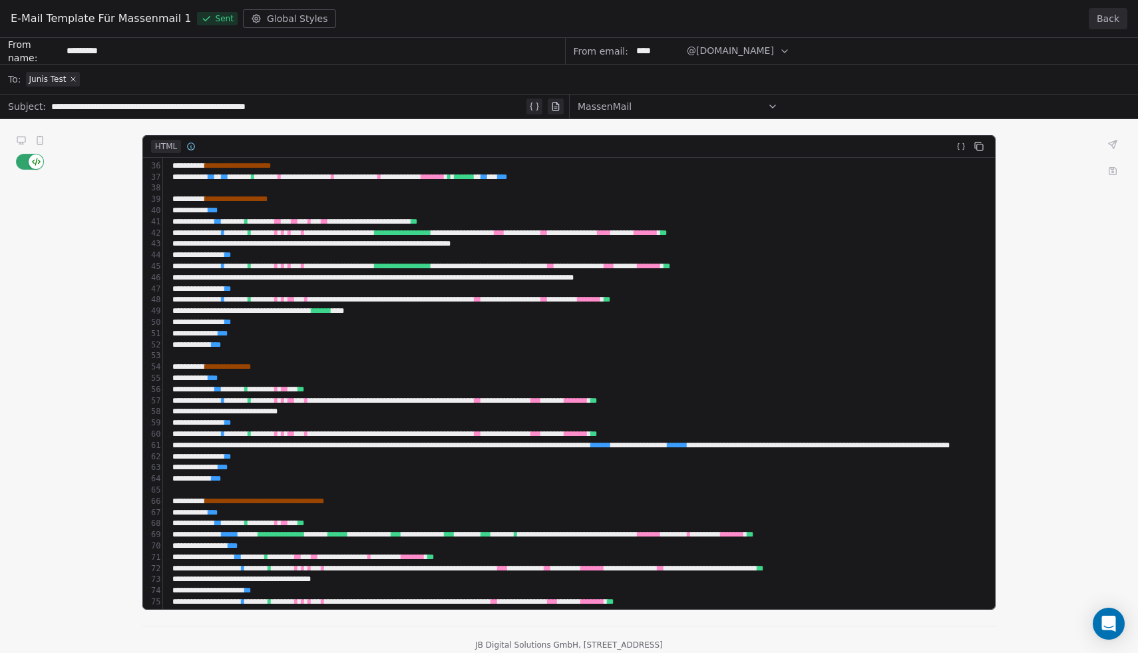
click at [42, 138] on div "**********" at bounding box center [569, 345] width 1138 height 615
click at [41, 138] on div "**********" at bounding box center [569, 345] width 1138 height 615
click at [20, 138] on div "**********" at bounding box center [569, 345] width 1138 height 615
click at [75, 79] on div "**********" at bounding box center [569, 345] width 1138 height 615
click at [124, 88] on div "**********" at bounding box center [569, 345] width 1138 height 615
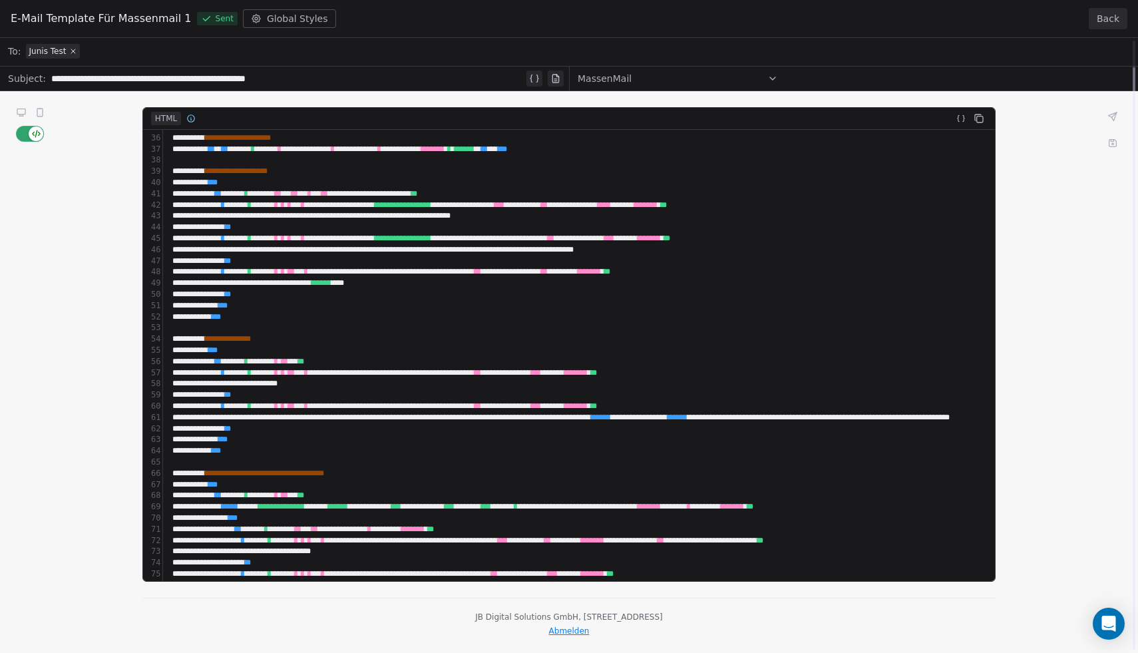
scroll to position [0, 0]
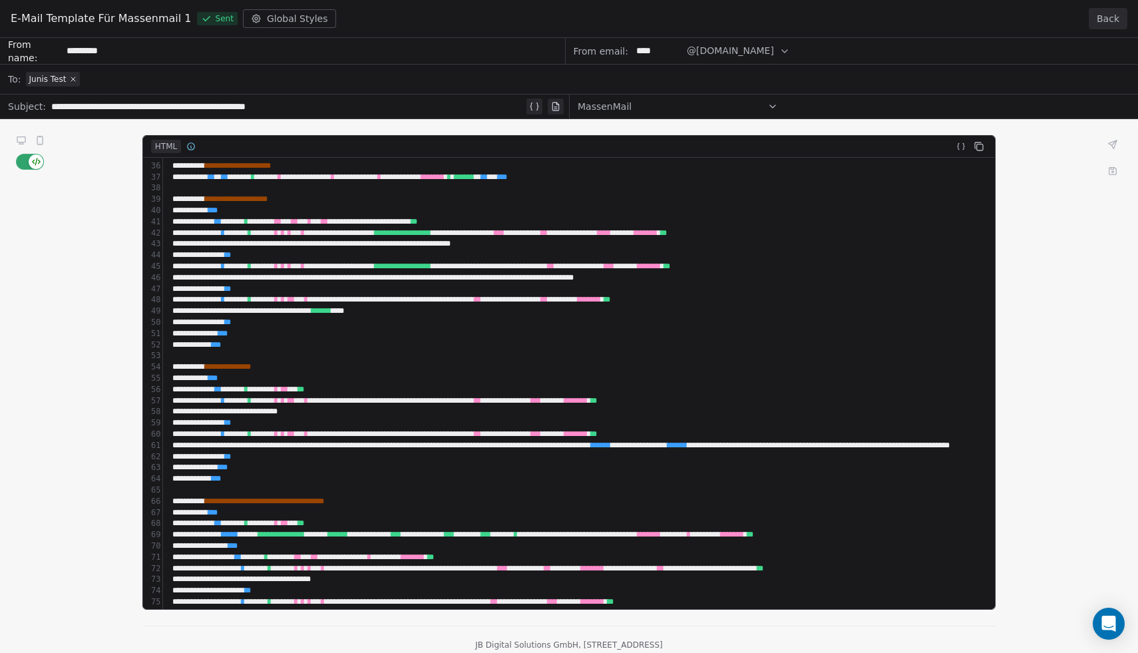
click at [1102, 15] on button "Back" at bounding box center [1108, 18] width 39 height 21
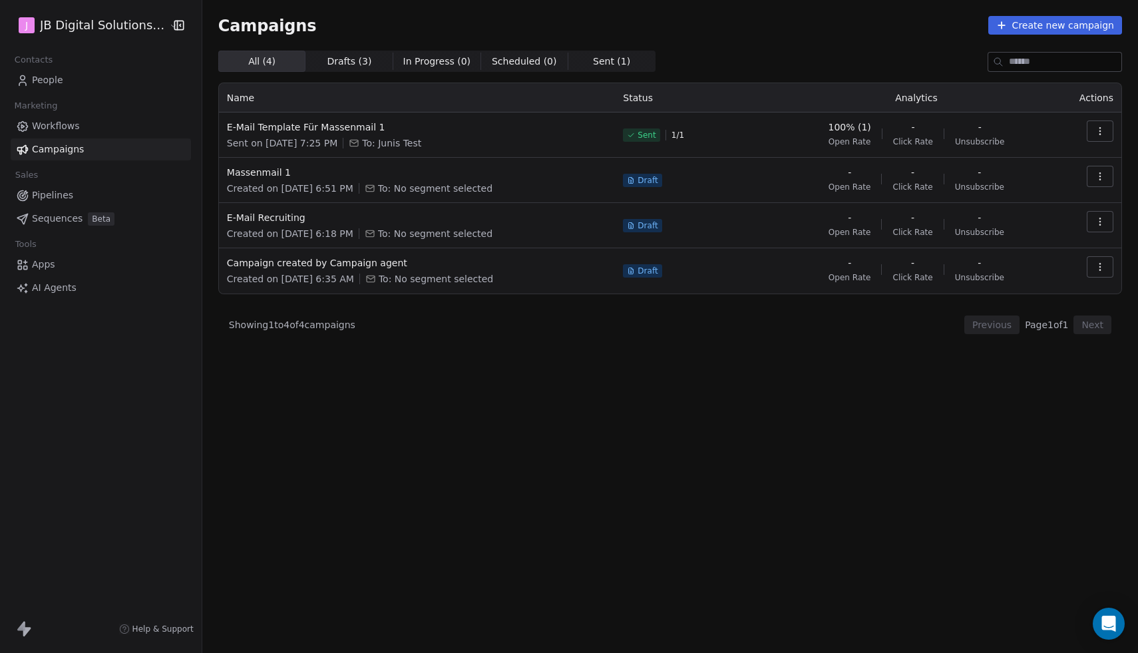
click at [1098, 136] on icon "button" at bounding box center [1100, 131] width 11 height 11
click at [1030, 244] on span "Duplicate" at bounding box center [1020, 246] width 51 height 16
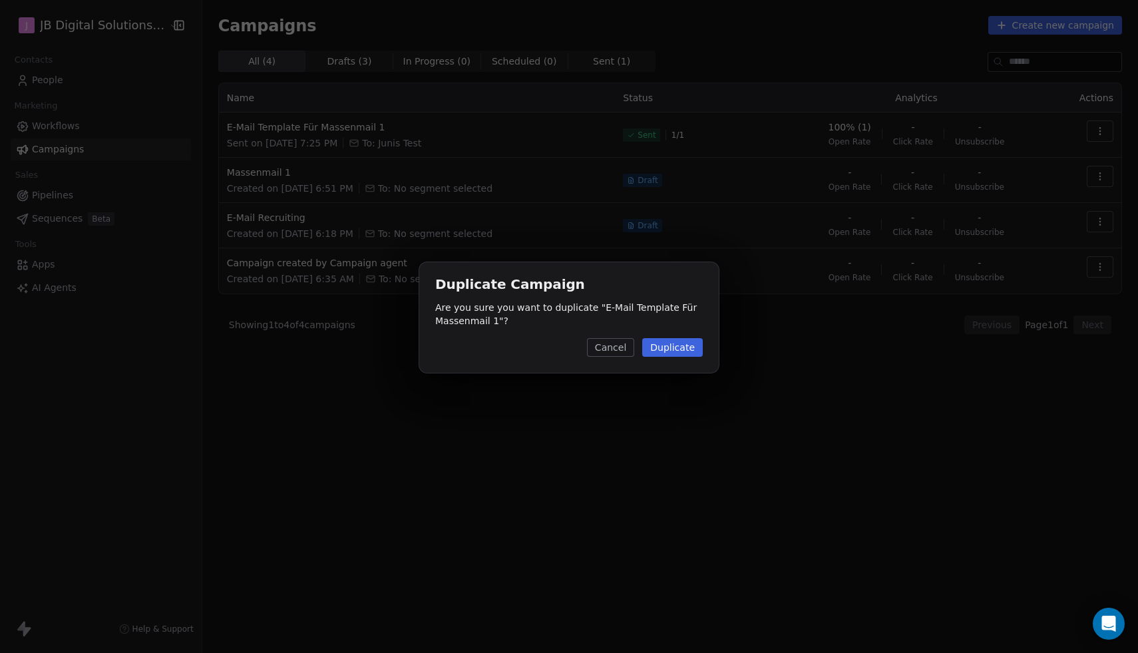
click at [676, 343] on button "Duplicate" at bounding box center [672, 347] width 61 height 19
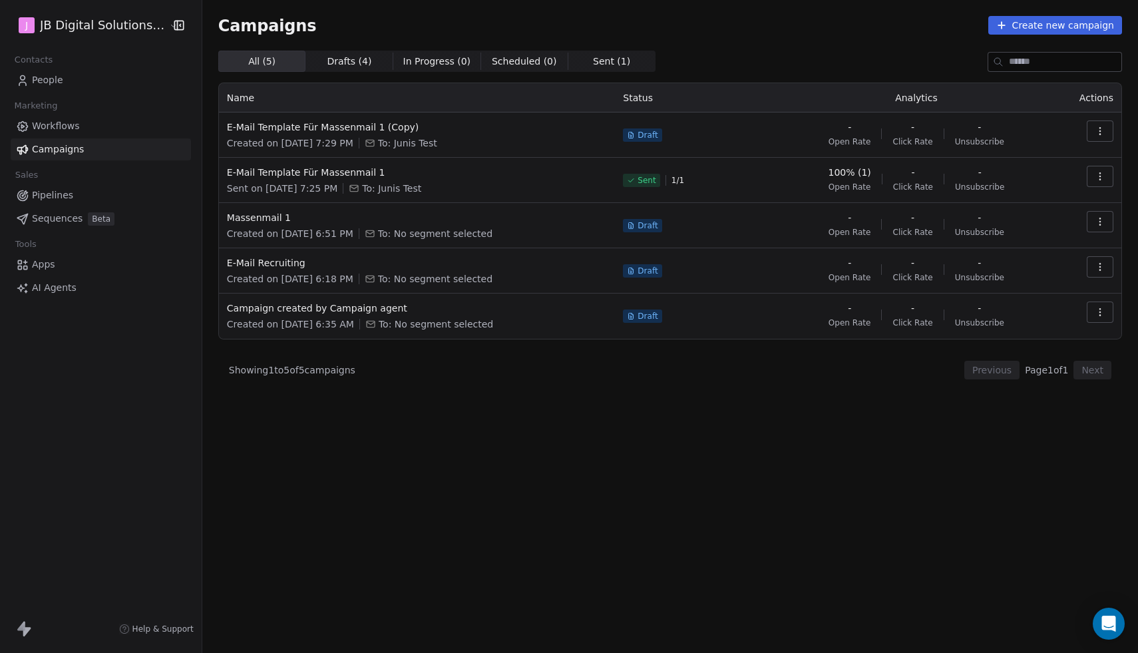
click at [1100, 135] on icon "button" at bounding box center [1100, 131] width 11 height 11
click at [394, 124] on html "J JB Digital Solutions GmbH Contacts People Marketing Workflows Campaigns Sales…" at bounding box center [569, 326] width 1138 height 653
click at [394, 124] on span "E-Mail Template Für Massenmail 1 (Copy)" at bounding box center [417, 126] width 381 height 13
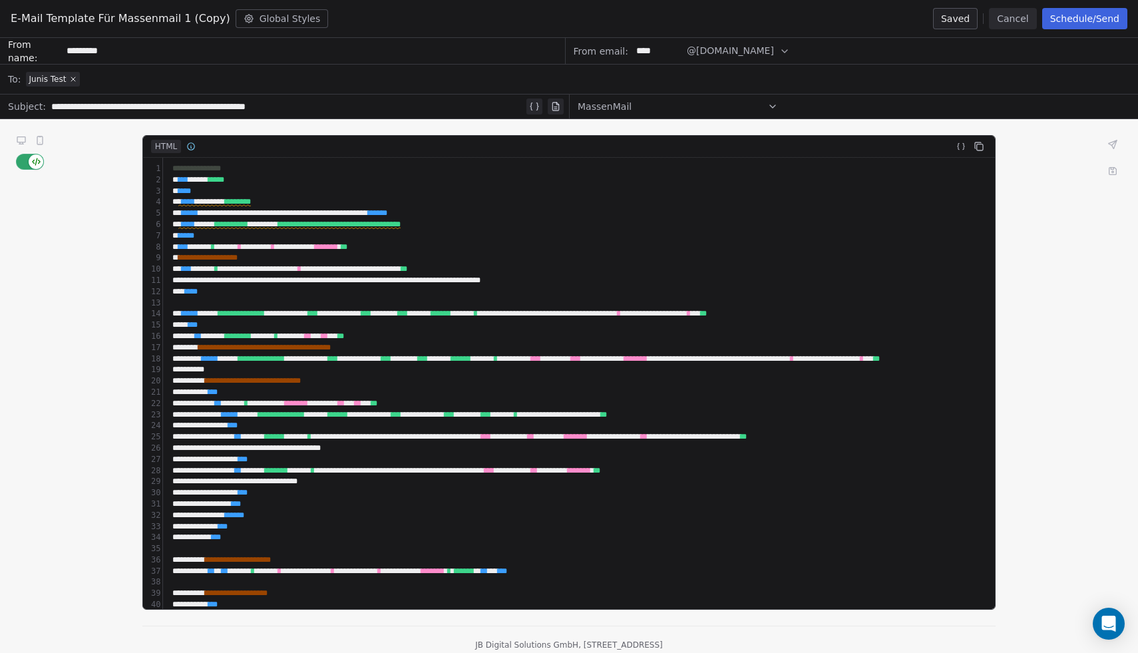
click at [312, 337] on span "**" at bounding box center [308, 336] width 7 height 8
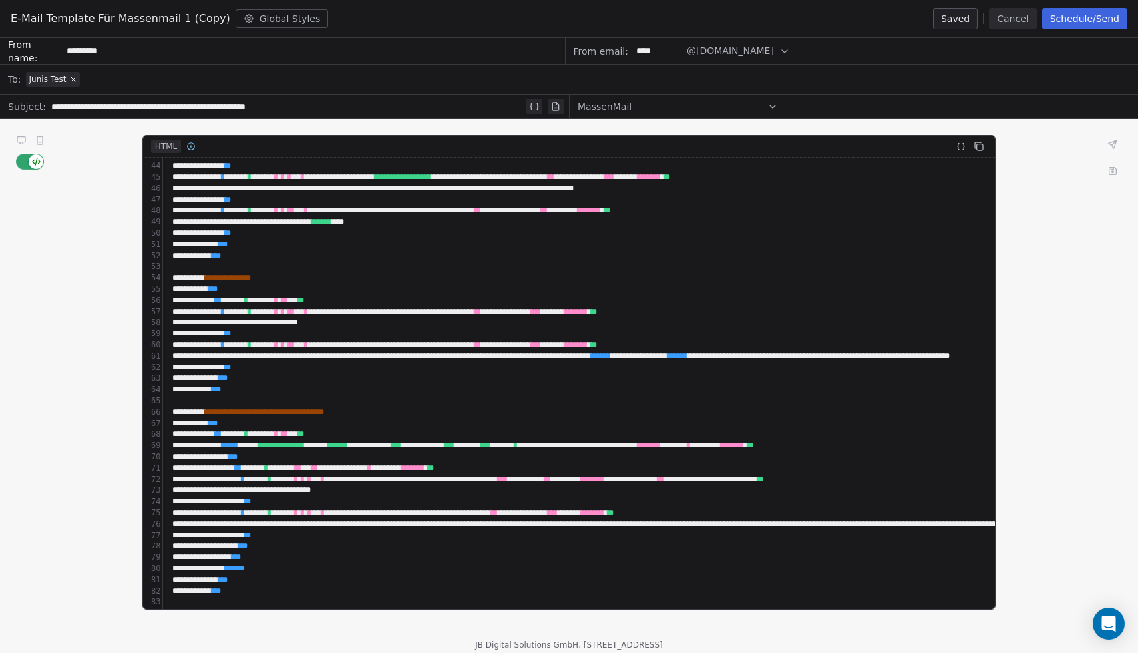
scroll to position [479, 0]
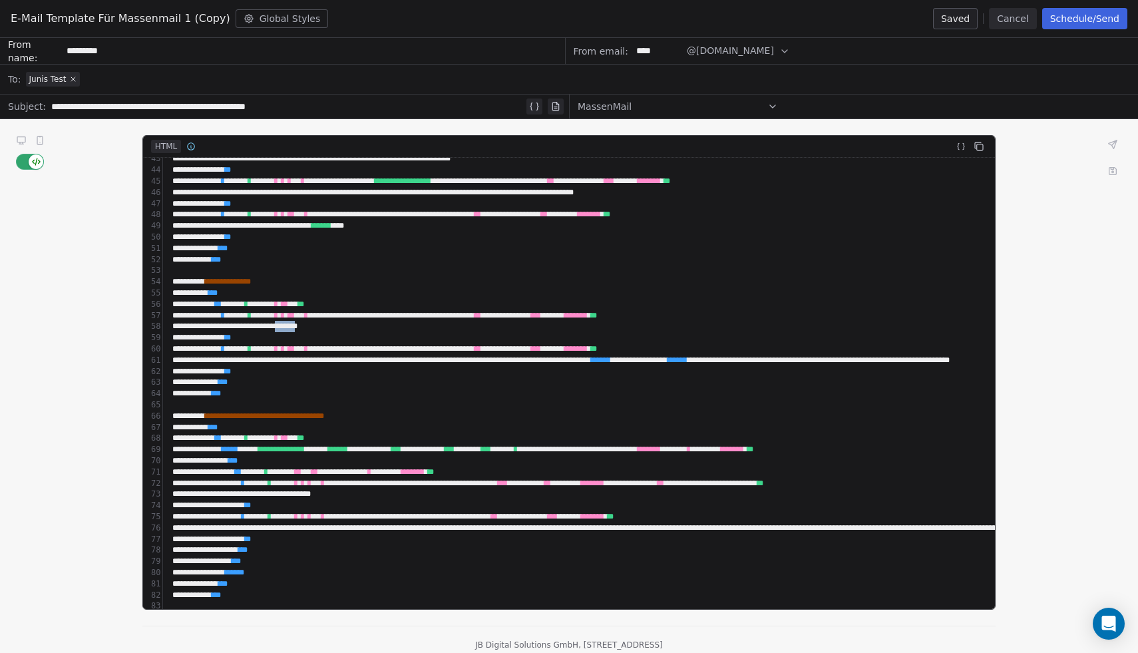
drag, startPoint x: 350, startPoint y: 326, endPoint x: 324, endPoint y: 328, distance: 26.7
click at [324, 328] on div "**********" at bounding box center [848, 326] width 1361 height 11
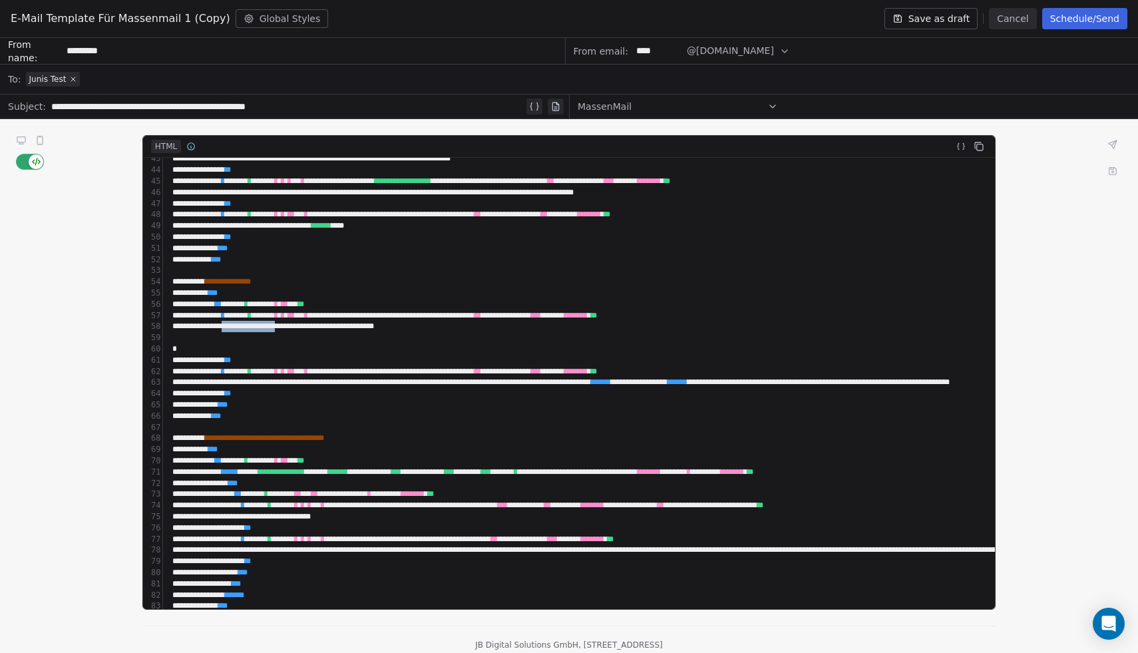
drag, startPoint x: 310, startPoint y: 326, endPoint x: 244, endPoint y: 325, distance: 65.2
click at [244, 325] on div "**********" at bounding box center [848, 326] width 1361 height 11
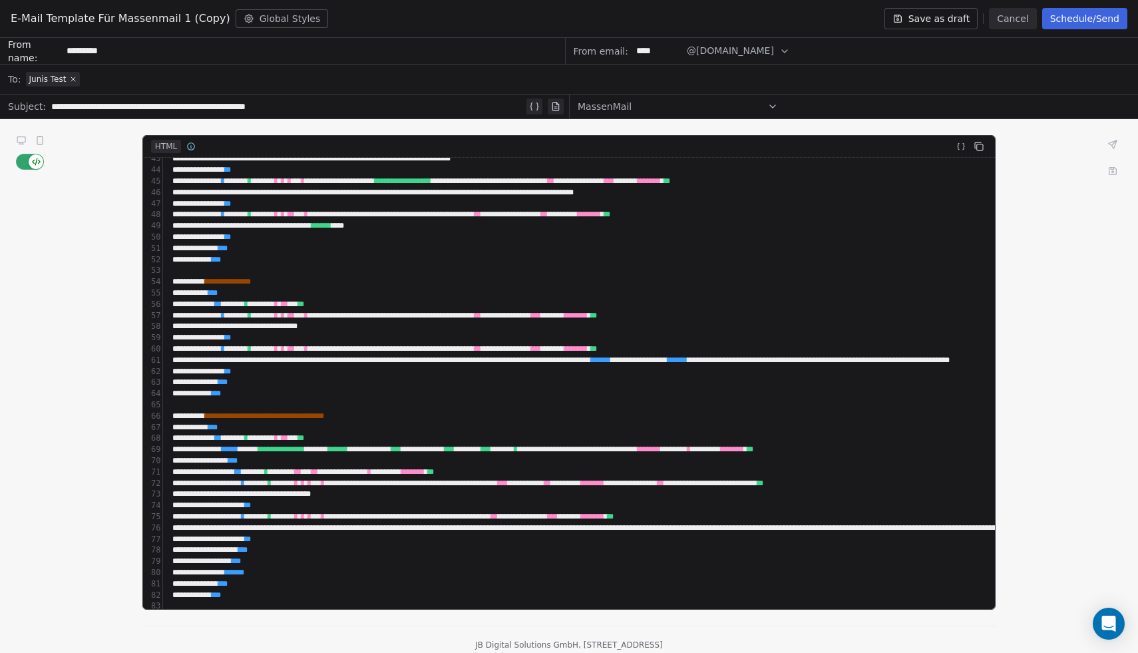
click at [224, 349] on div "**********" at bounding box center [848, 348] width 1361 height 11
drag, startPoint x: 249, startPoint y: 326, endPoint x: 352, endPoint y: 325, distance: 103.2
click at [352, 325] on div "**********" at bounding box center [848, 326] width 1361 height 11
click at [432, 328] on div "**********" at bounding box center [848, 326] width 1361 height 11
click at [17, 137] on icon at bounding box center [21, 139] width 8 height 5
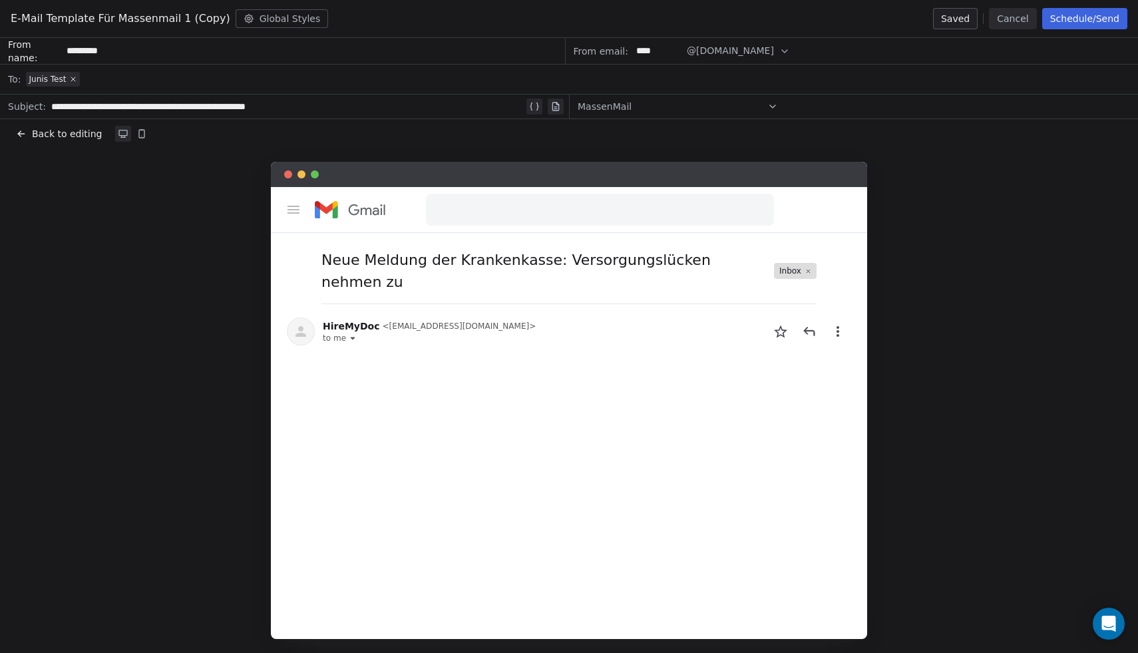
click at [144, 76] on div "Junis Test" at bounding box center [578, 79] width 1104 height 29
click at [32, 18] on span "E-Mail Template Für Massenmail 1 (Copy)" at bounding box center [121, 19] width 220 height 16
click at [38, 135] on span "Back to editing" at bounding box center [67, 133] width 70 height 13
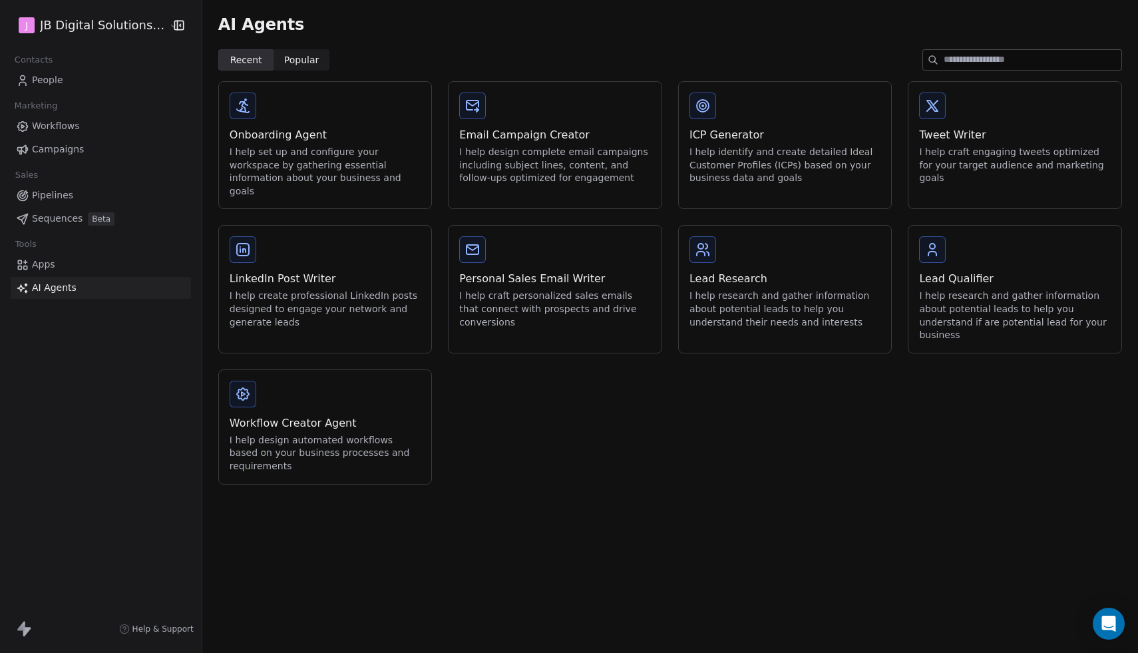
click at [53, 78] on span "People" at bounding box center [47, 80] width 31 height 14
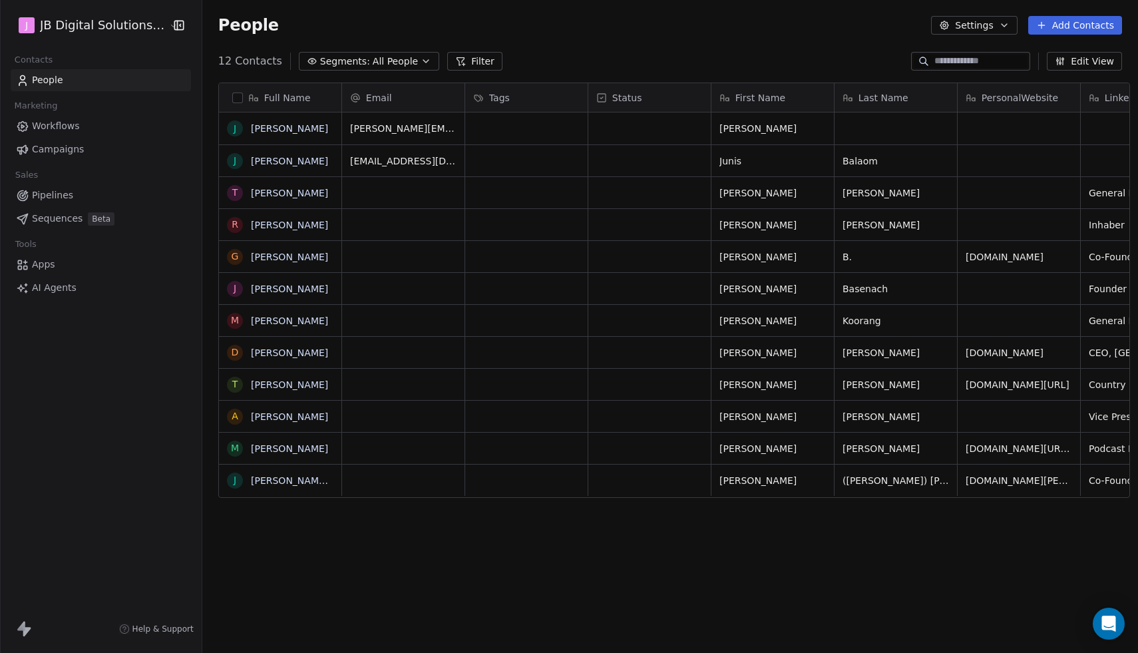
scroll to position [574, 943]
click at [23, 630] on icon at bounding box center [21, 625] width 8 height 9
click at [76, 26] on html "J JB Digital Solutions GmbH Contacts People Marketing Workflows Campaigns Sales…" at bounding box center [569, 326] width 1138 height 653
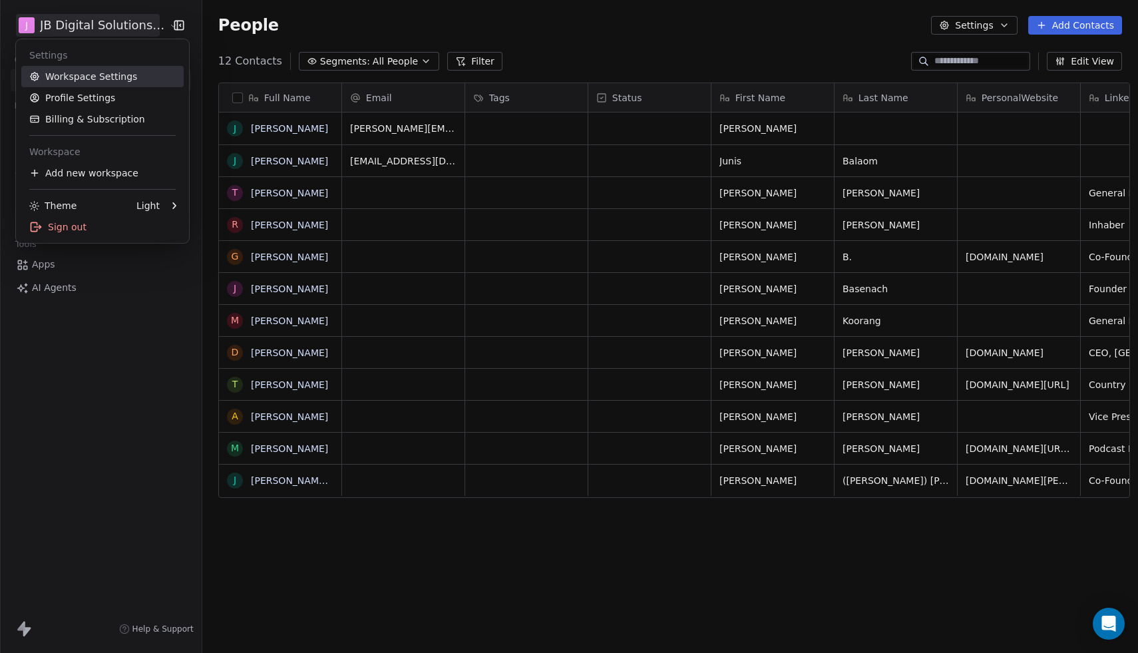
click at [80, 68] on link "Workspace Settings" at bounding box center [102, 76] width 162 height 21
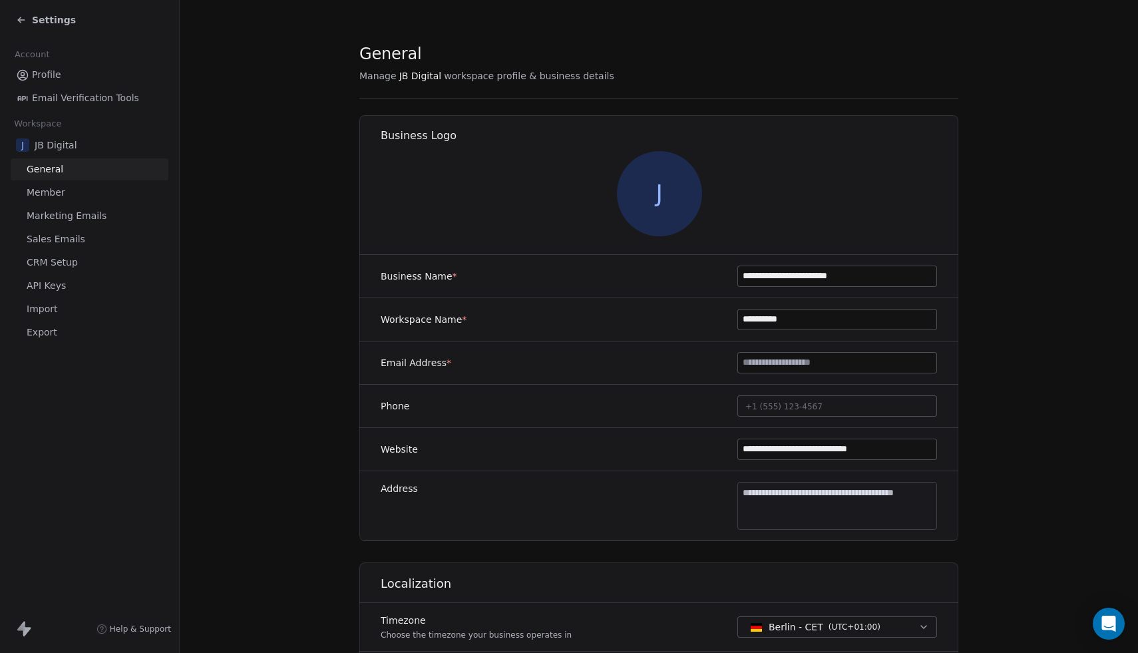
click at [23, 18] on icon at bounding box center [21, 20] width 11 height 11
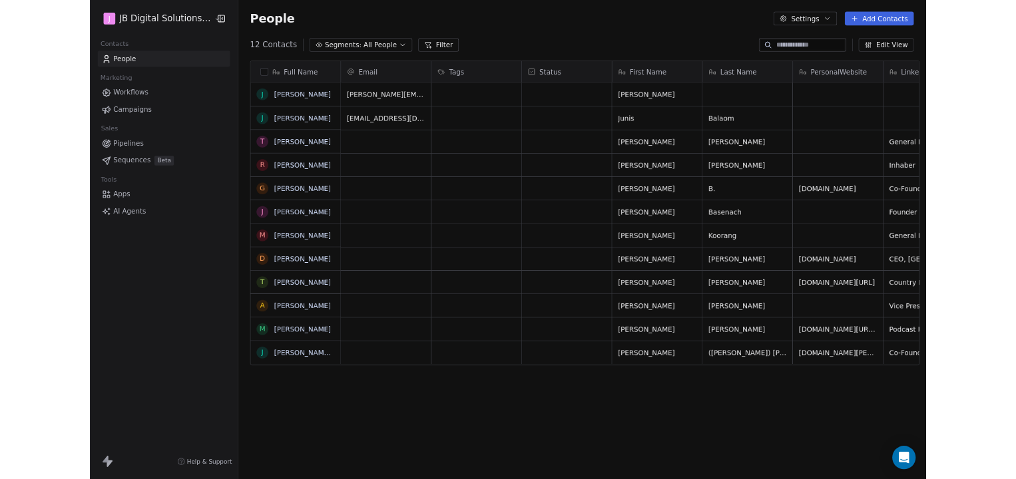
scroll to position [574, 943]
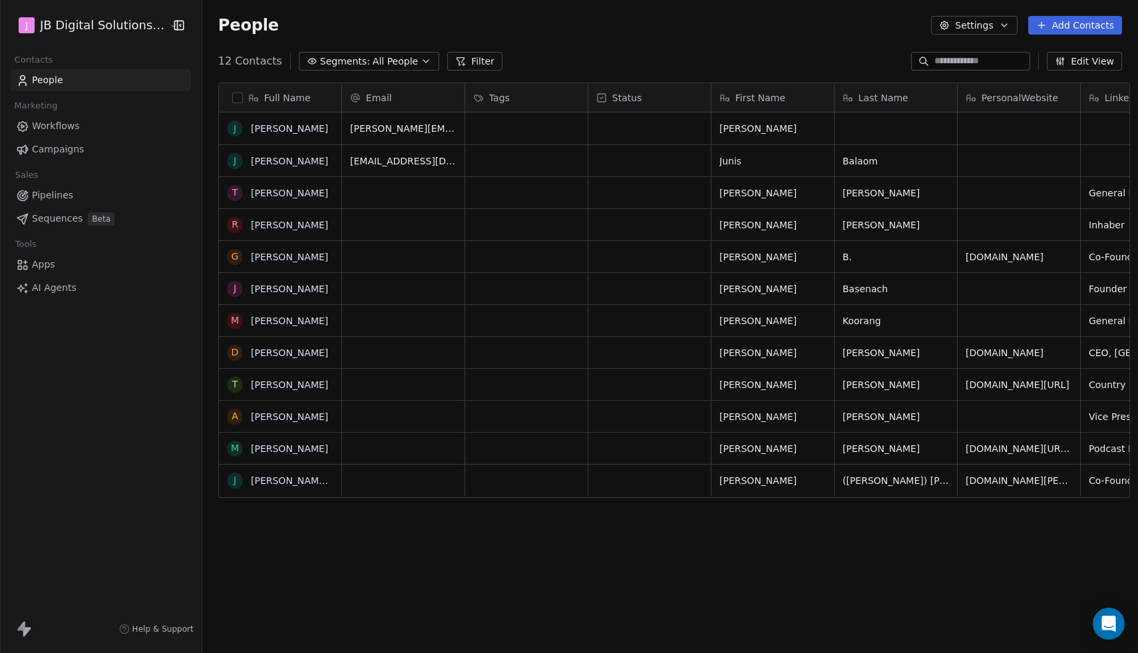
click at [1058, 20] on button "Add Contacts" at bounding box center [1076, 25] width 94 height 19
click at [1059, 71] on span "Import from CSV" at bounding box center [1072, 76] width 77 height 14
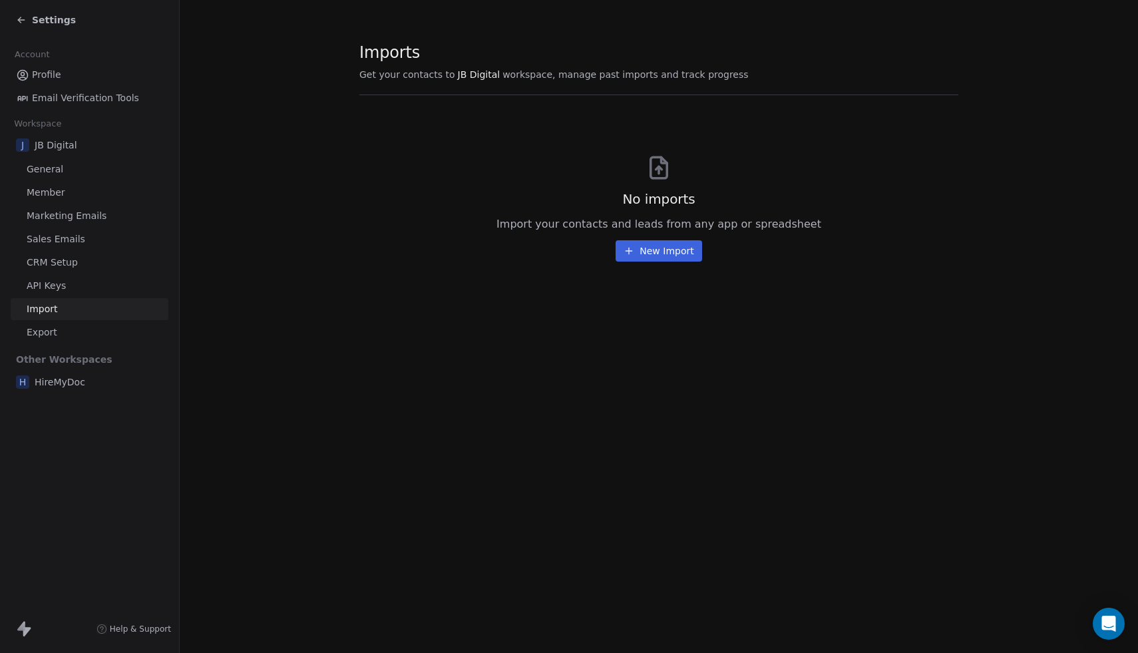
click at [661, 254] on button "New Import" at bounding box center [659, 250] width 86 height 21
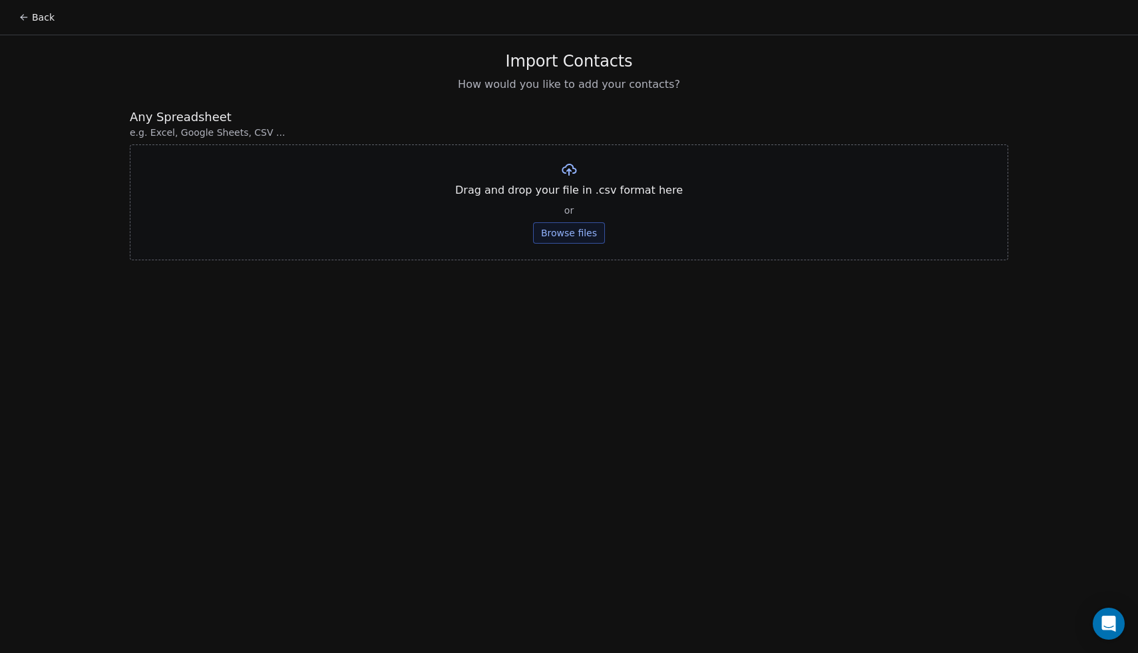
click at [569, 222] on button "Browse files" at bounding box center [569, 232] width 72 height 21
click at [27, 17] on icon at bounding box center [24, 17] width 11 height 11
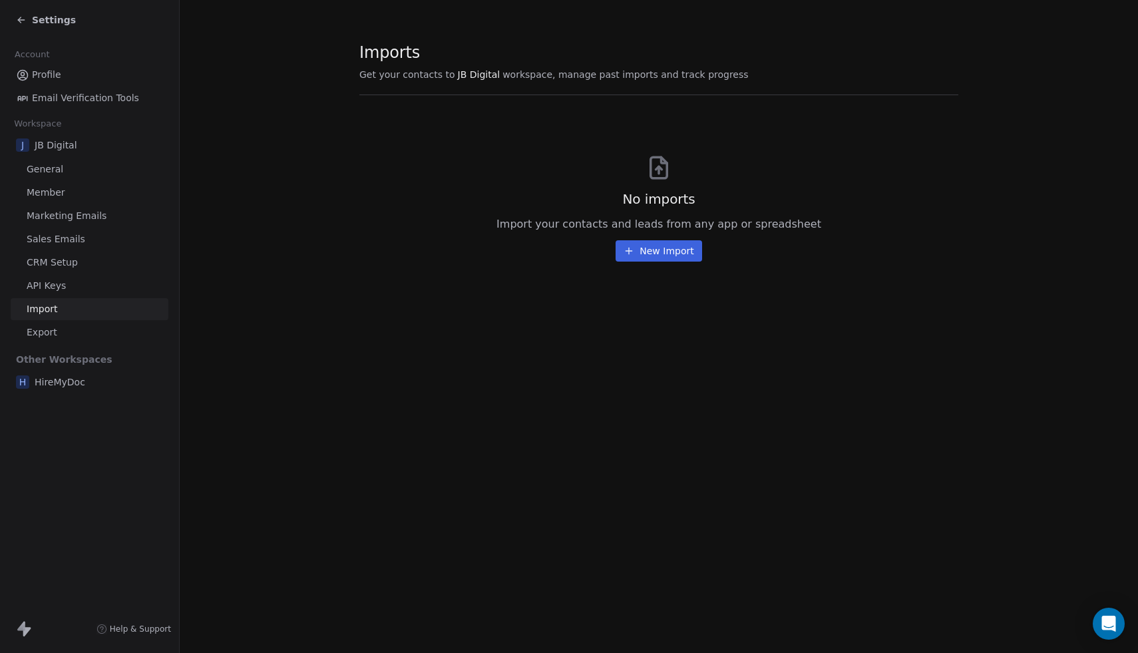
click at [673, 256] on button "New Import" at bounding box center [659, 250] width 86 height 21
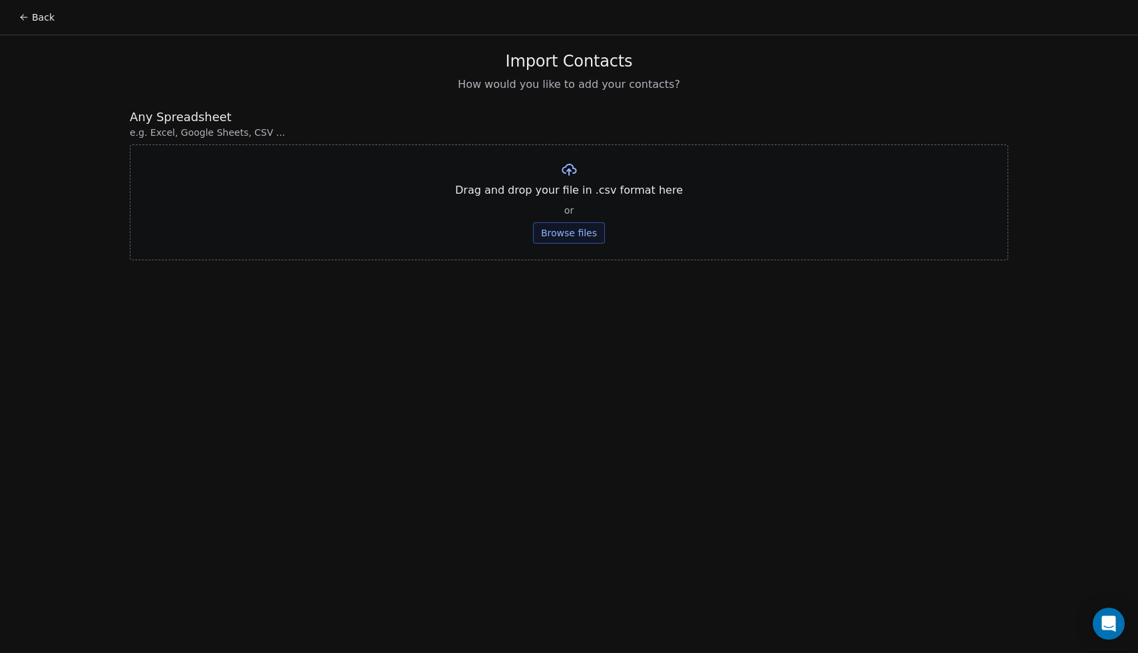
click at [580, 236] on button "Browse files" at bounding box center [569, 232] width 72 height 21
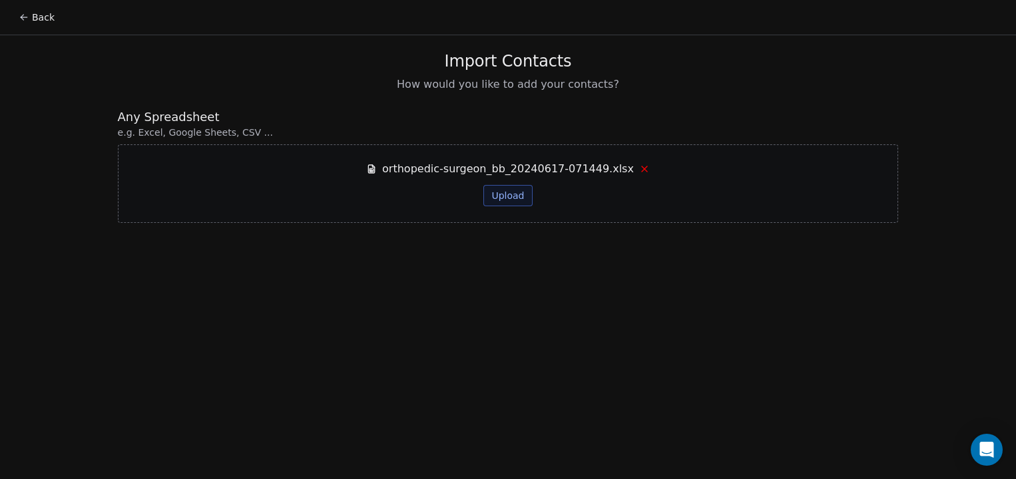
click at [586, 169] on span "orthopedic-surgeon_bb_20240617-071449.xlsx" at bounding box center [508, 169] width 252 height 16
click at [639, 170] on icon at bounding box center [644, 169] width 11 height 11
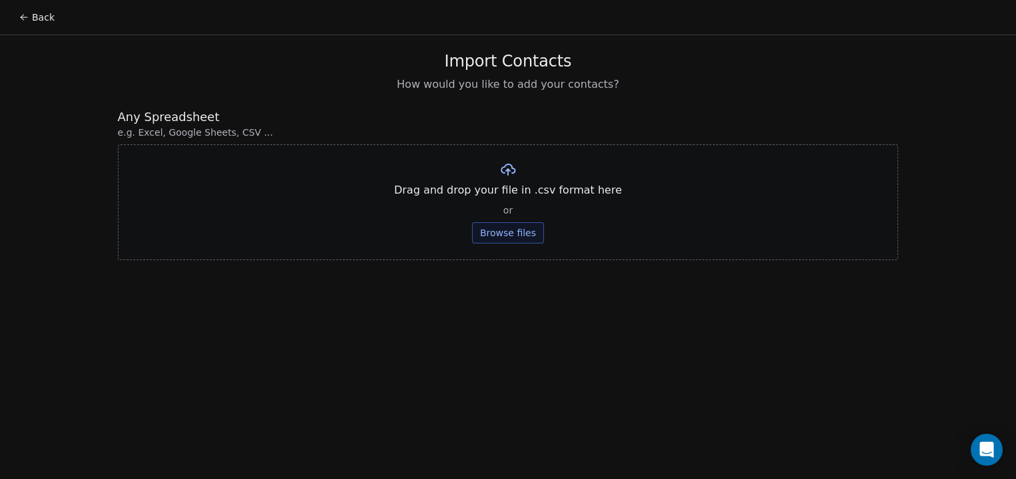
click at [507, 236] on button "Browse files" at bounding box center [508, 232] width 72 height 21
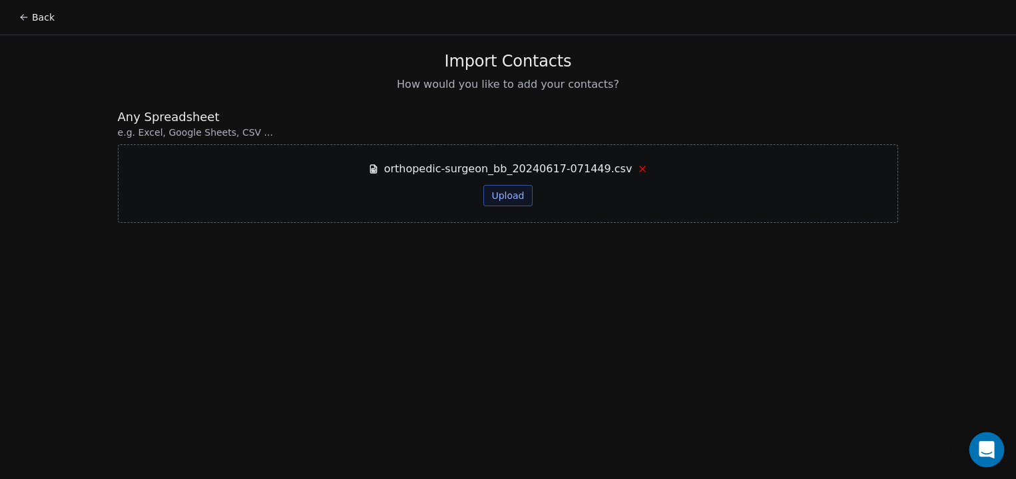
click at [985, 447] on icon "Open Intercom Messenger" at bounding box center [986, 449] width 15 height 17
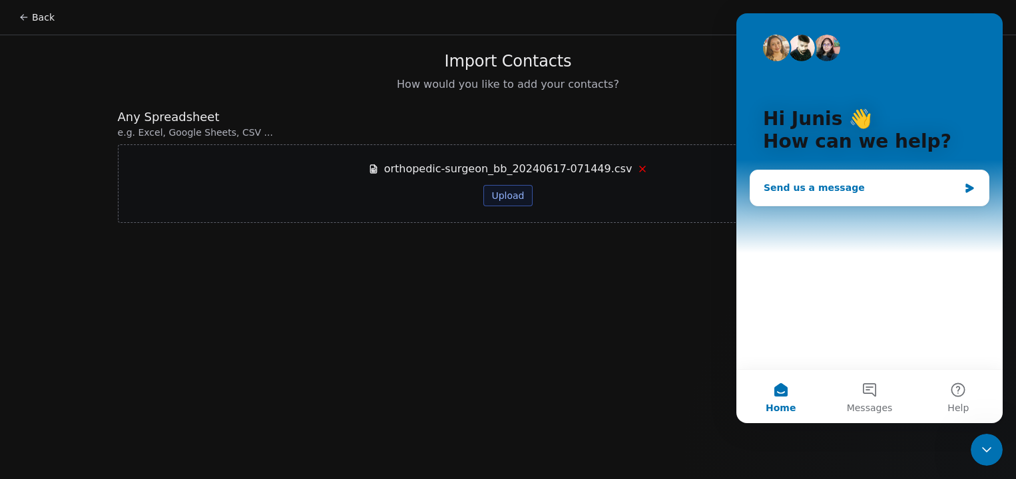
click at [827, 185] on div "Send us a message" at bounding box center [861, 188] width 195 height 14
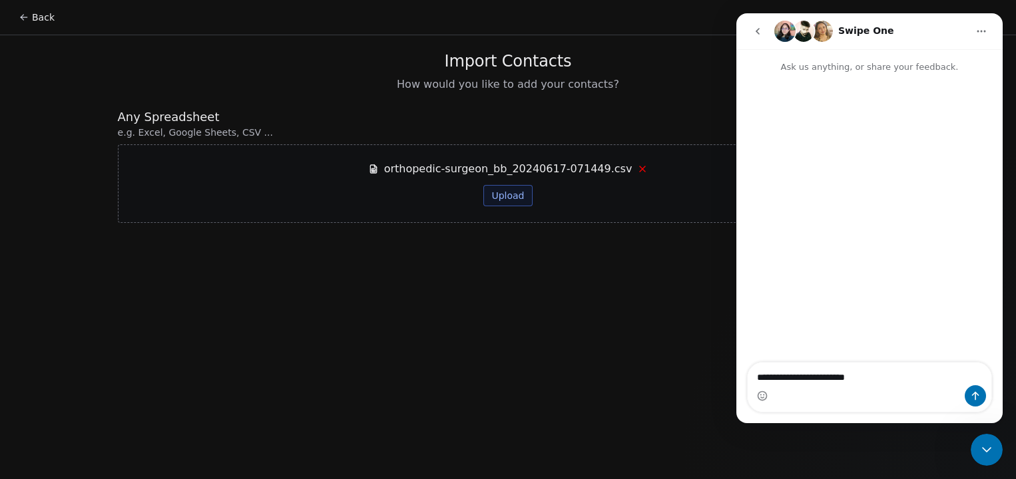
type textarea "**********"
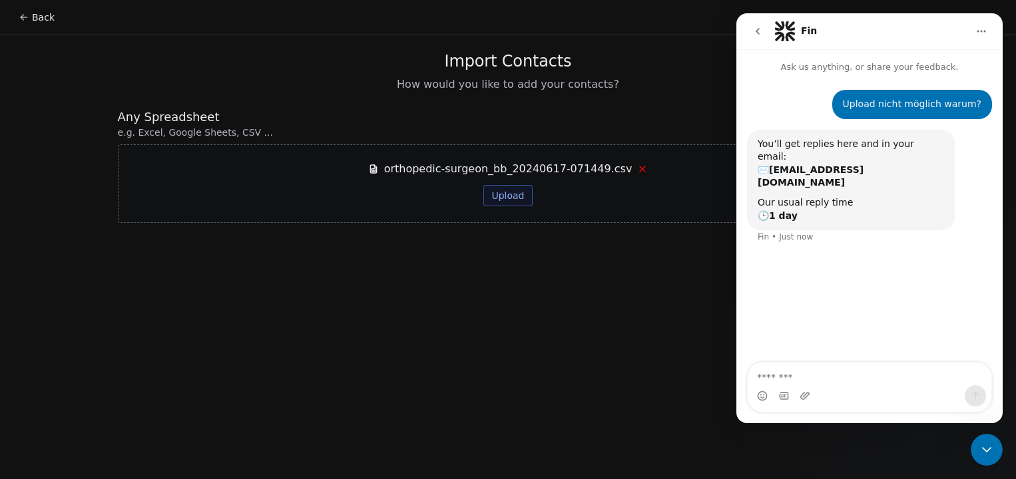
click at [753, 31] on icon "go back" at bounding box center [757, 31] width 11 height 11
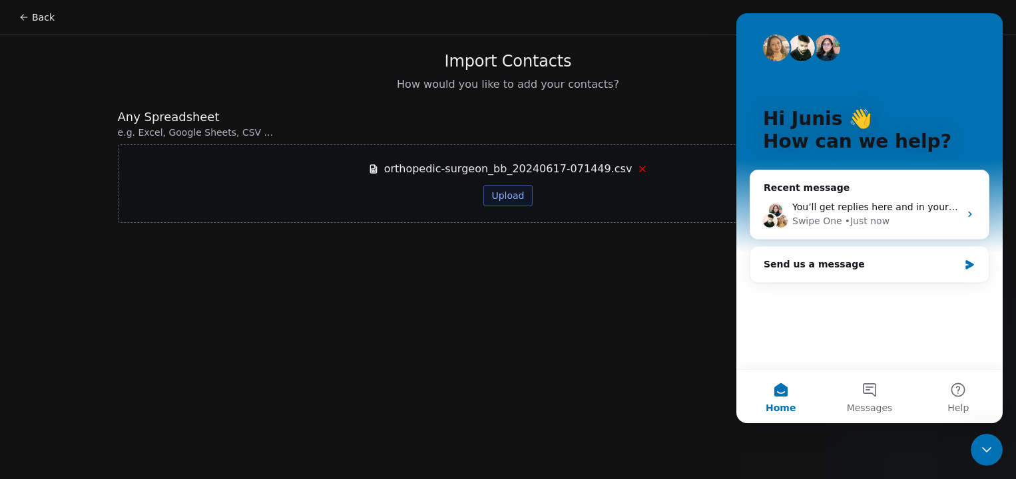
click at [702, 318] on div "Back Import Contacts How would you like to add your contacts? Any Spreadsheet e…" at bounding box center [508, 239] width 1016 height 479
click at [674, 188] on div "orthopedic-surgeon_bb_20240617-071449.csv Upload" at bounding box center [508, 183] width 781 height 79
click at [637, 168] on icon at bounding box center [642, 169] width 11 height 11
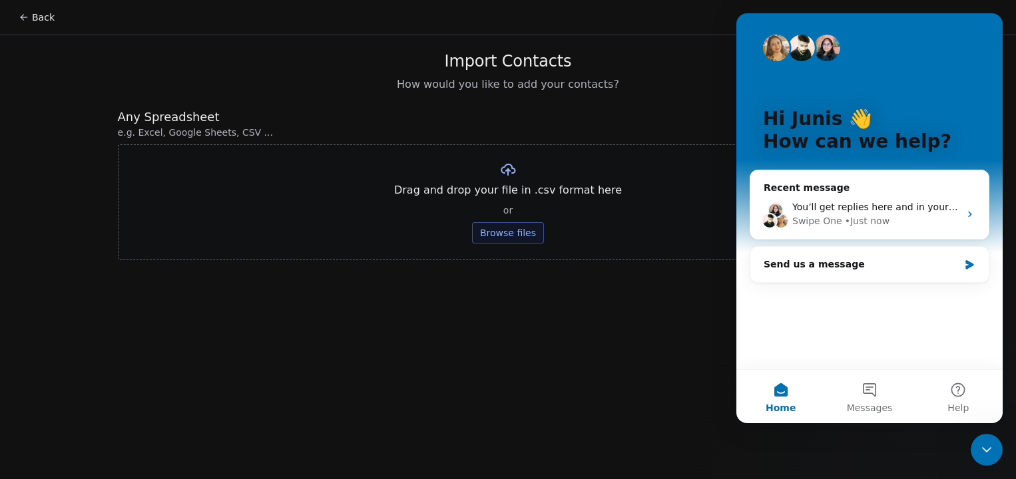
click at [632, 101] on div "Import Contacts How would you like to add your contacts? Any Spreadsheet e.g. E…" at bounding box center [508, 155] width 813 height 241
click at [861, 398] on button "Messages" at bounding box center [869, 396] width 89 height 53
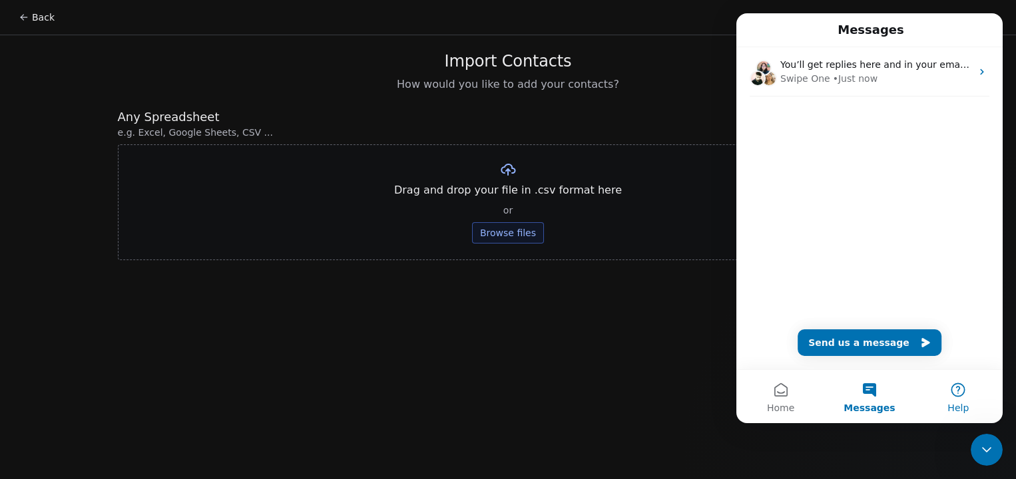
click at [960, 395] on button "Help" at bounding box center [958, 396] width 89 height 53
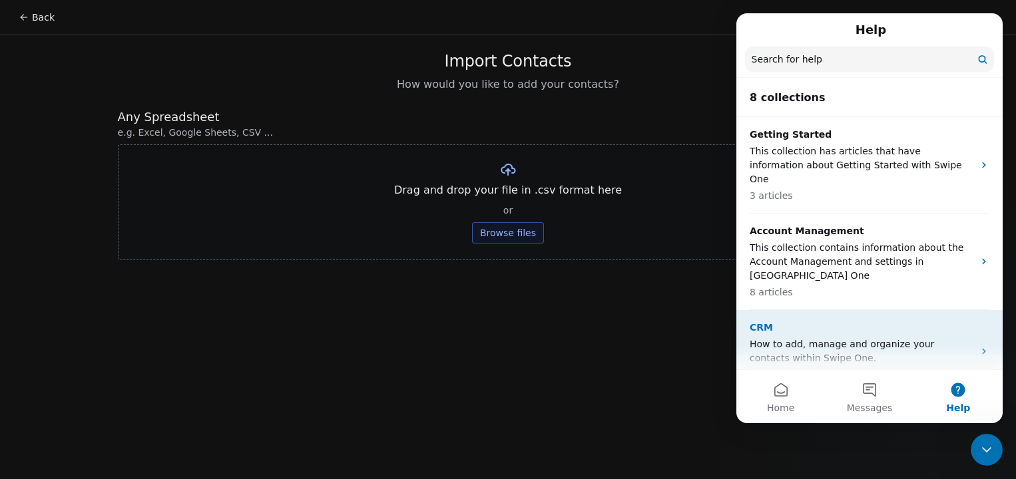
click at [869, 338] on p "How to add, manage and organize your contacts within Swipe One." at bounding box center [862, 352] width 224 height 28
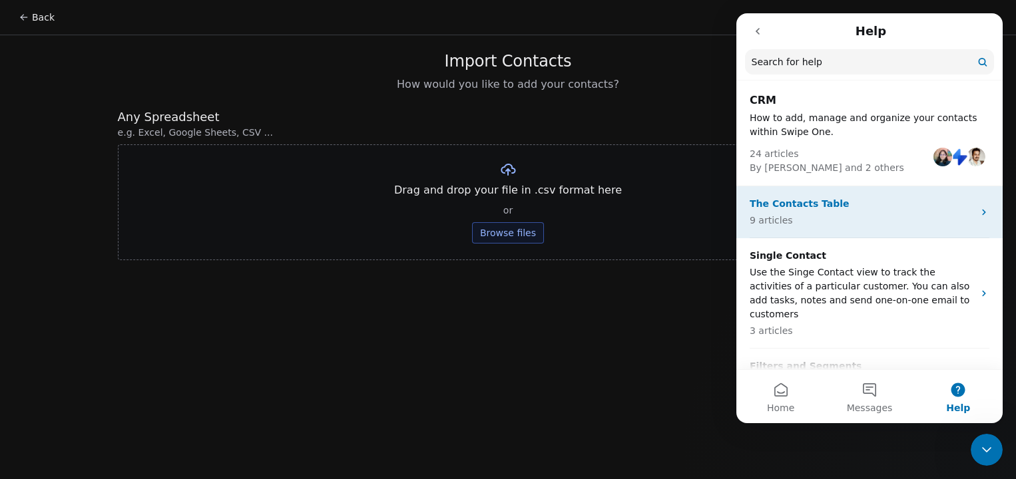
click at [848, 219] on p "9 articles" at bounding box center [862, 221] width 224 height 14
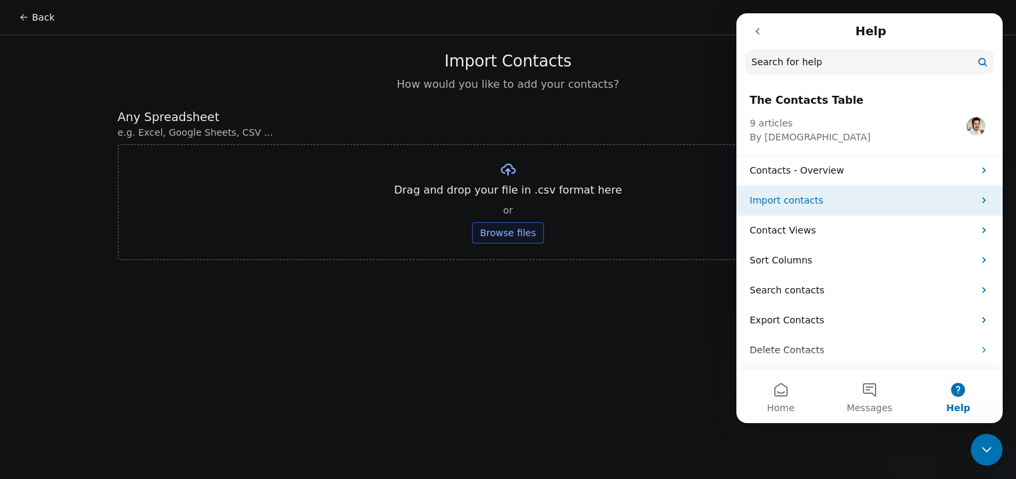
click at [846, 191] on div "Import contacts" at bounding box center [869, 201] width 266 height 30
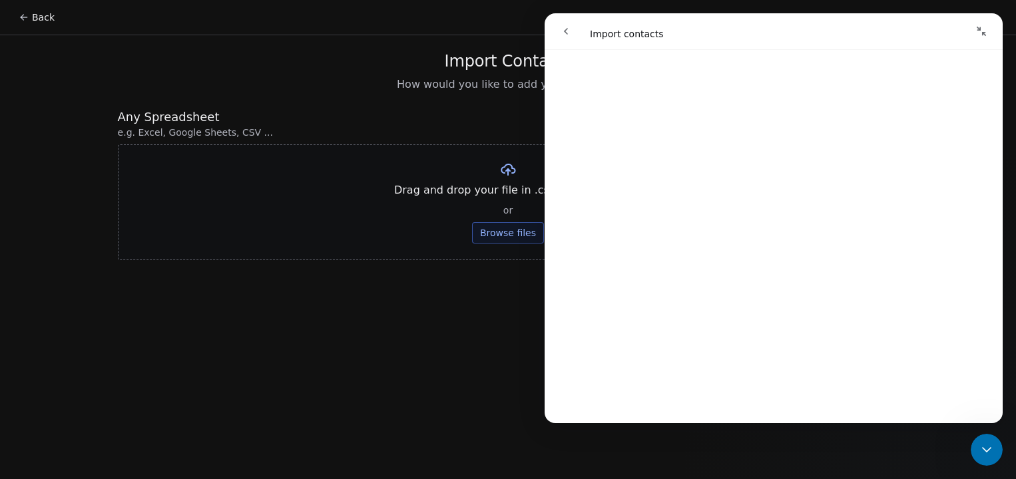
scroll to position [122, 0]
click at [242, 101] on div "Import Contacts How would you like to add your contacts? Any Spreadsheet e.g. E…" at bounding box center [508, 155] width 813 height 241
click at [130, 84] on div "Import Contacts How would you like to add your contacts?" at bounding box center [508, 71] width 781 height 41
click at [39, 12] on button "Back" at bounding box center [37, 17] width 52 height 24
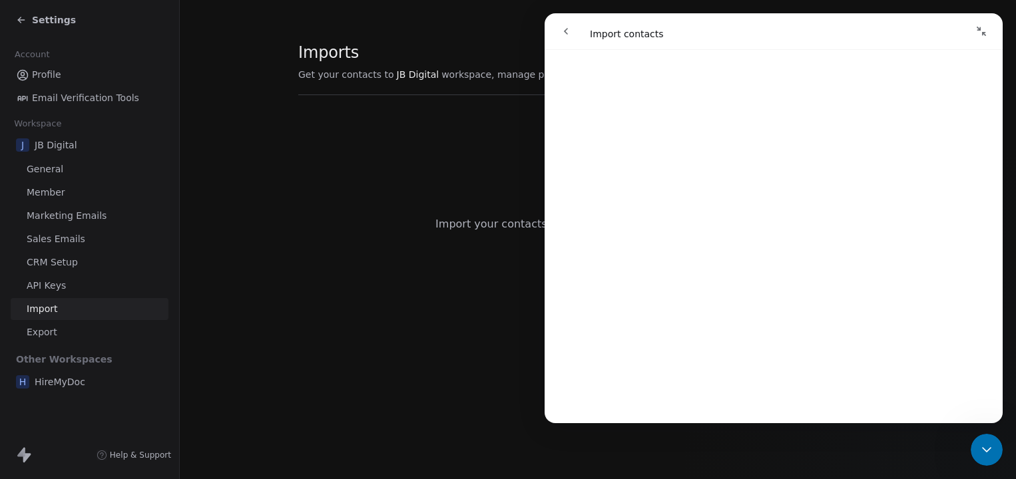
click at [571, 32] on icon "go back" at bounding box center [566, 31] width 11 height 11
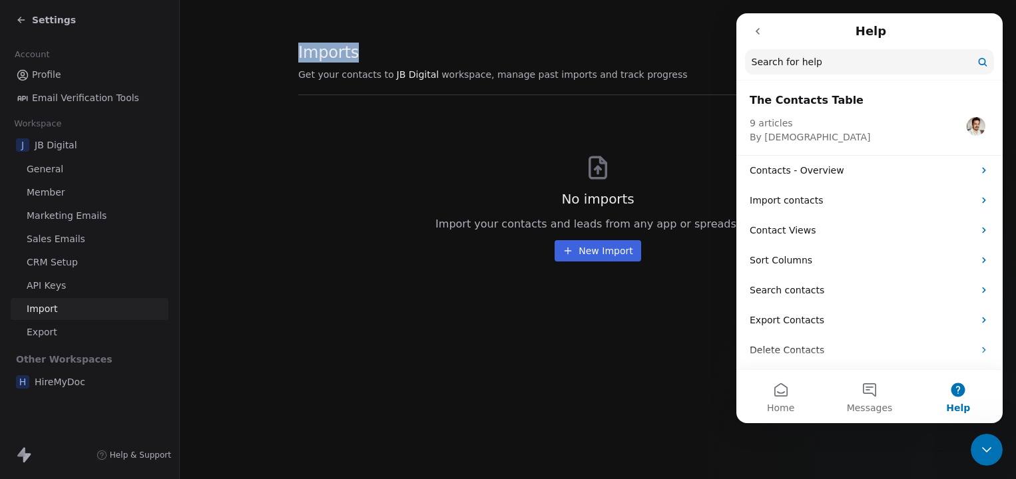
click at [571, 32] on section "Imports Get your contacts to JB Digital workspace, manage past imports and trac…" at bounding box center [598, 152] width 836 height 304
click at [23, 13] on div "Settings" at bounding box center [46, 19] width 60 height 13
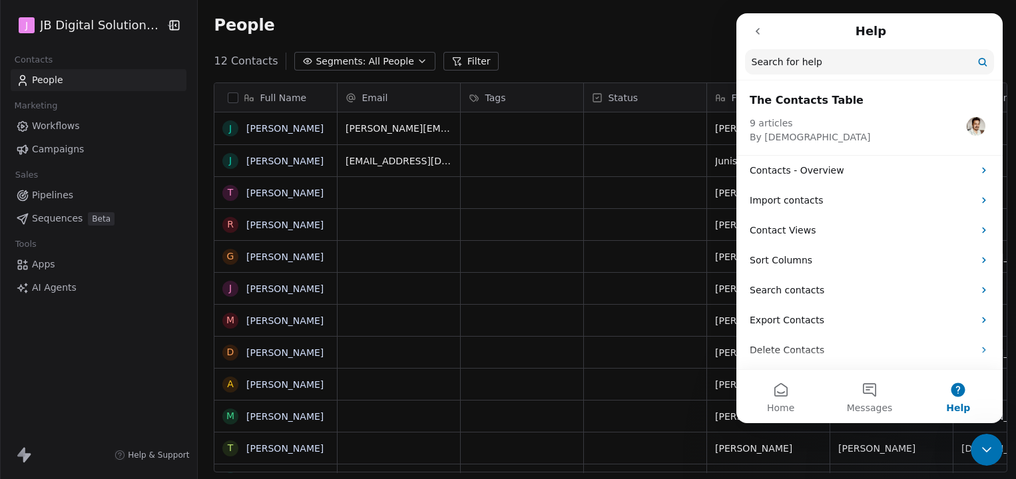
scroll to position [421, 825]
click at [178, 23] on div "J JB Digital Solutions GmbH" at bounding box center [98, 25] width 197 height 51
click at [173, 23] on icon "button" at bounding box center [173, 25] width 0 height 9
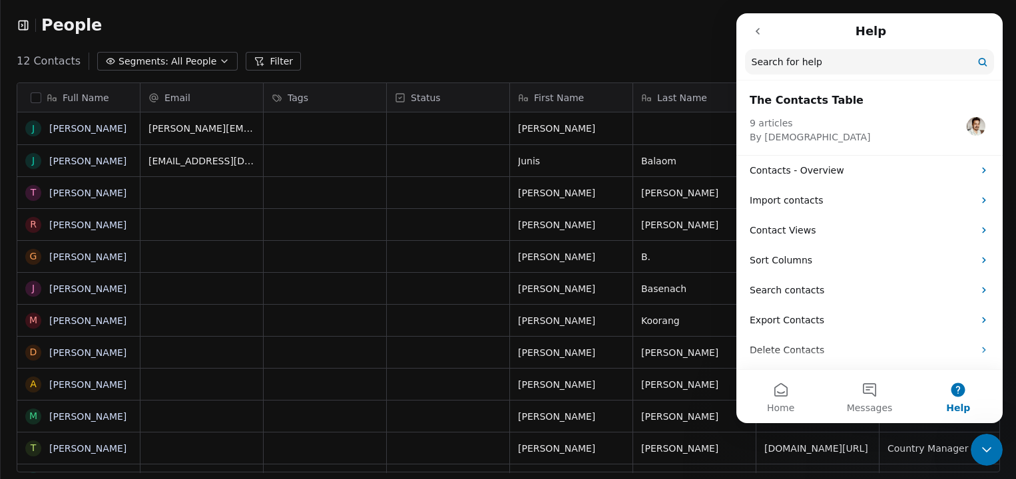
click at [25, 25] on icon "button" at bounding box center [25, 25] width 0 height 9
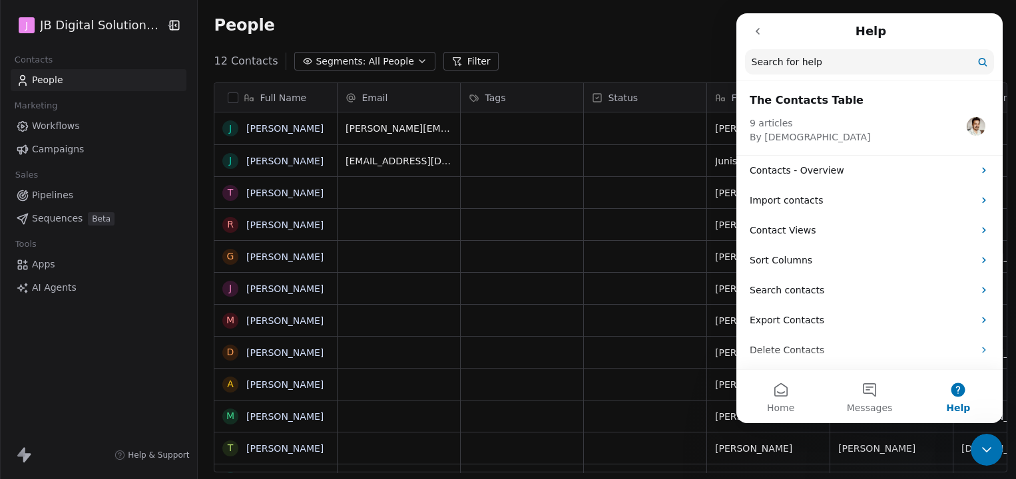
click at [60, 25] on html "J JB Digital Solutions GmbH Contacts People Marketing Workflows Campaigns Sales…" at bounding box center [508, 239] width 1016 height 479
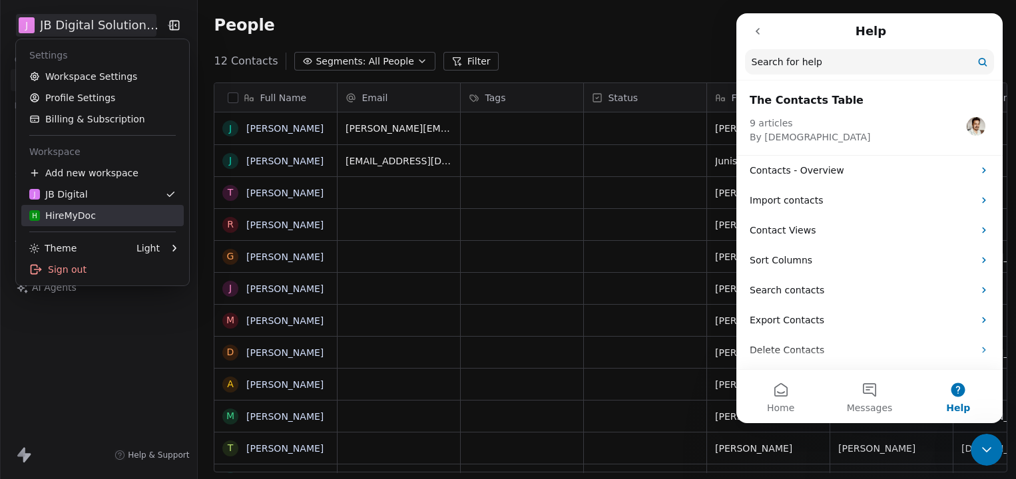
click at [99, 210] on div "H HireMyDoc" at bounding box center [102, 215] width 146 height 13
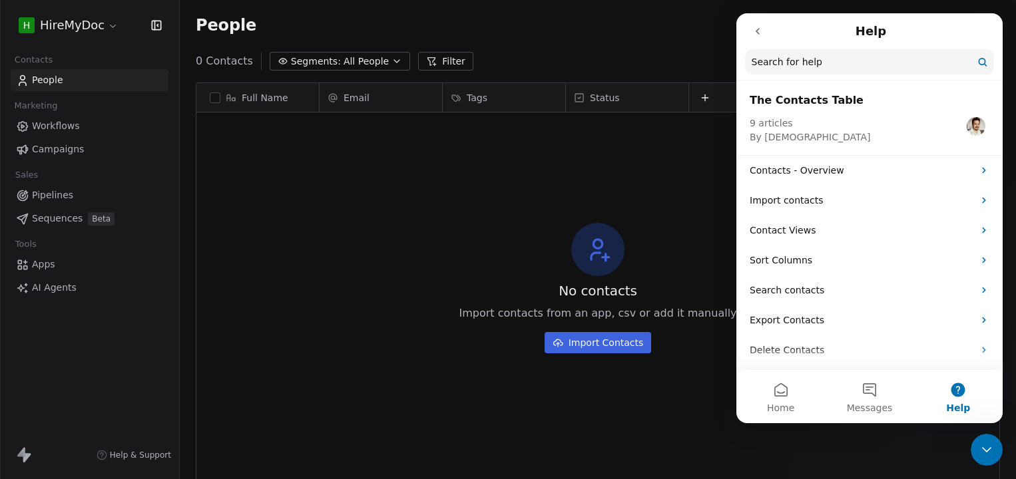
scroll to position [421, 836]
click at [55, 151] on span "Campaigns" at bounding box center [58, 149] width 52 height 14
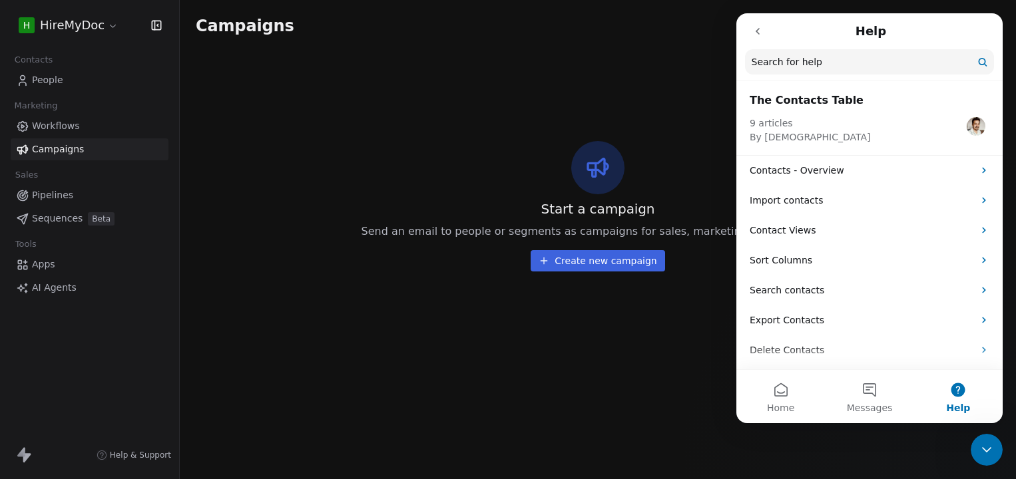
click at [980, 456] on icon "Close Intercom Messenger" at bounding box center [987, 450] width 16 height 16
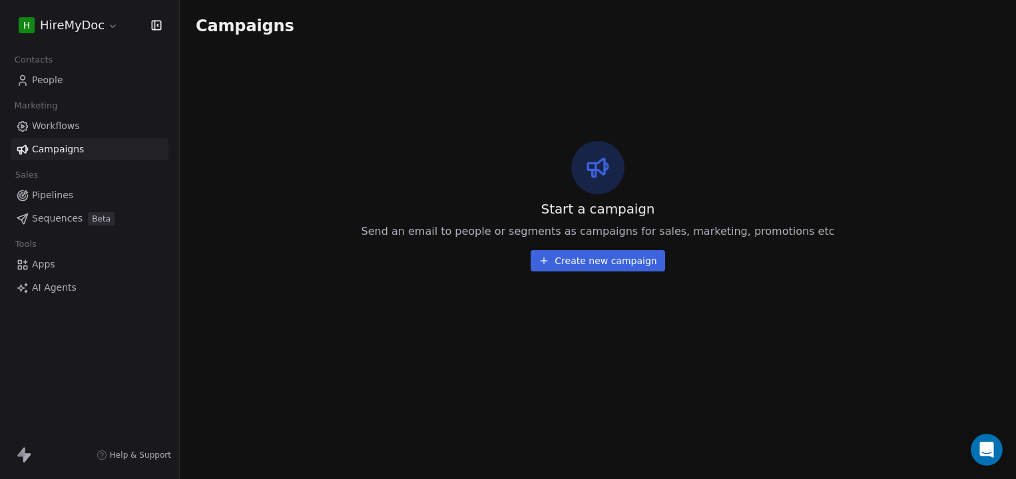
click at [95, 23] on html "H HireMyDoc Contacts People Marketing Workflows Campaigns Sales Pipelines Seque…" at bounding box center [508, 239] width 1016 height 479
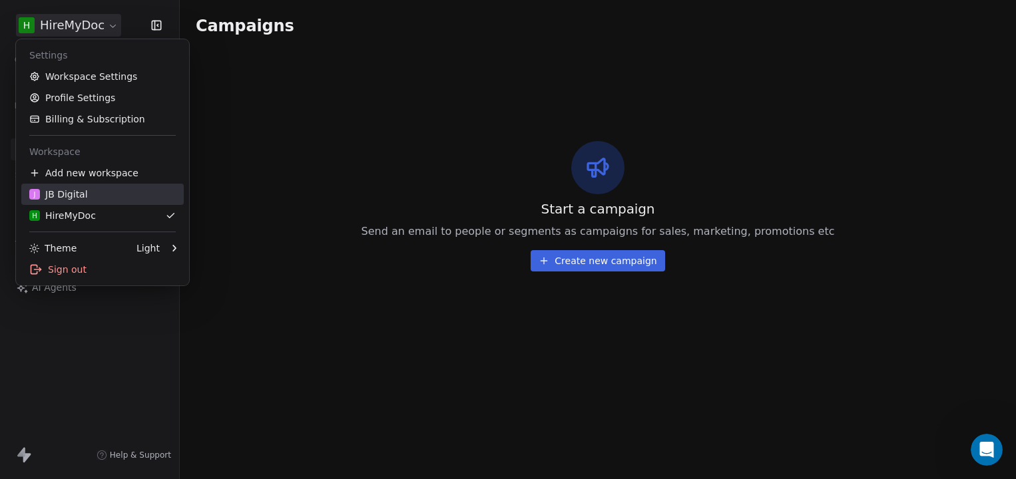
click at [127, 187] on link "J JB Digital" at bounding box center [102, 194] width 162 height 21
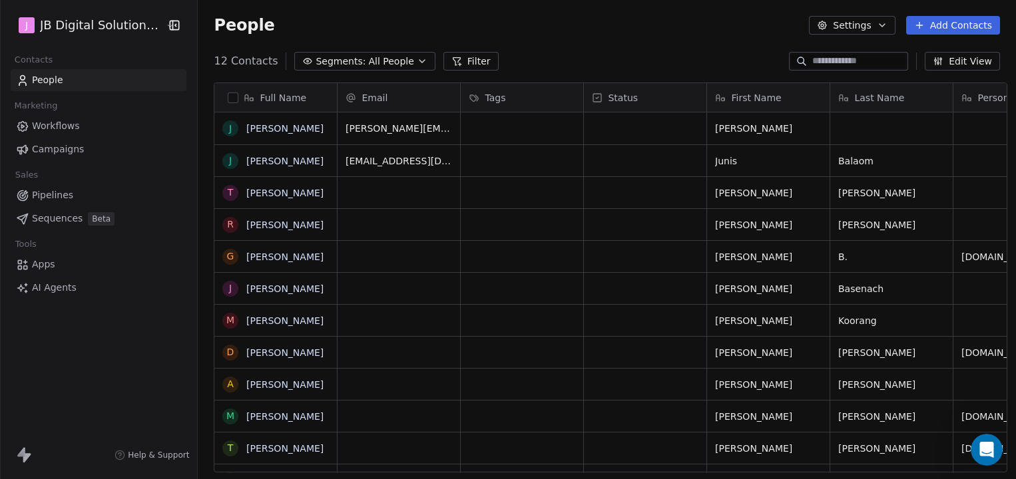
scroll to position [421, 825]
click at [93, 148] on link "Campaigns" at bounding box center [99, 149] width 176 height 22
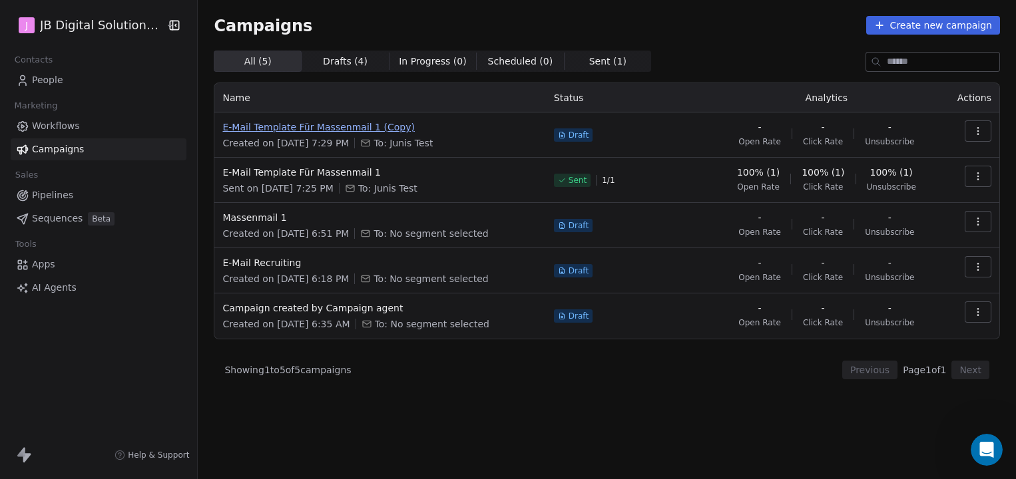
click at [391, 124] on span "E-Mail Template Für Massenmail 1 (Copy)" at bounding box center [379, 126] width 315 height 13
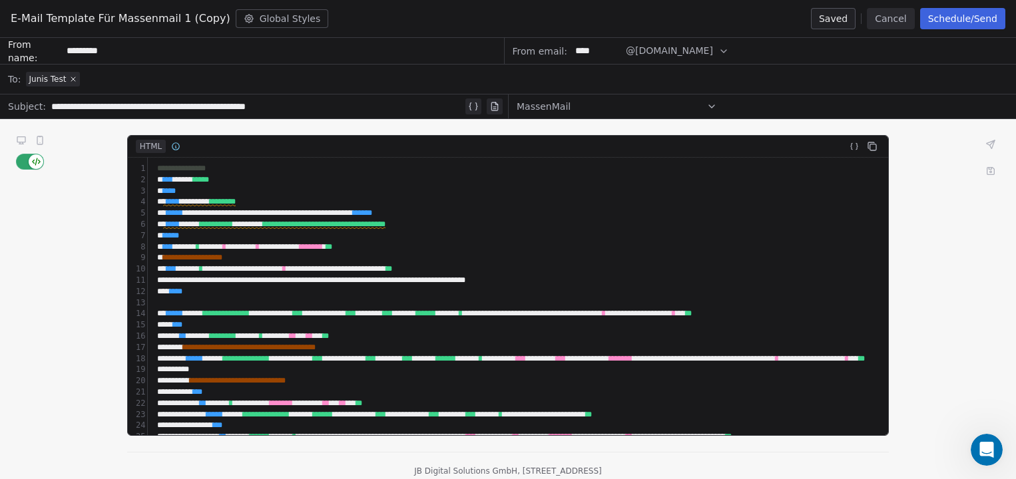
click at [379, 283] on div "**********" at bounding box center [668, 280] width 1030 height 11
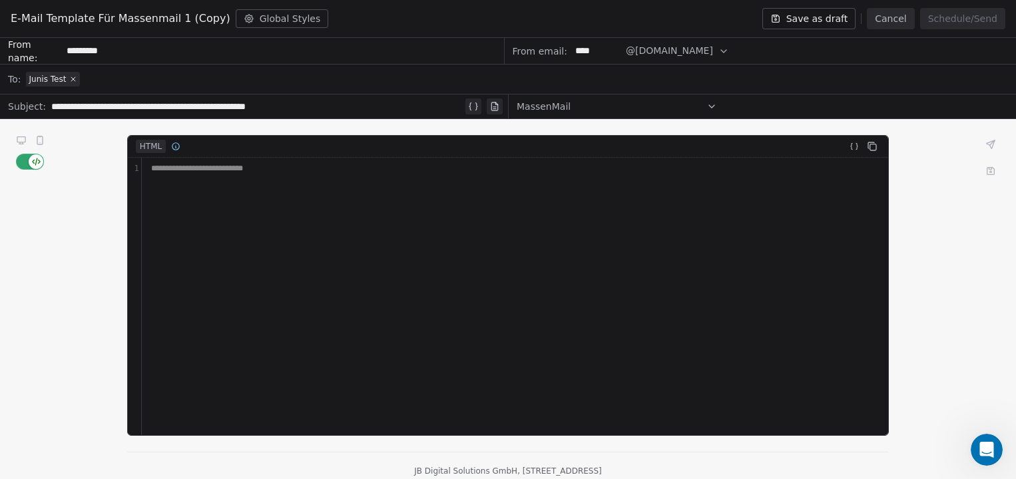
scroll to position [1787, 0]
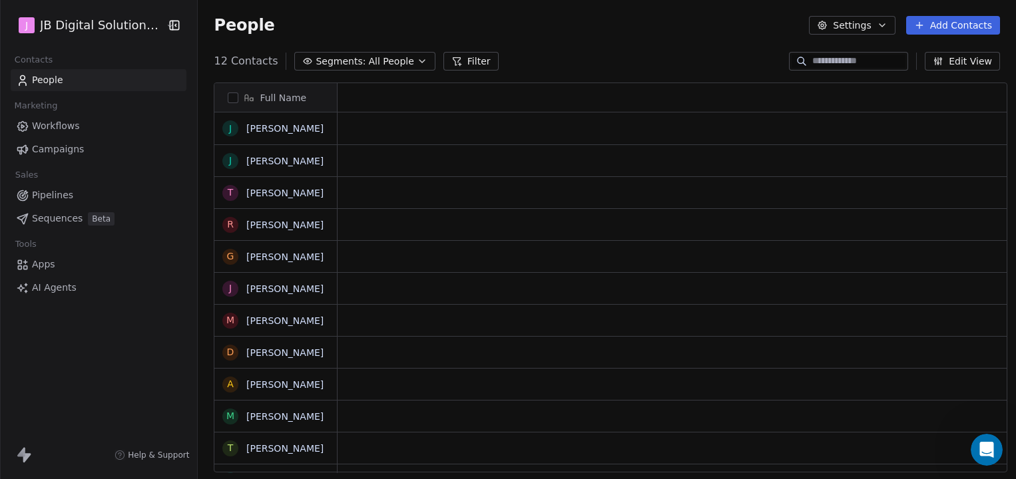
scroll to position [421, 825]
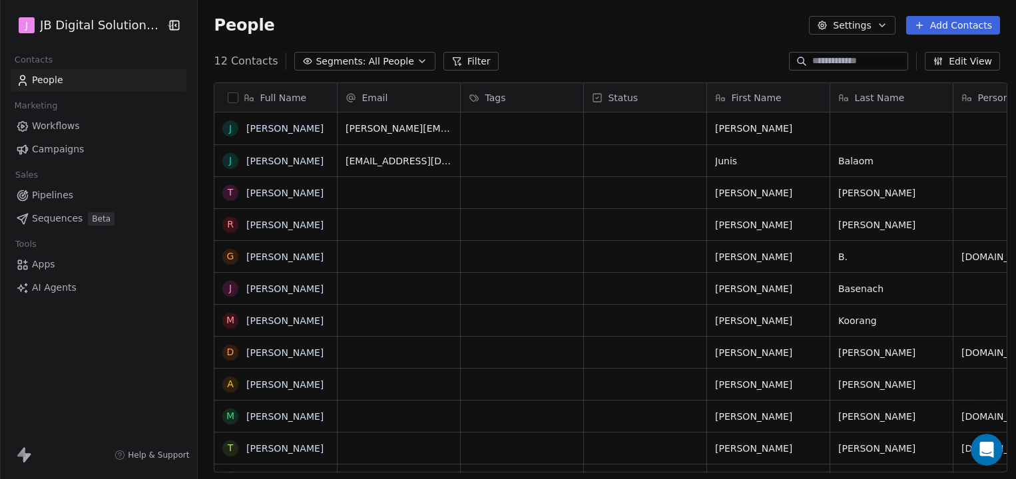
click at [116, 23] on html "J JB Digital Solutions GmbH Contacts People Marketing Workflows Campaigns Sales…" at bounding box center [508, 239] width 1016 height 479
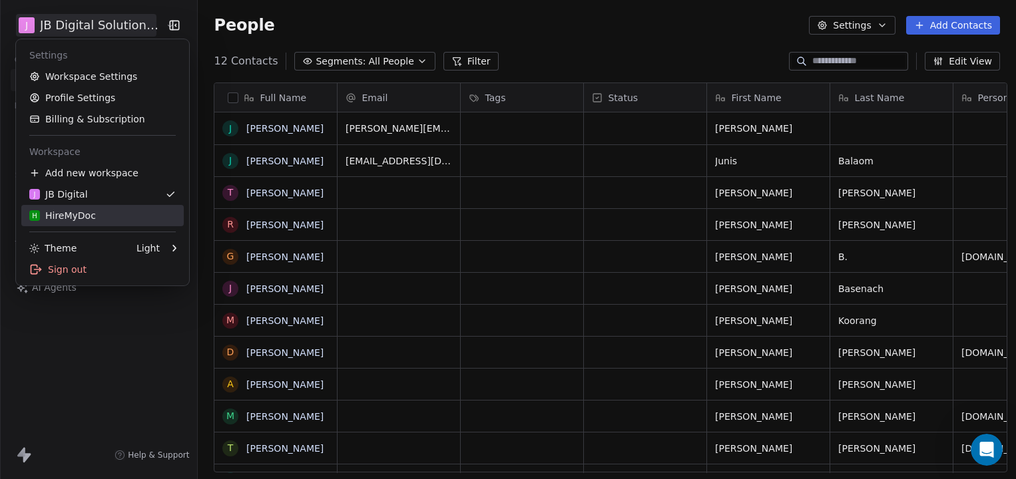
click at [91, 209] on div "H HireMyDoc" at bounding box center [62, 215] width 67 height 13
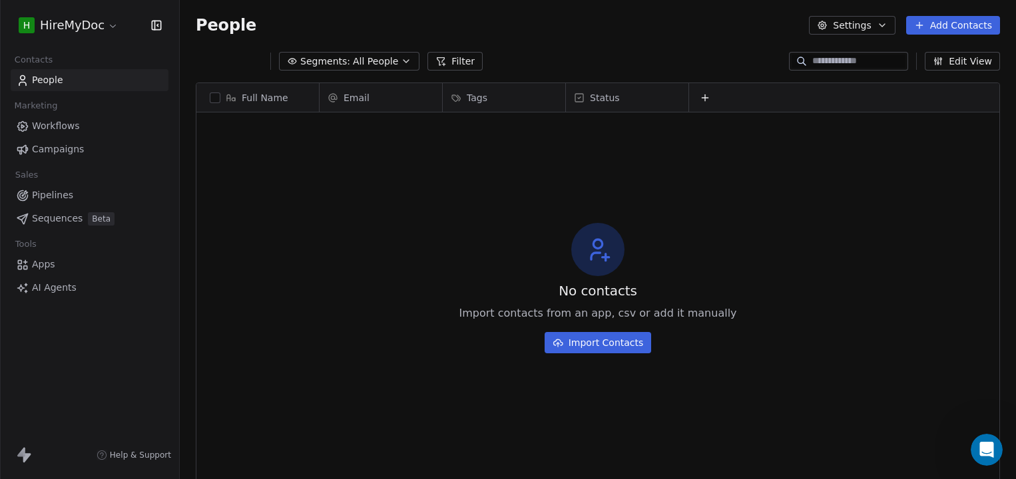
scroll to position [421, 836]
click at [55, 147] on span "Campaigns" at bounding box center [58, 149] width 52 height 14
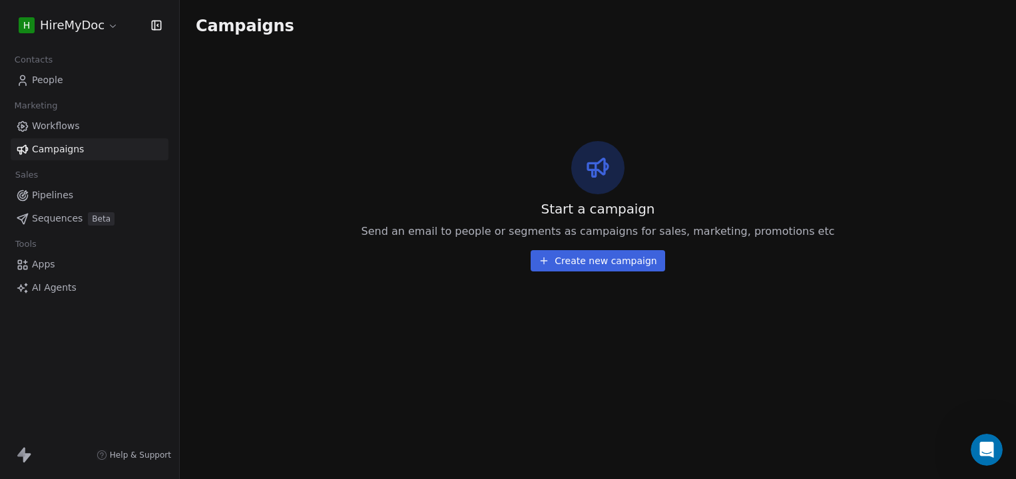
click at [600, 268] on button "Create new campaign" at bounding box center [598, 260] width 134 height 21
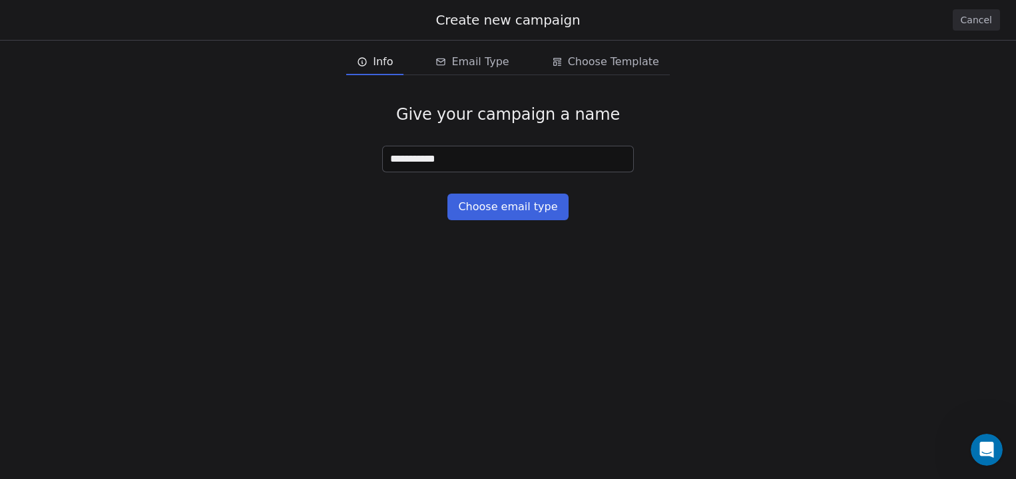
type input "**********"
click at [502, 212] on button "Choose email type" at bounding box center [507, 207] width 120 height 27
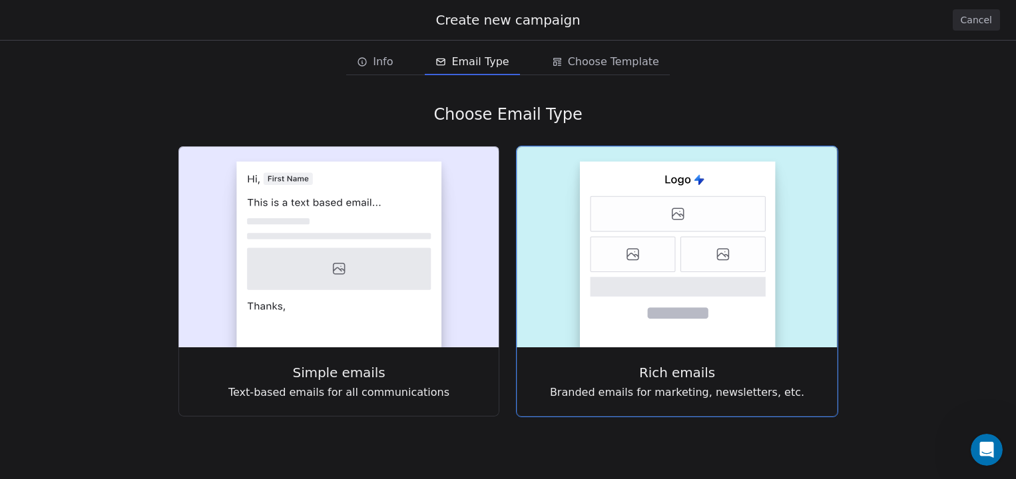
click at [599, 302] on rect at bounding box center [678, 255] width 196 height 186
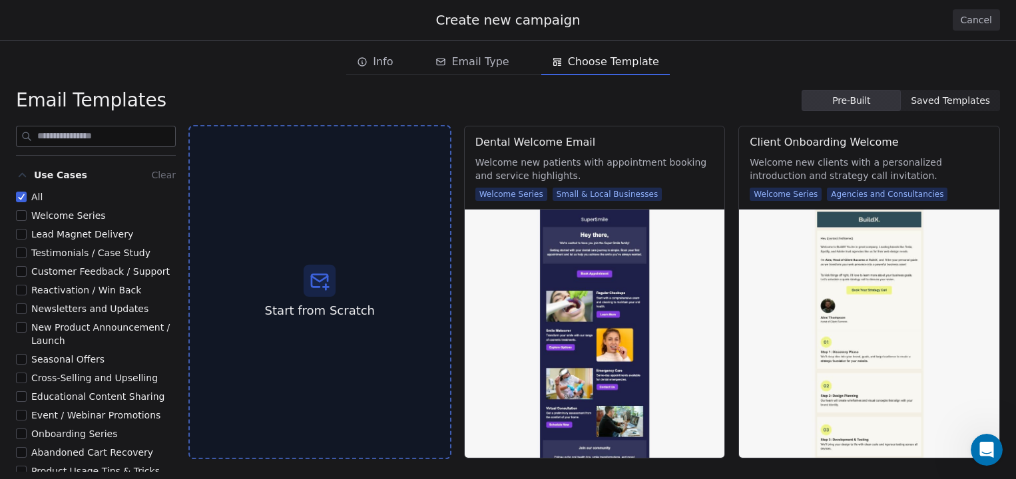
click at [320, 297] on div "Start from Scratch" at bounding box center [319, 292] width 263 height 335
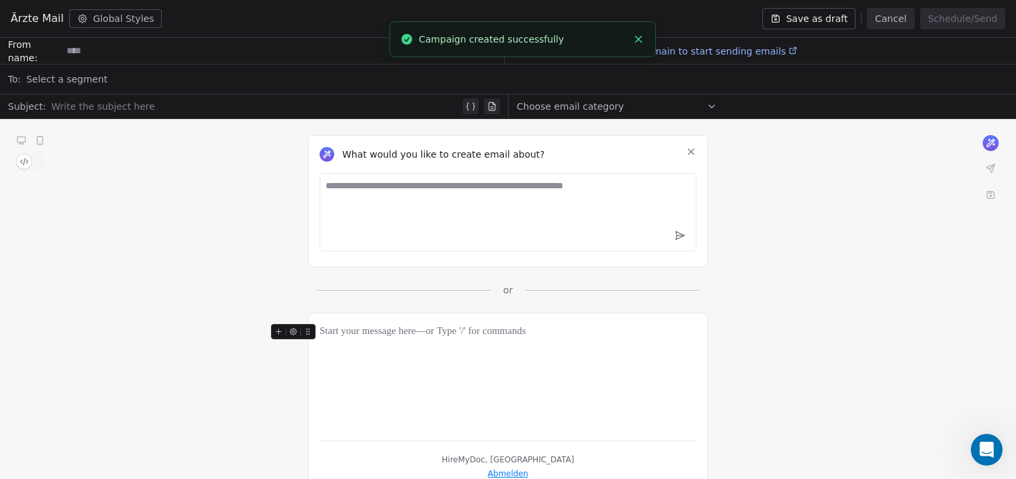
click at [23, 162] on span "button" at bounding box center [24, 161] width 15 height 15
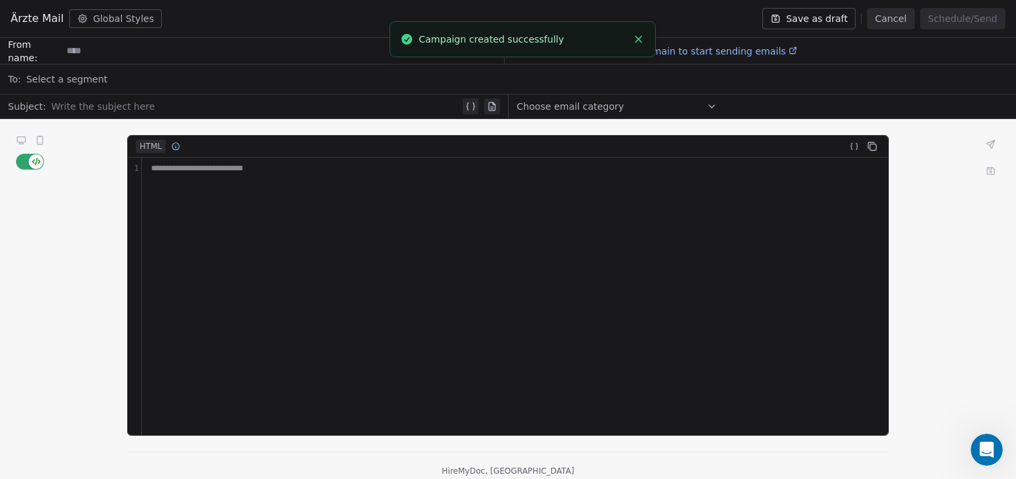
click at [283, 232] on div "**********" at bounding box center [515, 297] width 747 height 278
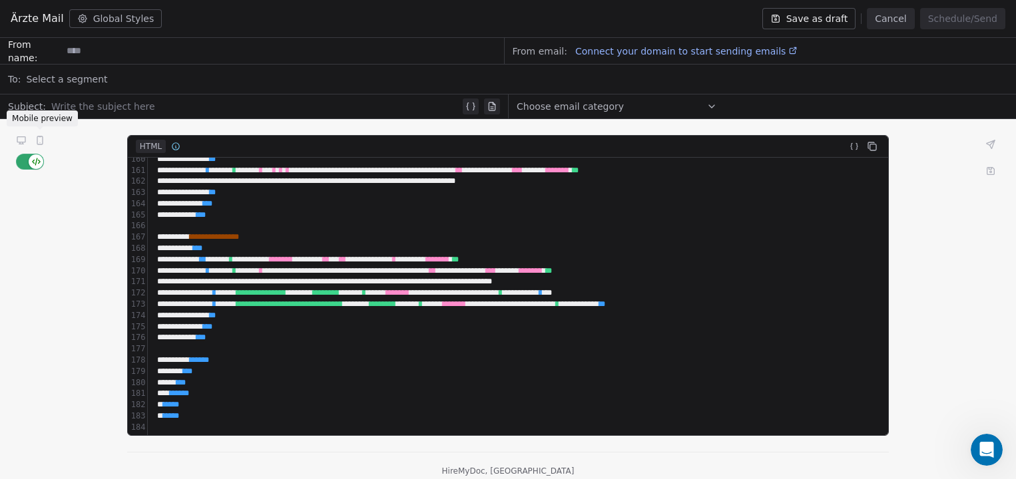
click at [39, 141] on icon at bounding box center [39, 140] width 5 height 8
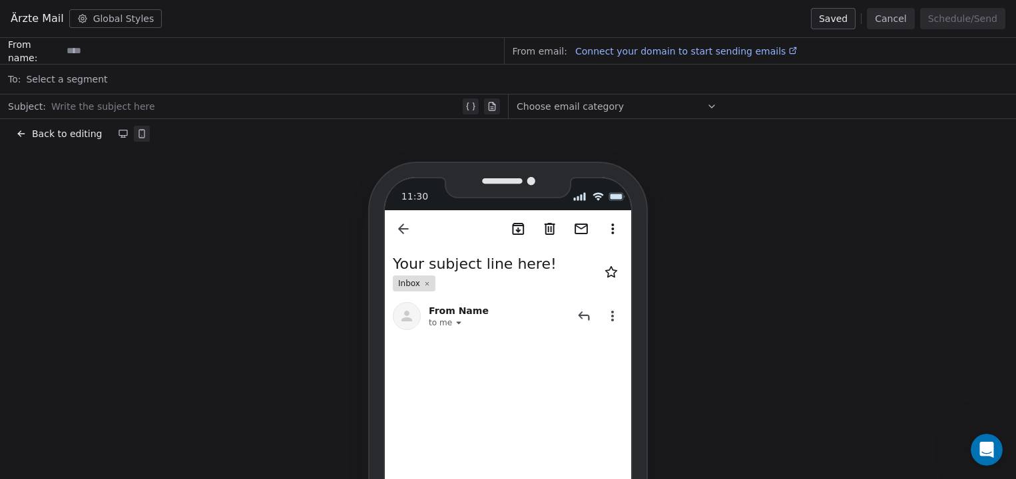
click at [658, 44] on div "Connect your domain to start sending emails" at bounding box center [686, 51] width 222 height 16
click at [142, 109] on div at bounding box center [255, 107] width 409 height 16
click at [49, 135] on span "Back to editing" at bounding box center [67, 133] width 70 height 13
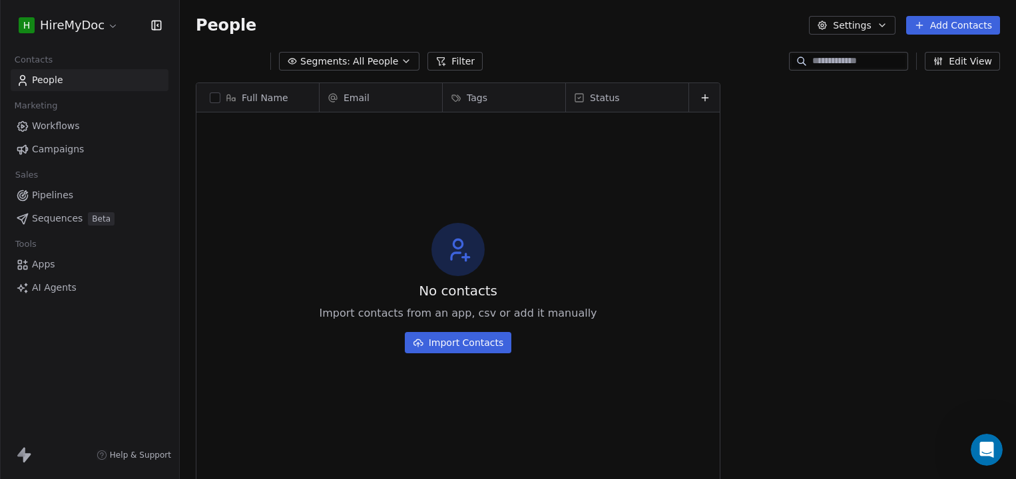
scroll to position [421, 836]
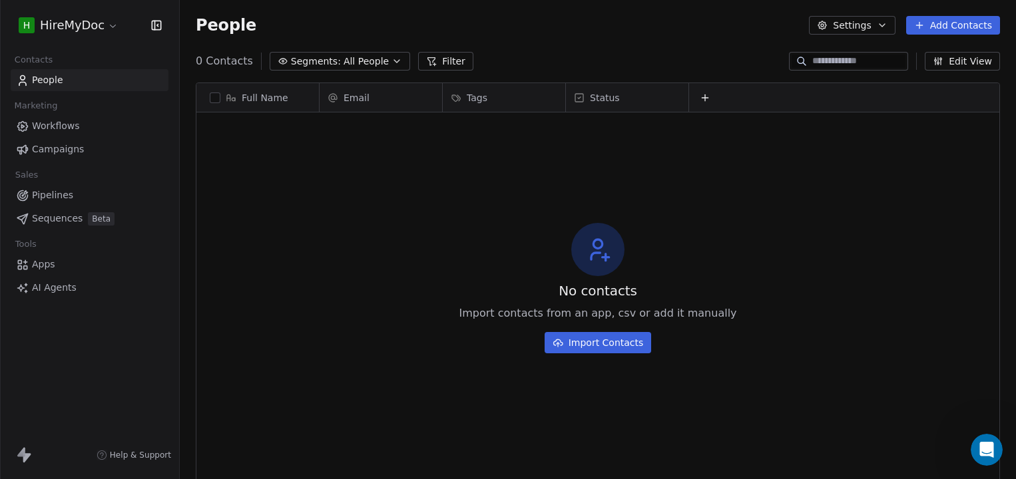
click at [78, 125] on link "Workflows" at bounding box center [90, 126] width 158 height 22
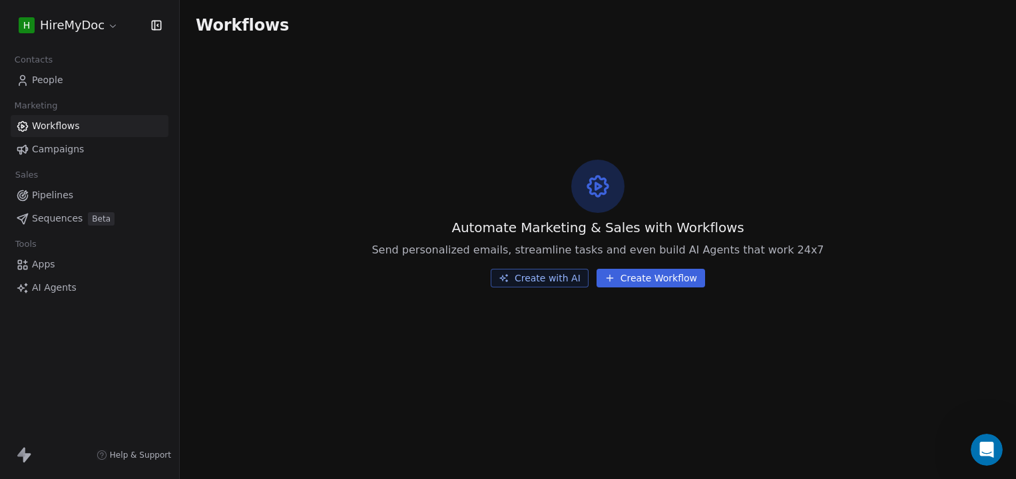
click at [102, 29] on html "H HireMyDoc Contacts People Marketing Workflows Campaigns Sales Pipelines Seque…" at bounding box center [508, 239] width 1016 height 479
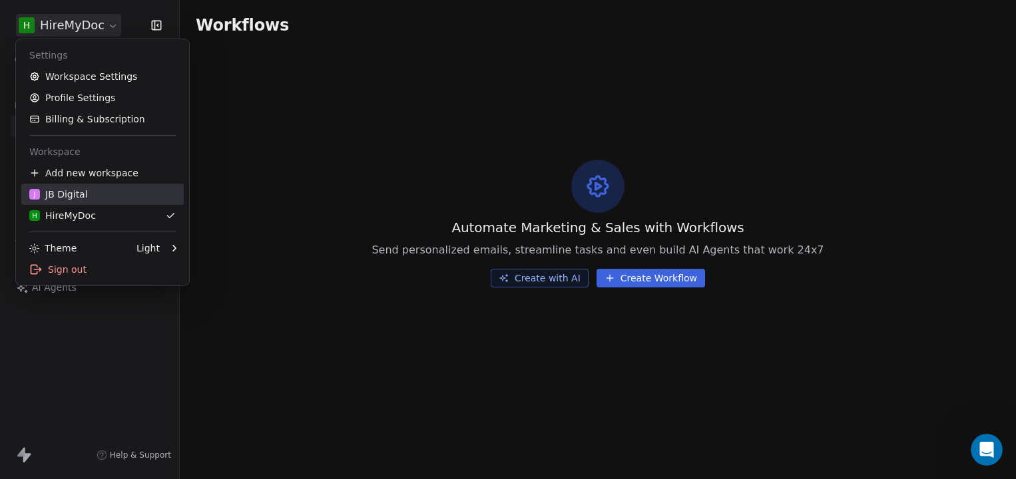
click at [118, 198] on div "J JB Digital" at bounding box center [102, 194] width 146 height 13
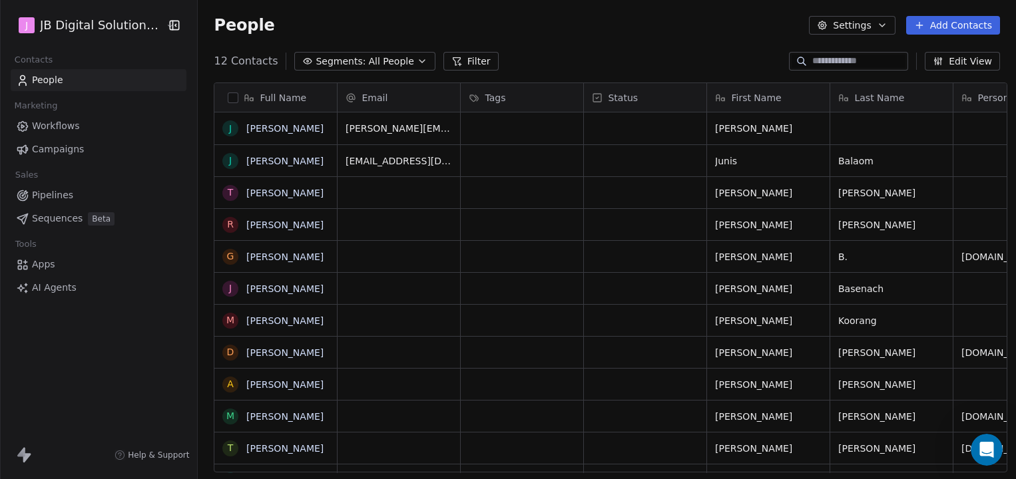
scroll to position [421, 825]
click at [73, 143] on span "Campaigns" at bounding box center [58, 149] width 52 height 14
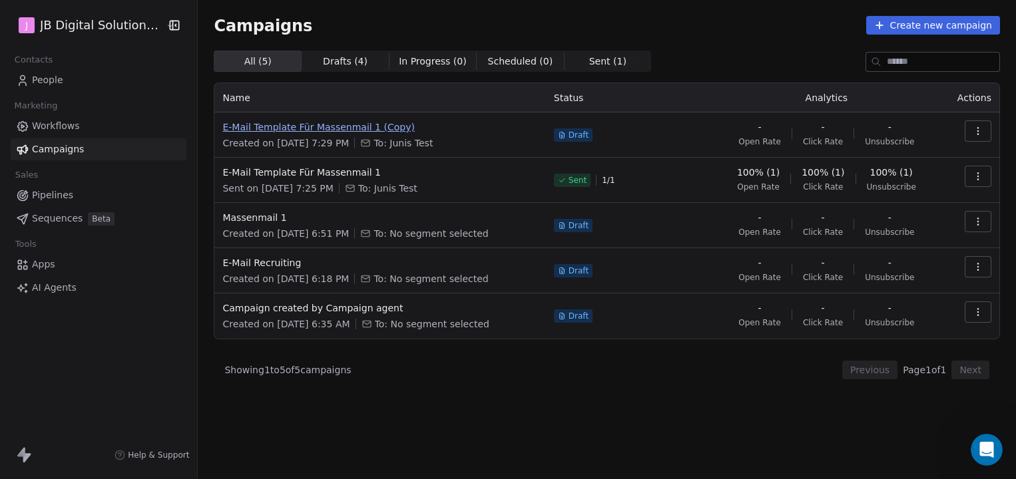
click at [320, 132] on span "E-Mail Template Für Massenmail 1 (Copy)" at bounding box center [379, 126] width 315 height 13
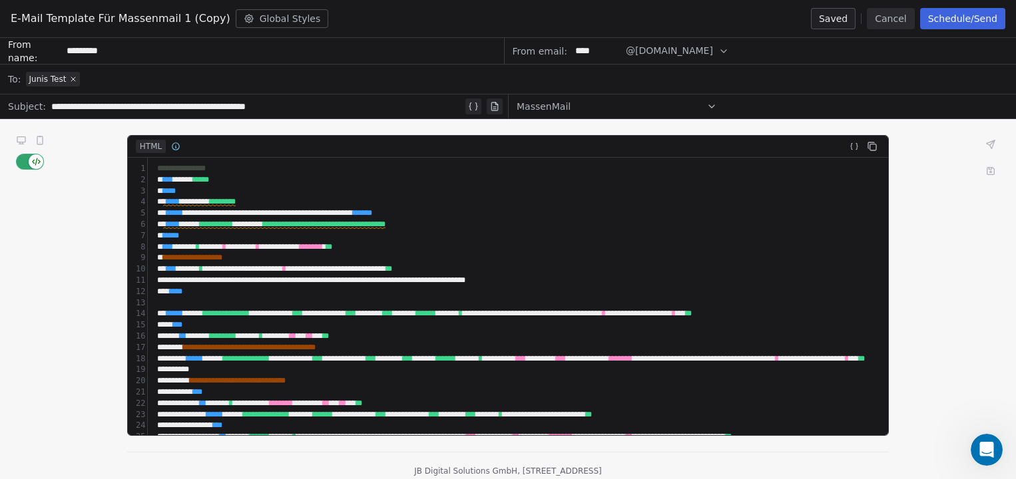
click at [228, 104] on div "**********" at bounding box center [256, 107] width 411 height 16
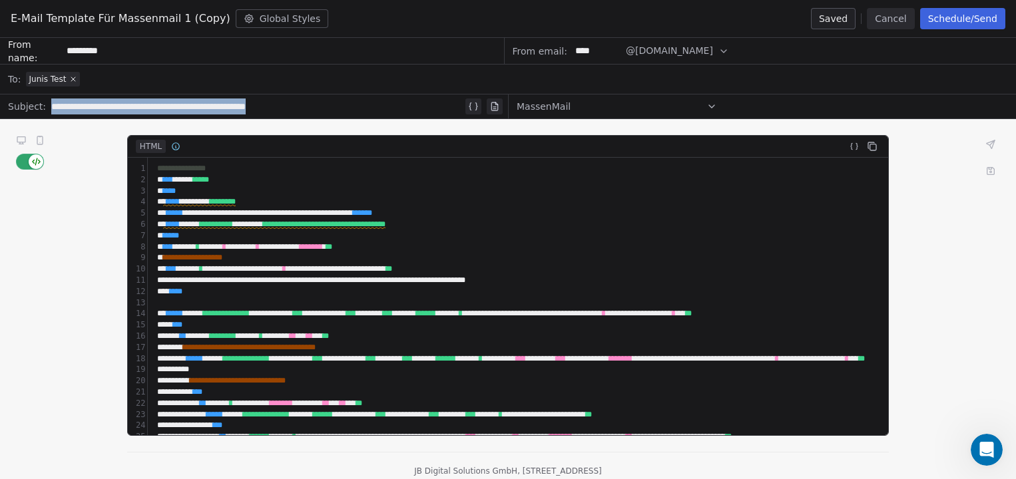
click at [228, 104] on div "**********" at bounding box center [256, 107] width 411 height 16
copy div "**********"
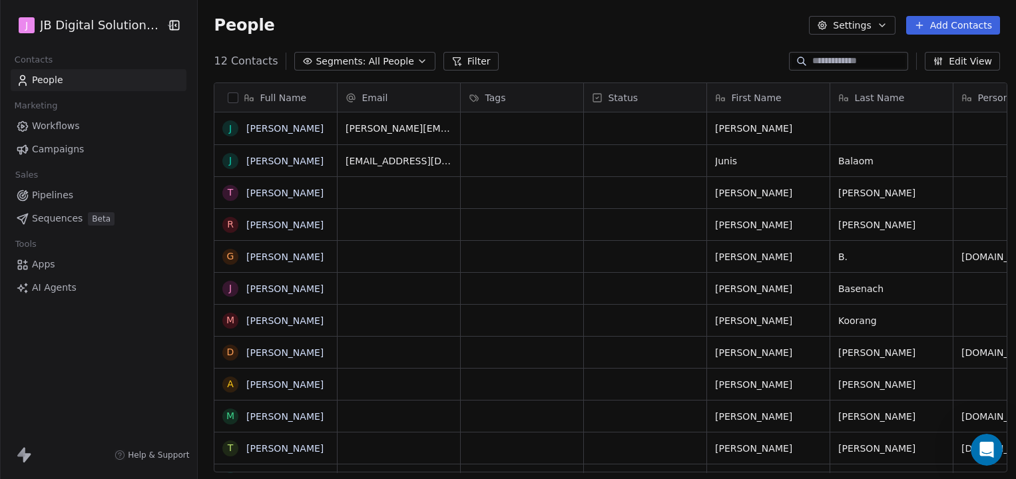
scroll to position [421, 825]
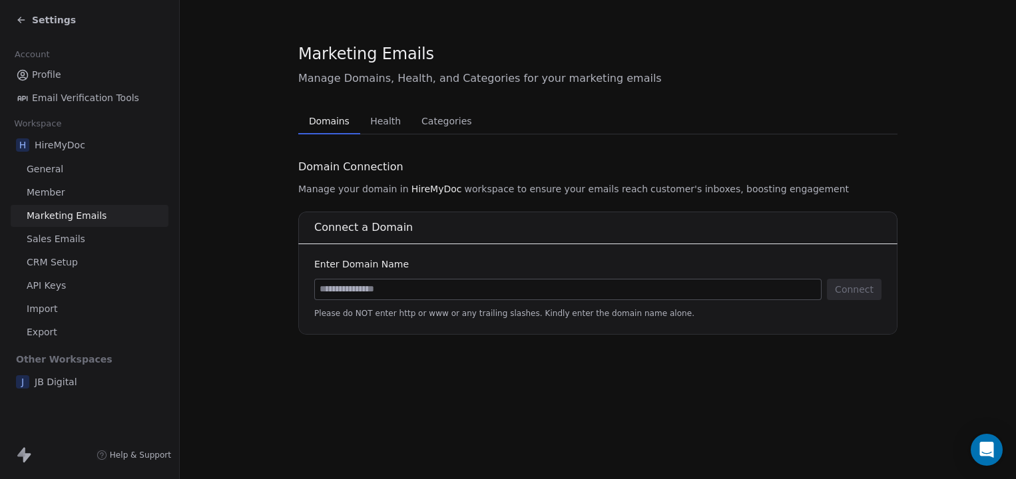
click at [425, 286] on input at bounding box center [568, 290] width 506 height 20
type input "**********"
click at [849, 292] on button "Connect" at bounding box center [854, 289] width 55 height 21
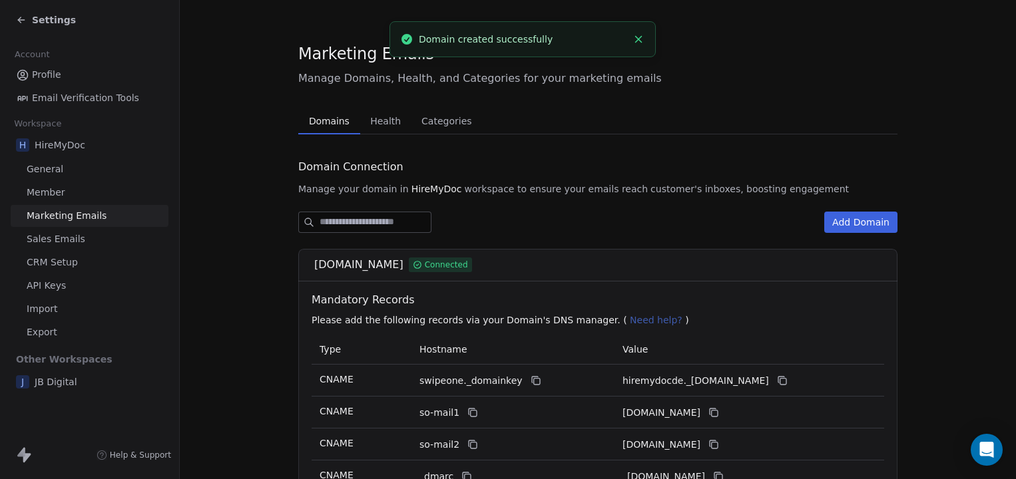
click at [29, 25] on div "Settings" at bounding box center [46, 19] width 60 height 13
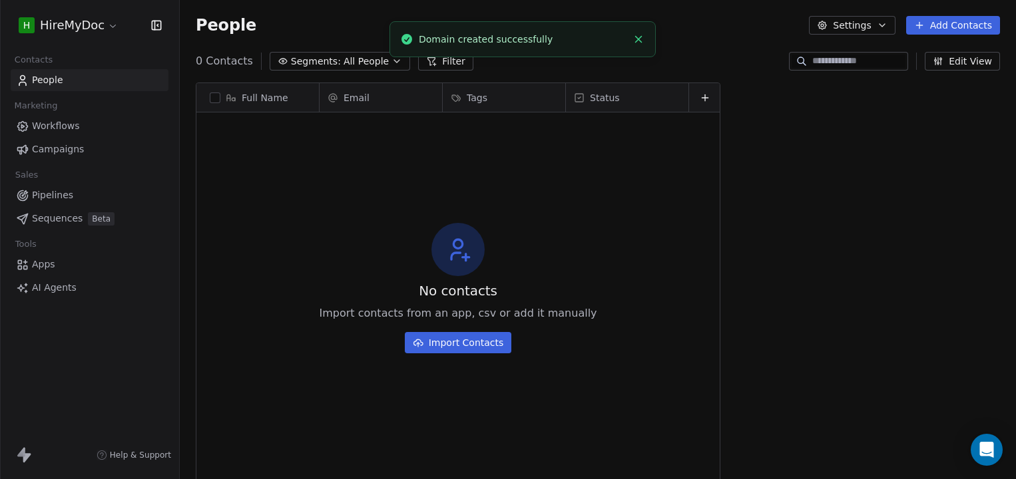
scroll to position [421, 836]
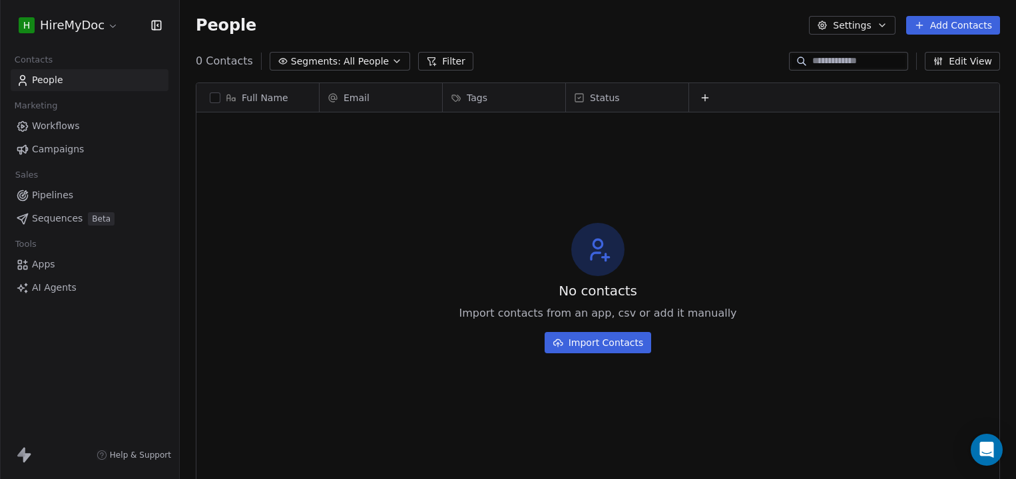
click at [65, 146] on span "Campaigns" at bounding box center [58, 149] width 52 height 14
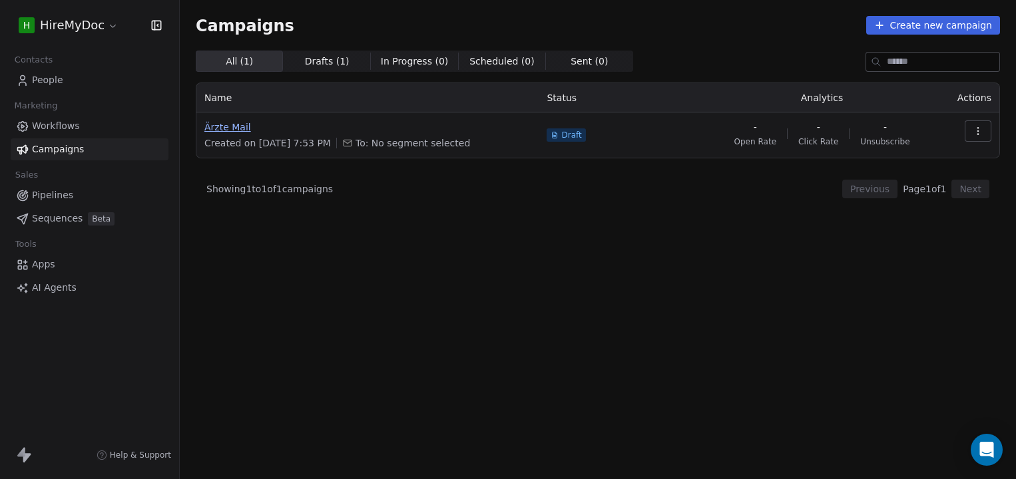
click at [244, 126] on span "Ärzte Mail" at bounding box center [367, 126] width 326 height 13
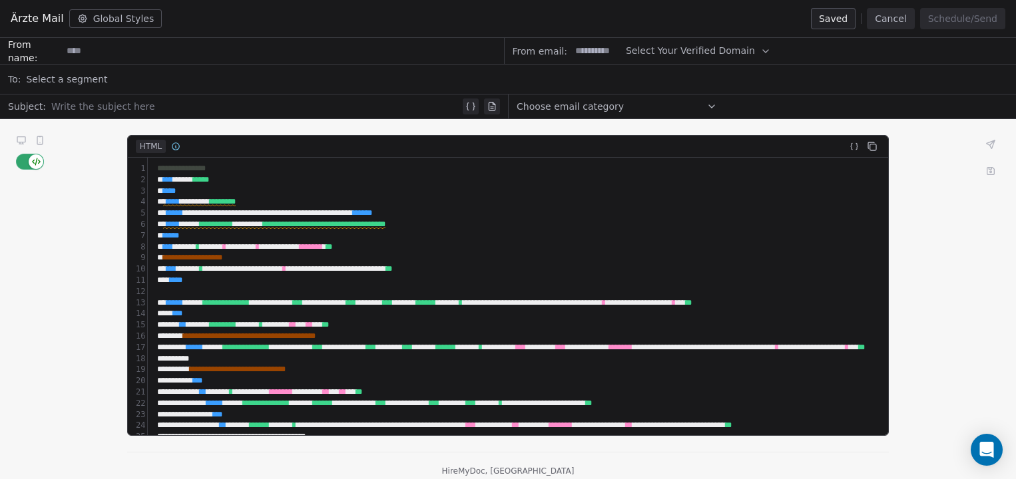
click at [603, 55] on input at bounding box center [597, 51] width 52 height 25
type input "****"
click at [718, 46] on span "Select Your Verified Domain" at bounding box center [690, 51] width 129 height 14
click at [674, 82] on span "@[DOMAIN_NAME]" at bounding box center [689, 83] width 108 height 13
click at [144, 43] on input at bounding box center [282, 51] width 441 height 25
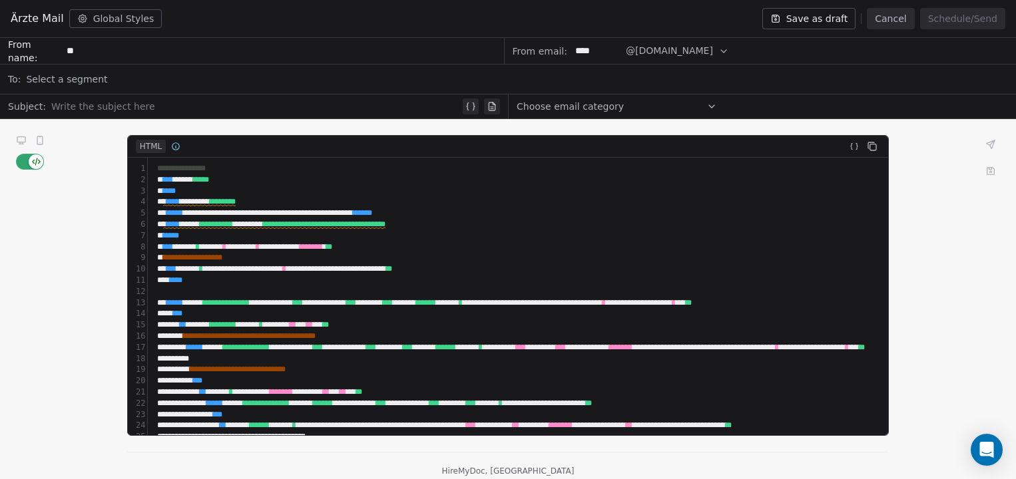
type input "*"
type input "*********"
click at [109, 79] on div "Select a segment" at bounding box center [517, 79] width 982 height 29
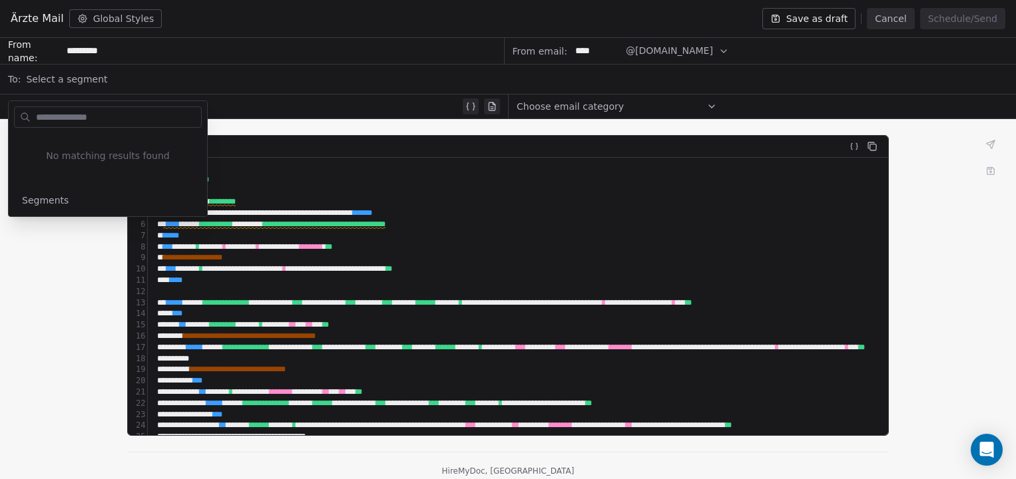
click at [109, 79] on div "Select a segment" at bounding box center [517, 79] width 982 height 29
click at [109, 73] on div "Select a segment" at bounding box center [517, 79] width 982 height 29
click at [264, 103] on div at bounding box center [255, 107] width 409 height 16
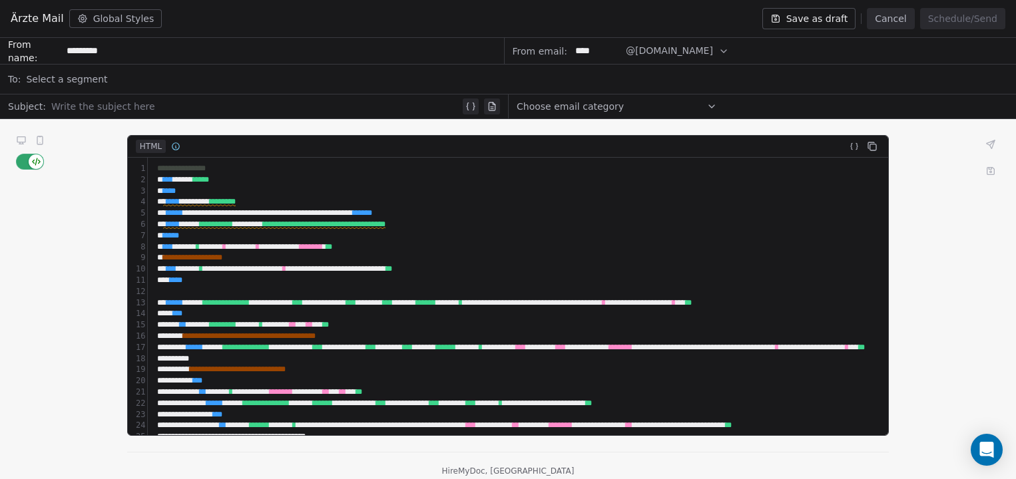
click at [240, 110] on div at bounding box center [255, 107] width 409 height 16
click at [126, 112] on div at bounding box center [255, 107] width 409 height 16
paste div
click at [829, 19] on button "Save as draft" at bounding box center [809, 18] width 94 height 21
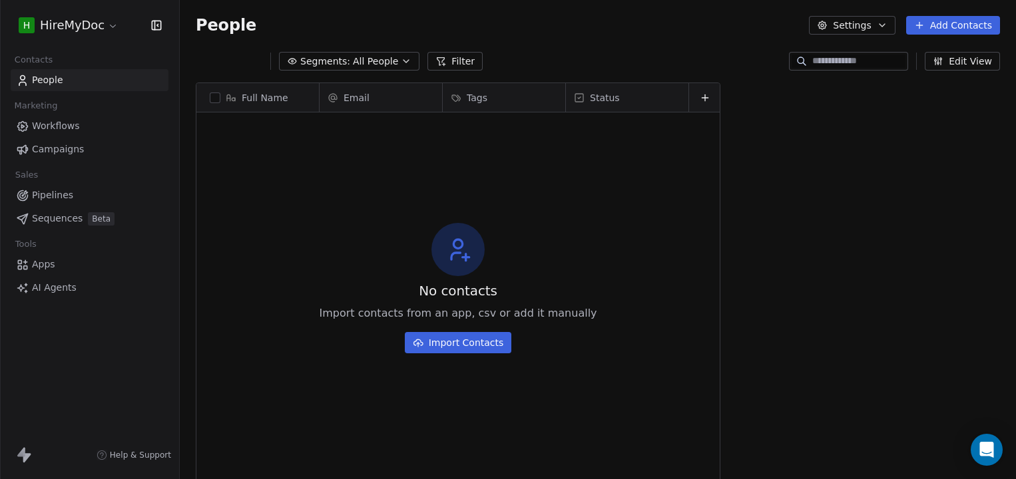
scroll to position [421, 836]
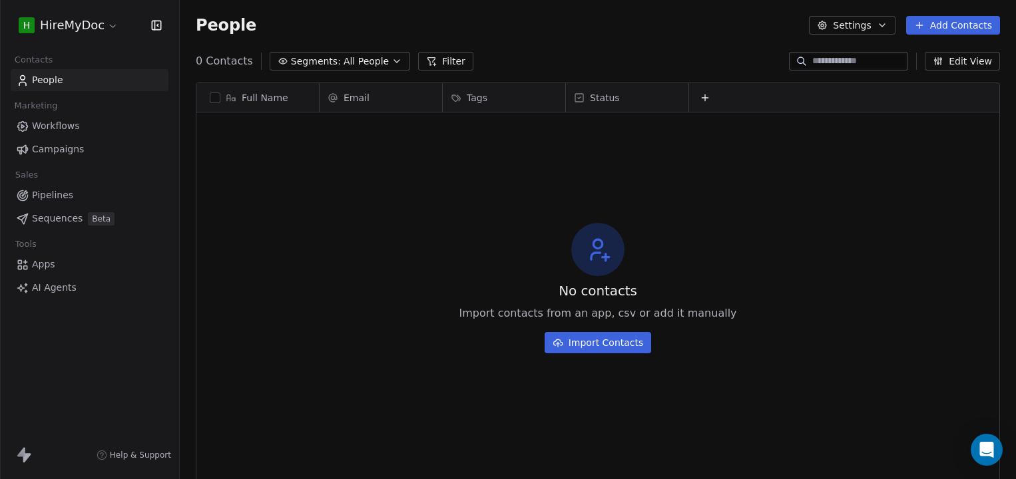
click at [618, 346] on button "Import Contacts" at bounding box center [598, 342] width 107 height 21
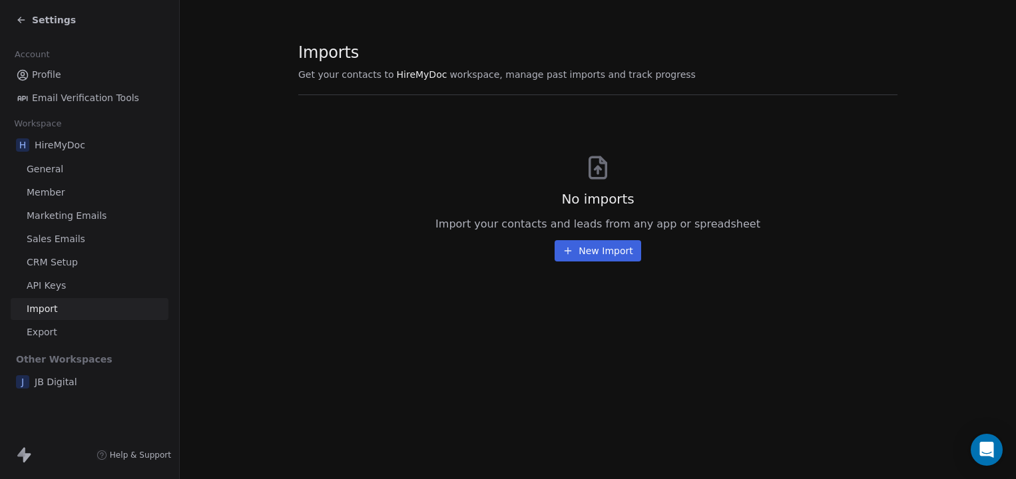
click at [640, 259] on div "No imports Import your contacts and leads from any app or spreadsheet New Import" at bounding box center [597, 186] width 599 height 150
click at [616, 254] on button "New Import" at bounding box center [598, 250] width 86 height 21
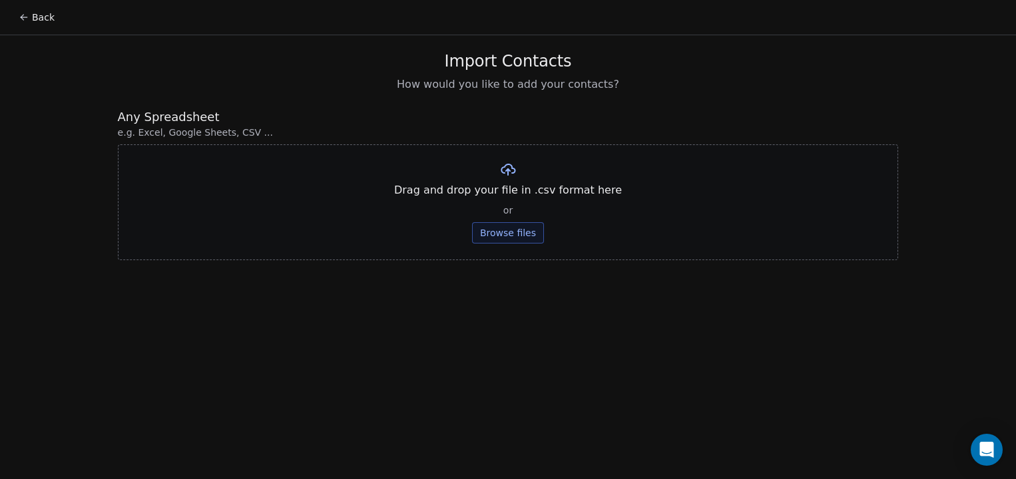
click at [508, 229] on button "Browse files" at bounding box center [508, 232] width 72 height 21
click at [992, 453] on icon "Open Intercom Messenger" at bounding box center [986, 449] width 15 height 17
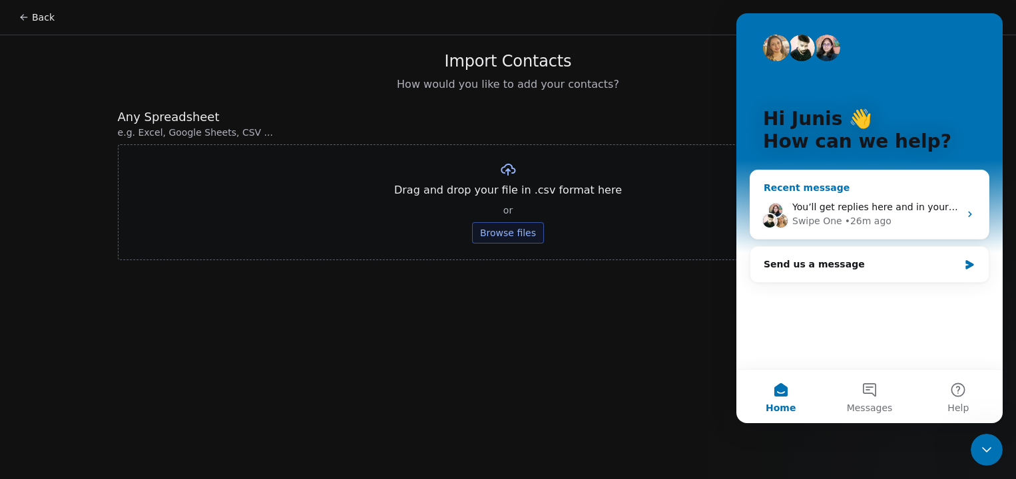
click at [915, 217] on div "Swipe One • 26m ago" at bounding box center [875, 221] width 167 height 14
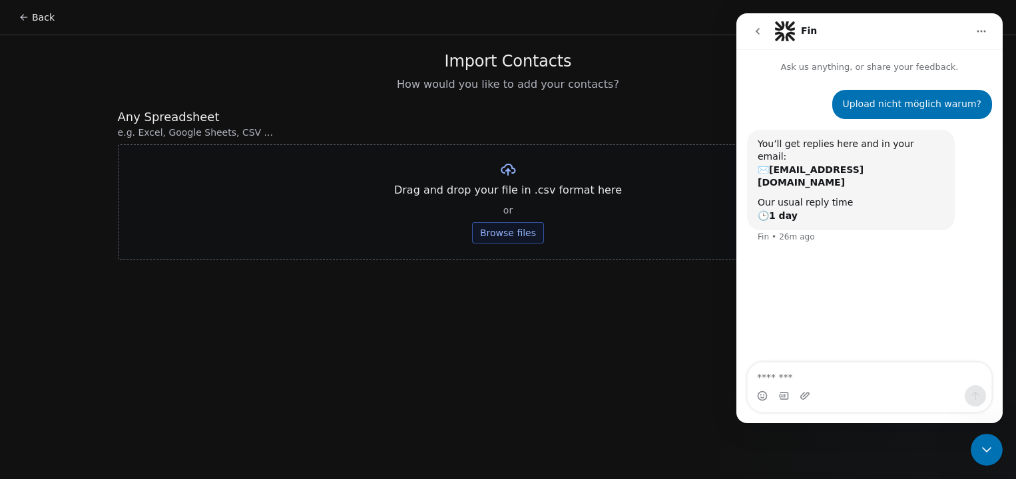
click at [754, 31] on icon "go back" at bounding box center [757, 31] width 11 height 11
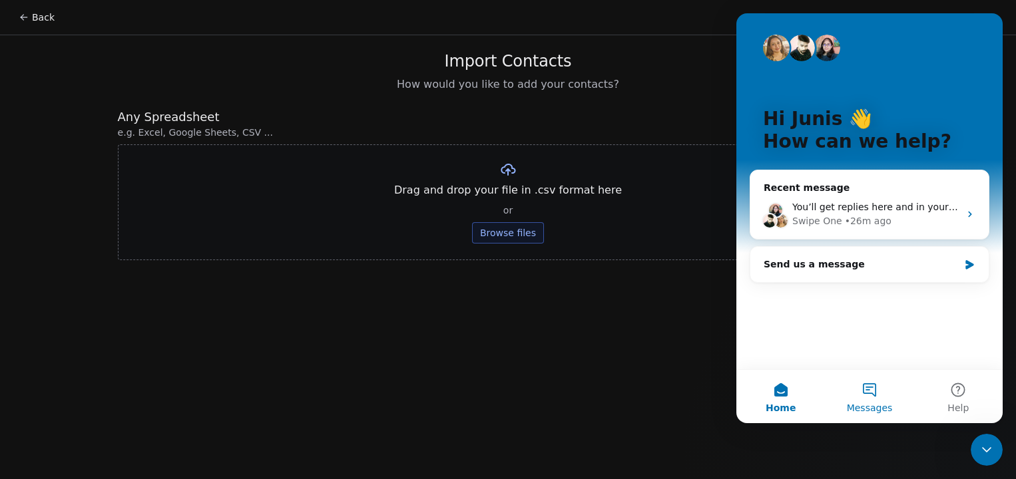
click at [891, 421] on button "Messages" at bounding box center [869, 396] width 89 height 53
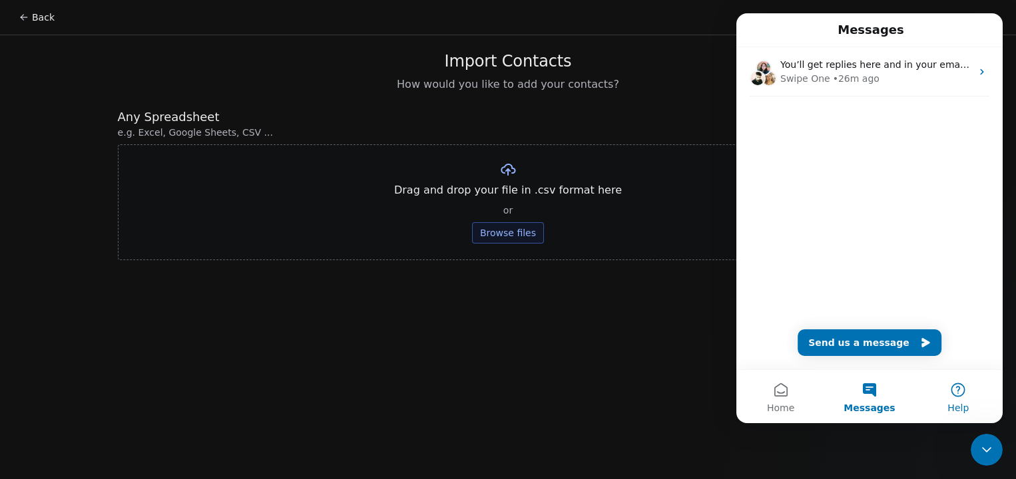
click at [961, 397] on button "Help" at bounding box center [958, 396] width 89 height 53
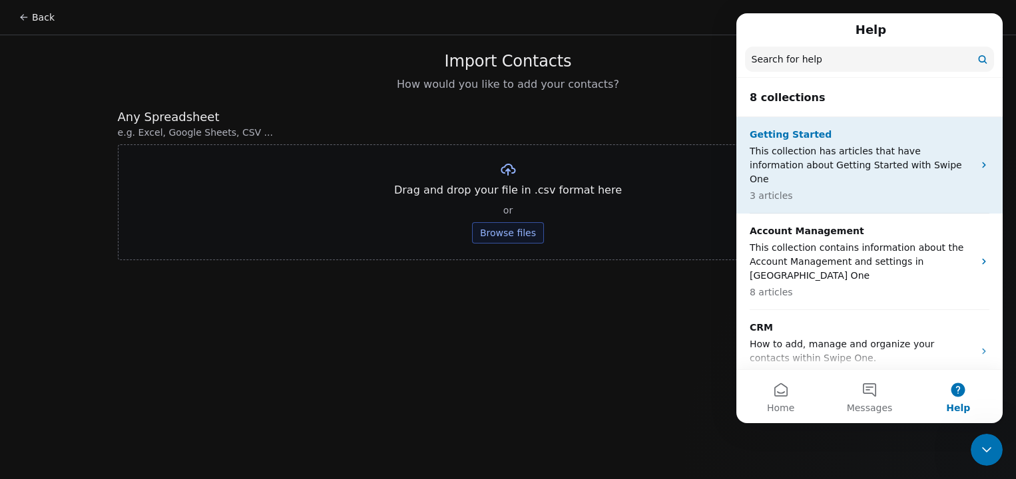
click at [909, 152] on p "This collection has articles that have information about Getting Started with S…" at bounding box center [862, 165] width 224 height 42
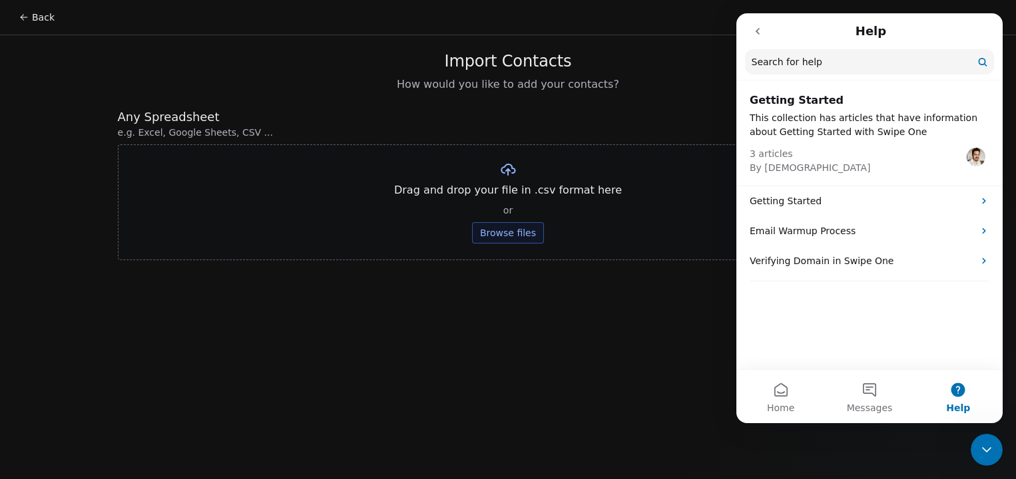
click at [759, 39] on button "go back" at bounding box center [757, 31] width 25 height 25
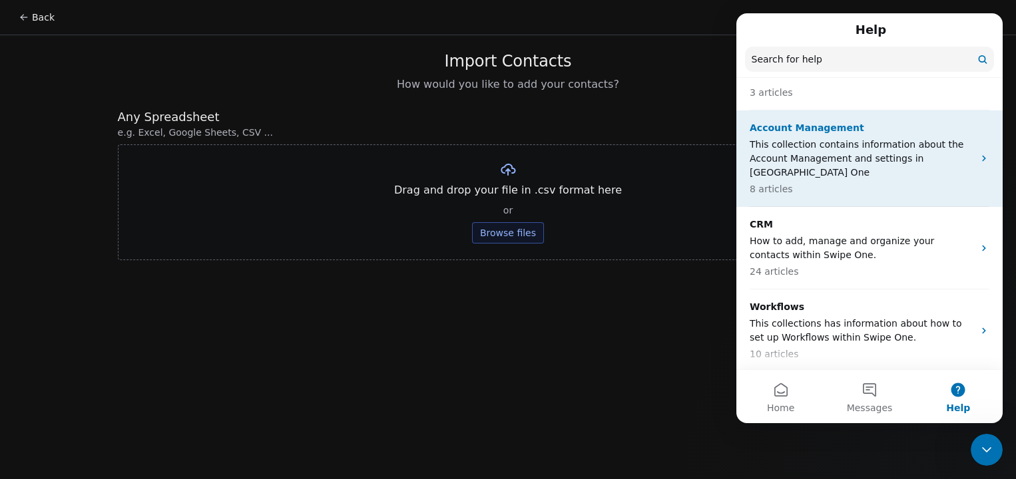
scroll to position [104, 0]
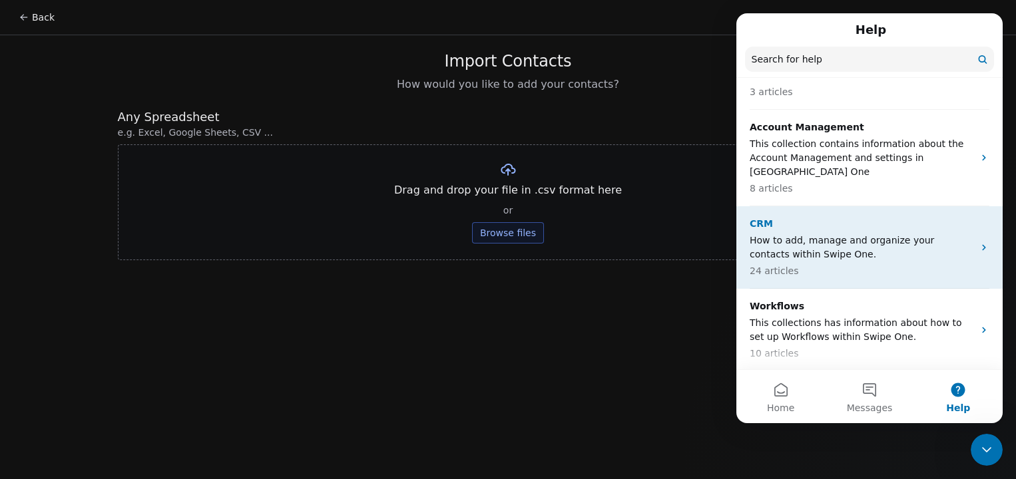
click at [853, 264] on p "24 articles" at bounding box center [862, 271] width 224 height 14
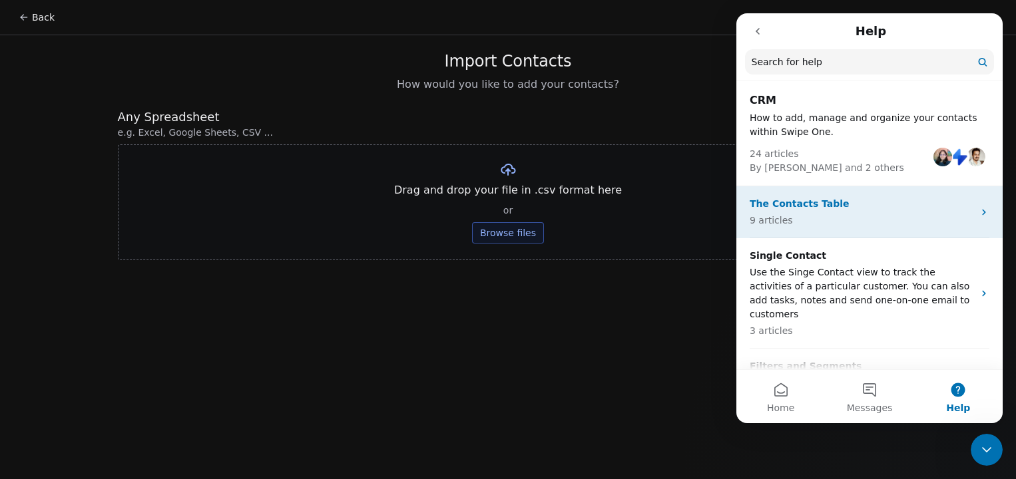
click at [853, 223] on p "9 articles" at bounding box center [862, 221] width 224 height 14
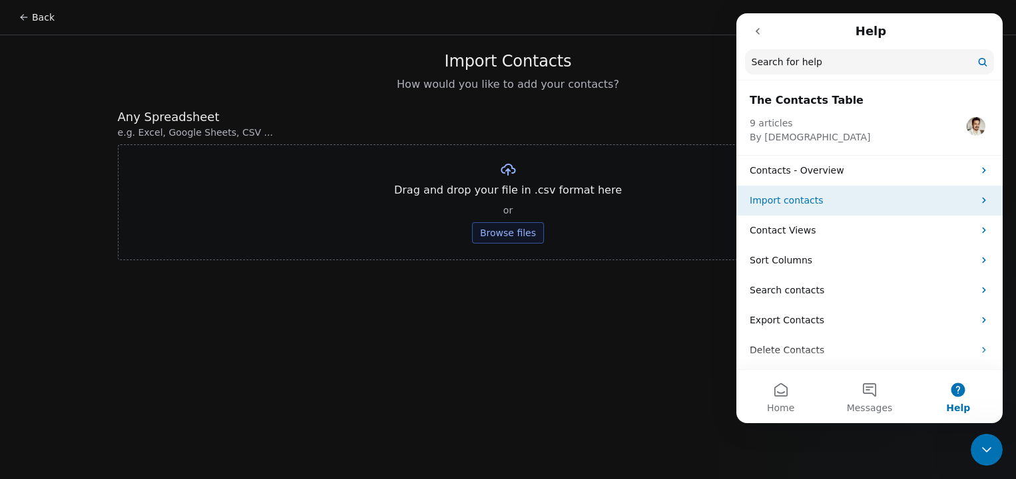
click at [847, 207] on p "Import contacts" at bounding box center [862, 201] width 224 height 14
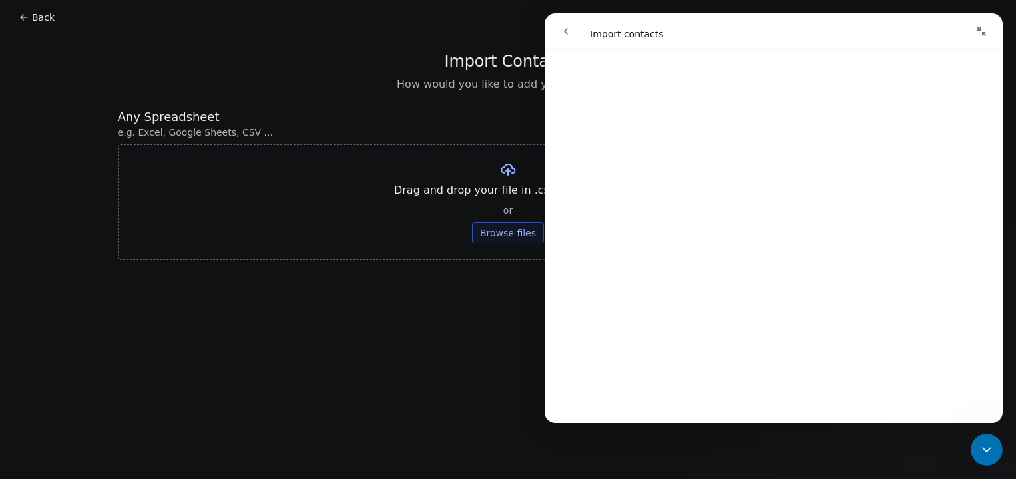
scroll to position [185, 0]
click at [491, 236] on button "Browse files" at bounding box center [508, 232] width 72 height 21
click at [503, 239] on button "Browse files" at bounding box center [508, 232] width 72 height 21
click at [967, 31] on div "Intercom messenger" at bounding box center [886, 31] width 215 height 25
click at [977, 31] on icon "Collapse window" at bounding box center [981, 31] width 11 height 11
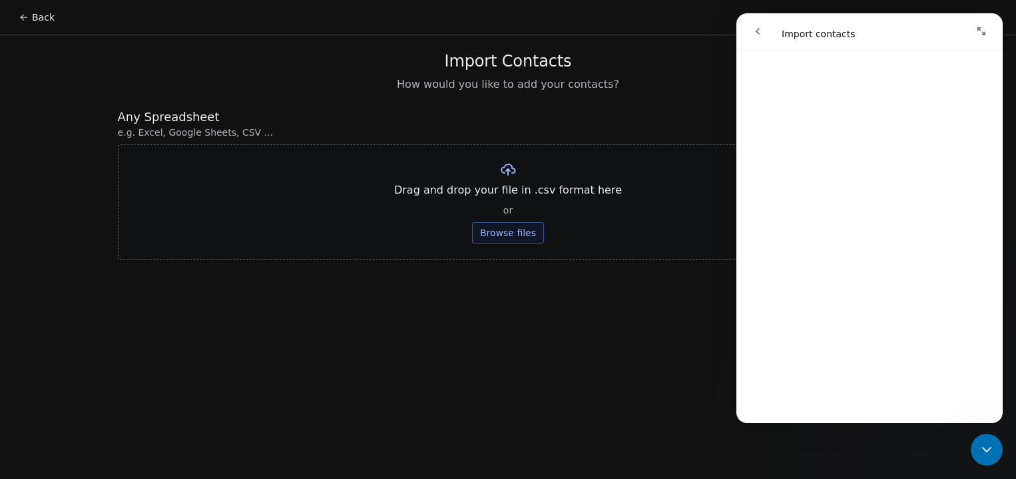
scroll to position [181, 0]
click at [333, 69] on div "Import Contacts How would you like to add your contacts?" at bounding box center [508, 71] width 781 height 41
click at [507, 238] on button "Browse files" at bounding box center [508, 232] width 72 height 21
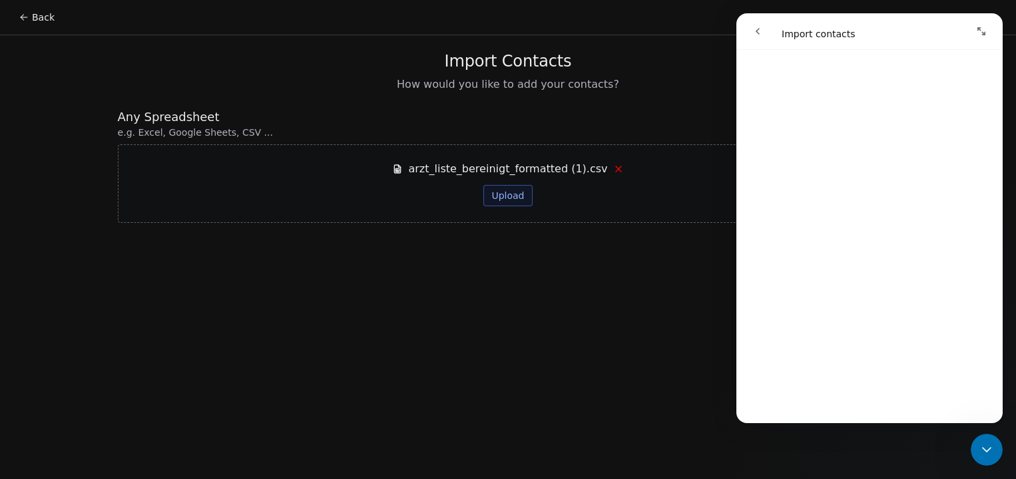
click at [514, 193] on button "Upload" at bounding box center [507, 195] width 49 height 21
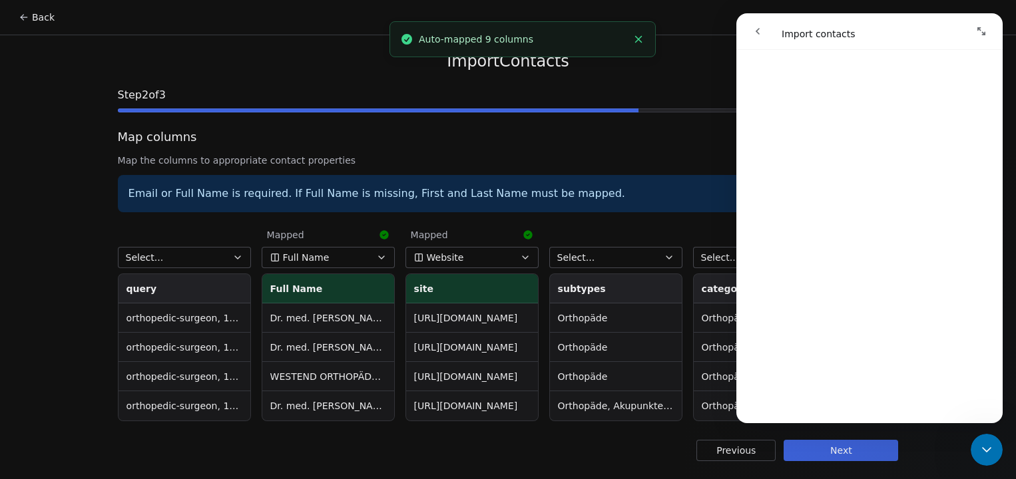
click at [754, 33] on icon "go back" at bounding box center [757, 31] width 11 height 11
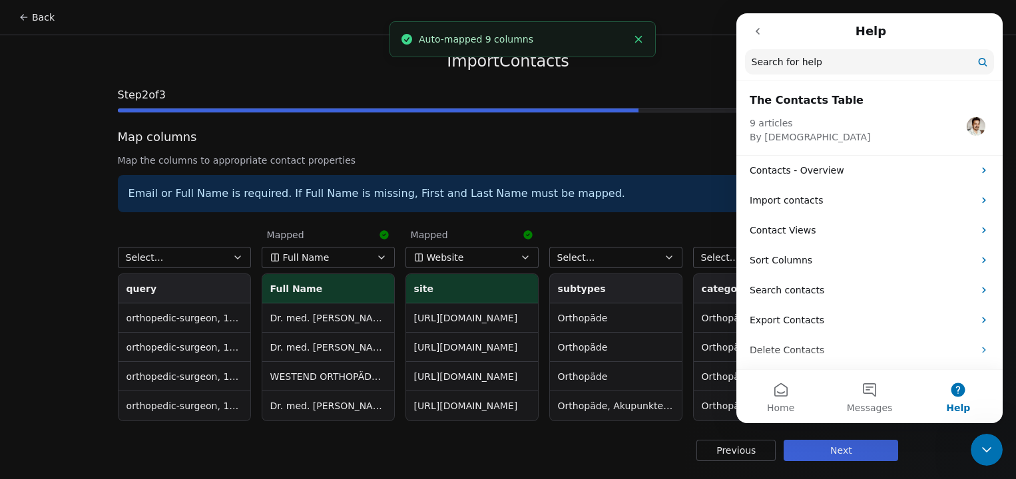
click at [758, 33] on icon "go back" at bounding box center [758, 31] width 4 height 7
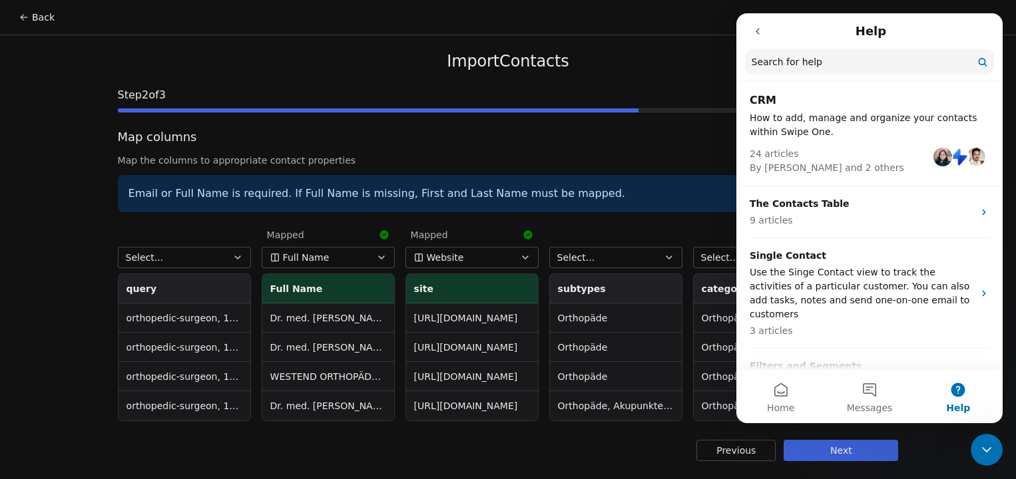
click at [758, 33] on icon "go back" at bounding box center [758, 31] width 4 height 7
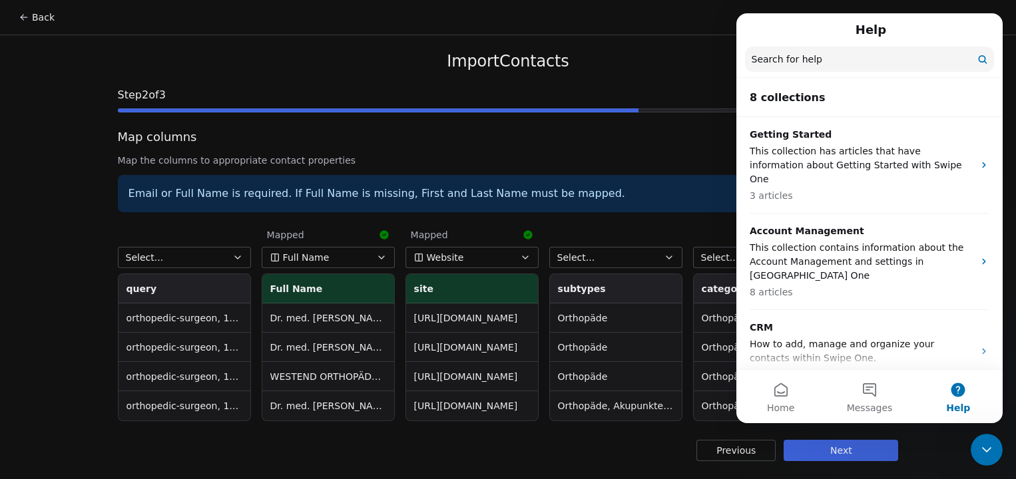
click at [1011, 462] on div "Back Import Contacts Step 2 of 3 Map columns 38 Columns found Map the columns t…" at bounding box center [508, 239] width 1016 height 479
click at [983, 447] on icon "Close Intercom Messenger" at bounding box center [987, 450] width 16 height 16
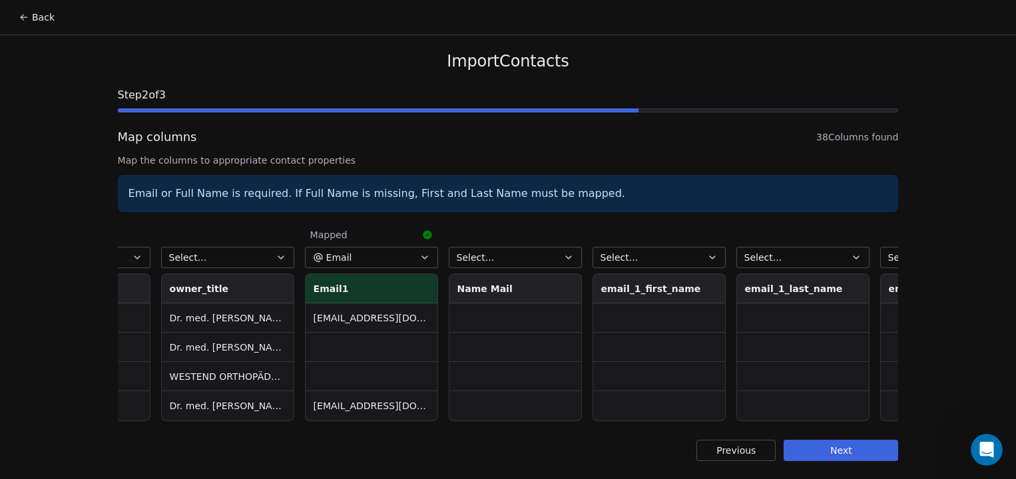
scroll to position [0, 2115]
click at [665, 258] on button "Select..." at bounding box center [657, 257] width 133 height 21
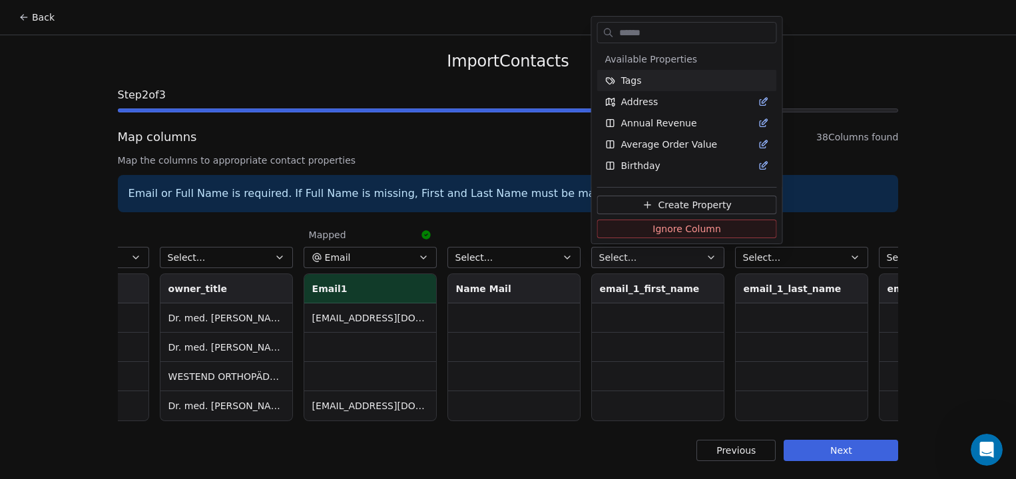
click at [665, 258] on html "Back Import Contacts Step 2 of 3 Map columns 38 Columns found Map the columns t…" at bounding box center [508, 239] width 1016 height 479
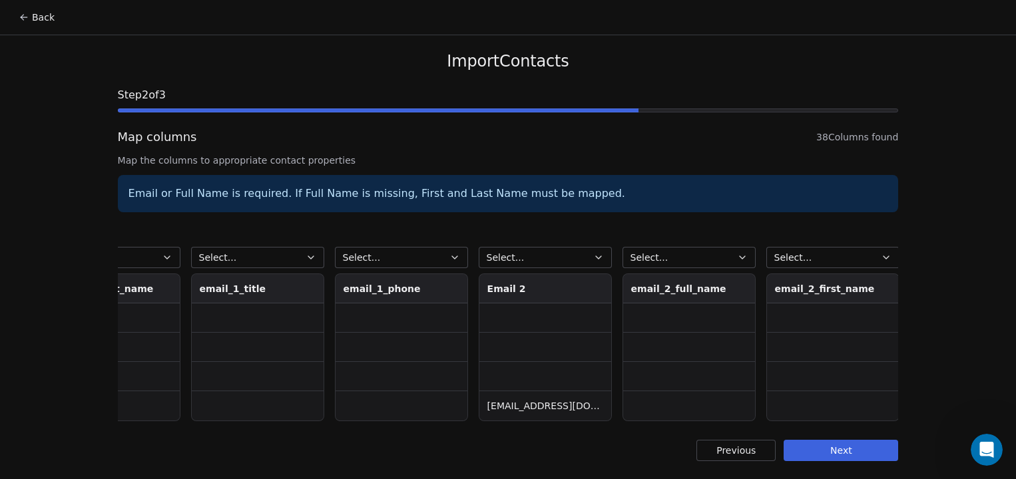
scroll to position [0, 2806]
click at [557, 248] on button "Select..." at bounding box center [541, 257] width 133 height 21
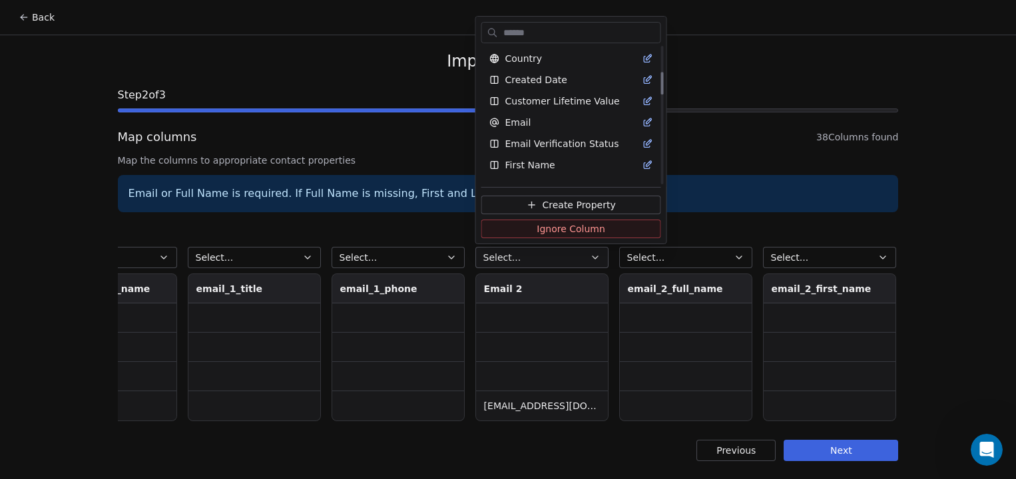
scroll to position [153, 0]
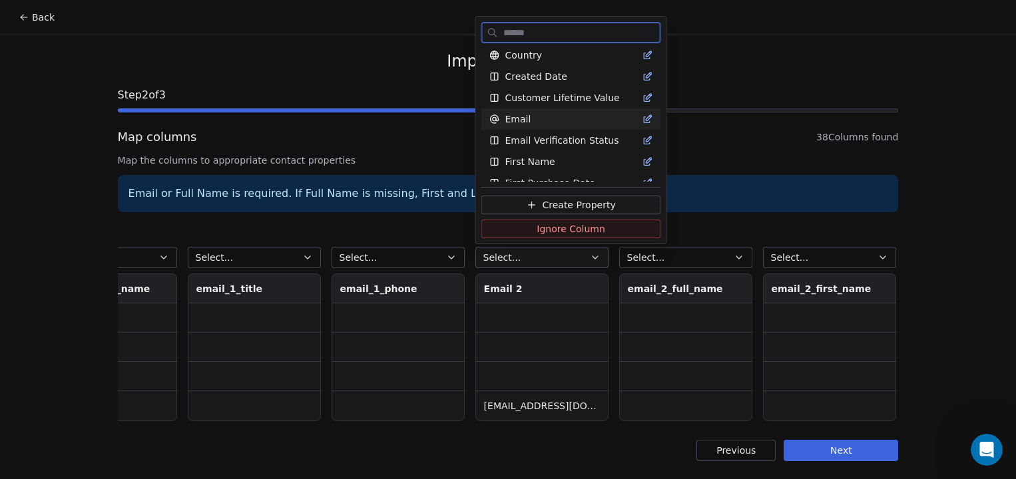
click at [537, 117] on div "Email" at bounding box center [571, 119] width 164 height 13
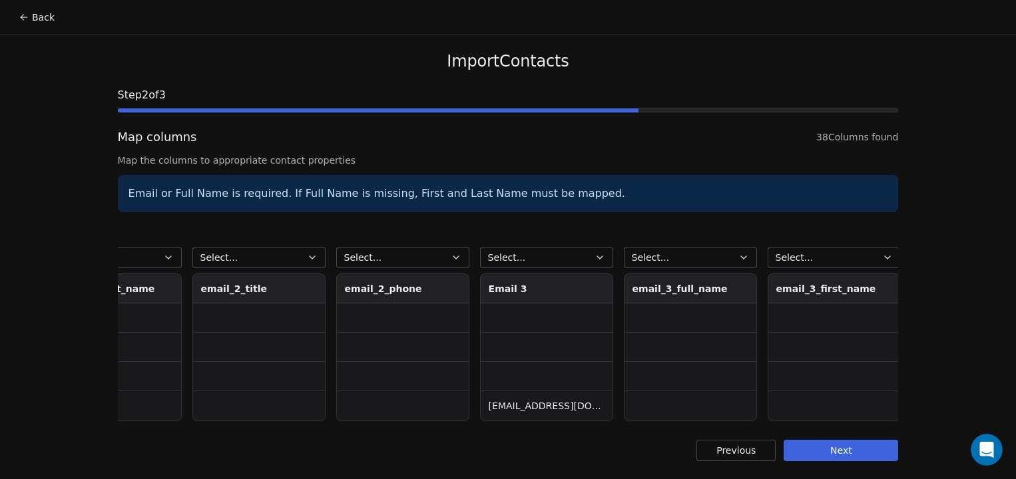
scroll to position [0, 3784]
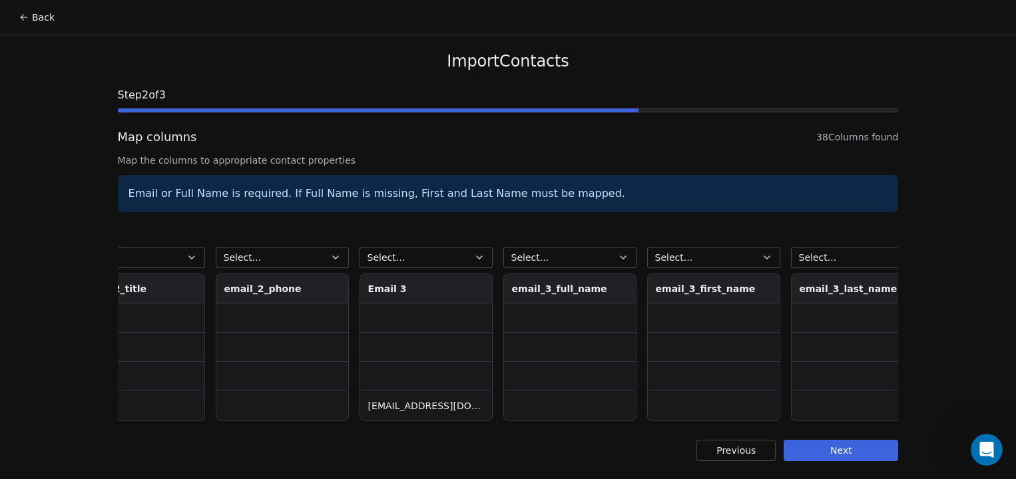
click at [414, 257] on button "Select..." at bounding box center [425, 257] width 133 height 21
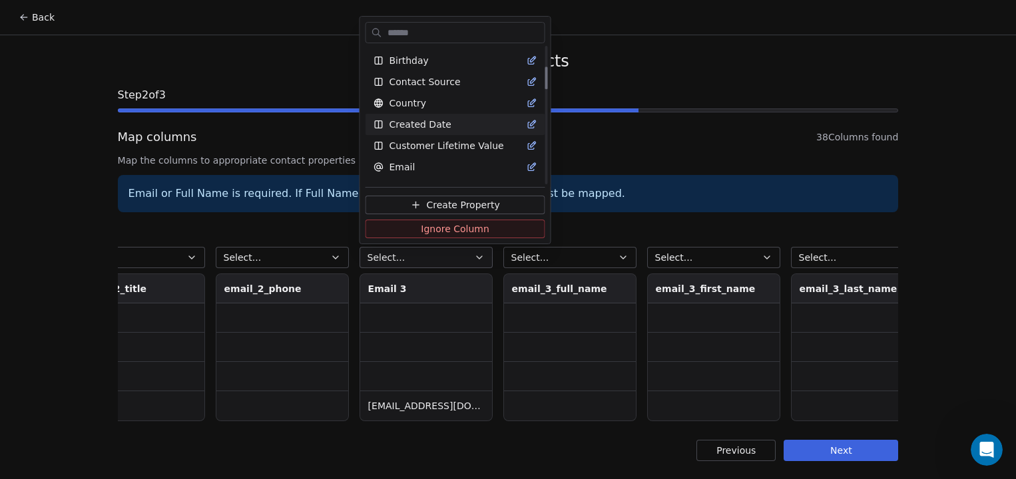
scroll to position [144, 0]
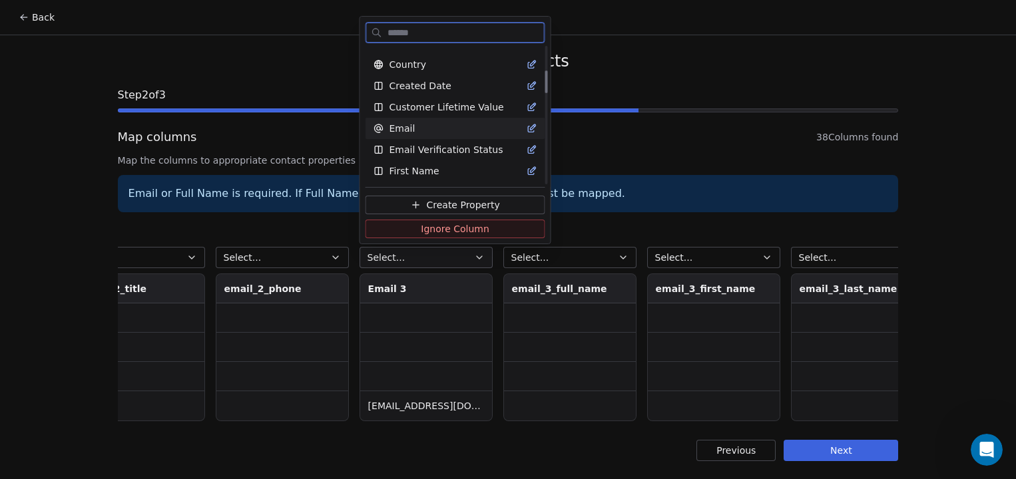
click at [443, 133] on div "Email" at bounding box center [455, 128] width 164 height 13
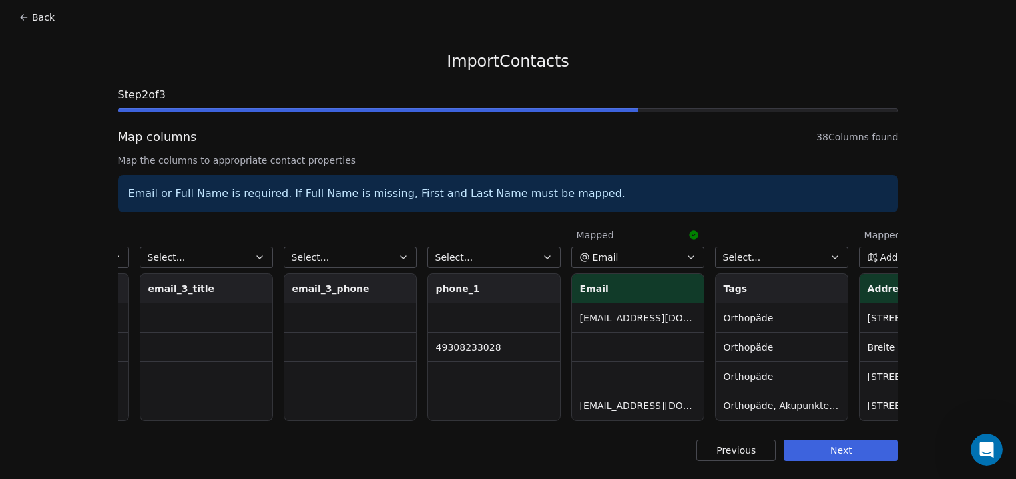
scroll to position [0, 4585]
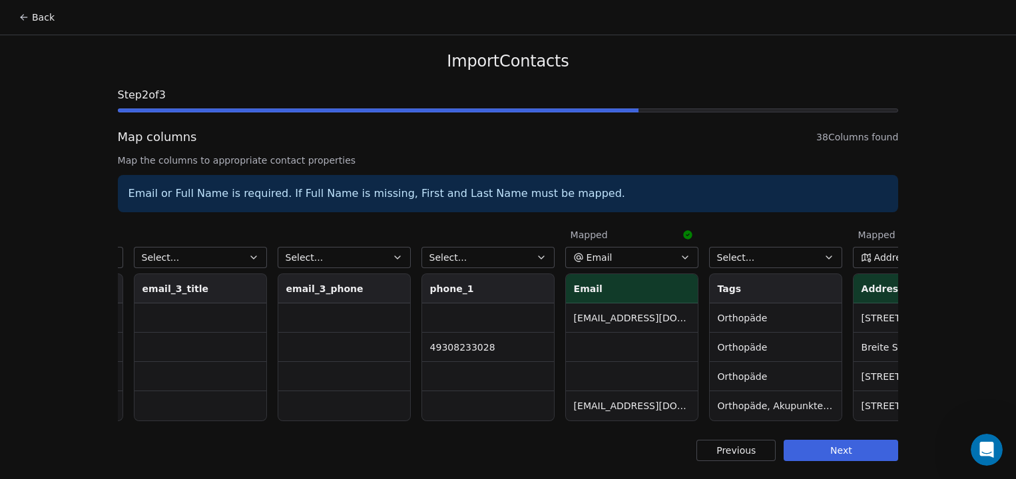
click at [487, 256] on button "Select..." at bounding box center [487, 257] width 133 height 21
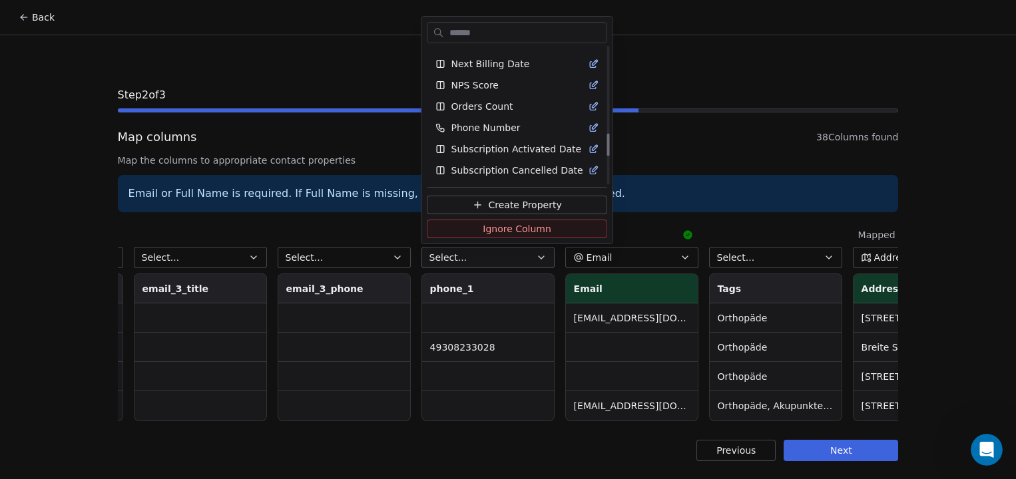
scroll to position [512, 0]
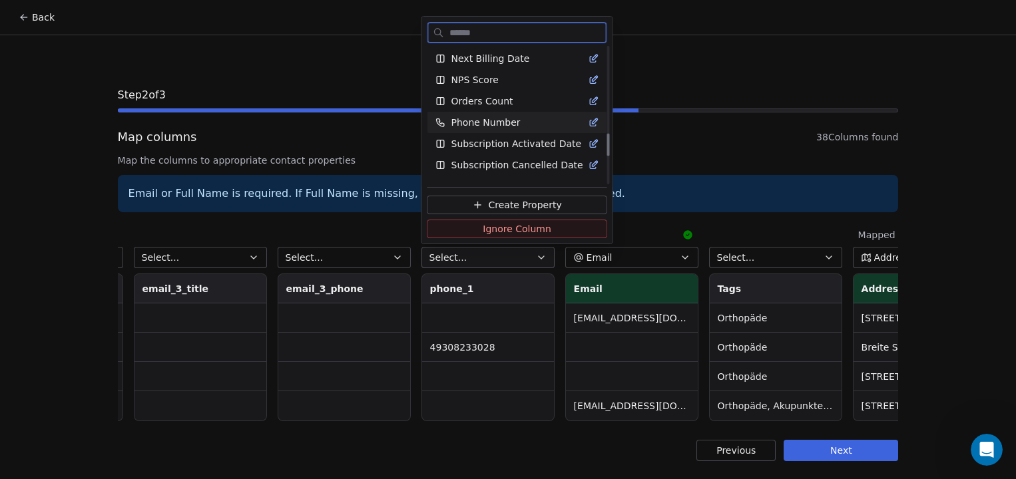
click at [493, 122] on span "Phone Number" at bounding box center [485, 122] width 69 height 13
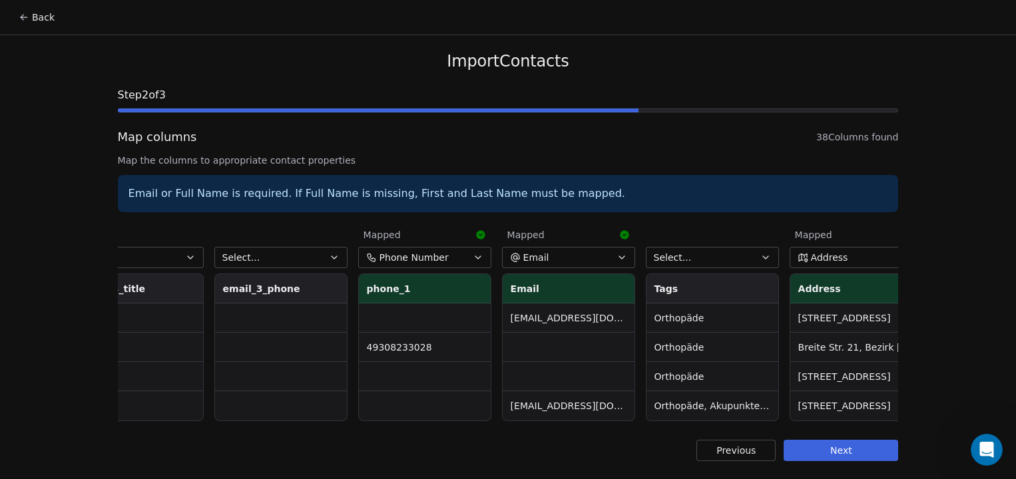
scroll to position [0, 4673]
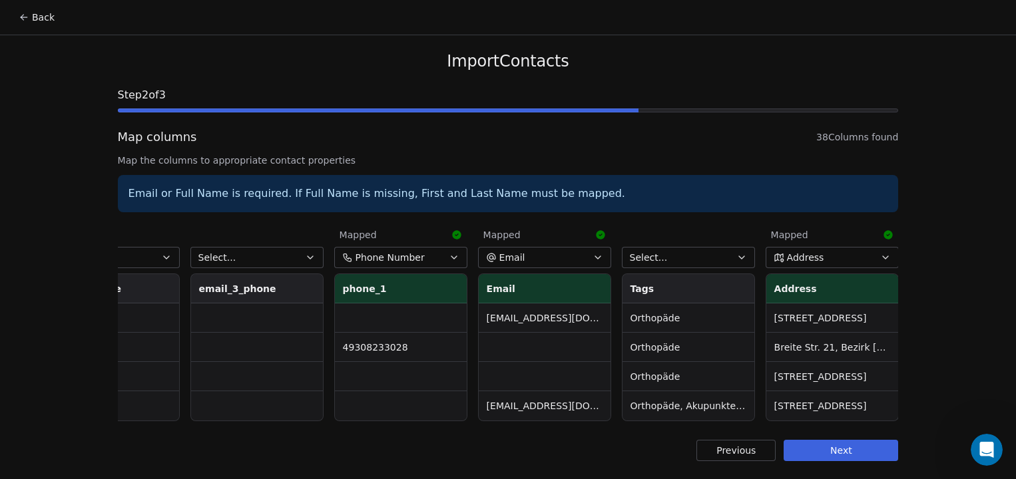
click at [692, 254] on button "Select..." at bounding box center [688, 257] width 133 height 21
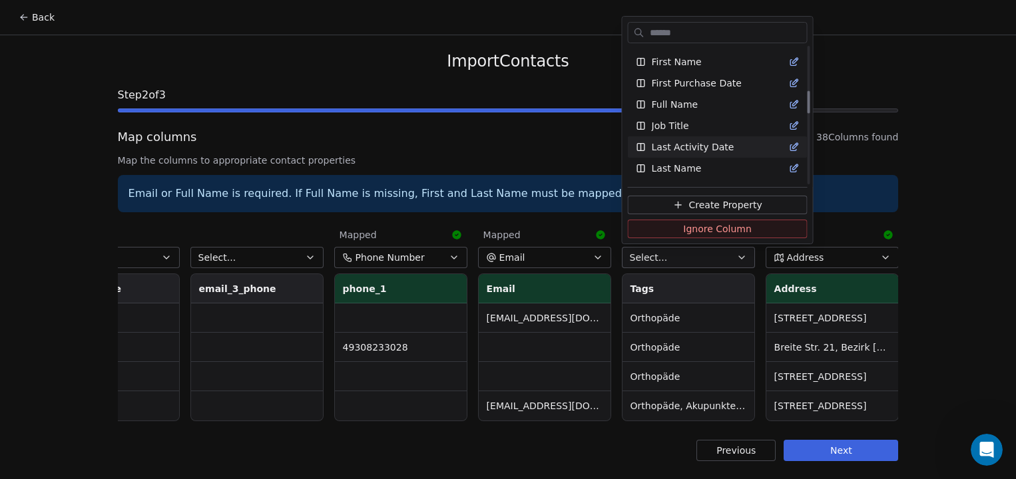
scroll to position [268, 0]
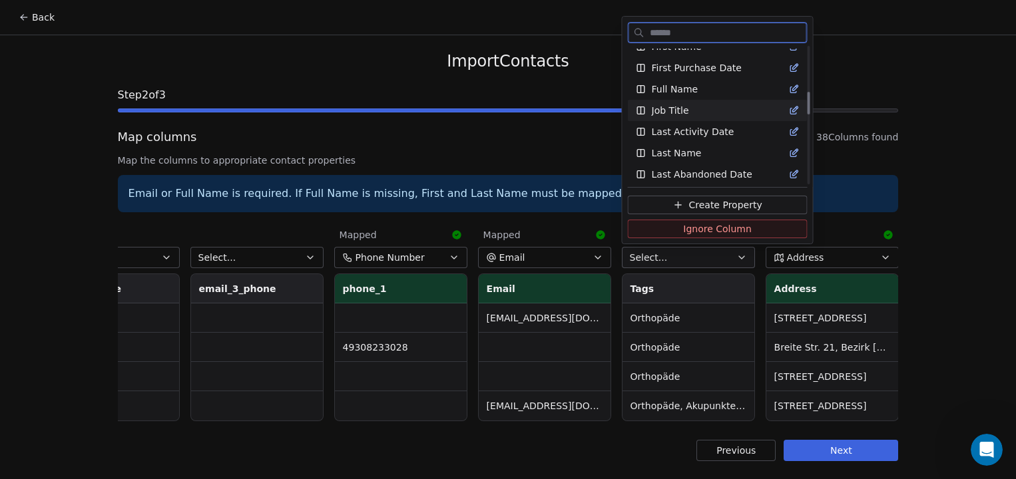
click at [678, 111] on span "Job Title" at bounding box center [670, 110] width 37 height 13
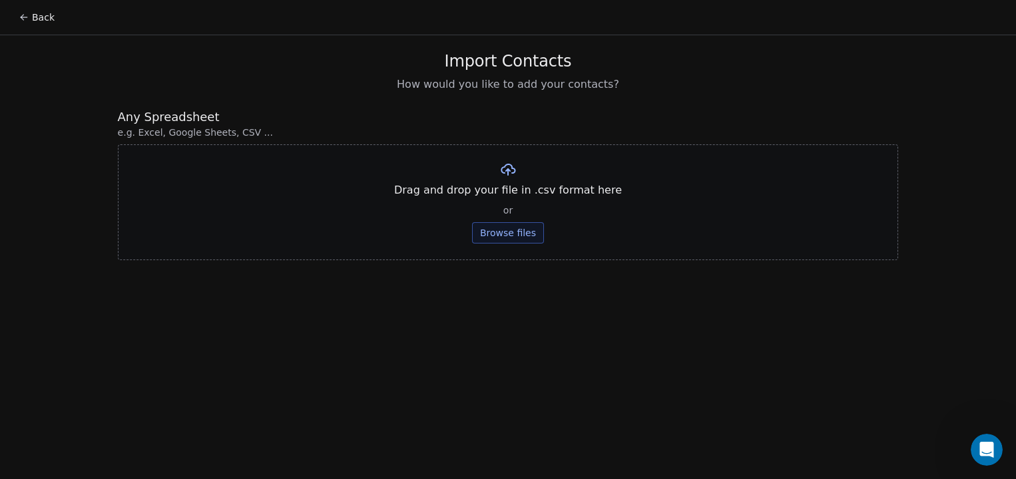
click at [521, 237] on button "Browse files" at bounding box center [508, 232] width 72 height 21
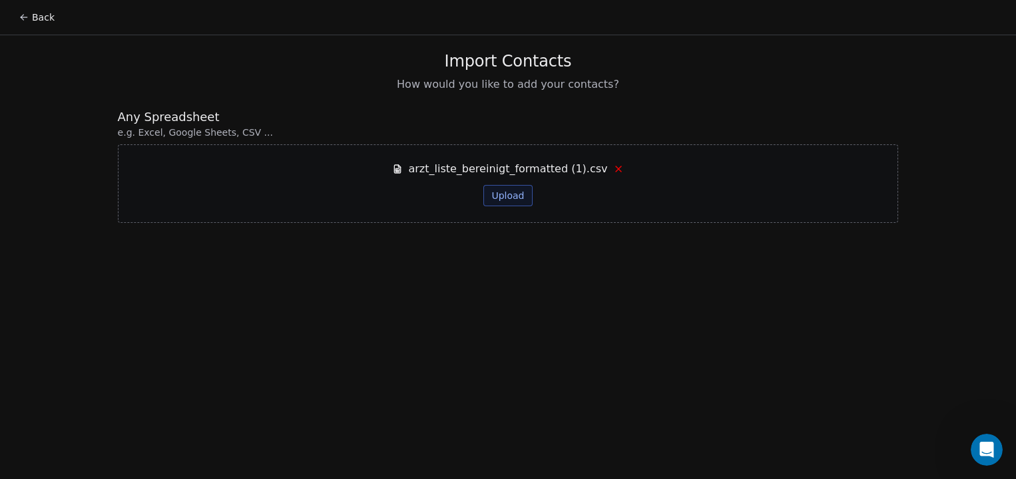
click at [507, 194] on button "Upload" at bounding box center [507, 195] width 49 height 21
click at [616, 170] on icon at bounding box center [618, 168] width 5 height 5
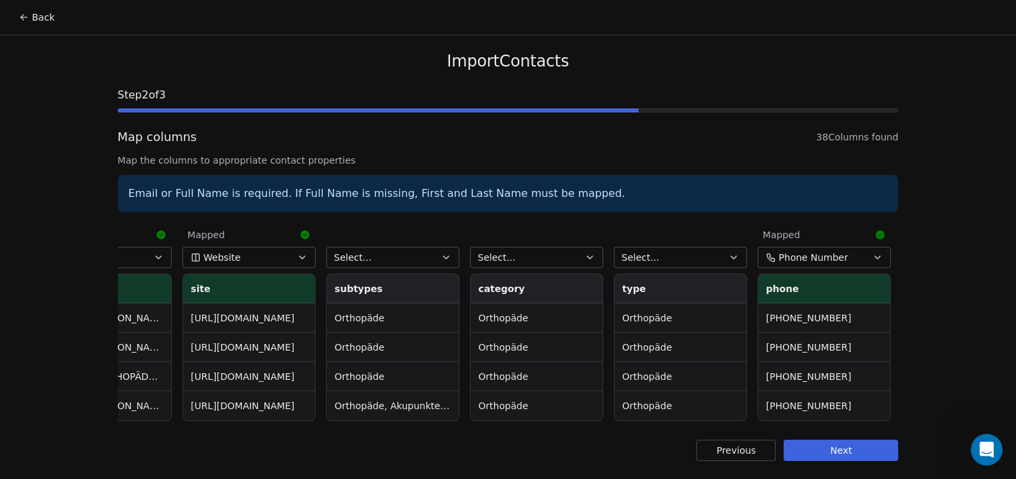
scroll to position [0, 233]
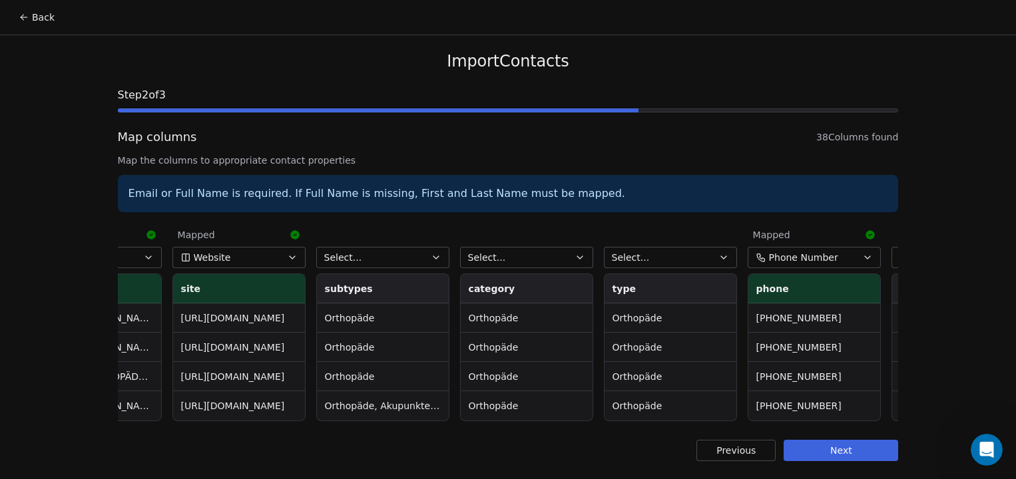
click at [403, 255] on button "Select..." at bounding box center [382, 257] width 133 height 21
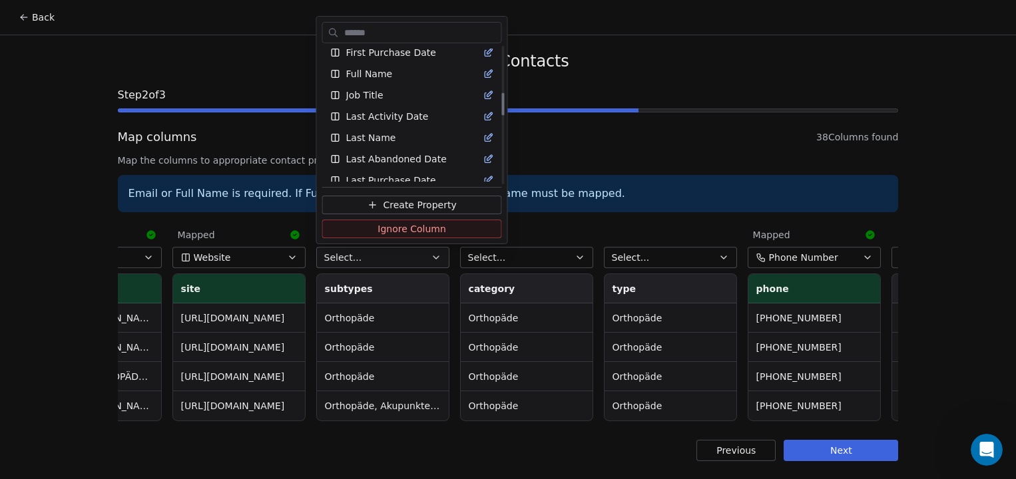
scroll to position [268, 0]
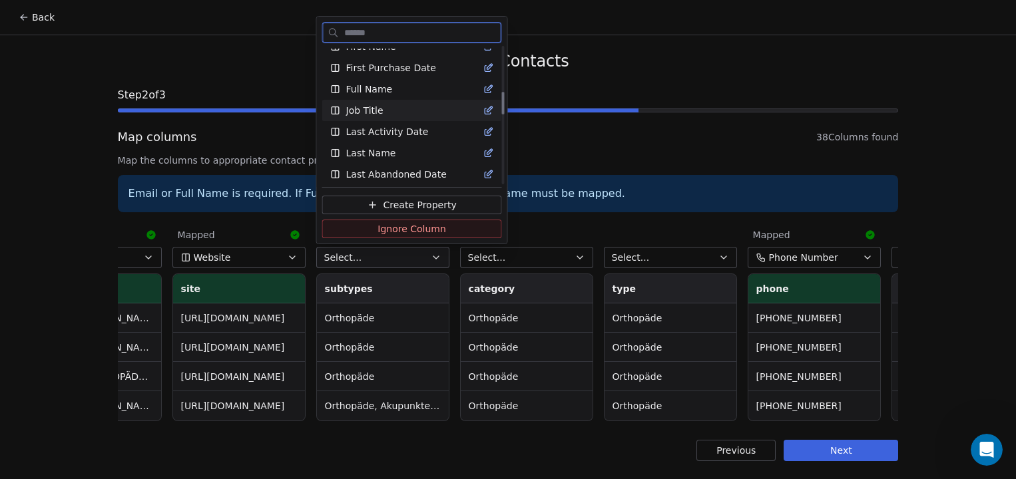
click at [389, 105] on div "Job Title" at bounding box center [412, 110] width 164 height 13
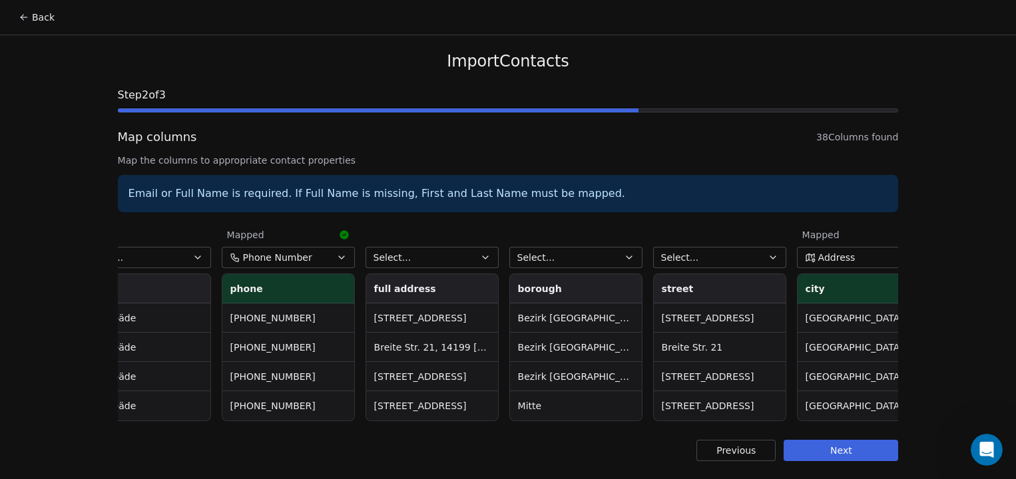
scroll to position [0, 758]
click at [463, 258] on button "Select..." at bounding box center [432, 257] width 133 height 21
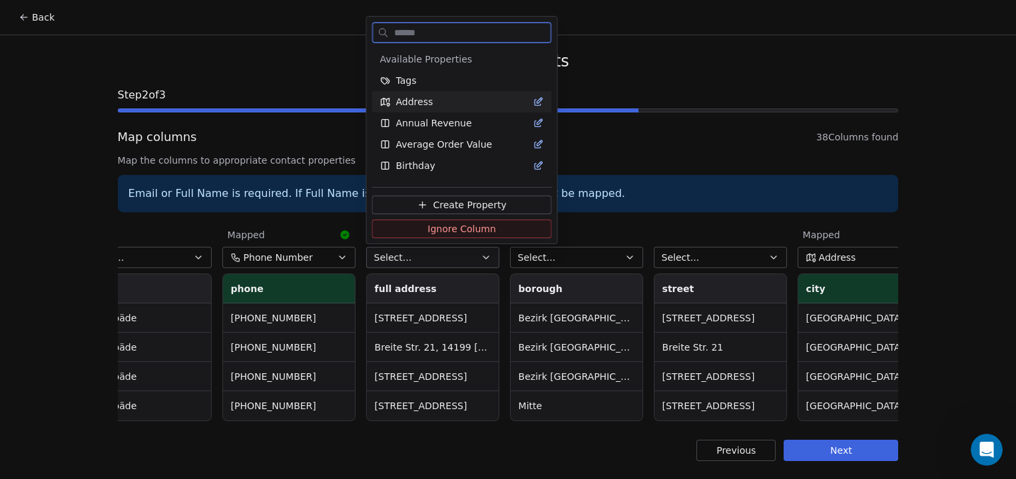
click at [449, 108] on div "Address" at bounding box center [462, 101] width 164 height 13
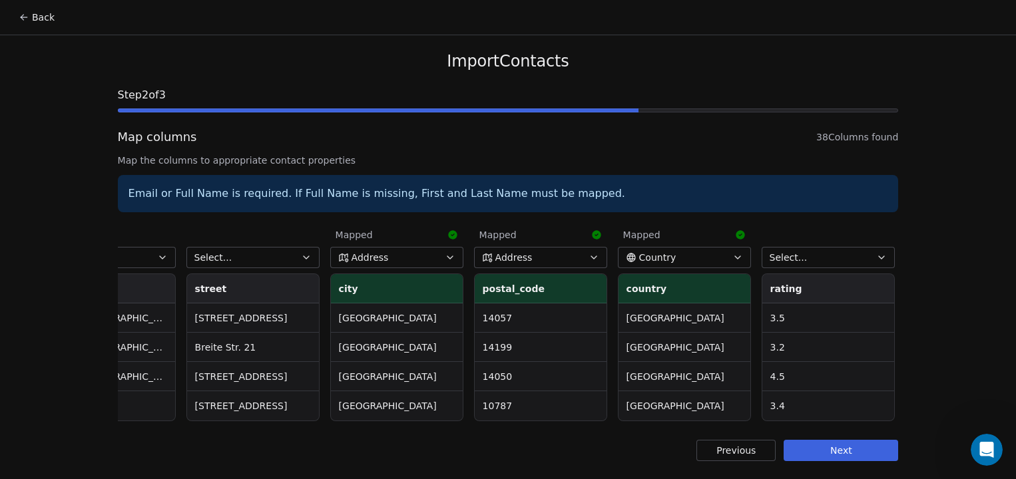
scroll to position [0, 1228]
click at [411, 258] on button "Address" at bounding box center [394, 257] width 133 height 21
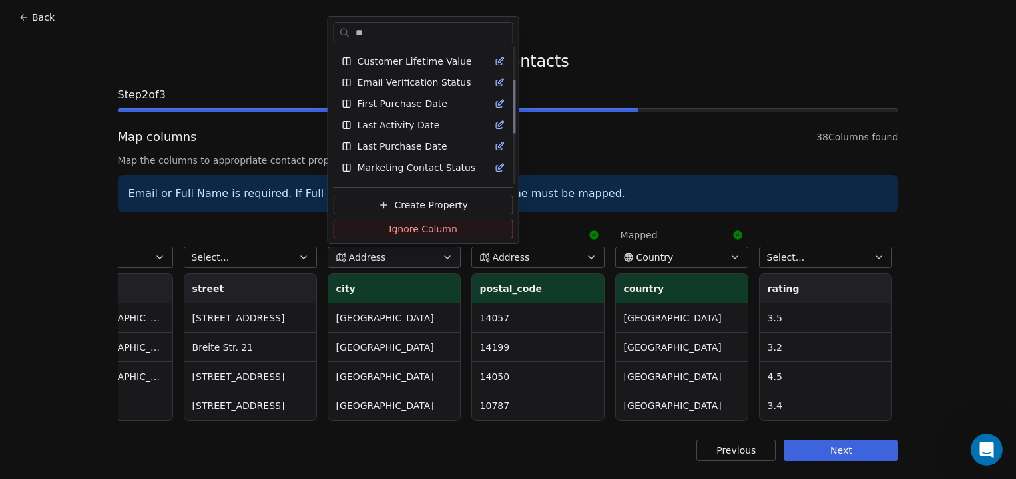
scroll to position [0, 0]
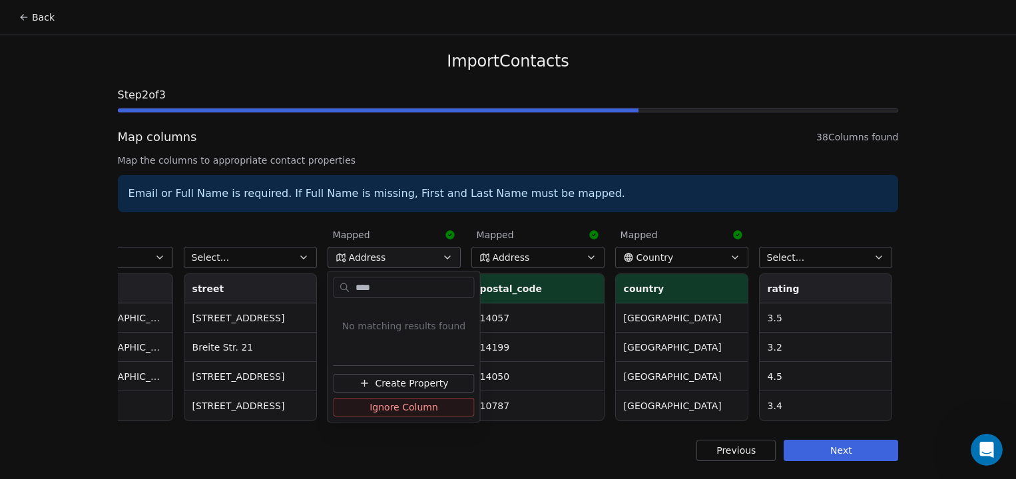
type input "****"
click at [410, 383] on span "Create Property" at bounding box center [411, 383] width 73 height 13
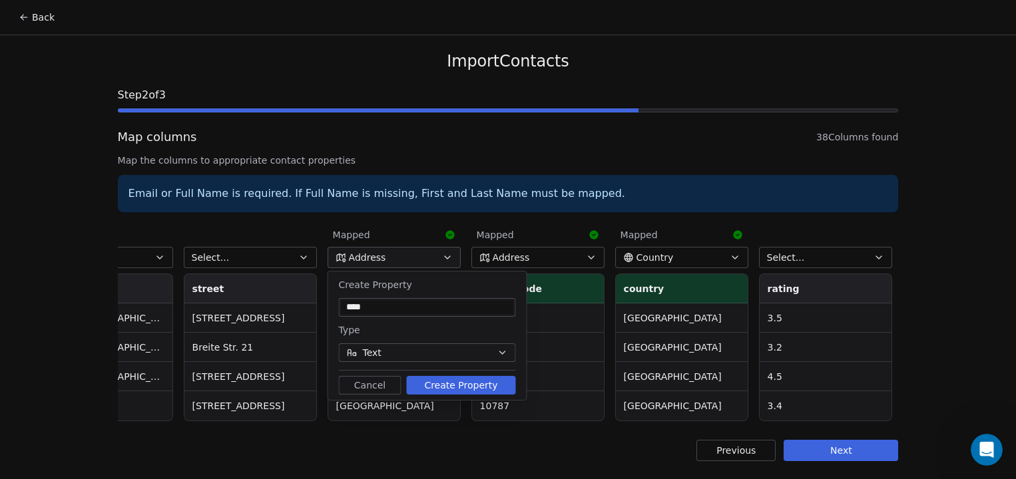
click at [433, 383] on button "Create Property" at bounding box center [461, 385] width 109 height 19
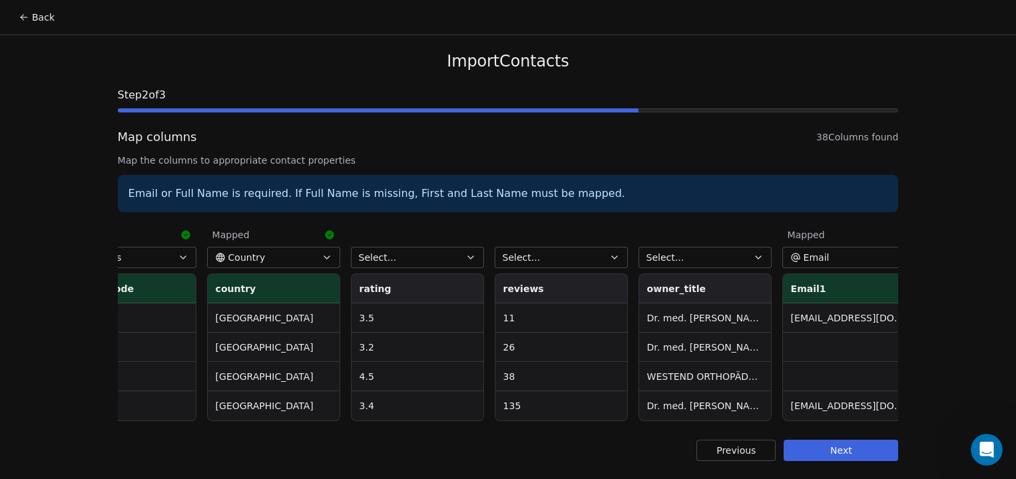
scroll to position [0, 1642]
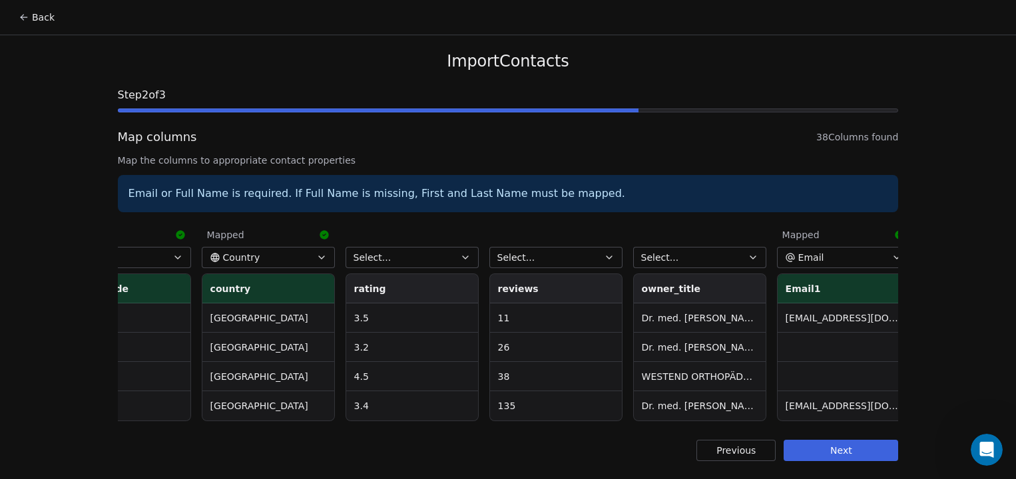
click at [447, 263] on button "Select..." at bounding box center [411, 257] width 133 height 21
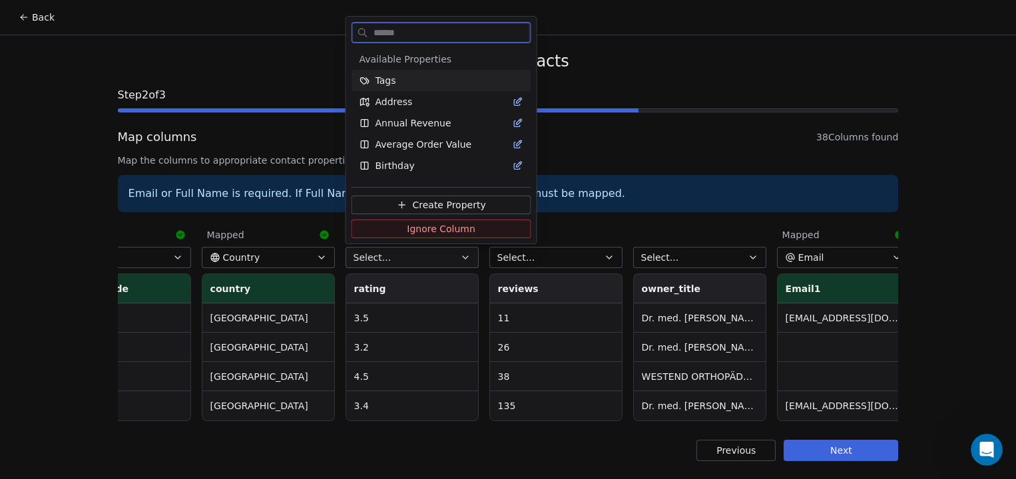
click at [407, 81] on div "Tags" at bounding box center [441, 80] width 164 height 13
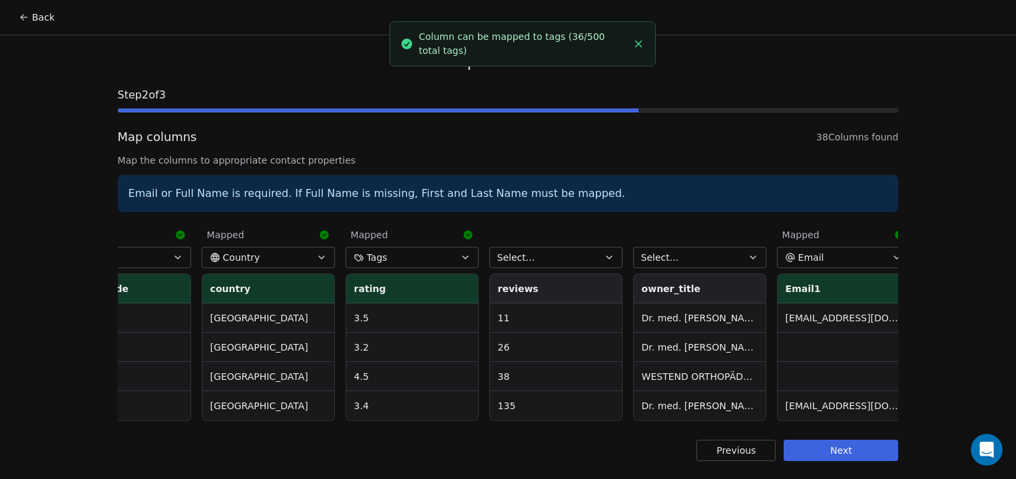
click at [419, 258] on button "Tags" at bounding box center [411, 257] width 133 height 21
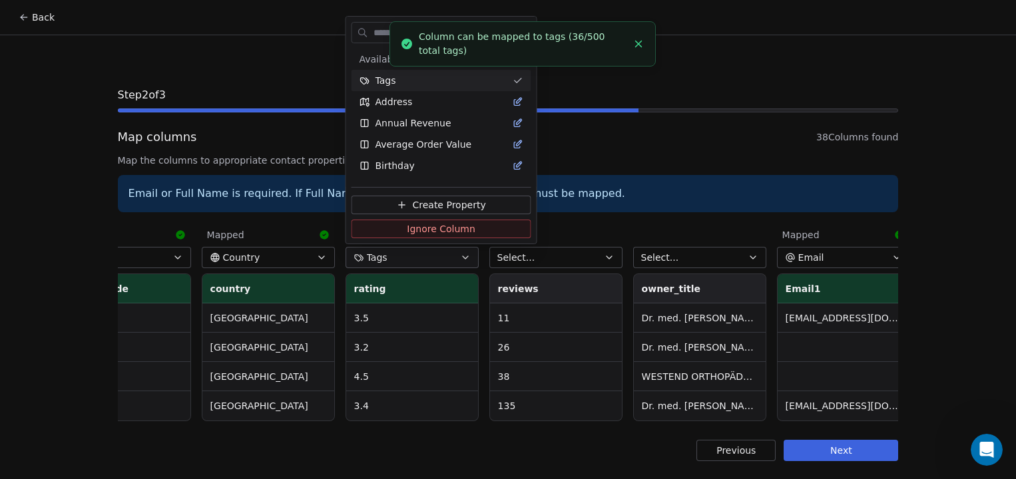
click at [419, 258] on html "Back Import Contacts Step 2 of 3 Map columns 38 Columns found Map the columns t…" at bounding box center [508, 239] width 1016 height 479
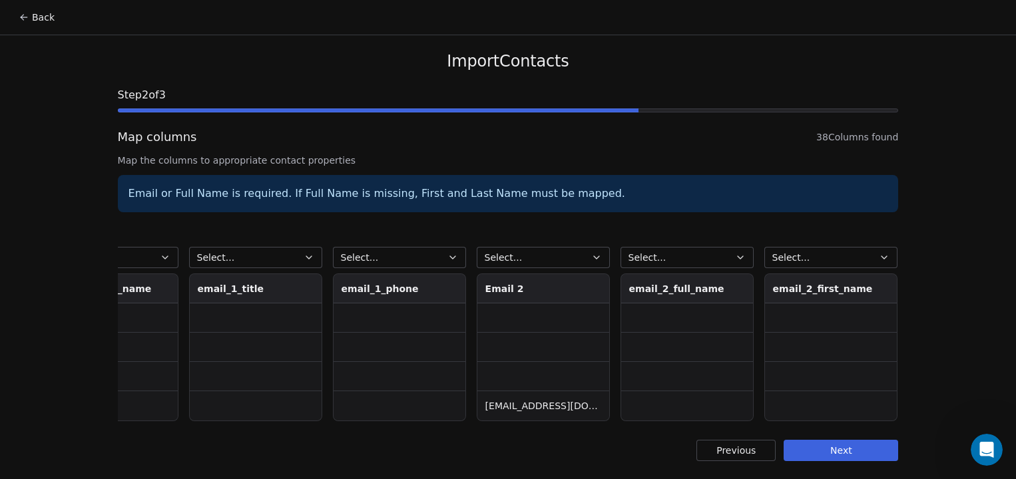
scroll to position [0, 2804]
click at [531, 247] on button "Select..." at bounding box center [543, 257] width 133 height 21
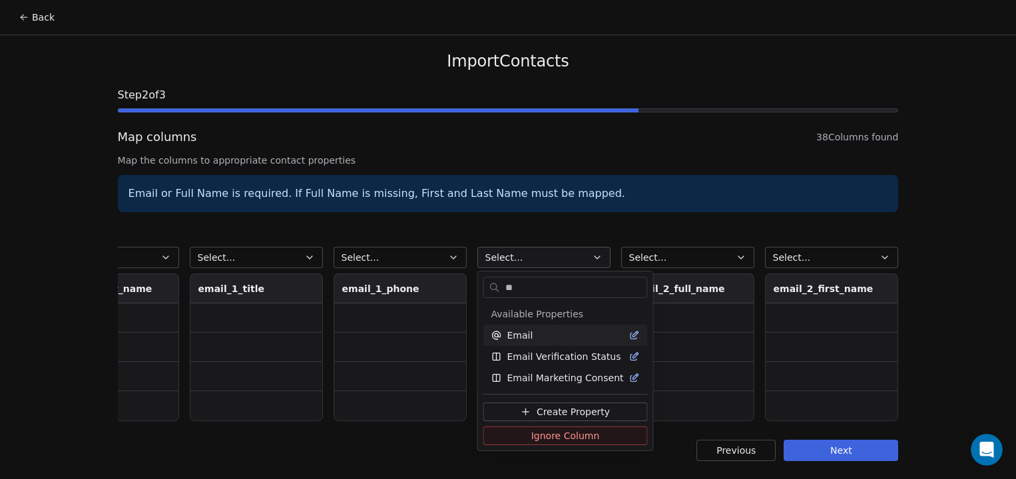
type input "**"
click at [543, 327] on div "Email" at bounding box center [565, 335] width 164 height 21
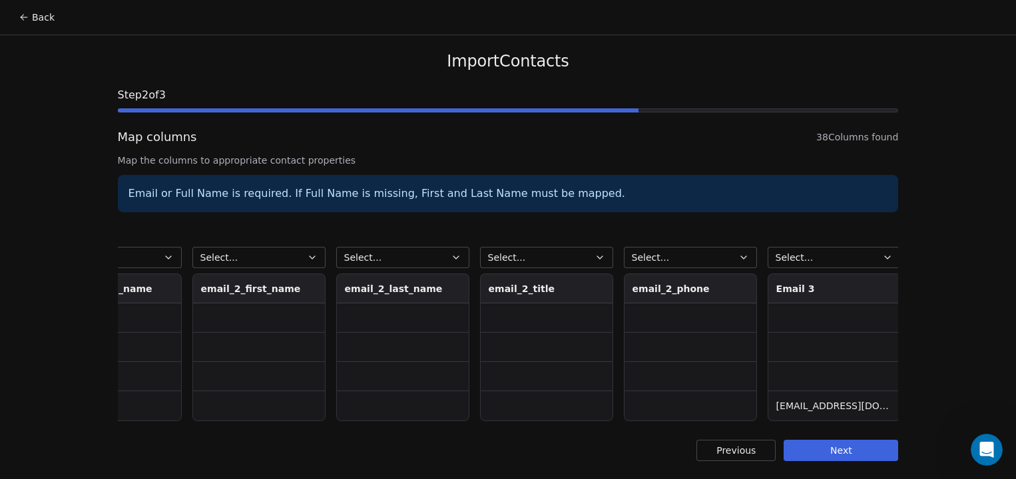
scroll to position [0, 3395]
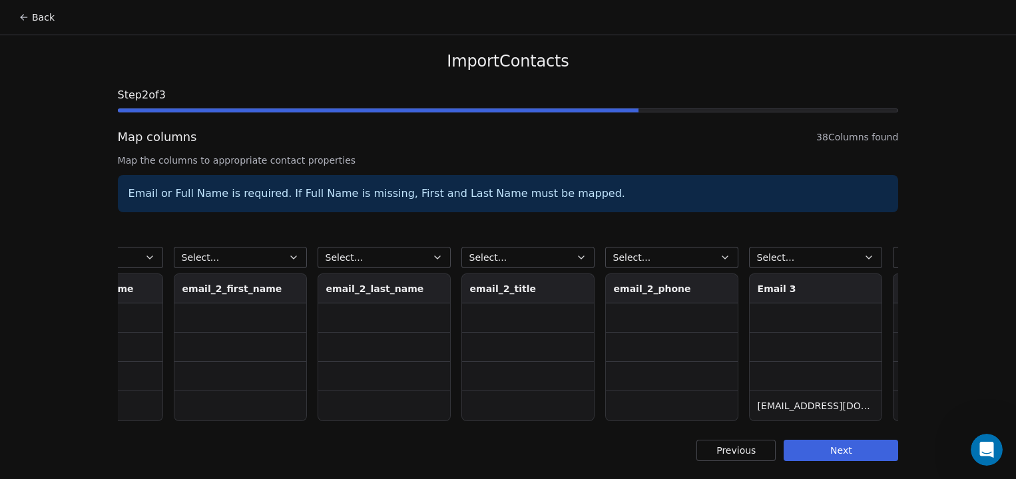
click at [803, 254] on button "Select..." at bounding box center [815, 257] width 133 height 21
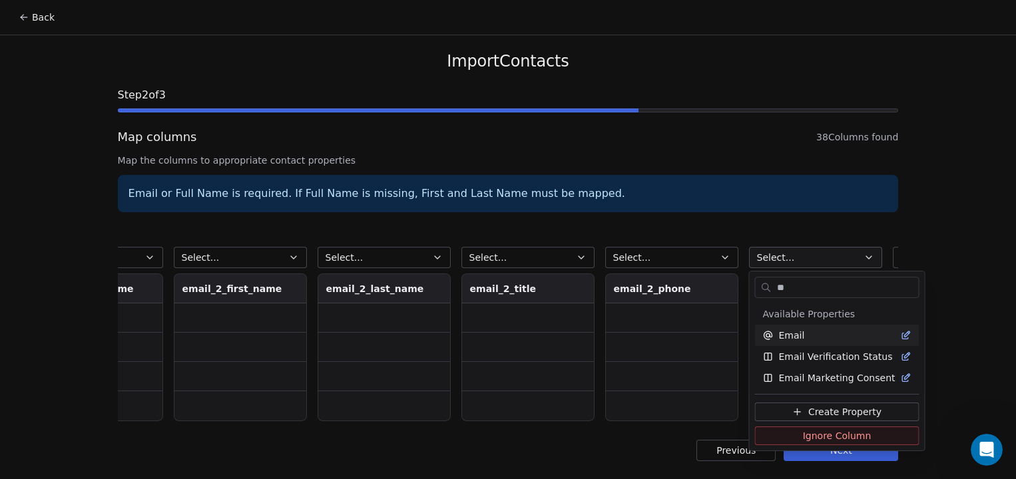
type input "**"
click at [829, 336] on div "Email" at bounding box center [837, 335] width 148 height 13
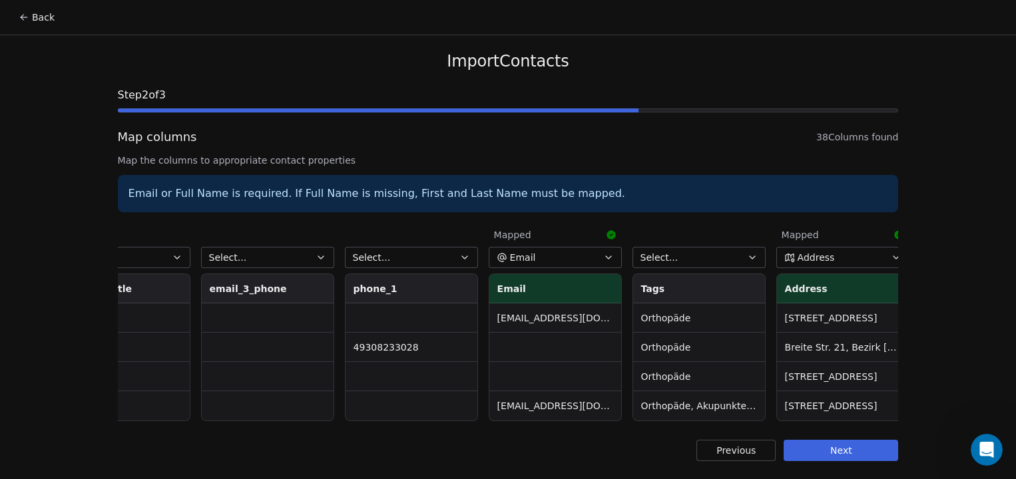
scroll to position [0, 4673]
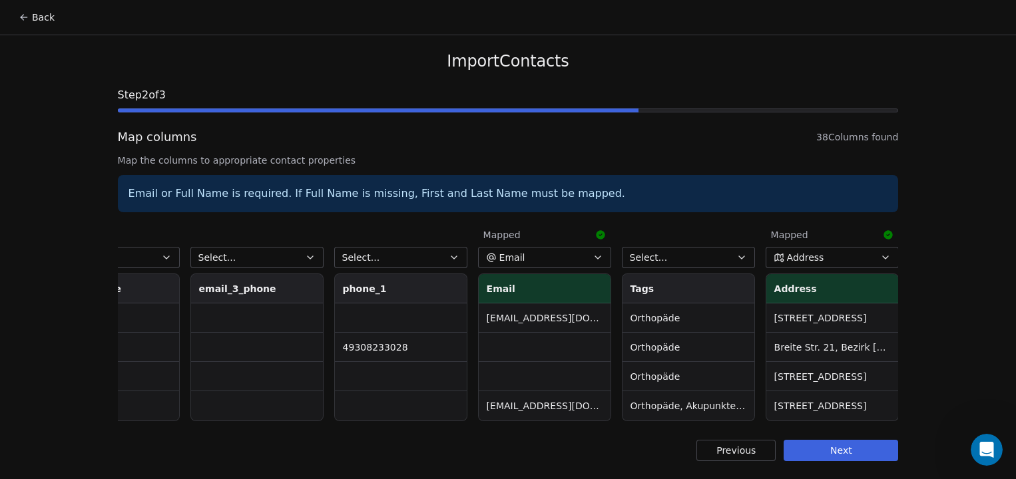
click at [833, 448] on button "Next" at bounding box center [841, 450] width 114 height 21
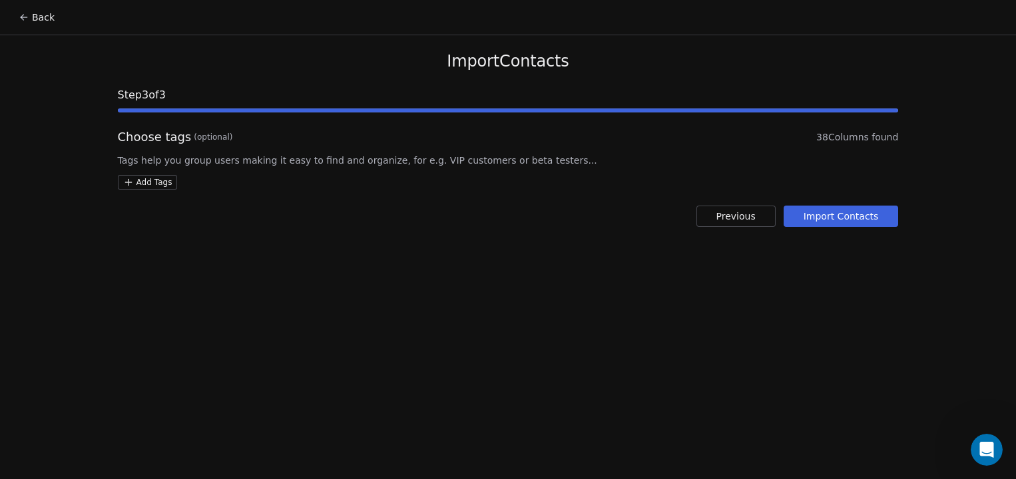
click at [824, 220] on button "Import Contacts" at bounding box center [841, 216] width 115 height 21
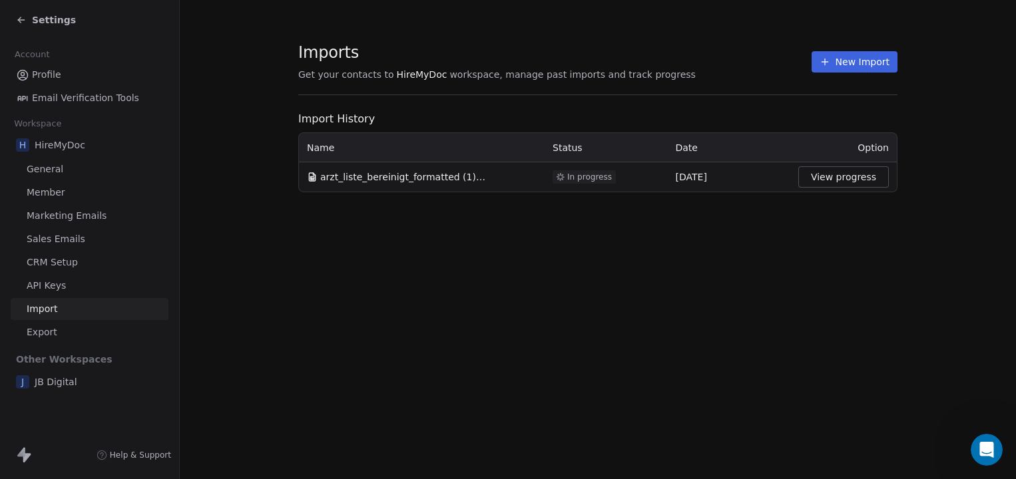
click at [825, 182] on button "View progress" at bounding box center [843, 176] width 91 height 21
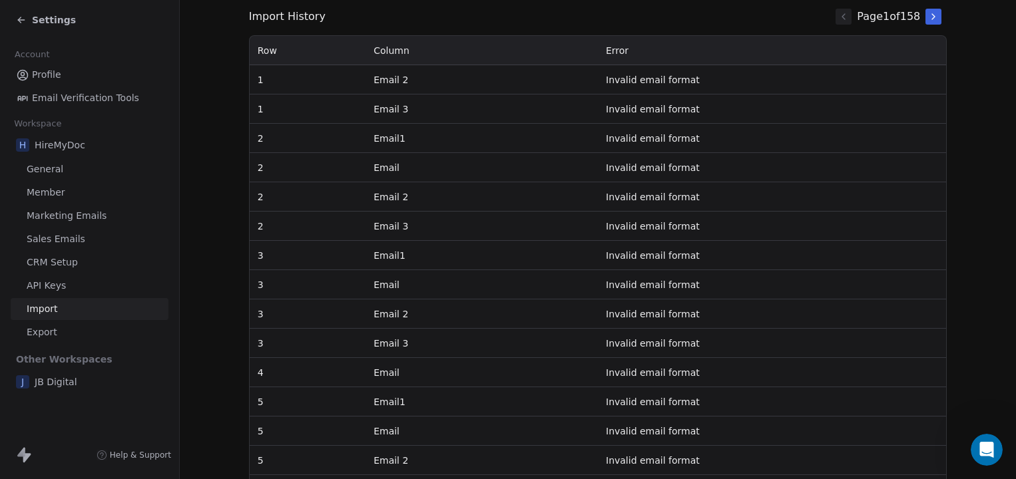
scroll to position [174, 0]
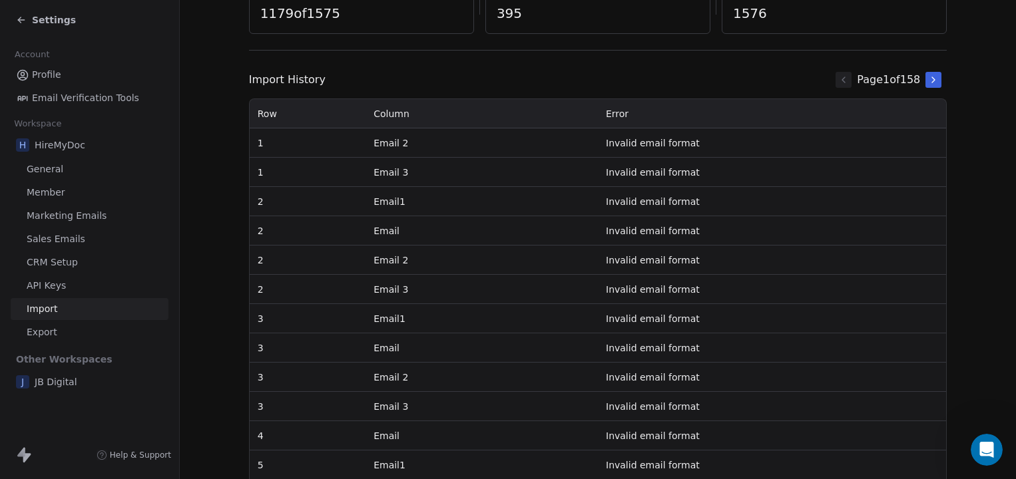
click at [936, 80] on icon at bounding box center [933, 80] width 11 height 11
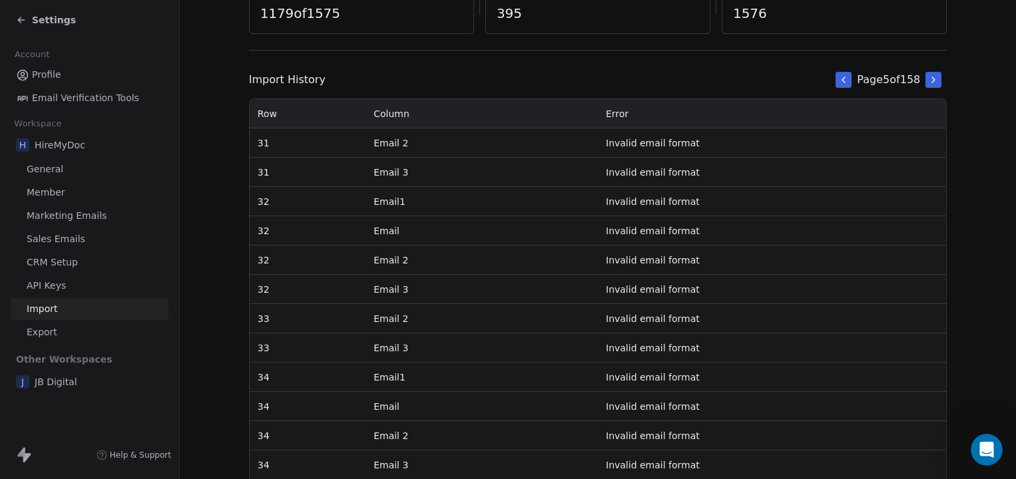
click at [936, 80] on icon at bounding box center [933, 80] width 11 height 11
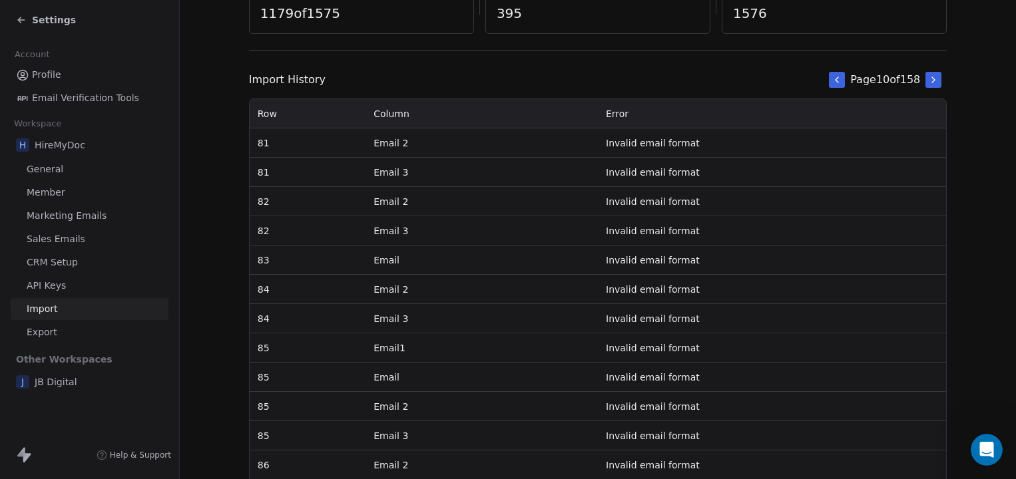
click at [936, 80] on icon at bounding box center [933, 80] width 11 height 11
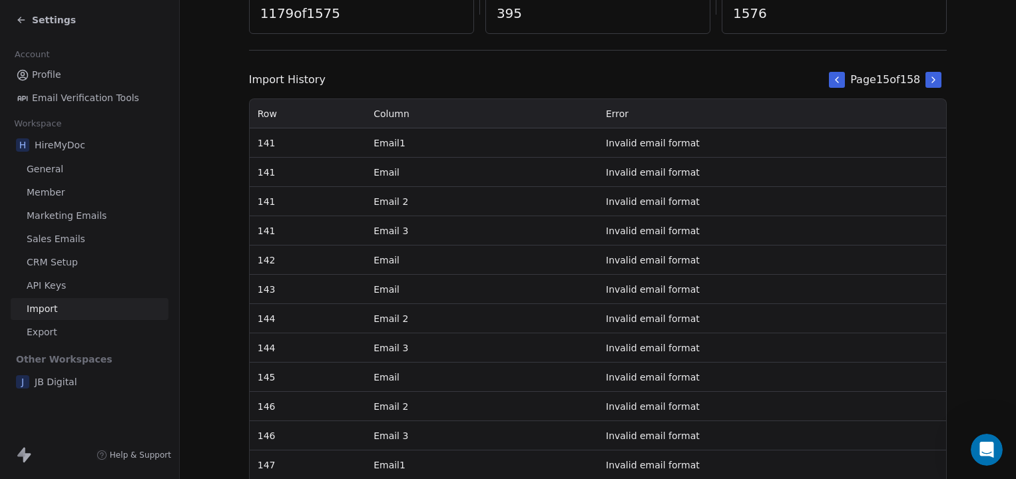
click at [936, 80] on icon at bounding box center [933, 80] width 11 height 11
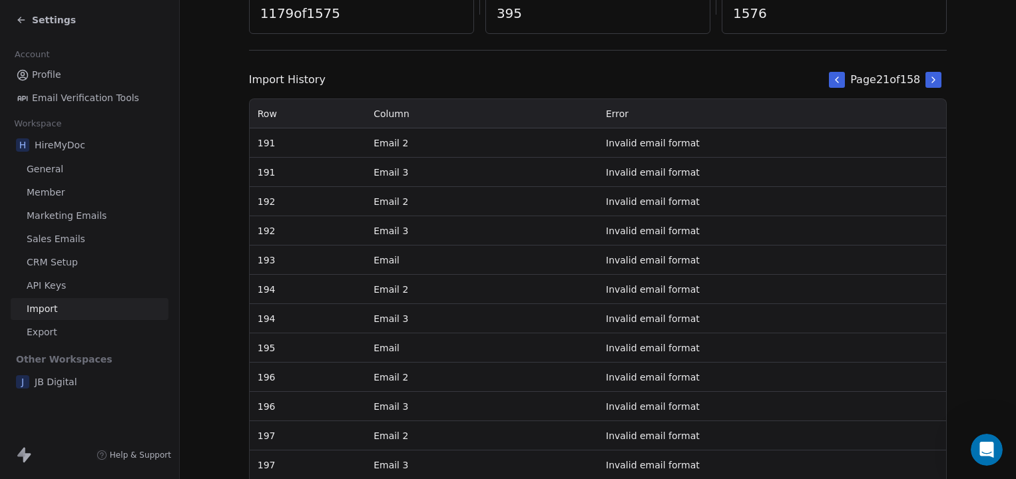
click at [936, 80] on icon at bounding box center [933, 80] width 11 height 11
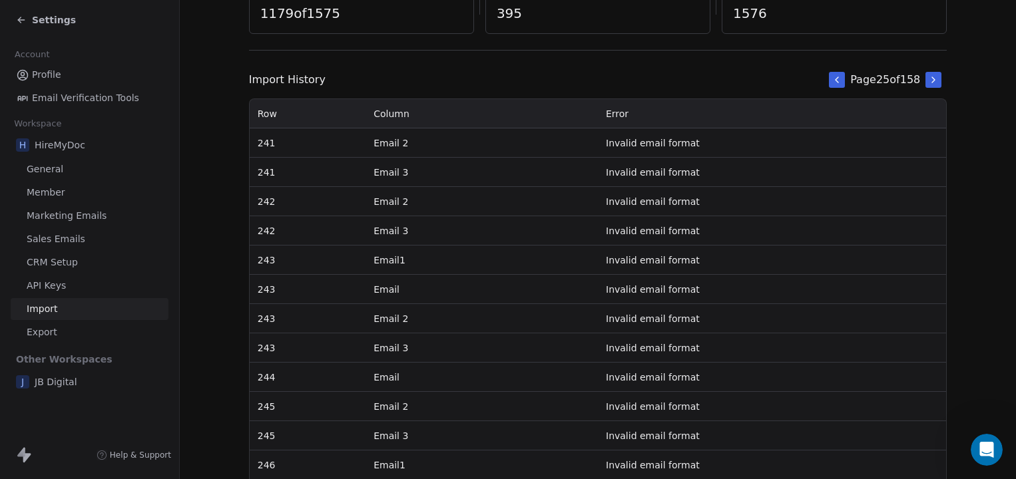
click at [936, 80] on icon at bounding box center [933, 80] width 11 height 11
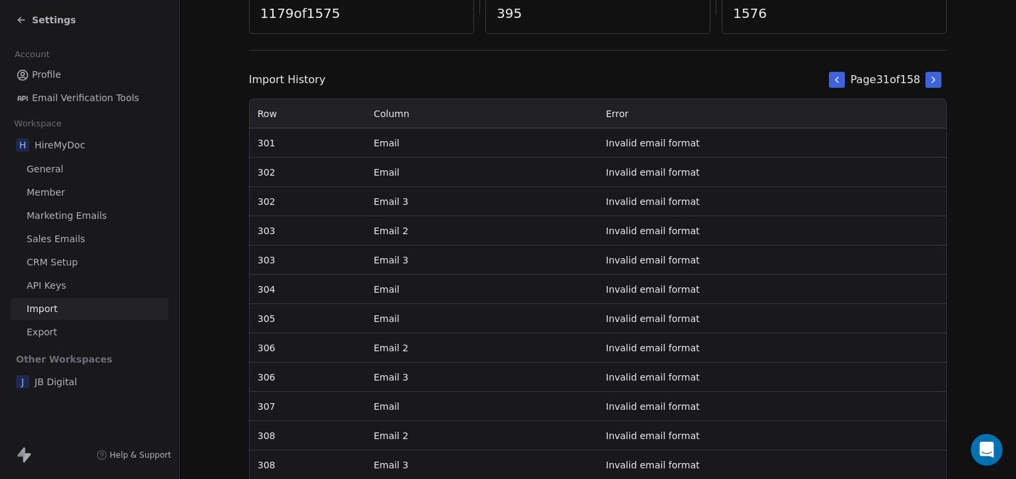
click at [936, 80] on icon at bounding box center [933, 80] width 11 height 11
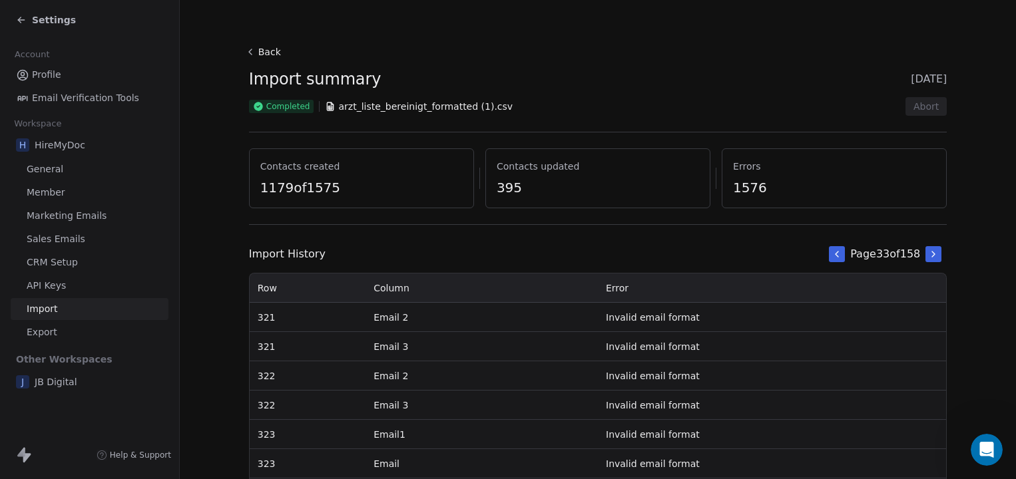
click at [21, 27] on div "Settings" at bounding box center [92, 20] width 152 height 19
click at [20, 21] on icon at bounding box center [21, 20] width 11 height 11
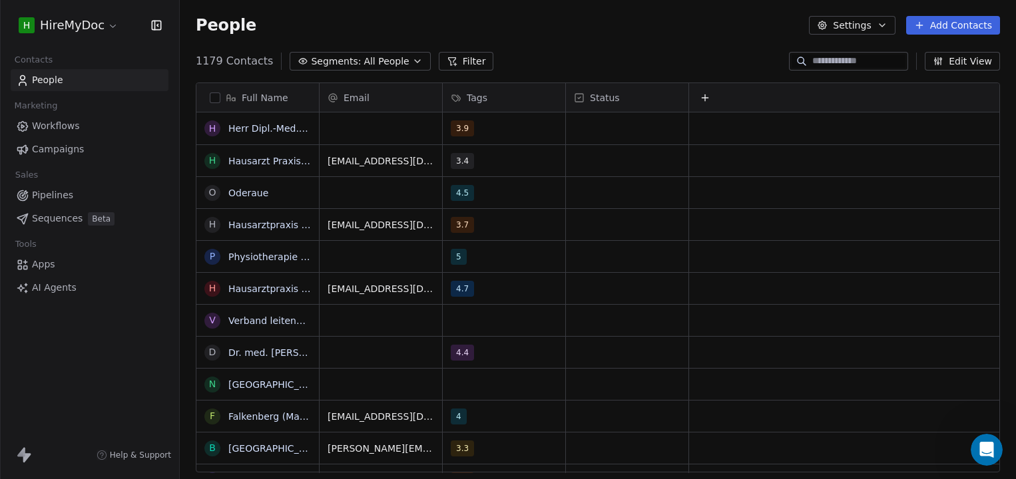
click at [373, 98] on div "Email" at bounding box center [380, 97] width 104 height 13
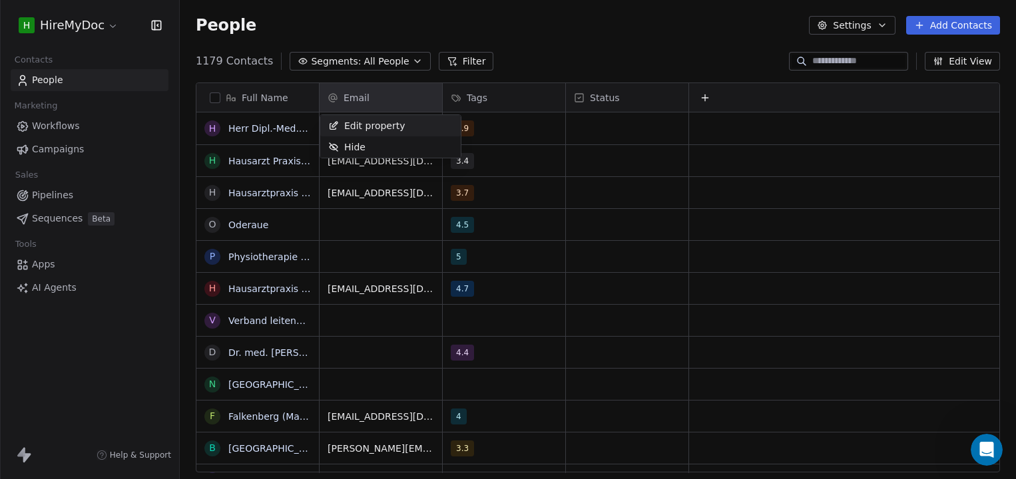
click at [387, 89] on html "H HireMyDoc Contacts People Marketing Workflows Campaigns Sales Pipelines Seque…" at bounding box center [508, 239] width 1016 height 479
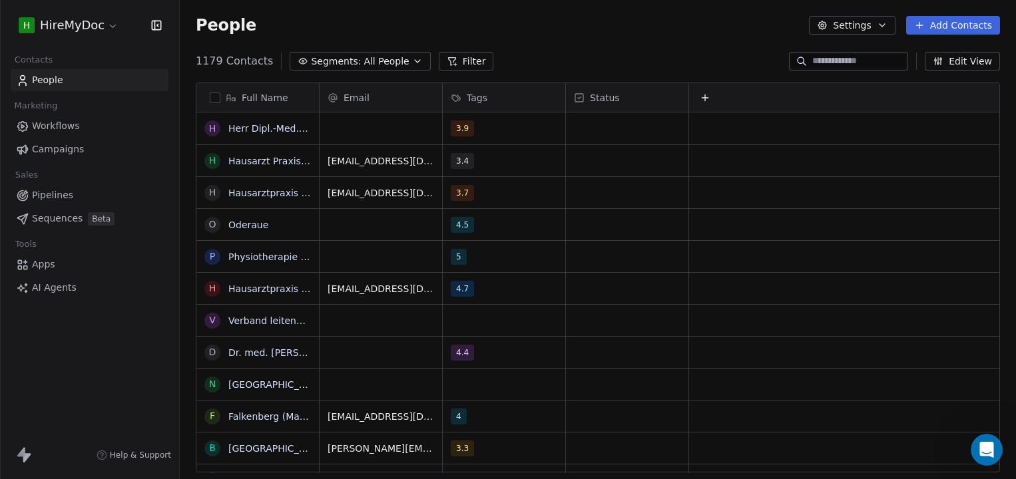
click at [447, 64] on icon at bounding box center [452, 61] width 11 height 11
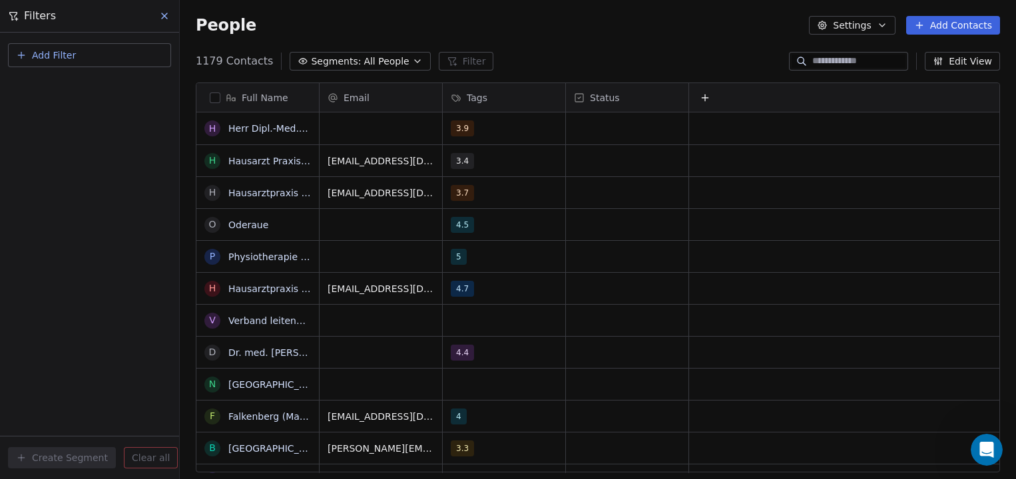
click at [397, 61] on button "Segments: All People" at bounding box center [360, 61] width 140 height 19
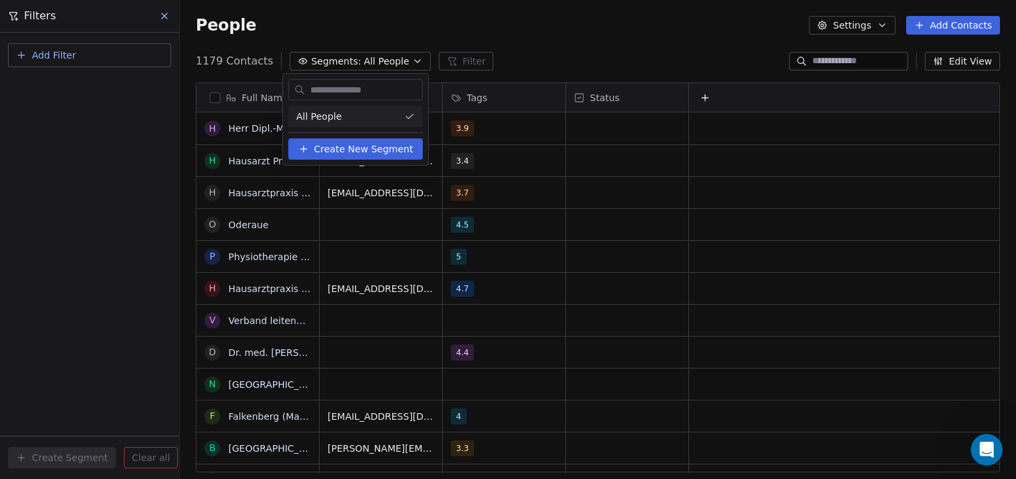
click at [398, 61] on html "H HireMyDoc Contacts People Marketing Workflows Campaigns Sales Pipelines Seque…" at bounding box center [508, 239] width 1016 height 479
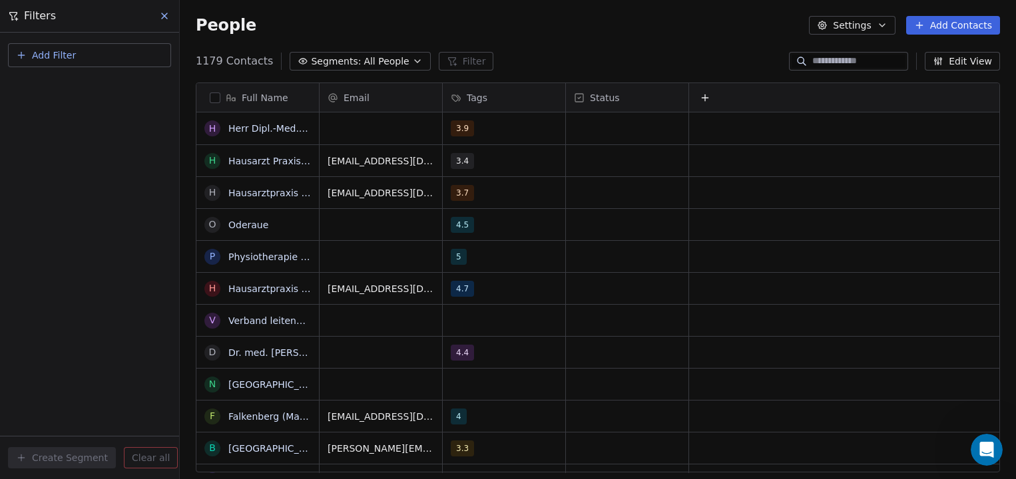
click at [104, 45] on button "Add Filter" at bounding box center [89, 55] width 163 height 24
click at [87, 86] on span "Contact properties" at bounding box center [65, 87] width 87 height 14
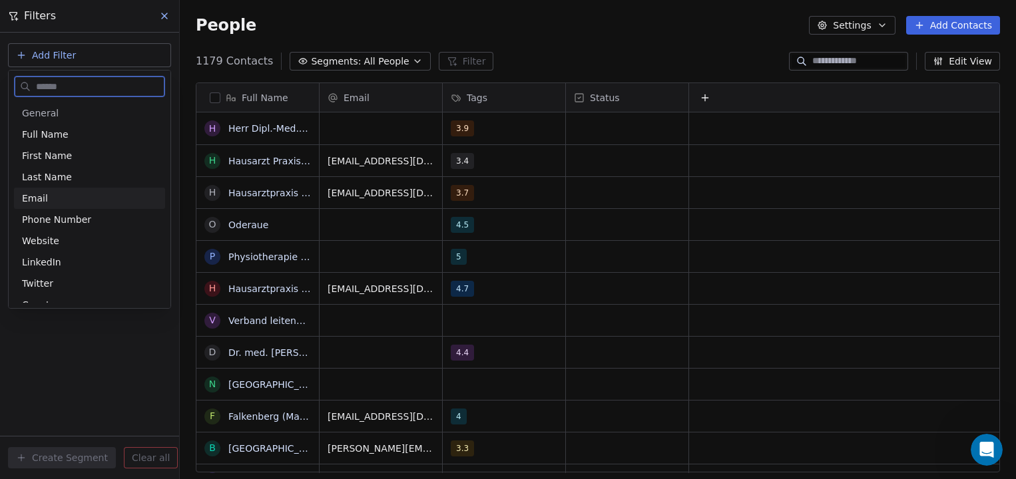
click at [64, 202] on div "Email" at bounding box center [89, 198] width 135 height 13
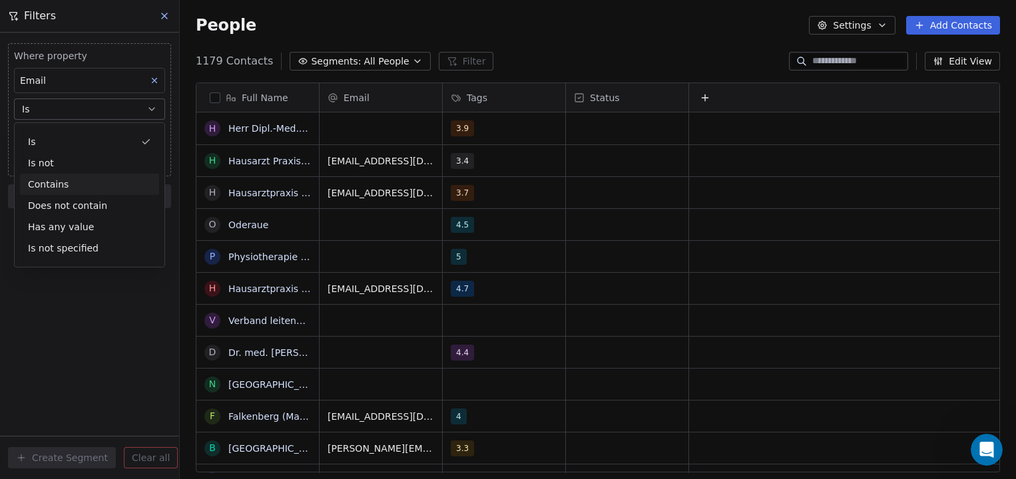
click at [57, 180] on div "Contains" at bounding box center [89, 184] width 139 height 21
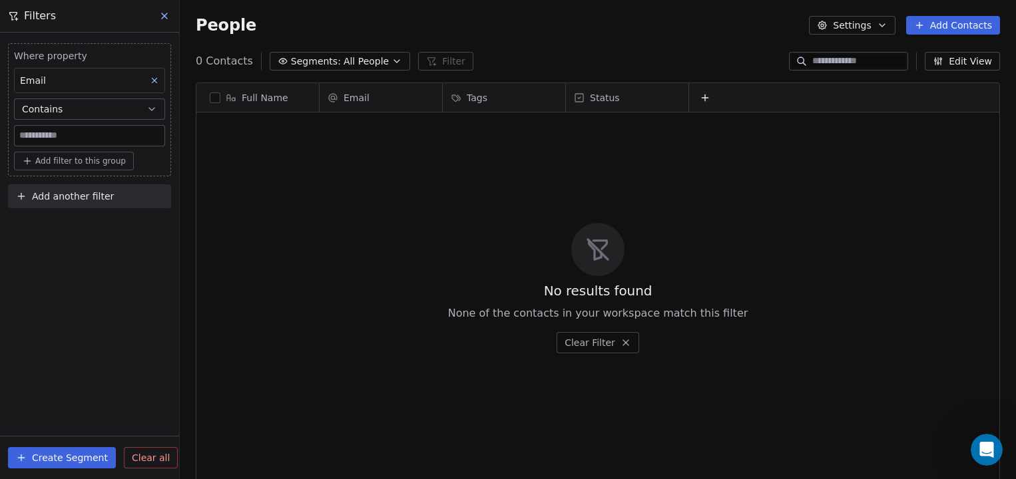
scroll to position [421, 836]
click at [59, 136] on input at bounding box center [90, 136] width 150 height 20
click at [69, 106] on button "Contains" at bounding box center [89, 109] width 151 height 21
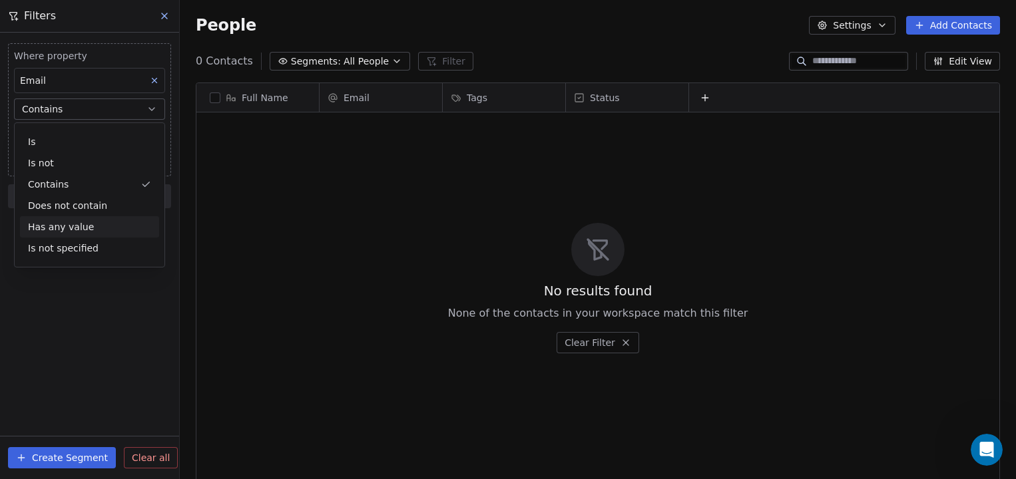
click at [72, 230] on div "Has any value" at bounding box center [89, 226] width 139 height 21
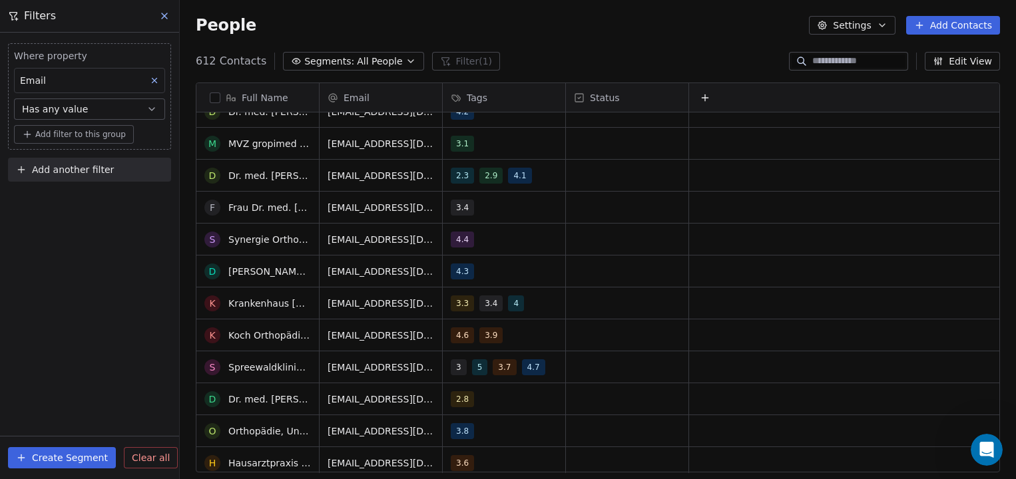
scroll to position [8211, 0]
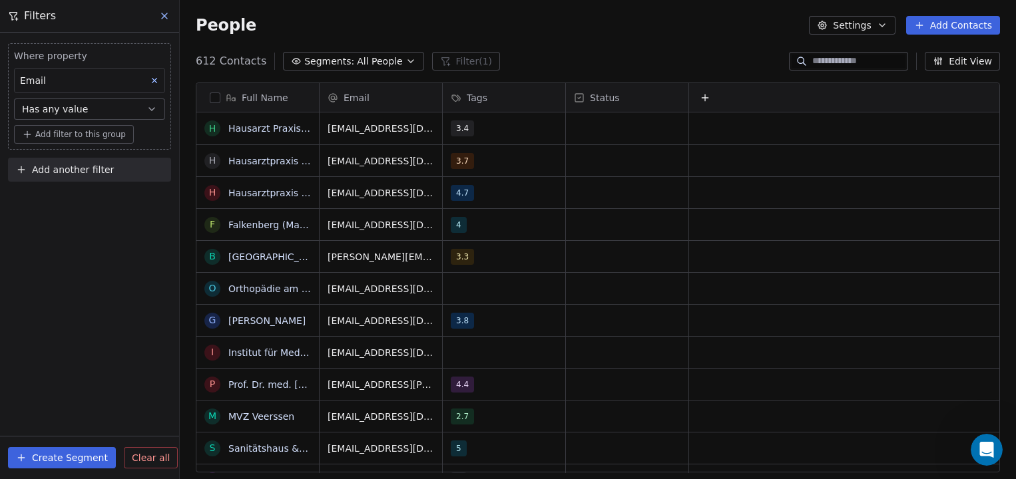
click at [126, 107] on button "Has any value" at bounding box center [89, 109] width 151 height 21
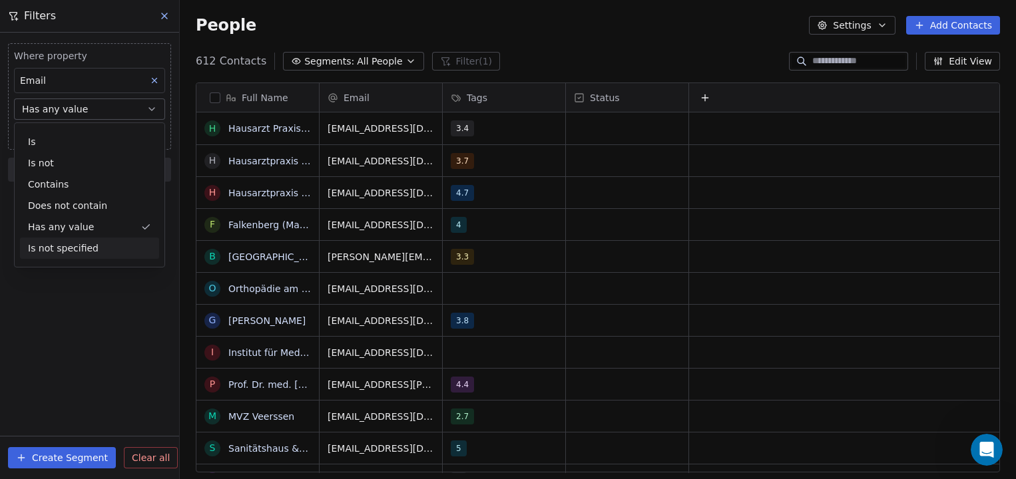
click at [85, 254] on div "Is not specified" at bounding box center [89, 248] width 139 height 21
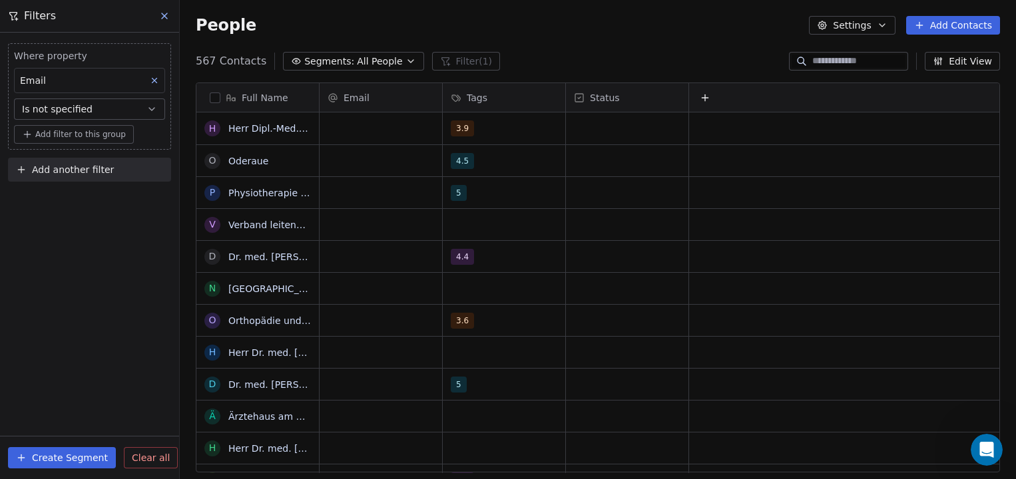
click at [146, 106] on icon "button" at bounding box center [151, 109] width 11 height 11
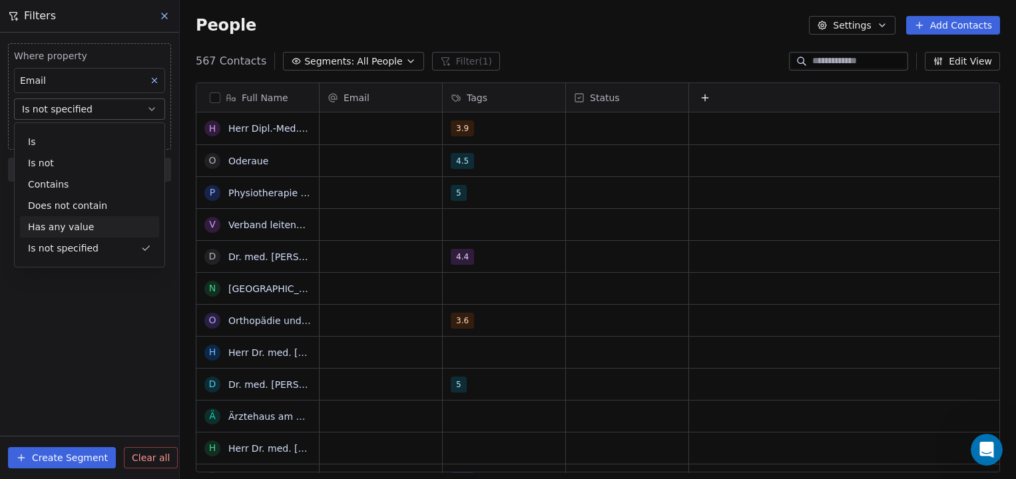
click at [114, 230] on div "Has any value" at bounding box center [89, 226] width 139 height 21
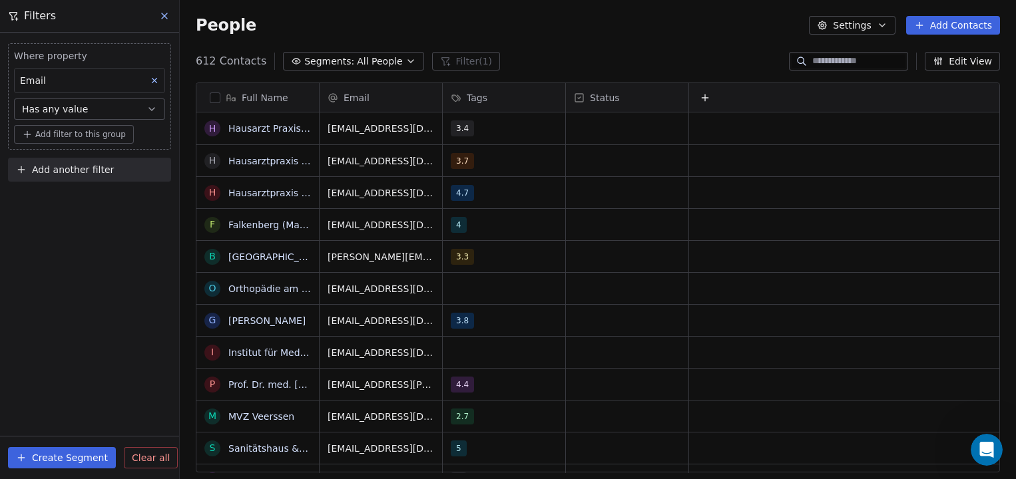
click at [156, 80] on icon at bounding box center [154, 80] width 9 height 9
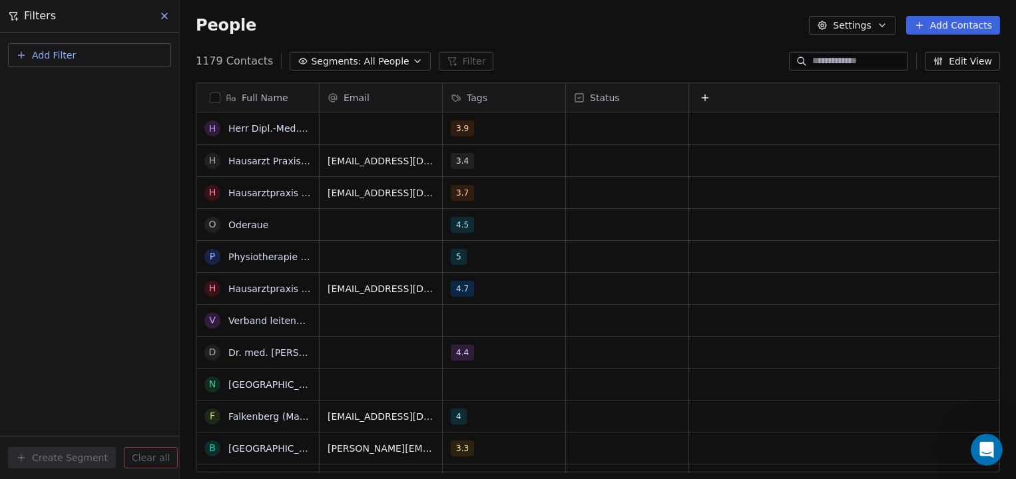
click at [163, 19] on icon at bounding box center [164, 16] width 11 height 11
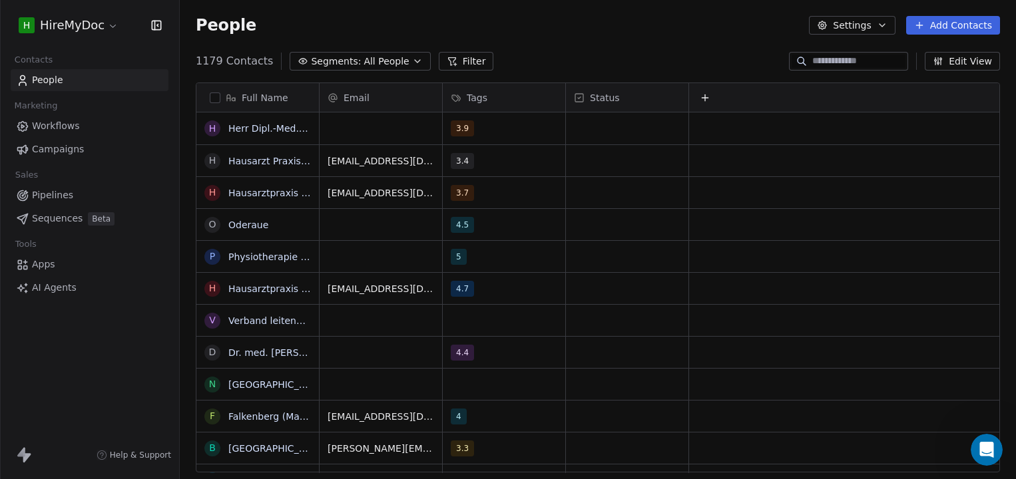
click at [216, 95] on button "button" at bounding box center [215, 98] width 11 height 11
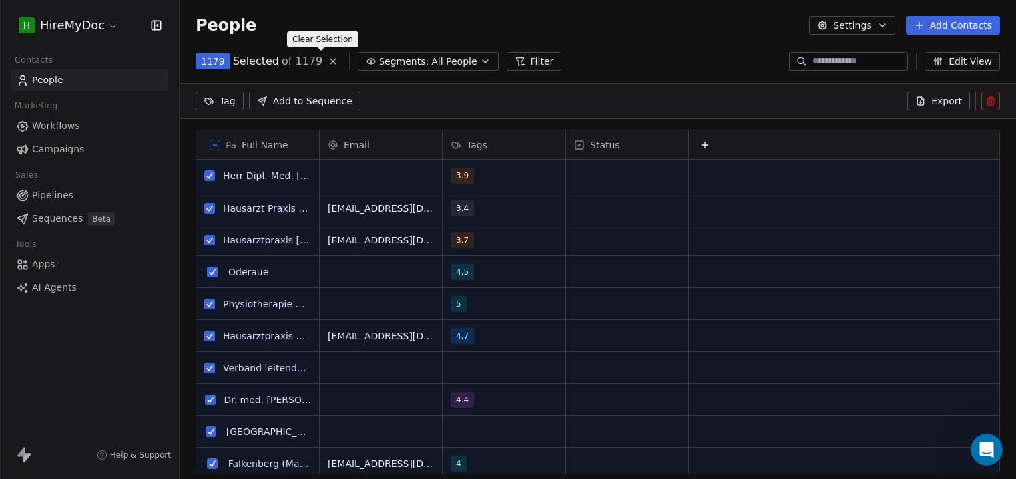
click at [328, 59] on icon at bounding box center [333, 61] width 11 height 11
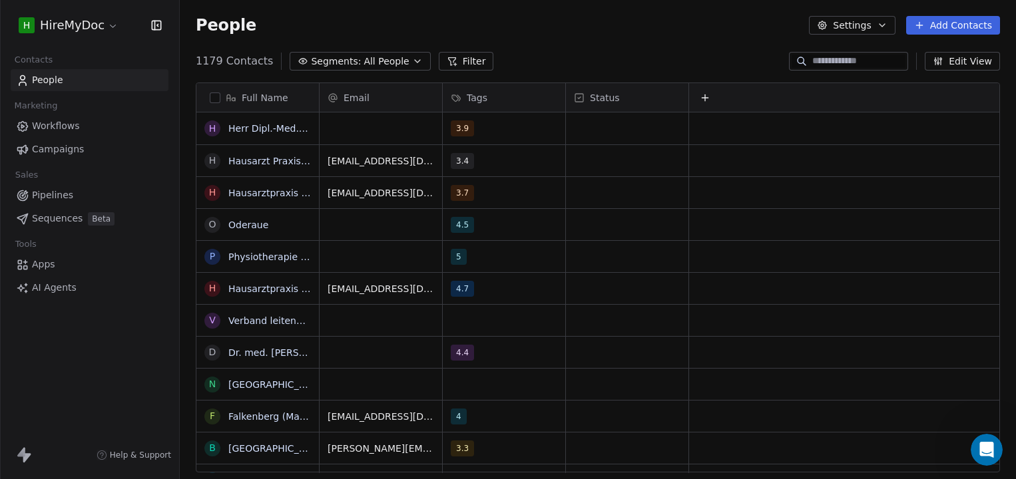
scroll to position [421, 836]
click at [439, 67] on button "Filter" at bounding box center [466, 61] width 55 height 19
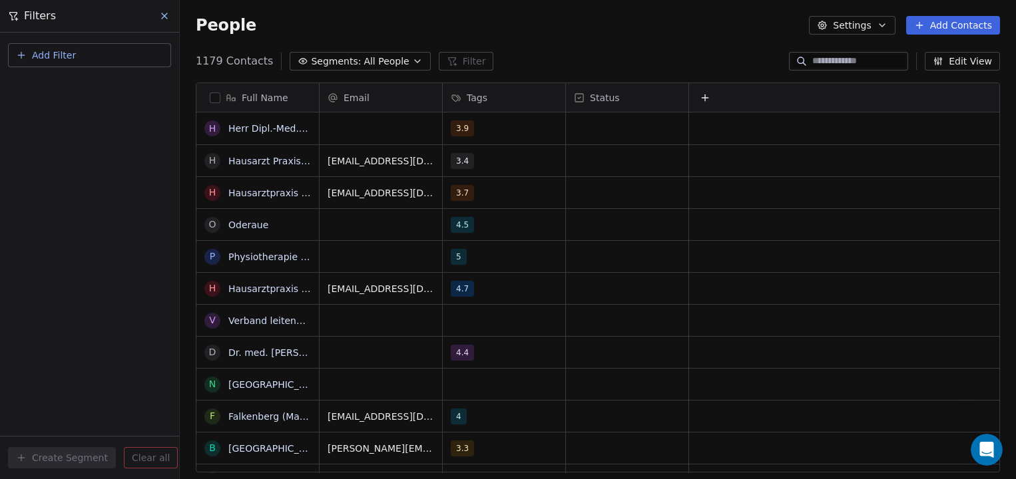
click at [73, 42] on div "Add Filter" at bounding box center [89, 53] width 179 height 40
click at [73, 49] on span "Add Filter" at bounding box center [54, 56] width 44 height 14
click at [67, 88] on span "Contact properties" at bounding box center [65, 87] width 87 height 14
click at [21, 55] on html "H HireMyDoc Contacts People Marketing Workflows Campaigns Sales Pipelines Seque…" at bounding box center [508, 239] width 1016 height 479
click at [31, 55] on button "Add Filter" at bounding box center [89, 55] width 163 height 24
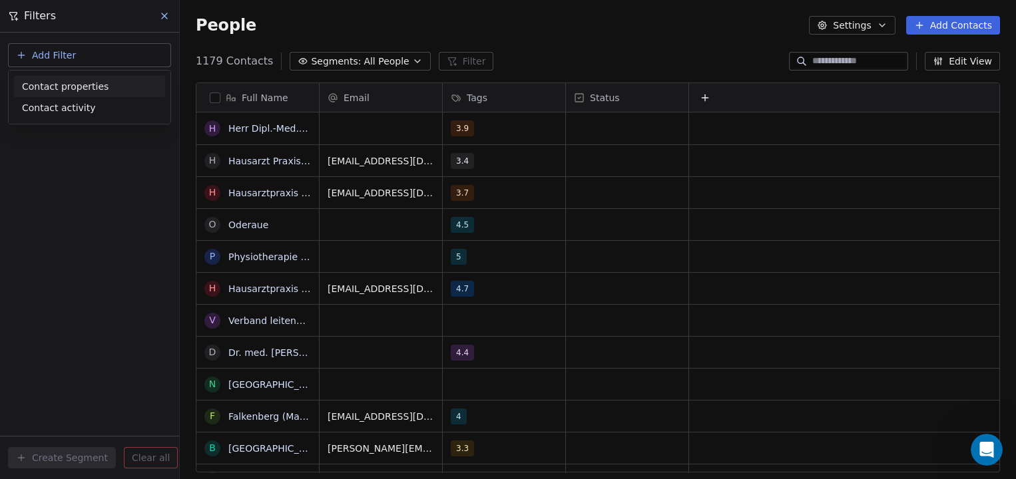
click at [64, 81] on span "Contact properties" at bounding box center [65, 87] width 87 height 14
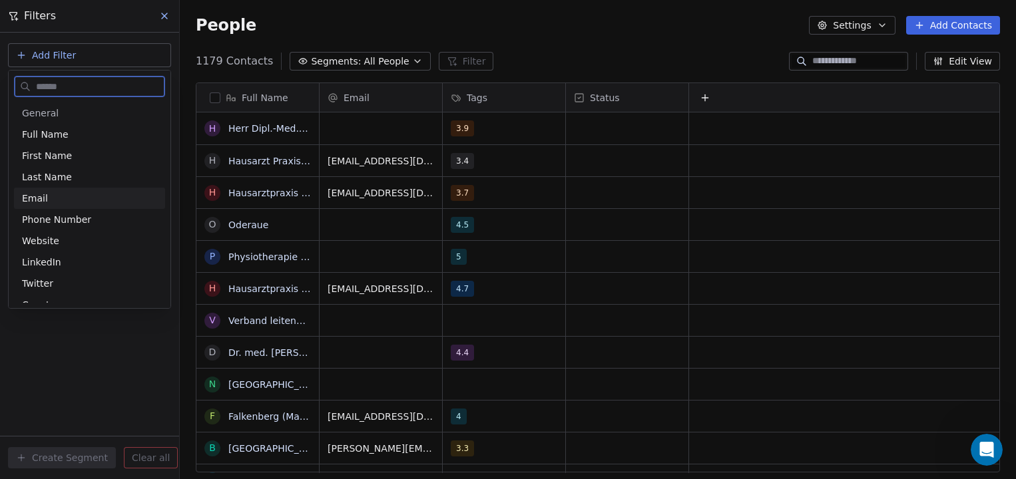
click at [60, 197] on div "Email" at bounding box center [89, 198] width 135 height 13
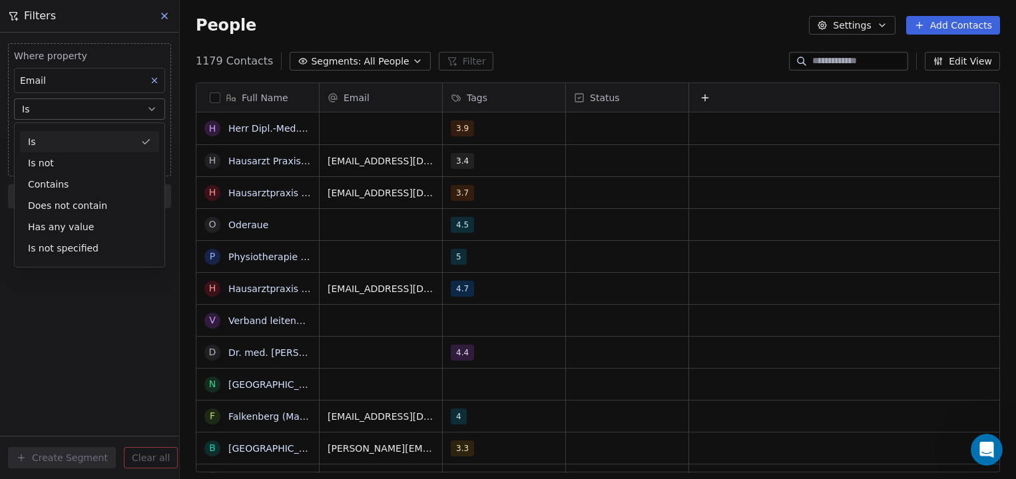
click at [69, 104] on button "Is" at bounding box center [89, 109] width 151 height 21
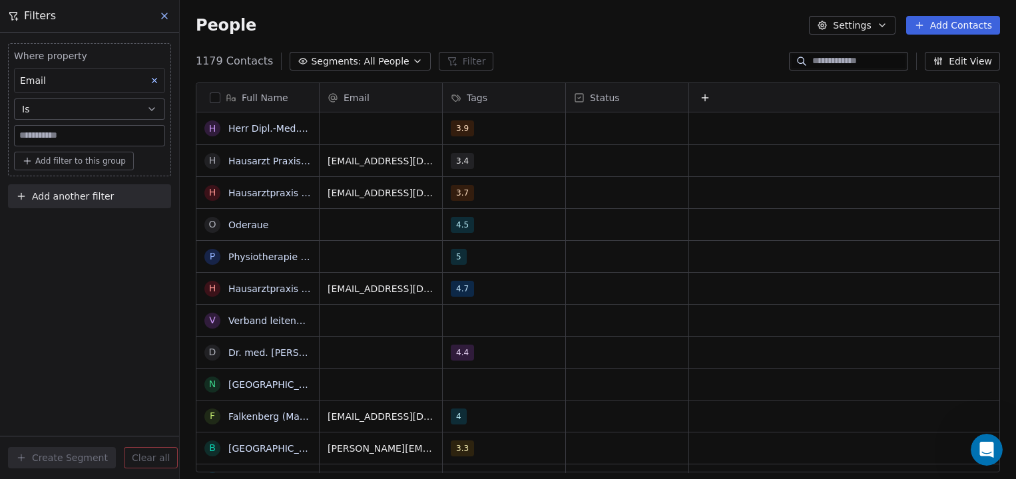
click at [77, 103] on button "Is" at bounding box center [89, 109] width 151 height 21
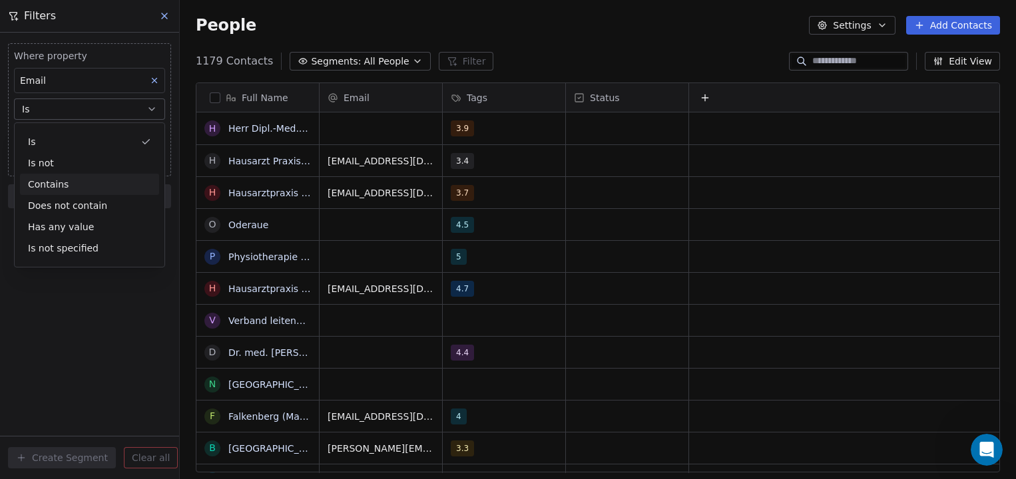
click at [87, 184] on div "Contains" at bounding box center [89, 184] width 139 height 21
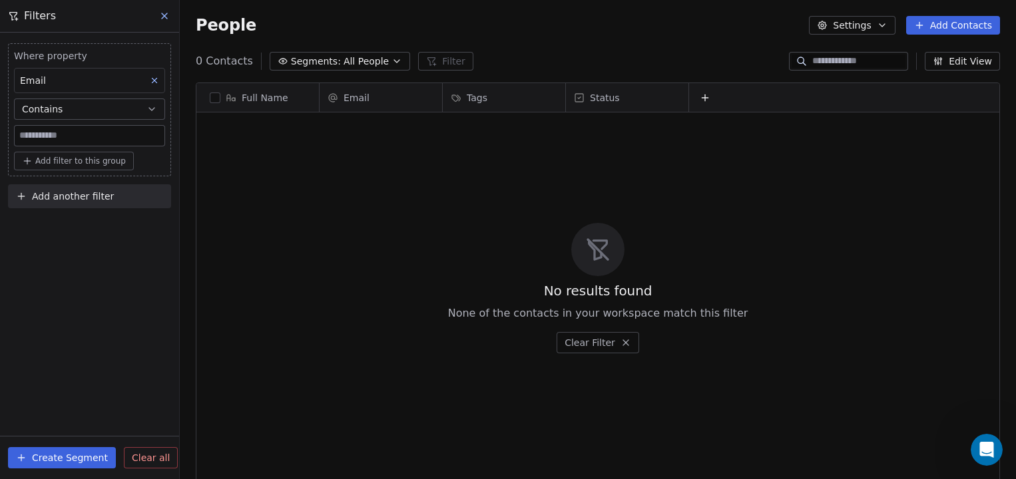
click at [83, 105] on button "Contains" at bounding box center [89, 109] width 151 height 21
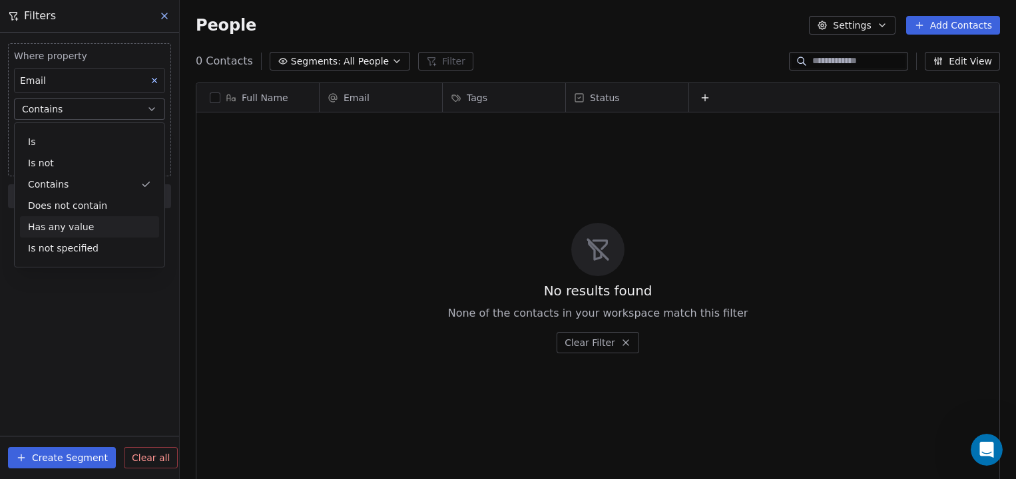
drag, startPoint x: 81, startPoint y: 215, endPoint x: 81, endPoint y: 230, distance: 14.6
click at [81, 230] on div "Is Is not Contains Does not contain Has any value Is not specified" at bounding box center [89, 195] width 139 height 128
click at [81, 230] on div "Has any value" at bounding box center [89, 226] width 139 height 21
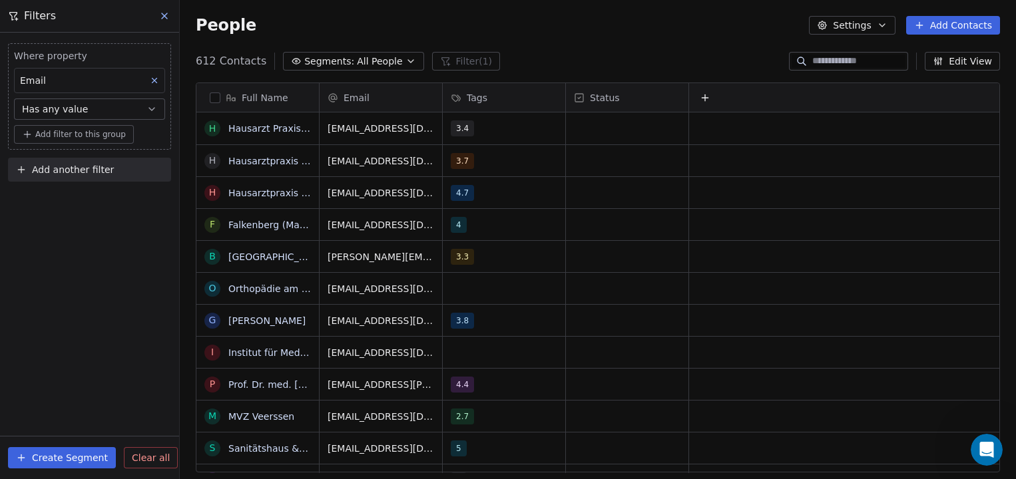
click at [83, 104] on span "Has any value" at bounding box center [55, 109] width 66 height 13
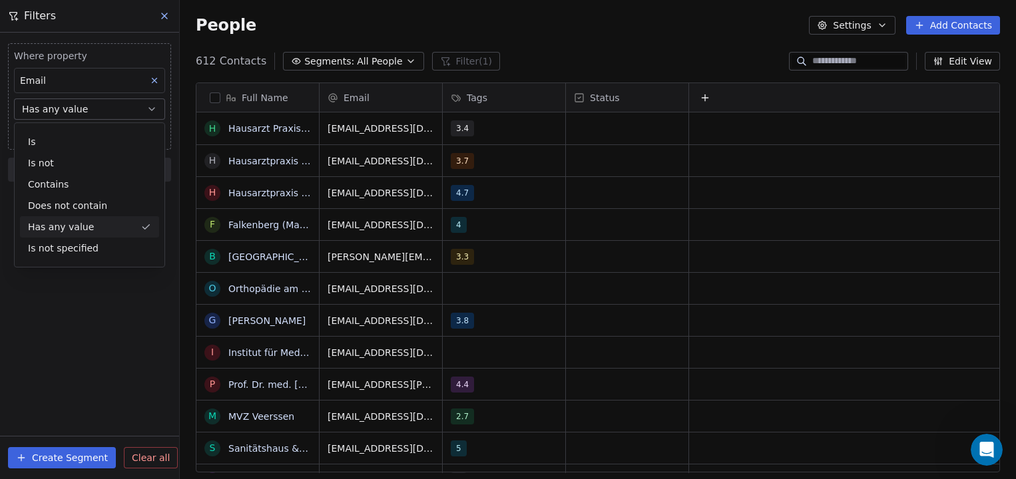
click at [162, 15] on icon at bounding box center [164, 16] width 11 height 11
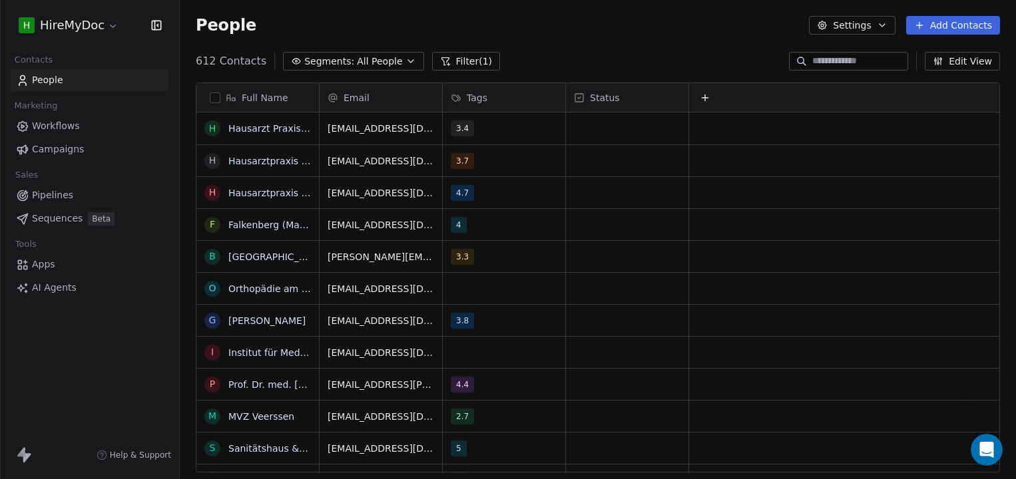
click at [453, 63] on button "Filter (1)" at bounding box center [466, 61] width 69 height 19
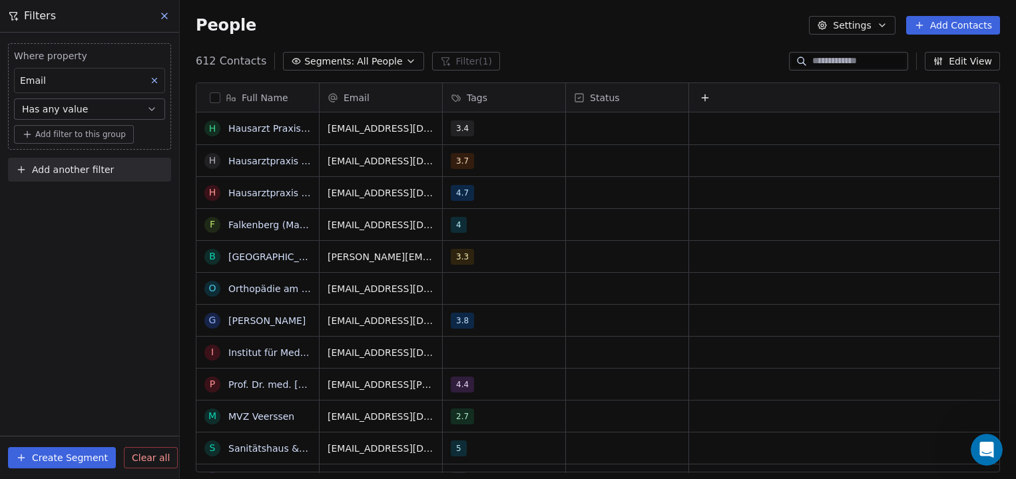
click at [159, 80] on button at bounding box center [154, 80] width 17 height 17
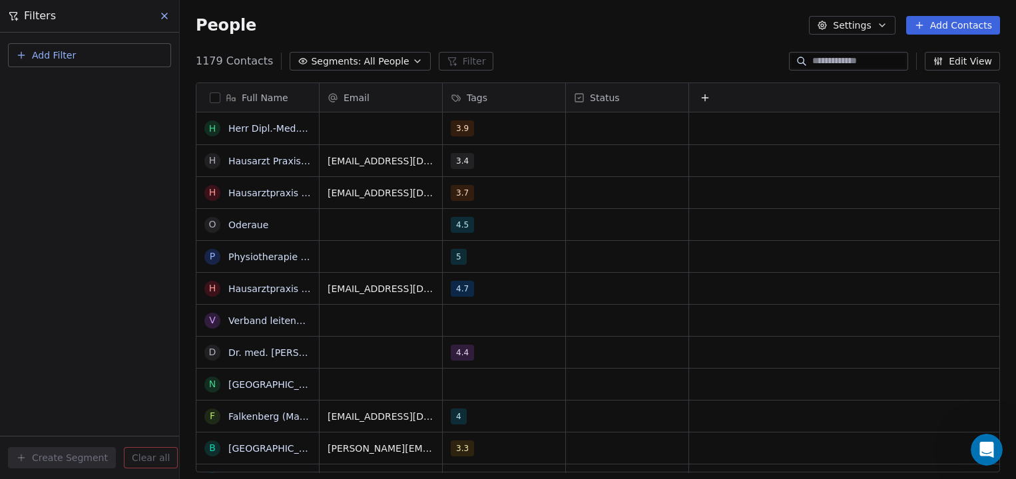
click at [380, 21] on div "People Settings Add Contacts" at bounding box center [598, 25] width 804 height 19
click at [208, 94] on div "Full Name" at bounding box center [256, 97] width 104 height 13
click at [215, 99] on html "H HireMyDoc Contacts People Marketing Workflows Campaigns Sales Pipelines Seque…" at bounding box center [508, 239] width 1016 height 479
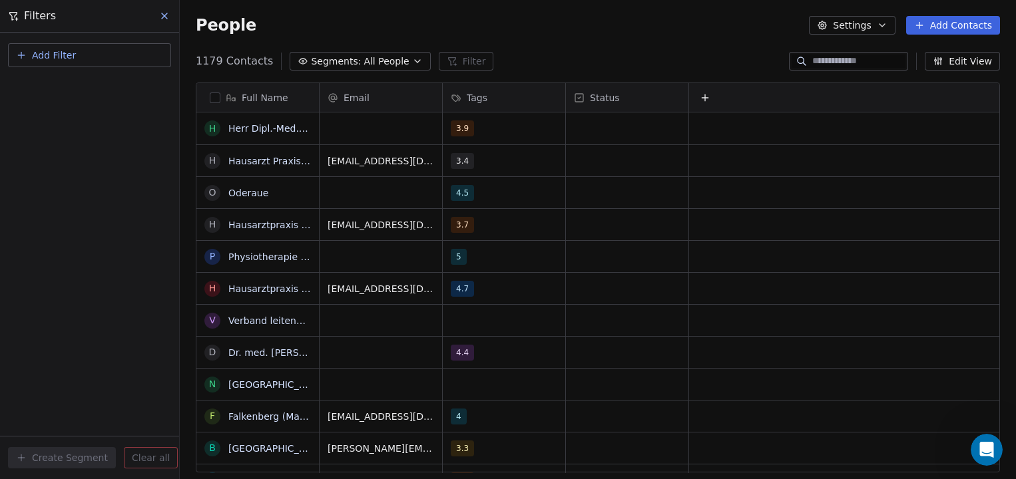
click at [217, 99] on button "button" at bounding box center [215, 98] width 11 height 11
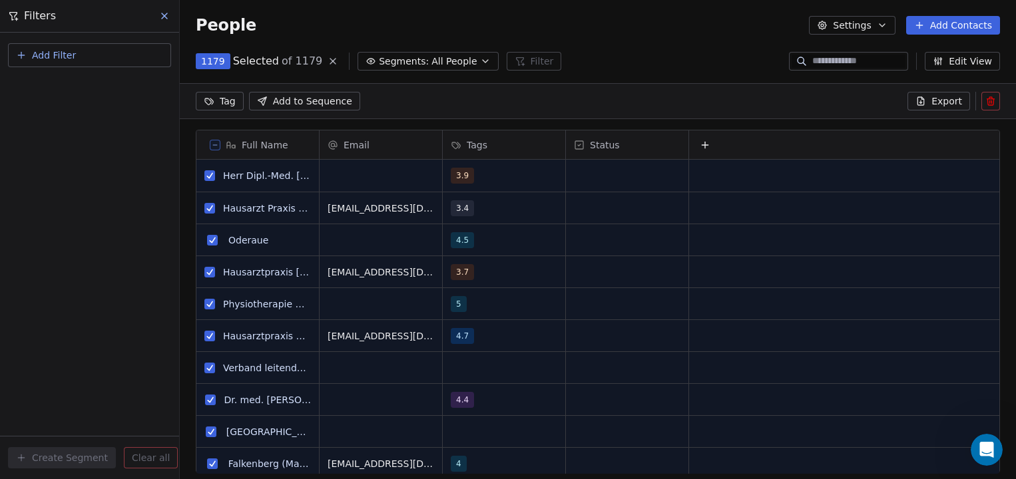
click at [985, 99] on button at bounding box center [990, 101] width 19 height 19
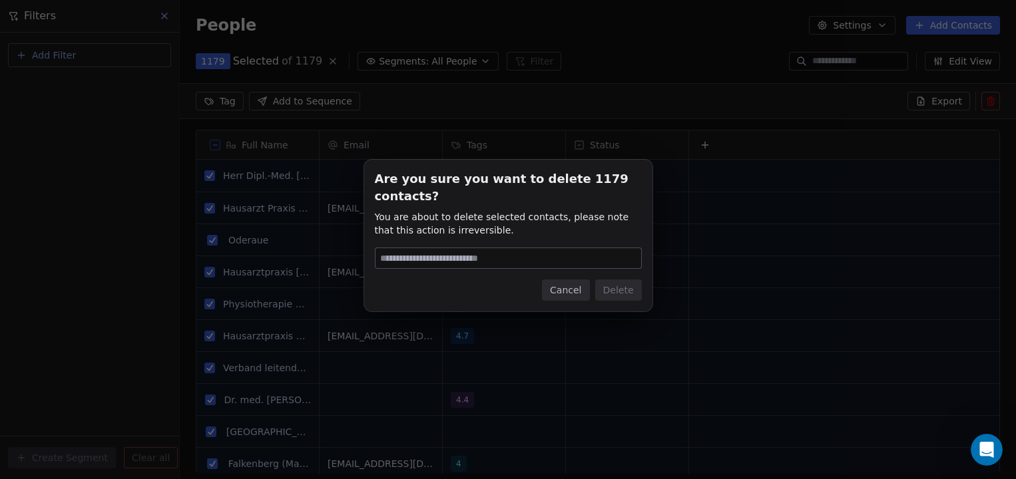
click at [575, 286] on button "Cancel" at bounding box center [565, 290] width 47 height 21
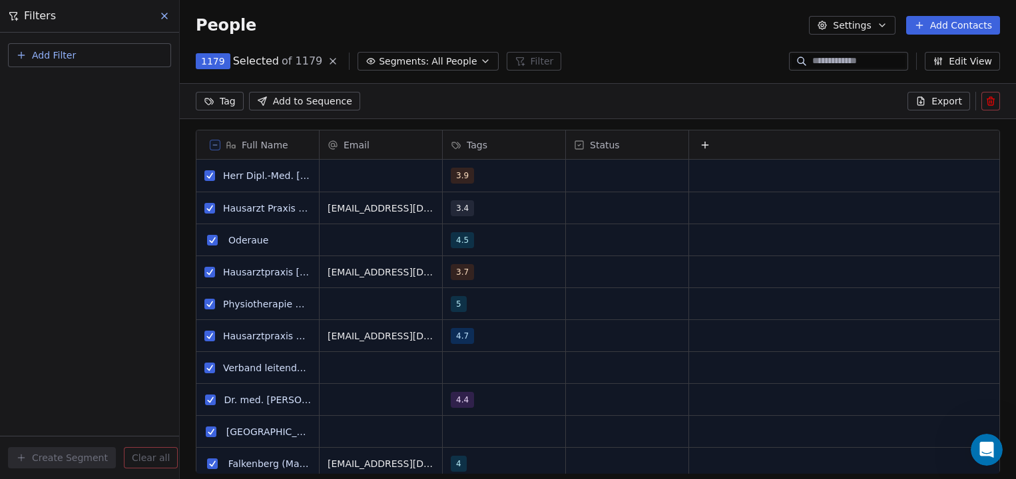
click at [994, 100] on icon at bounding box center [990, 101] width 11 height 11
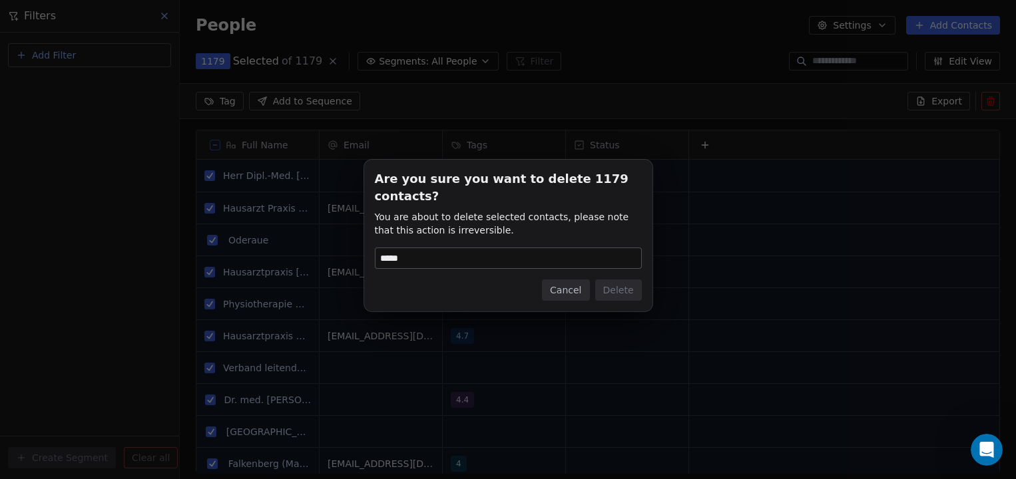
click at [560, 223] on span "You are about to delete selected contacts, please note that this action is irre…" at bounding box center [508, 223] width 267 height 27
click at [533, 252] on input "*****" at bounding box center [508, 258] width 266 height 20
click at [502, 280] on div "Cancel Delete" at bounding box center [508, 290] width 267 height 21
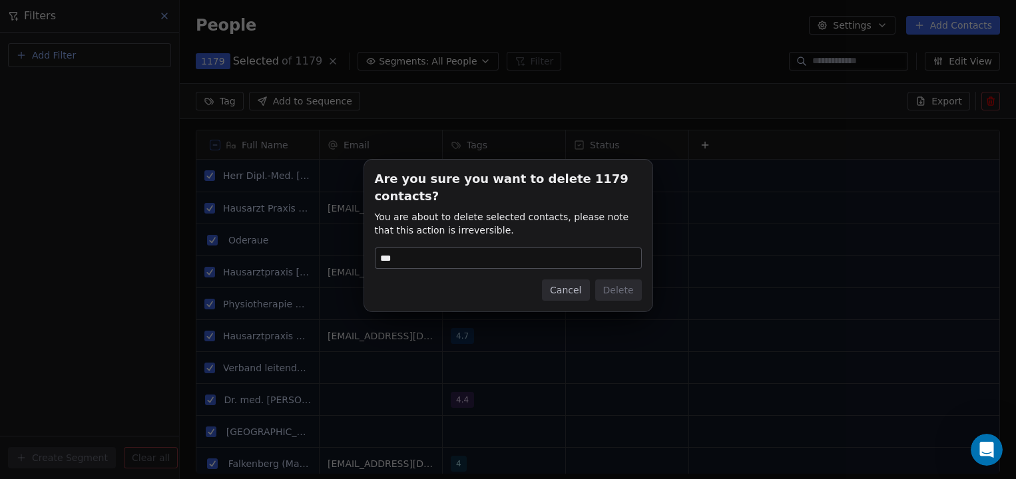
click at [510, 250] on input "***" at bounding box center [508, 258] width 266 height 20
type input "*"
type input "******"
click at [614, 290] on button "Delete" at bounding box center [618, 290] width 47 height 21
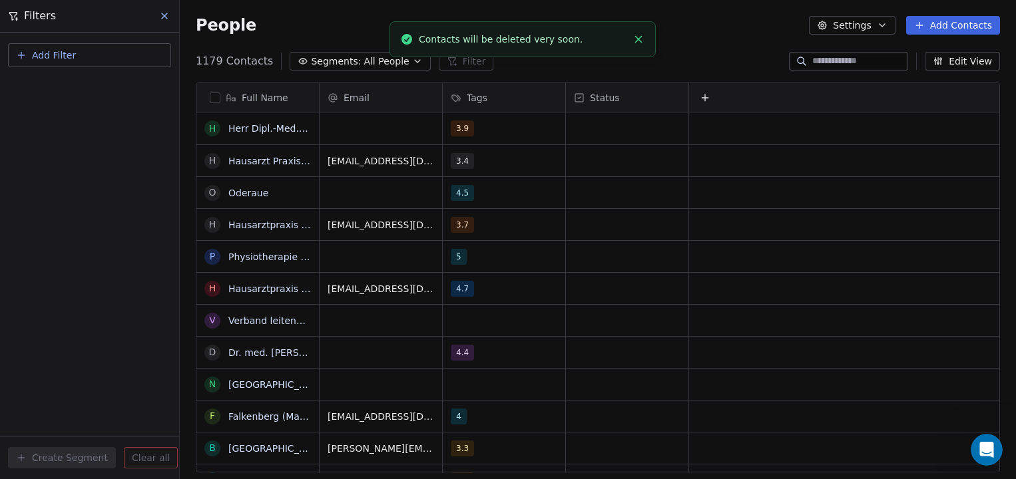
scroll to position [421, 836]
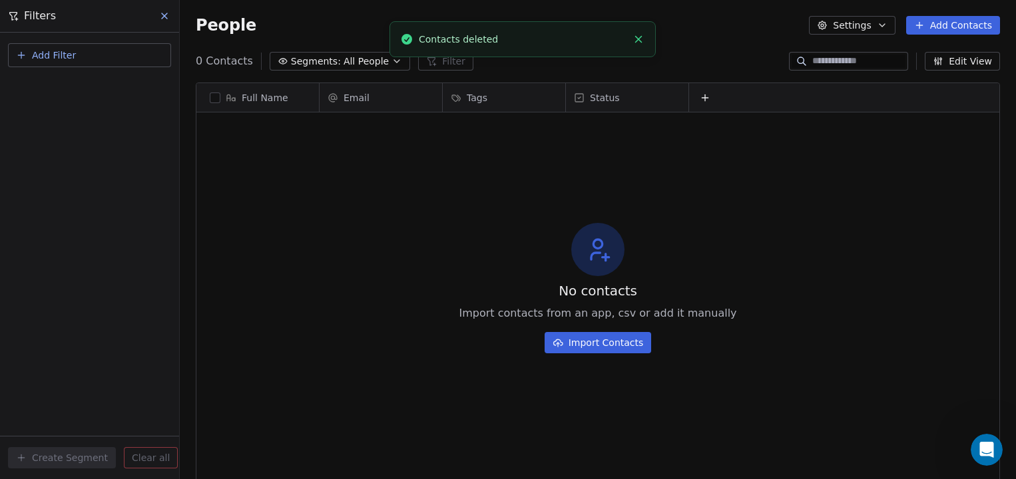
click at [169, 15] on icon at bounding box center [164, 16] width 11 height 11
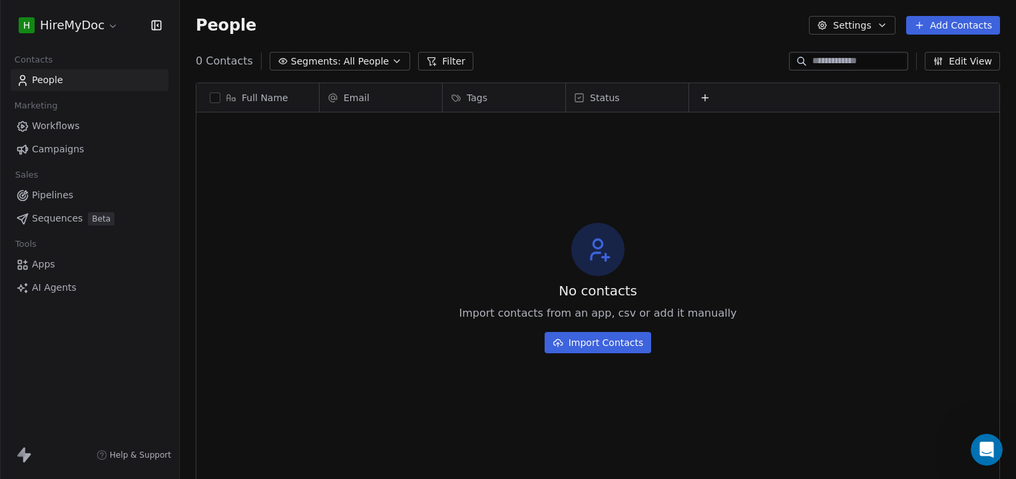
click at [597, 343] on button "Import Contacts" at bounding box center [598, 342] width 107 height 21
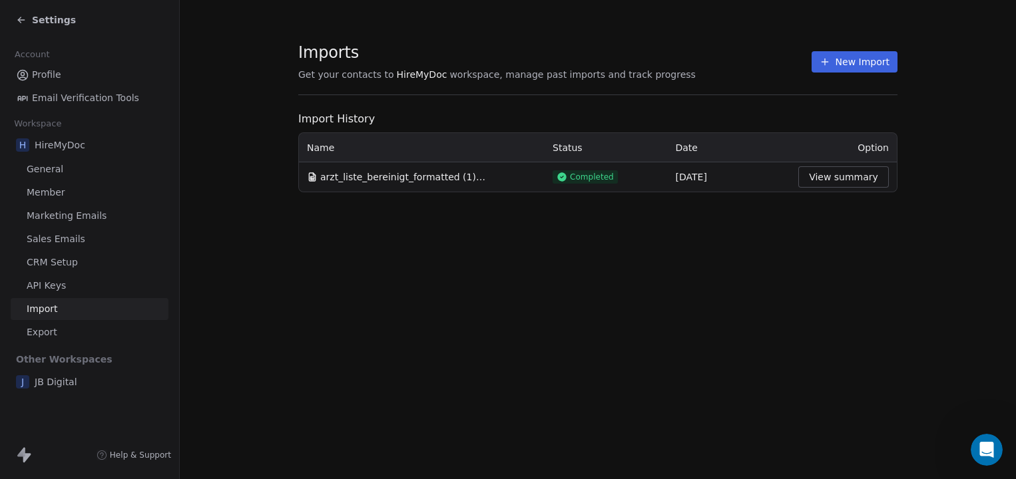
click at [849, 67] on button "New Import" at bounding box center [854, 61] width 86 height 21
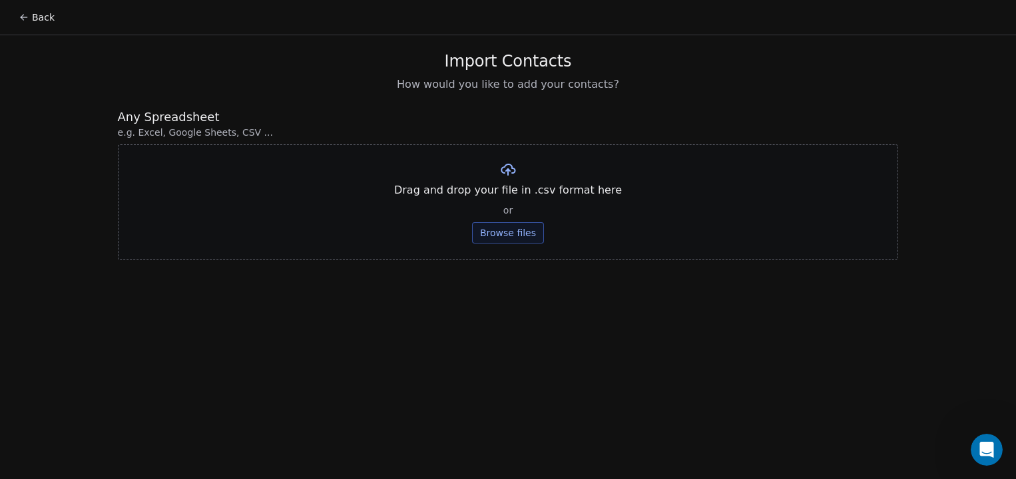
click at [515, 234] on button "Browse files" at bounding box center [508, 232] width 72 height 21
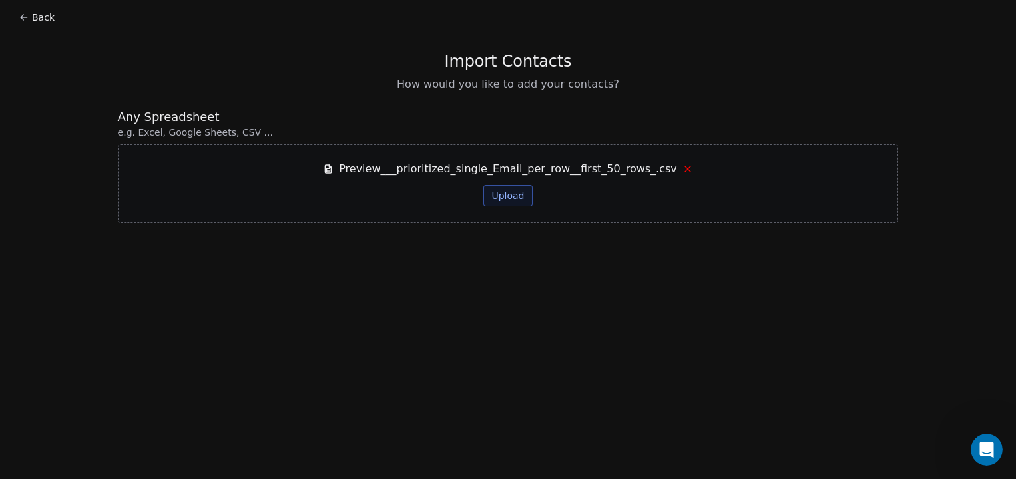
click at [682, 172] on icon at bounding box center [687, 169] width 11 height 11
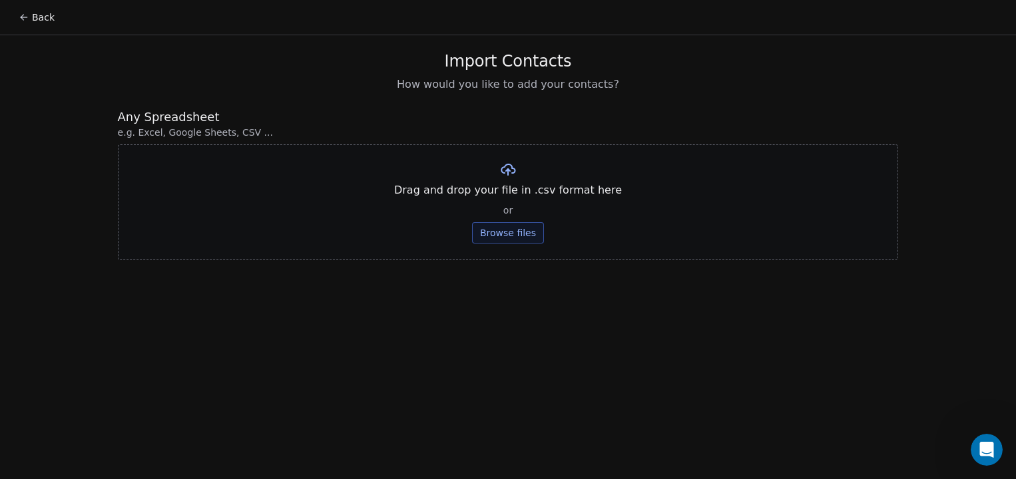
click at [523, 229] on button "Browse files" at bounding box center [508, 232] width 72 height 21
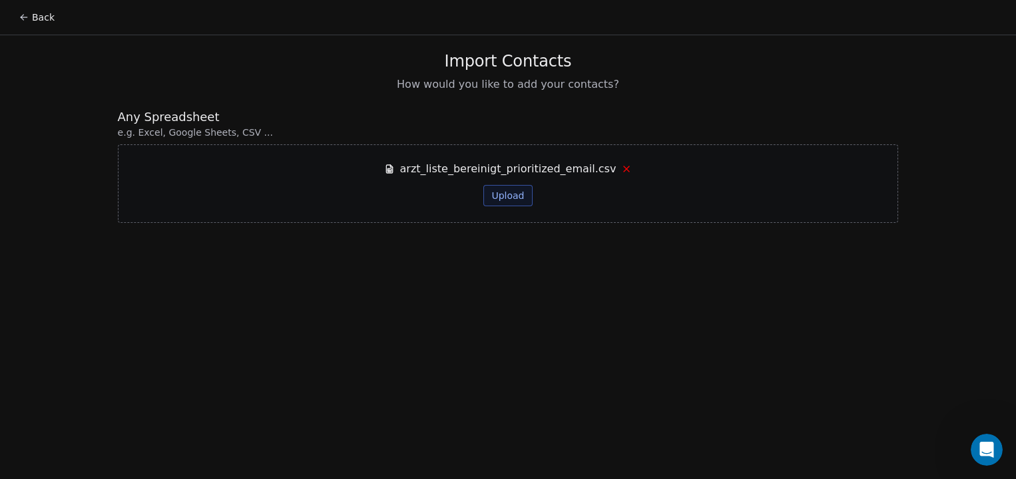
click at [531, 186] on button "Upload" at bounding box center [507, 195] width 49 height 21
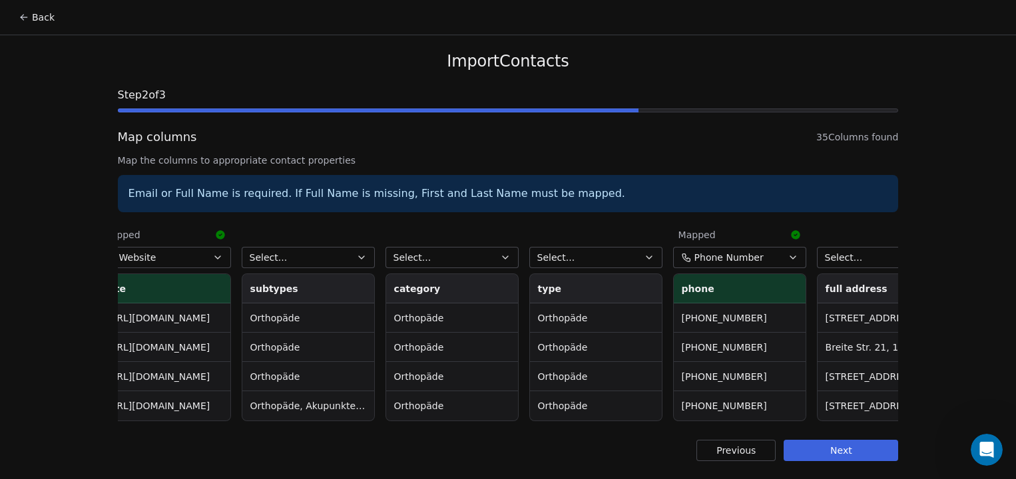
scroll to position [0, 310]
click at [345, 253] on button "Select..." at bounding box center [305, 257] width 133 height 21
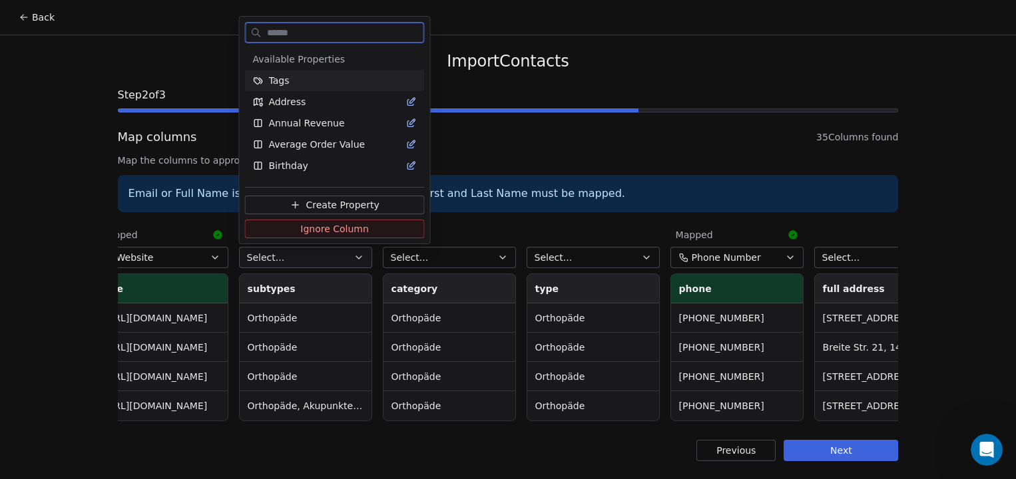
click at [320, 80] on div "Tags" at bounding box center [335, 80] width 164 height 13
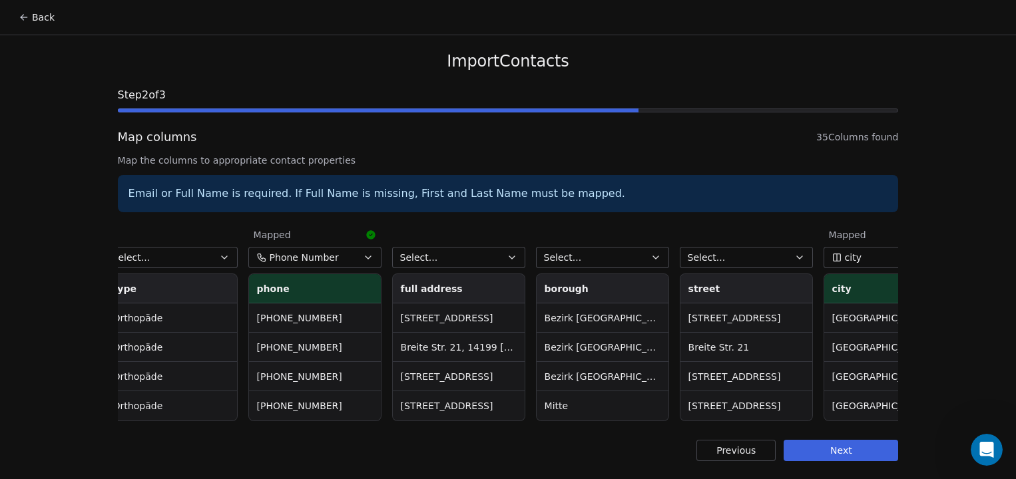
scroll to position [0, 734]
click at [499, 258] on button "Select..." at bounding box center [457, 257] width 133 height 21
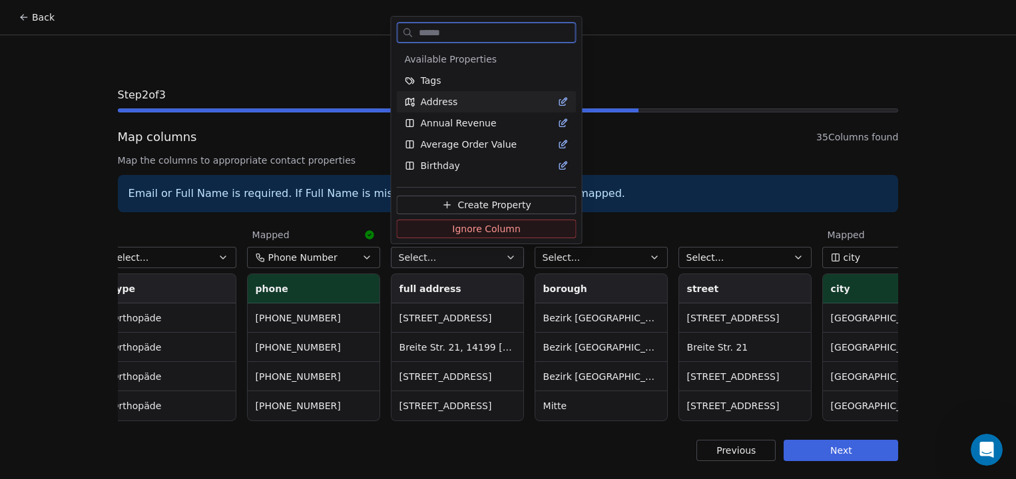
click at [475, 97] on div "Address" at bounding box center [487, 101] width 164 height 13
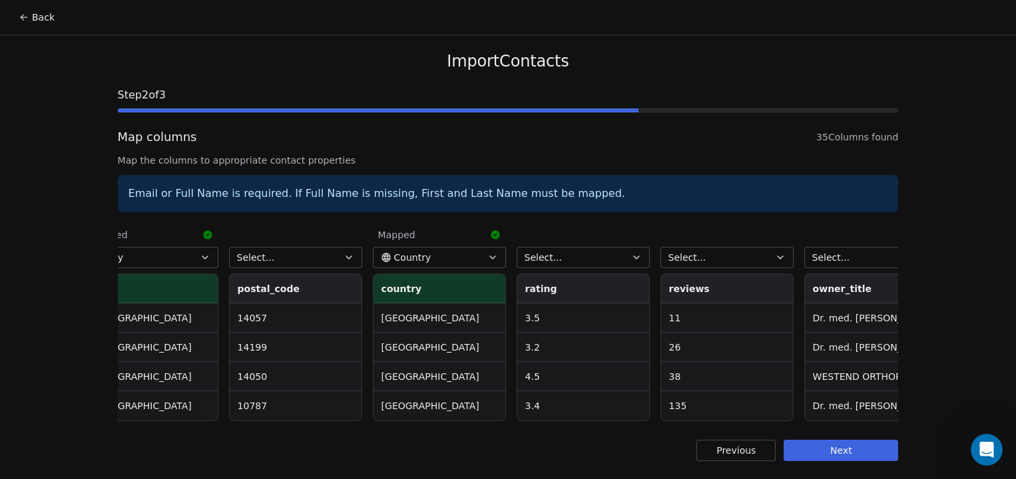
scroll to position [0, 1521]
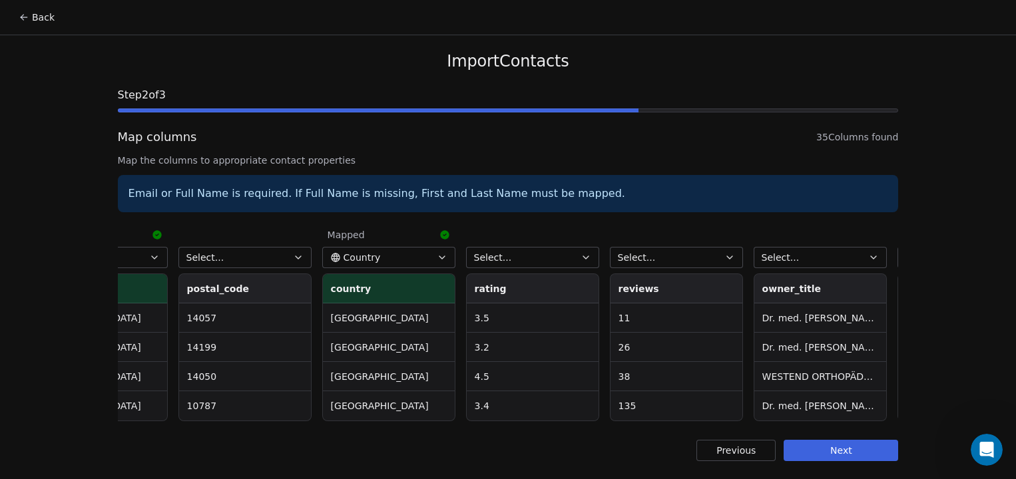
click at [583, 259] on icon "button" at bounding box center [585, 257] width 11 height 11
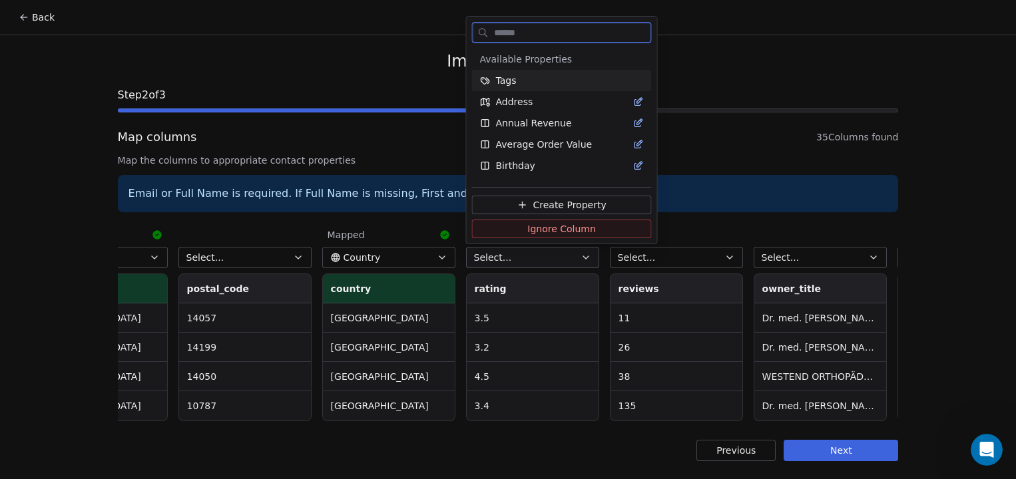
click at [560, 79] on div "Tags" at bounding box center [562, 80] width 164 height 13
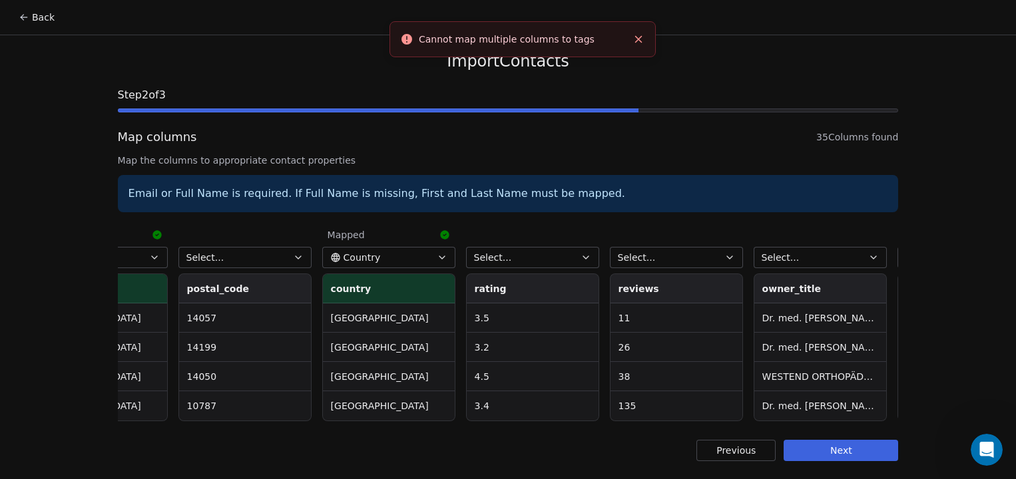
click at [571, 252] on button "Select..." at bounding box center [532, 257] width 133 height 21
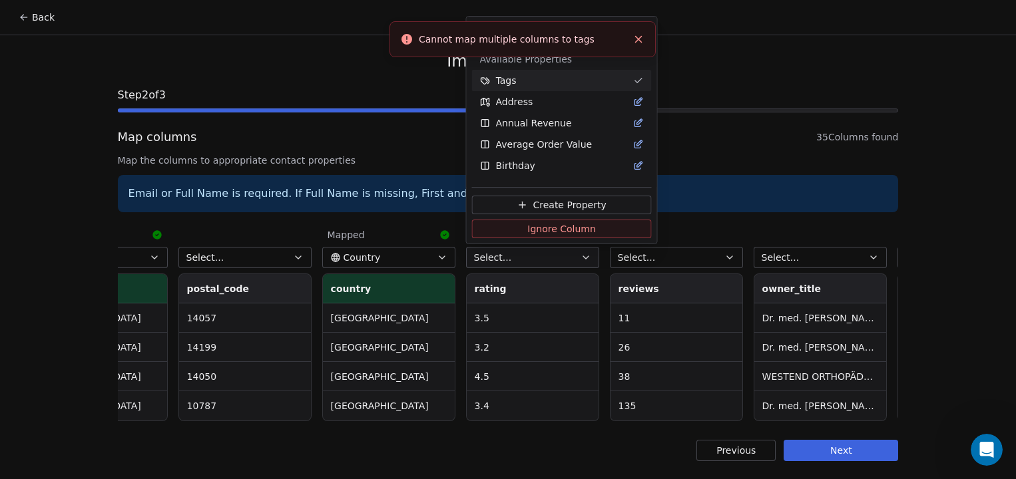
click at [563, 208] on span "Create Property" at bounding box center [569, 204] width 73 height 13
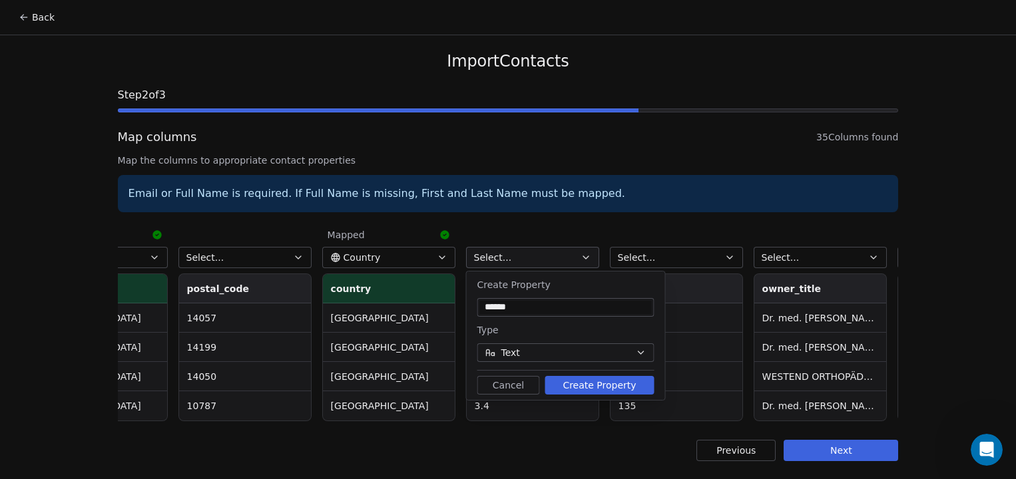
type input "*"
type input "******"
click at [585, 351] on button "Text" at bounding box center [565, 352] width 177 height 19
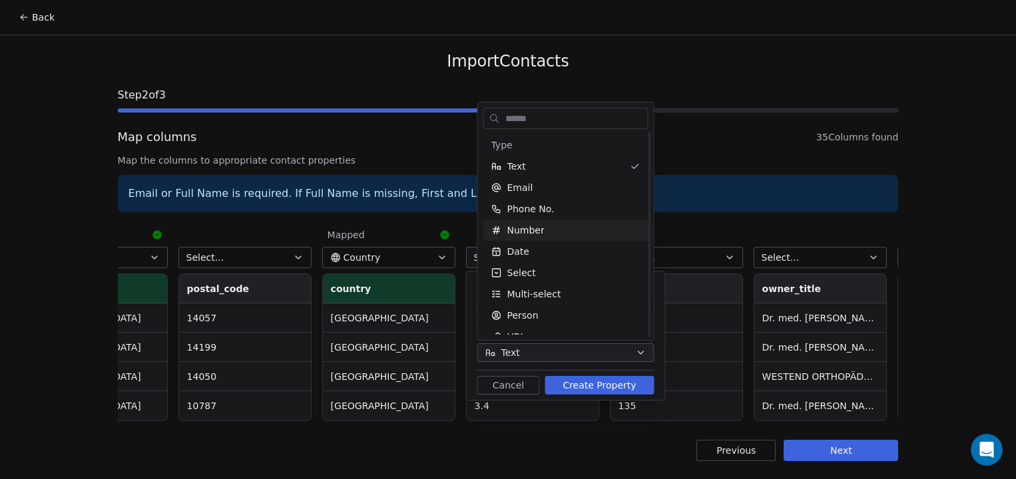
scroll to position [15, 0]
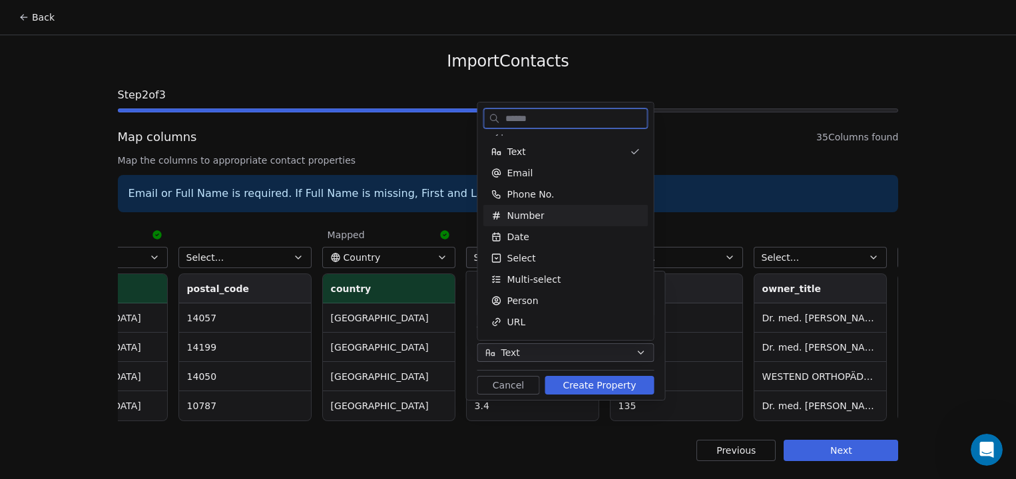
click at [563, 216] on div "Number" at bounding box center [565, 215] width 149 height 13
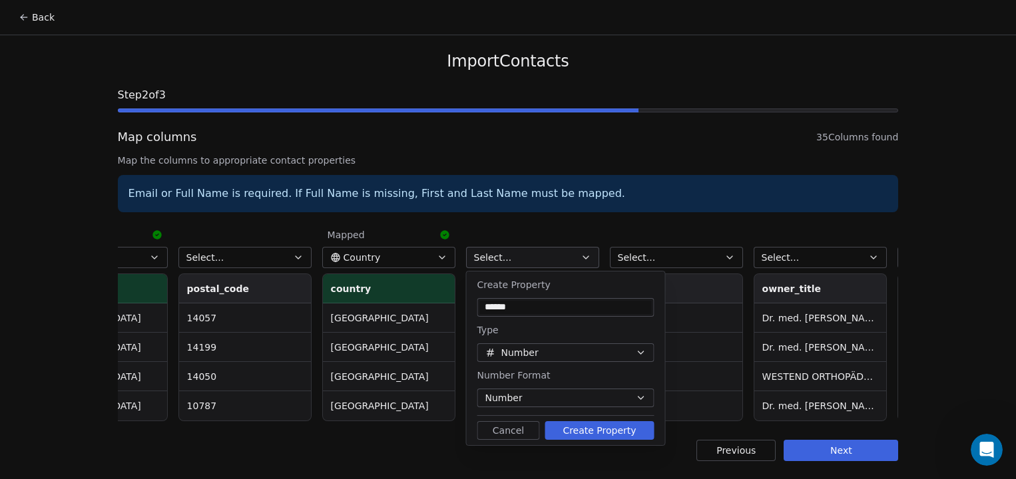
click at [588, 391] on button "Number" at bounding box center [565, 398] width 177 height 19
click at [556, 305] on div "Number" at bounding box center [557, 306] width 133 height 14
click at [574, 425] on button "Create Property" at bounding box center [599, 430] width 109 height 19
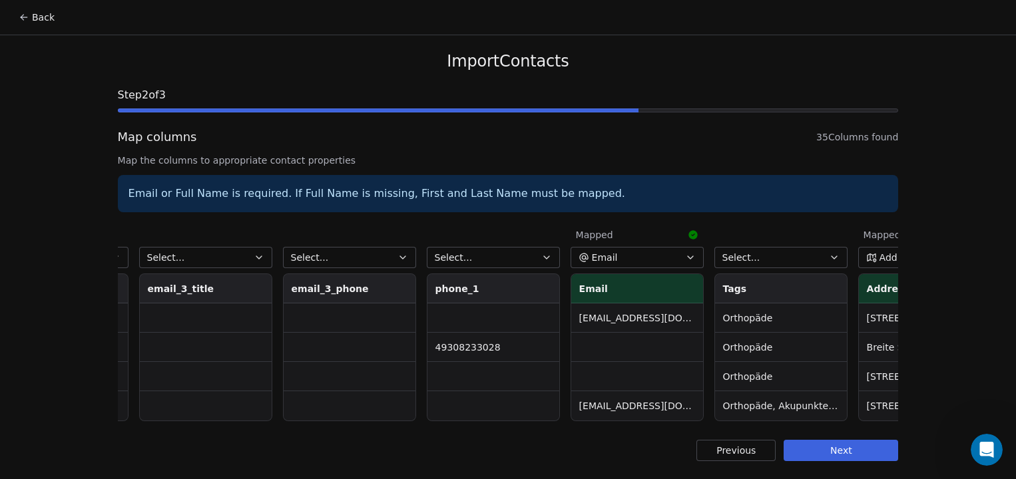
scroll to position [0, 4178]
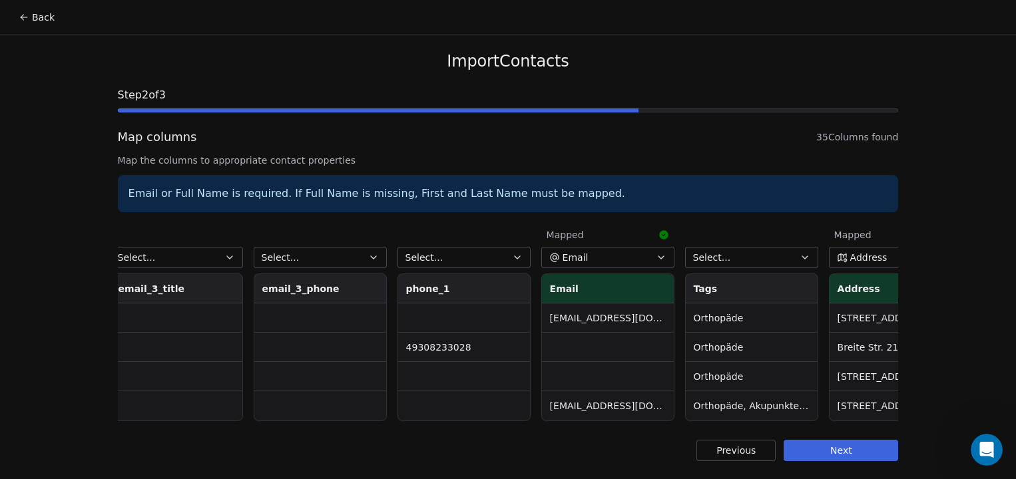
click at [492, 256] on button "Select..." at bounding box center [463, 257] width 133 height 21
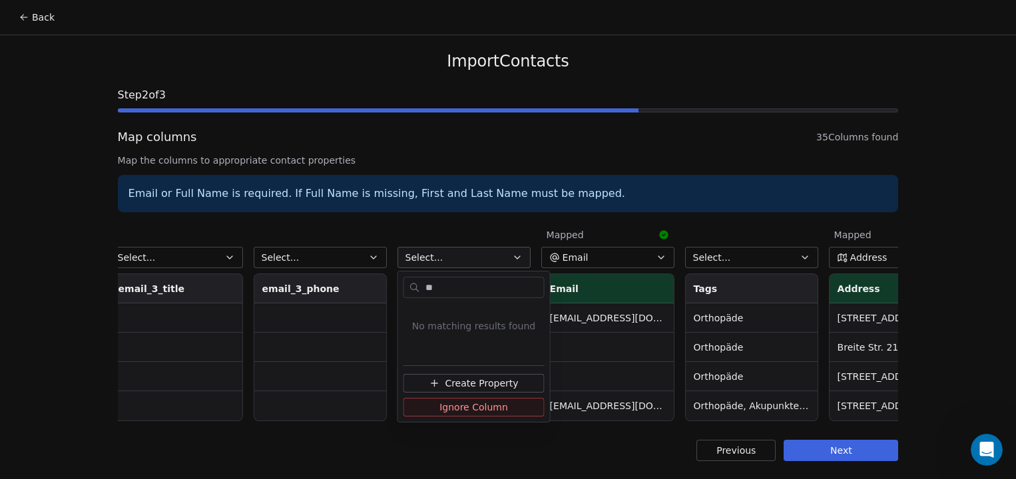
type input "*"
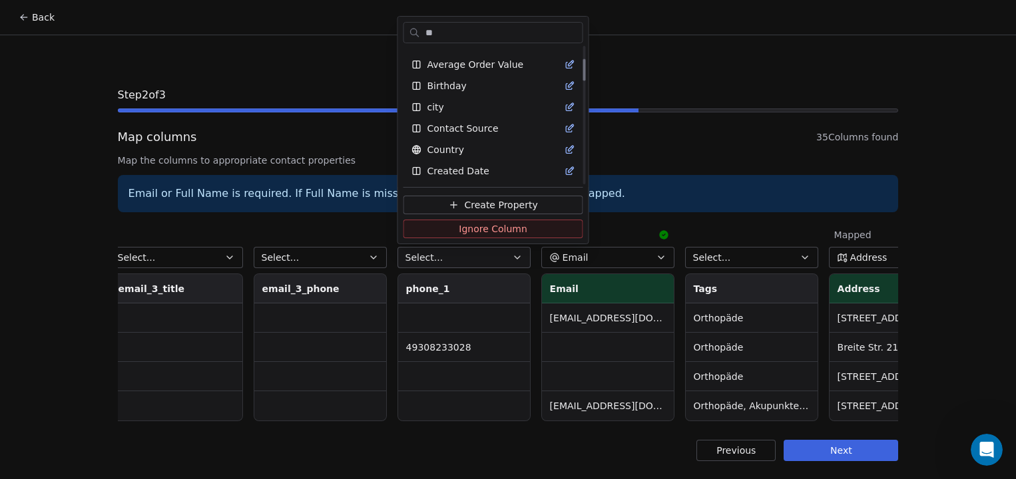
scroll to position [0, 0]
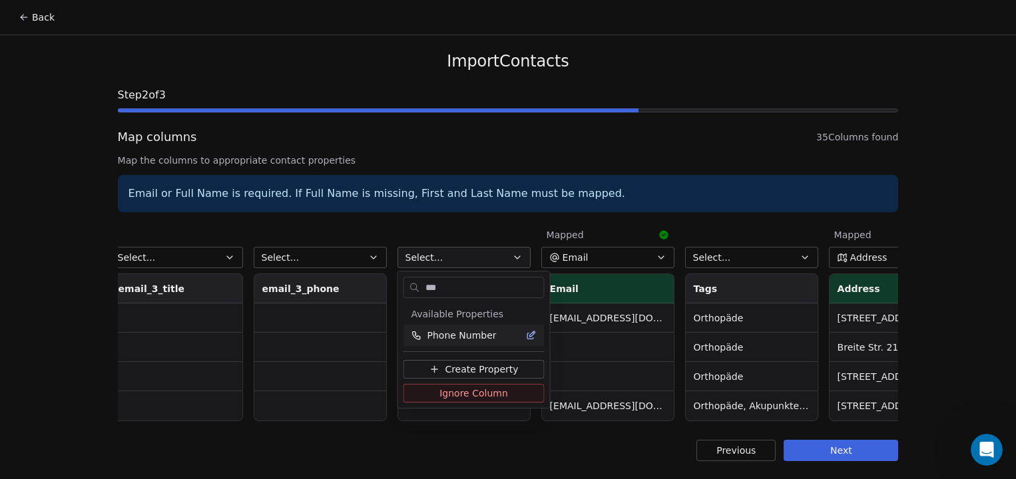
type input "***"
click at [475, 338] on span "Phone Number" at bounding box center [461, 335] width 69 height 13
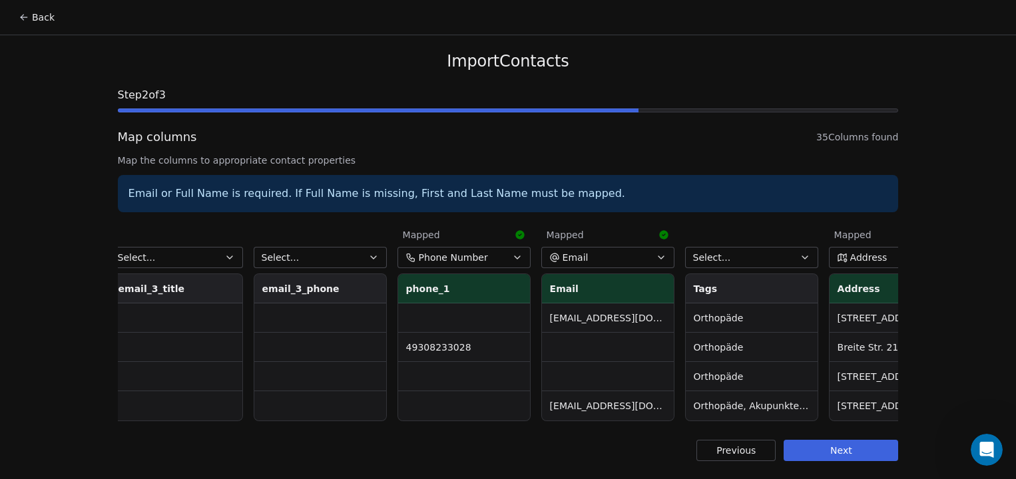
scroll to position [0, 4241]
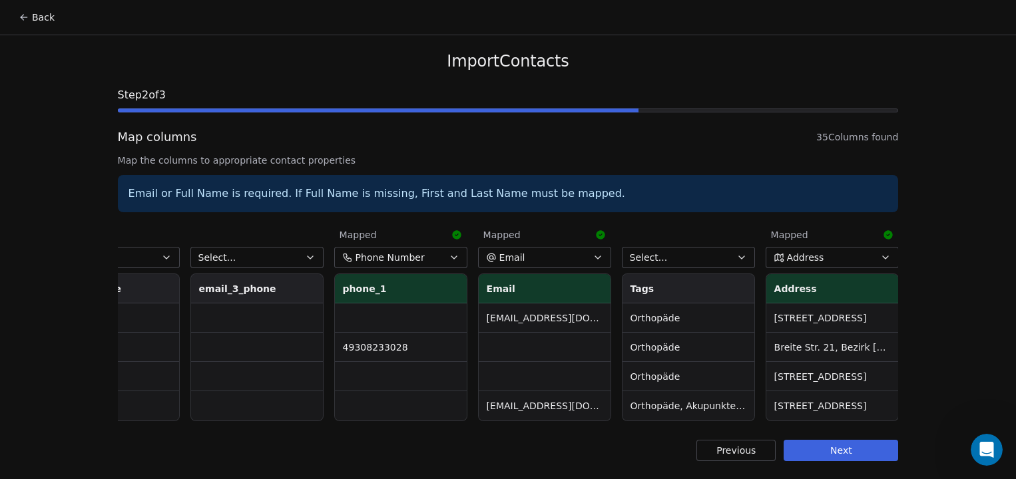
click at [389, 251] on span "Phone Number" at bounding box center [389, 257] width 69 height 13
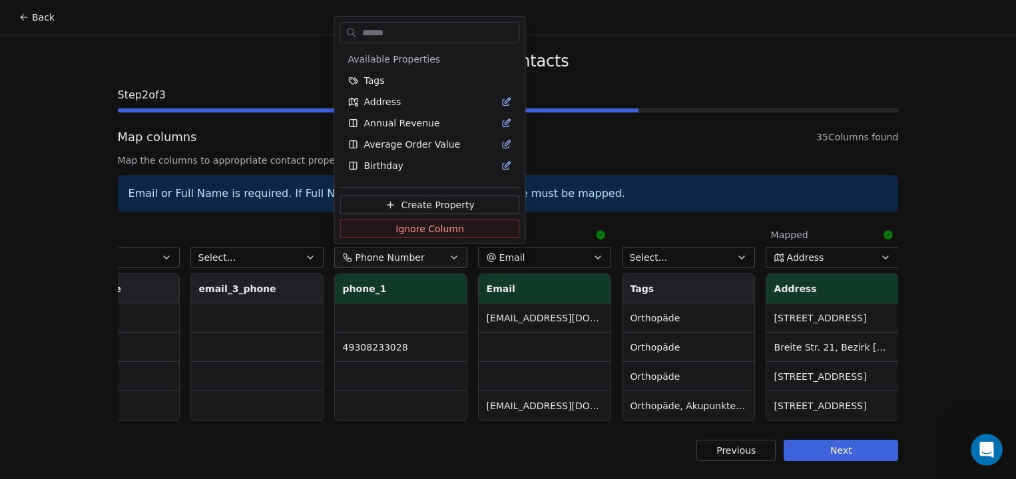
scroll to position [485, 0]
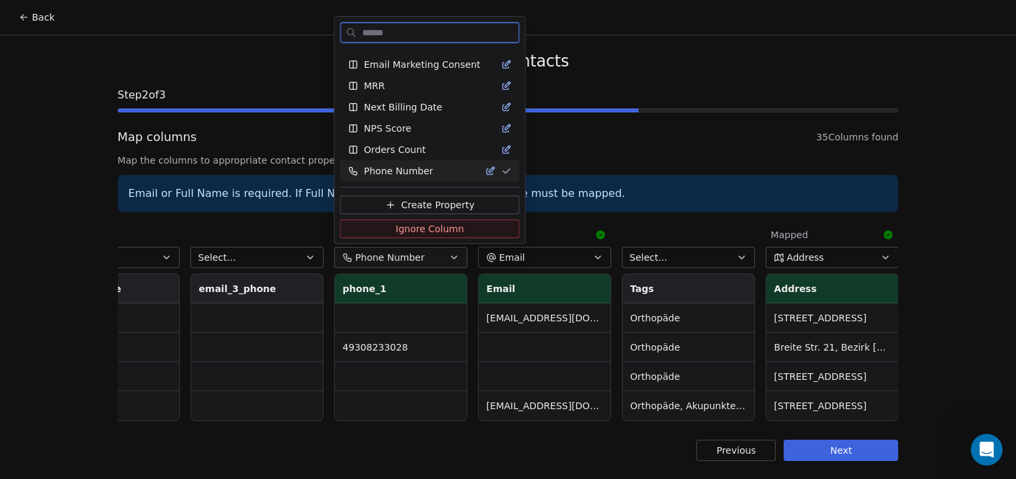
click at [429, 230] on span "Ignore Column" at bounding box center [429, 228] width 69 height 13
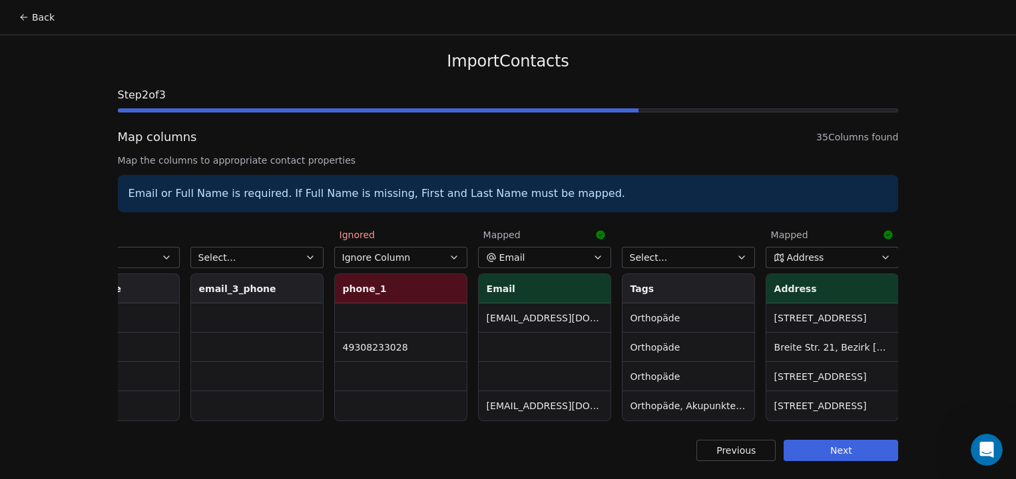
click at [853, 449] on button "Next" at bounding box center [841, 450] width 114 height 21
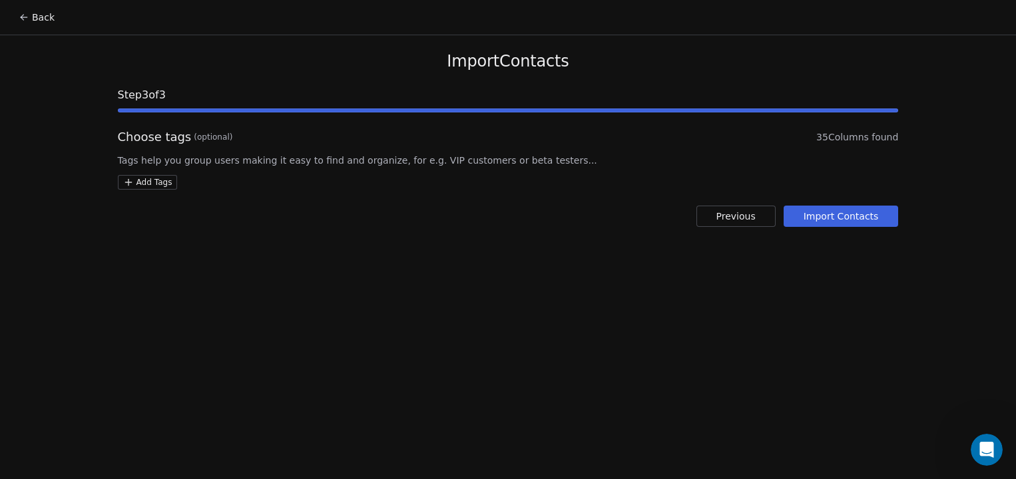
click at [857, 221] on button "Import Contacts" at bounding box center [841, 216] width 115 height 21
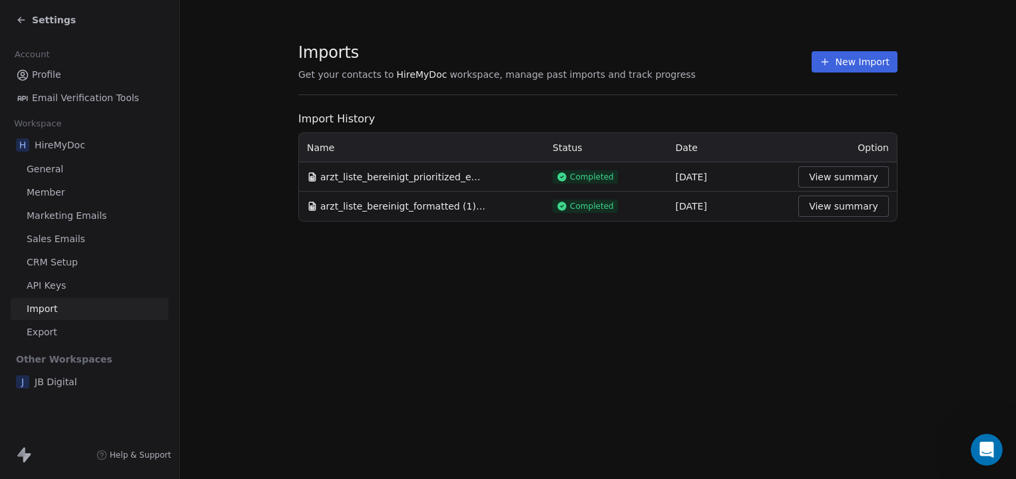
click at [24, 15] on icon at bounding box center [21, 20] width 11 height 11
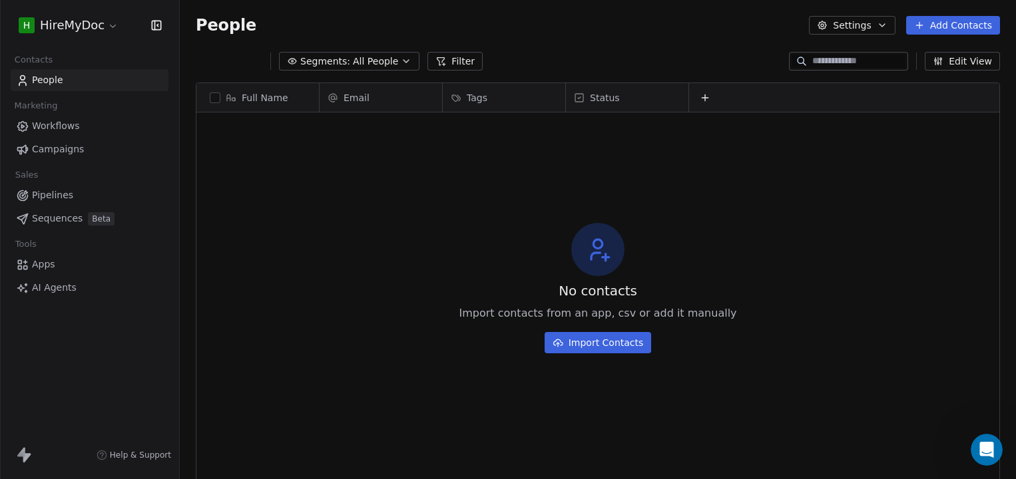
scroll to position [421, 836]
click at [57, 79] on span "People" at bounding box center [47, 80] width 31 height 14
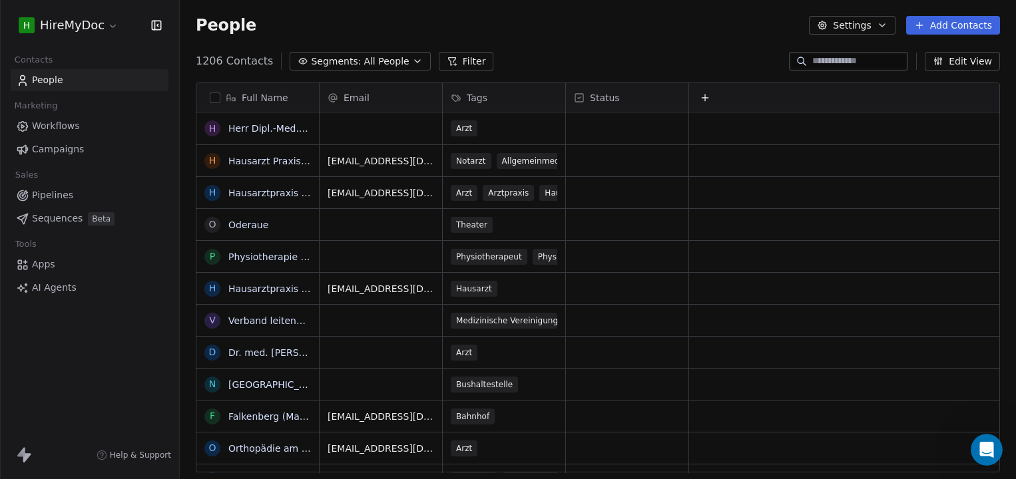
click at [499, 63] on div "1206 Contacts Segments: All People Filter Edit View" at bounding box center [598, 61] width 836 height 21
click at [472, 63] on button "Filter" at bounding box center [466, 61] width 55 height 19
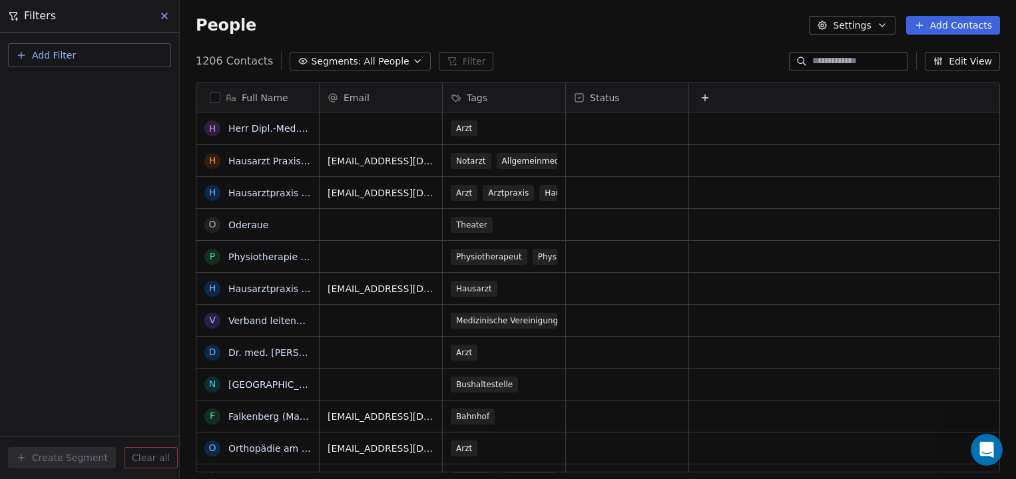
click at [116, 57] on button "Add Filter" at bounding box center [89, 55] width 163 height 24
click at [89, 89] on span "Contact properties" at bounding box center [65, 87] width 87 height 14
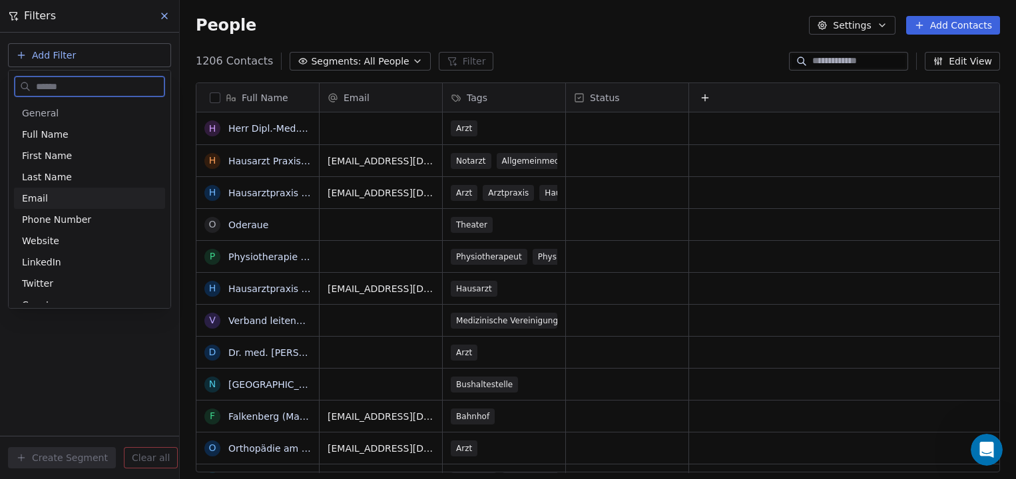
click at [76, 202] on div "Email" at bounding box center [89, 198] width 135 height 13
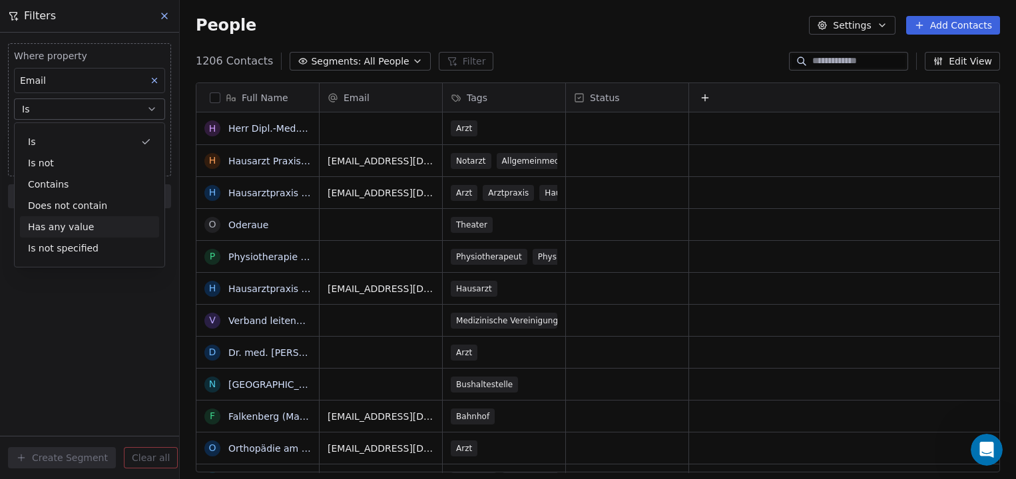
click at [80, 223] on div "Has any value" at bounding box center [89, 226] width 139 height 21
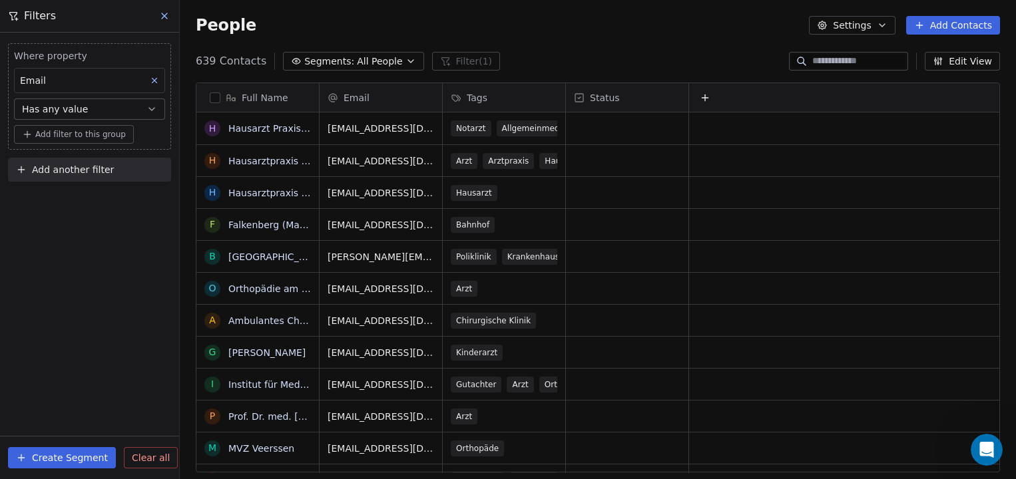
click at [886, 26] on icon "button" at bounding box center [882, 25] width 11 height 11
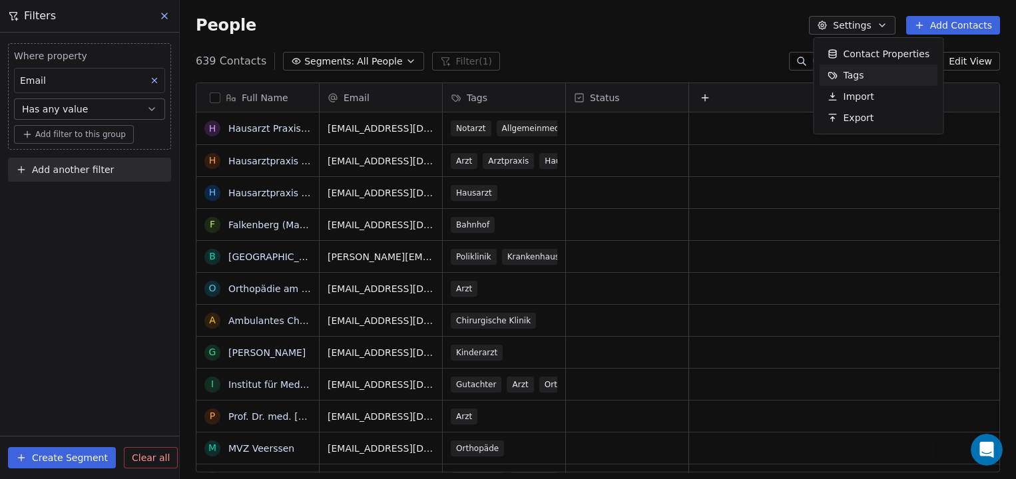
click at [855, 78] on span "Tags" at bounding box center [853, 76] width 21 height 14
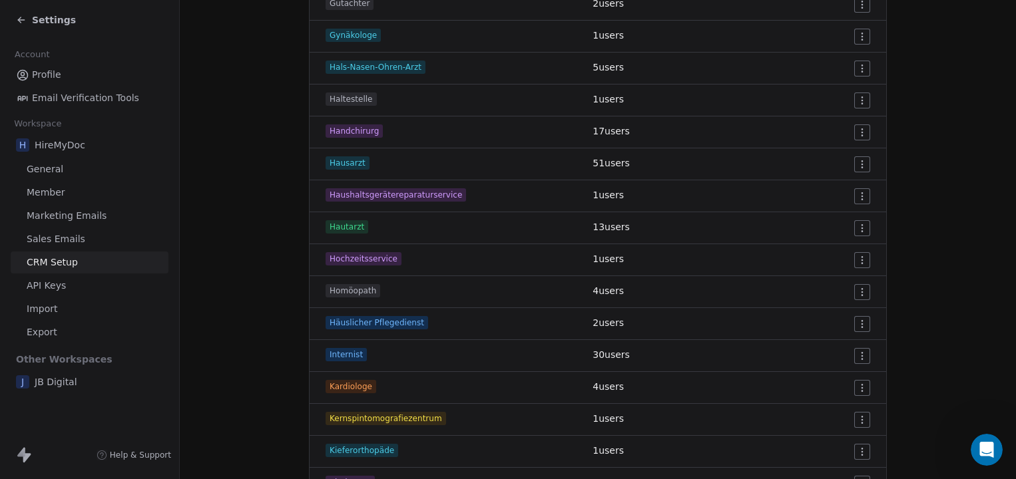
scroll to position [3342, 0]
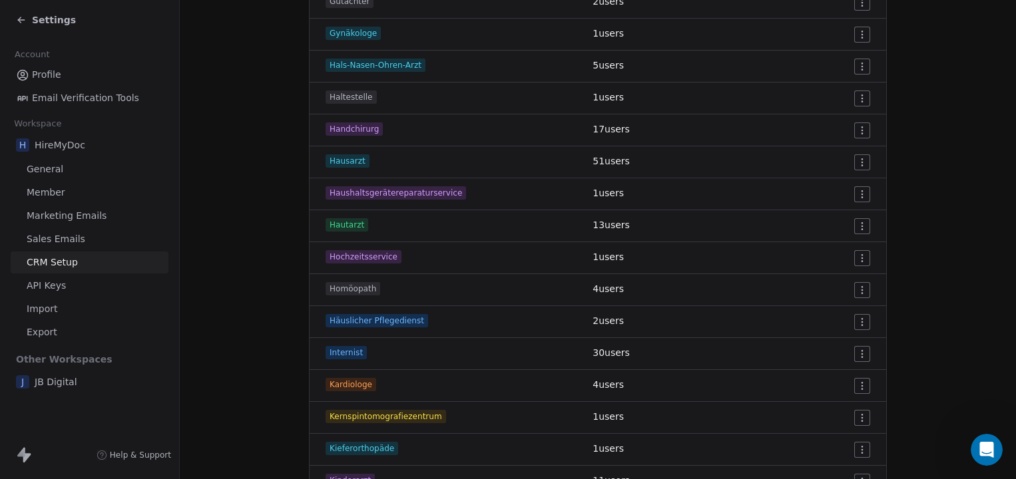
click at [362, 256] on span "Hochzeitsservice" at bounding box center [364, 256] width 76 height 13
click at [866, 258] on html "Settings Account Profile Email Verification Tools Workspace H HireMyDoc General…" at bounding box center [508, 239] width 1016 height 479
click at [836, 279] on span "Edit" at bounding box center [838, 284] width 18 height 13
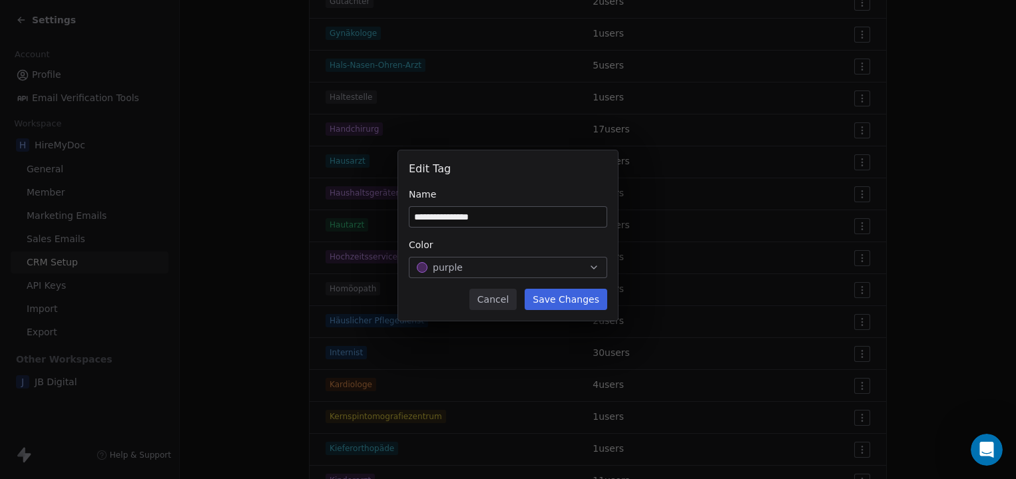
click at [495, 300] on button "Cancel" at bounding box center [492, 299] width 47 height 21
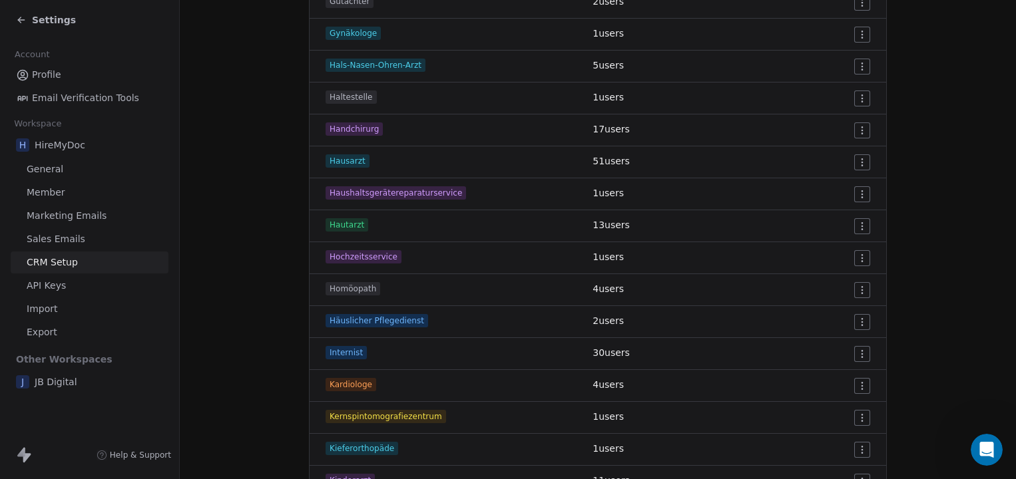
click at [364, 259] on span "Hochzeitsservice" at bounding box center [364, 256] width 76 height 13
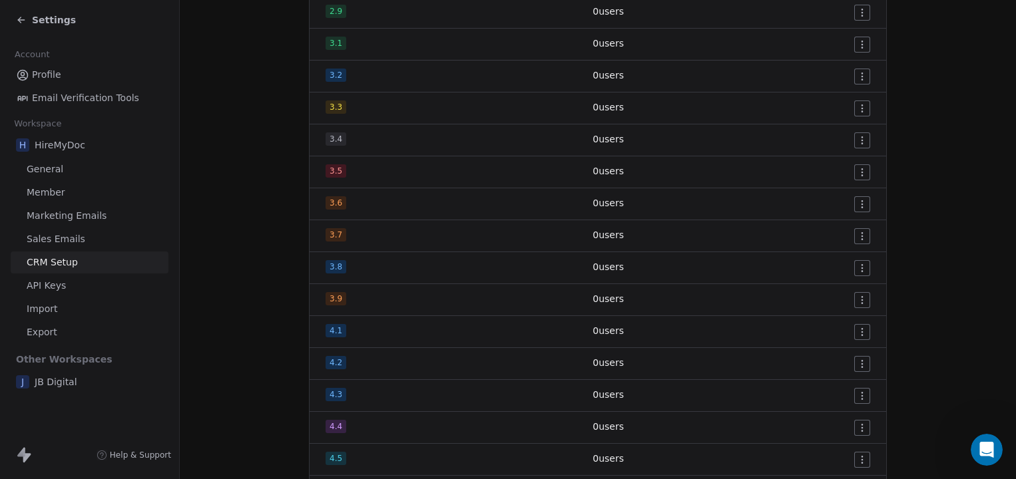
scroll to position [0, 0]
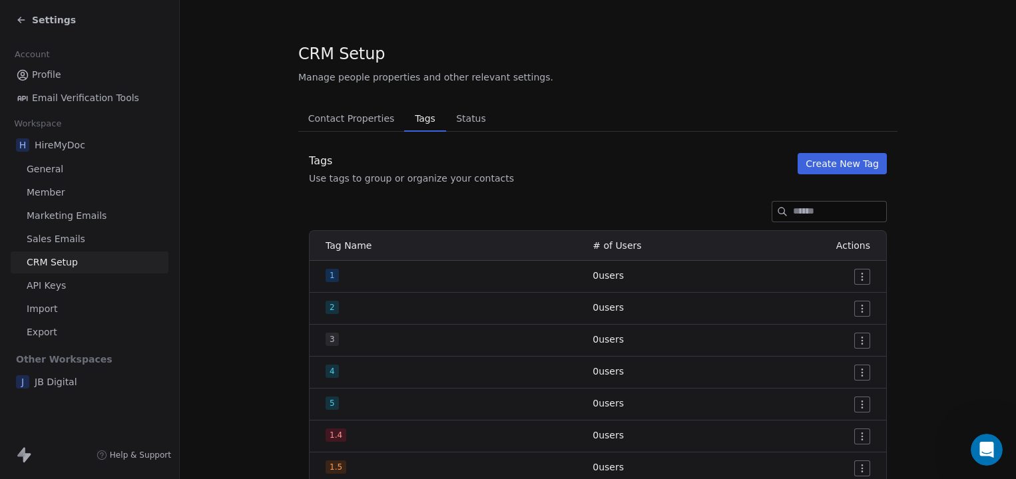
click at [346, 109] on span "Contact Properties" at bounding box center [351, 118] width 97 height 19
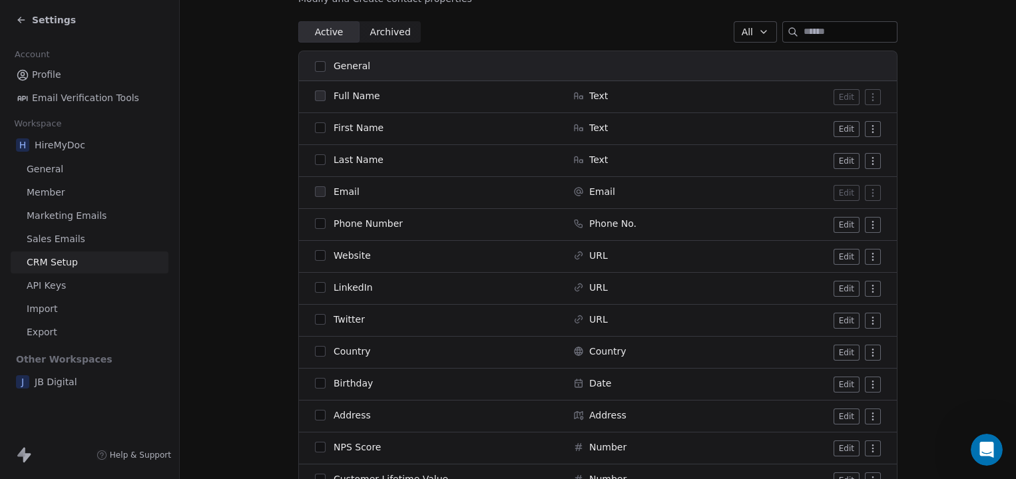
scroll to position [178, 0]
click at [321, 126] on button "button" at bounding box center [320, 129] width 11 height 11
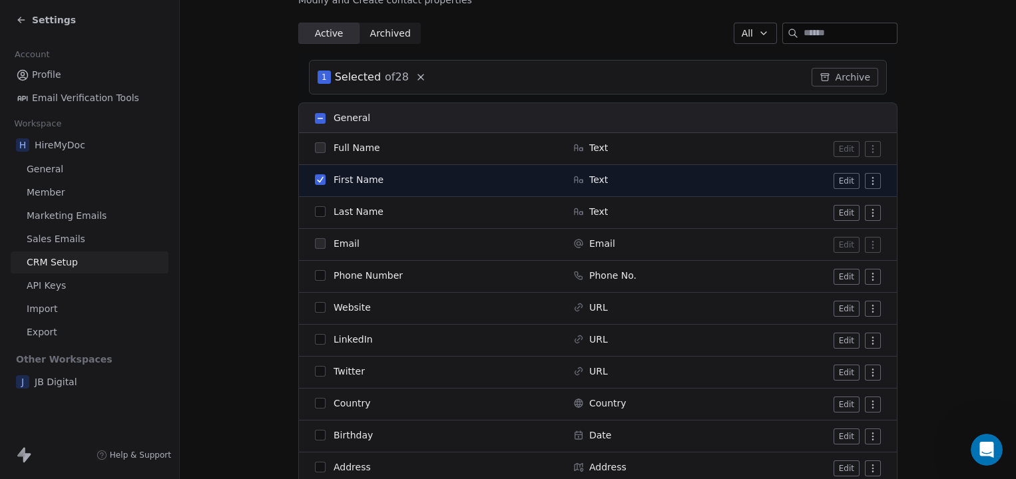
click at [320, 216] on button "button" at bounding box center [320, 211] width 11 height 11
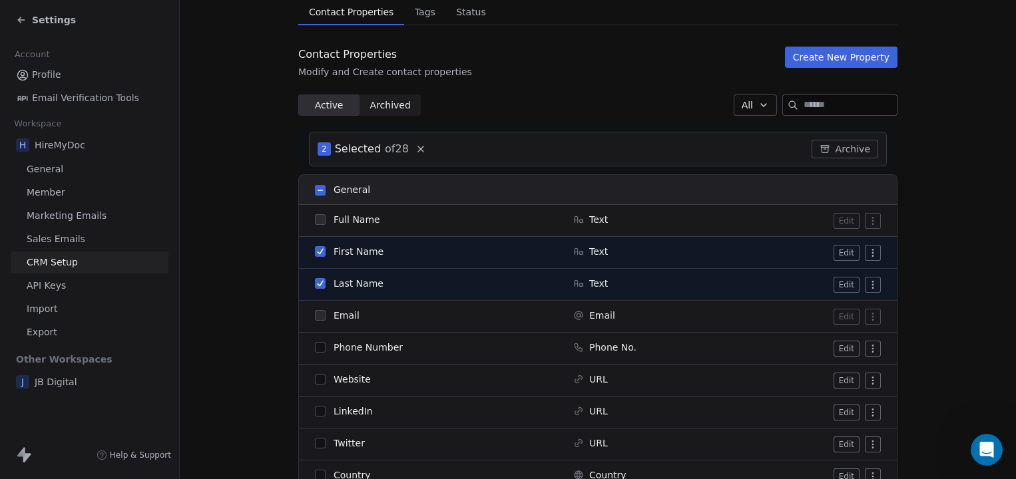
scroll to position [0, 0]
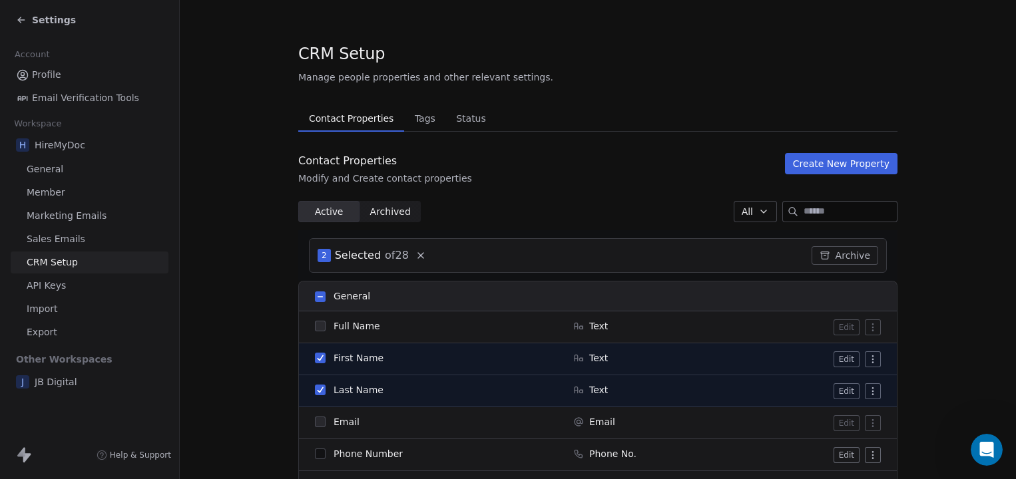
click at [416, 120] on span "Tags" at bounding box center [424, 118] width 31 height 19
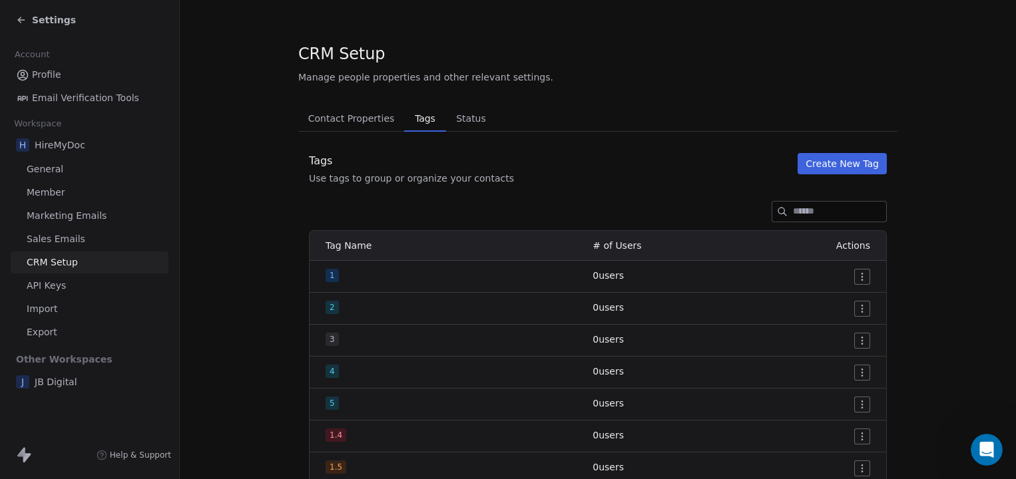
click at [372, 120] on span "Contact Properties" at bounding box center [351, 118] width 97 height 19
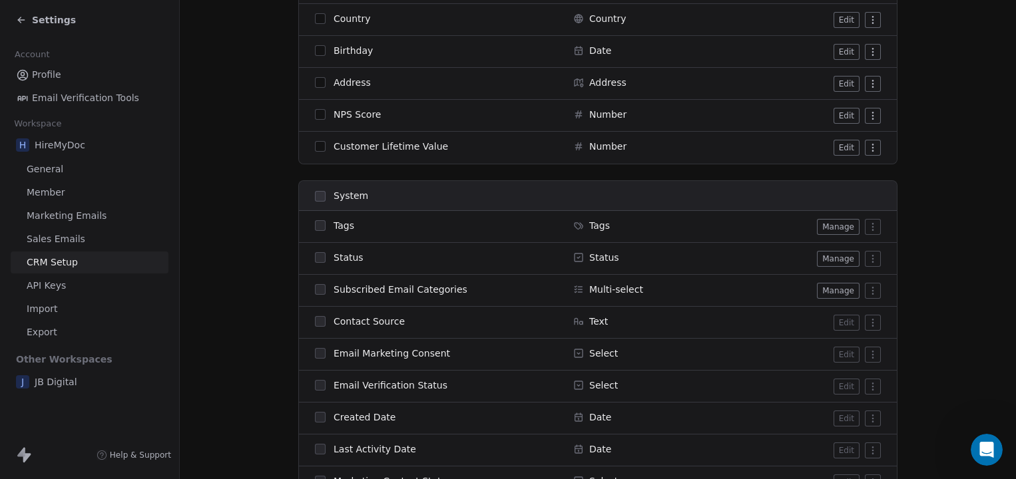
scroll to position [877, 0]
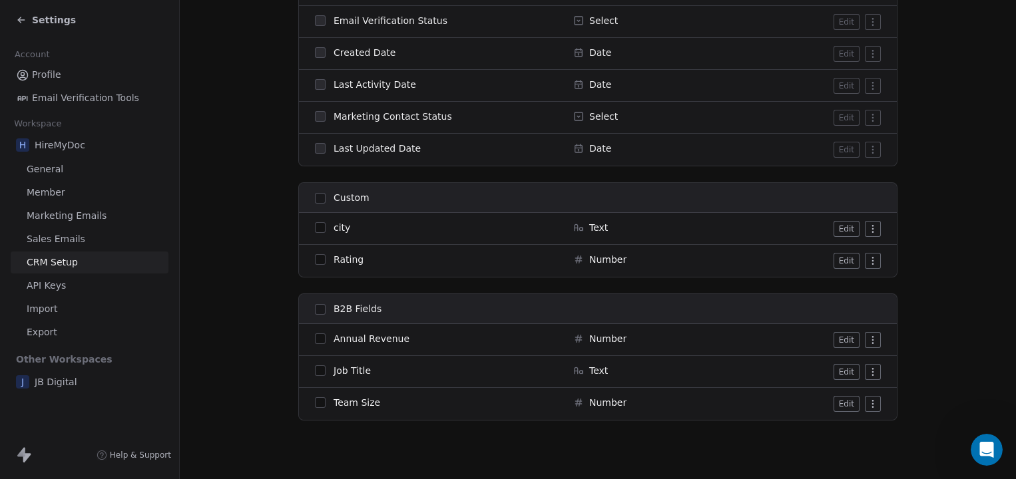
click at [317, 374] on button "button" at bounding box center [320, 370] width 11 height 11
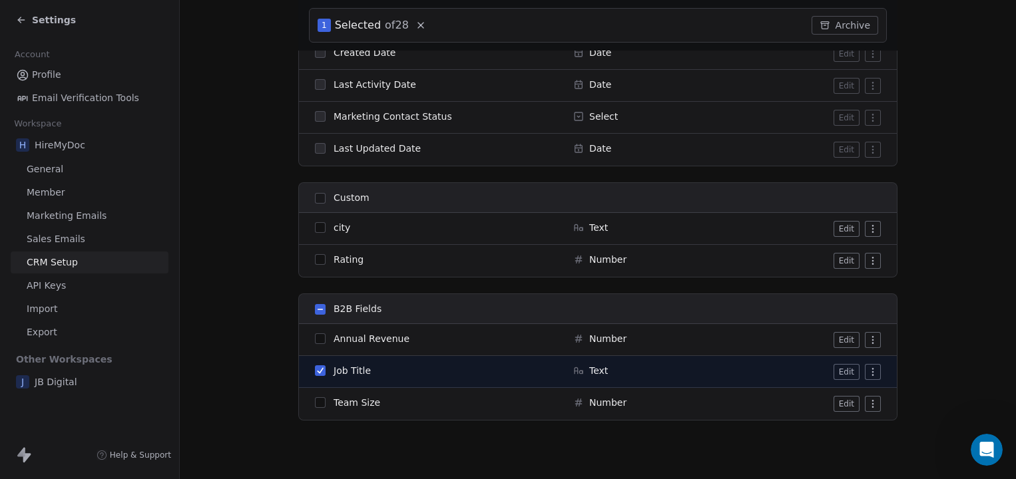
scroll to position [0, 0]
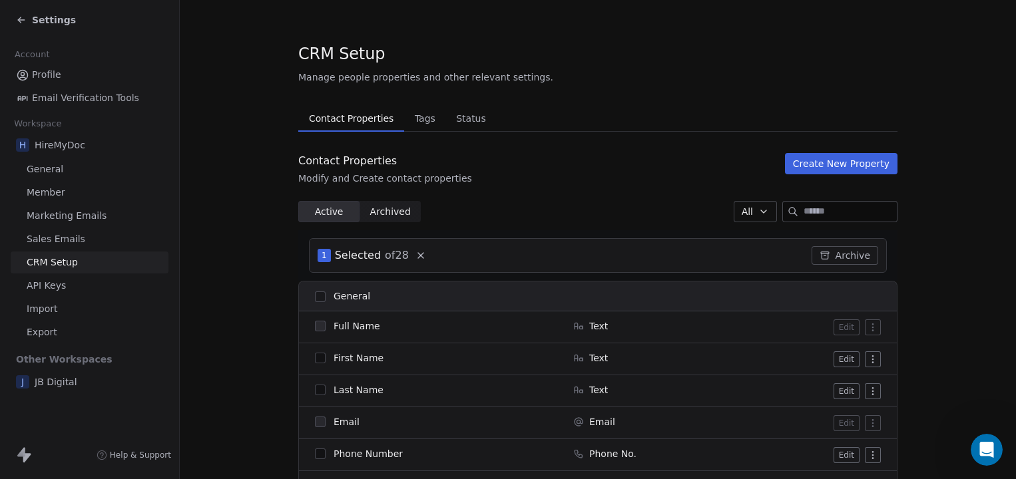
click at [24, 15] on icon at bounding box center [21, 20] width 11 height 11
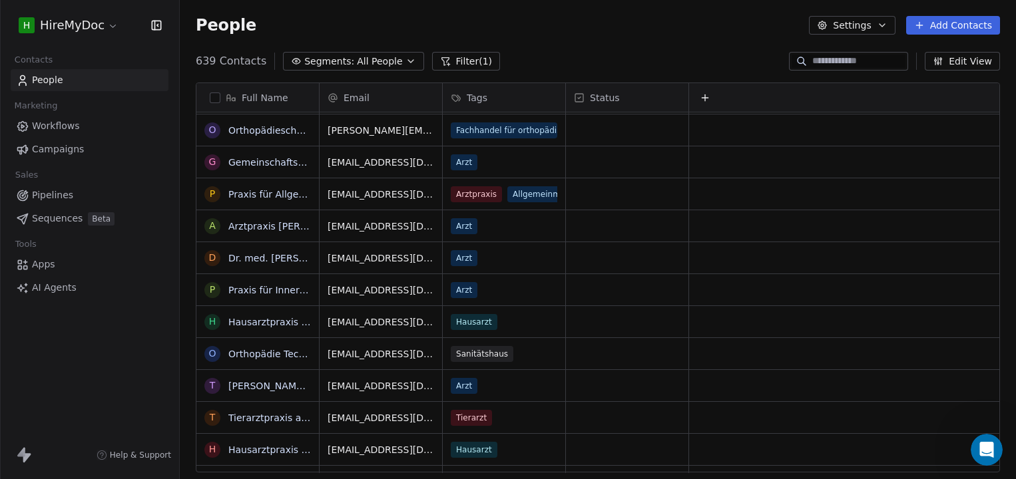
scroll to position [678, 0]
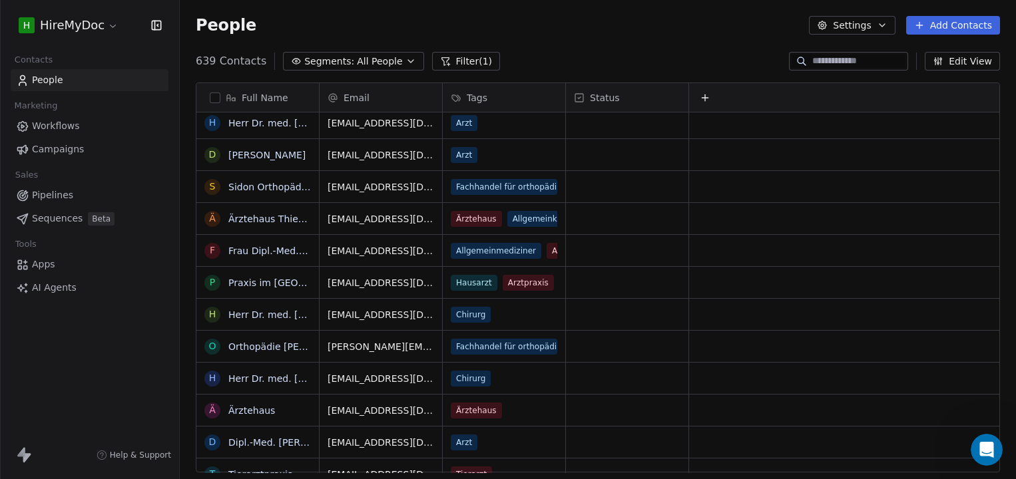
click at [87, 127] on link "Workflows" at bounding box center [90, 126] width 158 height 22
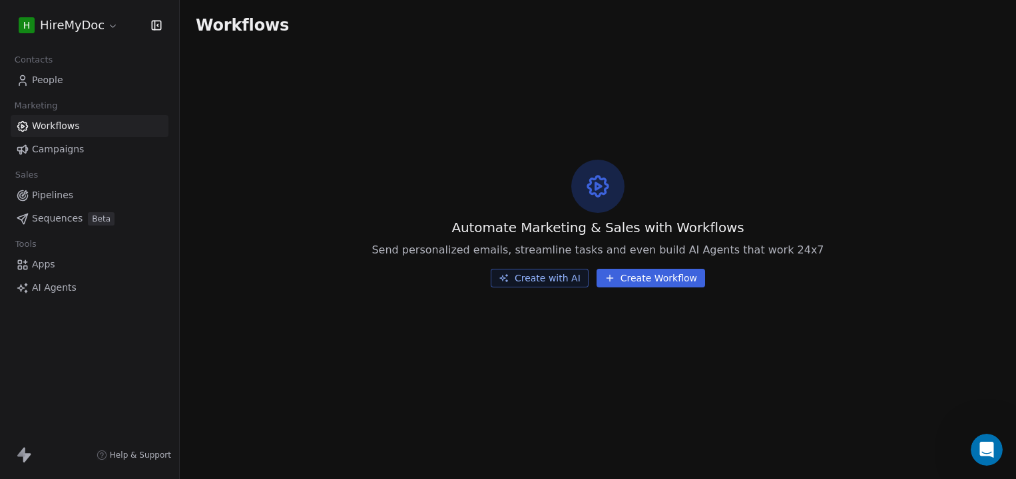
click at [87, 151] on link "Campaigns" at bounding box center [90, 149] width 158 height 22
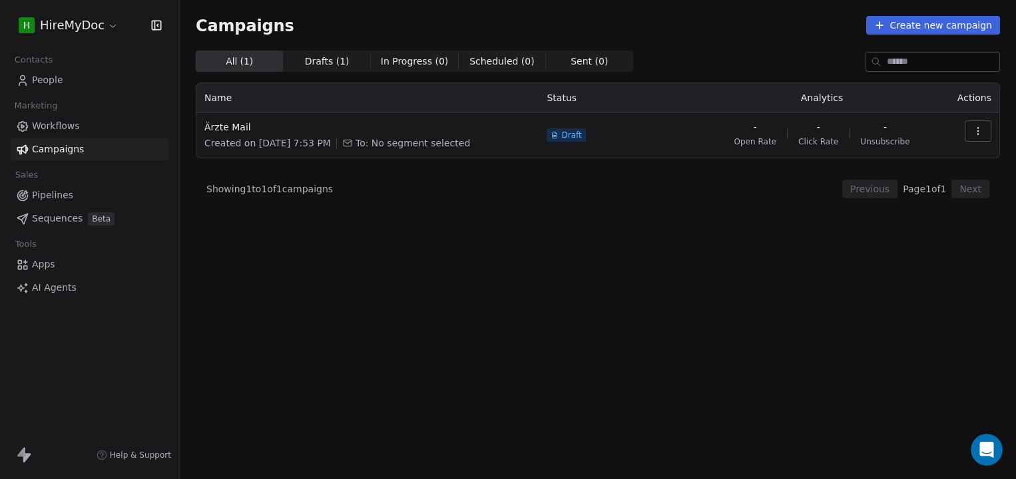
click at [77, 84] on link "People" at bounding box center [90, 80] width 158 height 22
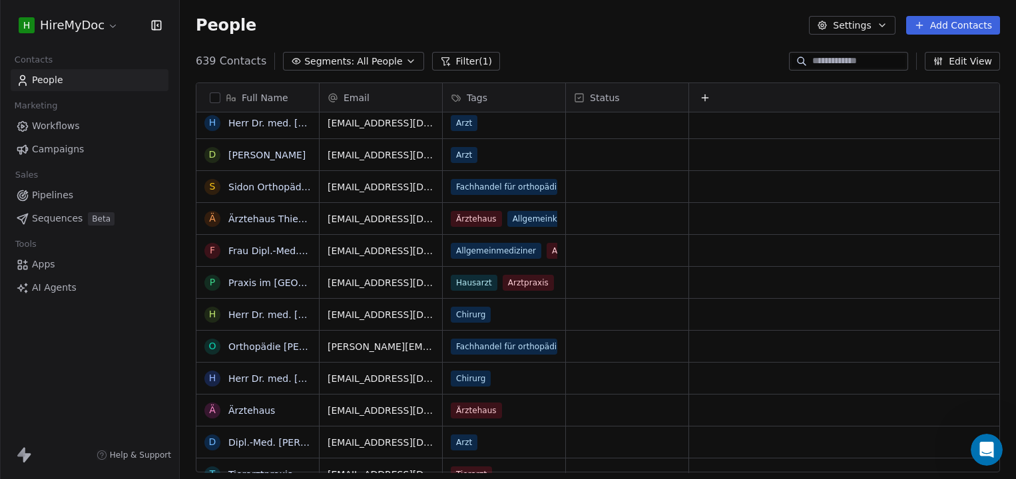
click at [864, 29] on button "Settings" at bounding box center [852, 25] width 86 height 19
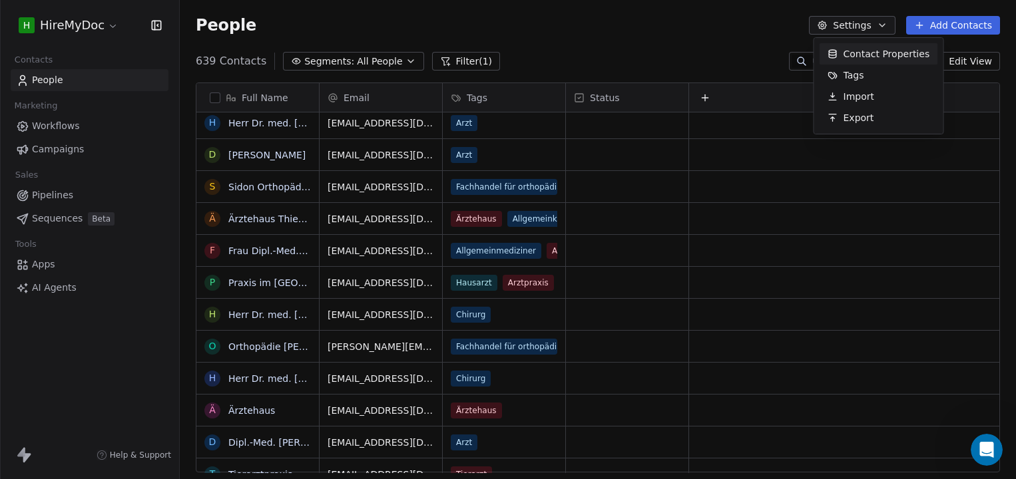
click at [750, 23] on html "H HireMyDoc Contacts People Marketing Workflows Campaigns Sales Pipelines Seque…" at bounding box center [508, 239] width 1016 height 479
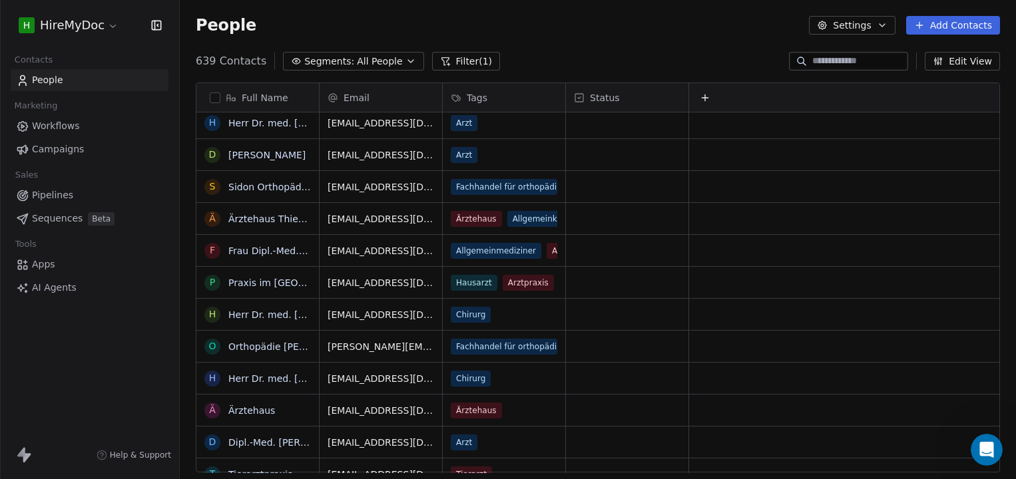
click at [69, 130] on span "Workflows" at bounding box center [56, 126] width 48 height 14
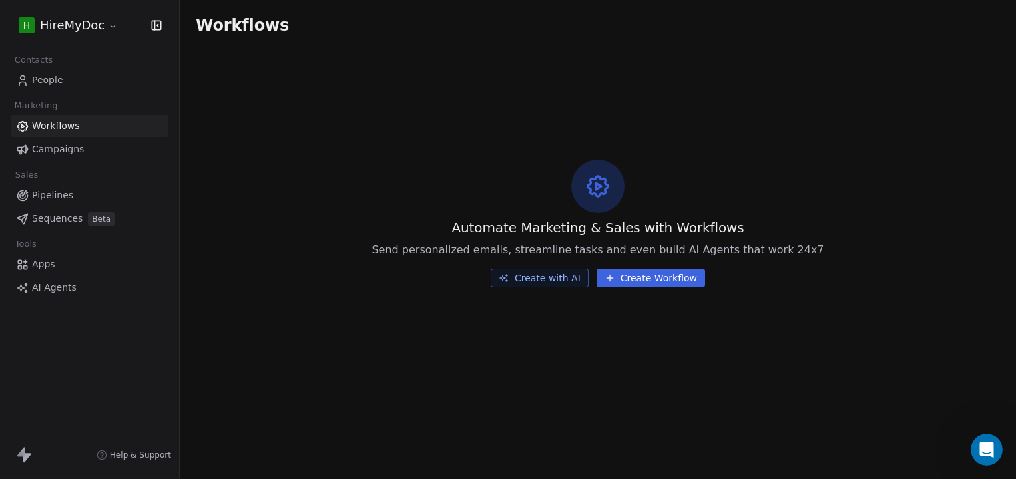
click at [71, 77] on link "People" at bounding box center [90, 80] width 158 height 22
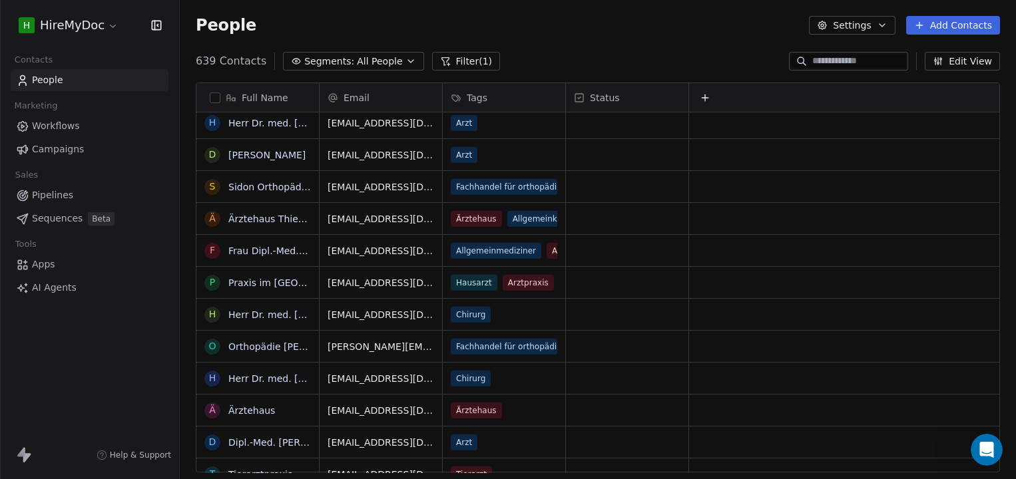
click at [864, 27] on button "Settings" at bounding box center [852, 25] width 86 height 19
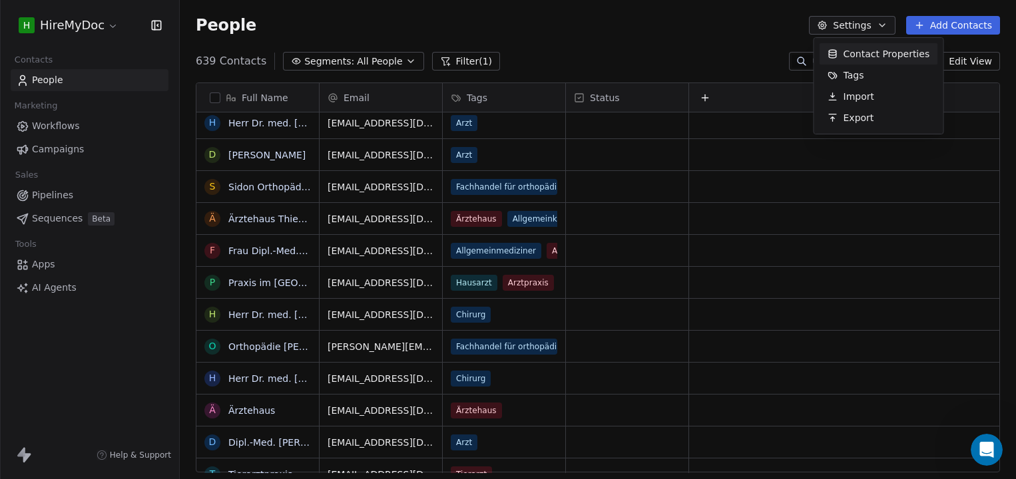
click at [867, 25] on html "H HireMyDoc Contacts People Marketing Workflows Campaigns Sales Pipelines Seque…" at bounding box center [508, 239] width 1016 height 479
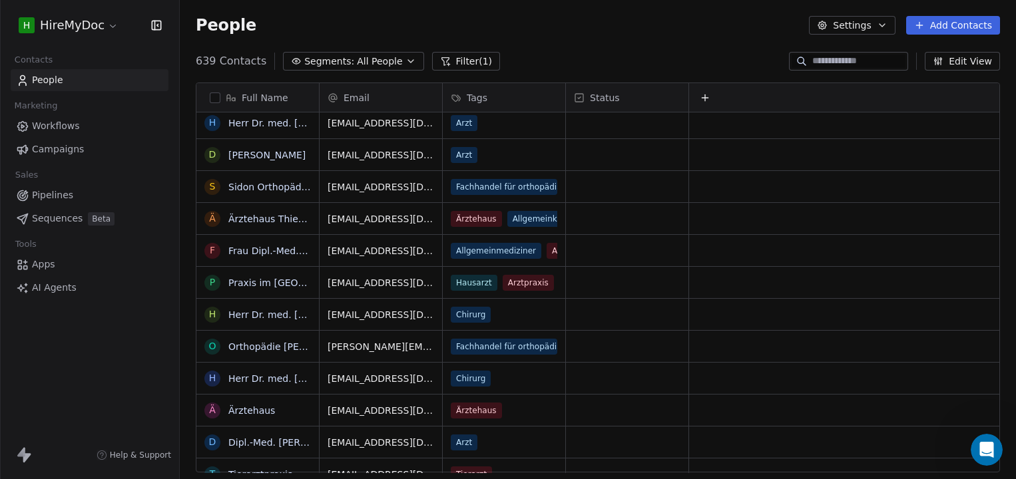
click at [322, 61] on span "Segments:" at bounding box center [329, 62] width 50 height 14
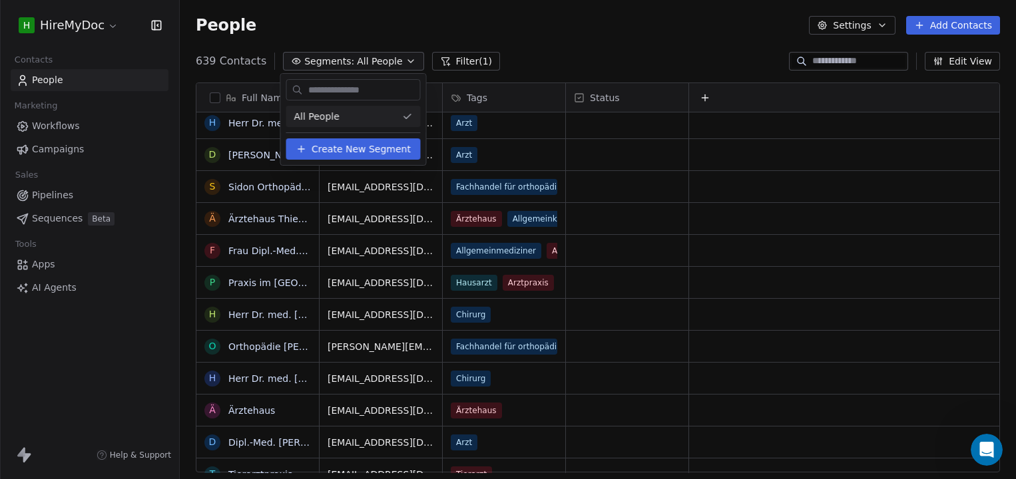
click at [351, 119] on div "All People" at bounding box center [353, 116] width 134 height 21
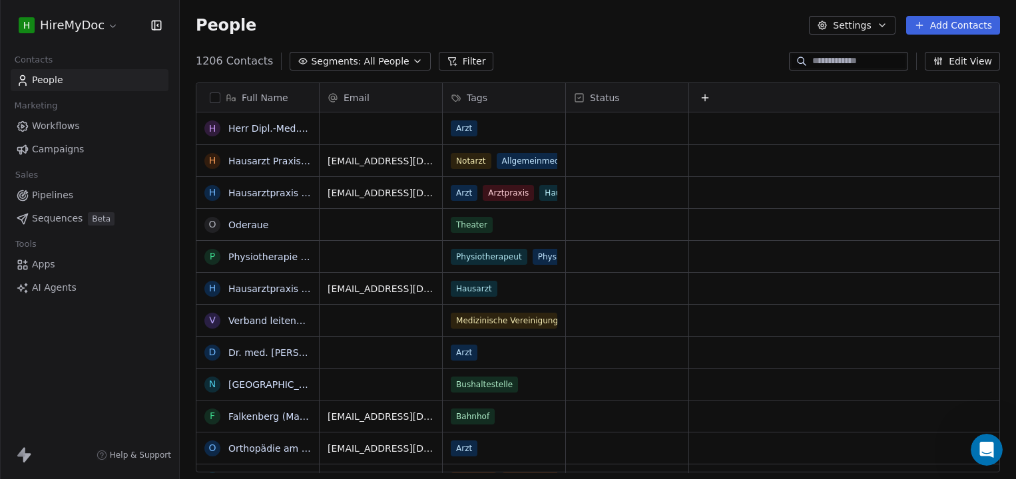
click at [365, 63] on span "All People" at bounding box center [385, 62] width 45 height 14
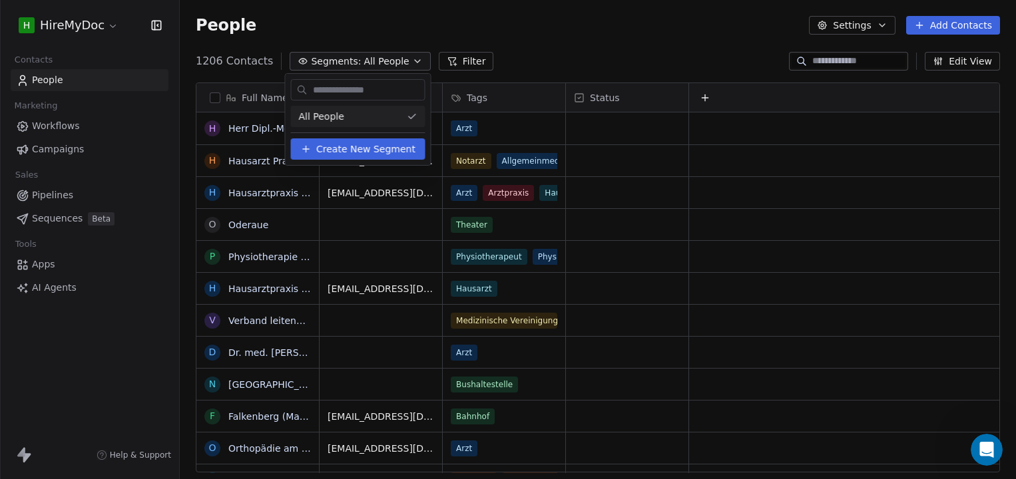
click at [349, 153] on span "Create New Segment" at bounding box center [365, 149] width 99 height 14
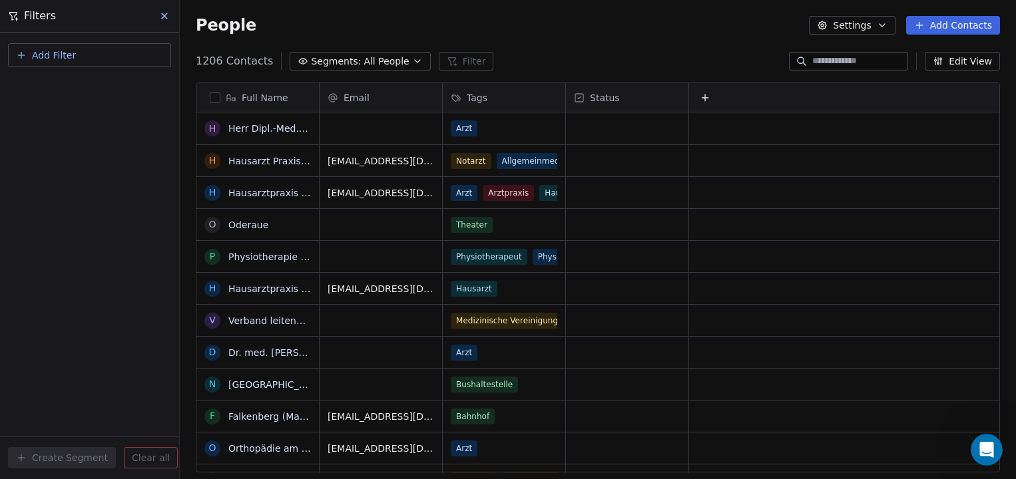
click at [56, 49] on span "Add Filter" at bounding box center [54, 56] width 44 height 14
click at [59, 86] on span "Contact properties" at bounding box center [65, 87] width 87 height 14
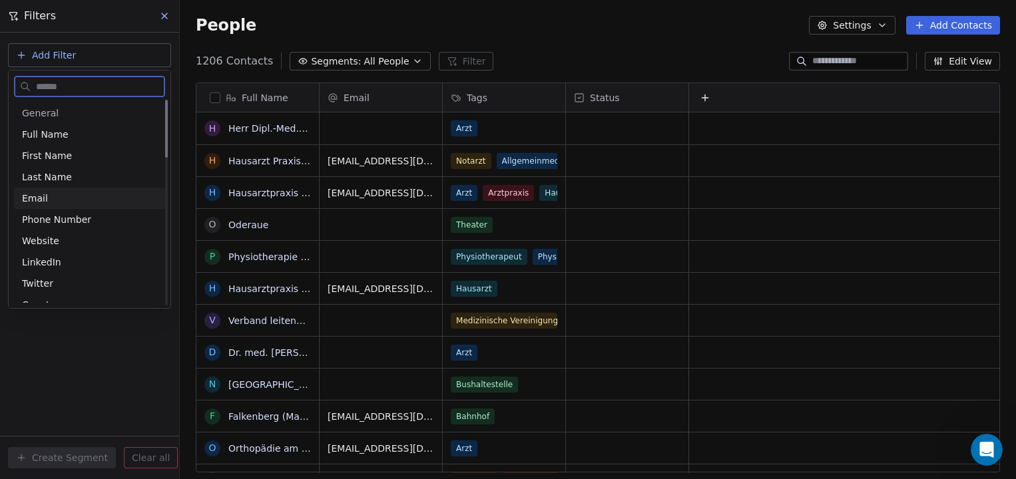
click at [91, 200] on div "Email" at bounding box center [89, 198] width 135 height 13
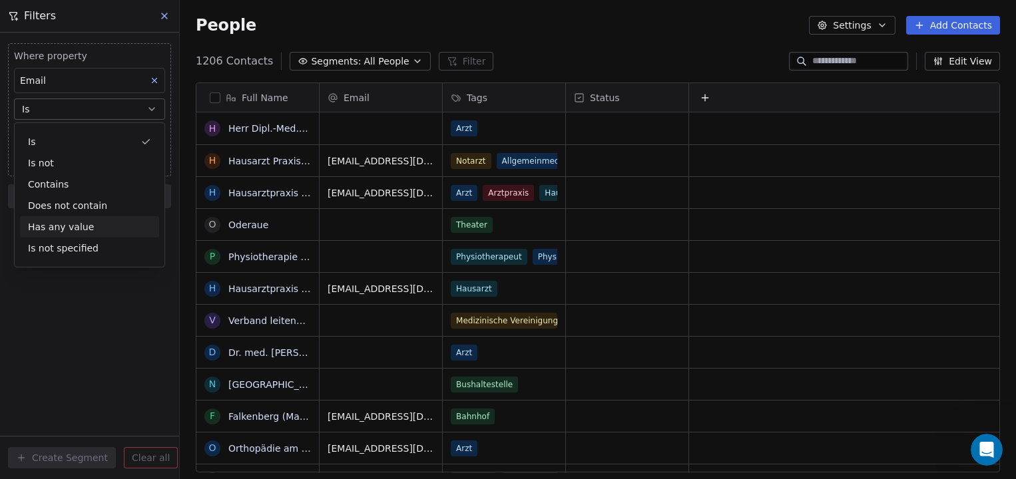
click at [79, 225] on div "Has any value" at bounding box center [89, 226] width 139 height 21
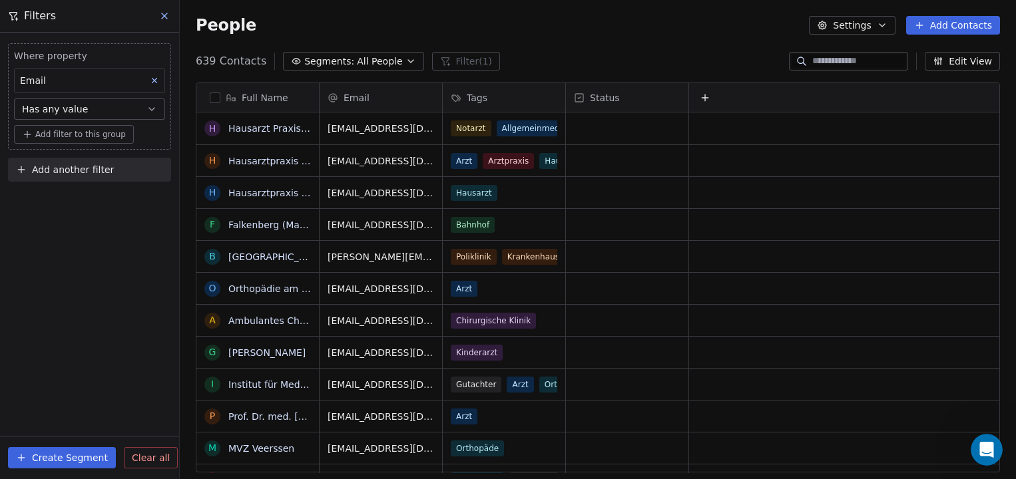
click at [103, 105] on button "Has any value" at bounding box center [89, 109] width 151 height 21
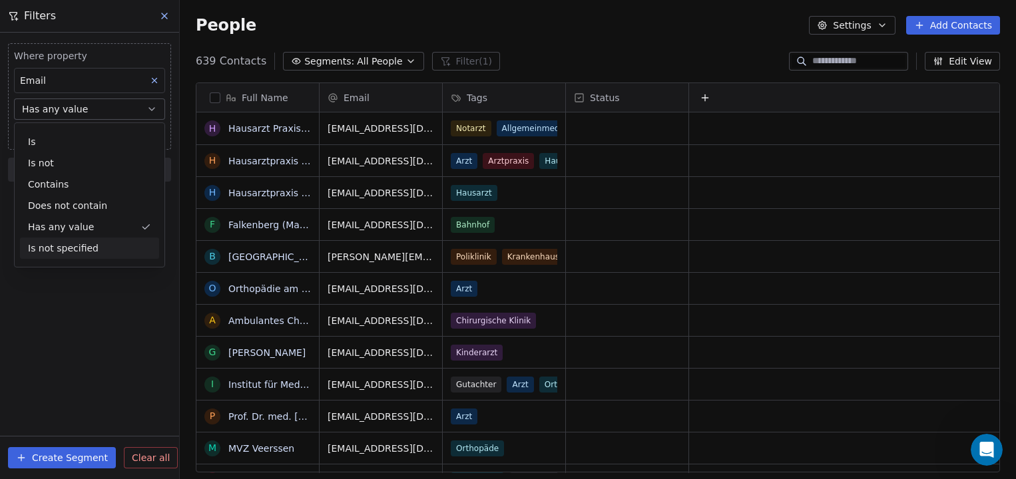
click at [81, 246] on div "Is not specified" at bounding box center [89, 248] width 139 height 21
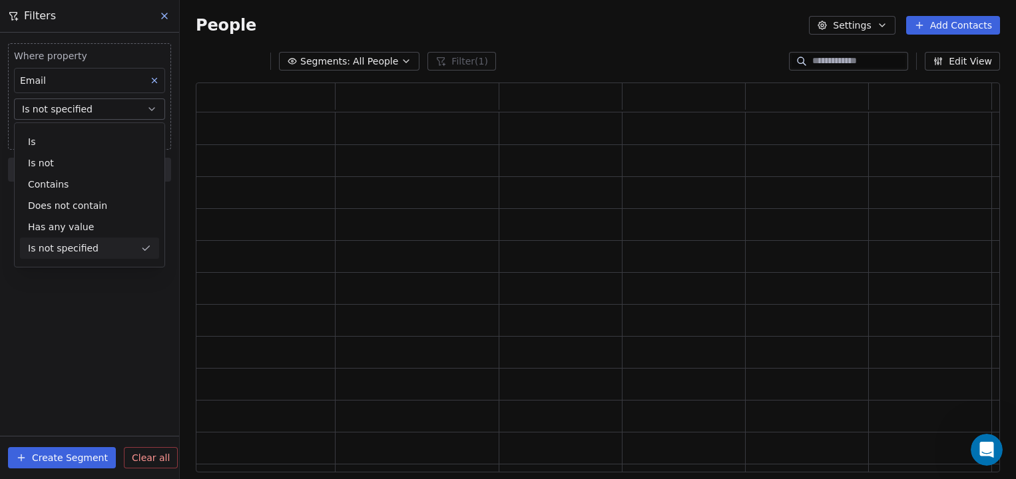
scroll to position [389, 804]
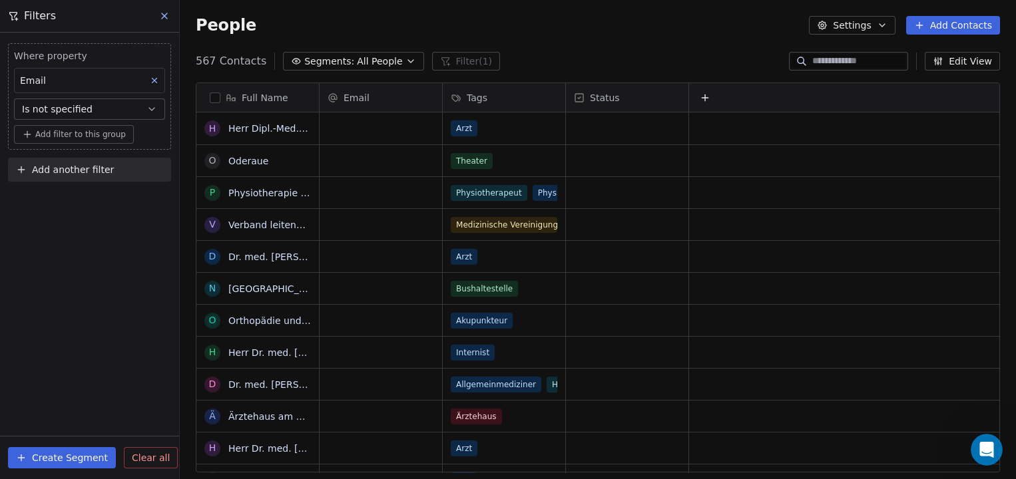
click at [89, 106] on span "Is not specified" at bounding box center [57, 109] width 71 height 13
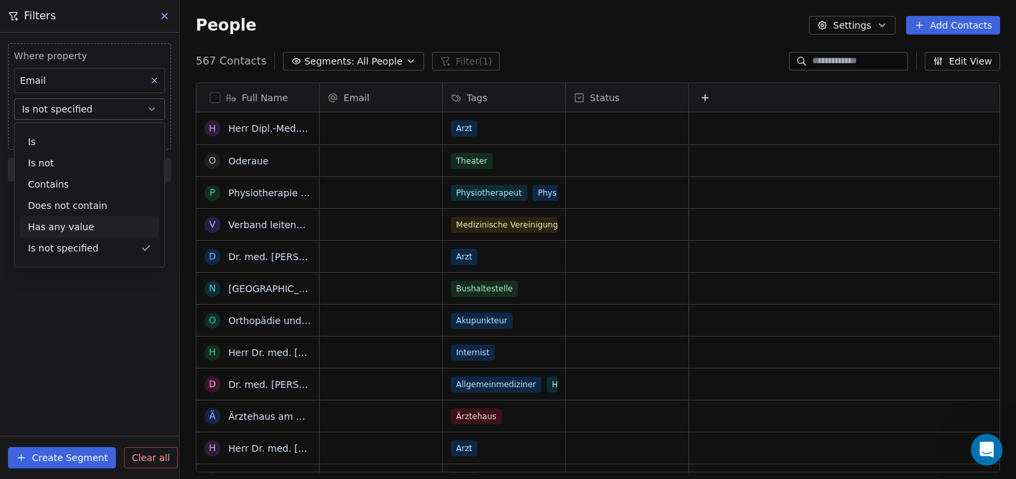
click at [74, 223] on div "Has any value" at bounding box center [89, 226] width 139 height 21
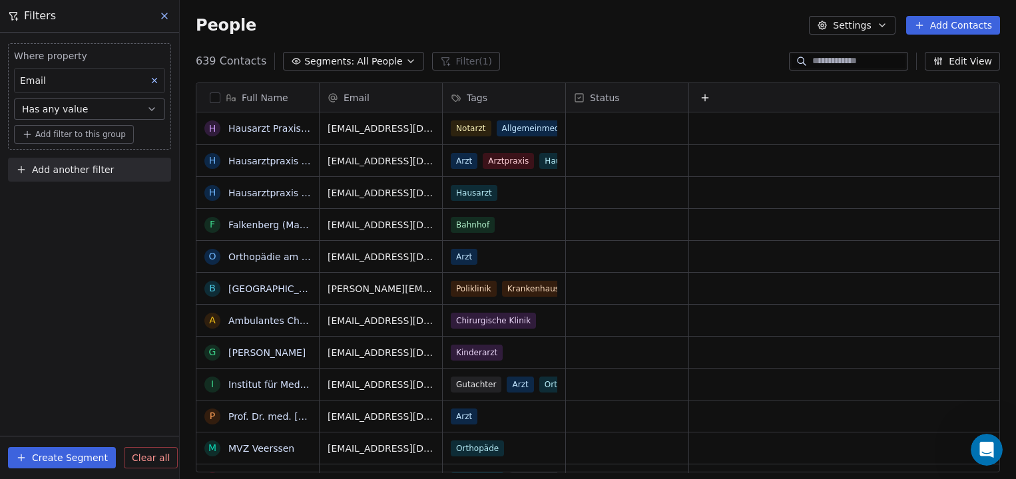
click at [79, 456] on button "Create Segment" at bounding box center [62, 457] width 108 height 21
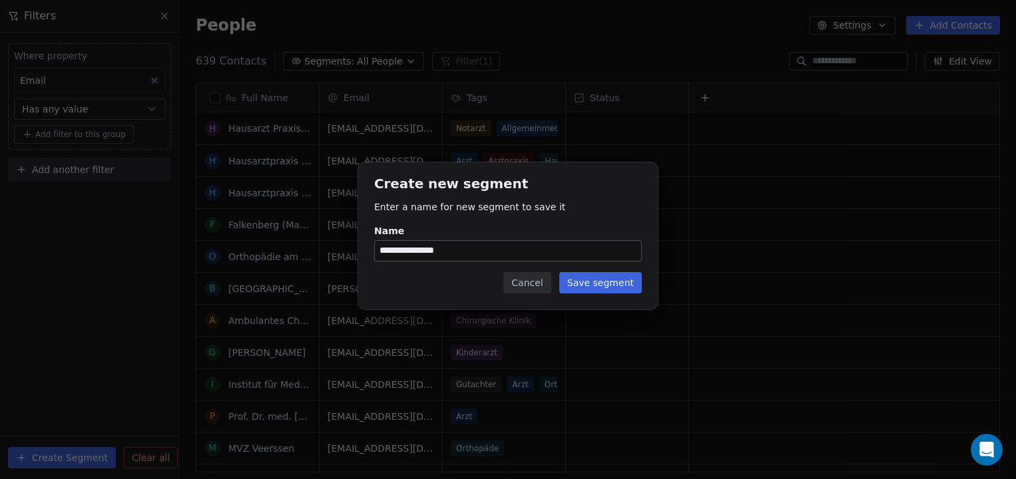
type input "**********"
click at [582, 281] on button "Save segment" at bounding box center [600, 282] width 83 height 21
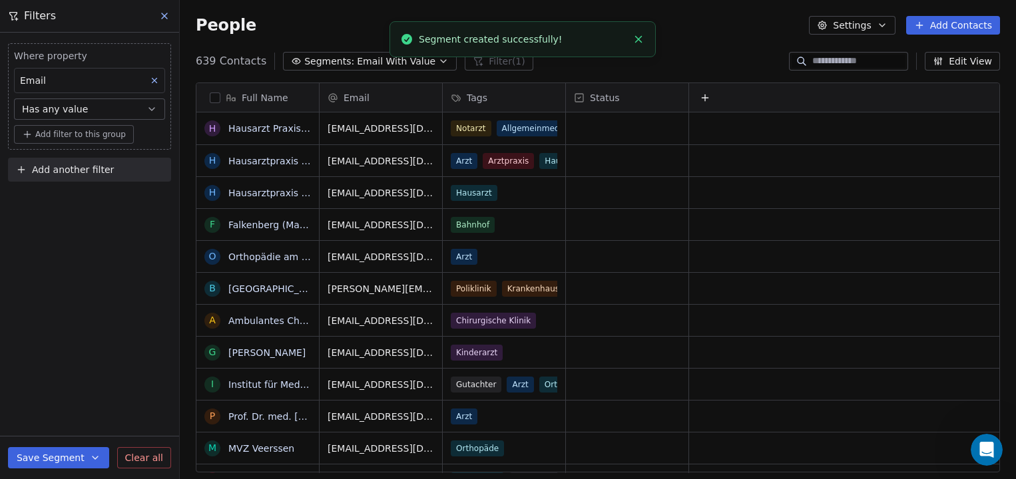
click at [167, 21] on button at bounding box center [165, 16] width 20 height 19
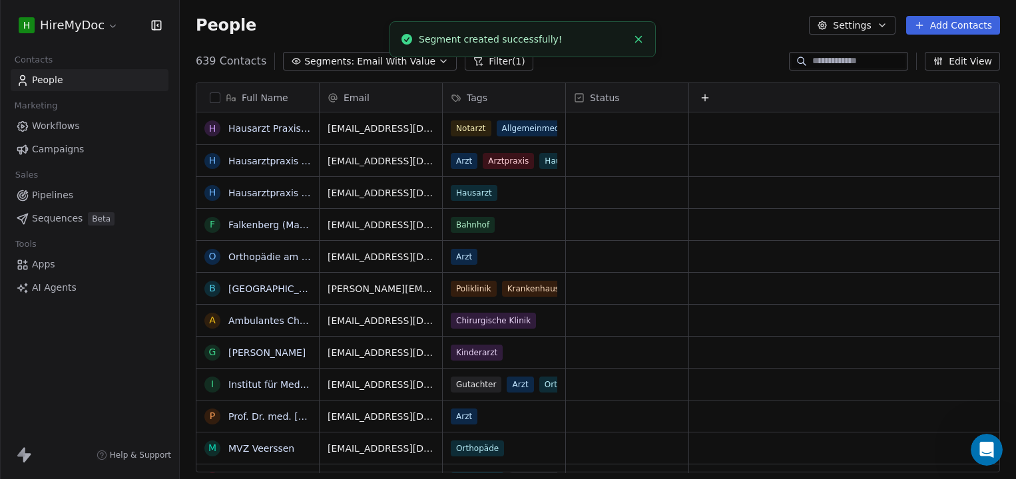
click at [85, 78] on link "People" at bounding box center [90, 80] width 158 height 22
